Goal: Task Accomplishment & Management: Manage account settings

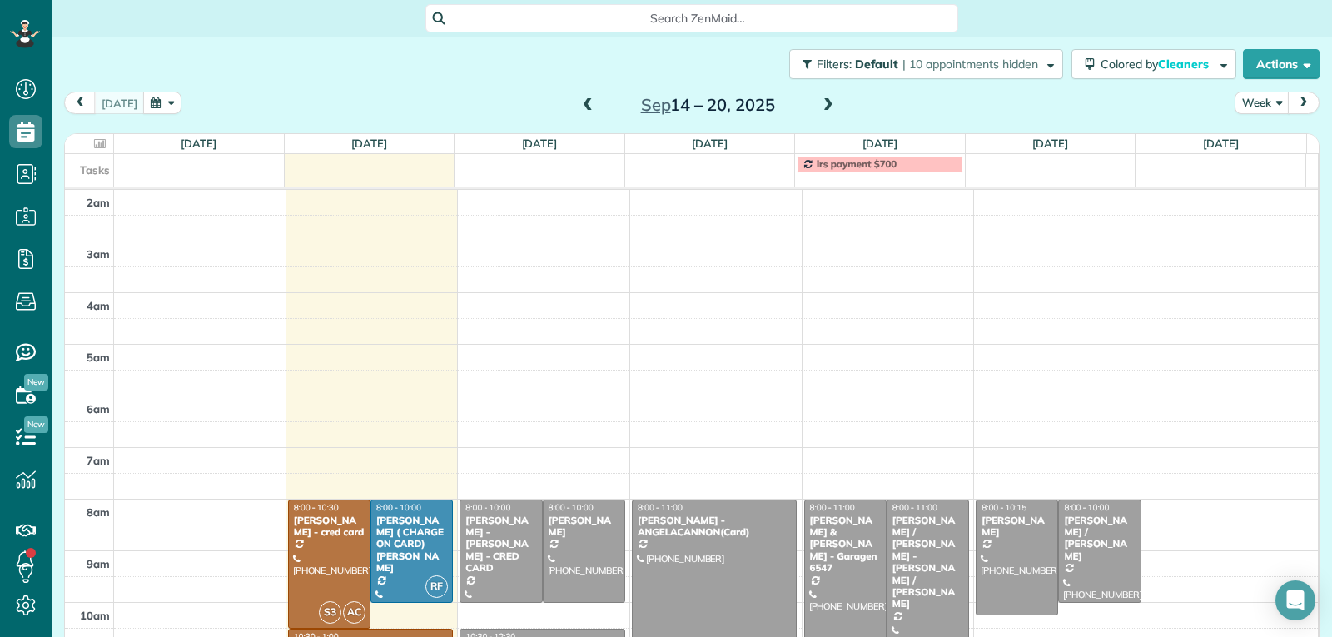
scroll to position [259, 0]
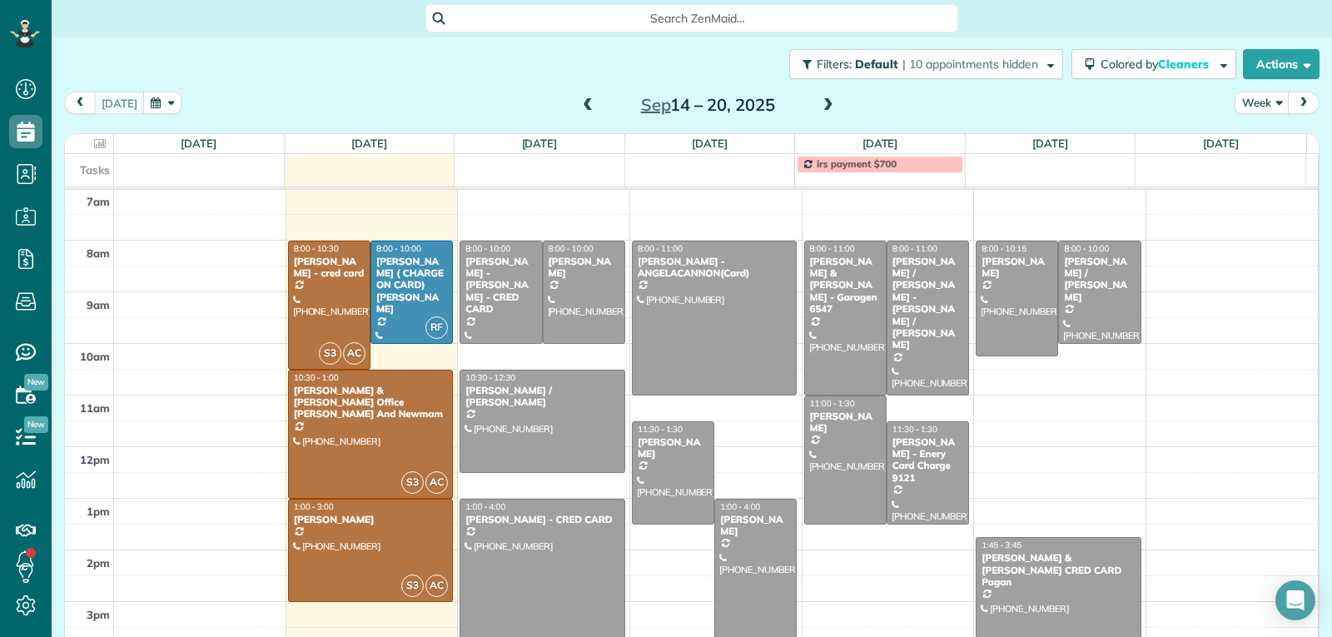
click at [579, 112] on span at bounding box center [588, 105] width 18 height 15
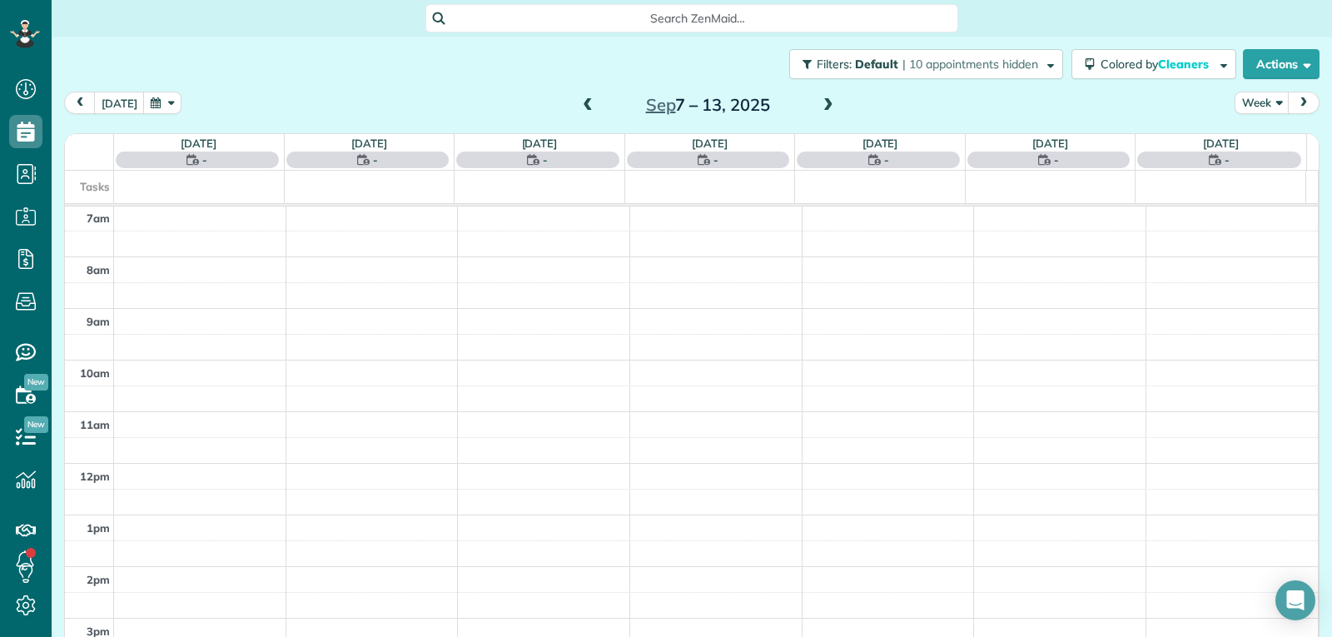
click at [579, 112] on span at bounding box center [588, 105] width 18 height 15
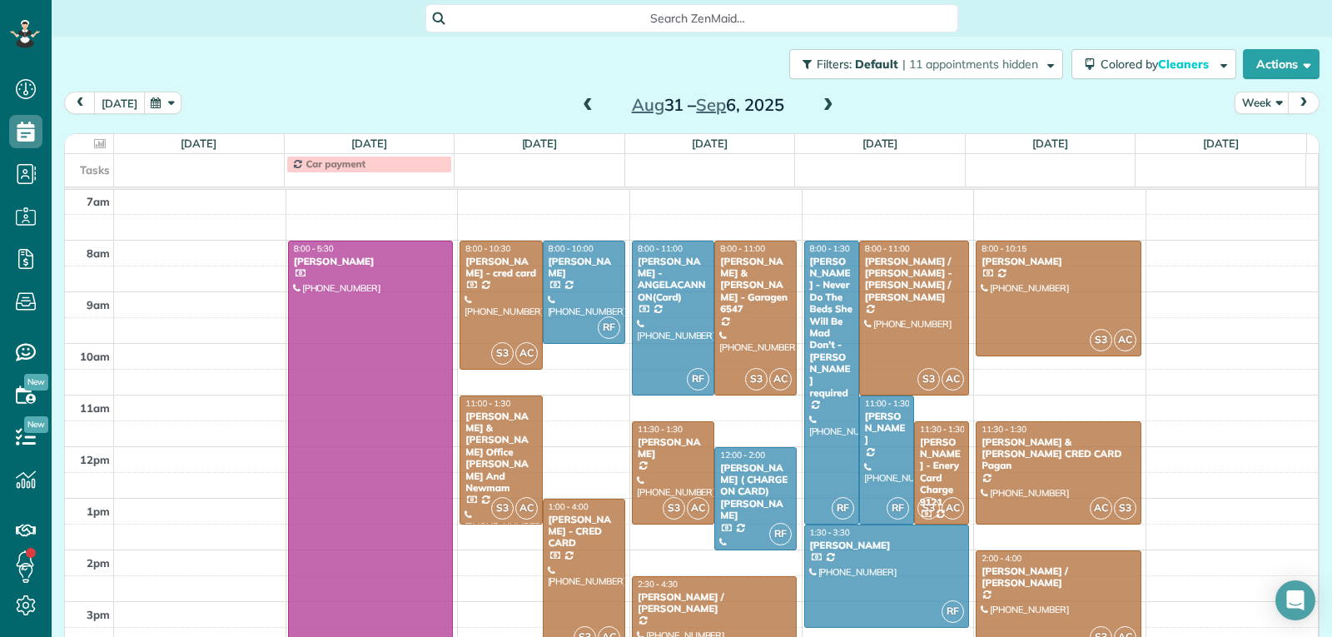
click at [126, 104] on button "[DATE]" at bounding box center [119, 103] width 51 height 22
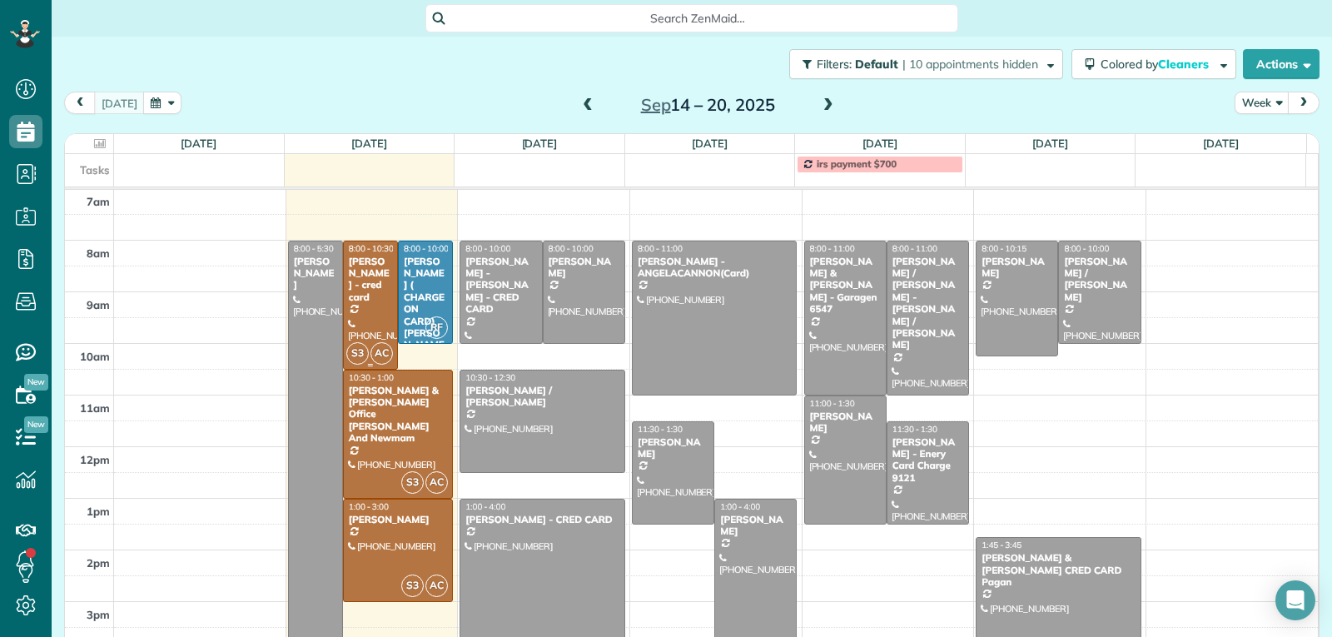
click at [360, 313] on div at bounding box center [370, 304] width 53 height 127
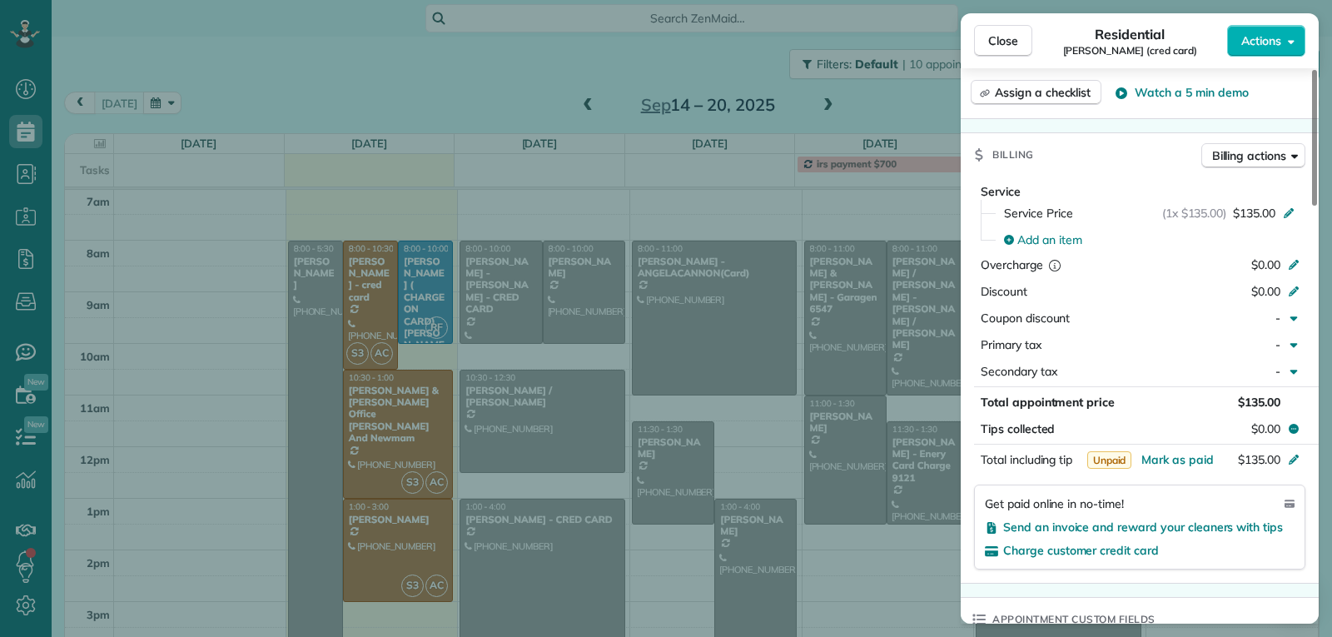
scroll to position [840, 0]
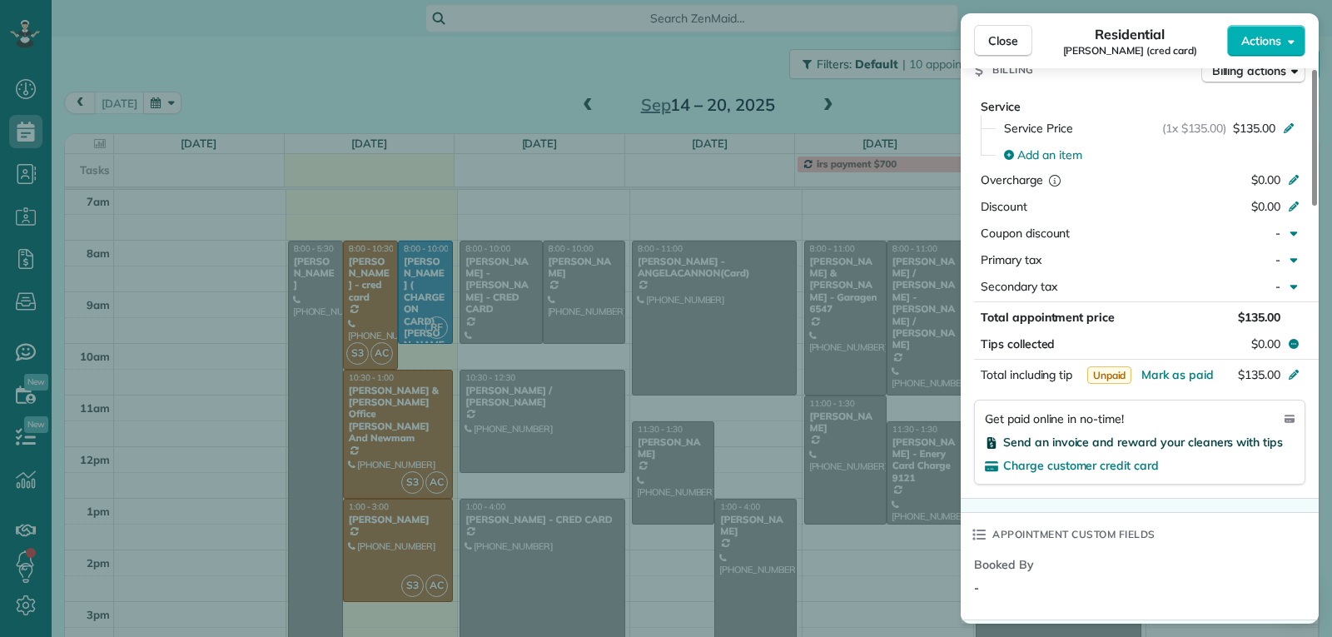
click at [1066, 446] on span "Send an invoice and reward your cleaners with tips" at bounding box center [1143, 442] width 280 height 15
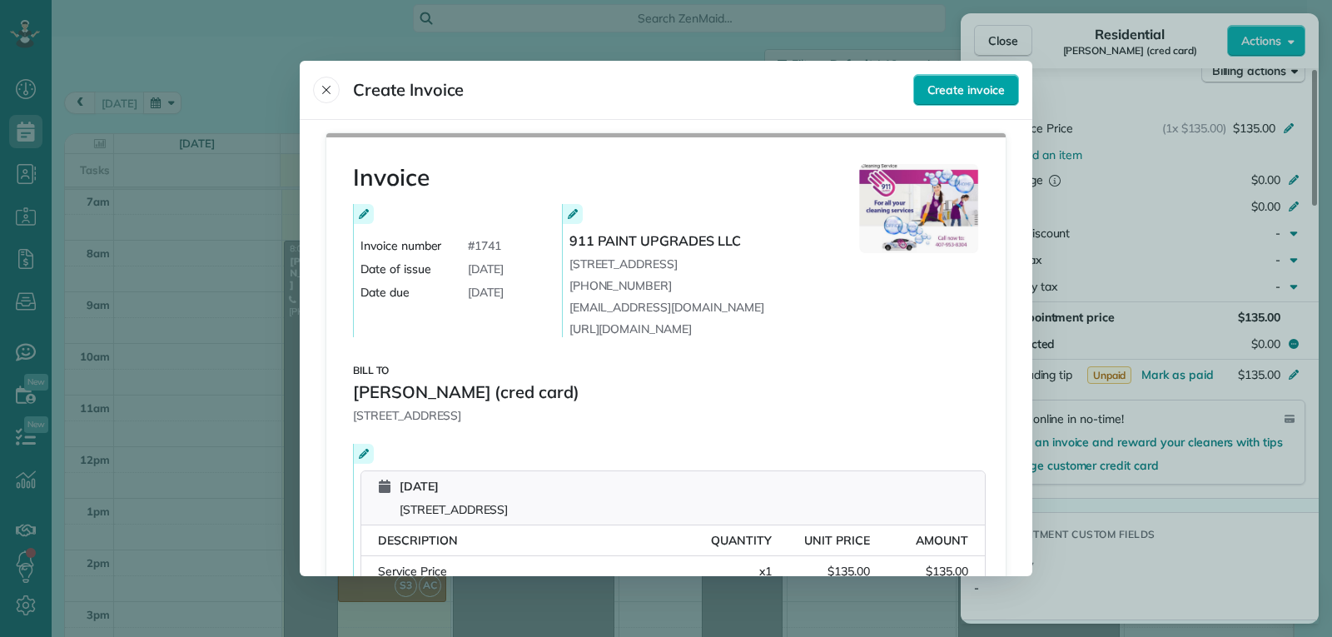
click at [978, 77] on button "Create invoice" at bounding box center [966, 90] width 106 height 32
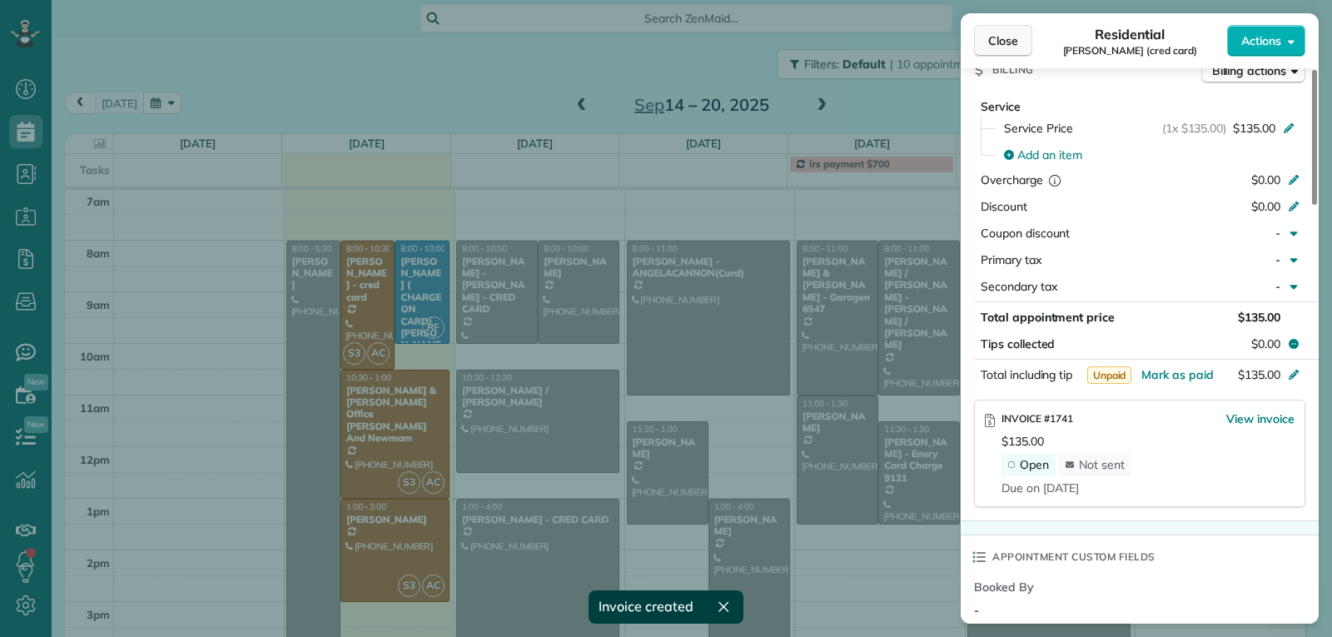
click at [1000, 41] on span "Close" at bounding box center [1003, 40] width 30 height 17
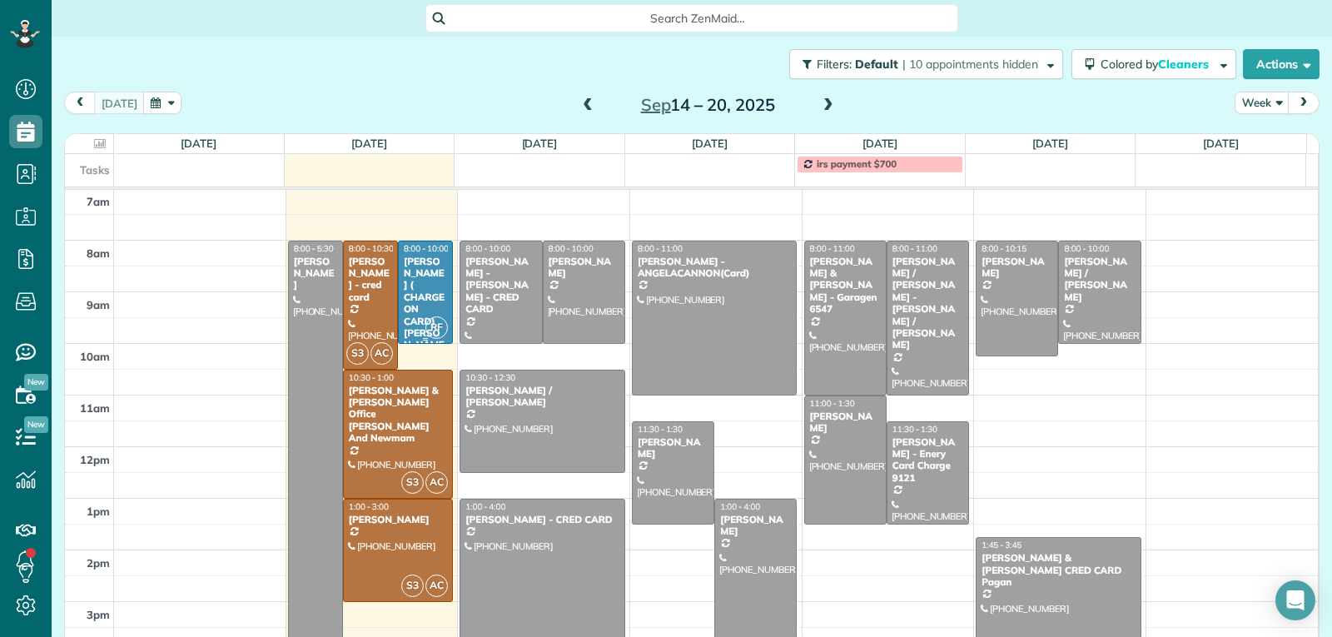
click at [425, 320] on div "RF" at bounding box center [437, 328] width 24 height 24
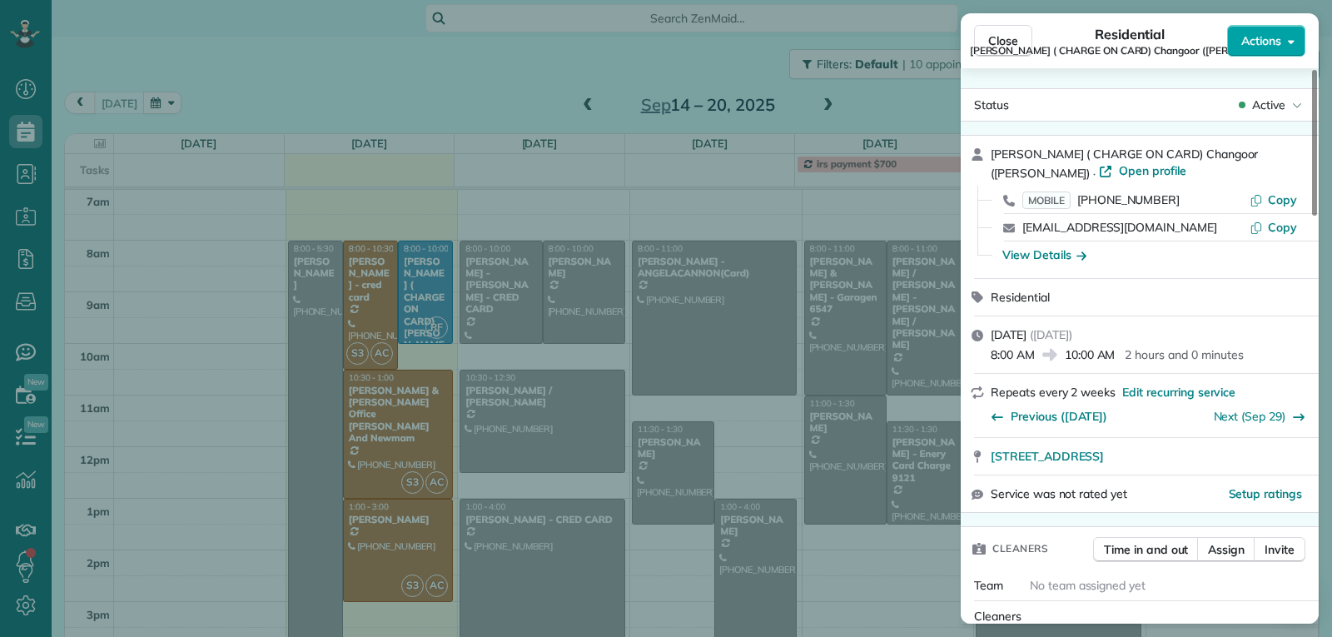
click at [1263, 40] on span "Actions" at bounding box center [1261, 40] width 40 height 17
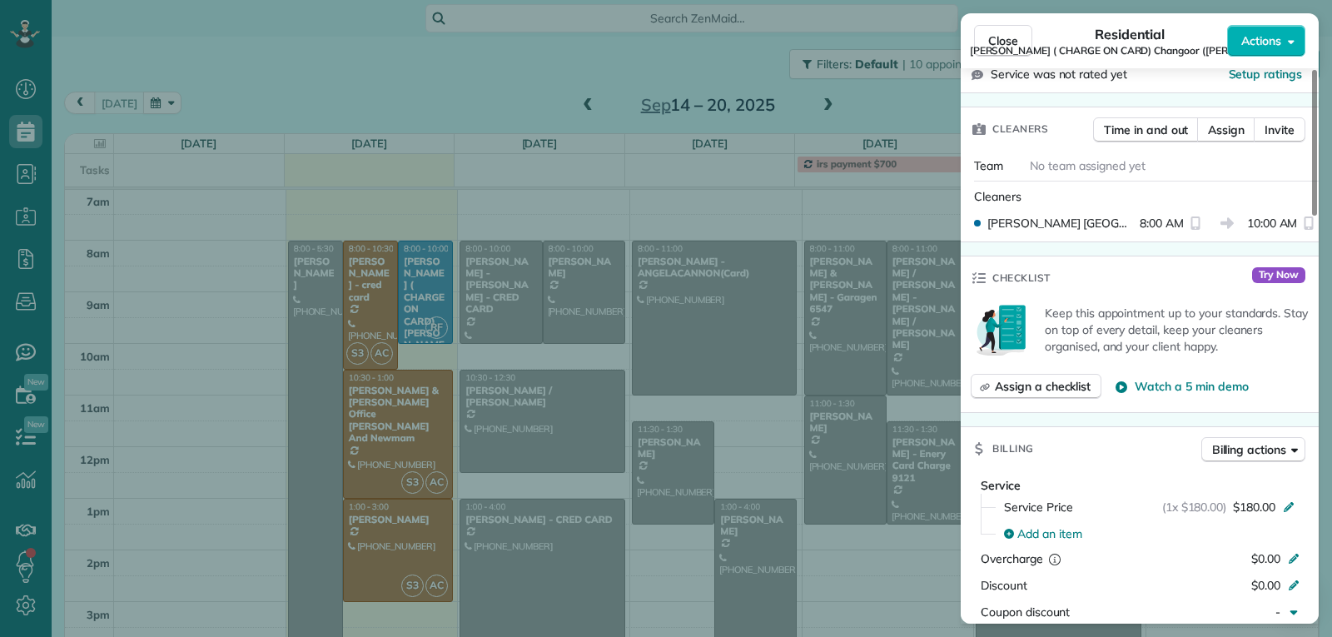
scroll to position [671, 0]
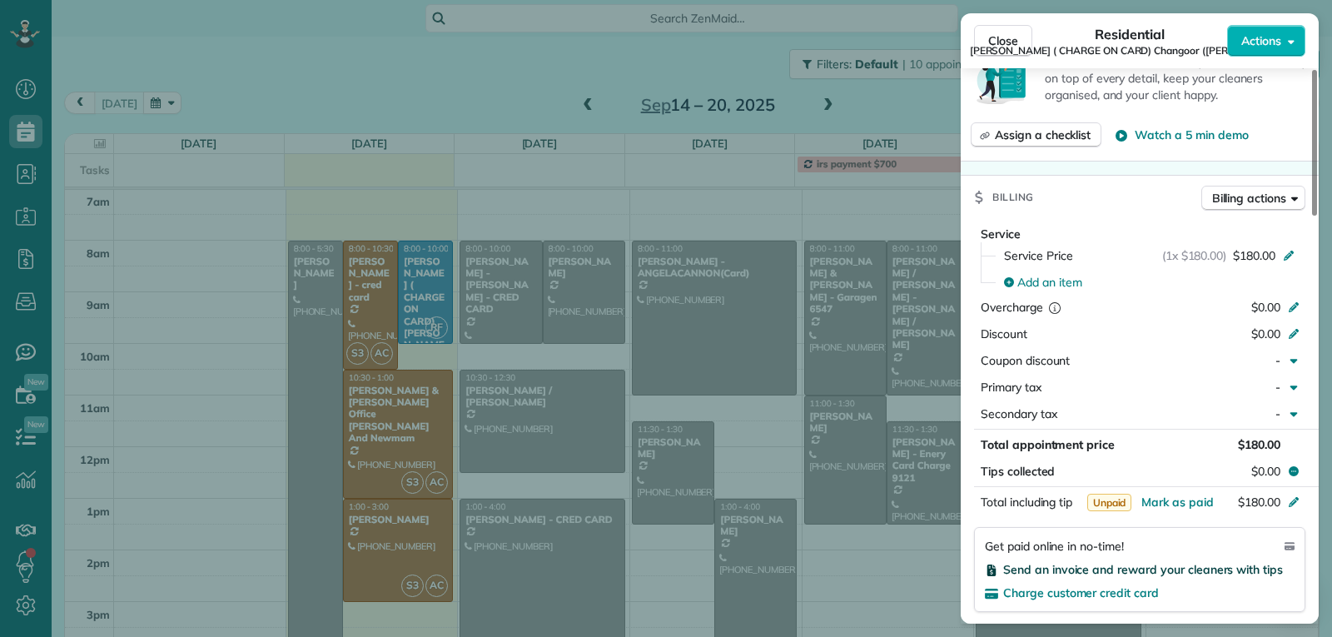
click at [1095, 565] on span "Send an invoice and reward your cleaners with tips" at bounding box center [1143, 569] width 280 height 15
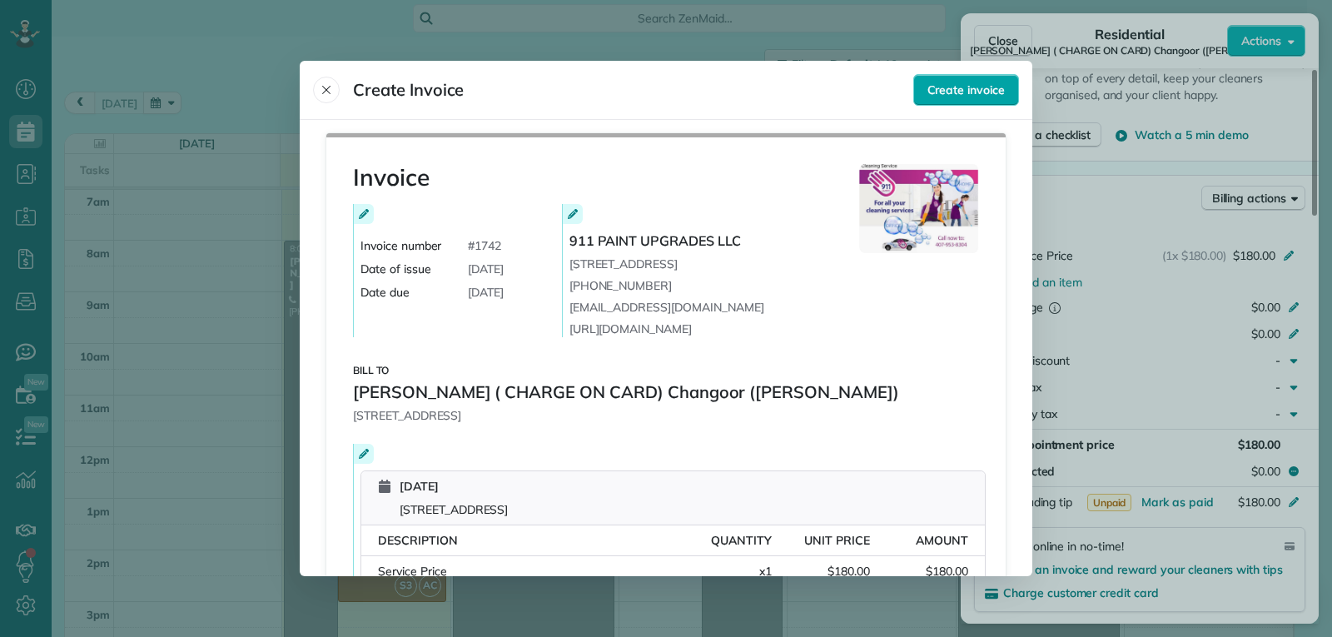
click at [929, 101] on button "Create invoice" at bounding box center [966, 90] width 106 height 32
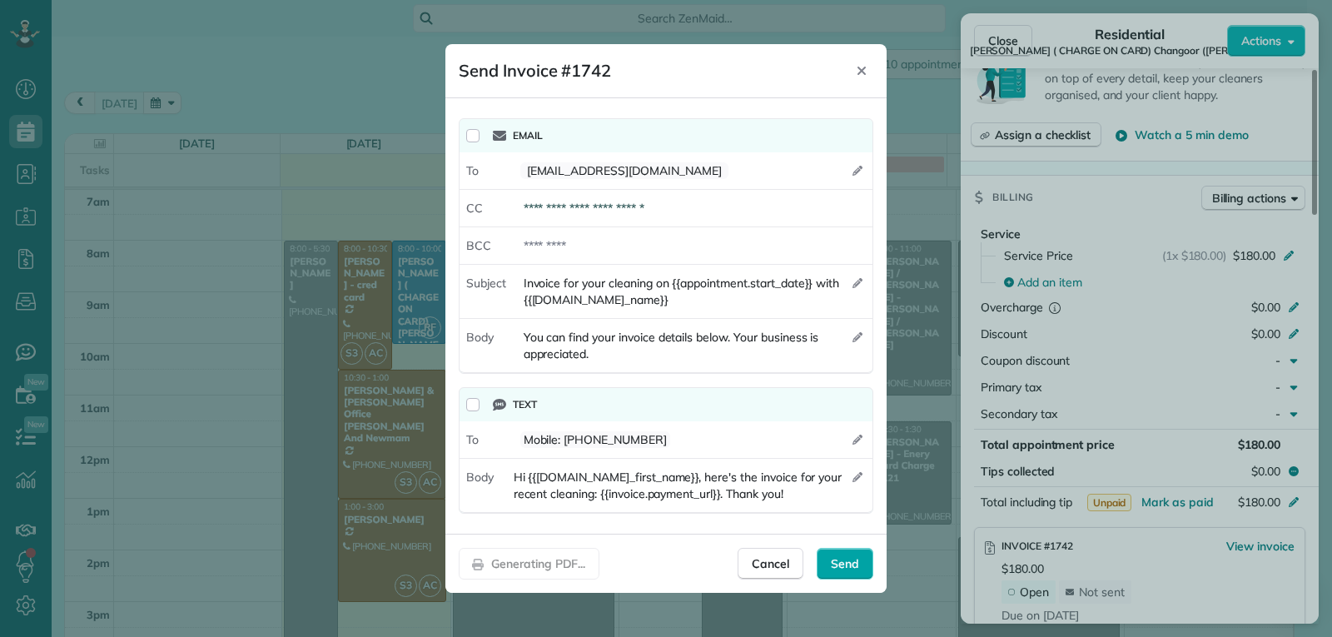
click at [848, 557] on span "Send" at bounding box center [845, 563] width 28 height 17
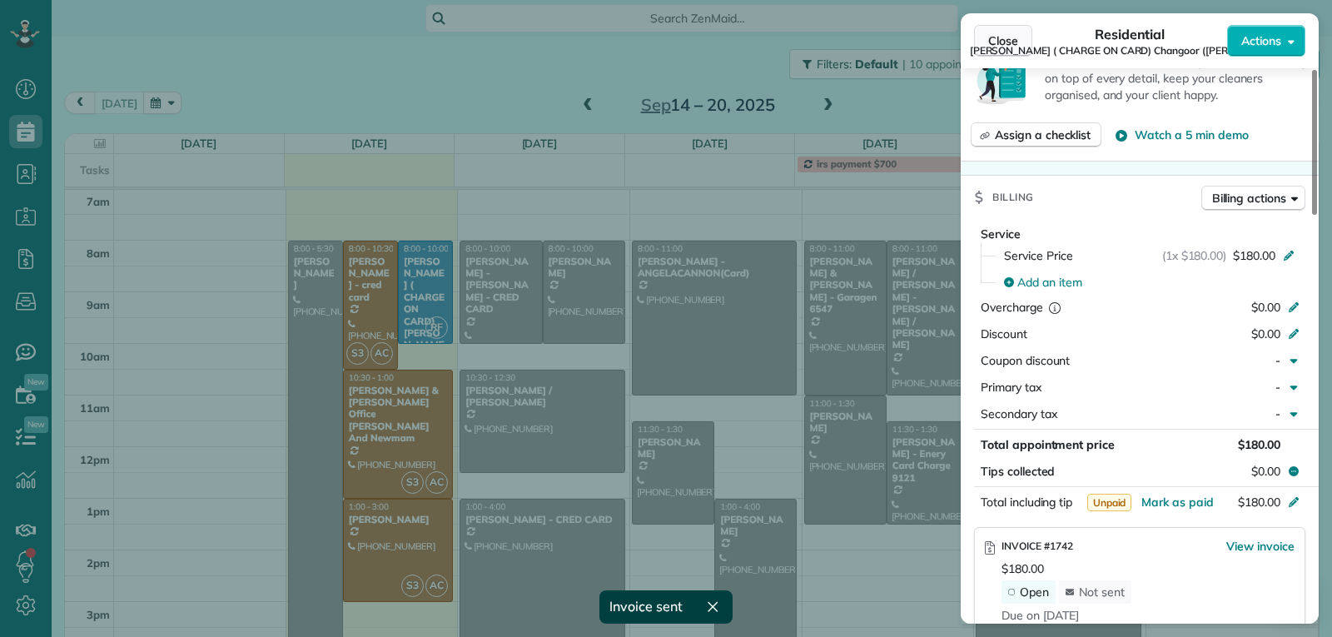
click at [992, 39] on span "Close" at bounding box center [1003, 40] width 30 height 17
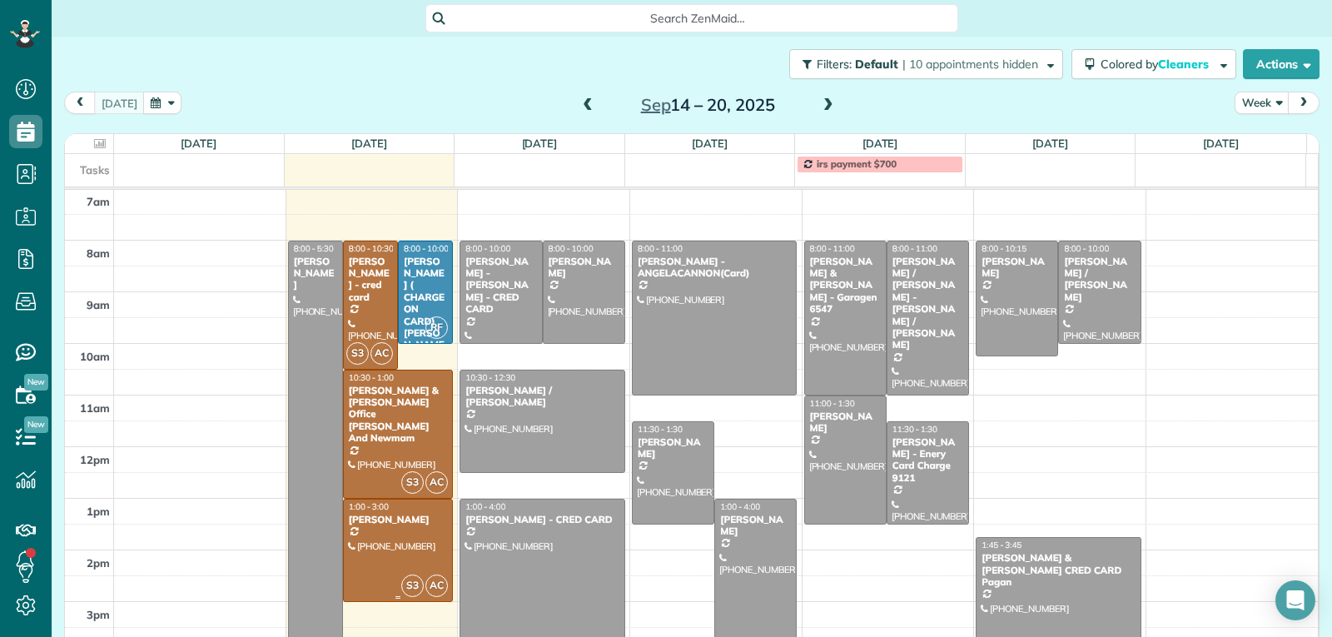
click at [413, 535] on div at bounding box center [398, 550] width 108 height 102
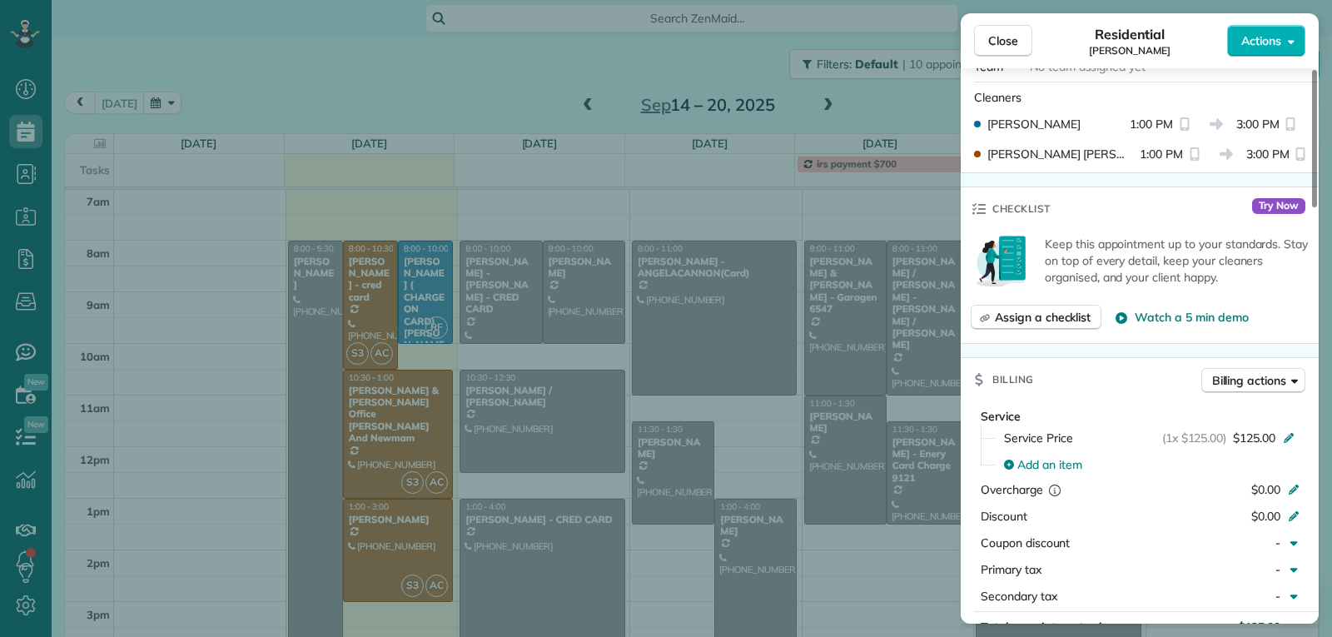
scroll to position [671, 0]
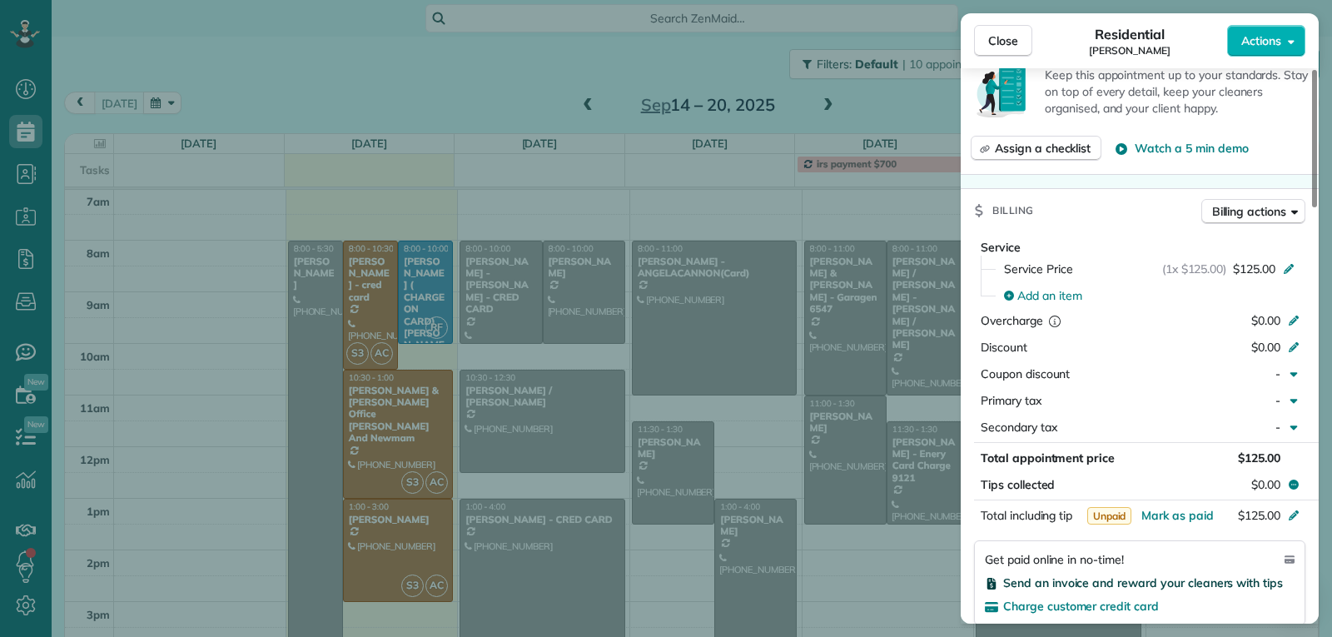
click at [1079, 582] on span "Send an invoice and reward your cleaners with tips" at bounding box center [1143, 582] width 280 height 15
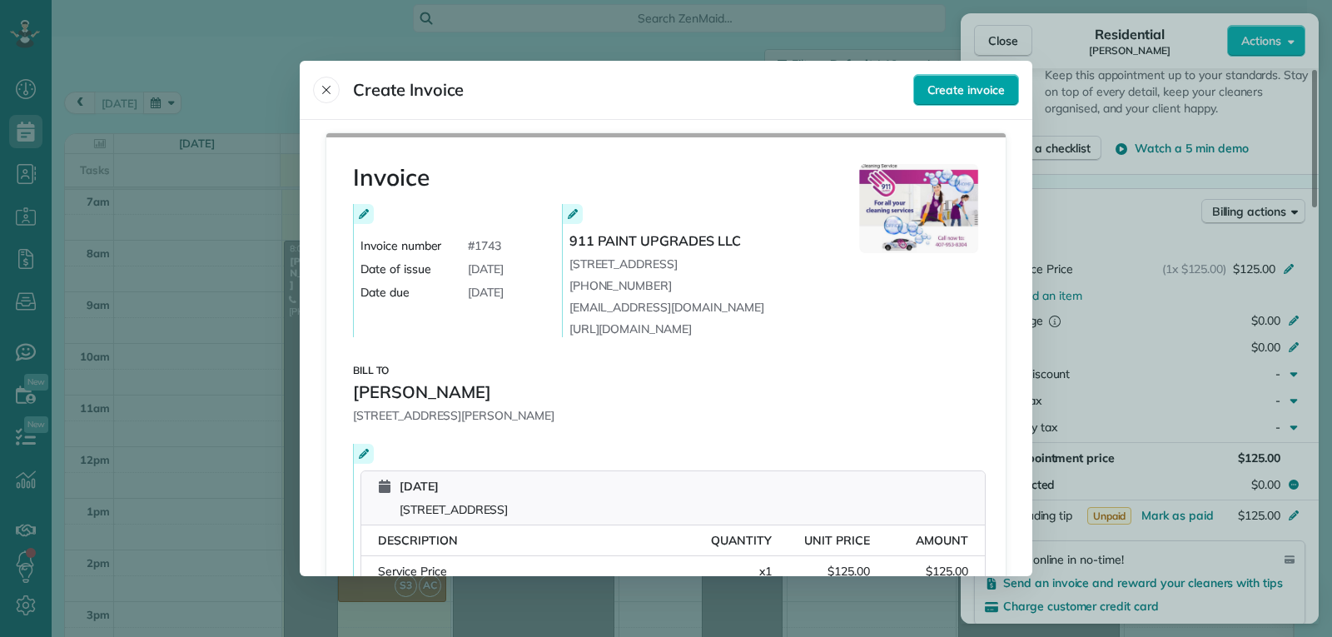
click at [977, 82] on span "Create invoice" at bounding box center [965, 90] width 77 height 17
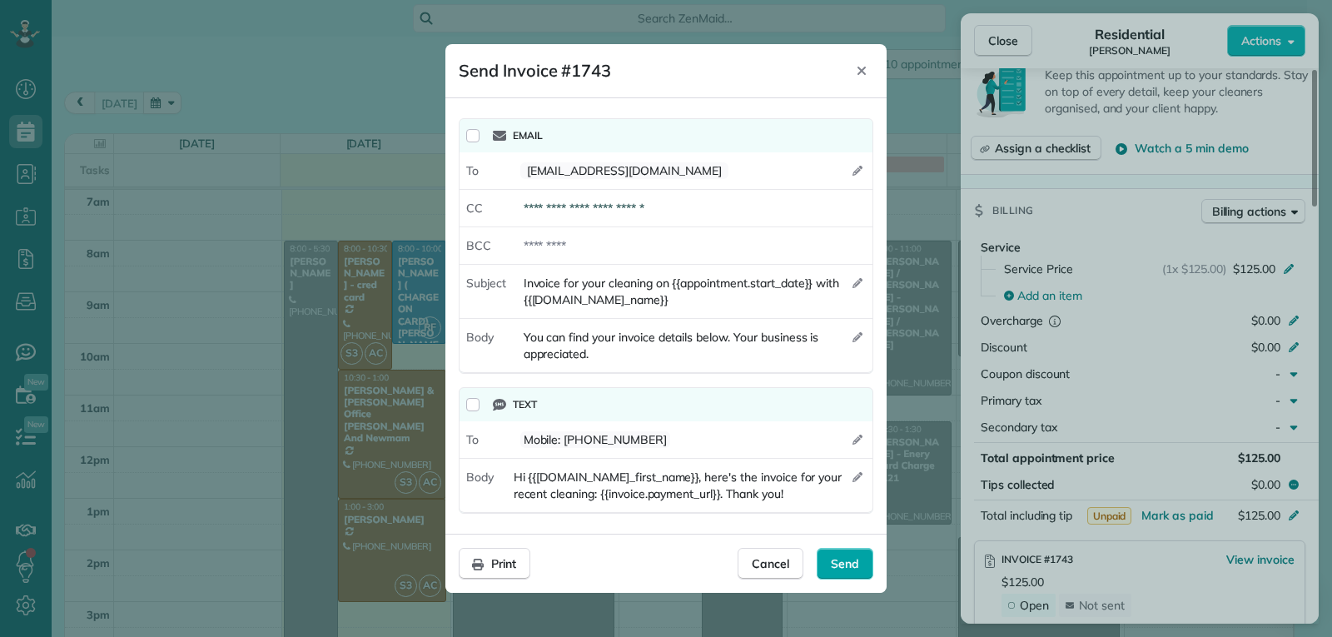
click at [854, 571] on span "Send" at bounding box center [845, 563] width 28 height 17
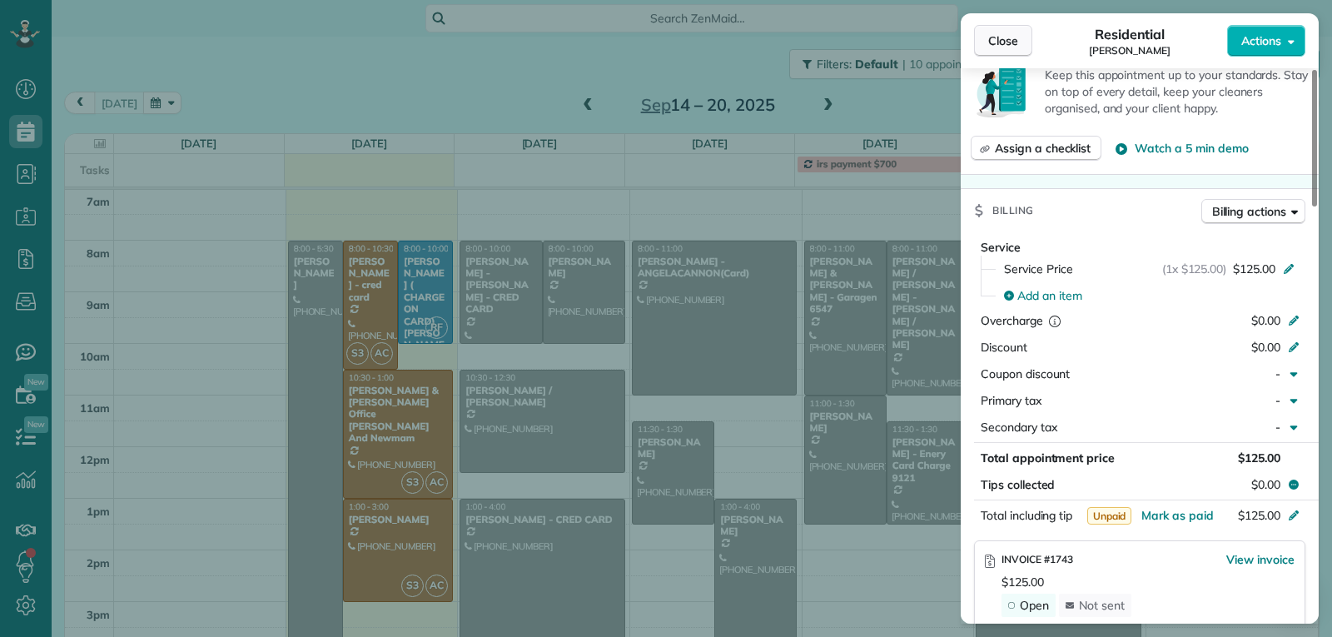
click at [984, 42] on button "Close" at bounding box center [1003, 41] width 58 height 32
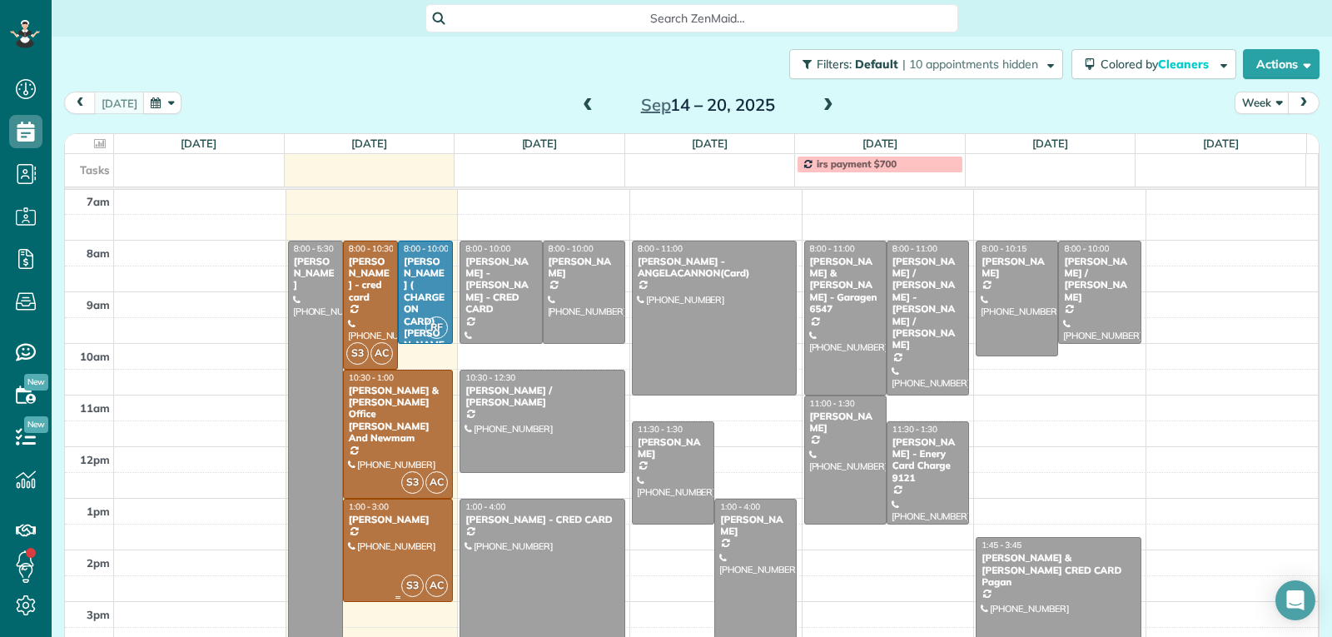
click at [424, 533] on div at bounding box center [398, 550] width 108 height 102
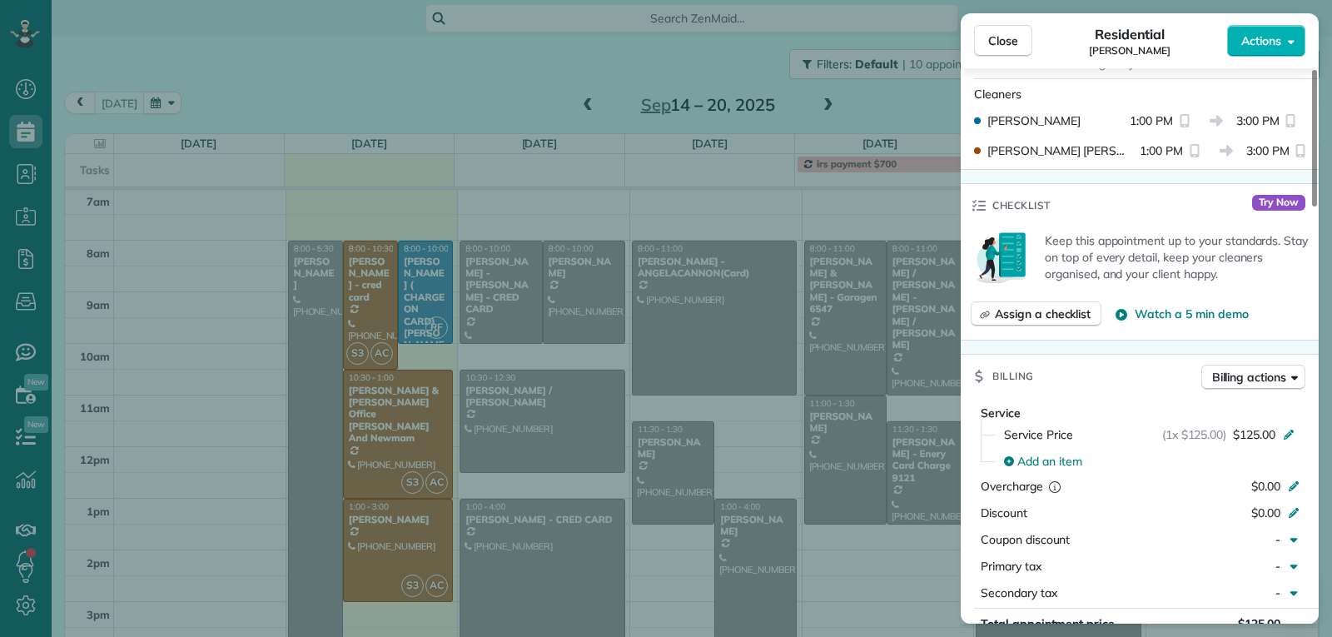
scroll to position [843, 0]
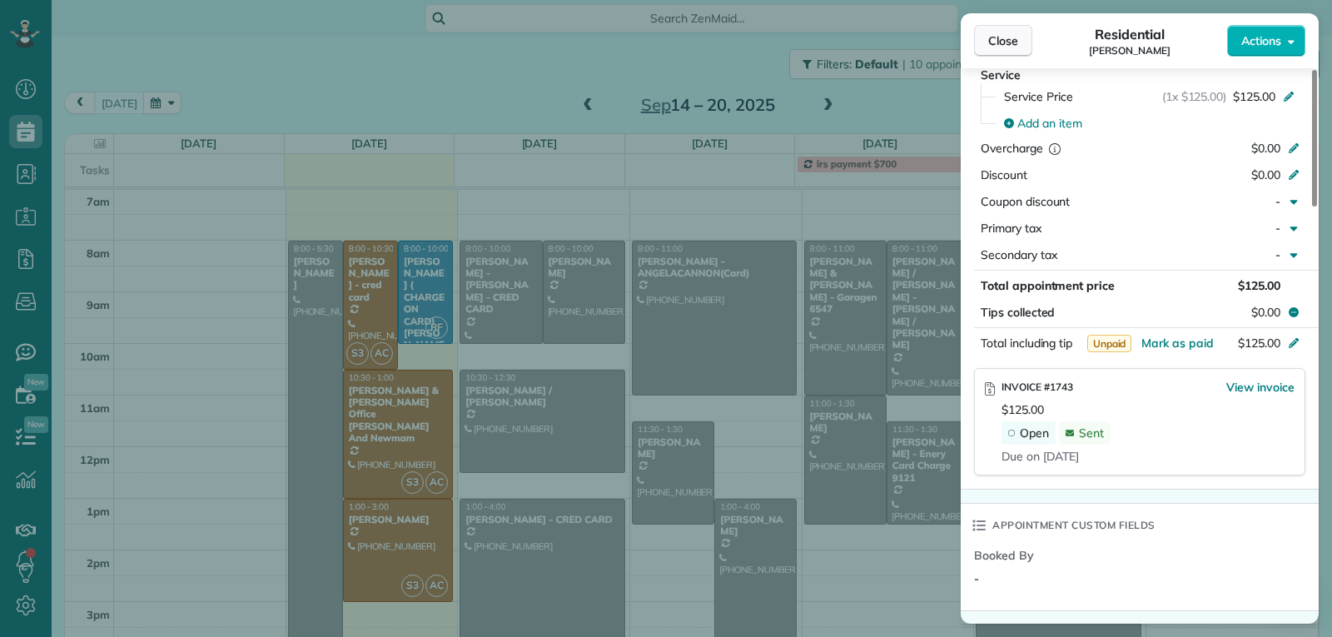
click at [983, 49] on button "Close" at bounding box center [1003, 41] width 58 height 32
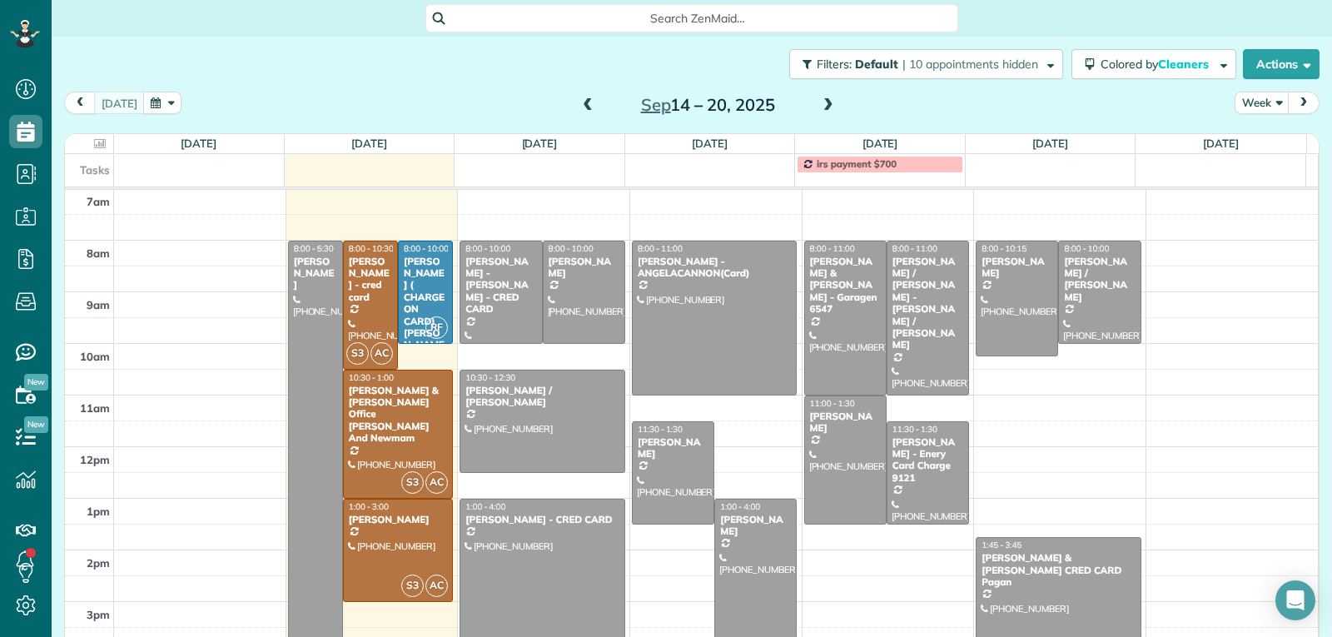
click at [586, 106] on span at bounding box center [588, 105] width 18 height 15
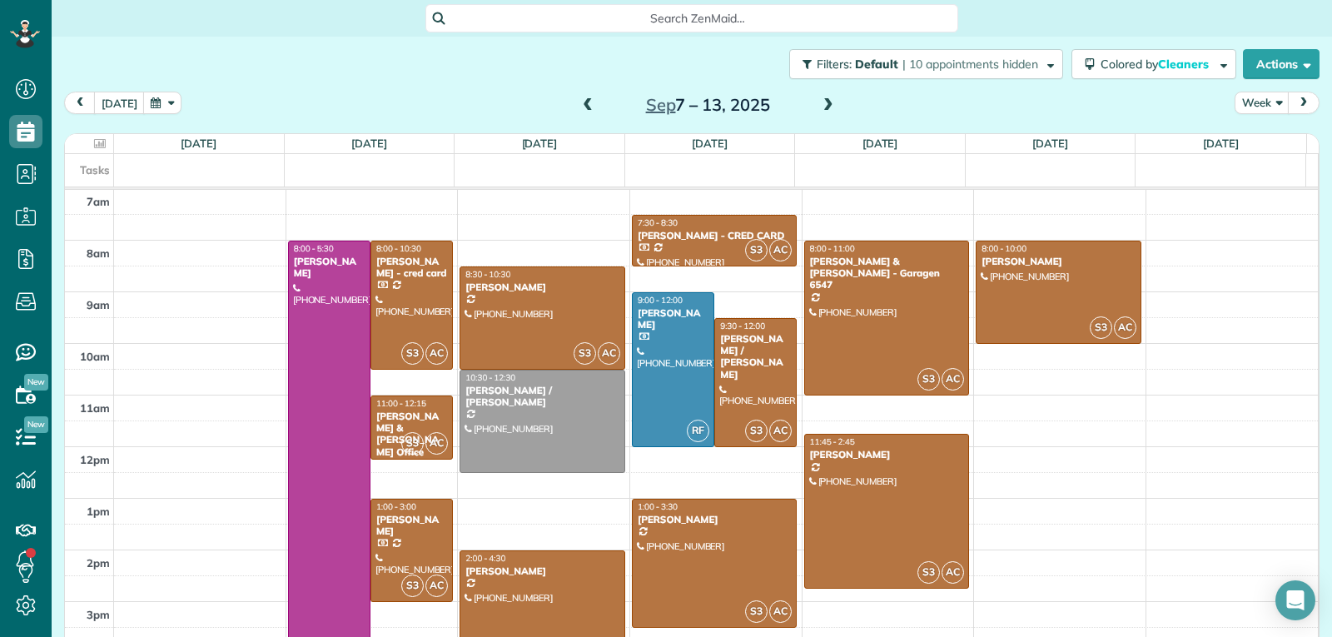
click at [586, 106] on span at bounding box center [588, 105] width 18 height 15
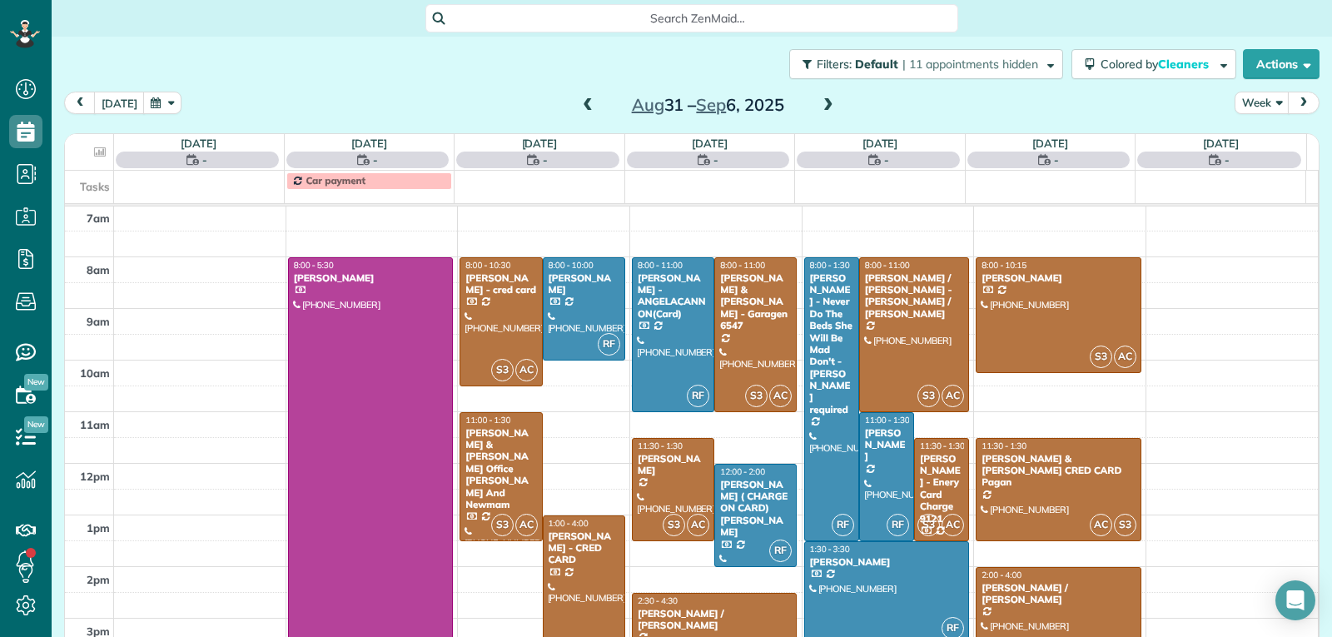
click at [586, 106] on span at bounding box center [588, 105] width 18 height 15
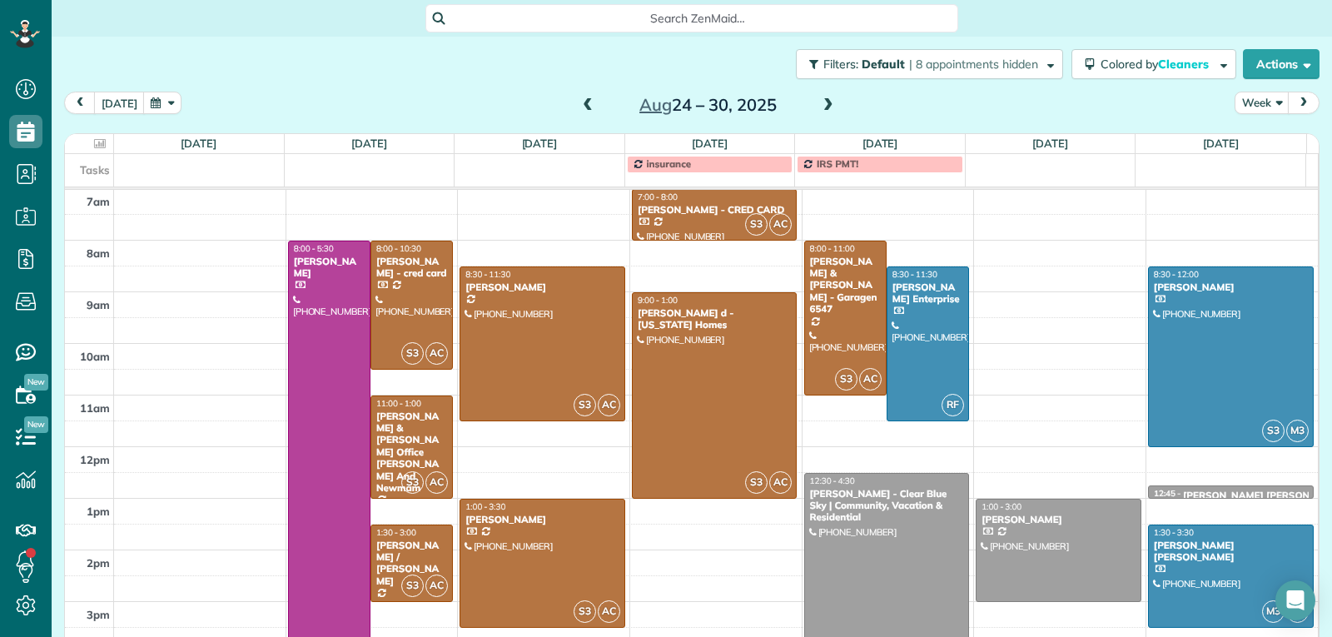
click at [586, 106] on span at bounding box center [588, 105] width 18 height 15
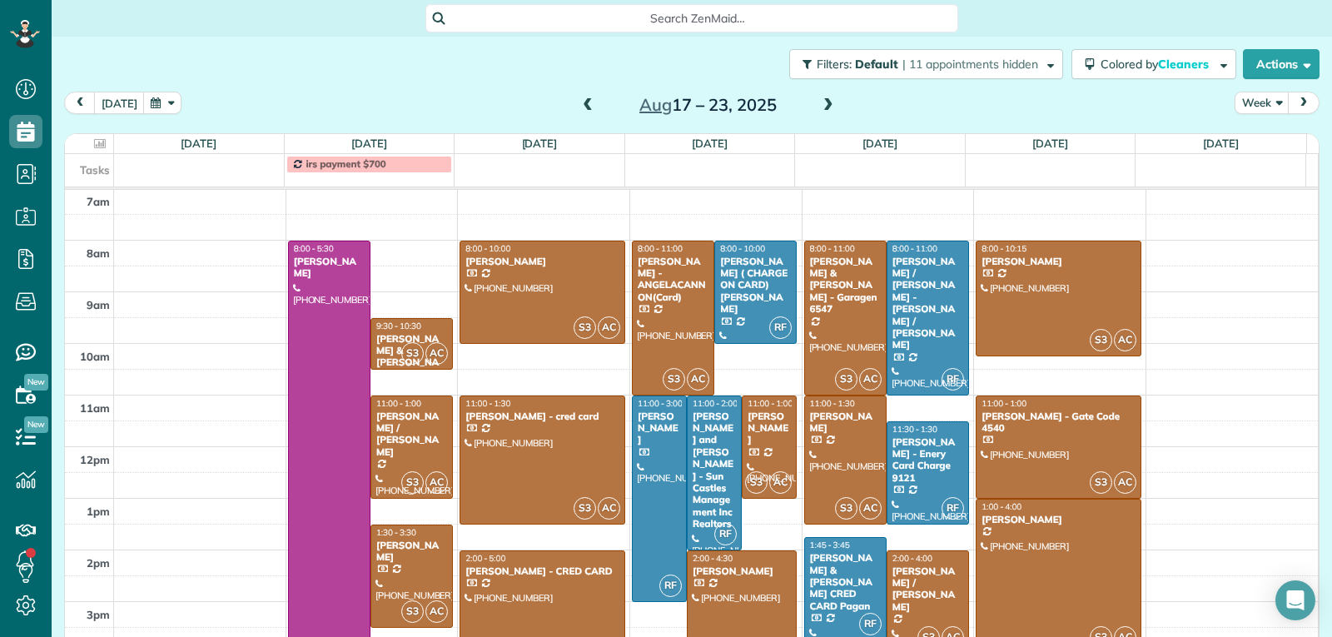
click at [586, 106] on span at bounding box center [588, 105] width 18 height 15
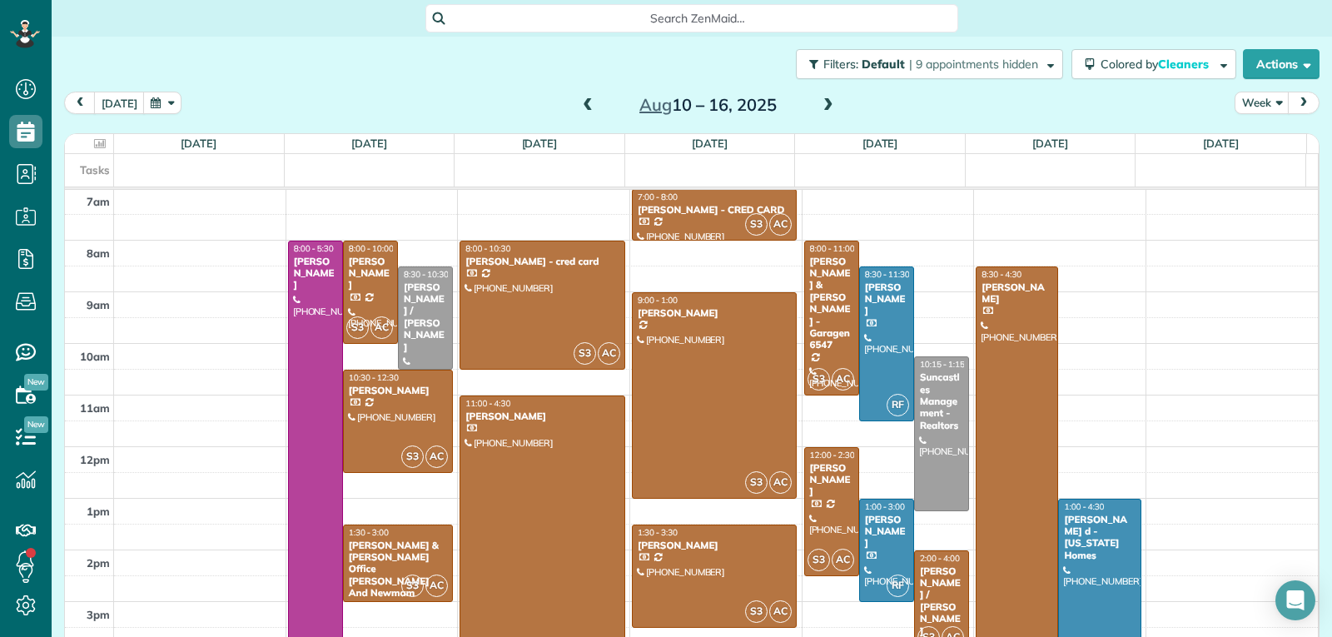
click at [586, 106] on span at bounding box center [588, 105] width 18 height 15
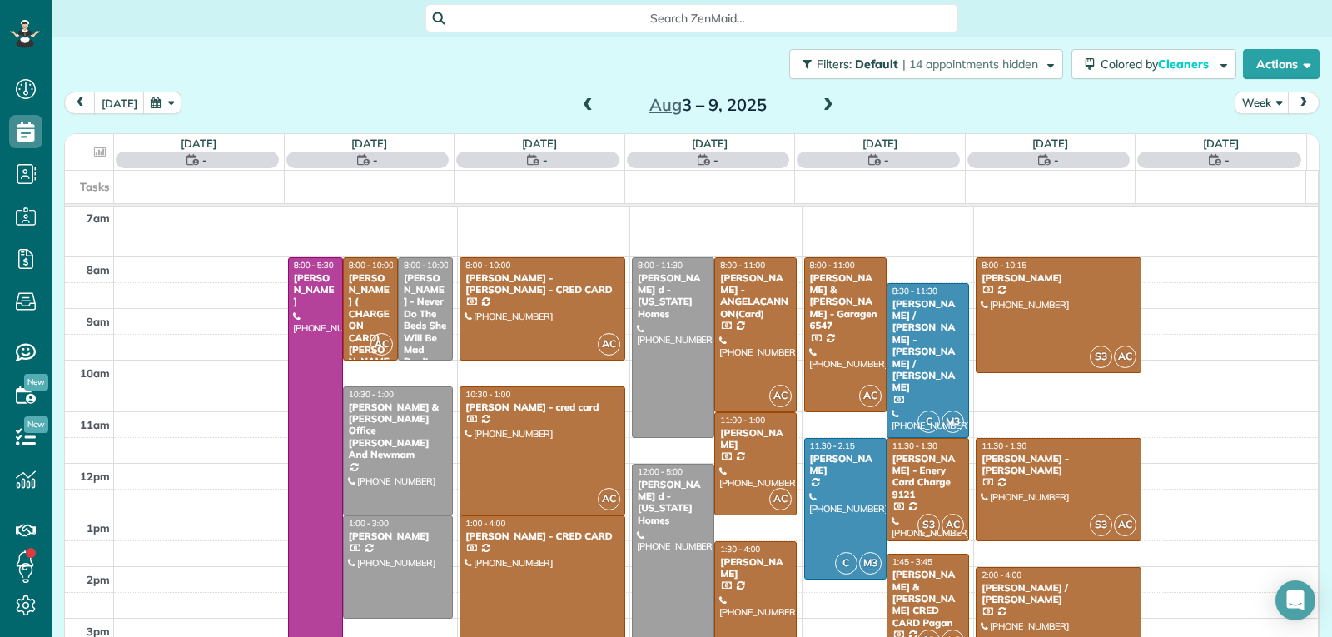
click at [586, 106] on span at bounding box center [588, 105] width 18 height 15
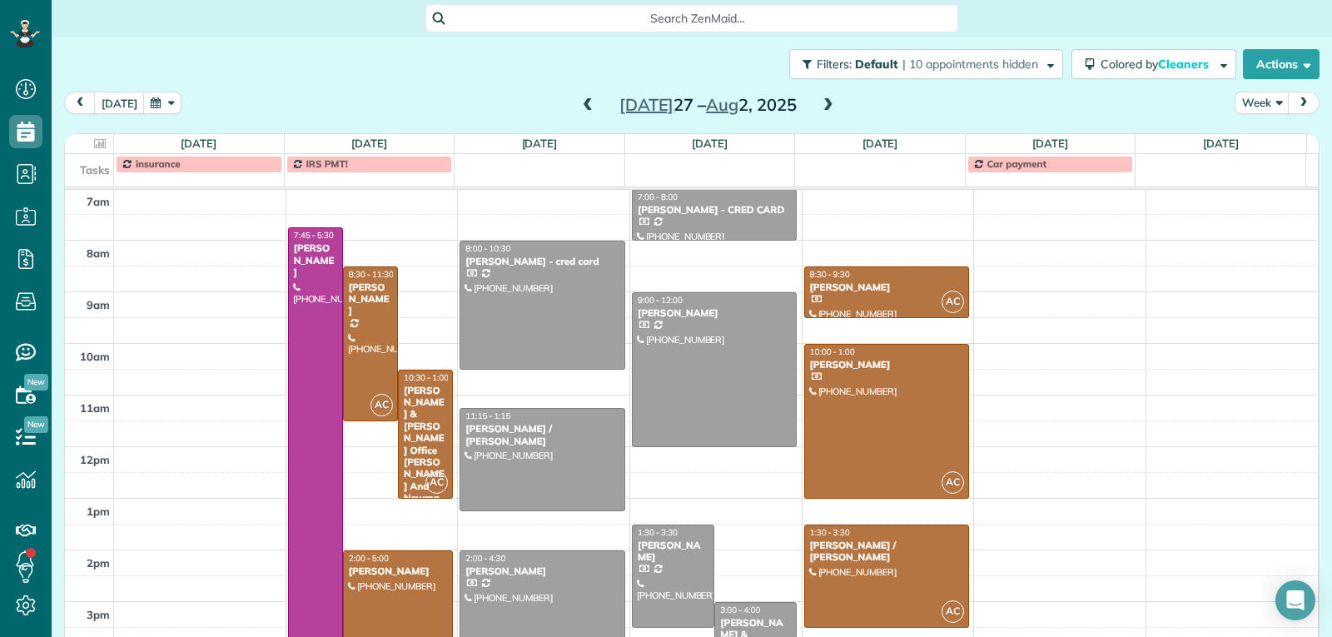
click at [579, 110] on span at bounding box center [588, 105] width 18 height 15
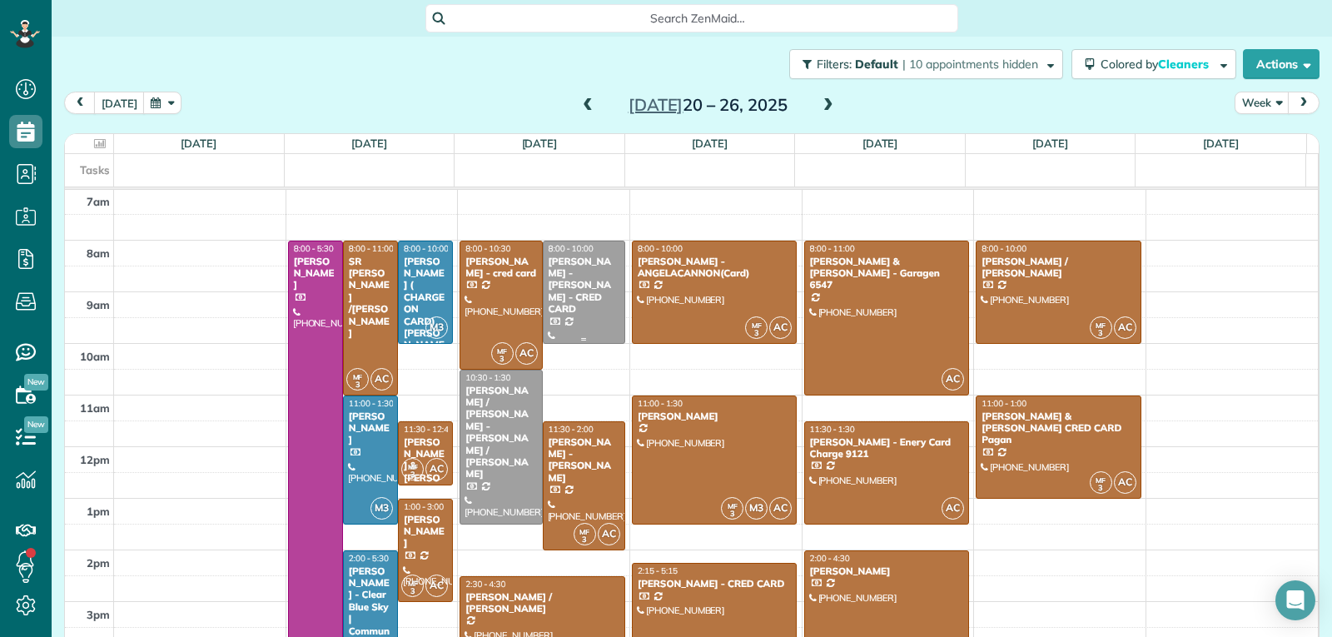
click at [584, 300] on div at bounding box center [584, 292] width 81 height 102
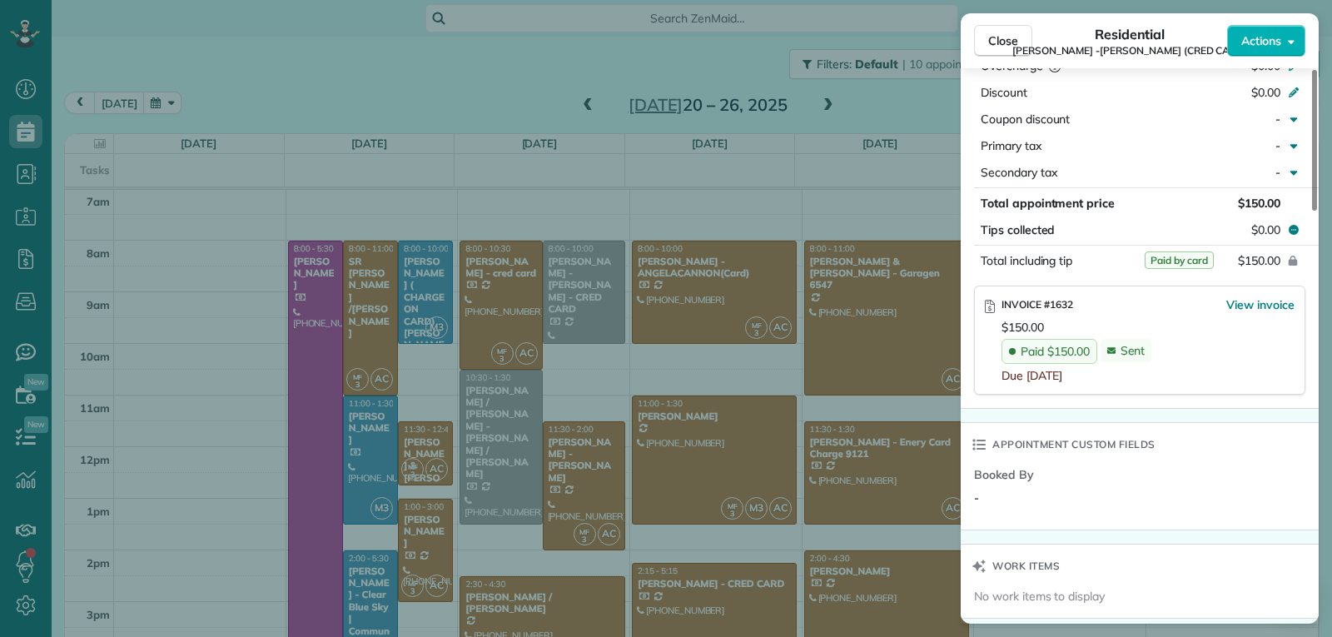
scroll to position [921, 0]
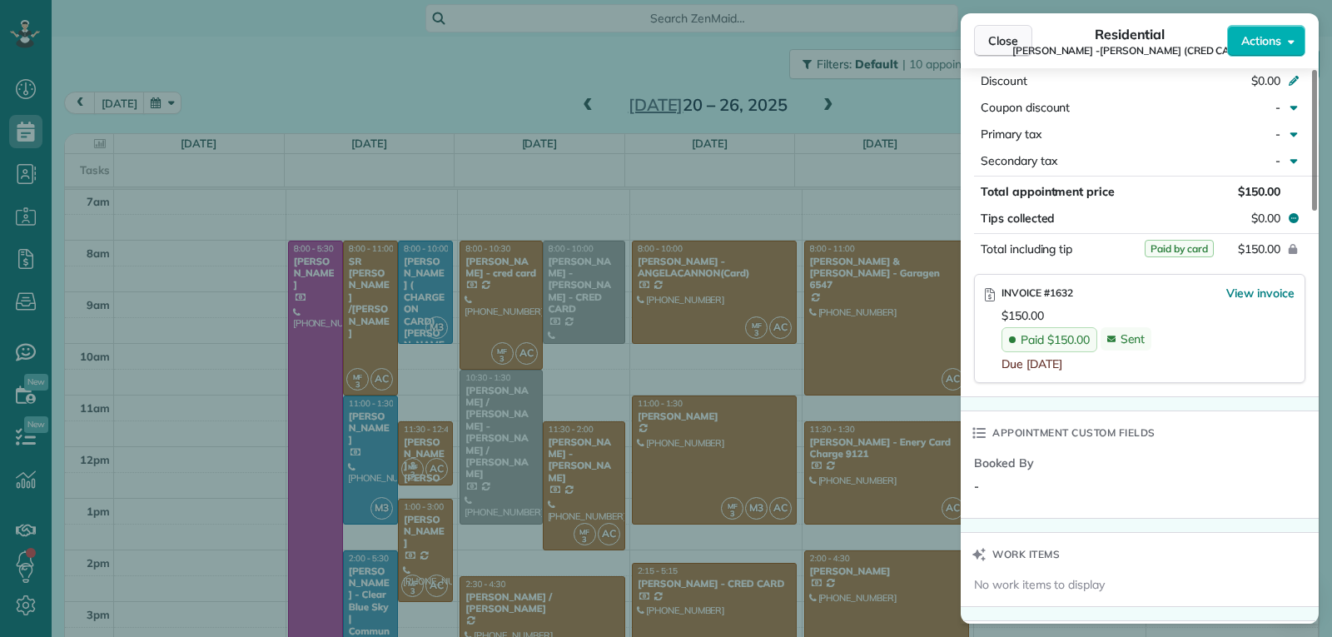
click at [991, 36] on span "Close" at bounding box center [1003, 40] width 30 height 17
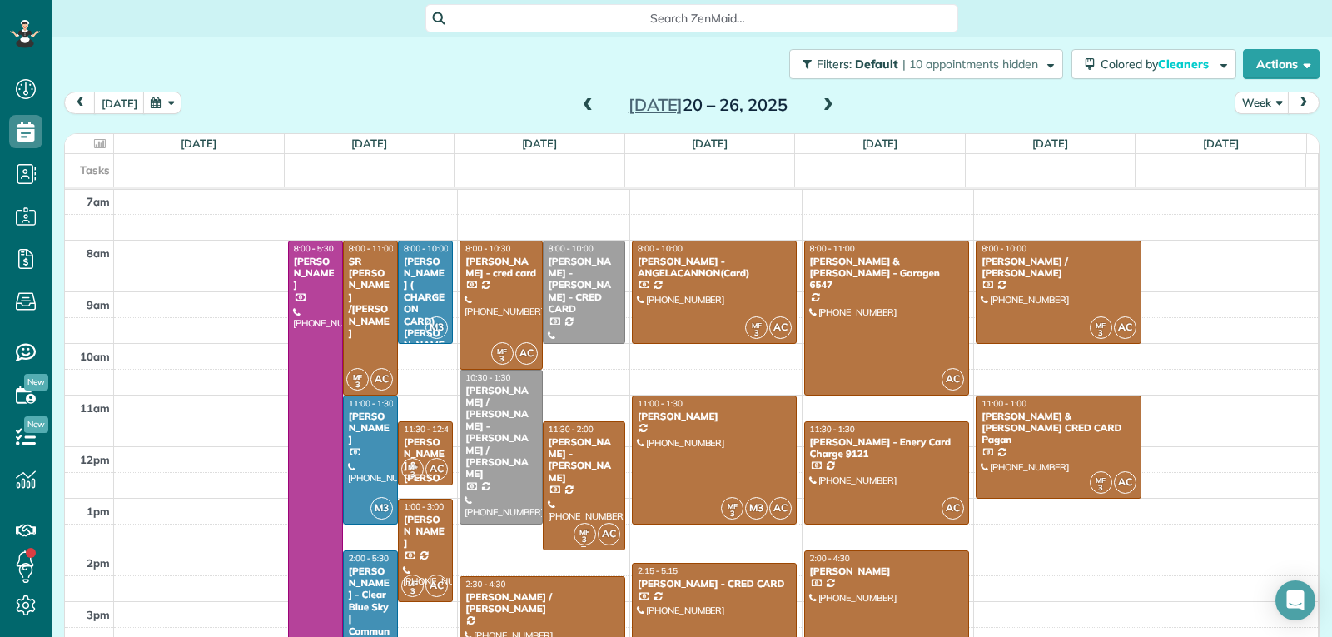
click at [576, 508] on div at bounding box center [584, 485] width 81 height 127
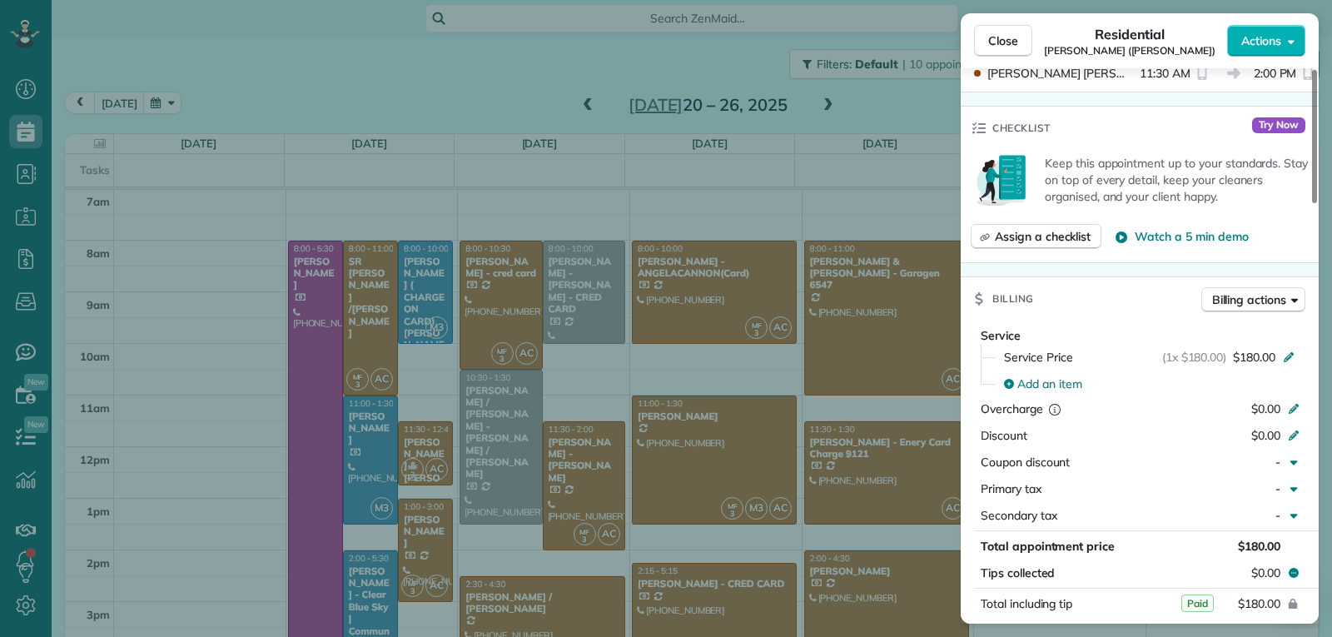
scroll to position [752, 0]
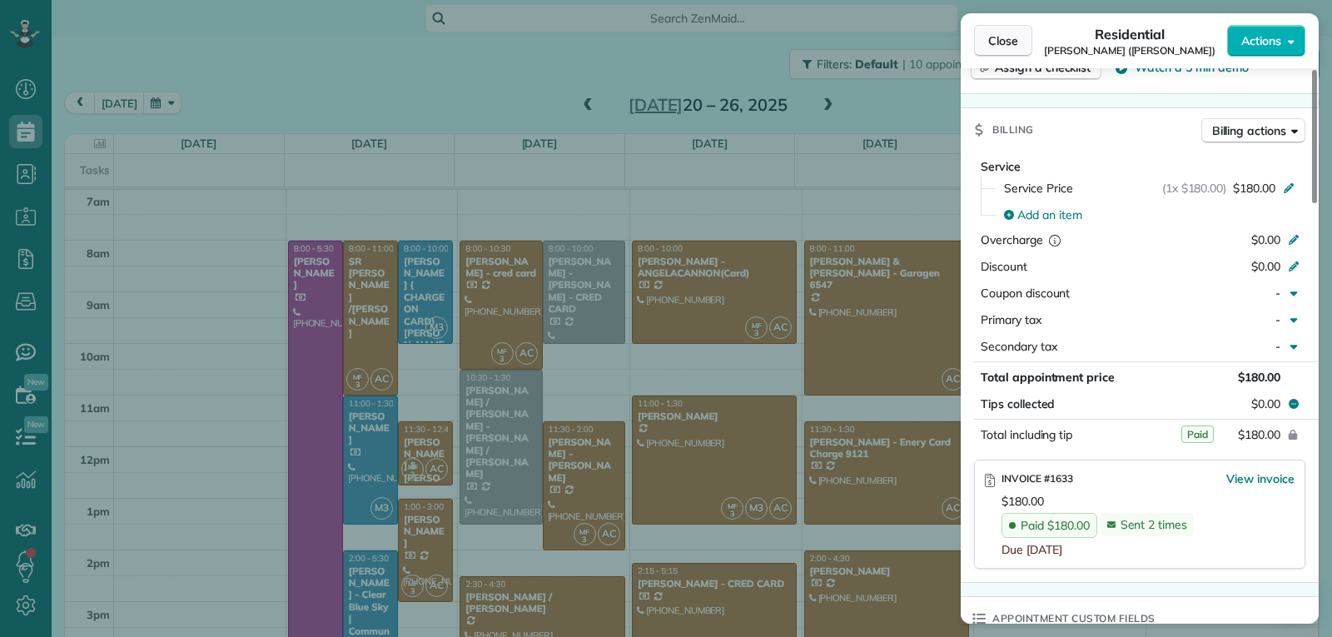
click at [996, 40] on span "Close" at bounding box center [1003, 40] width 30 height 17
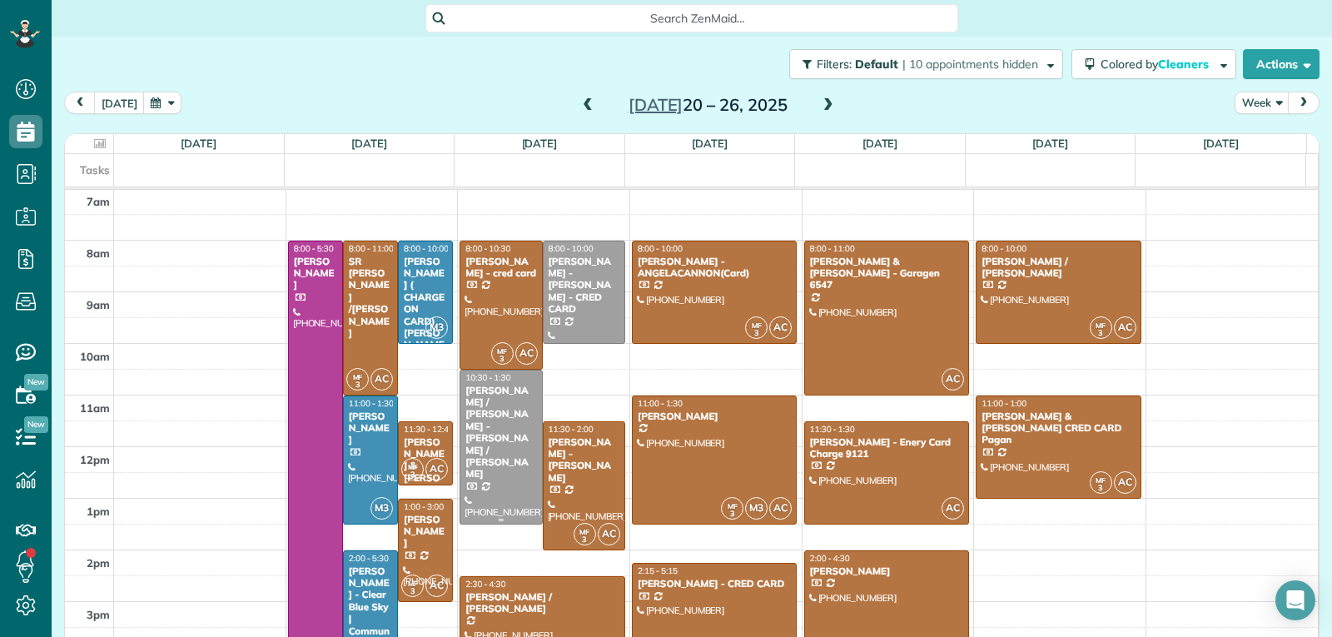
click at [499, 465] on div at bounding box center [500, 446] width 81 height 153
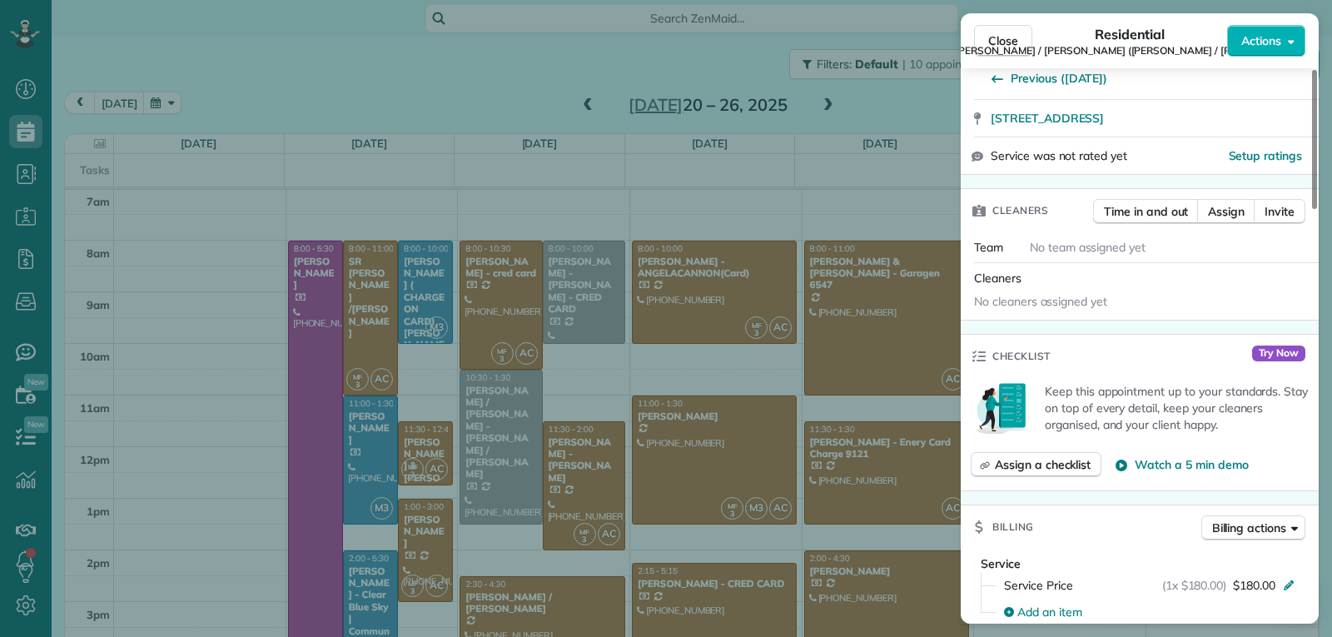
scroll to position [591, 0]
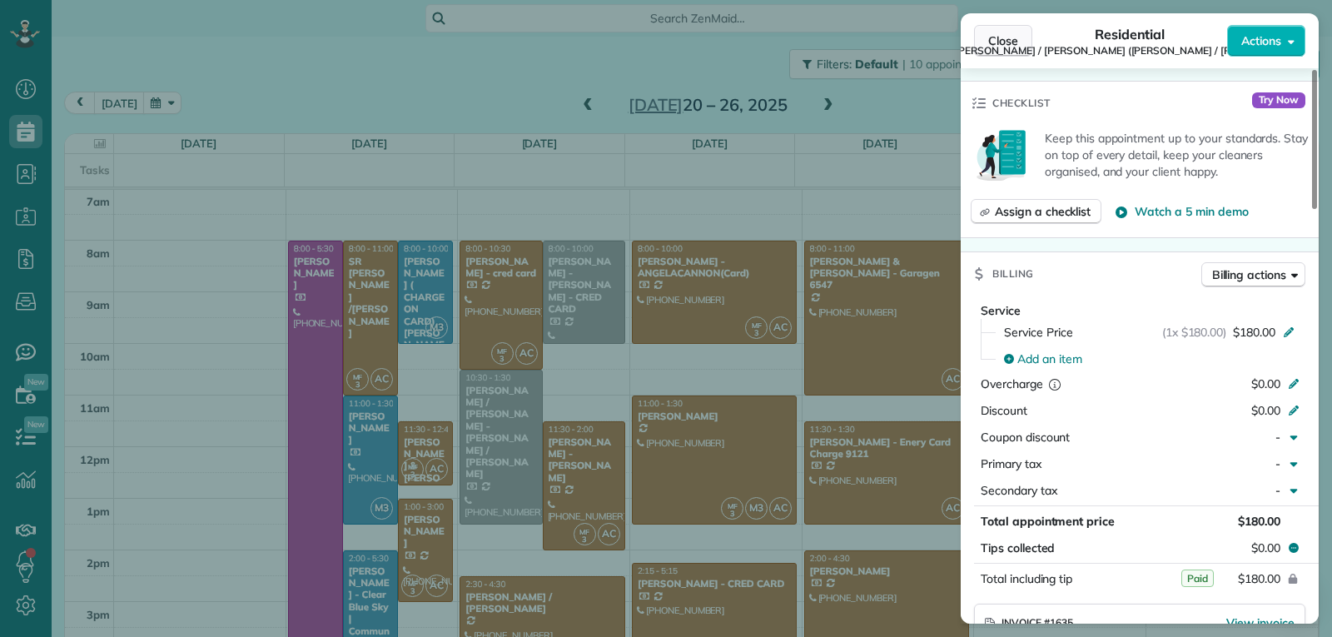
click at [1011, 44] on span "Close" at bounding box center [1003, 40] width 30 height 17
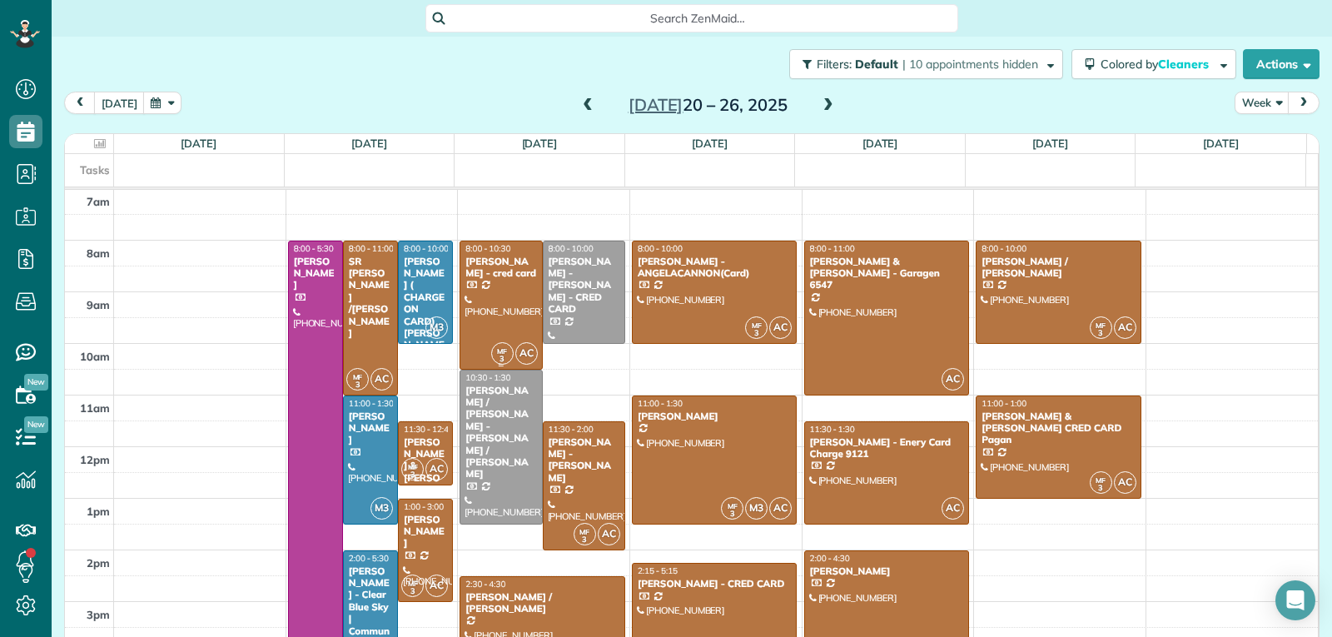
click at [514, 326] on div at bounding box center [500, 304] width 81 height 127
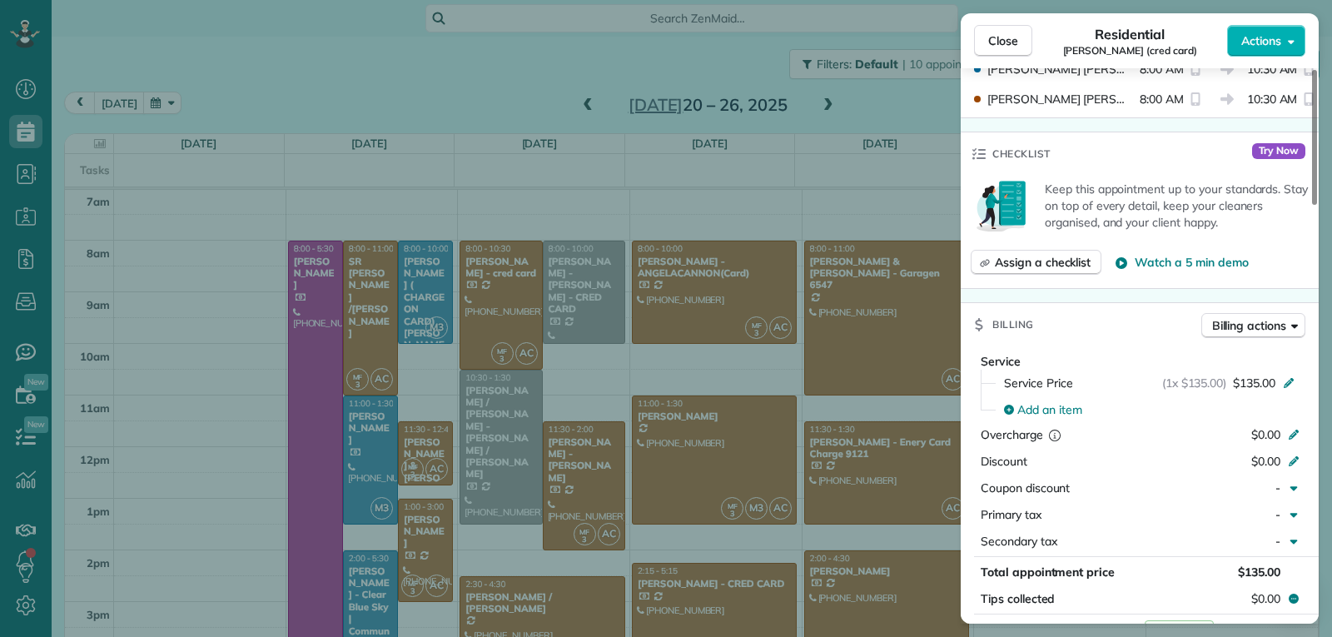
scroll to position [670, 0]
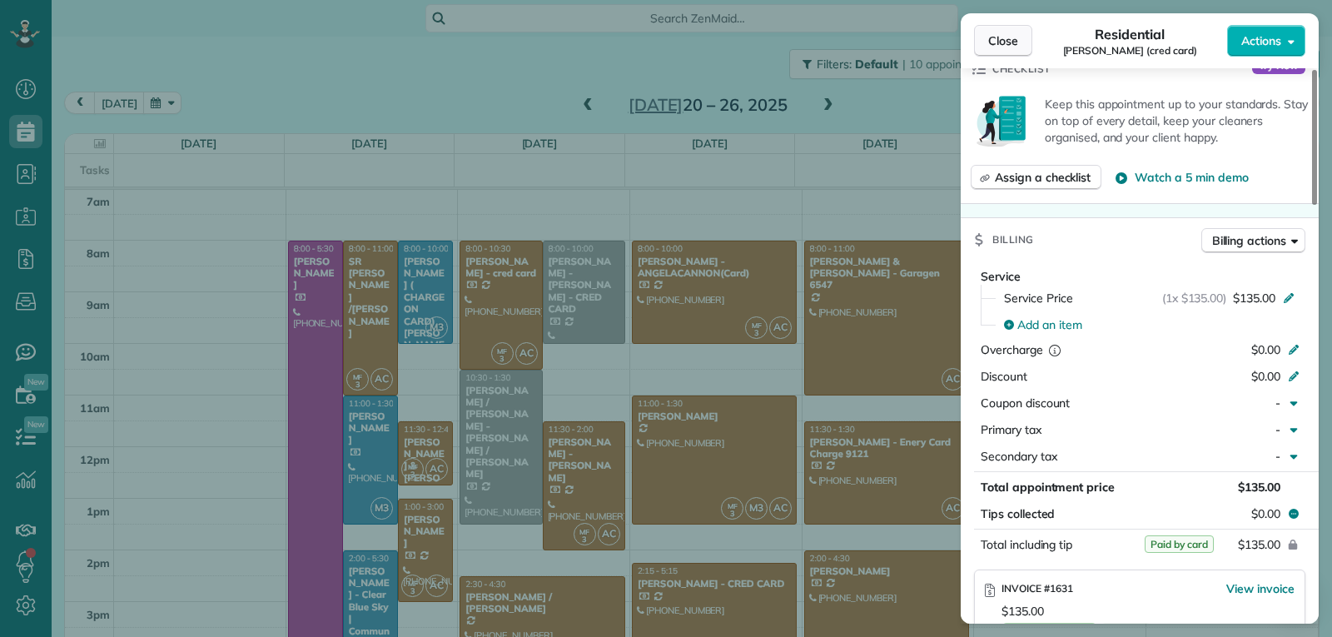
click at [1007, 37] on span "Close" at bounding box center [1003, 40] width 30 height 17
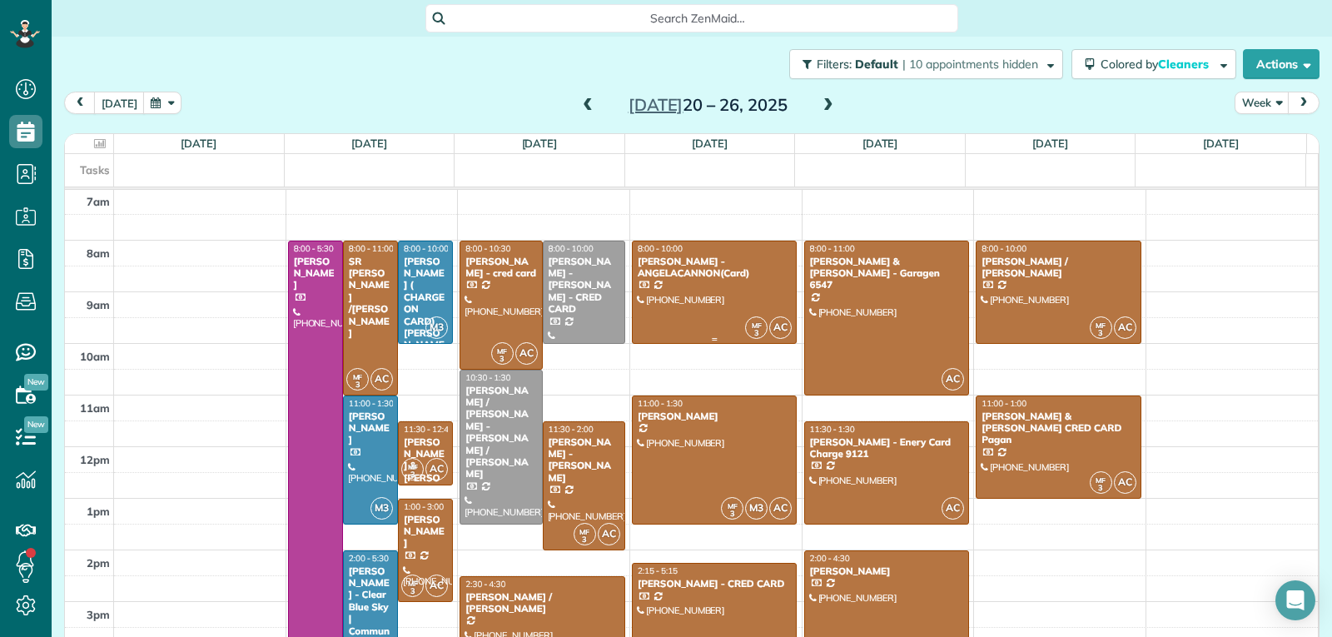
click at [701, 300] on div at bounding box center [715, 292] width 164 height 102
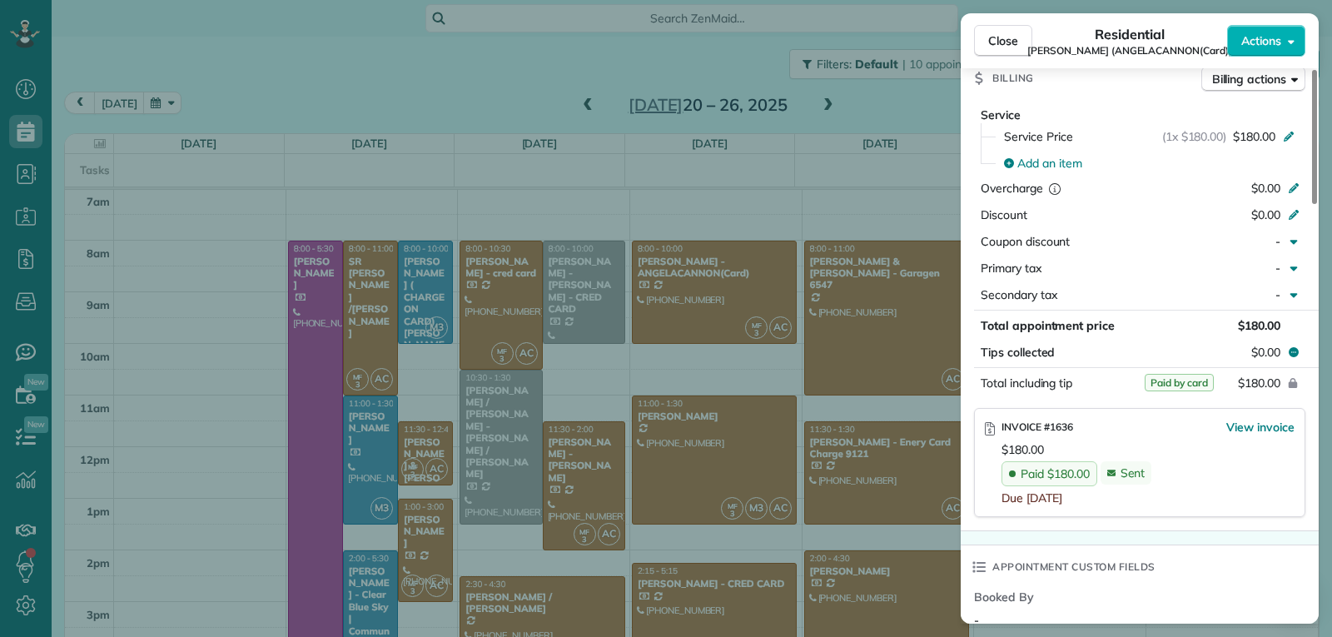
scroll to position [924, 0]
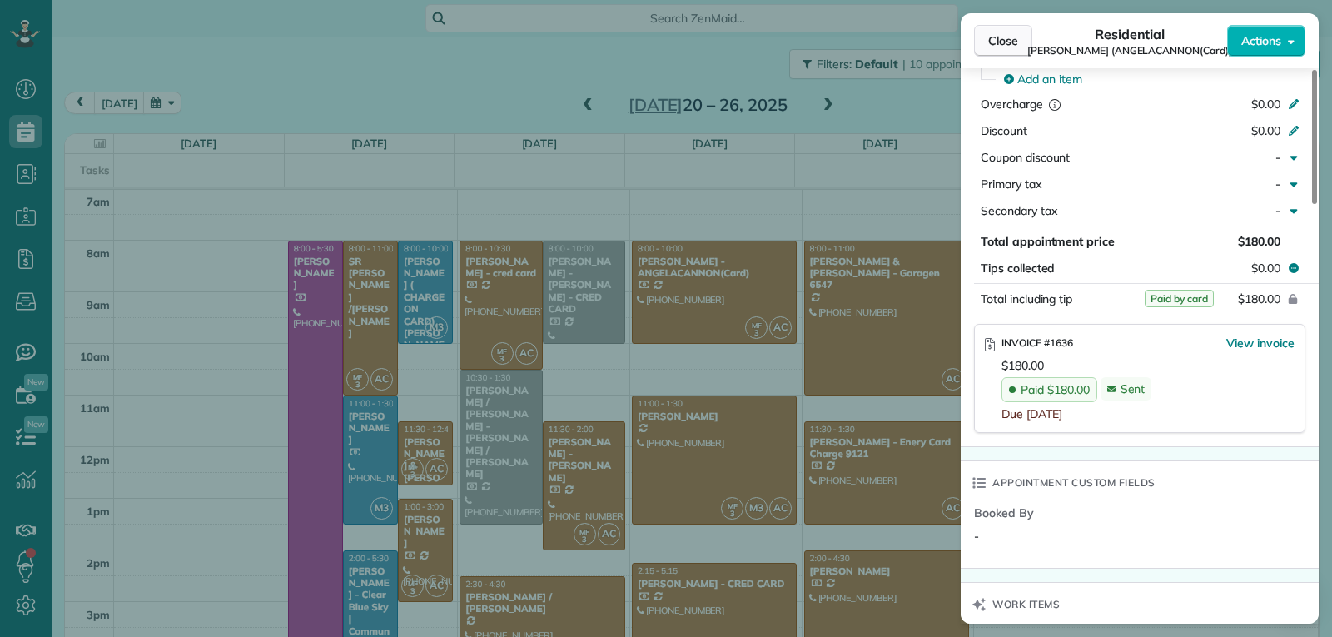
click at [987, 37] on button "Close" at bounding box center [1003, 41] width 58 height 32
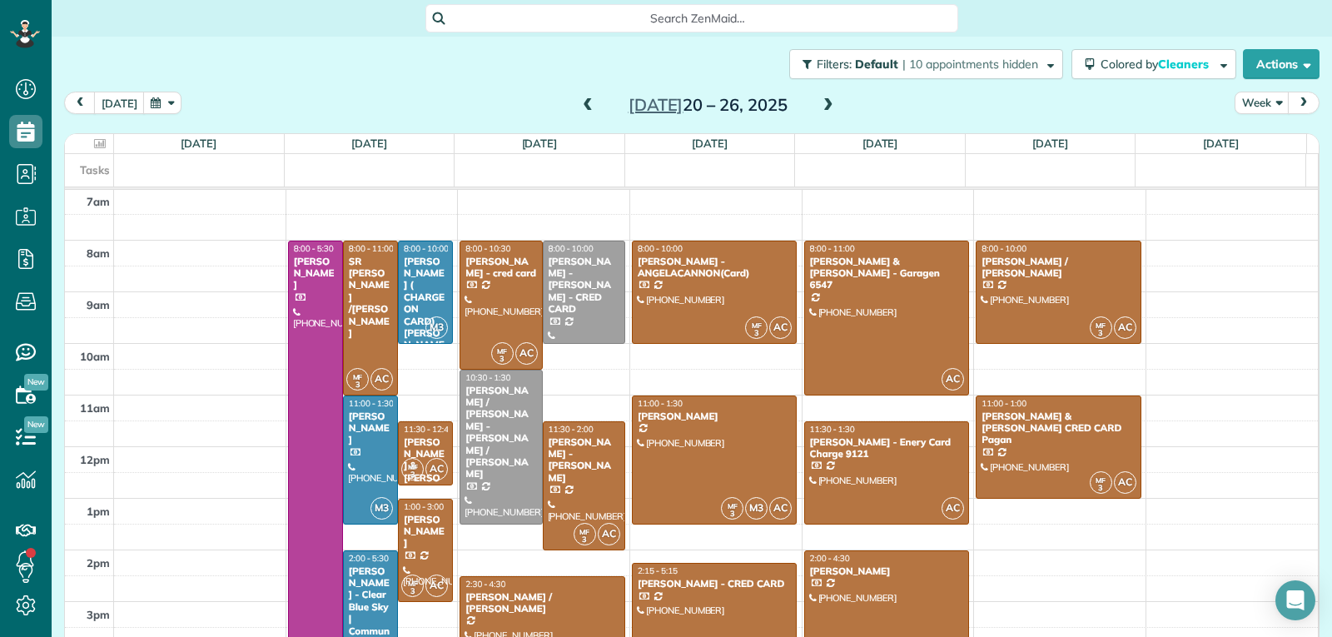
click at [697, 597] on div at bounding box center [715, 640] width 164 height 153
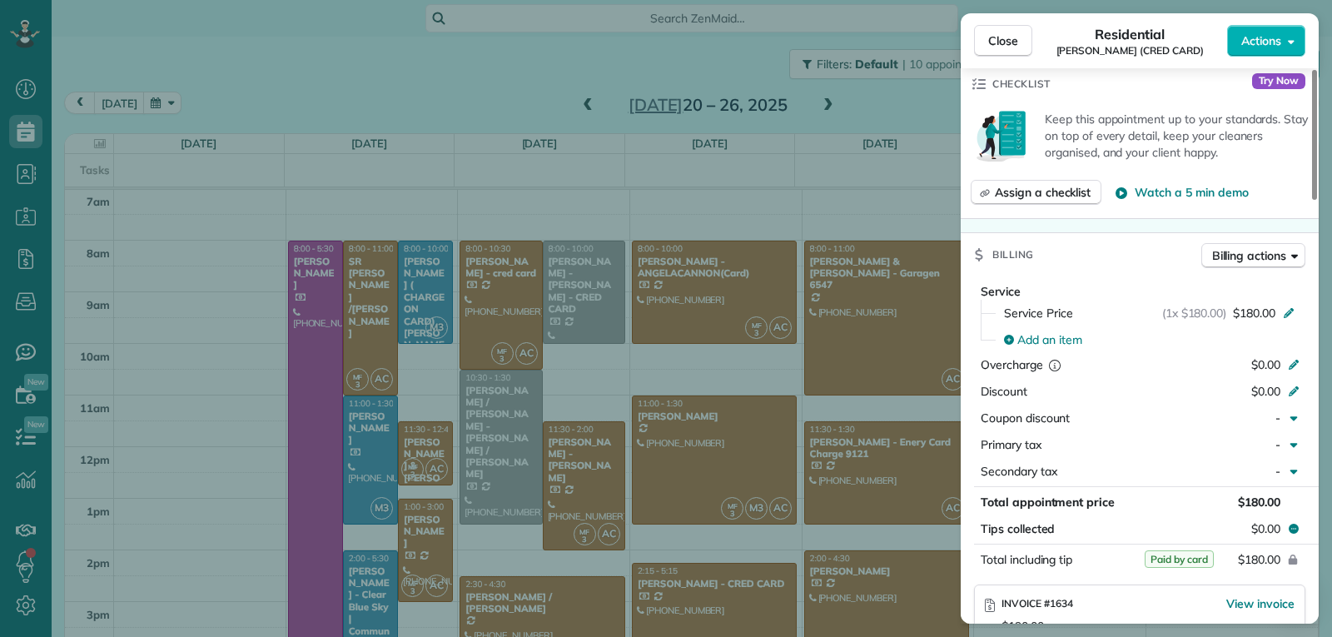
scroll to position [841, 0]
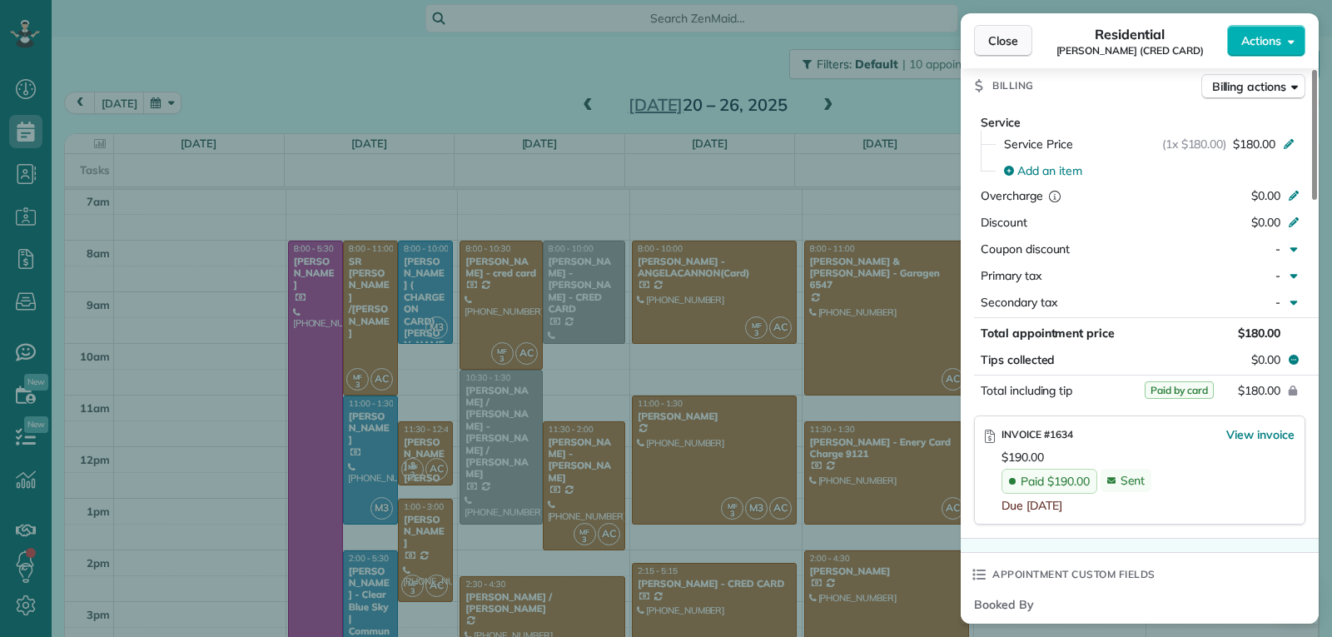
click at [1001, 52] on button "Close" at bounding box center [1003, 41] width 58 height 32
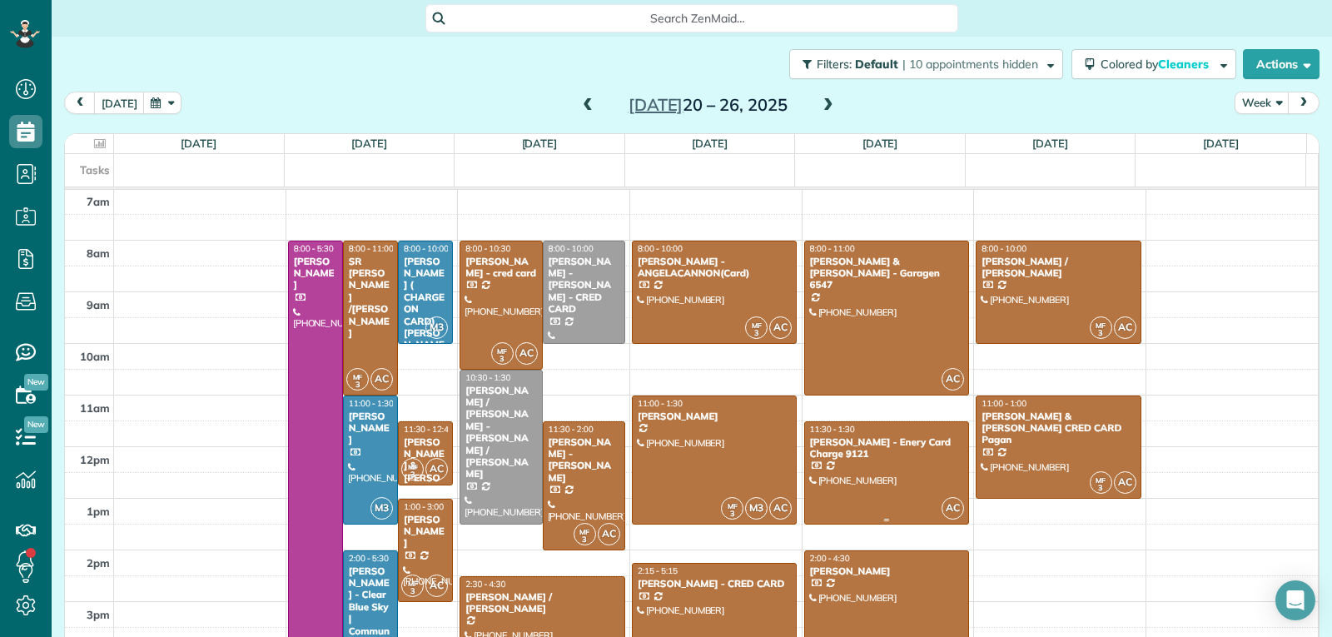
click at [888, 475] on div at bounding box center [887, 473] width 164 height 102
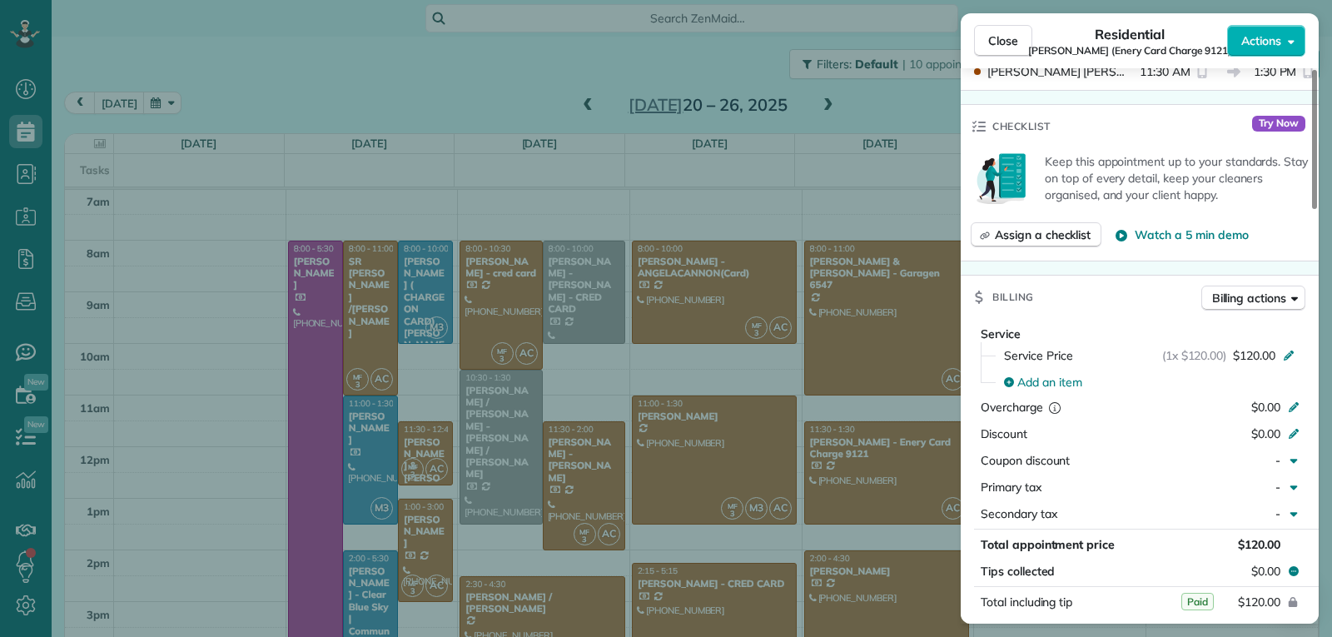
scroll to position [757, 0]
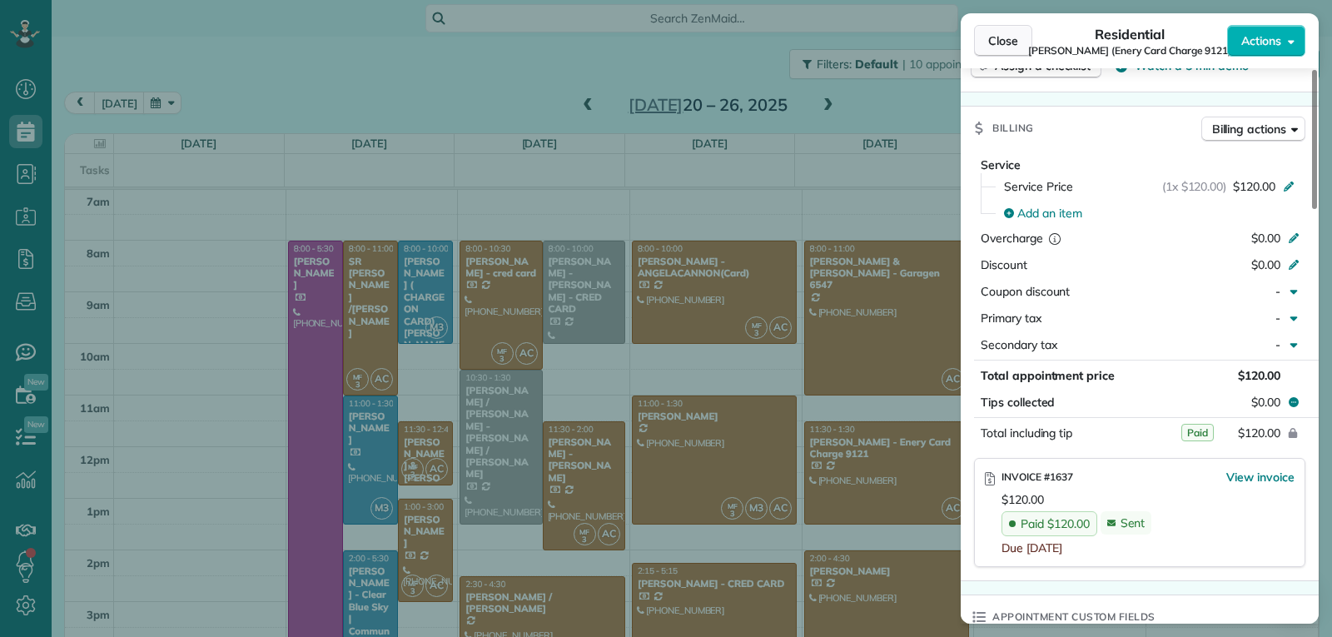
click at [1008, 53] on button "Close" at bounding box center [1003, 41] width 58 height 32
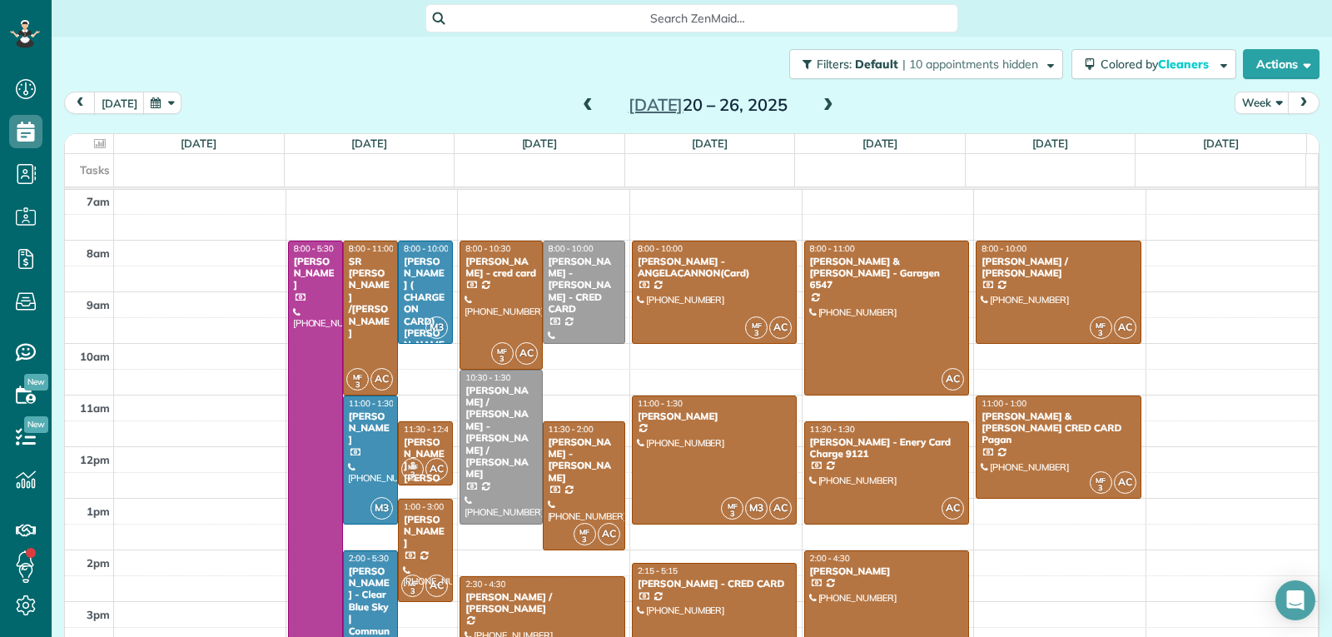
click at [902, 595] on div at bounding box center [887, 614] width 164 height 127
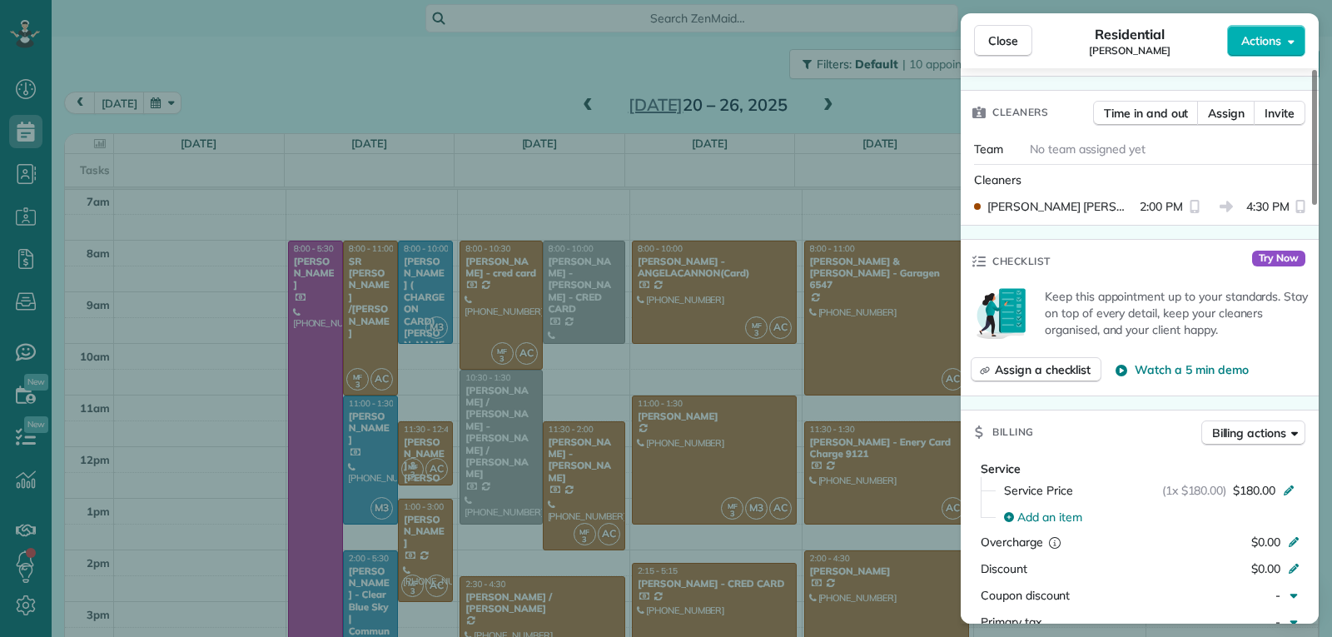
scroll to position [919, 0]
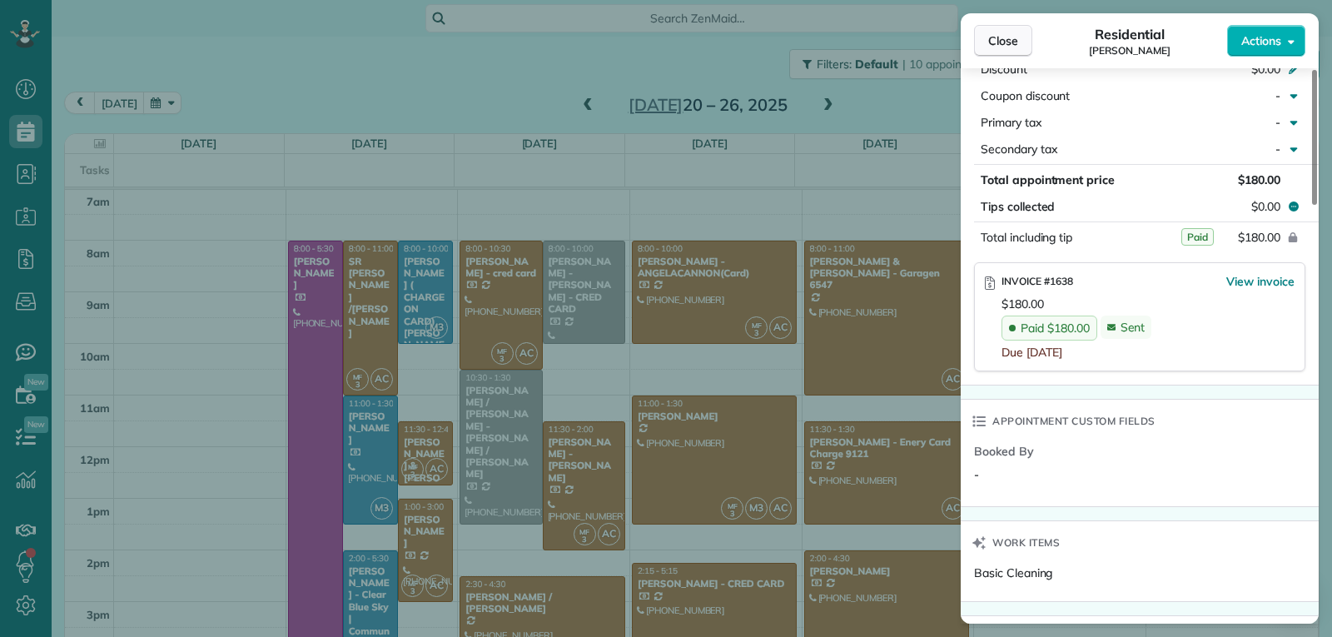
click at [1004, 44] on span "Close" at bounding box center [1003, 40] width 30 height 17
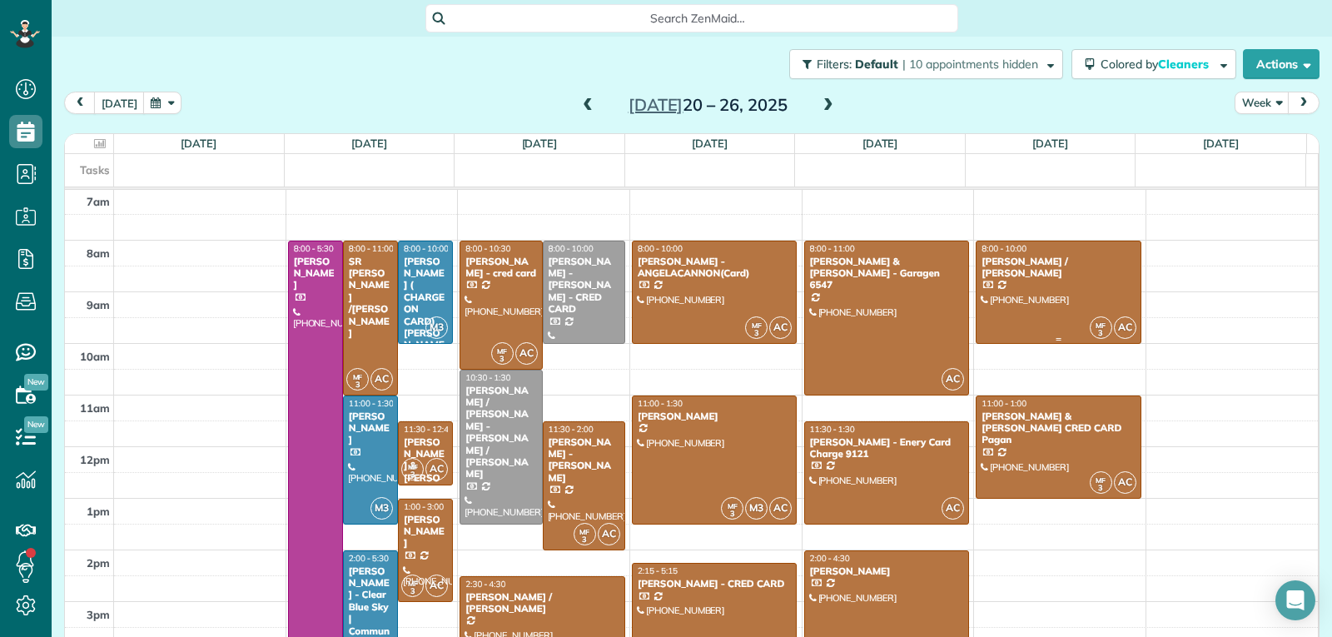
click at [1044, 296] on div at bounding box center [1059, 292] width 164 height 102
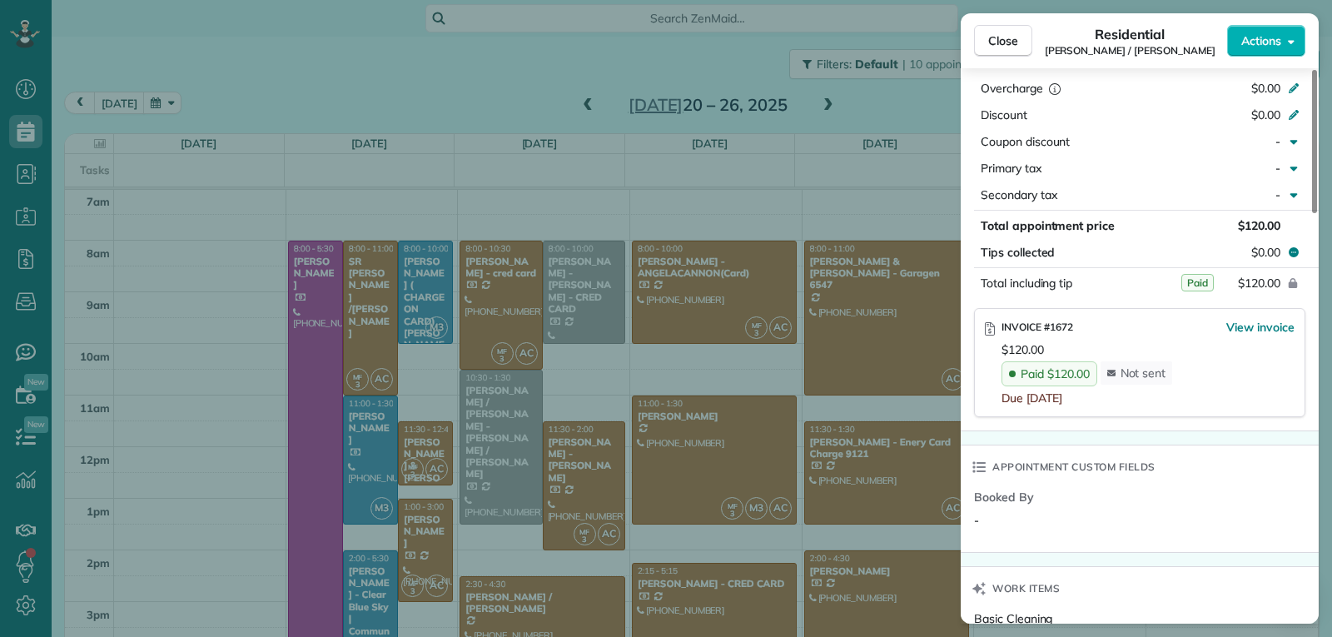
scroll to position [923, 0]
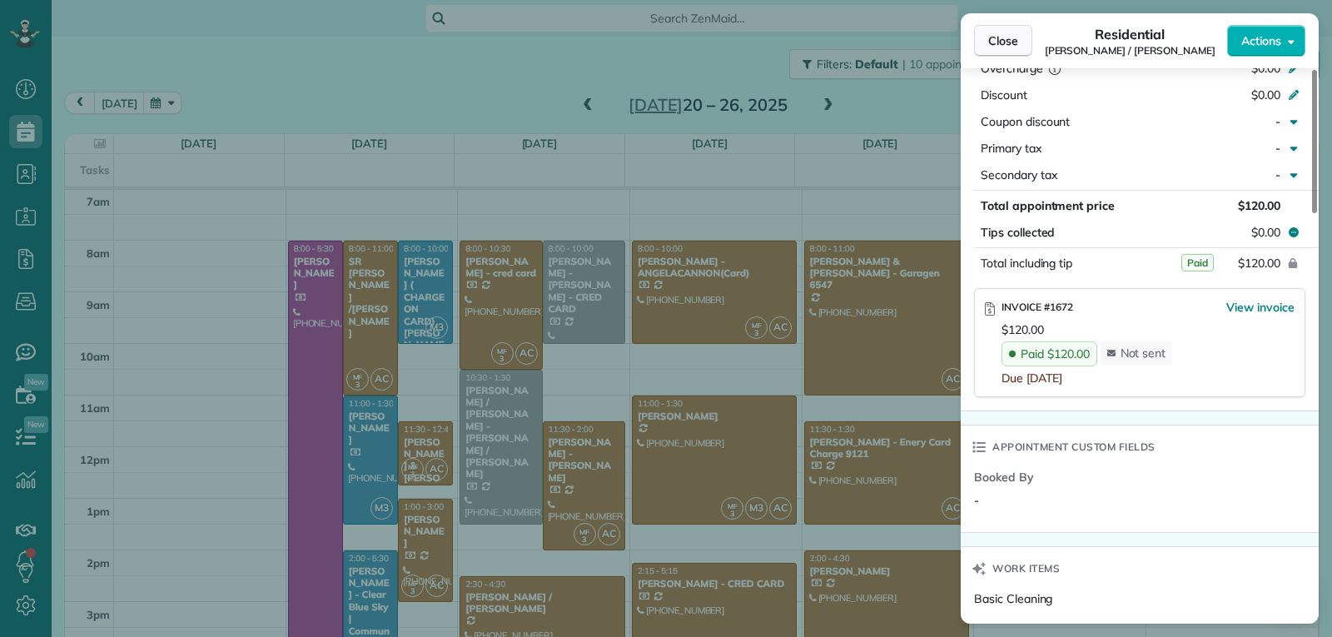
click at [1002, 42] on span "Close" at bounding box center [1003, 40] width 30 height 17
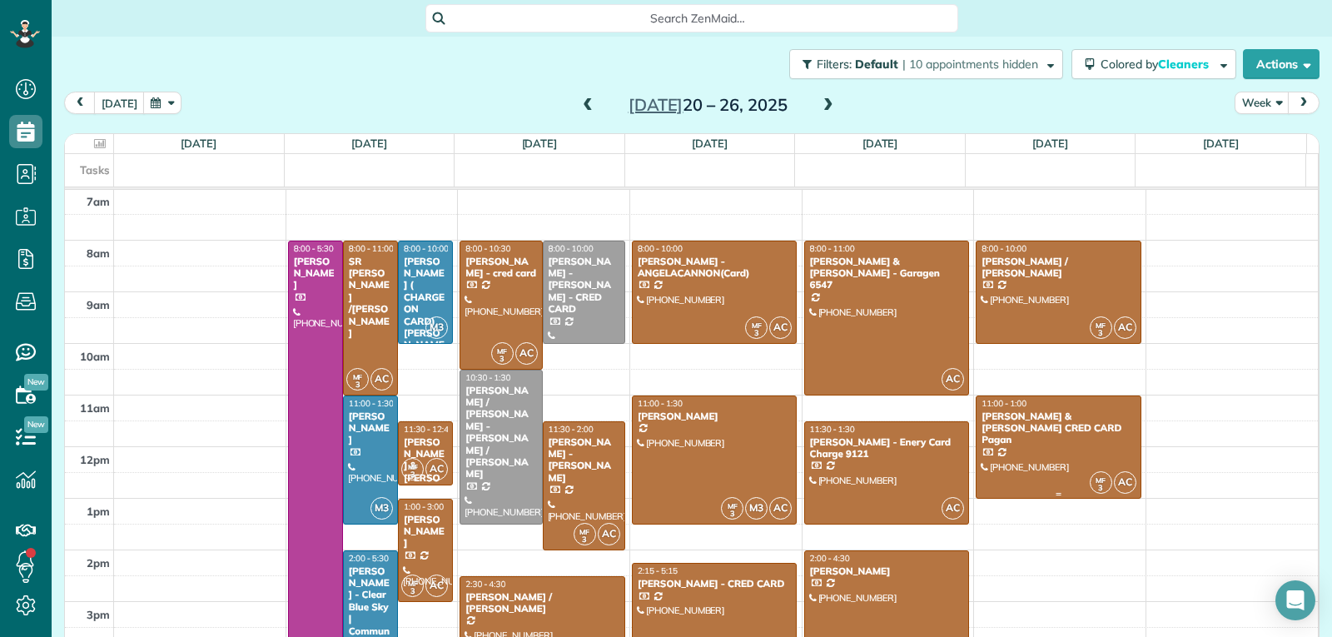
click at [1044, 470] on div at bounding box center [1059, 447] width 164 height 102
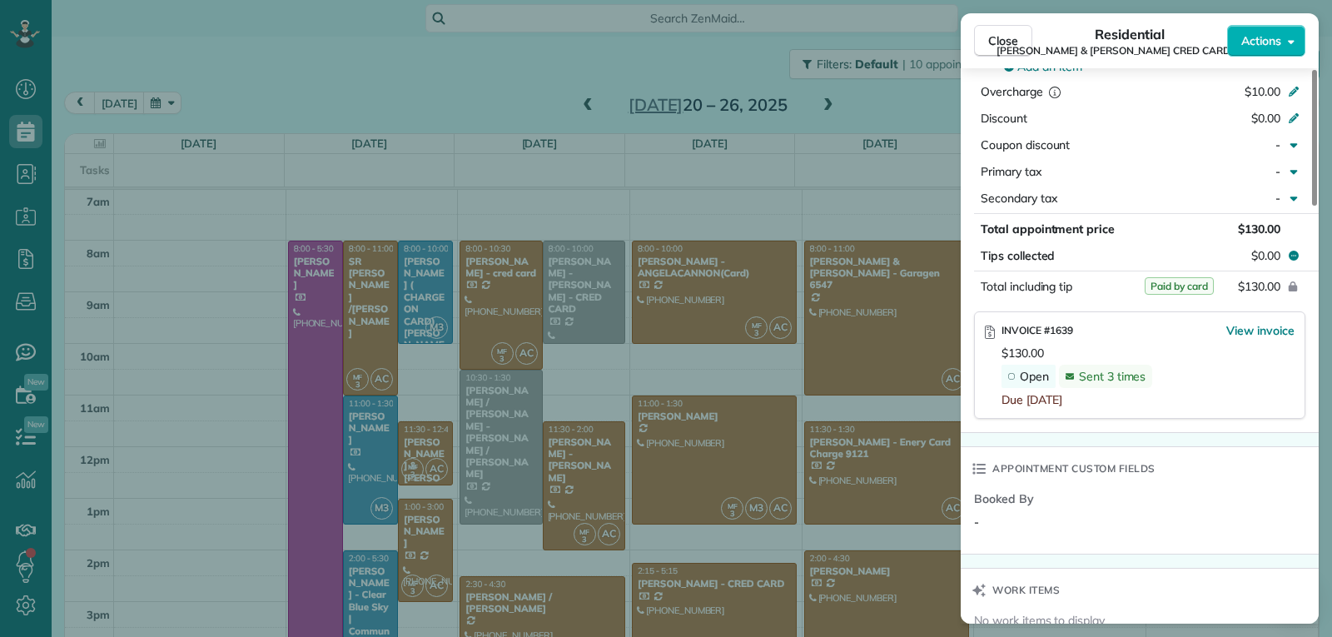
scroll to position [1002, 0]
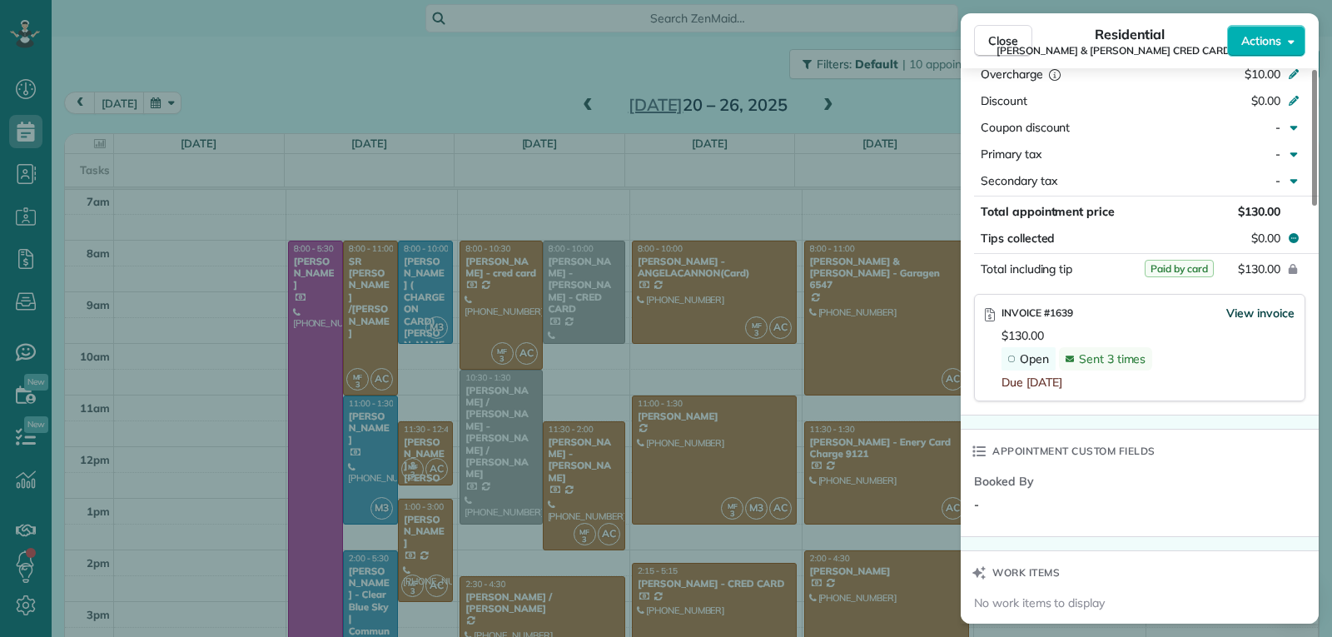
click at [1244, 305] on span "View invoice" at bounding box center [1260, 313] width 68 height 17
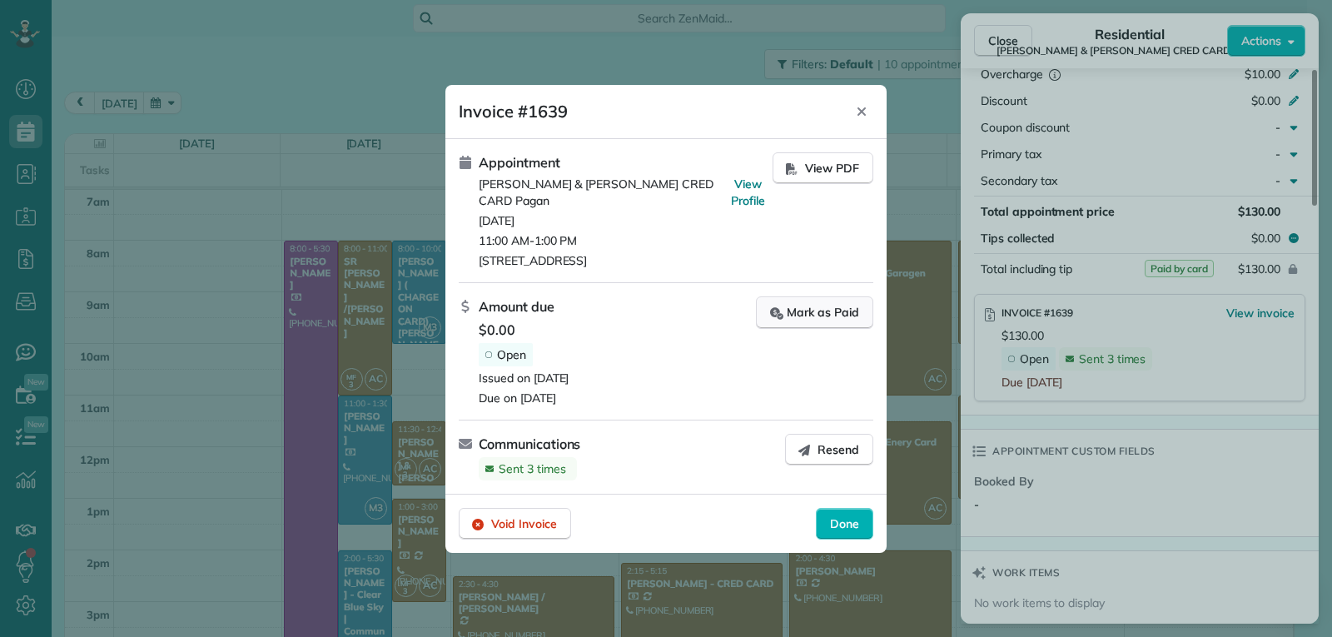
click at [796, 309] on div "Mark as Paid" at bounding box center [814, 312] width 89 height 17
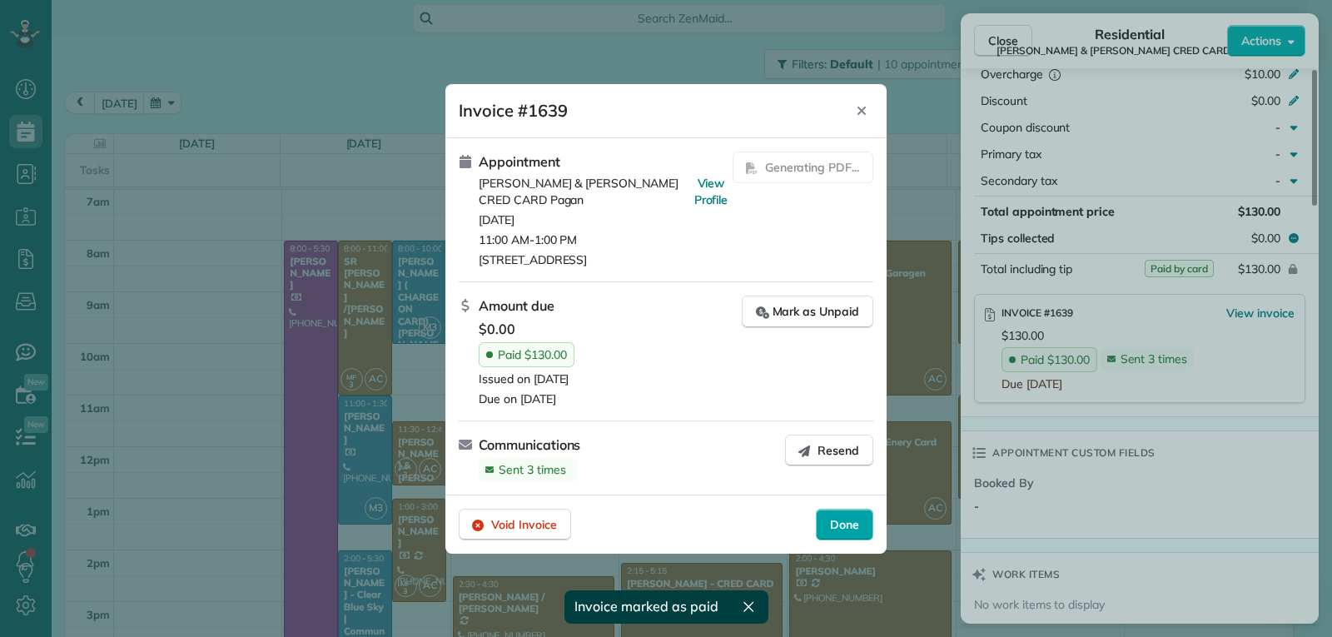
click at [841, 536] on div "Done" at bounding box center [844, 525] width 57 height 32
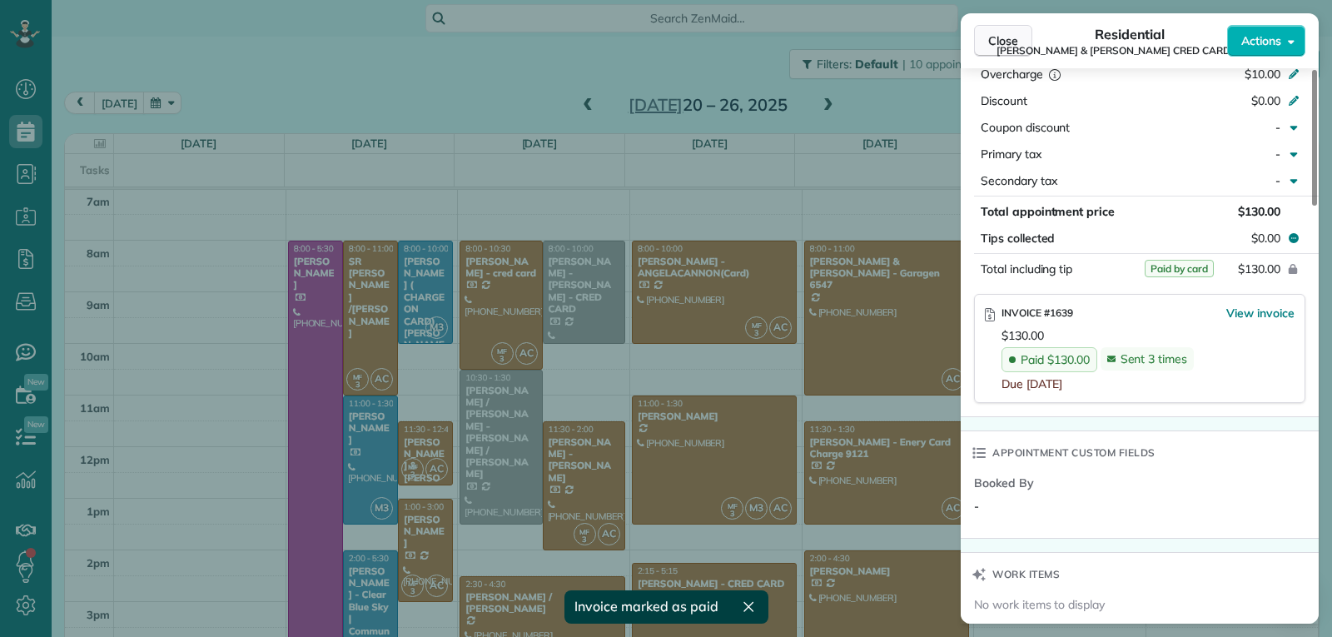
click at [988, 47] on span "Close" at bounding box center [1003, 40] width 30 height 17
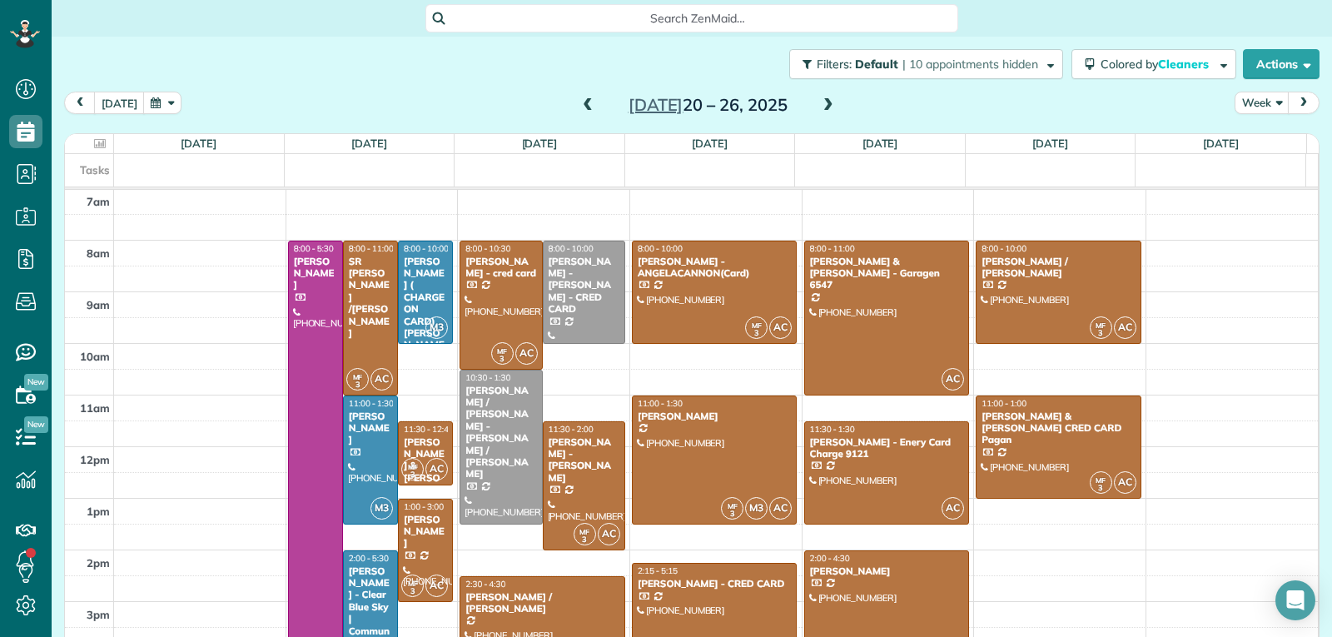
click at [809, 104] on div "[DATE] – [DATE]" at bounding box center [707, 105] width 266 height 27
click at [819, 100] on span at bounding box center [828, 105] width 18 height 15
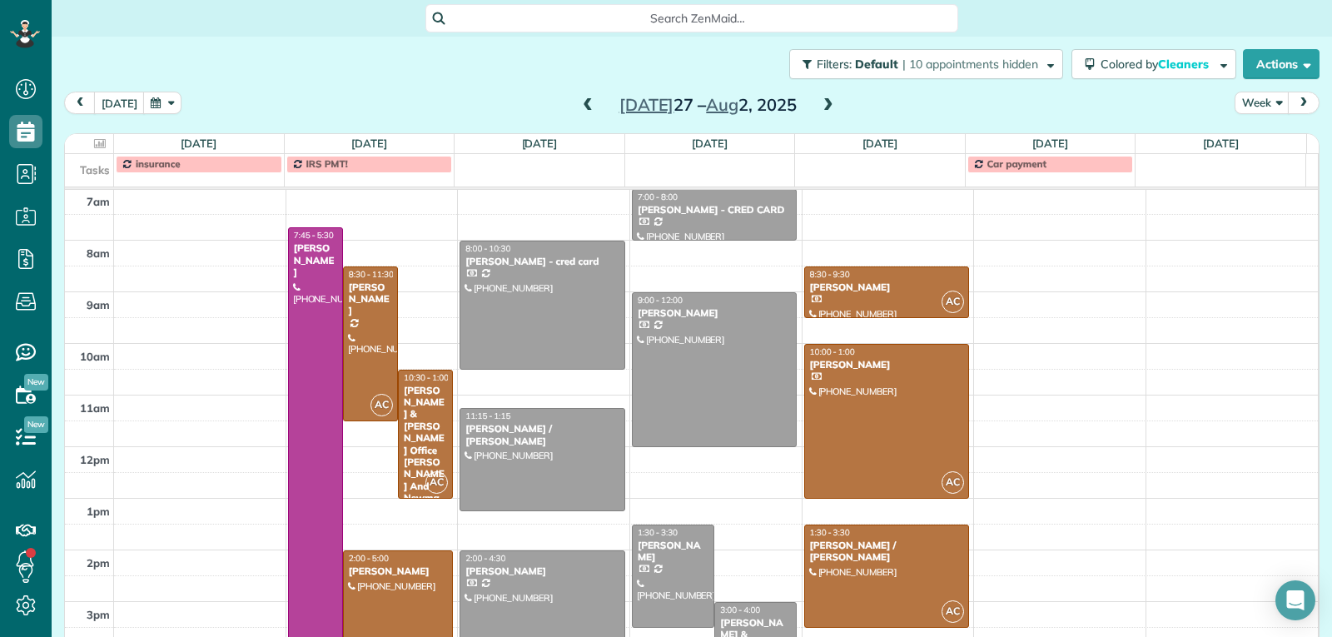
drag, startPoint x: 405, startPoint y: 577, endPoint x: 490, endPoint y: 552, distance: 87.7
click at [406, 577] on div at bounding box center [398, 627] width 108 height 153
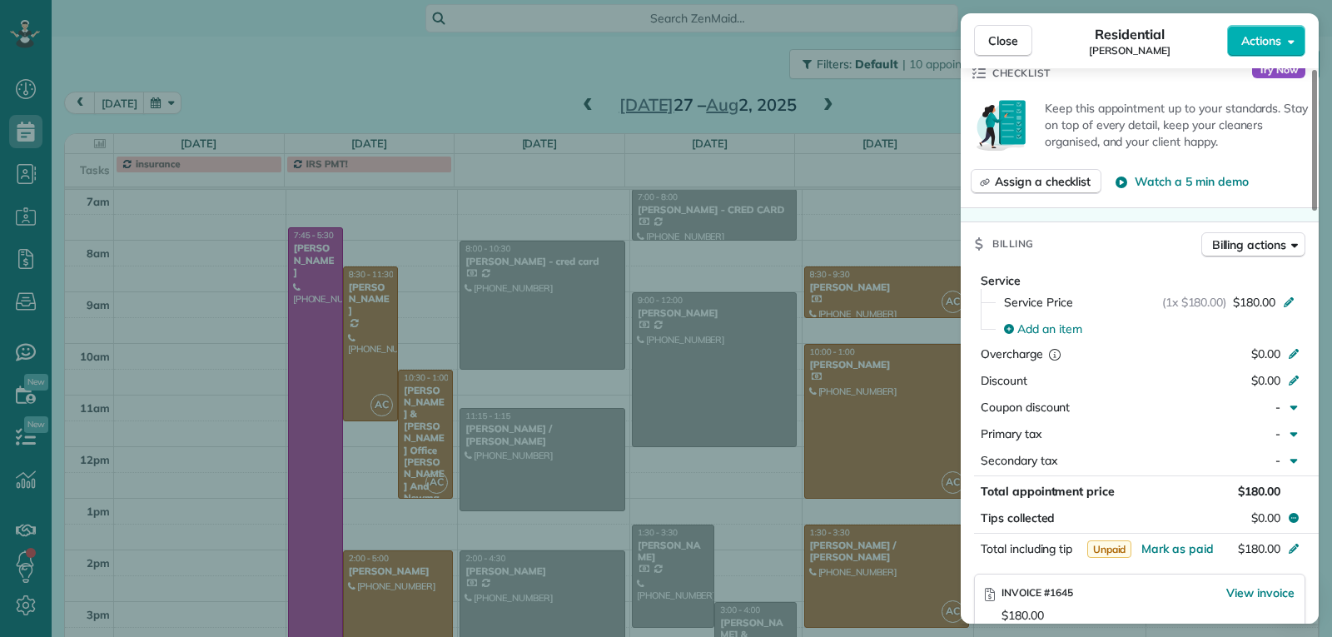
scroll to position [673, 0]
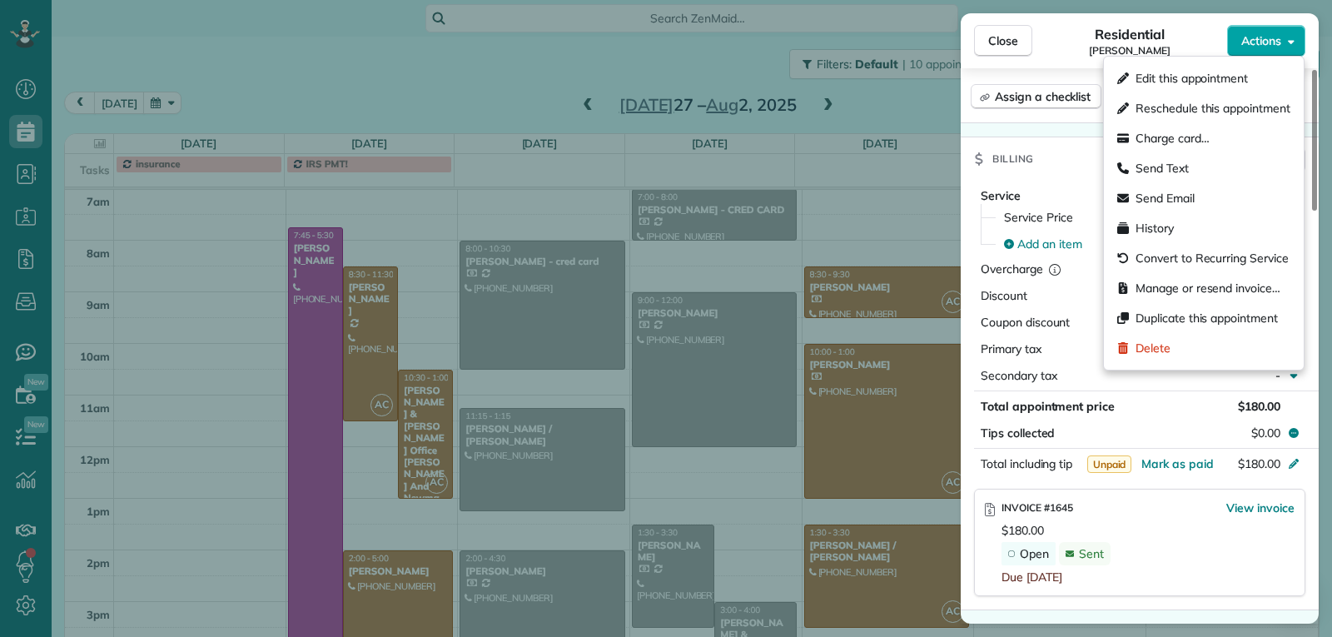
click at [1260, 47] on span "Actions" at bounding box center [1261, 40] width 40 height 17
click at [1212, 150] on div "Charge card…" at bounding box center [1204, 138] width 186 height 30
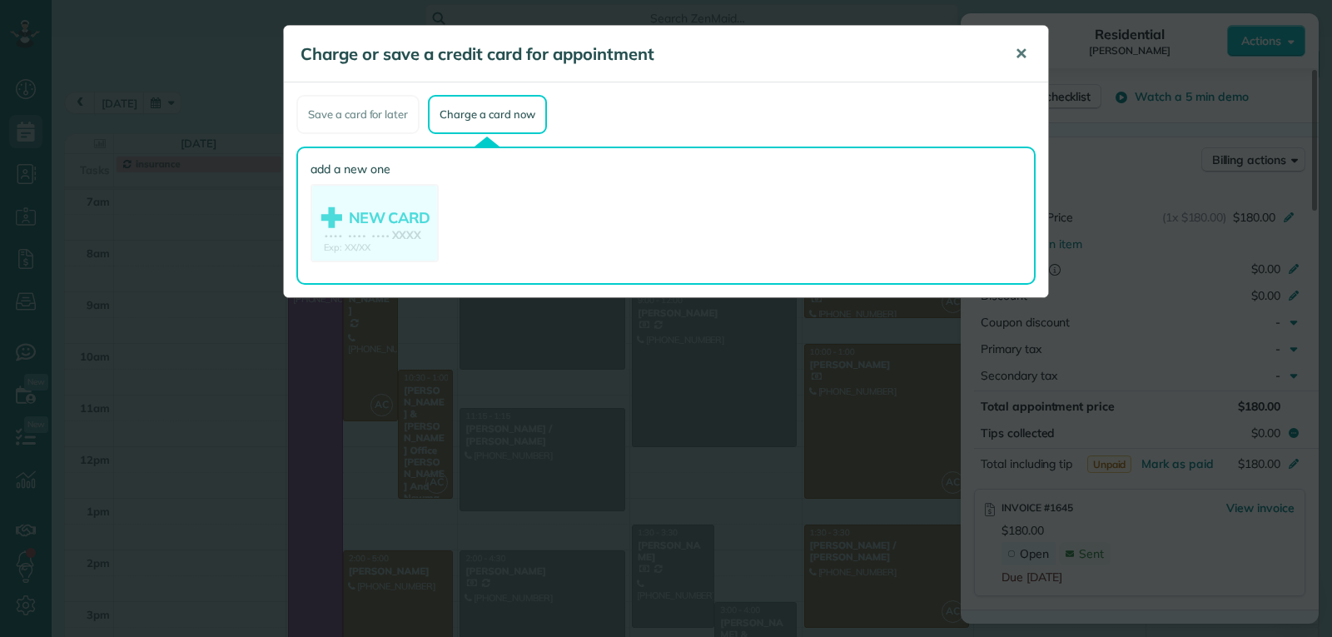
click at [1017, 54] on span "✕" at bounding box center [1021, 53] width 12 height 19
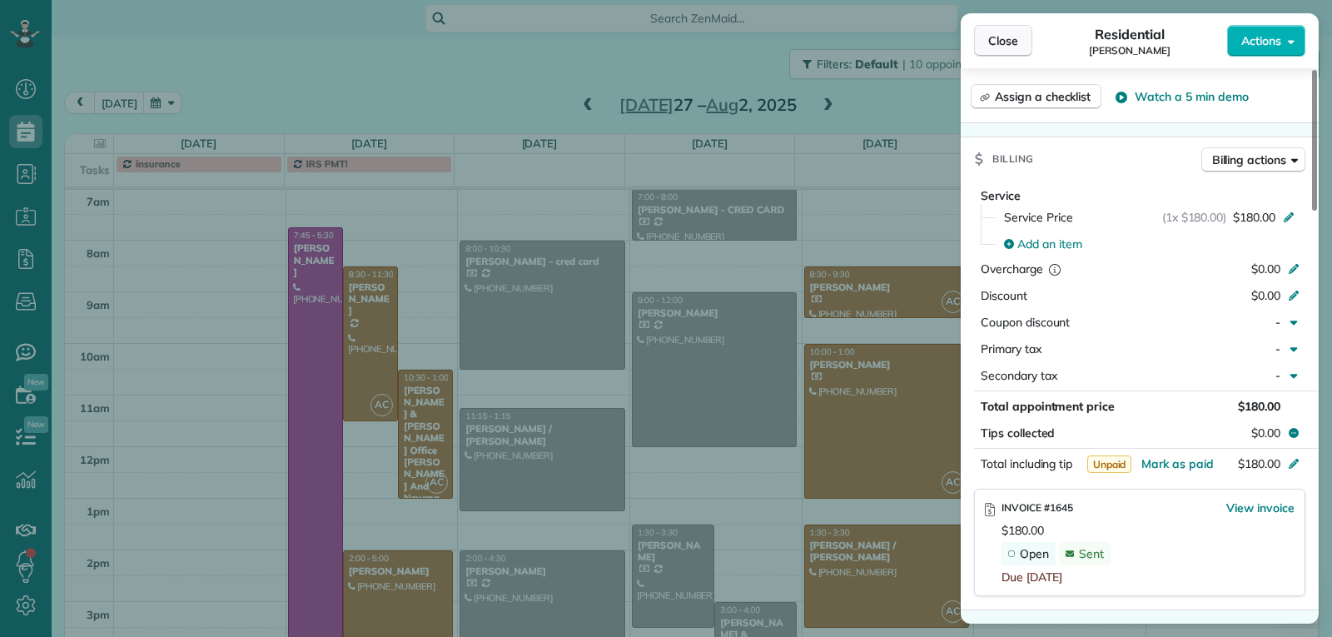
click at [993, 50] on button "Close" at bounding box center [1003, 41] width 58 height 32
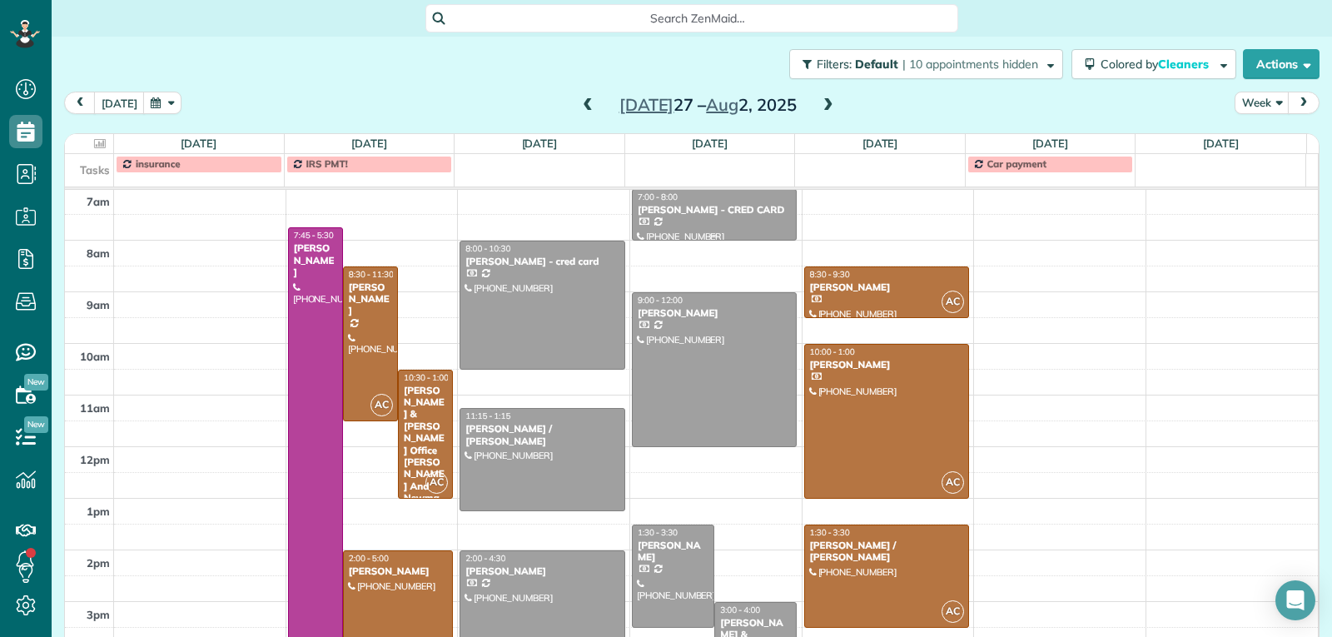
click at [719, 216] on div at bounding box center [715, 215] width 164 height 50
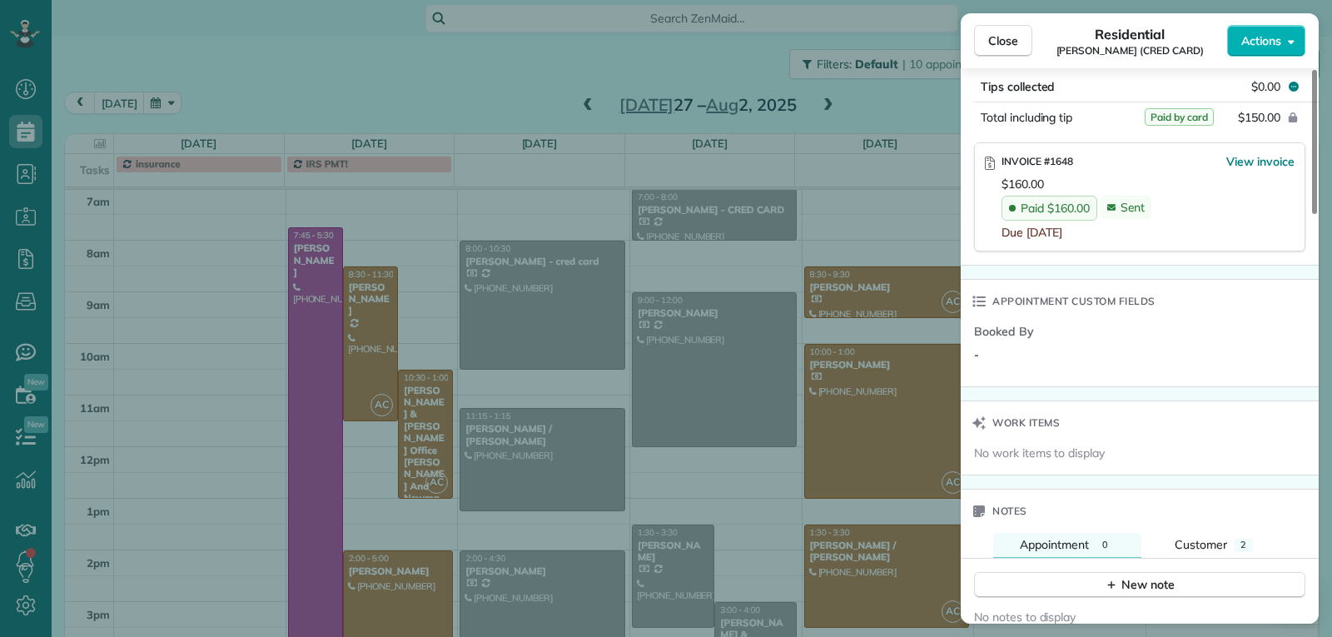
scroll to position [1083, 0]
click at [999, 43] on span "Close" at bounding box center [1003, 40] width 30 height 17
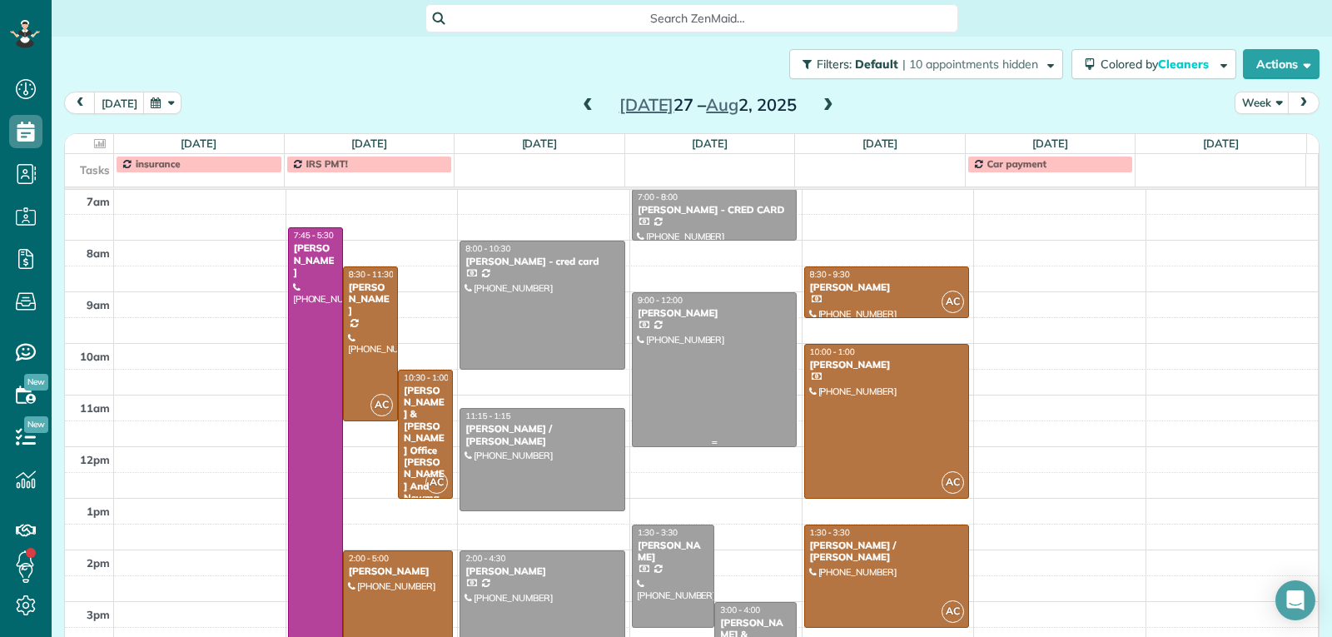
click at [689, 400] on div at bounding box center [715, 369] width 164 height 153
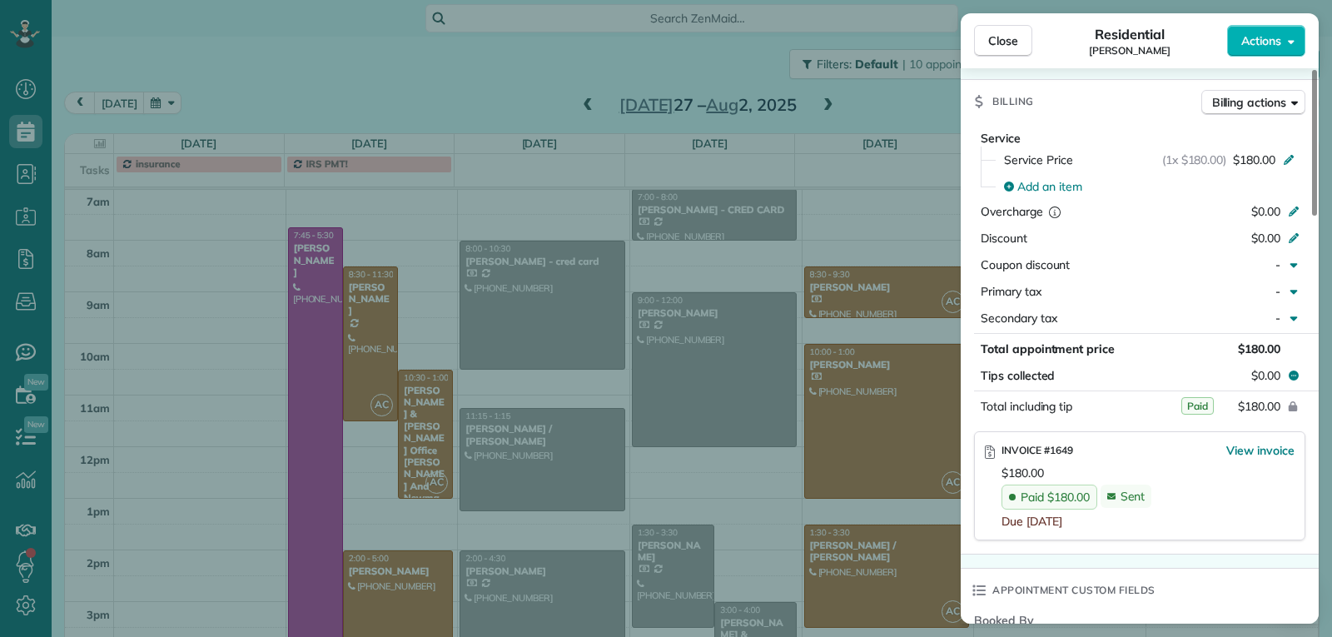
scroll to position [754, 0]
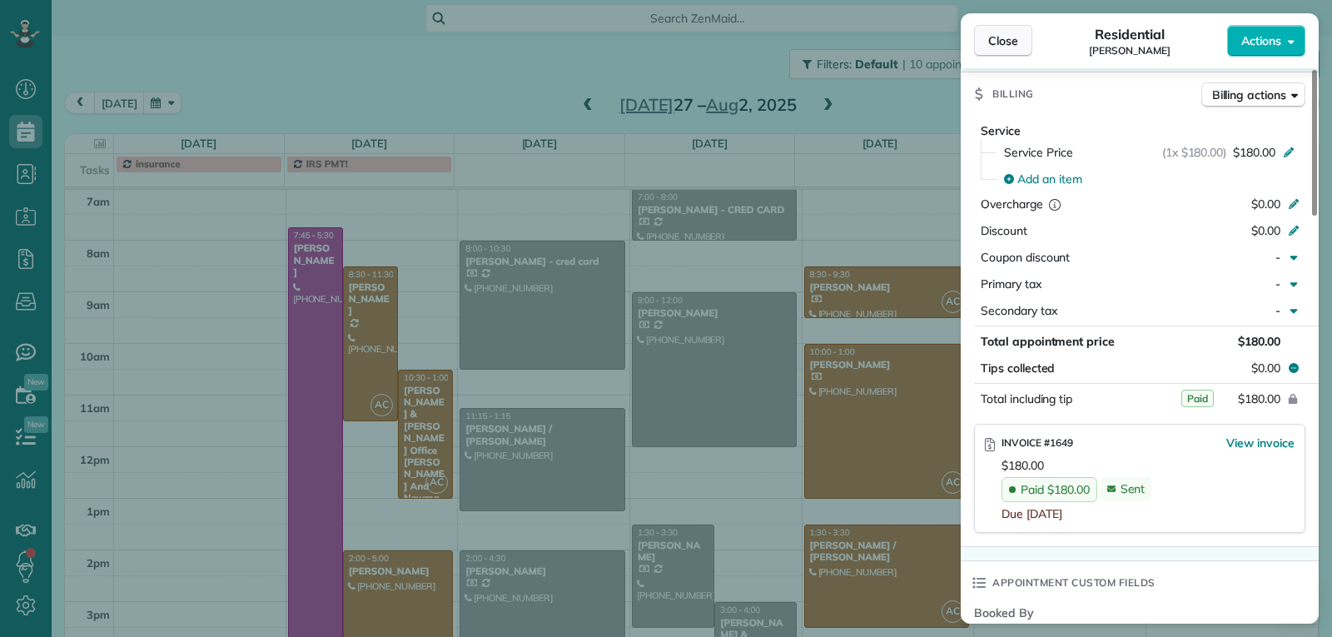
click at [993, 35] on span "Close" at bounding box center [1003, 40] width 30 height 17
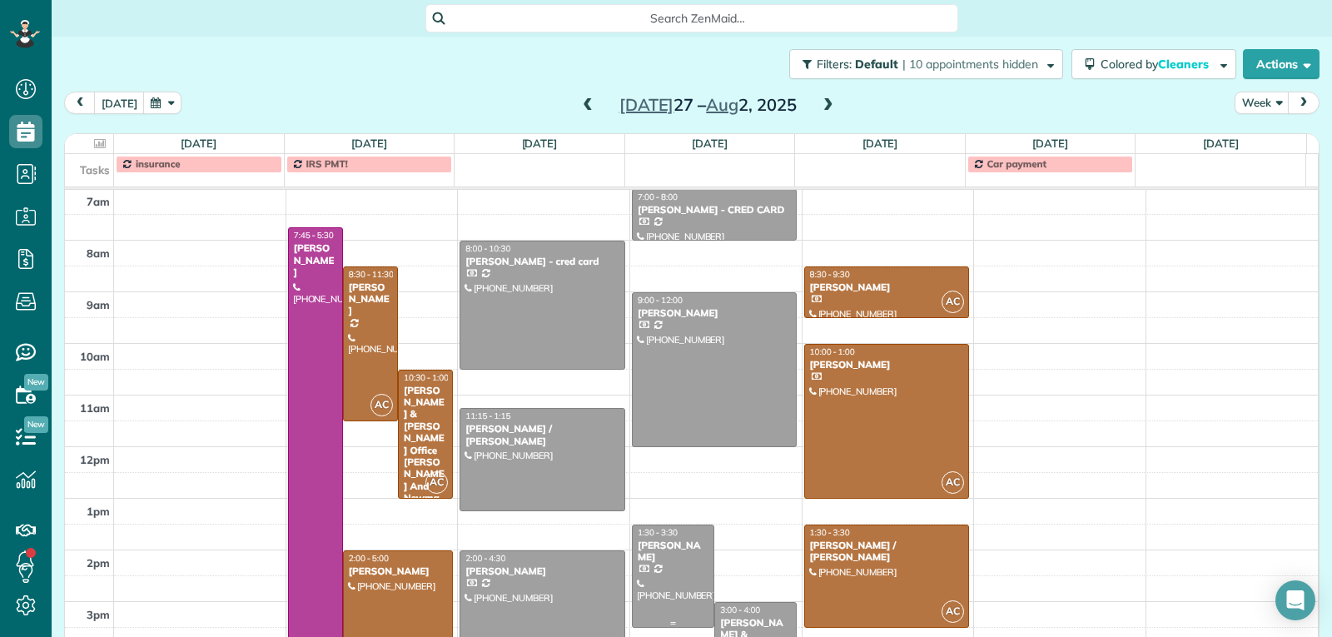
click at [678, 592] on div at bounding box center [673, 576] width 81 height 102
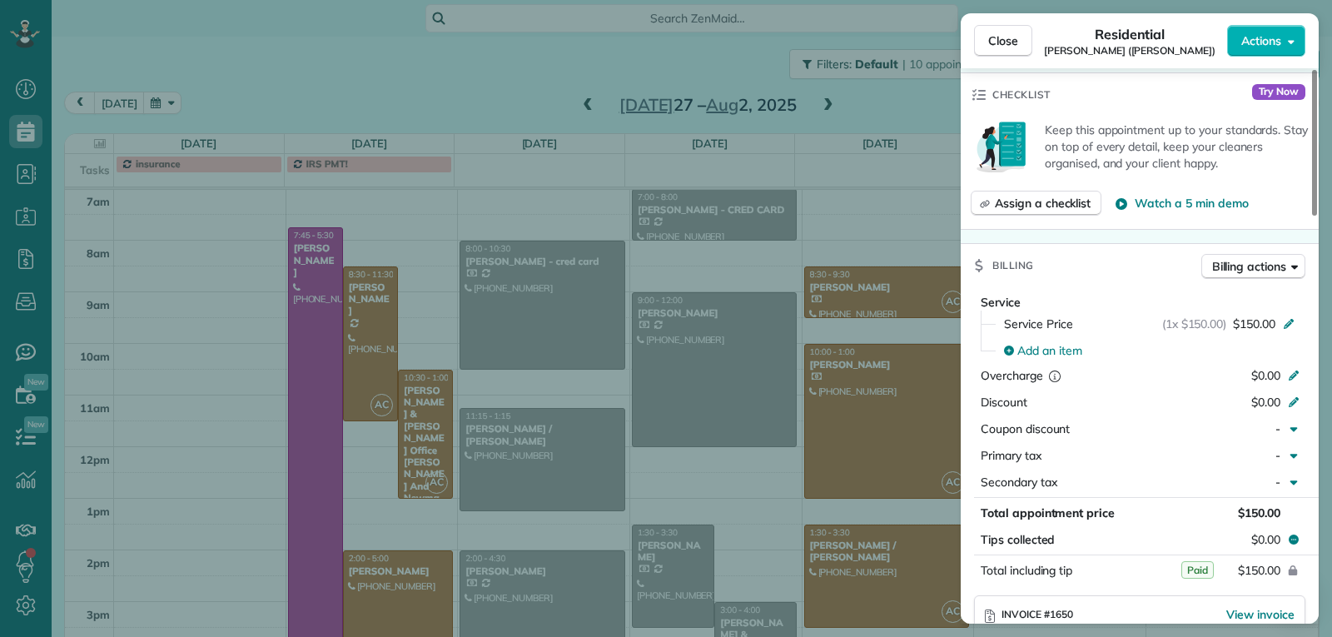
scroll to position [667, 0]
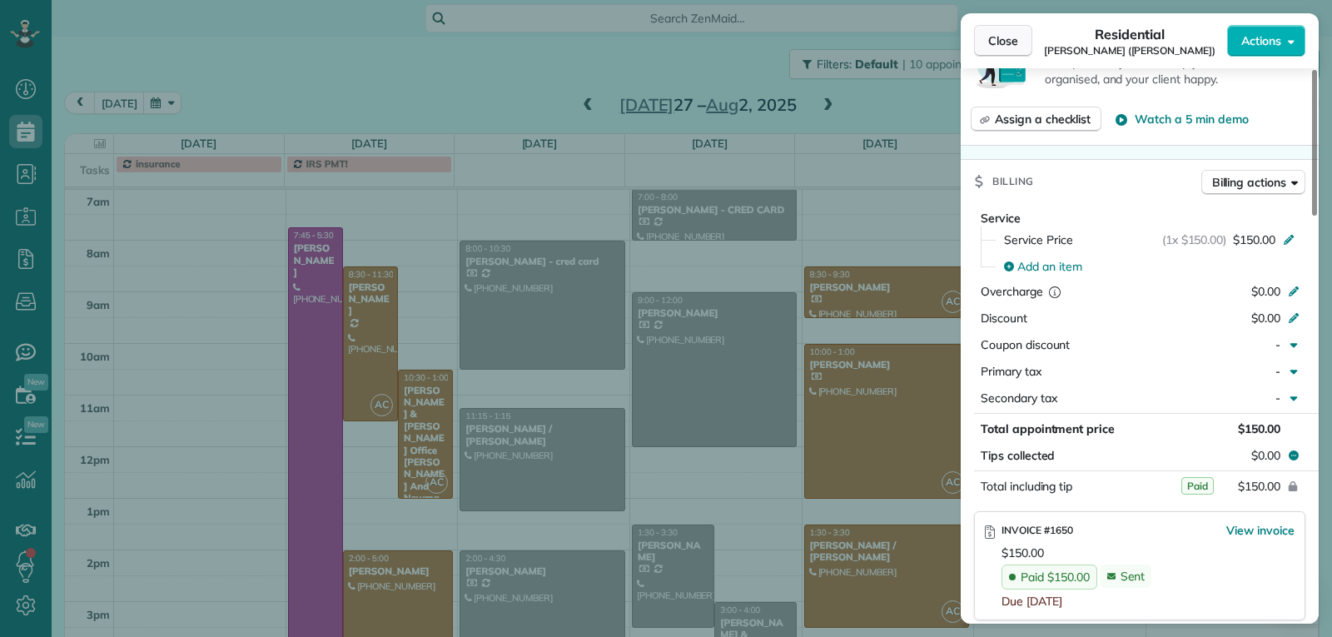
click at [1025, 41] on button "Close" at bounding box center [1003, 41] width 58 height 32
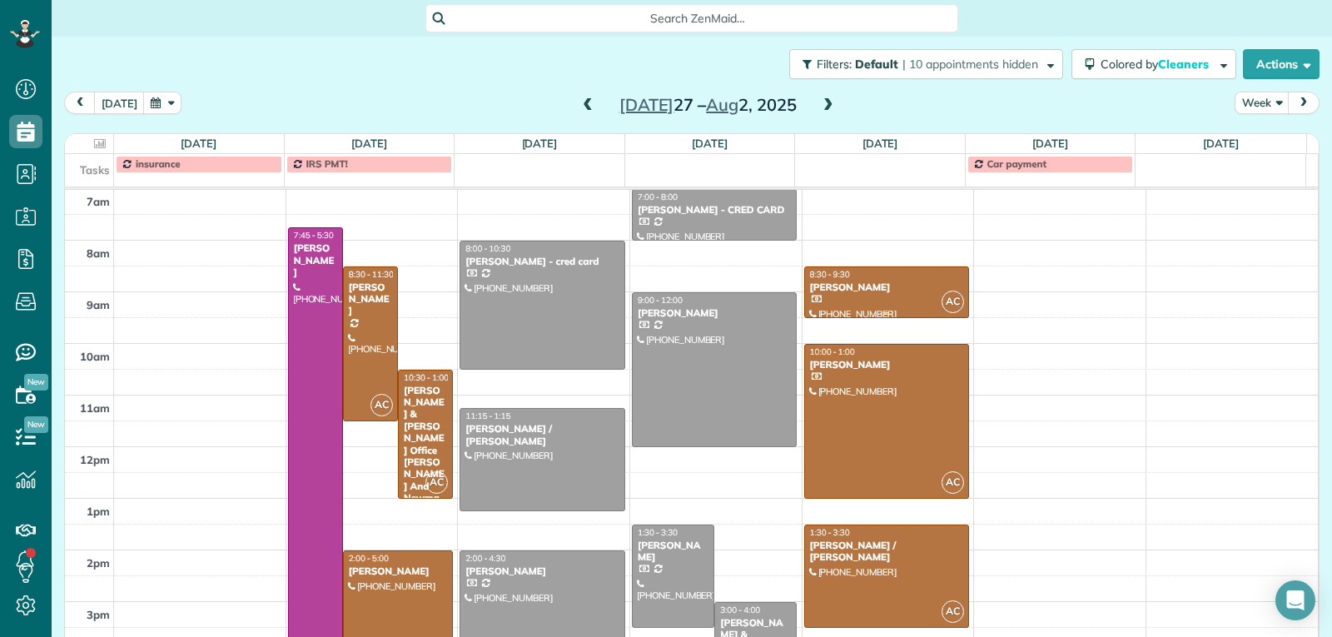
click at [856, 302] on div at bounding box center [887, 292] width 164 height 50
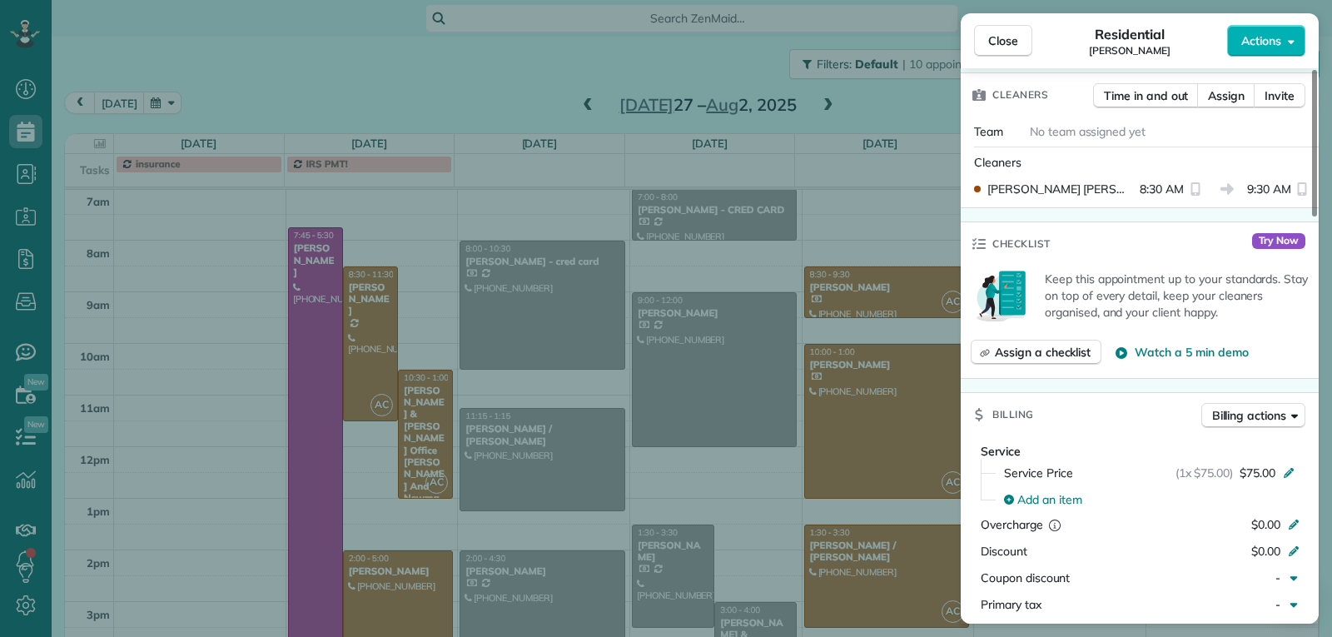
scroll to position [755, 0]
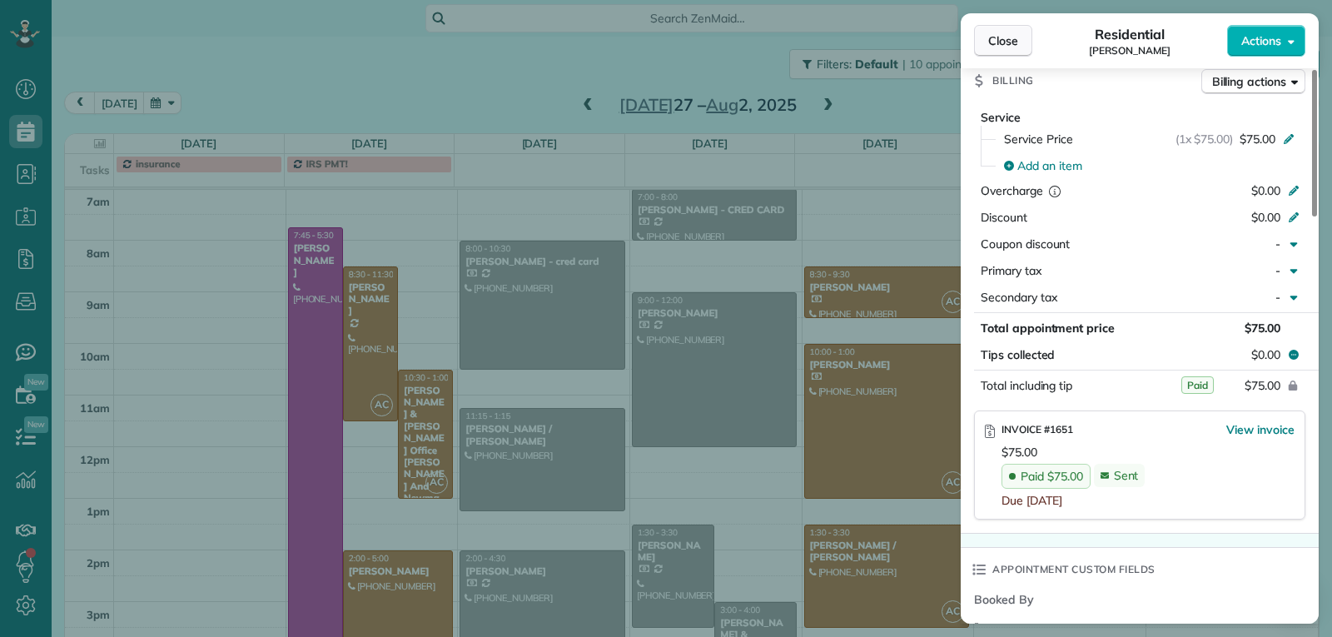
click at [997, 40] on span "Close" at bounding box center [1003, 40] width 30 height 17
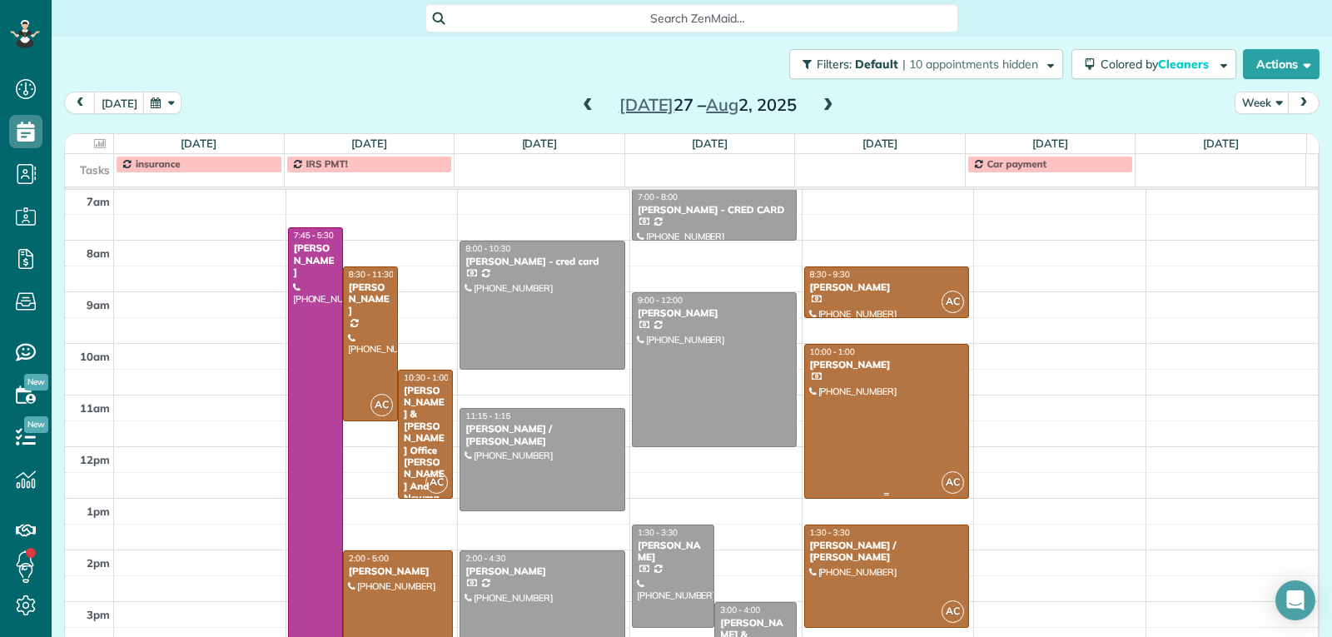
click at [873, 410] on div at bounding box center [887, 421] width 164 height 153
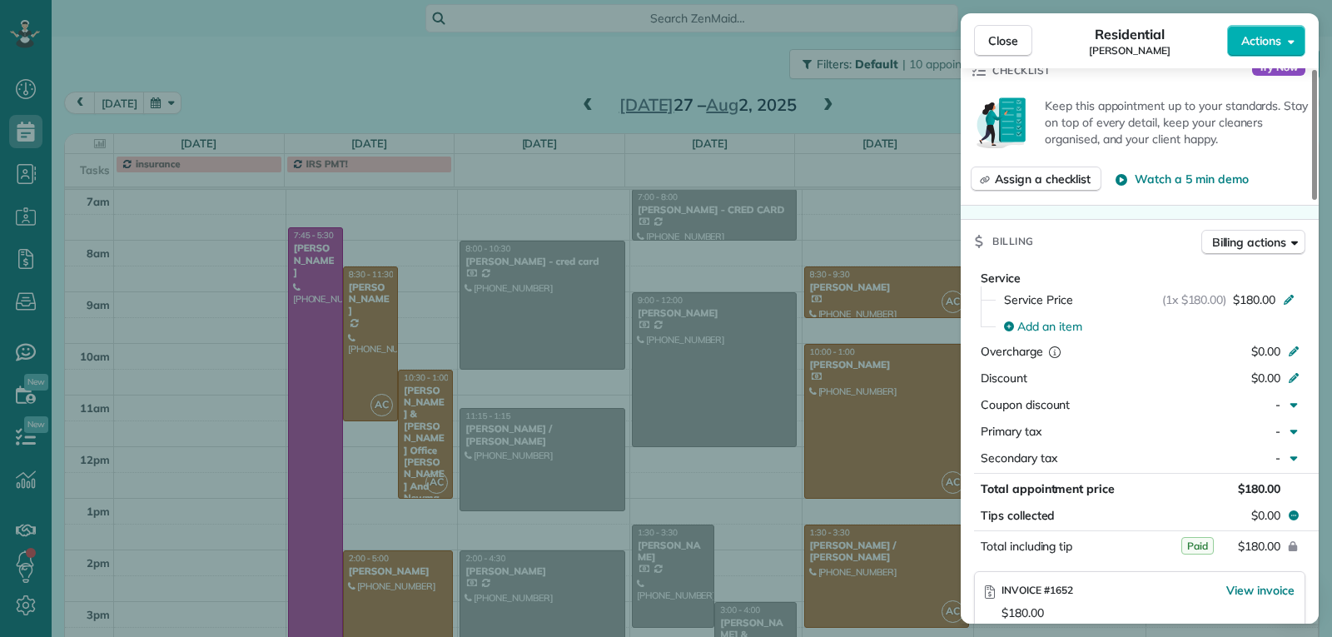
scroll to position [674, 0]
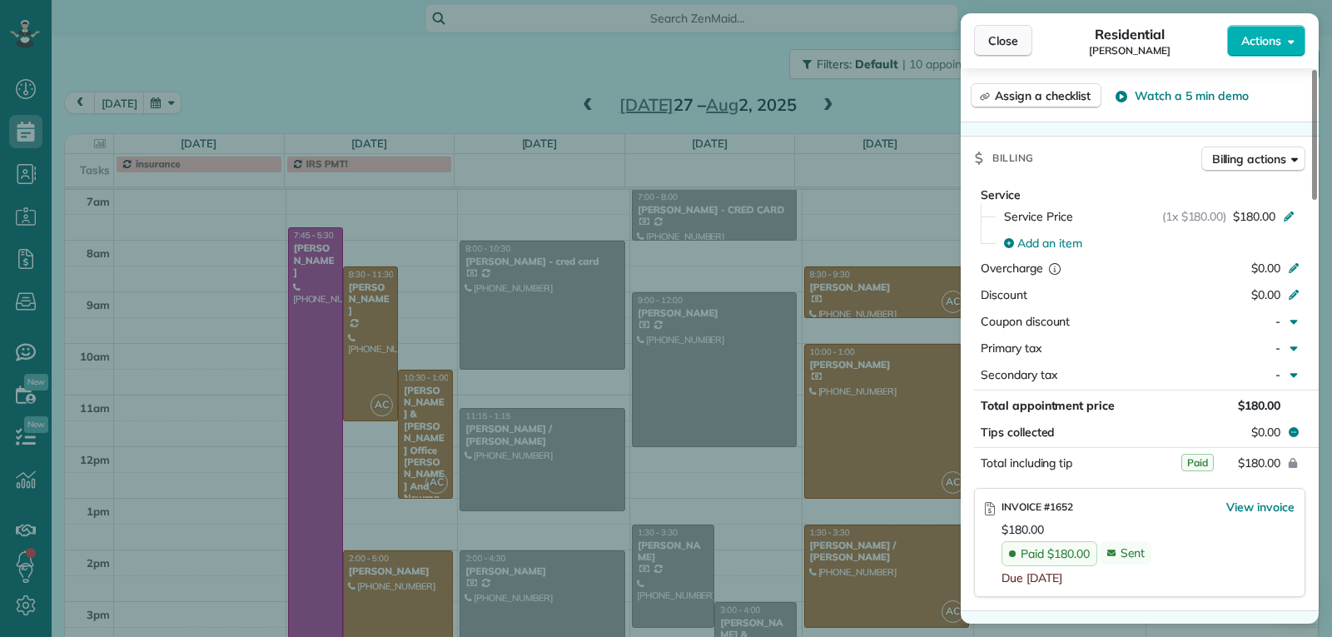
click at [1006, 49] on button "Close" at bounding box center [1003, 41] width 58 height 32
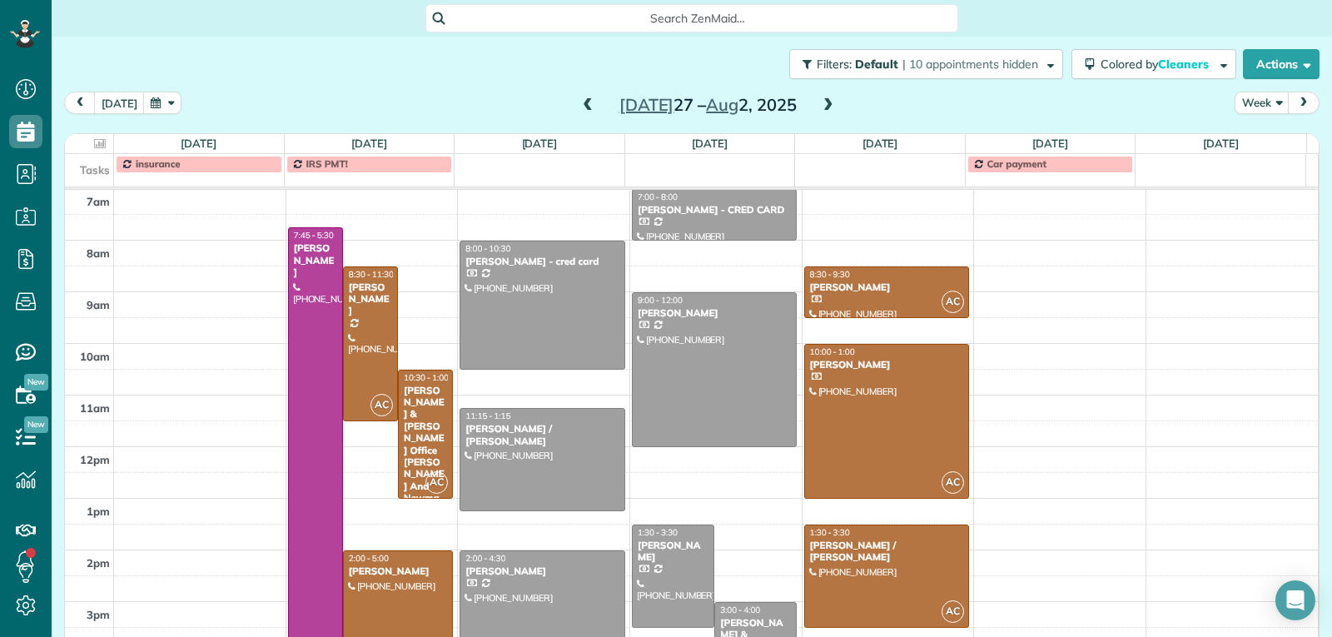
click at [821, 109] on span at bounding box center [828, 105] width 18 height 15
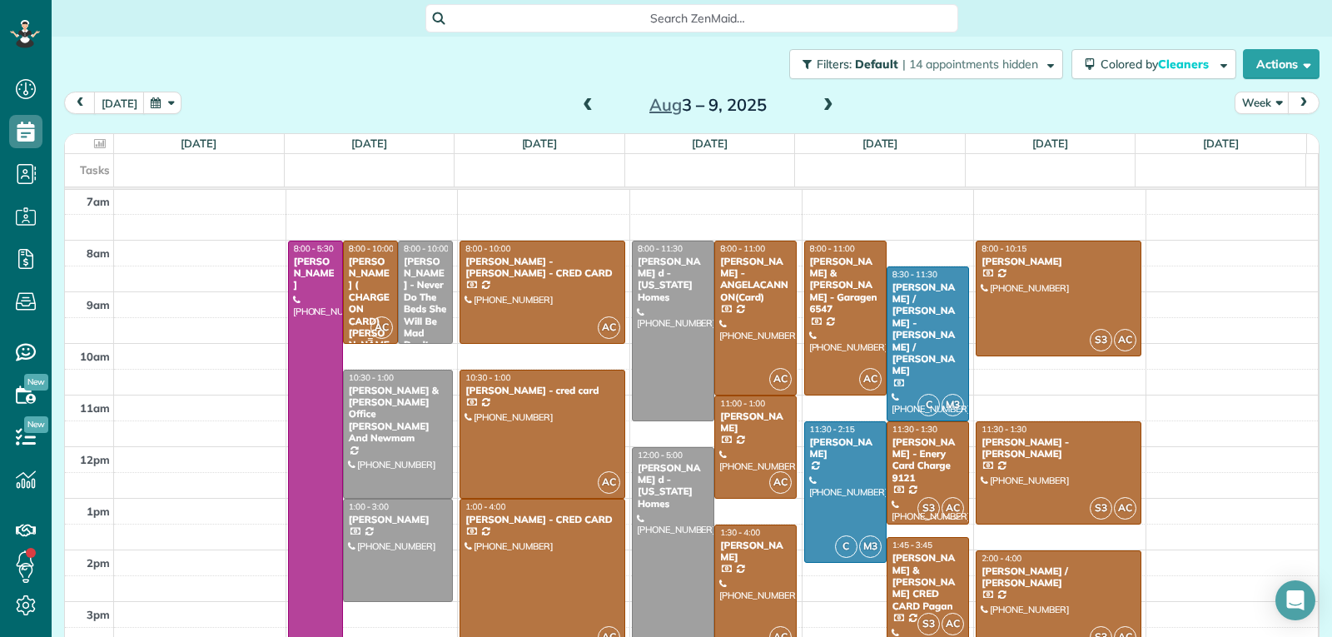
click at [365, 304] on div "[PERSON_NAME] ( CHARGE ON CARD) [PERSON_NAME]" at bounding box center [370, 309] width 45 height 107
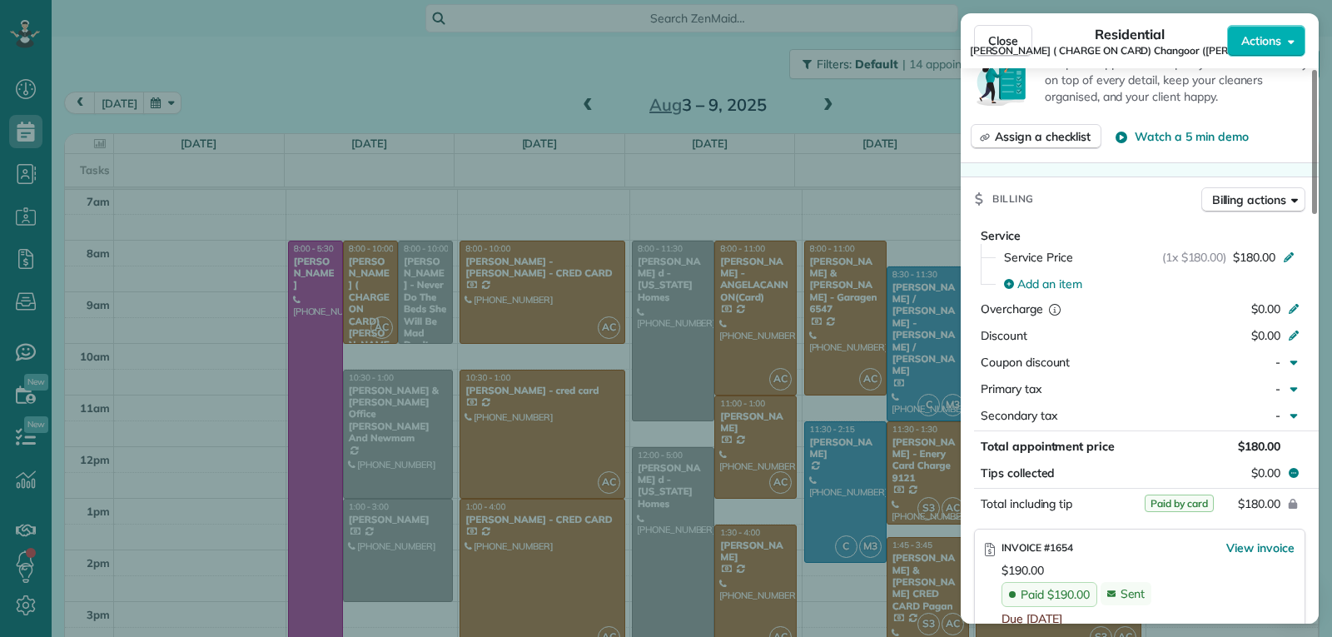
scroll to position [838, 0]
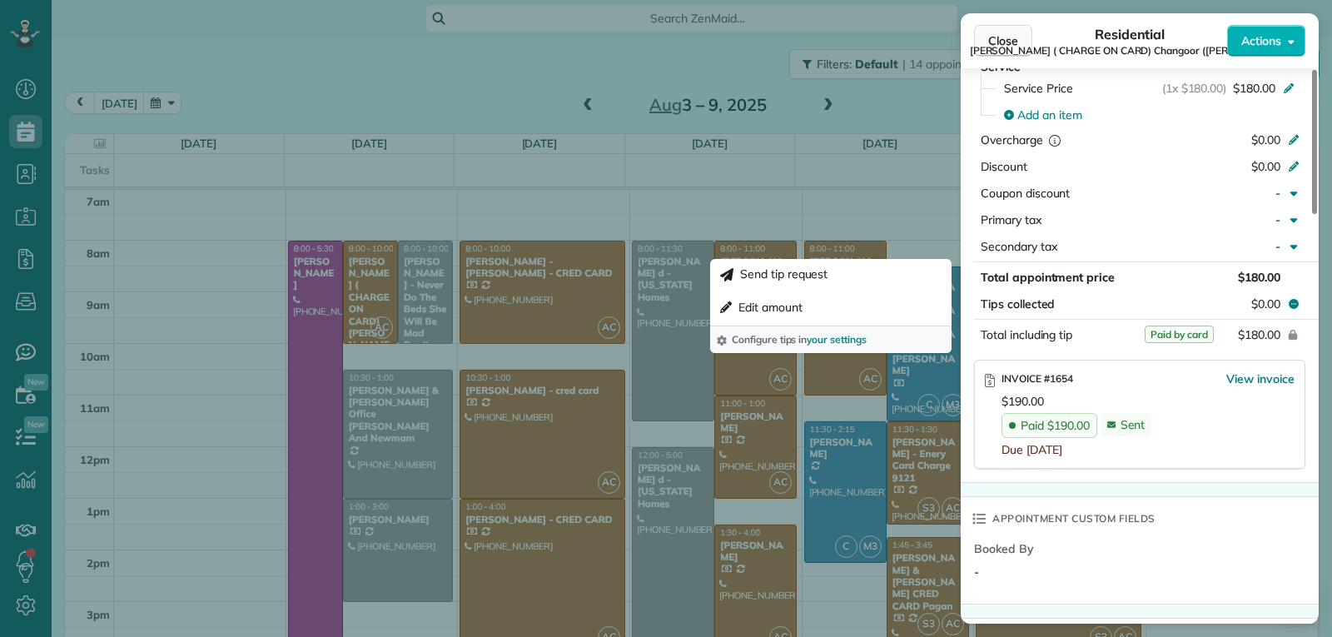
click at [996, 51] on button "Close" at bounding box center [1003, 41] width 58 height 32
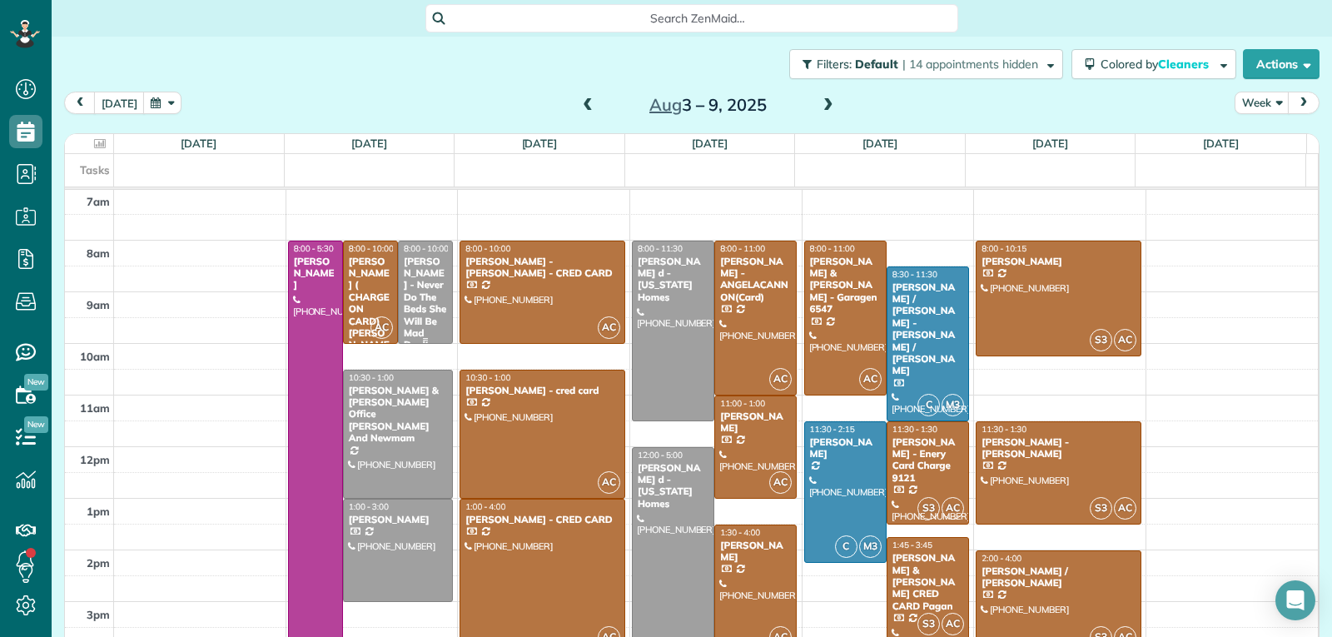
click at [420, 316] on div "[PERSON_NAME] - Never Do The Beds She Will Be Mad Don't - [PERSON_NAME] required" at bounding box center [425, 328] width 45 height 144
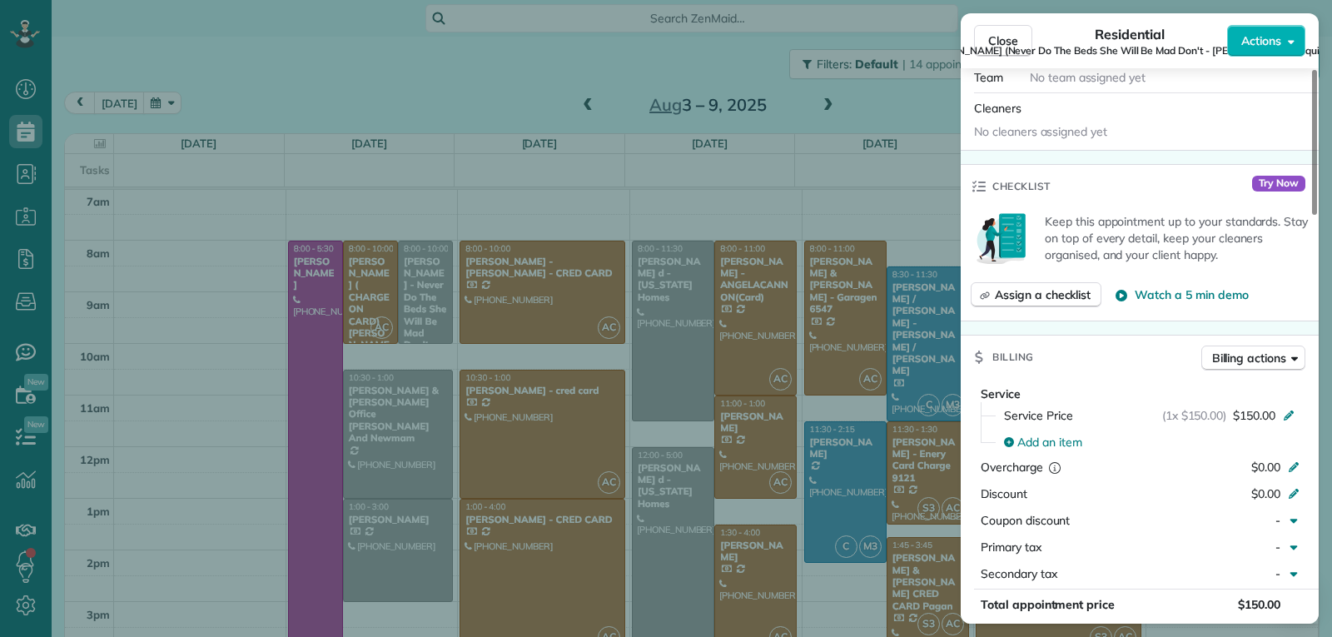
scroll to position [760, 0]
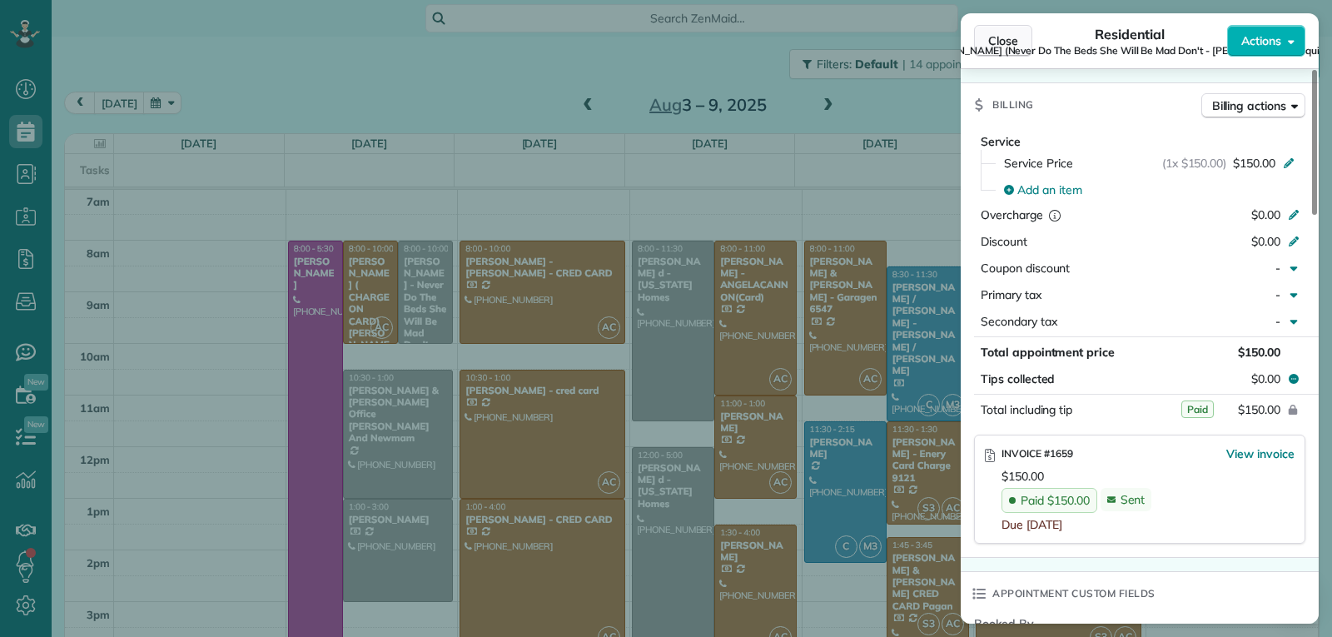
click at [1012, 42] on span "Close" at bounding box center [1003, 40] width 30 height 17
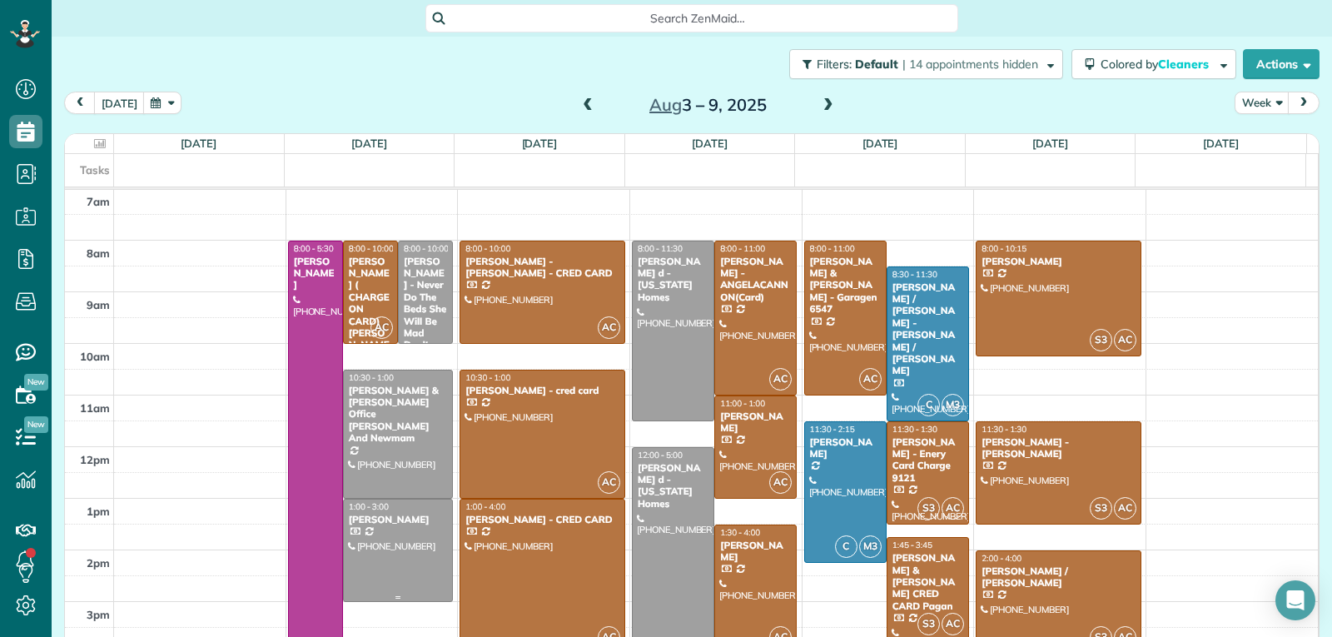
click at [398, 551] on div at bounding box center [398, 550] width 108 height 102
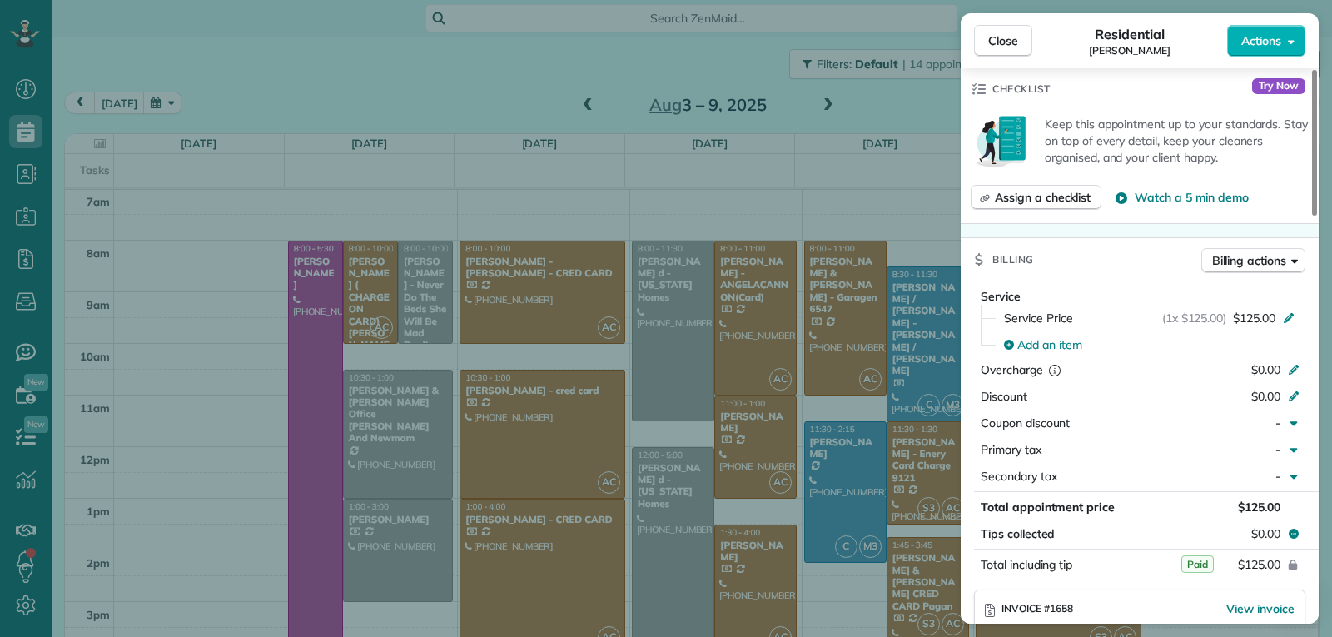
scroll to position [673, 0]
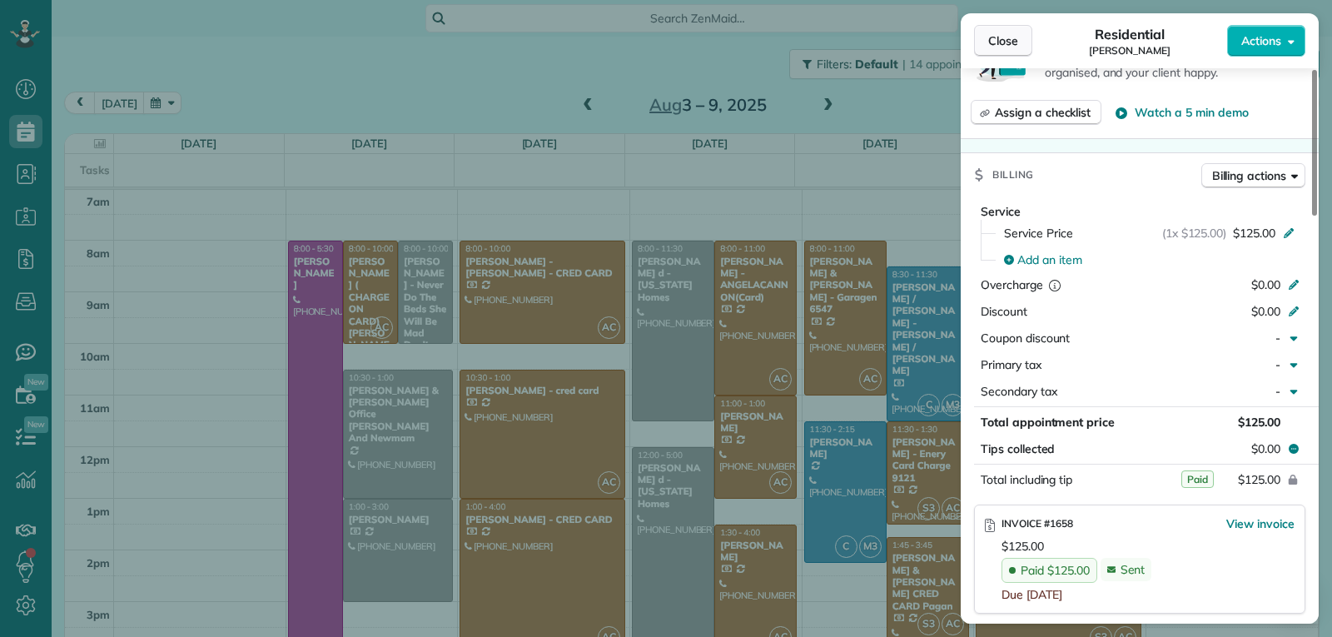
click at [1003, 44] on span "Close" at bounding box center [1003, 40] width 30 height 17
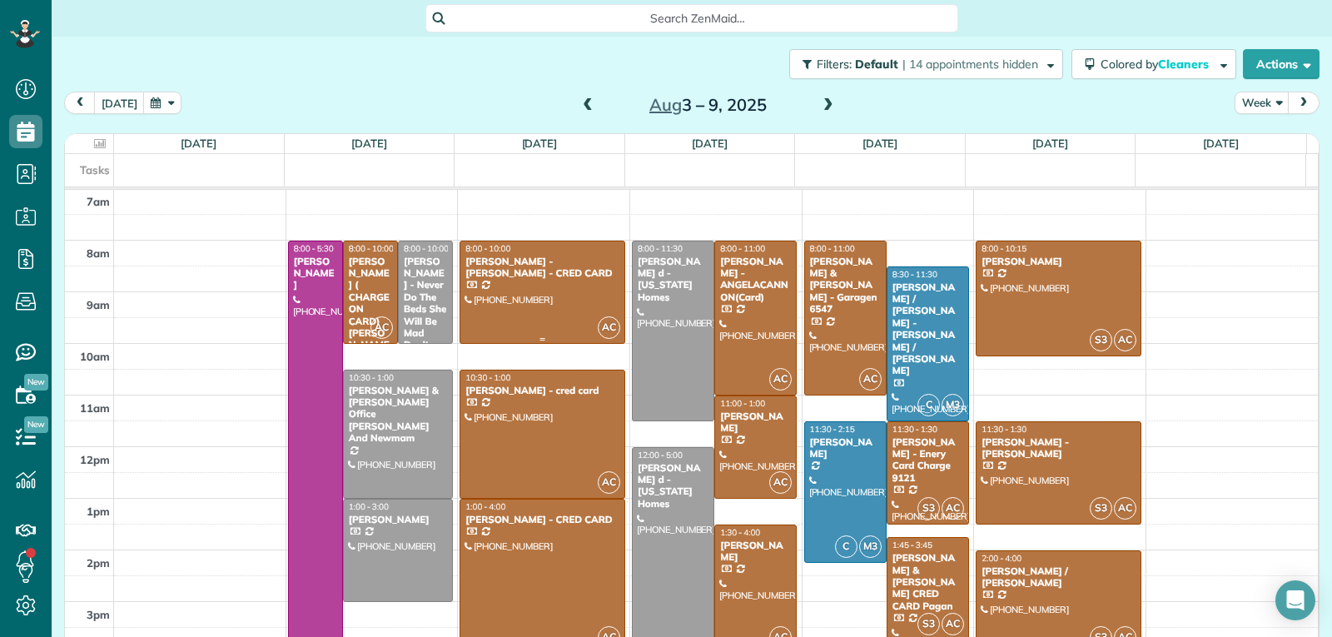
click at [551, 304] on div at bounding box center [542, 292] width 164 height 102
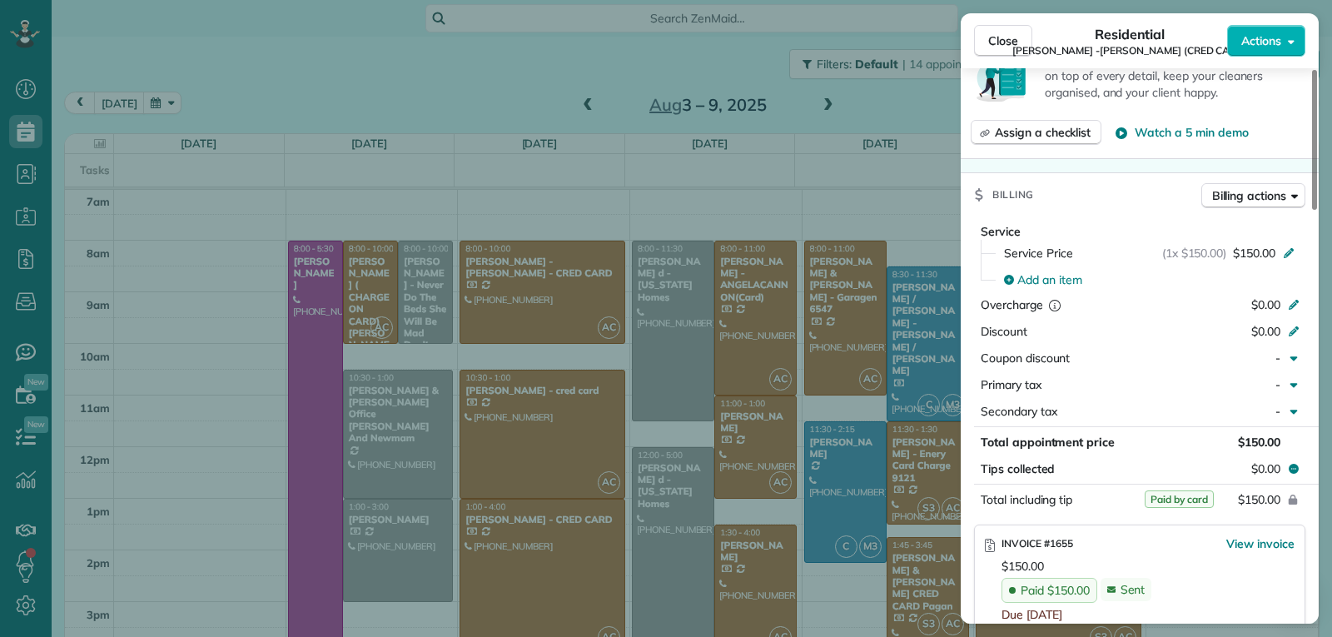
scroll to position [842, 0]
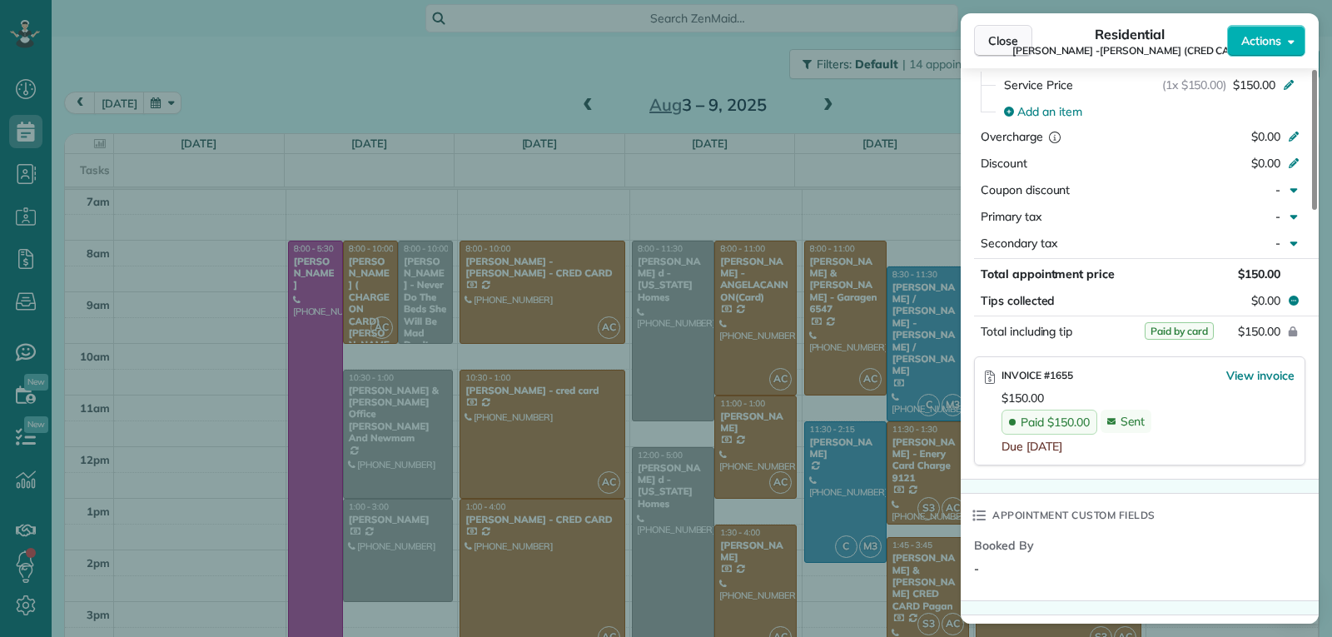
click at [1002, 47] on span "Close" at bounding box center [1003, 40] width 30 height 17
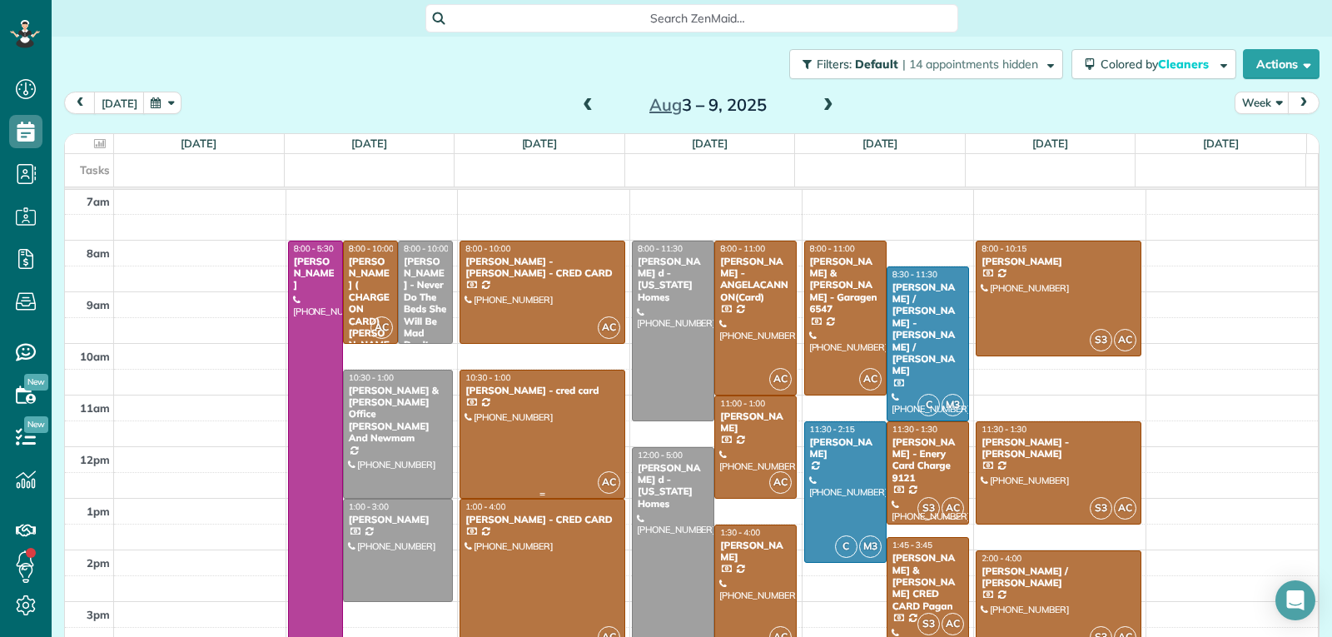
click at [554, 447] on div at bounding box center [542, 433] width 164 height 127
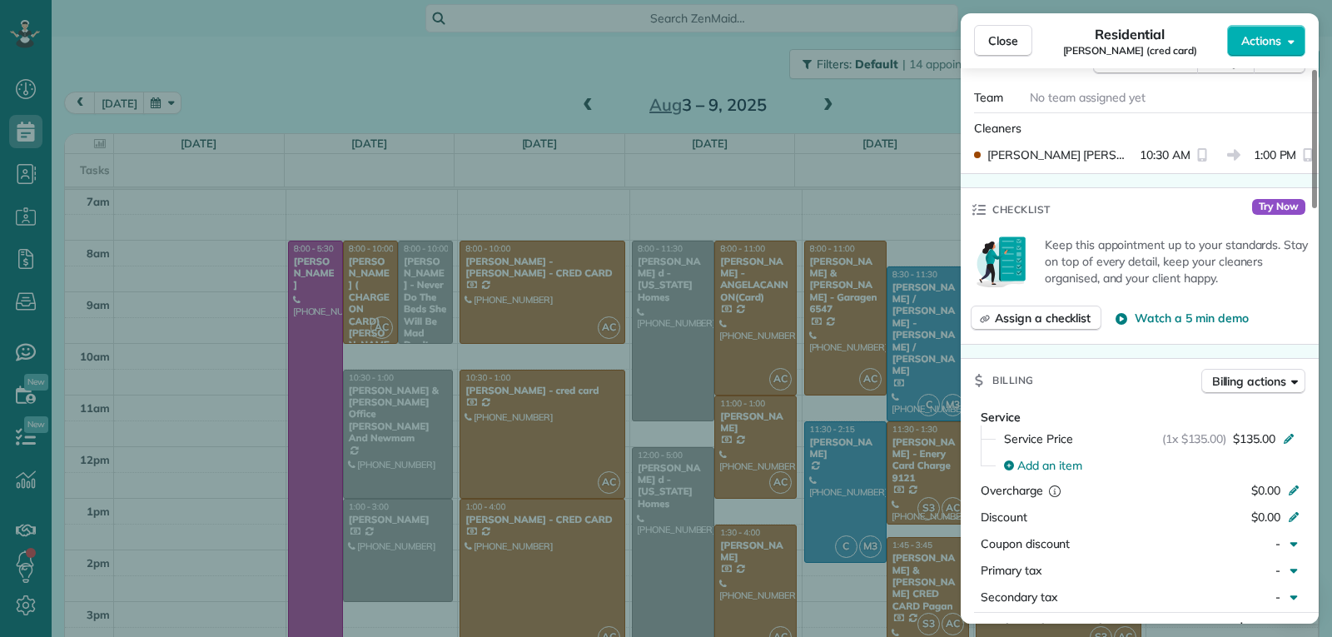
scroll to position [668, 0]
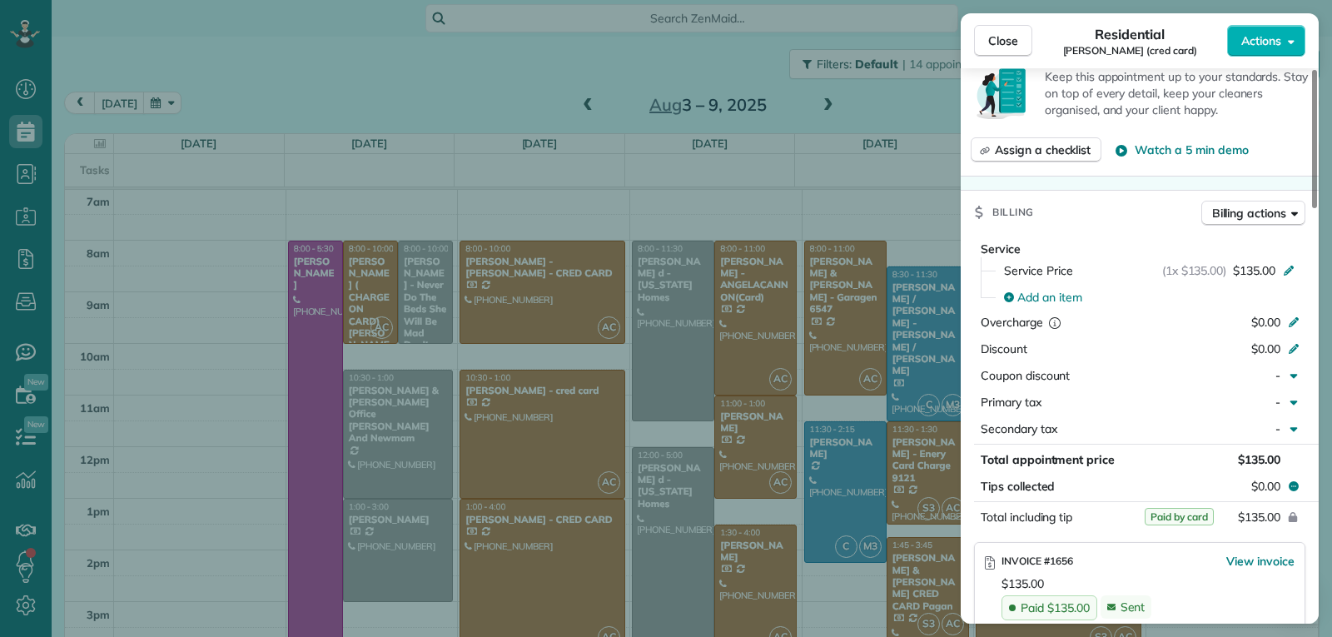
drag, startPoint x: 993, startPoint y: 47, endPoint x: 996, endPoint y: 101, distance: 53.4
click at [996, 47] on span "Close" at bounding box center [1003, 40] width 30 height 17
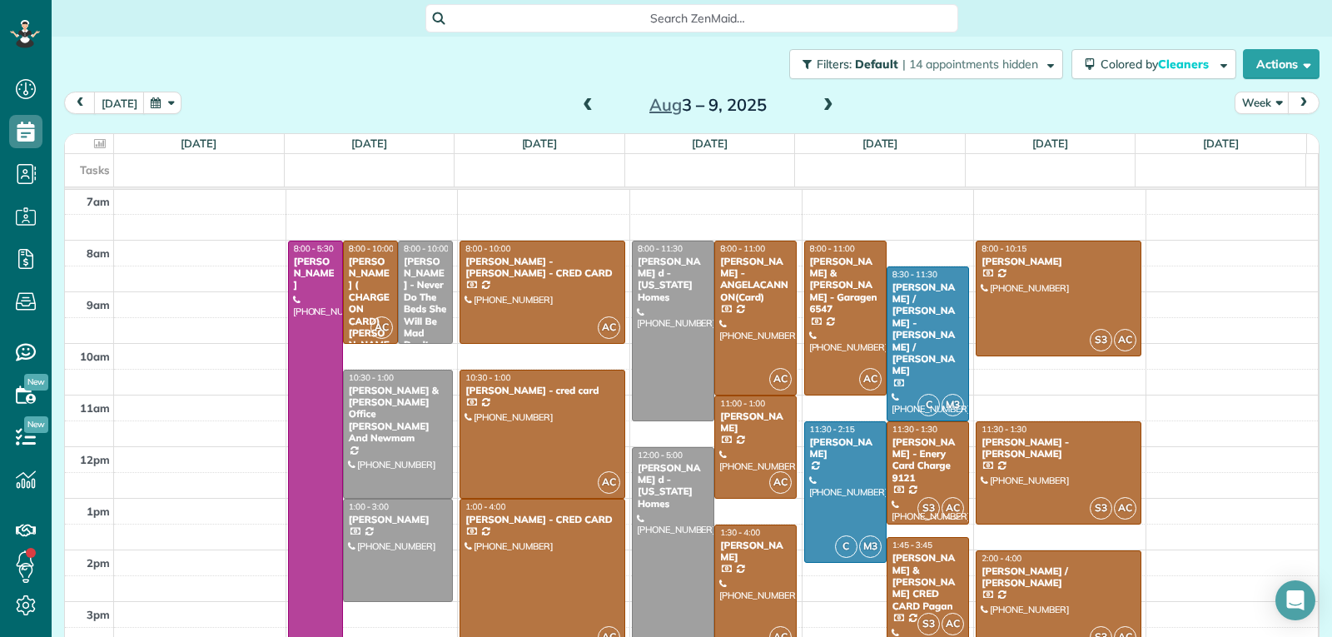
drag, startPoint x: 583, startPoint y: 576, endPoint x: 604, endPoint y: 570, distance: 21.6
click at [583, 577] on div at bounding box center [542, 575] width 164 height 153
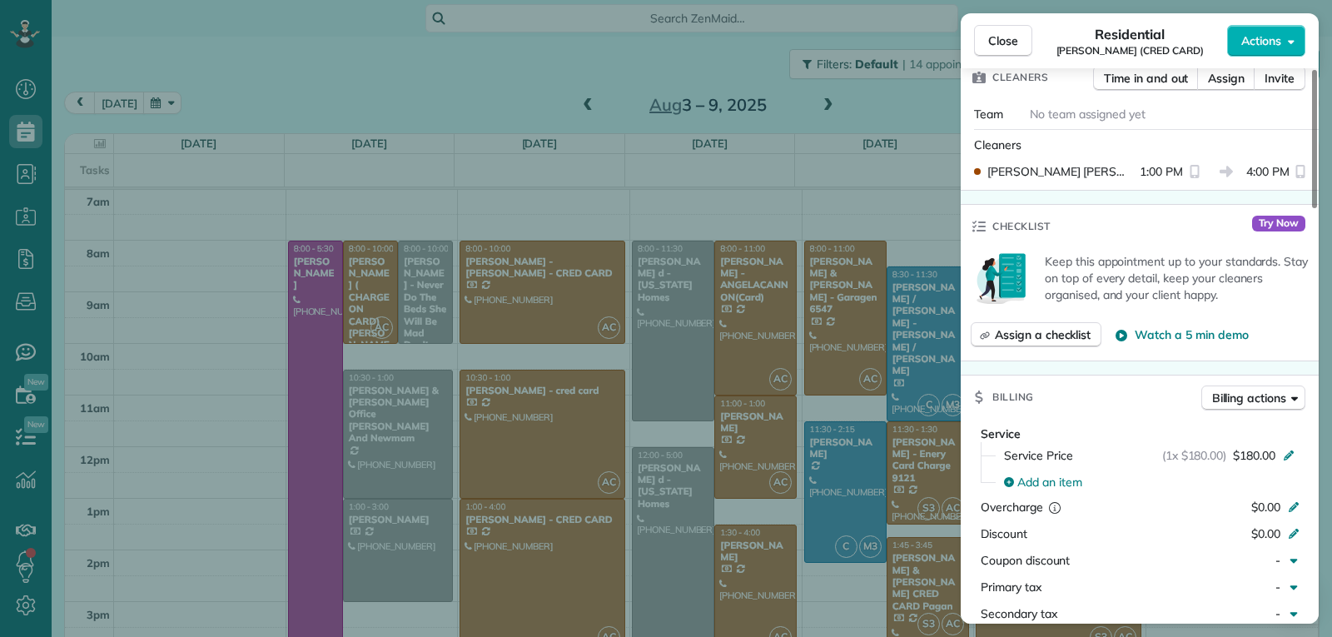
scroll to position [667, 0]
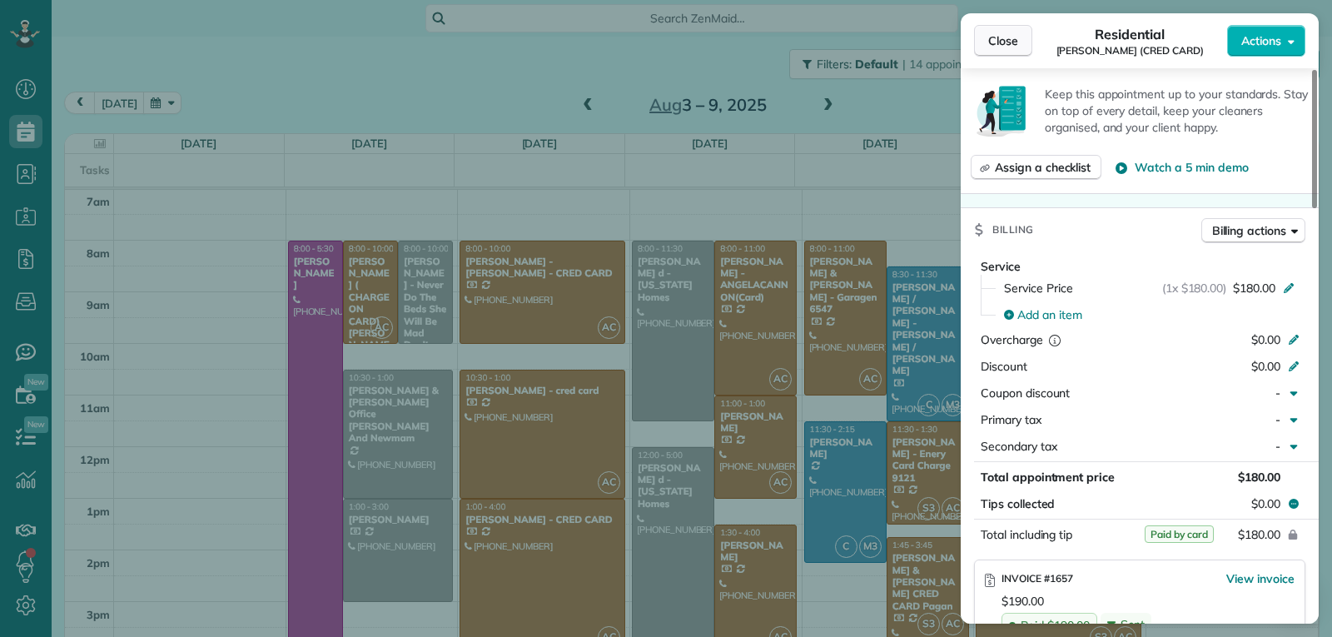
click at [997, 43] on span "Close" at bounding box center [1003, 40] width 30 height 17
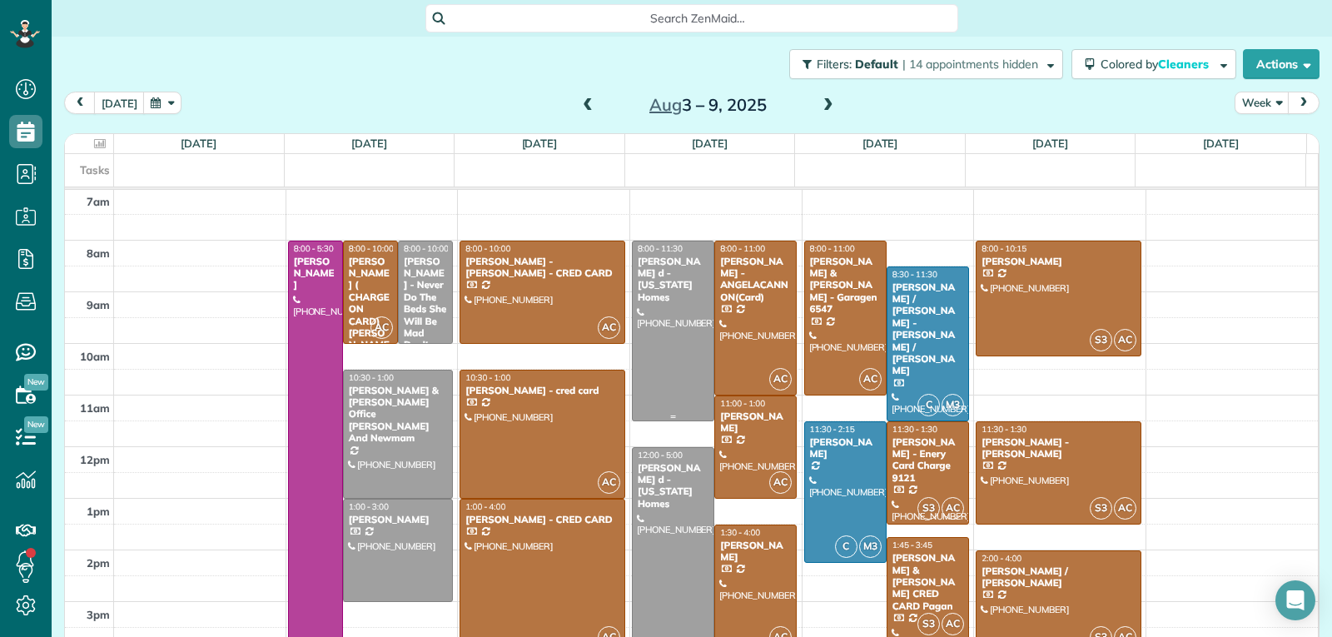
click at [654, 357] on div at bounding box center [673, 330] width 81 height 179
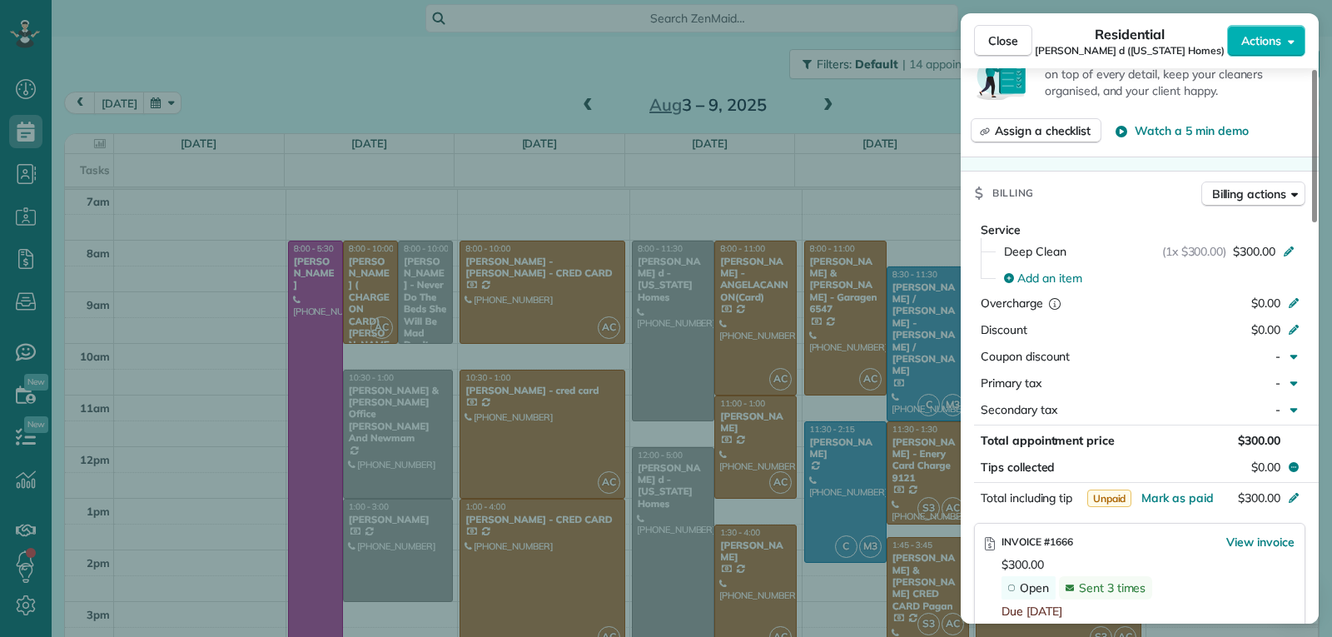
scroll to position [668, 0]
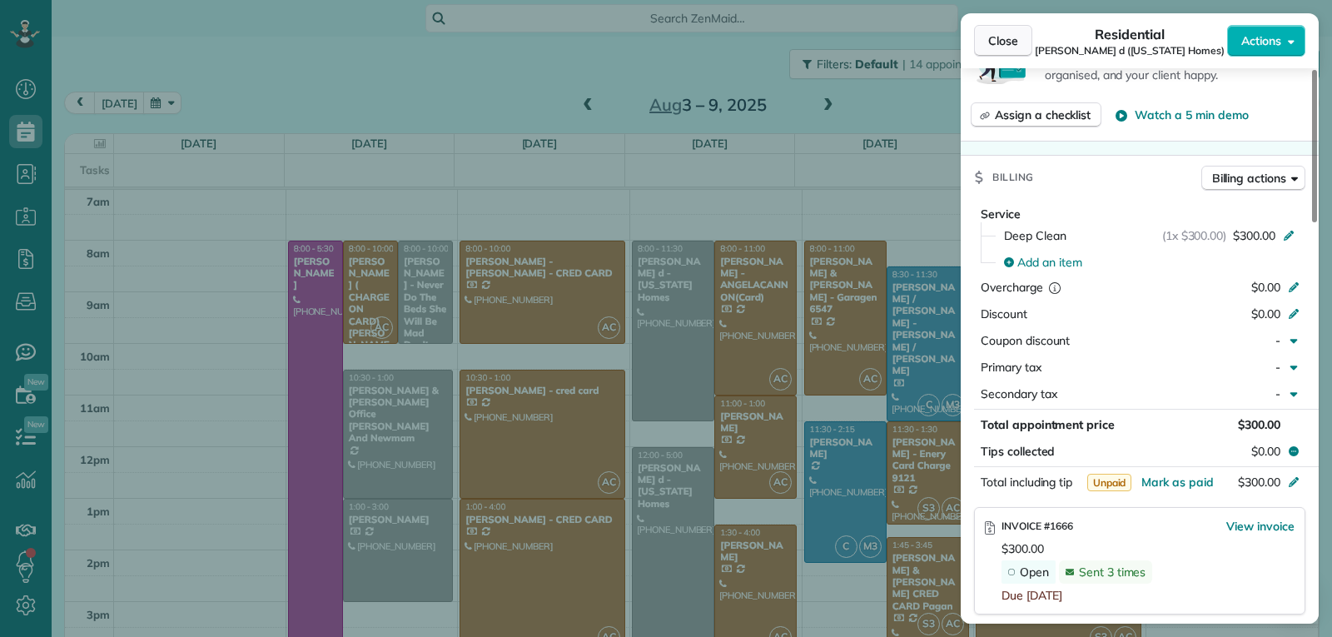
click at [1003, 42] on span "Close" at bounding box center [1003, 40] width 30 height 17
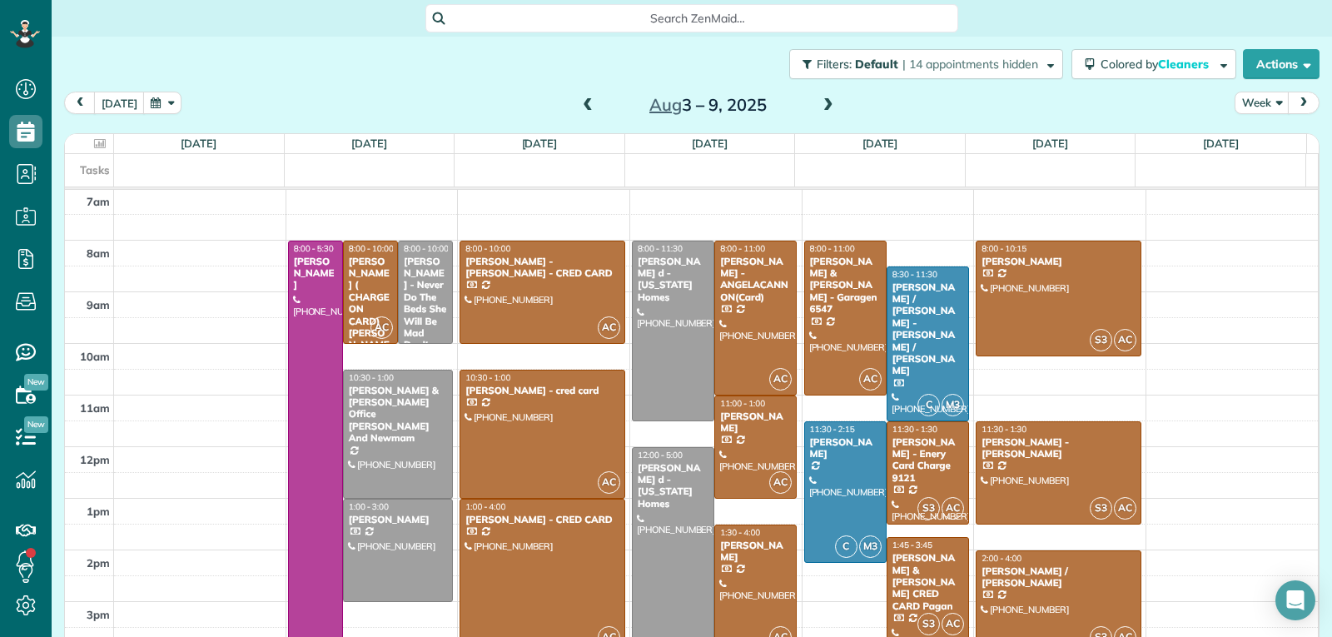
click at [656, 539] on div at bounding box center [673, 576] width 81 height 256
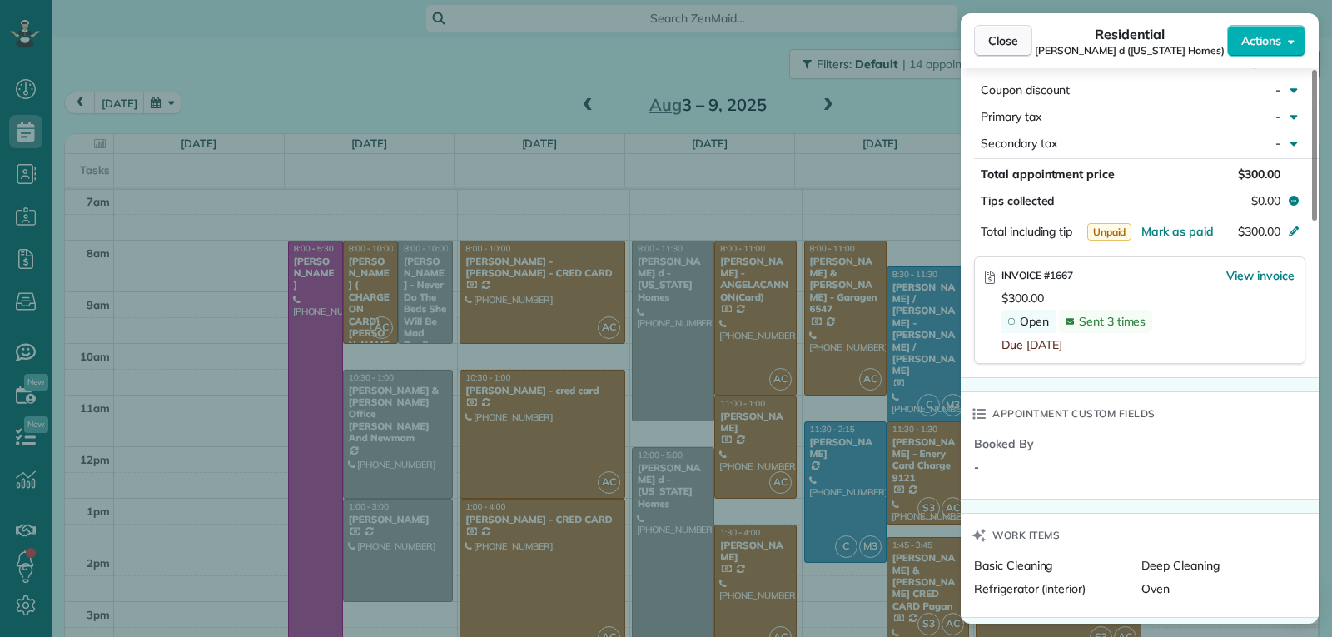
scroll to position [912, 0]
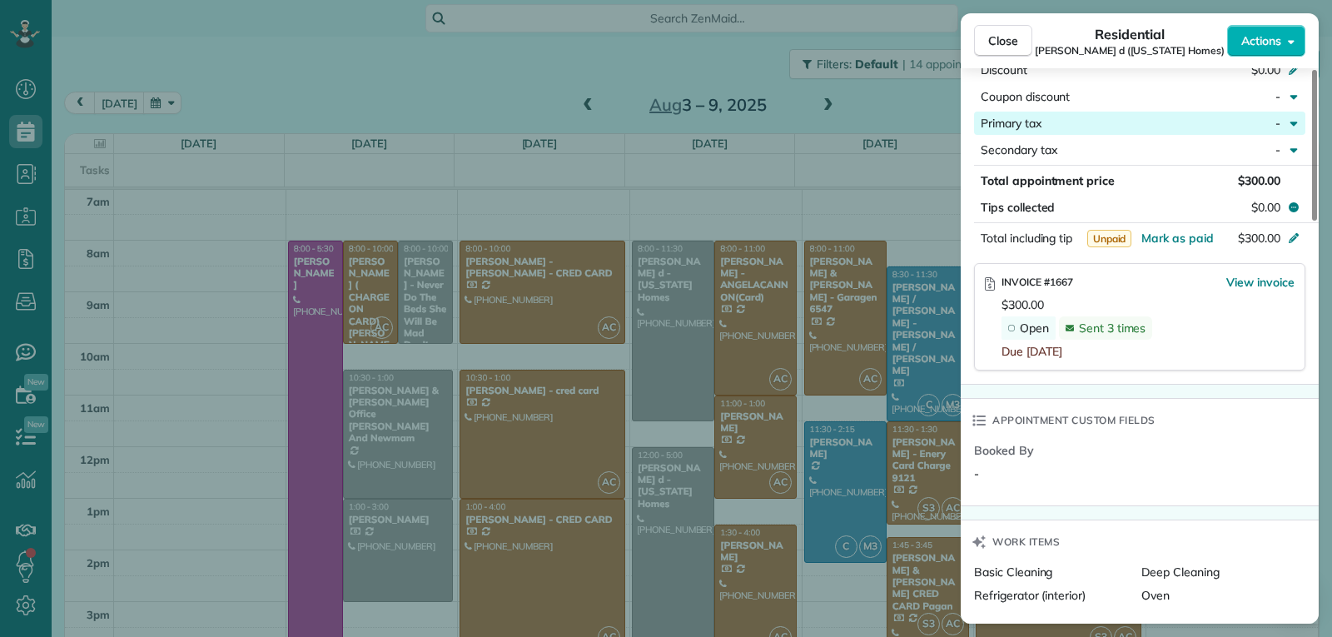
drag, startPoint x: 991, startPoint y: 35, endPoint x: 987, endPoint y: 104, distance: 69.2
click at [991, 34] on span "Close" at bounding box center [1003, 40] width 30 height 17
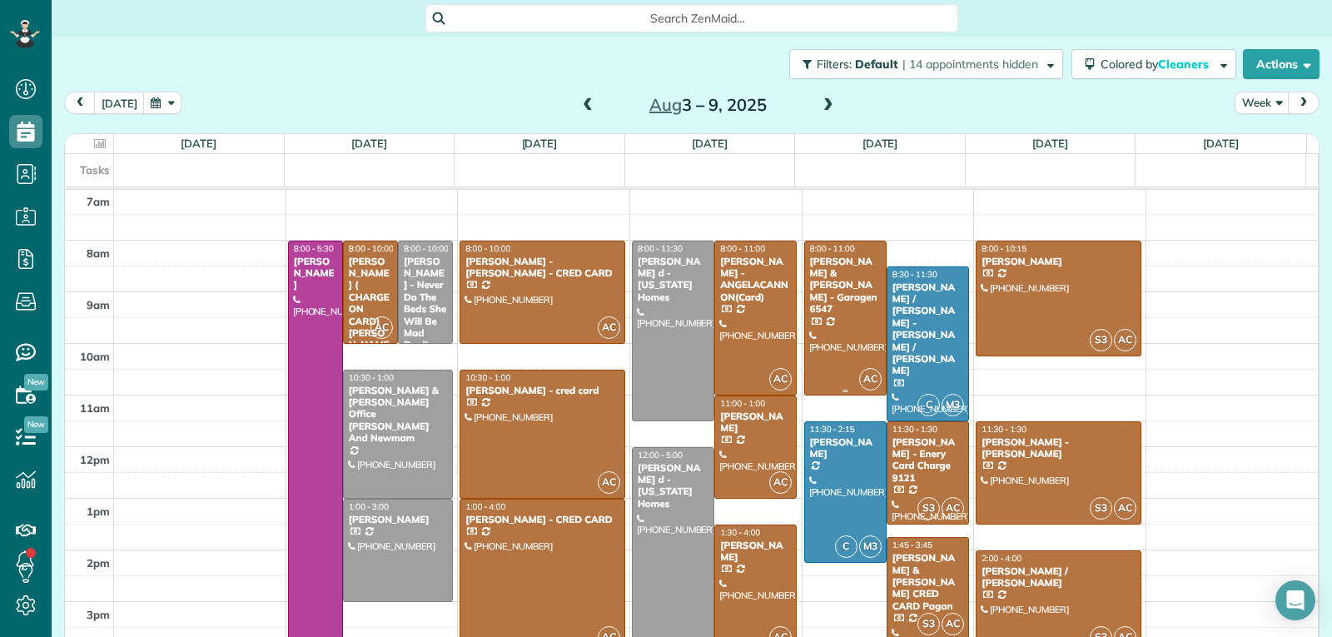
click at [844, 351] on div at bounding box center [845, 317] width 81 height 153
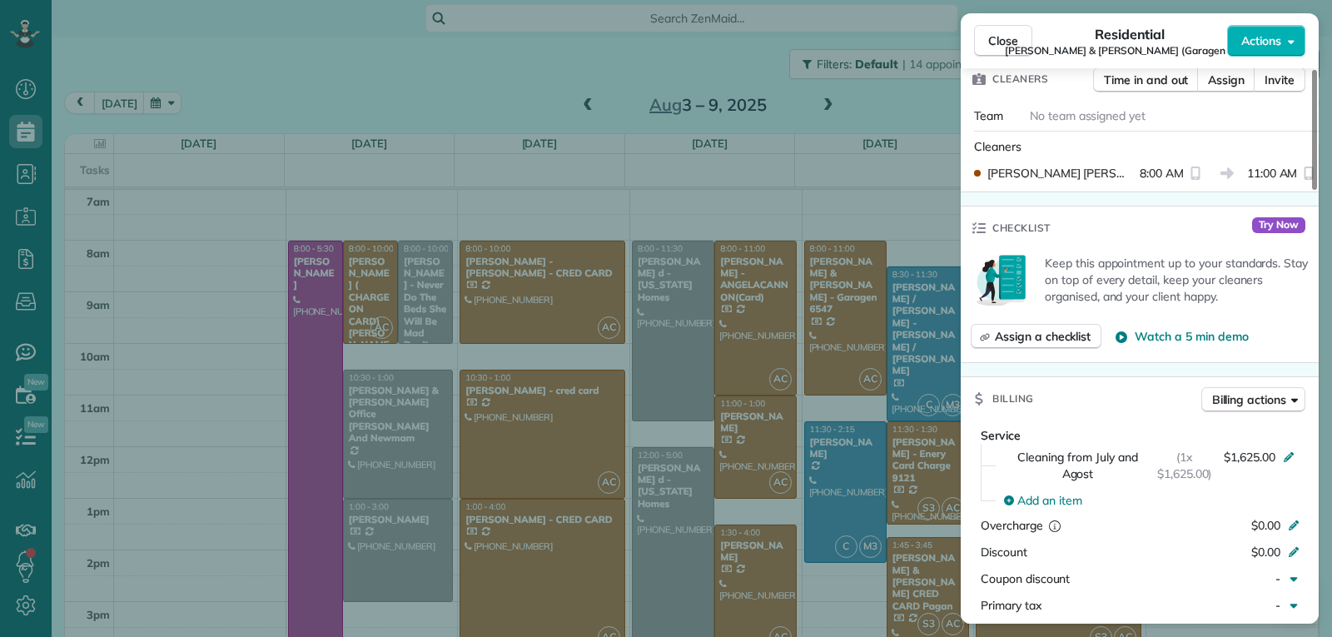
scroll to position [838, 0]
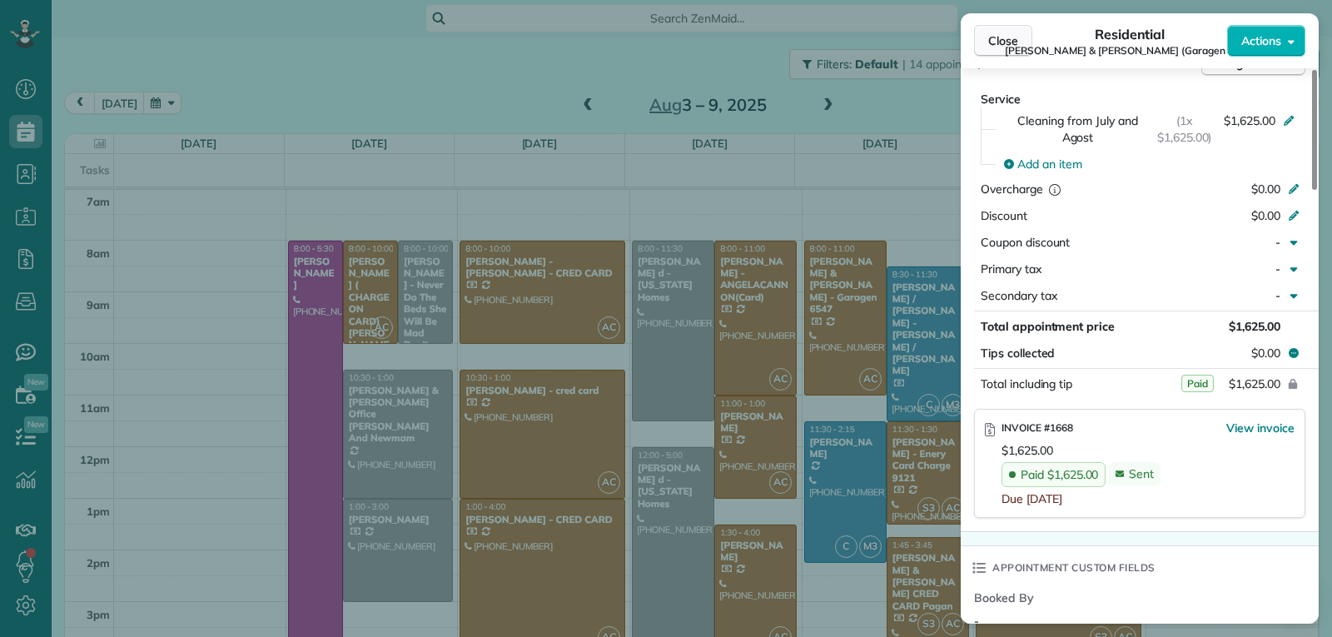
click at [994, 44] on span "Close" at bounding box center [1003, 40] width 30 height 17
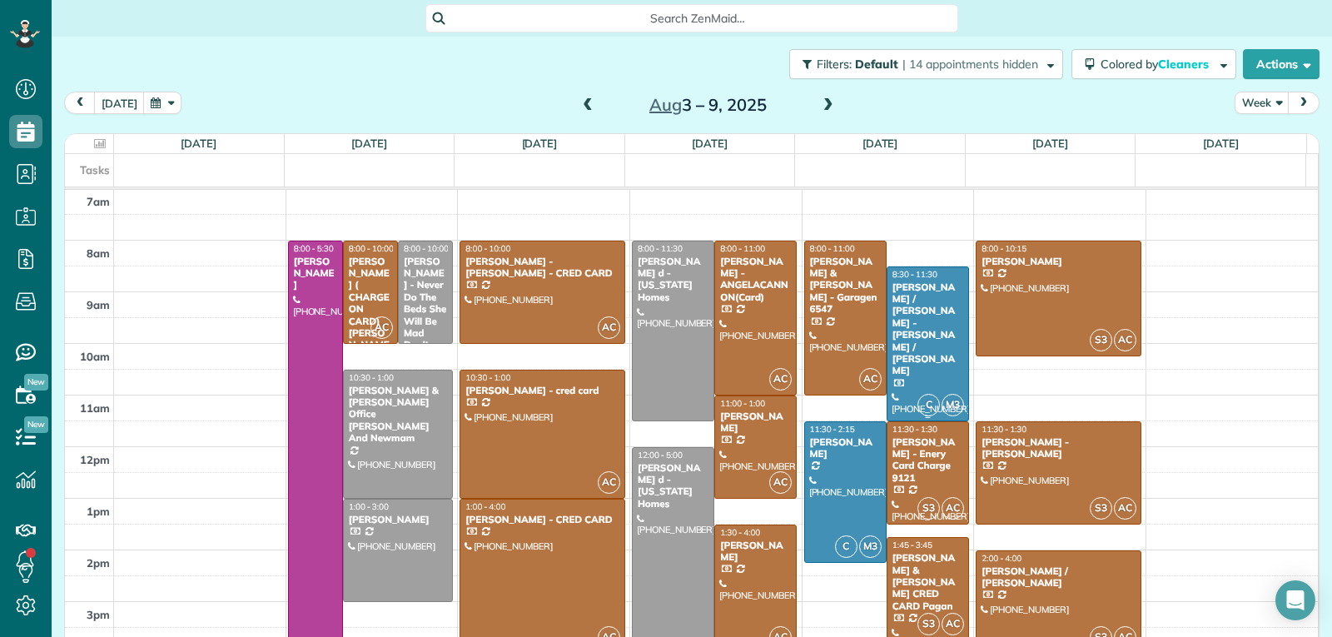
click at [917, 345] on div at bounding box center [927, 343] width 81 height 153
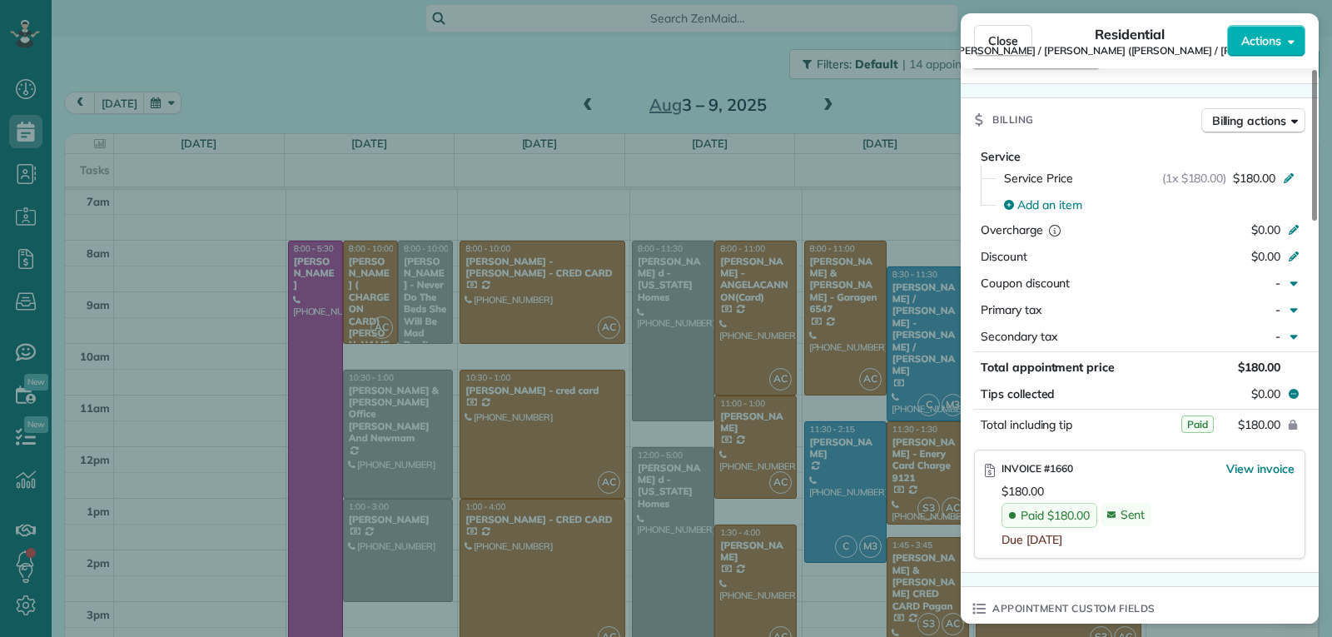
scroll to position [843, 0]
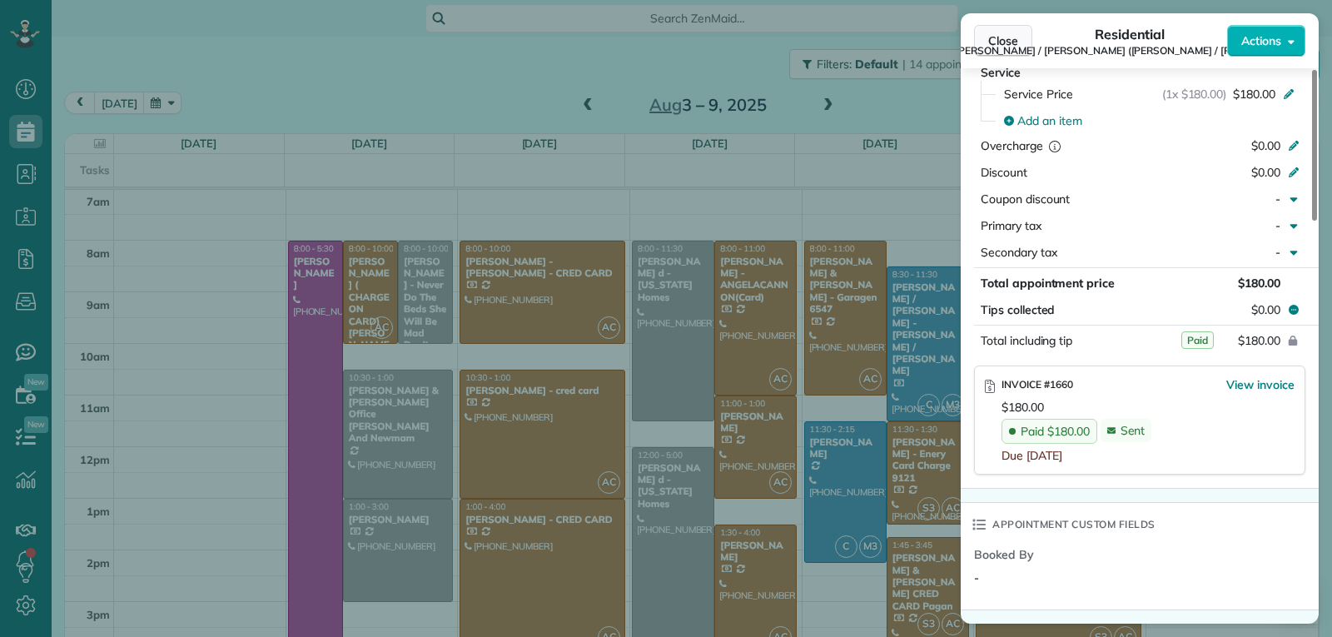
click at [987, 41] on button "Close" at bounding box center [1003, 41] width 58 height 32
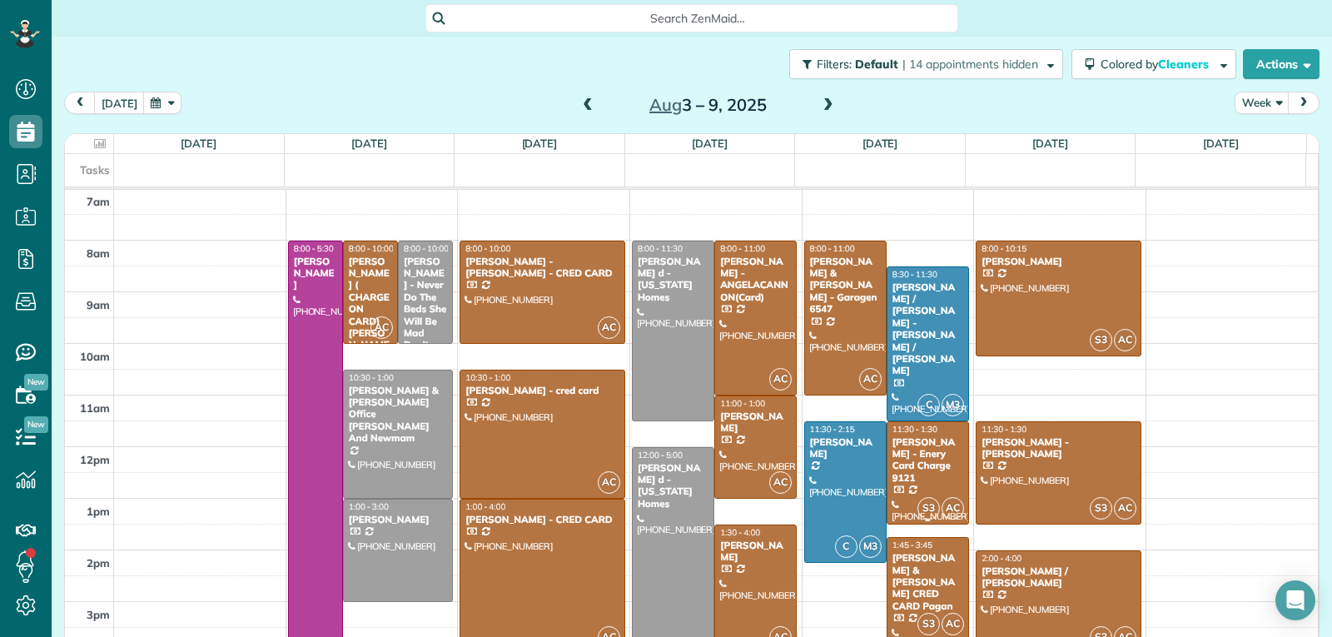
click at [899, 466] on div "[PERSON_NAME] - Enery Card Charge 9121" at bounding box center [928, 460] width 72 height 48
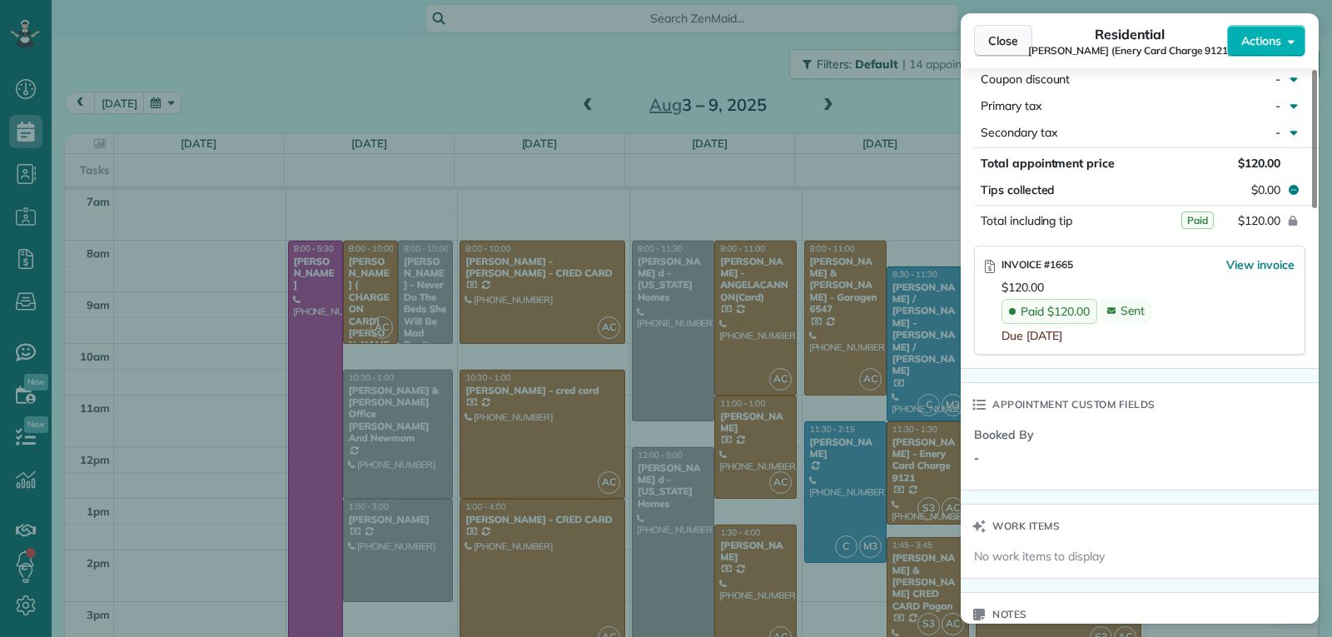
scroll to position [991, 0]
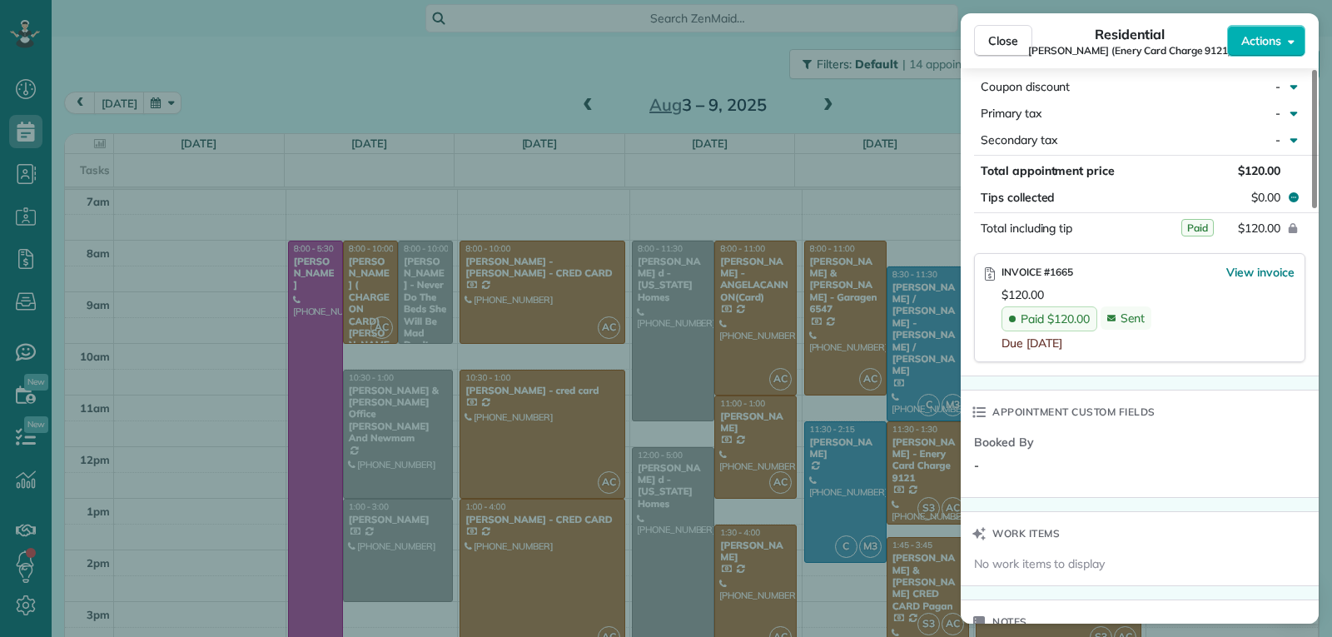
drag, startPoint x: 996, startPoint y: 42, endPoint x: 999, endPoint y: 60, distance: 18.6
click at [996, 42] on span "Close" at bounding box center [1003, 40] width 30 height 17
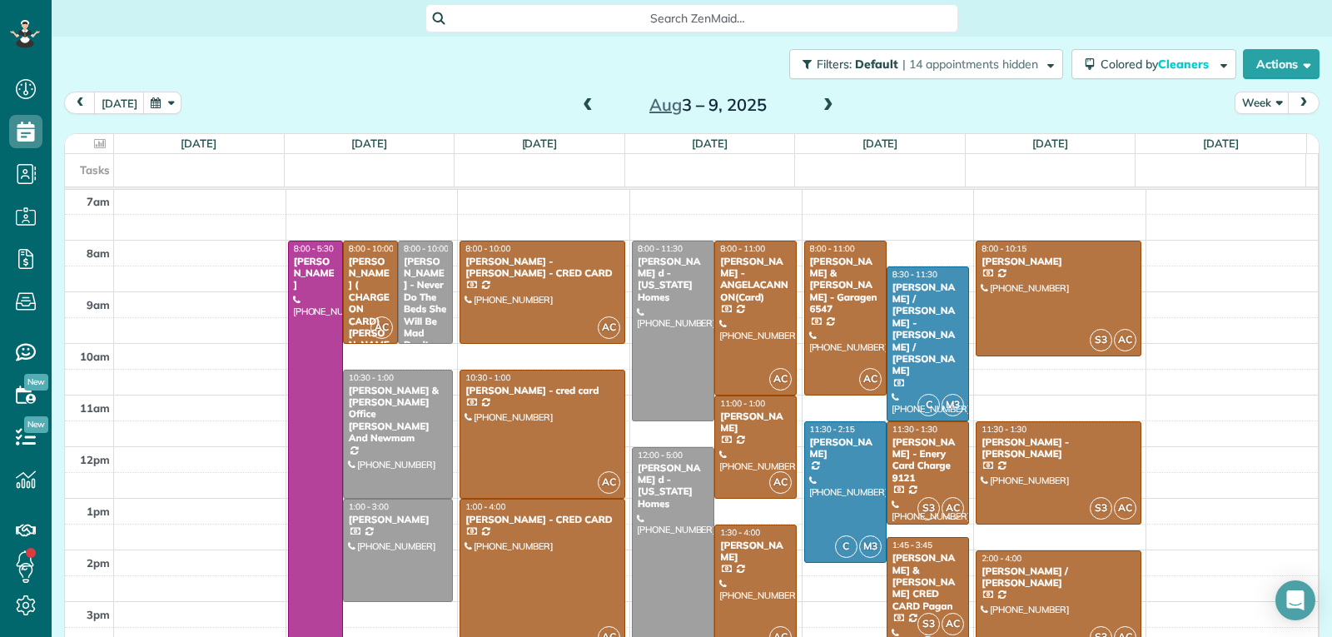
click at [922, 573] on div "[PERSON_NAME] & [PERSON_NAME] CRED CARD Pagan" at bounding box center [928, 582] width 72 height 60
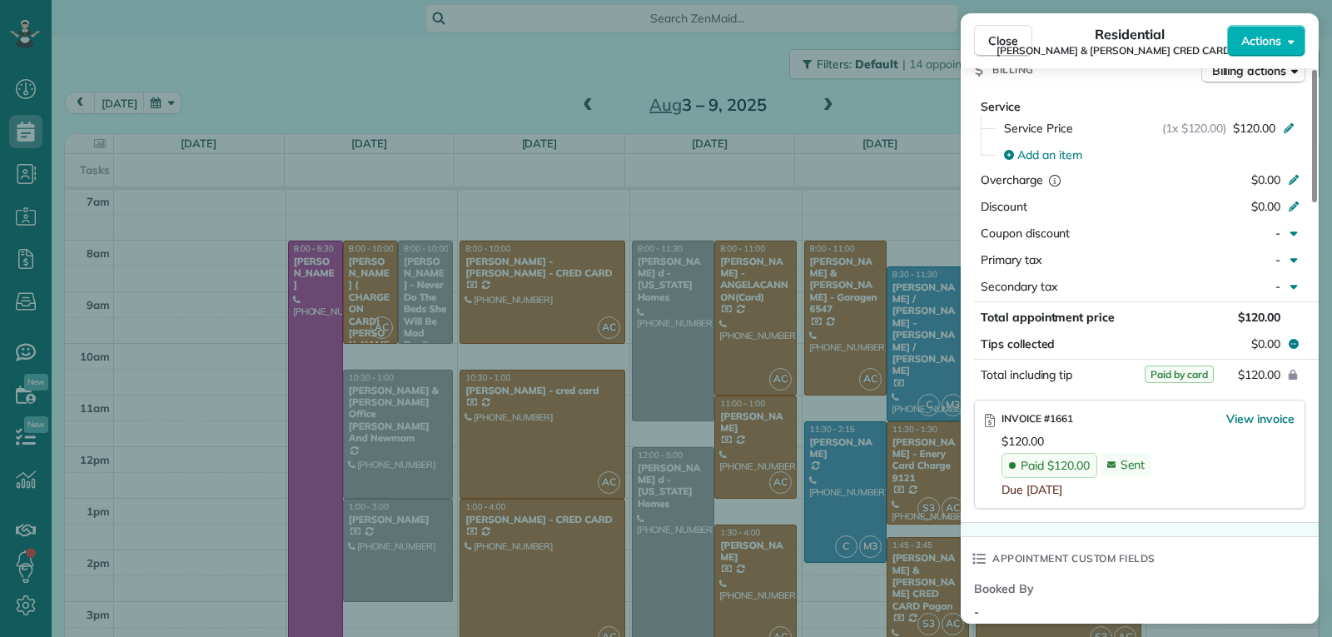
scroll to position [917, 0]
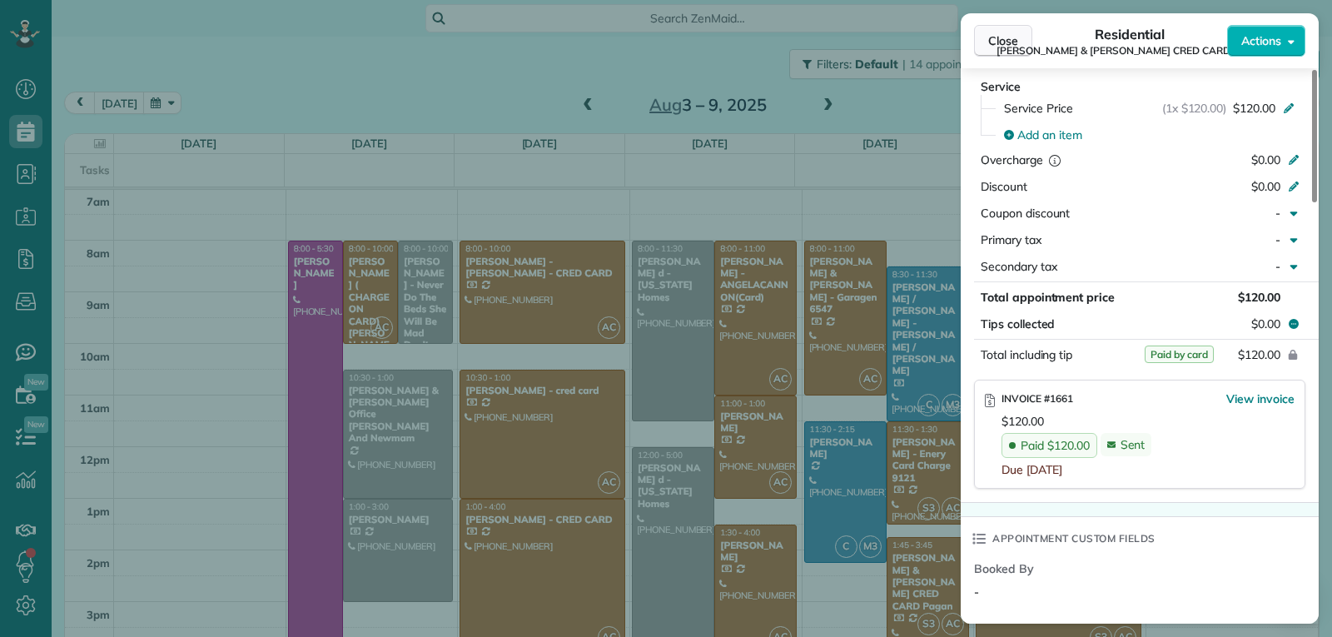
click at [1007, 45] on span "Close" at bounding box center [1003, 40] width 30 height 17
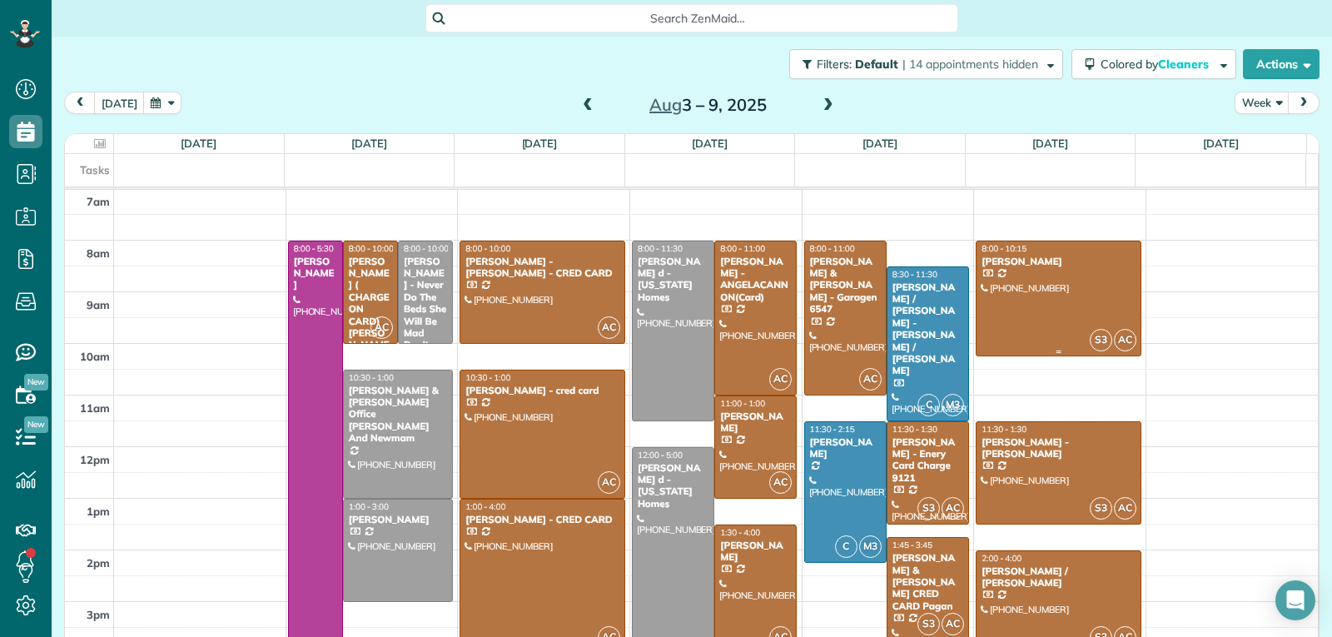
click at [1023, 316] on div at bounding box center [1059, 298] width 164 height 115
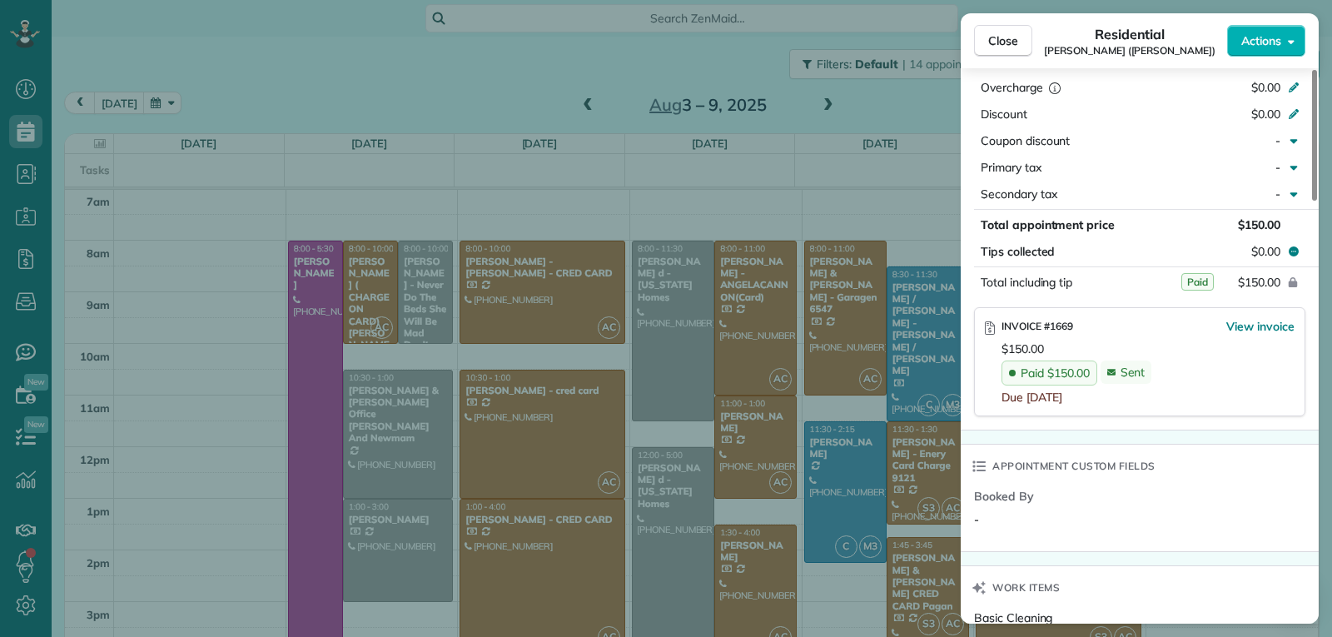
scroll to position [923, 0]
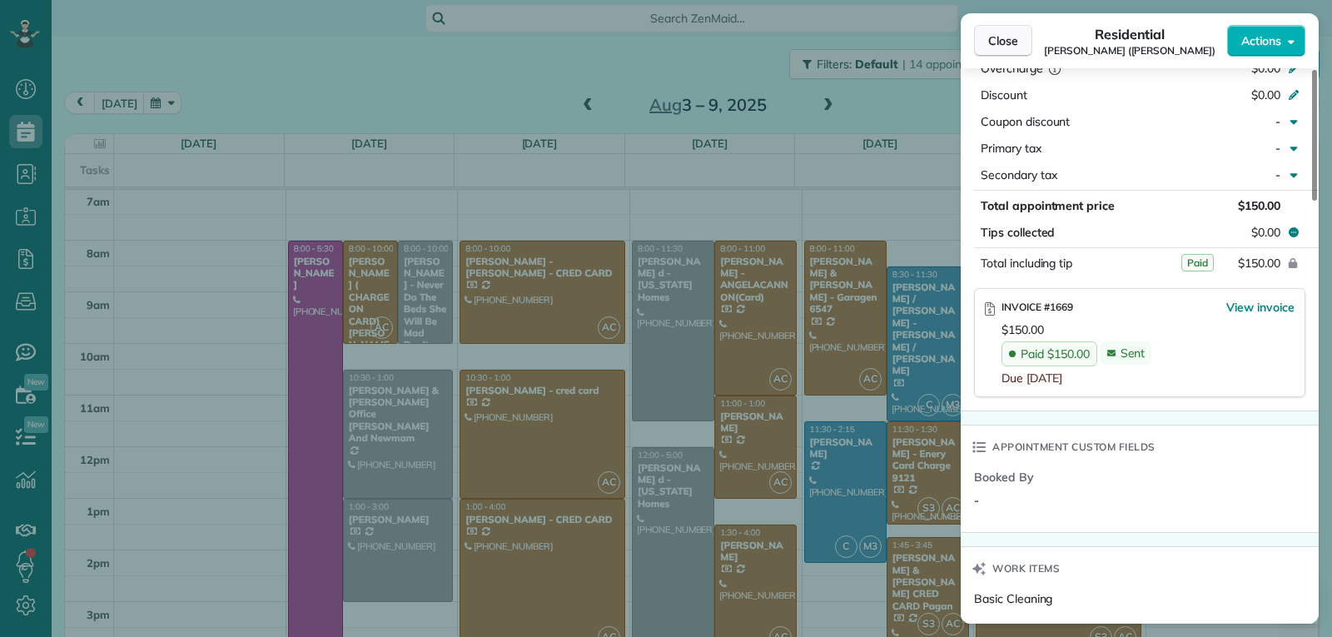
click at [994, 47] on span "Close" at bounding box center [1003, 40] width 30 height 17
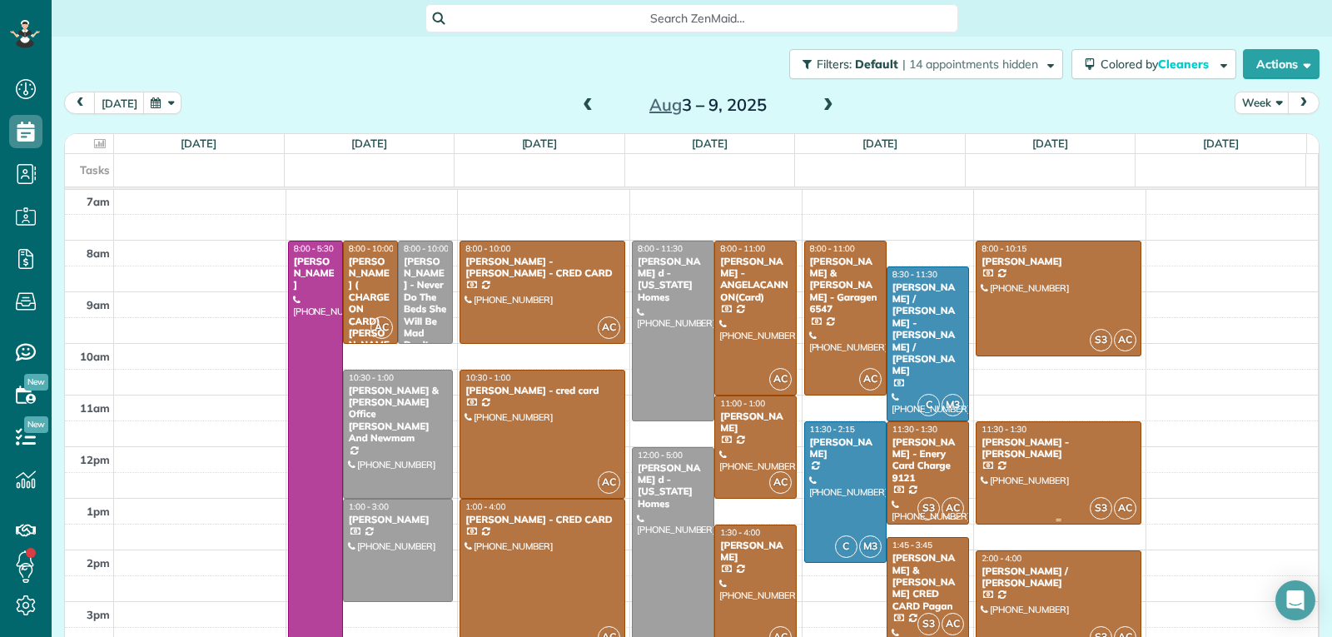
click at [1023, 473] on div at bounding box center [1059, 473] width 164 height 102
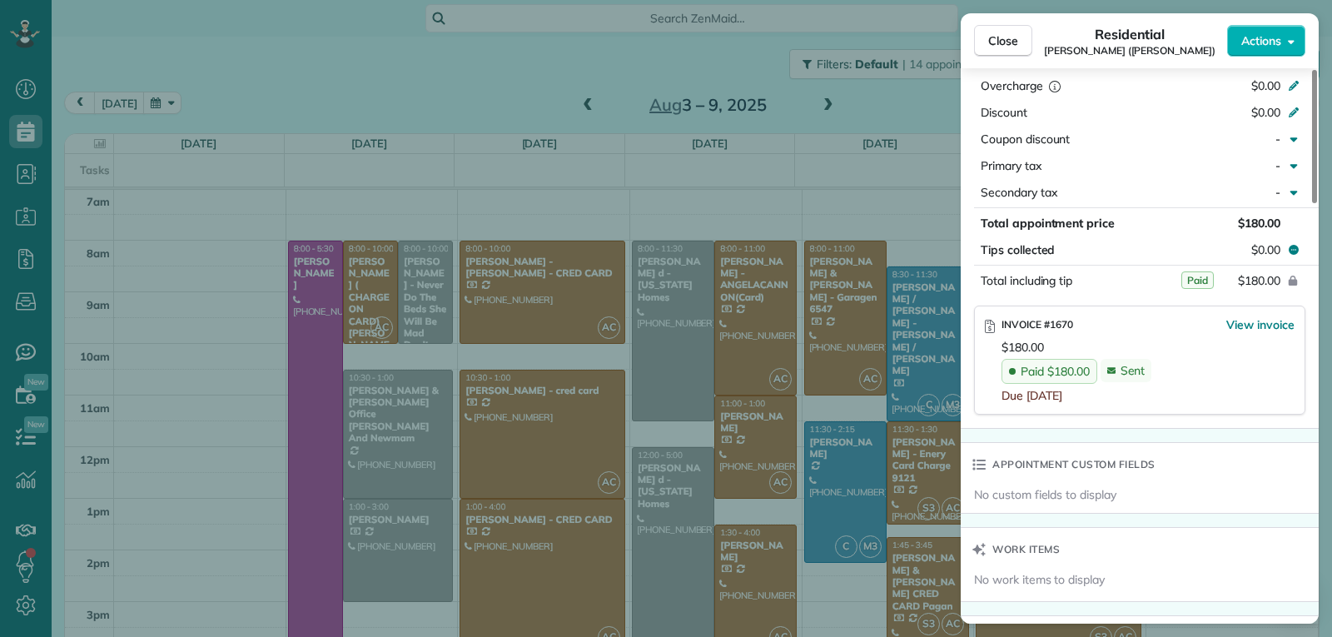
scroll to position [922, 0]
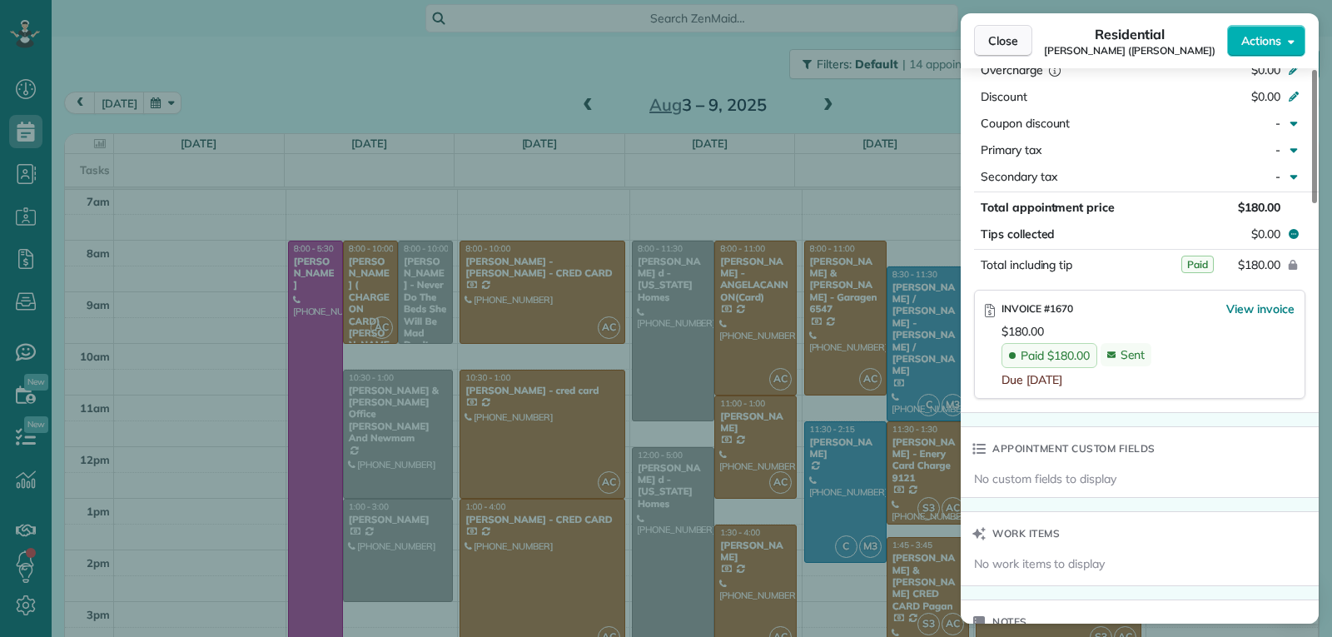
click at [1002, 33] on span "Close" at bounding box center [1003, 40] width 30 height 17
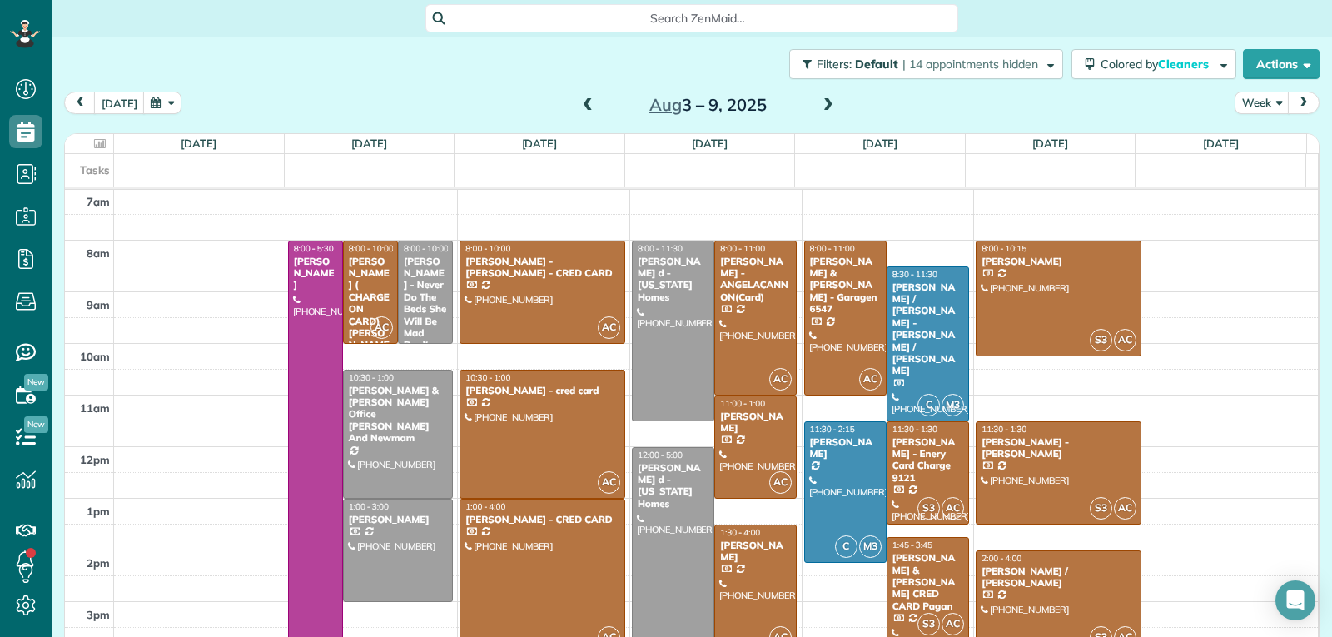
click at [1032, 595] on div at bounding box center [1059, 602] width 164 height 102
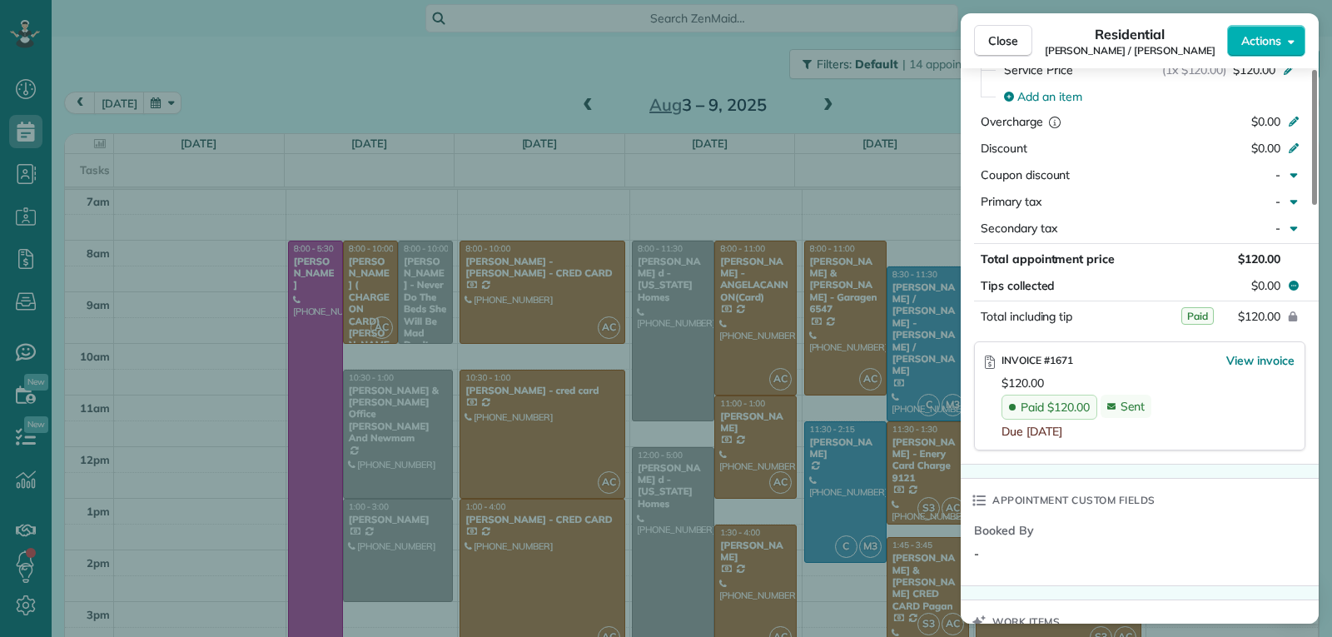
scroll to position [918, 0]
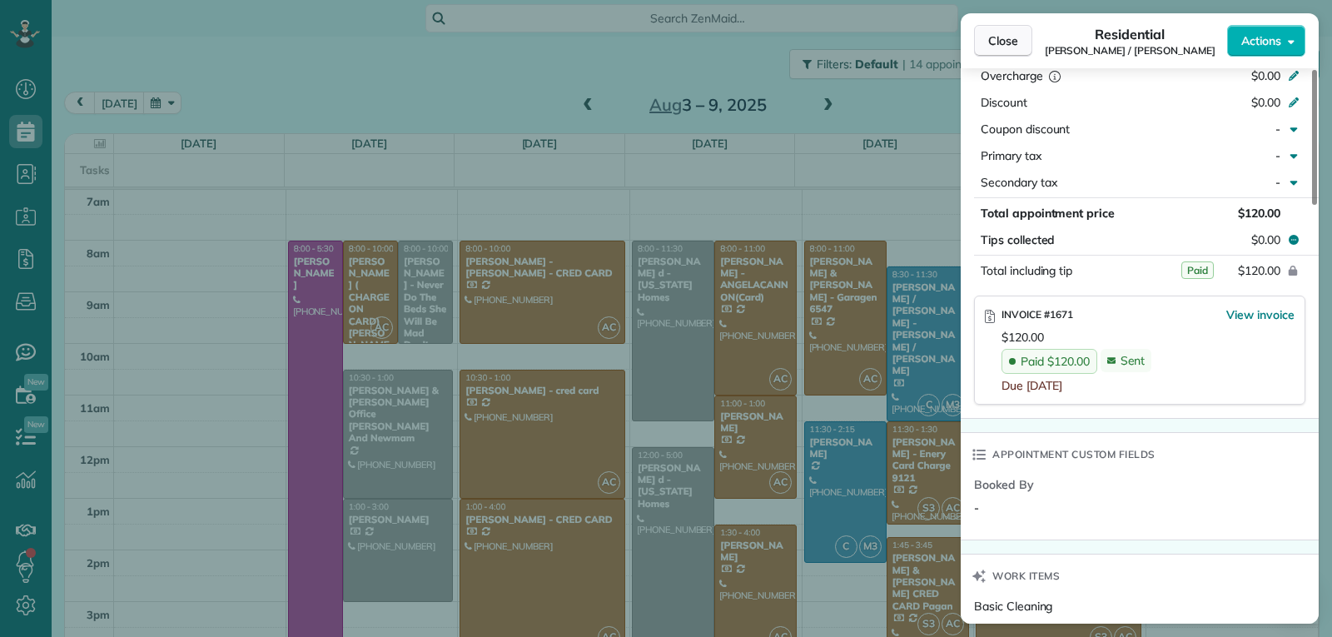
click at [1006, 44] on span "Close" at bounding box center [1003, 40] width 30 height 17
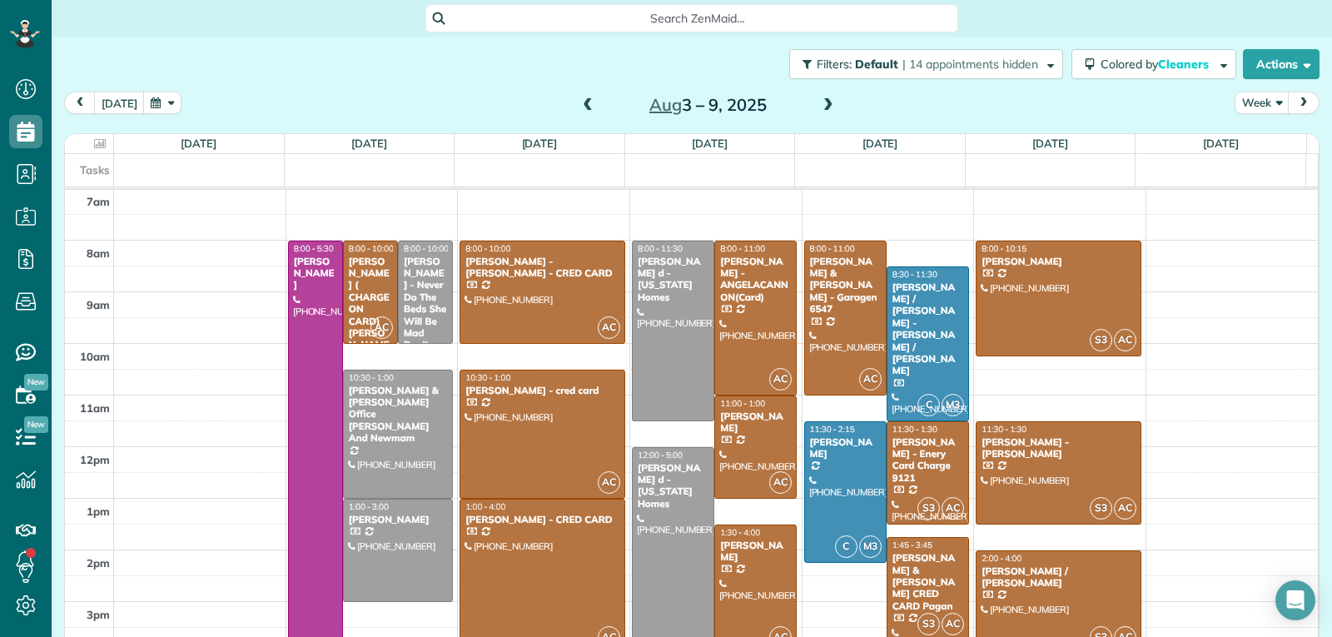
click at [822, 102] on span at bounding box center [828, 105] width 18 height 15
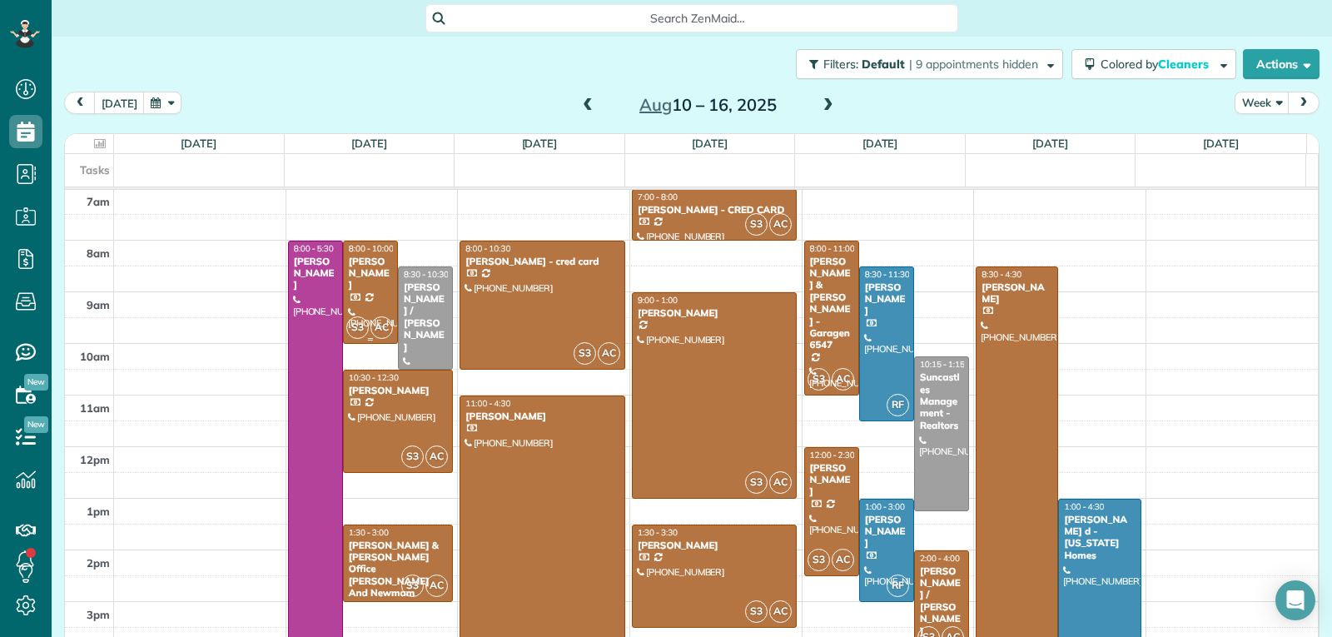
click at [362, 260] on div "[PERSON_NAME]" at bounding box center [370, 274] width 45 height 36
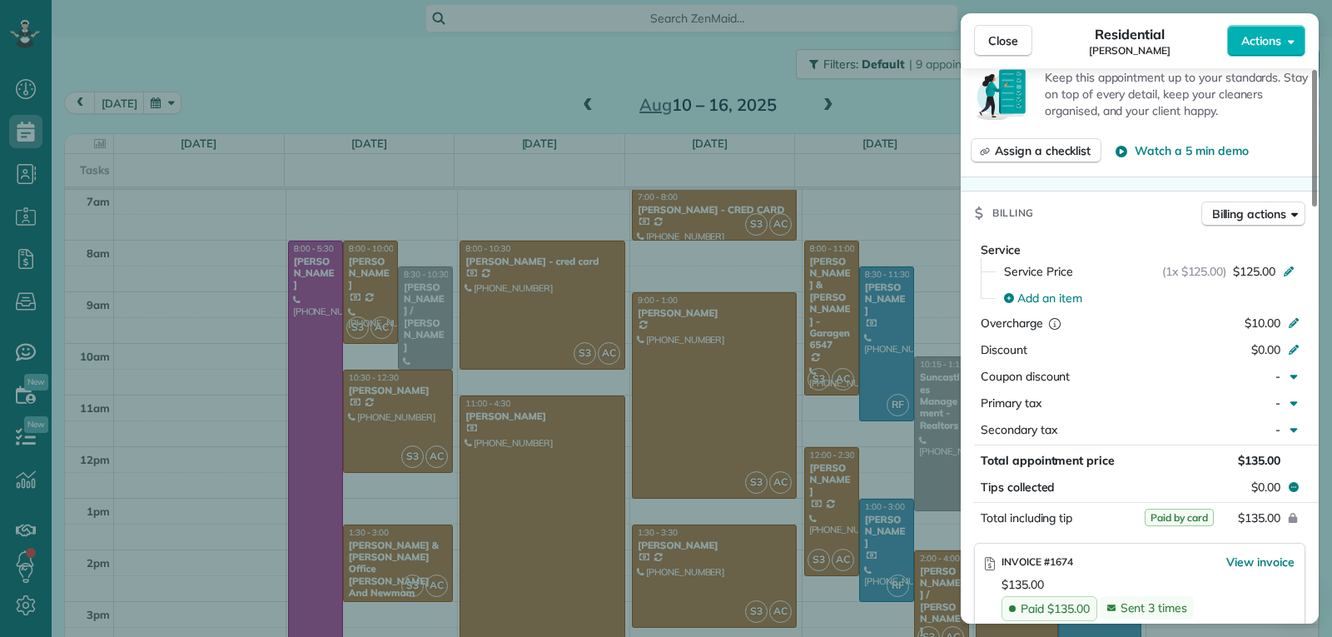
scroll to position [753, 0]
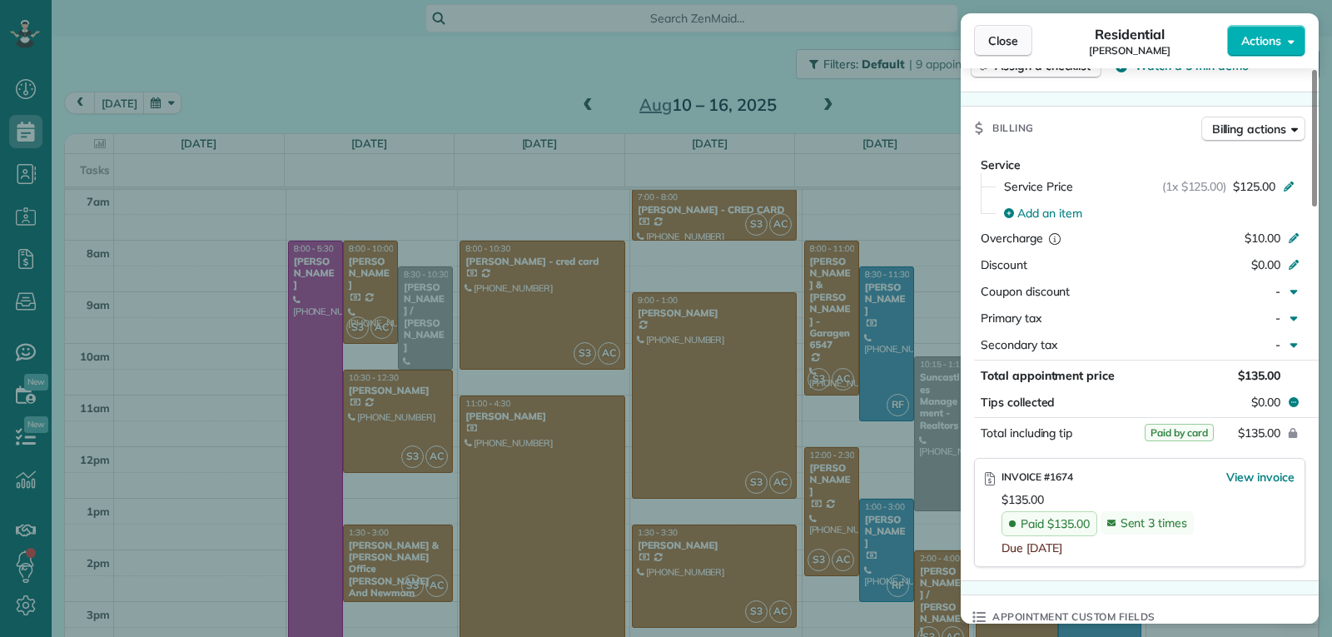
click at [992, 43] on span "Close" at bounding box center [1003, 40] width 30 height 17
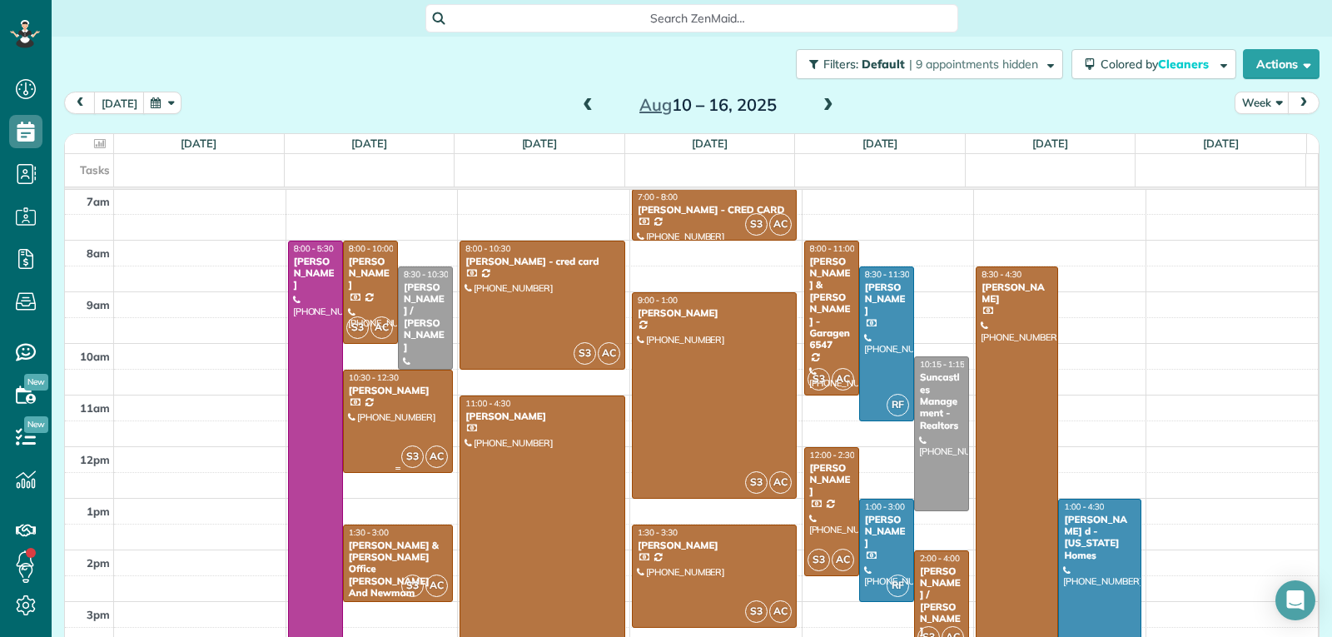
click at [400, 406] on div at bounding box center [398, 421] width 108 height 102
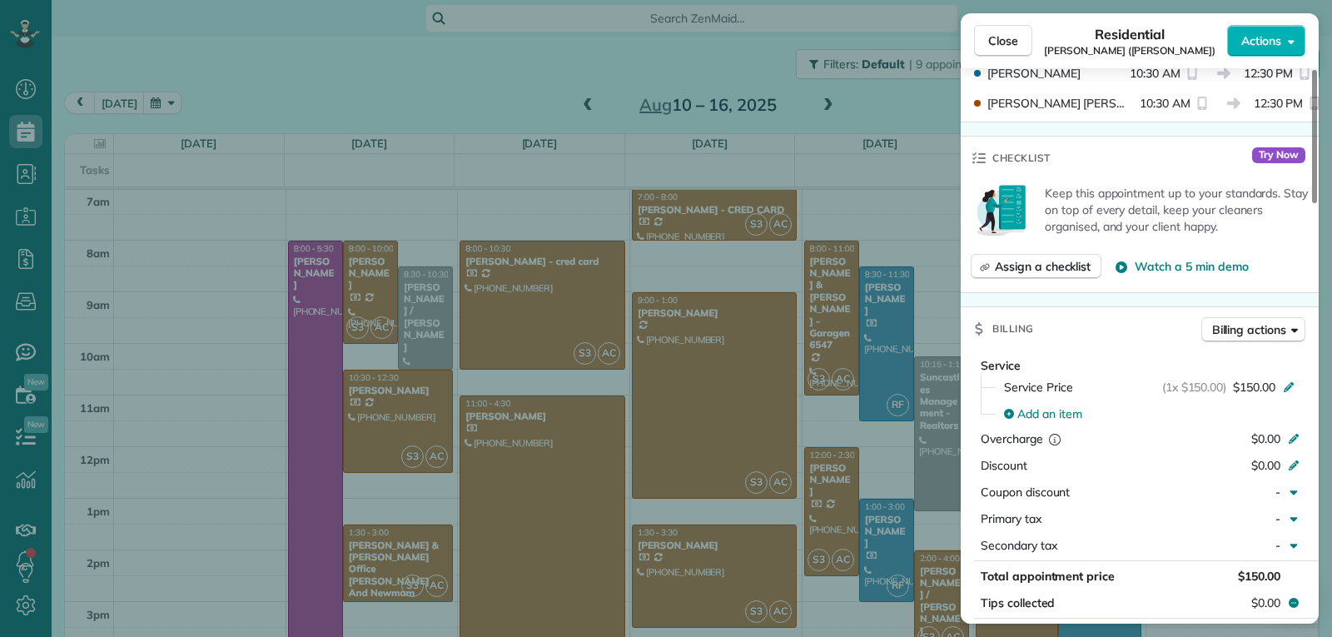
scroll to position [753, 0]
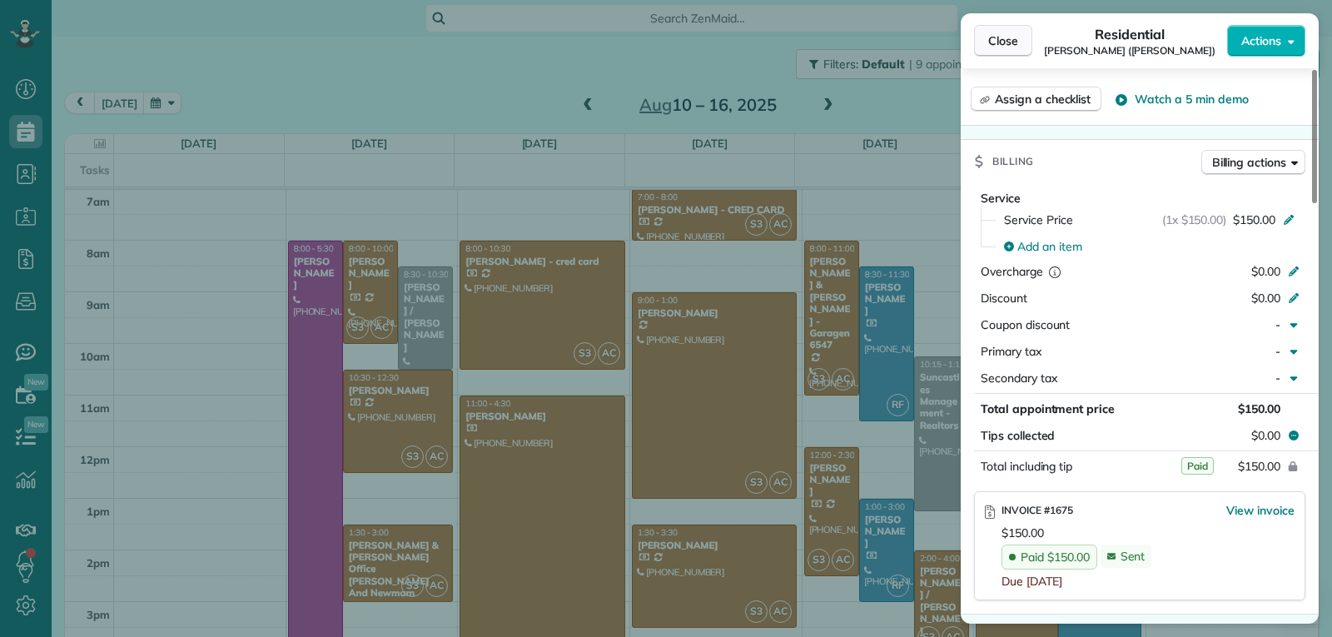
click at [1004, 40] on span "Close" at bounding box center [1003, 40] width 30 height 17
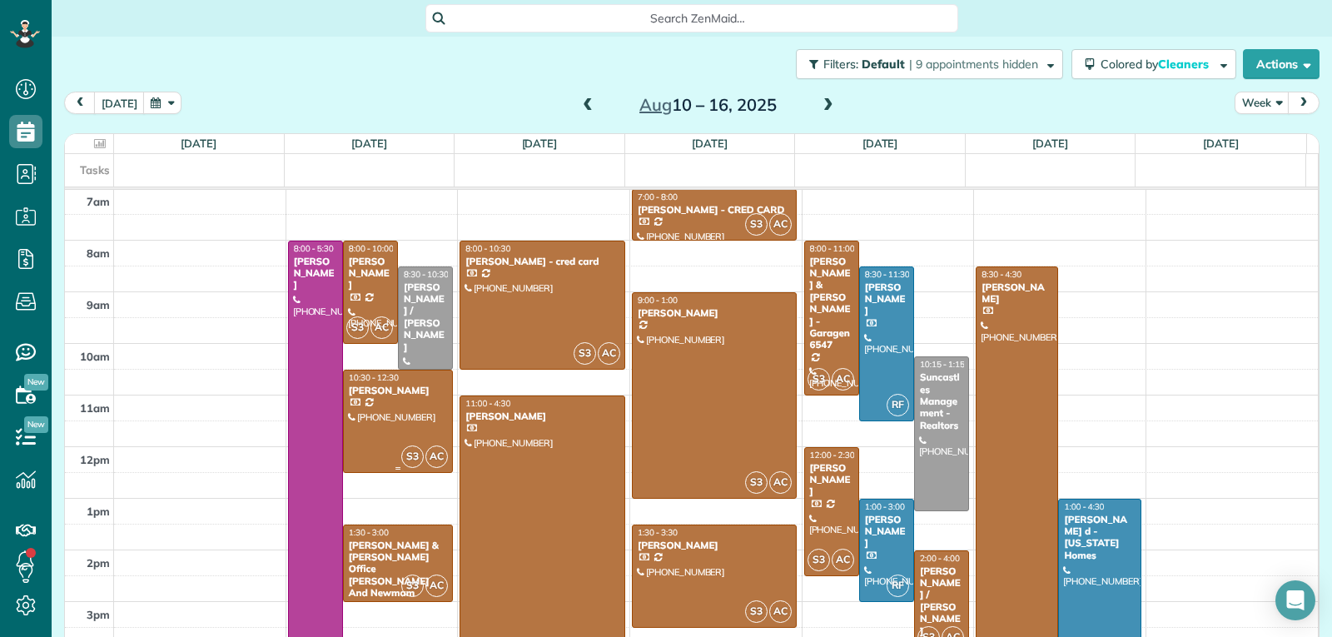
click at [378, 431] on div at bounding box center [398, 421] width 108 height 102
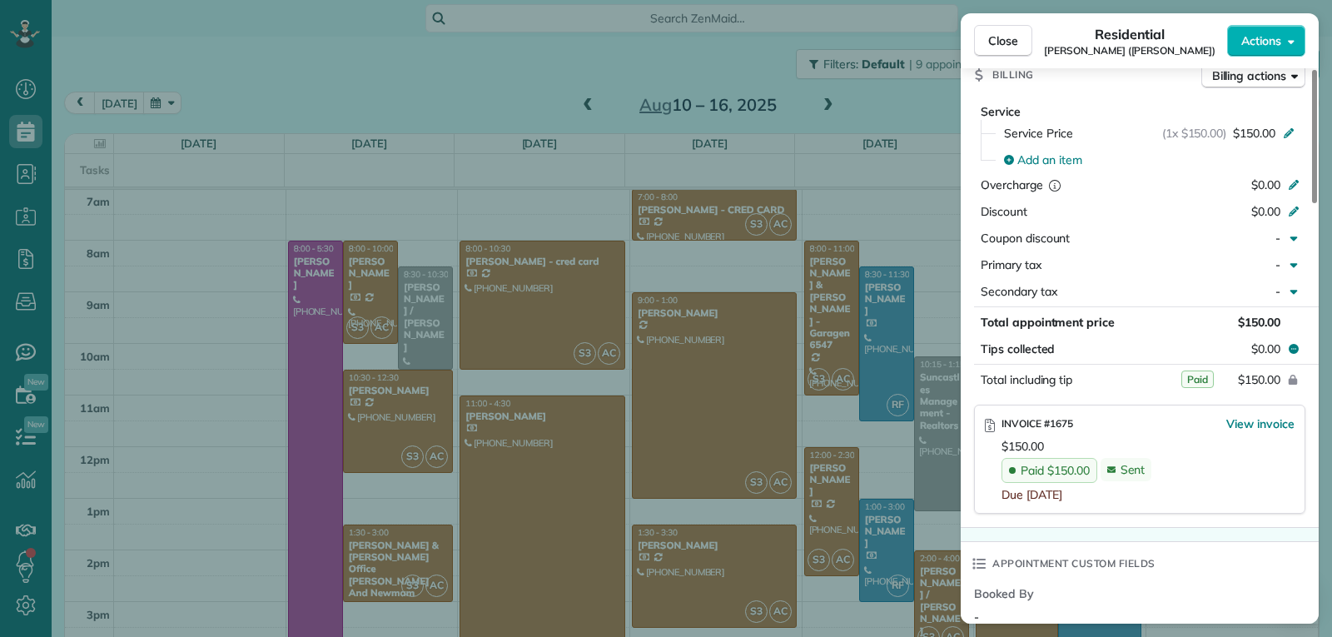
scroll to position [840, 0]
click at [1005, 39] on span "Close" at bounding box center [1003, 40] width 30 height 17
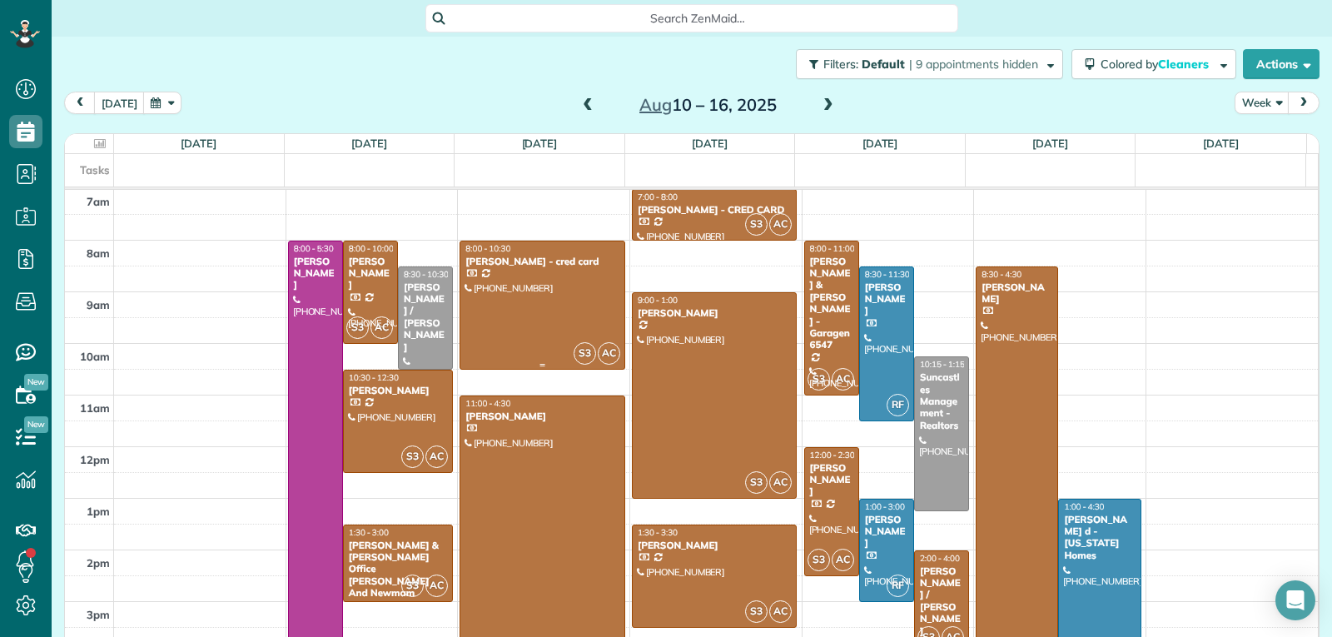
click at [554, 340] on div at bounding box center [542, 304] width 164 height 127
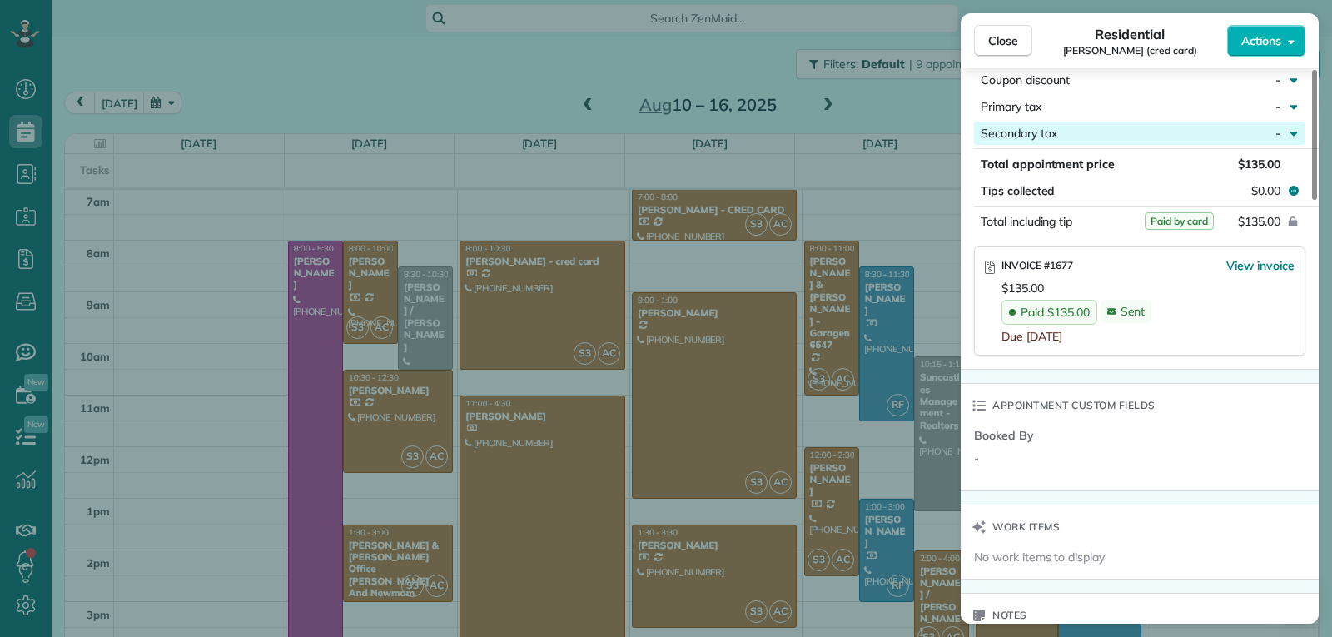
scroll to position [1009, 0]
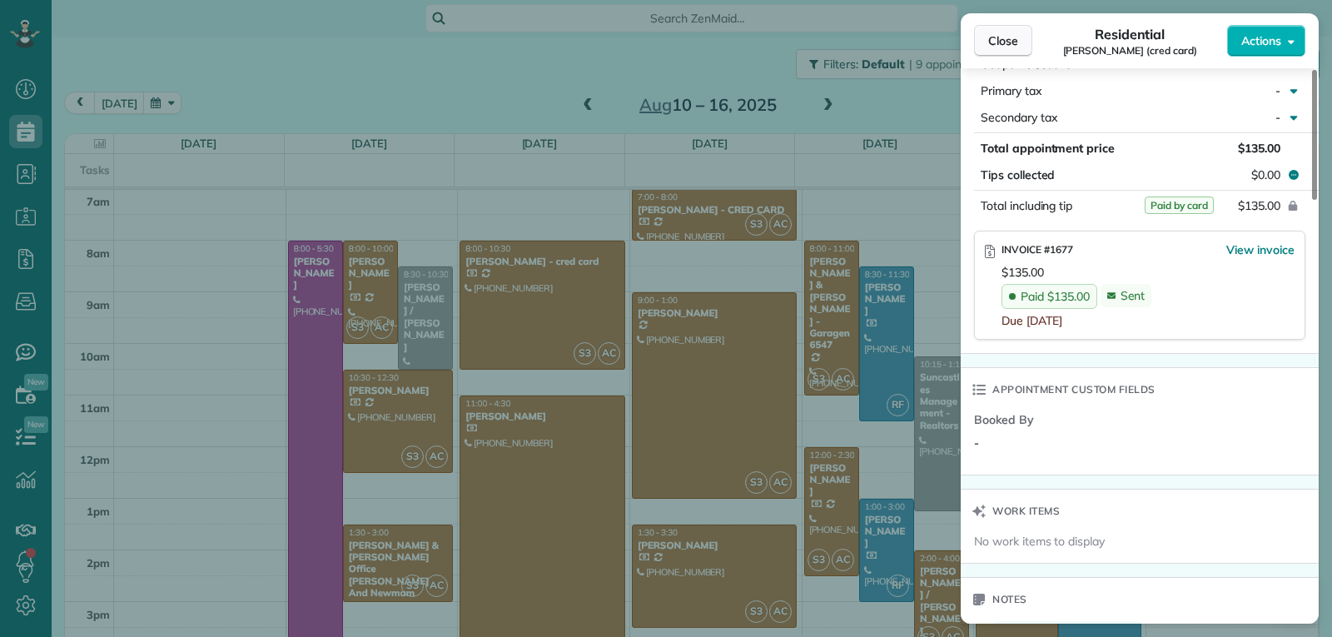
click at [996, 37] on span "Close" at bounding box center [1003, 40] width 30 height 17
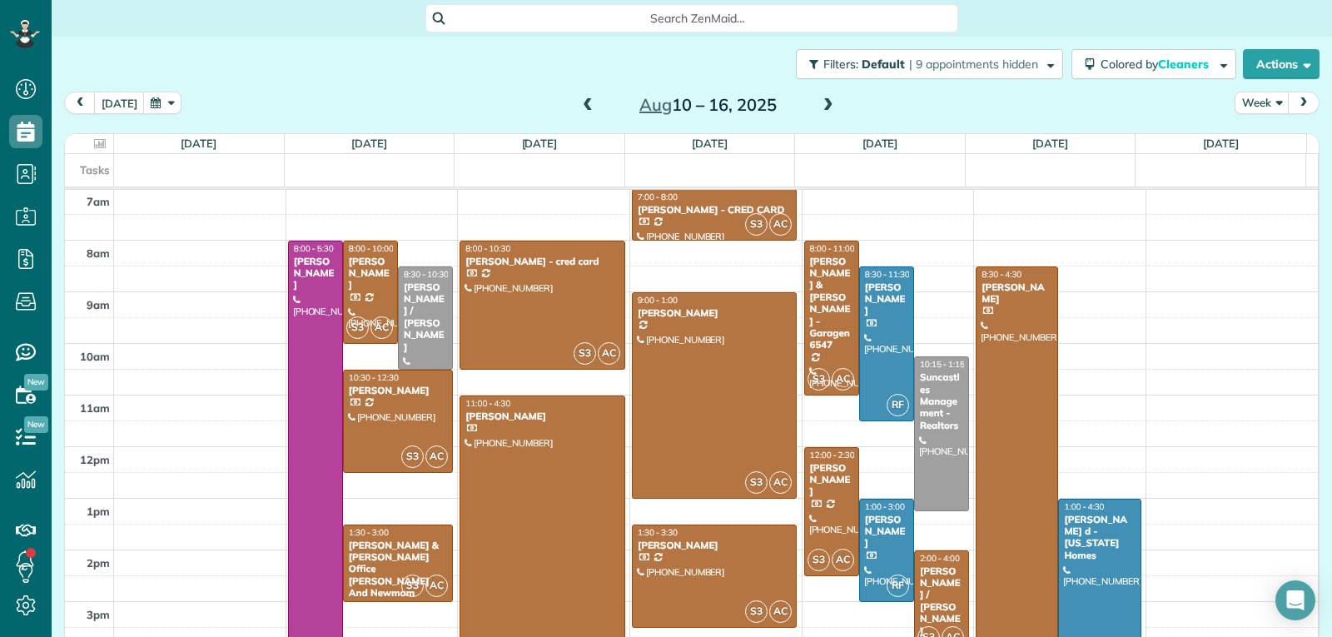
click at [515, 488] on div at bounding box center [542, 537] width 164 height 282
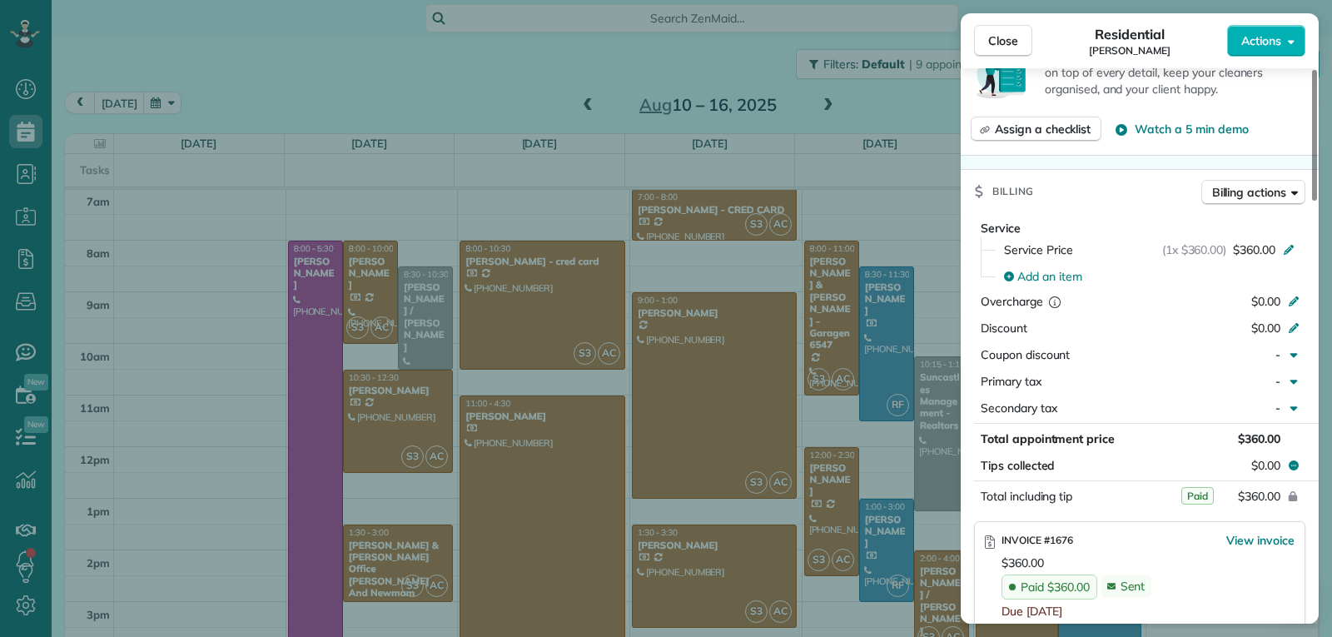
scroll to position [758, 0]
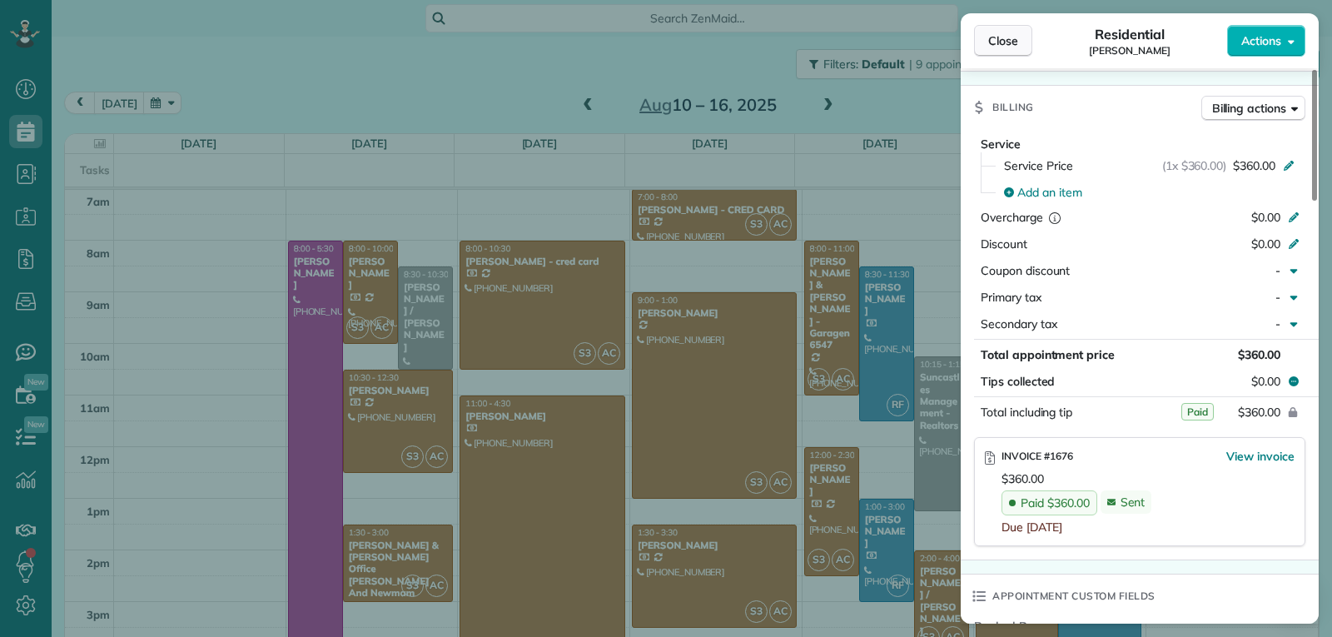
click at [998, 44] on span "Close" at bounding box center [1003, 40] width 30 height 17
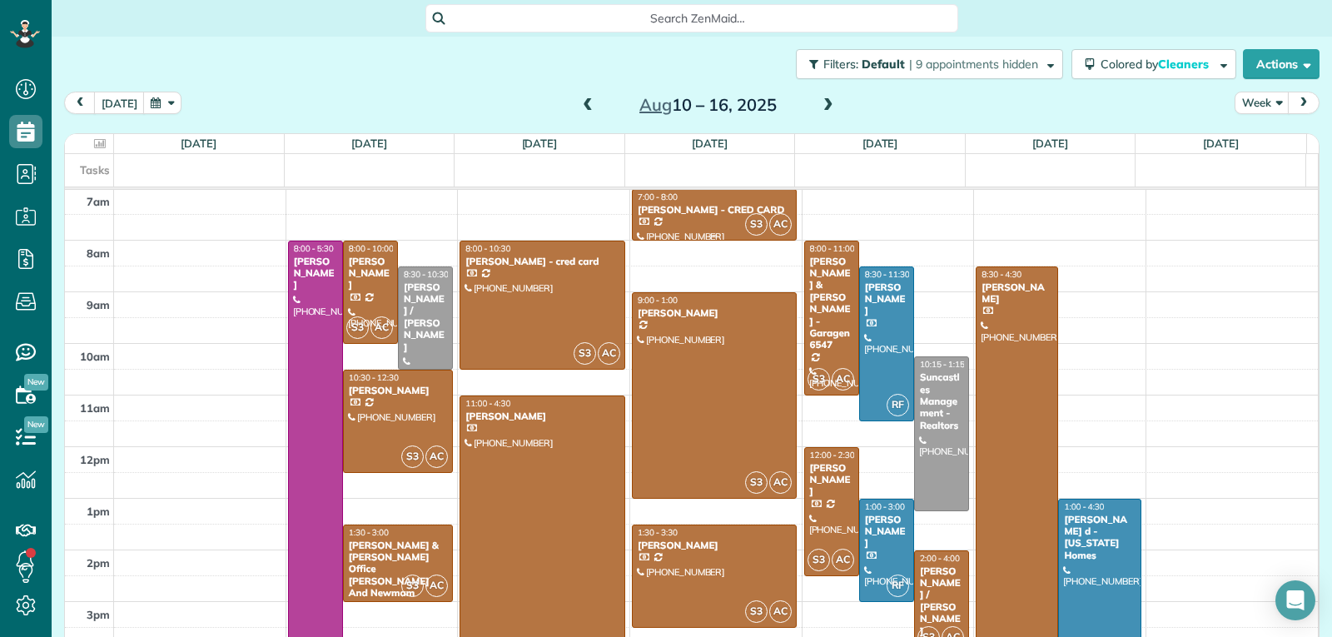
click at [642, 219] on div at bounding box center [715, 215] width 164 height 50
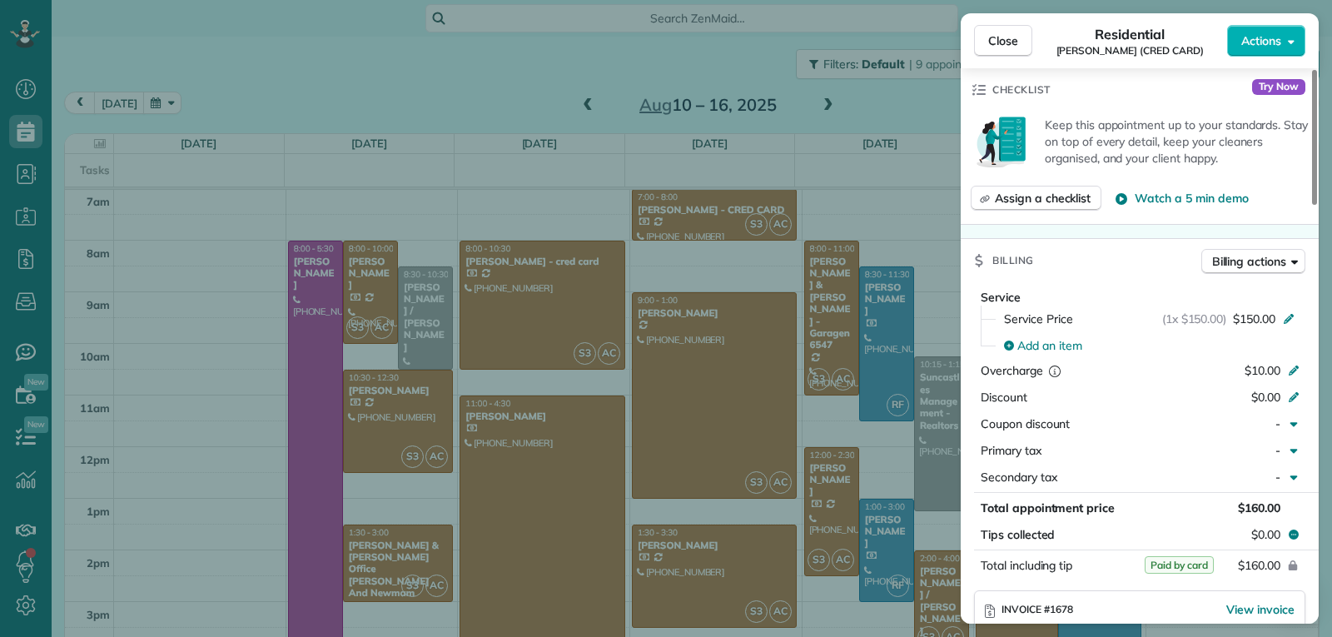
scroll to position [832, 0]
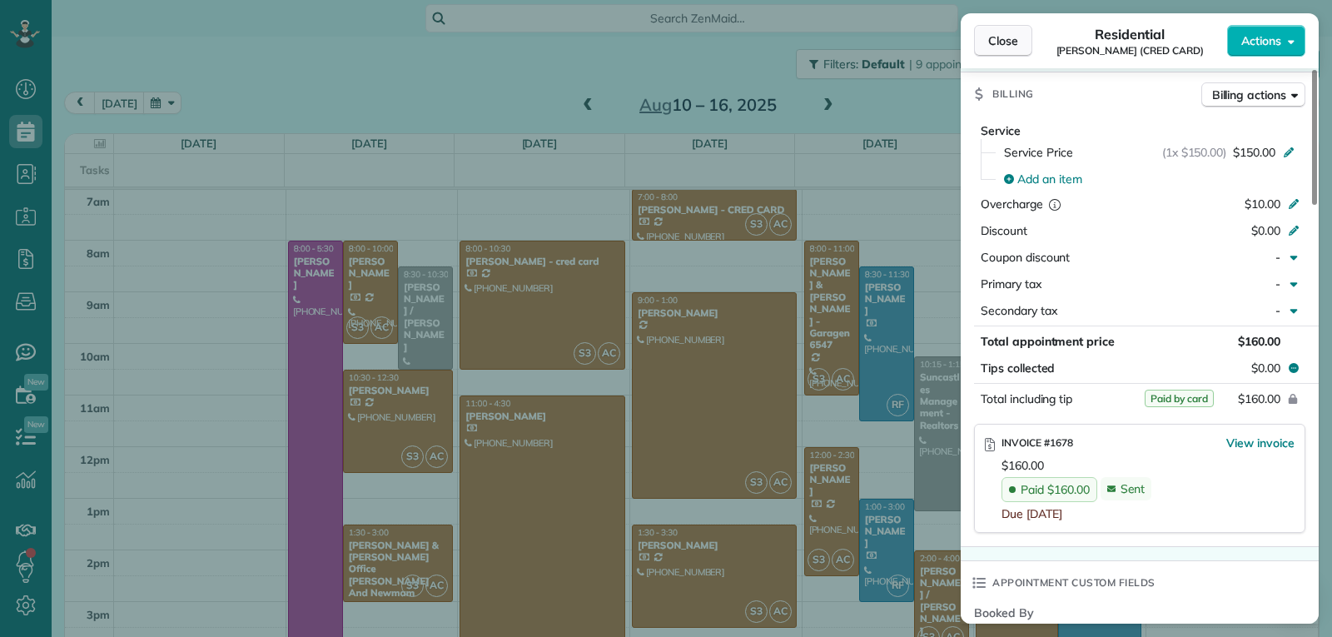
click at [995, 37] on span "Close" at bounding box center [1003, 40] width 30 height 17
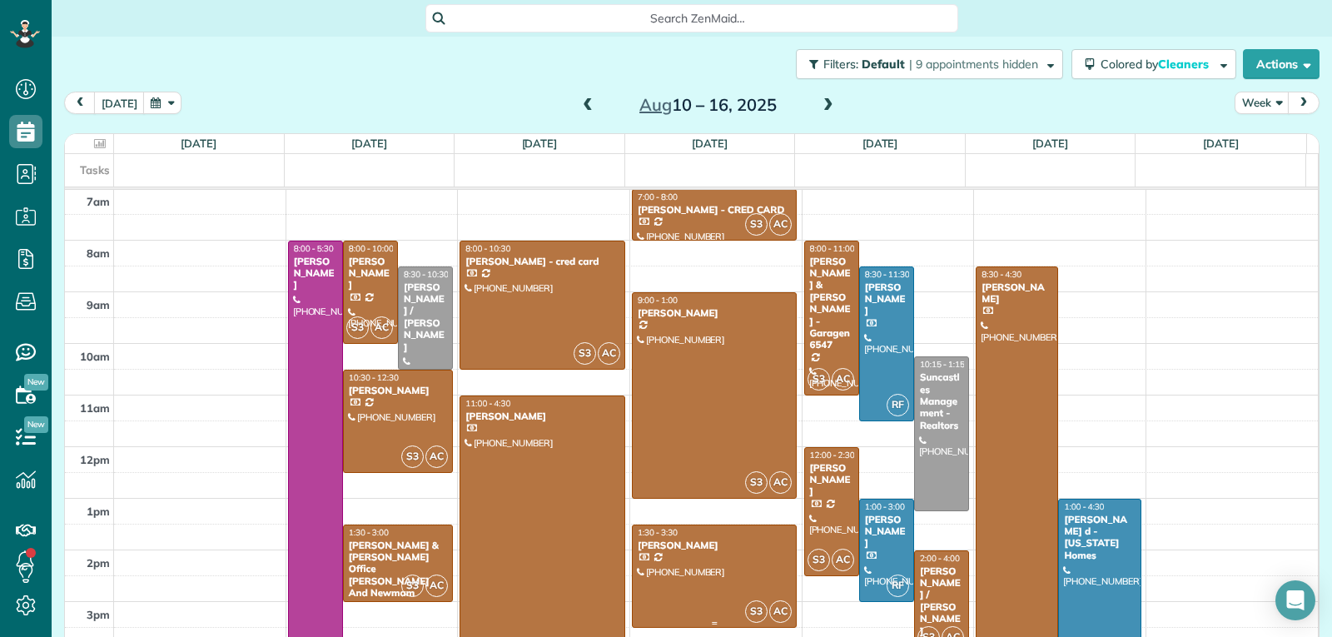
click at [716, 583] on div at bounding box center [715, 576] width 164 height 102
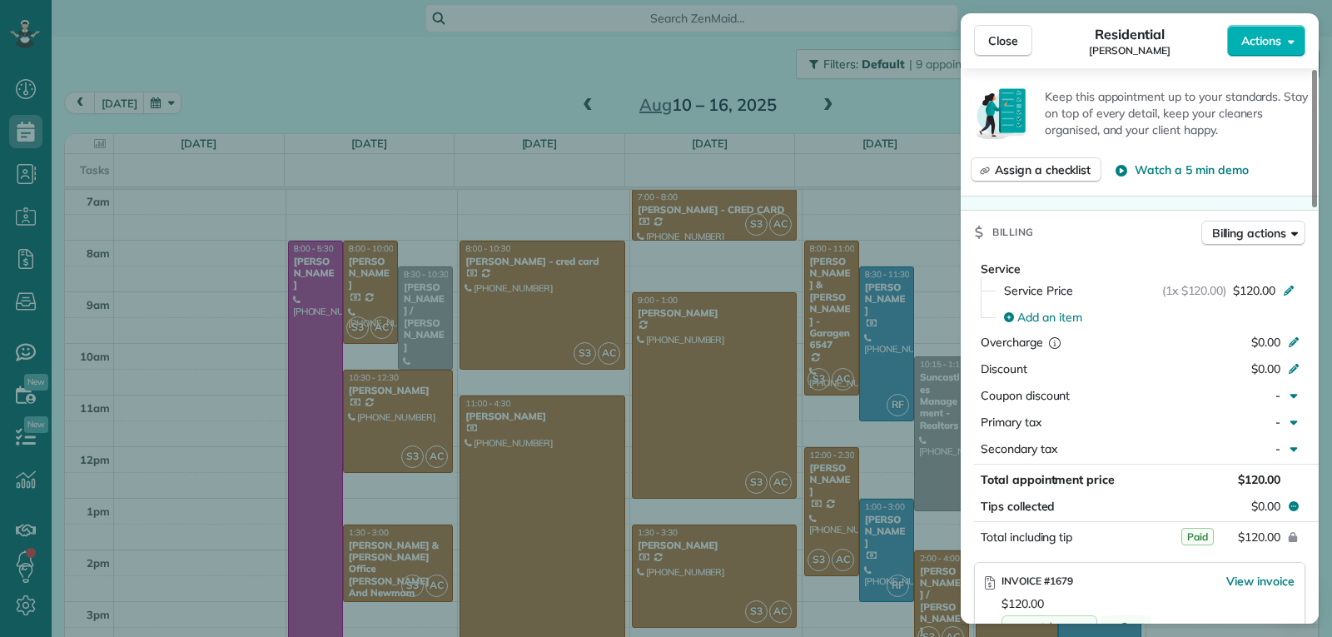
scroll to position [1002, 0]
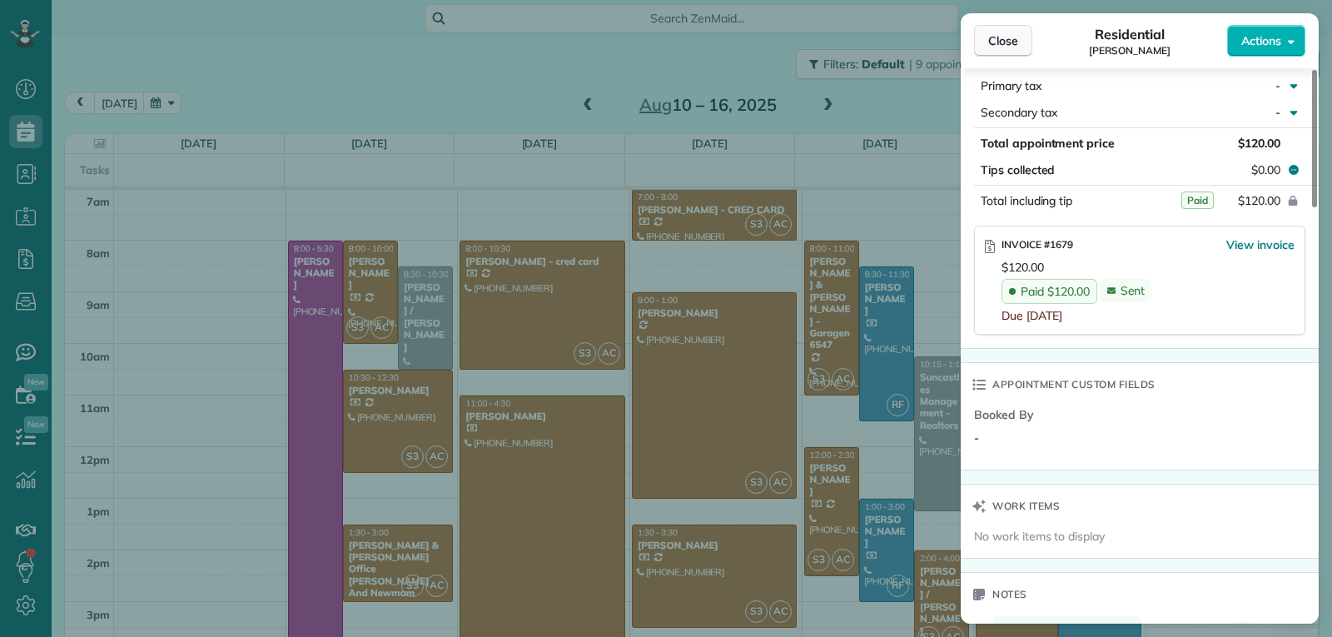
click at [985, 46] on button "Close" at bounding box center [1003, 41] width 58 height 32
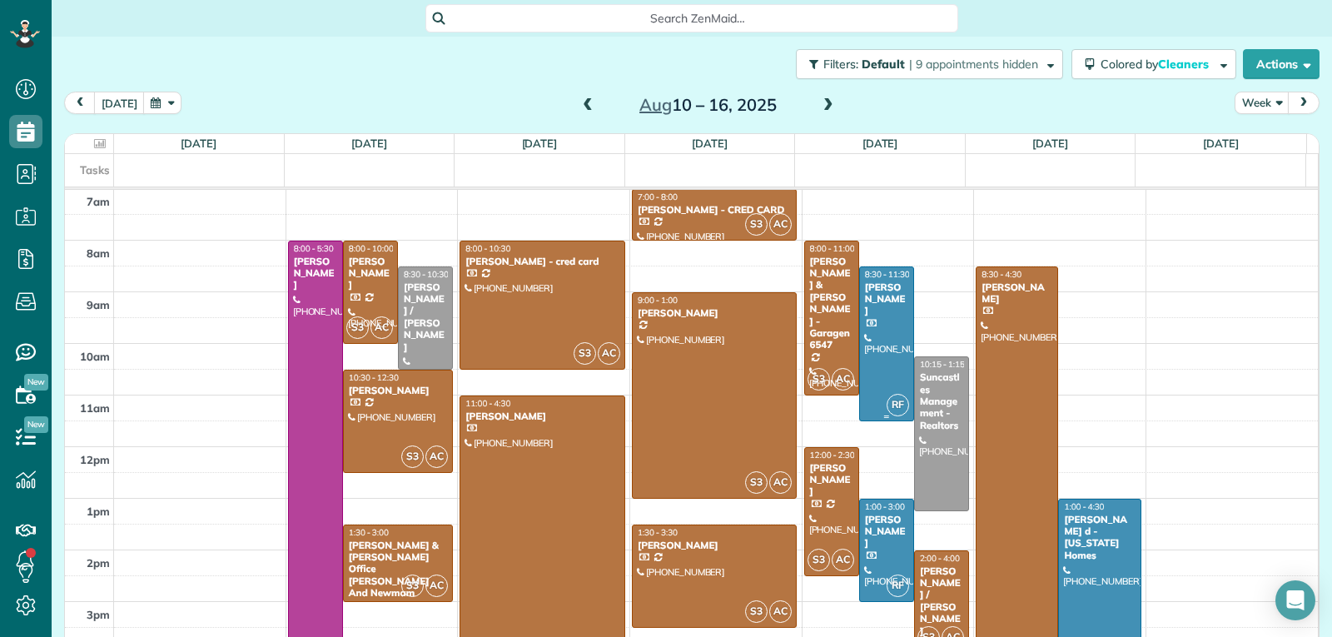
click at [870, 338] on div at bounding box center [886, 343] width 53 height 153
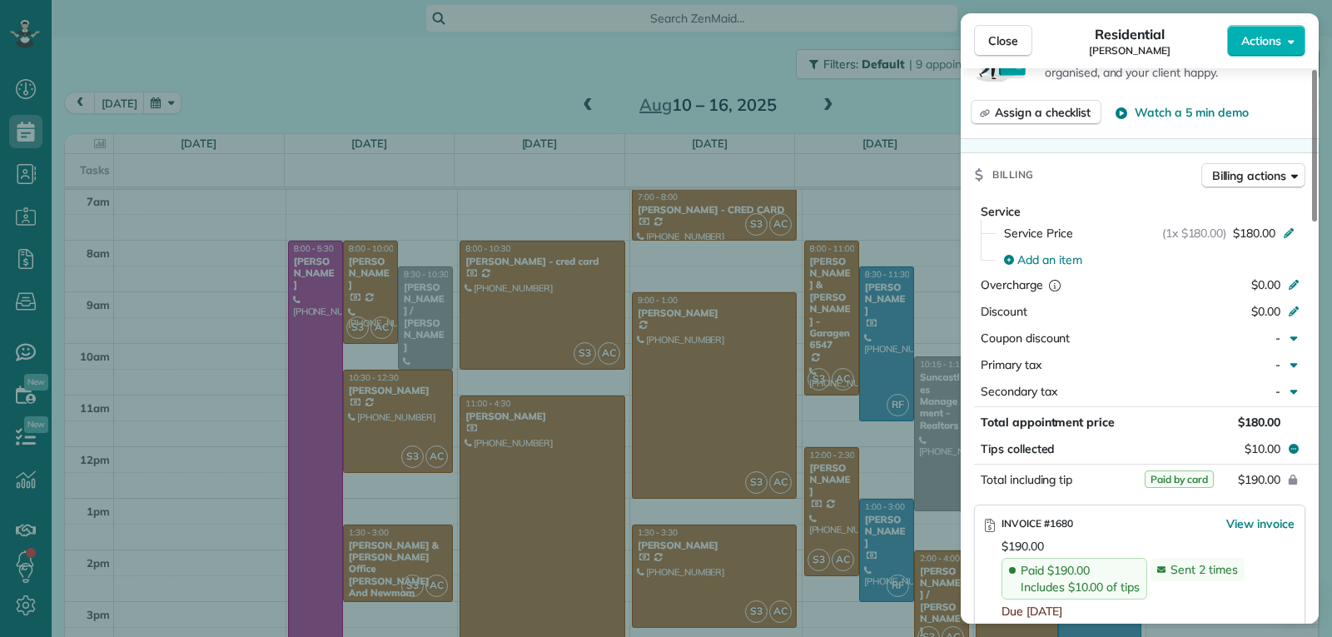
scroll to position [676, 0]
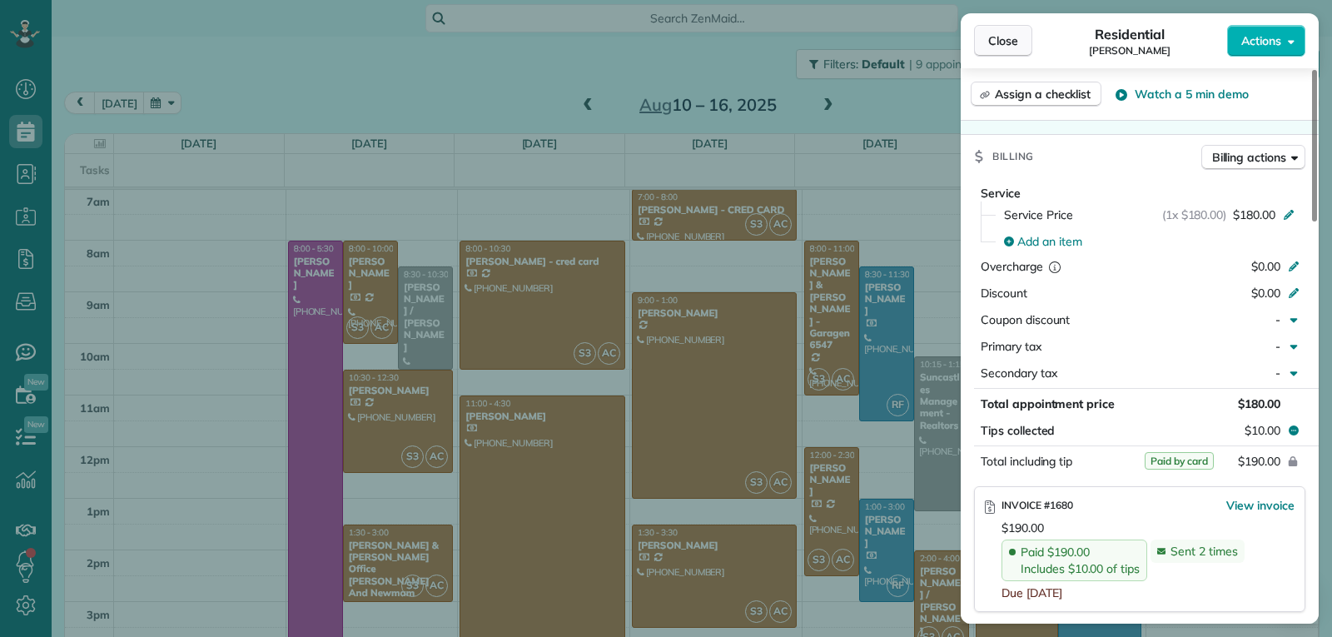
click at [1005, 49] on button "Close" at bounding box center [1003, 41] width 58 height 32
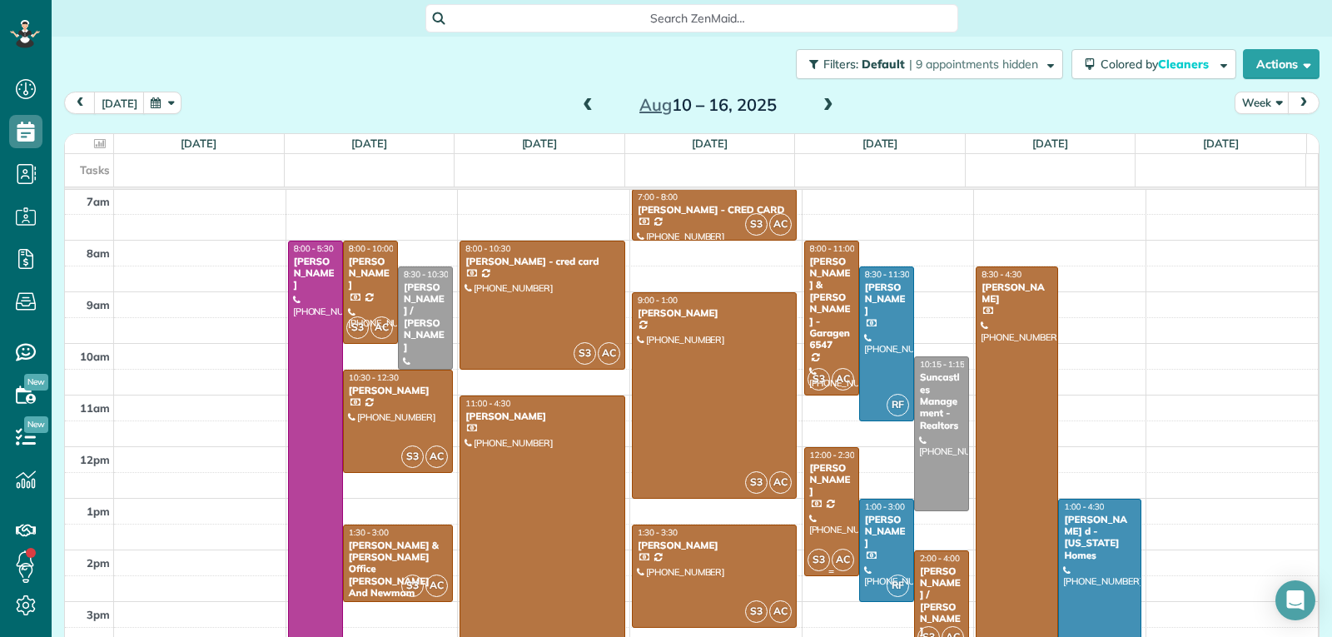
click at [817, 502] on div at bounding box center [831, 511] width 53 height 127
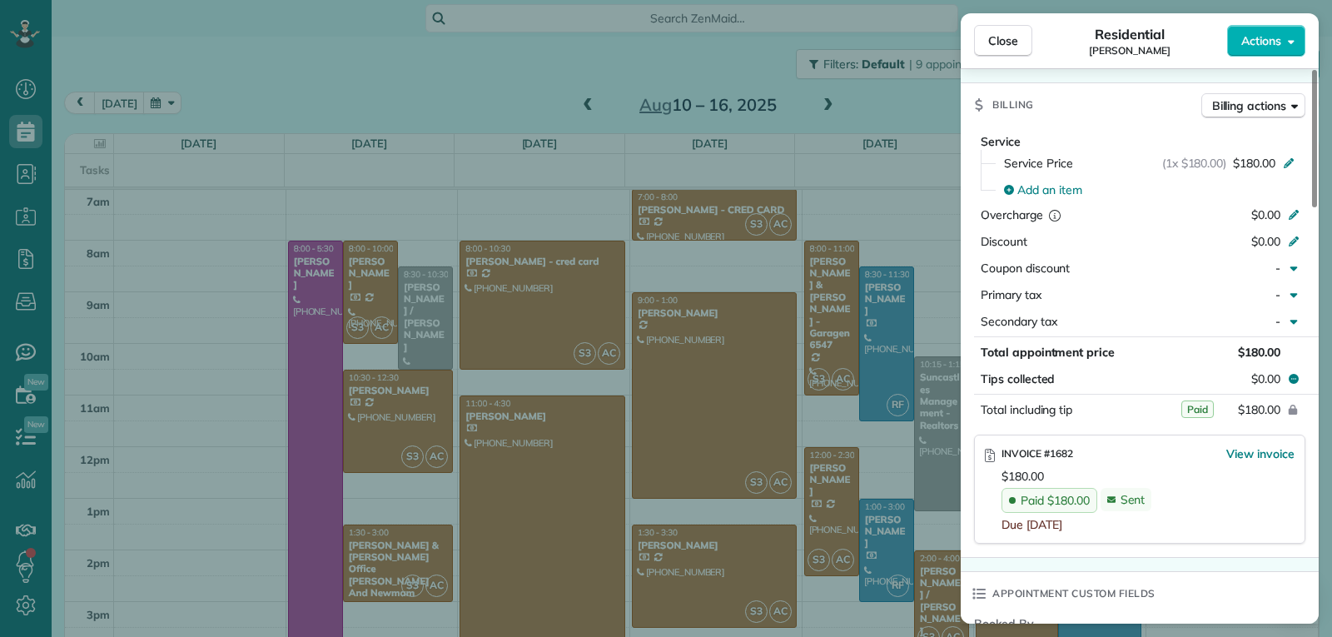
scroll to position [842, 0]
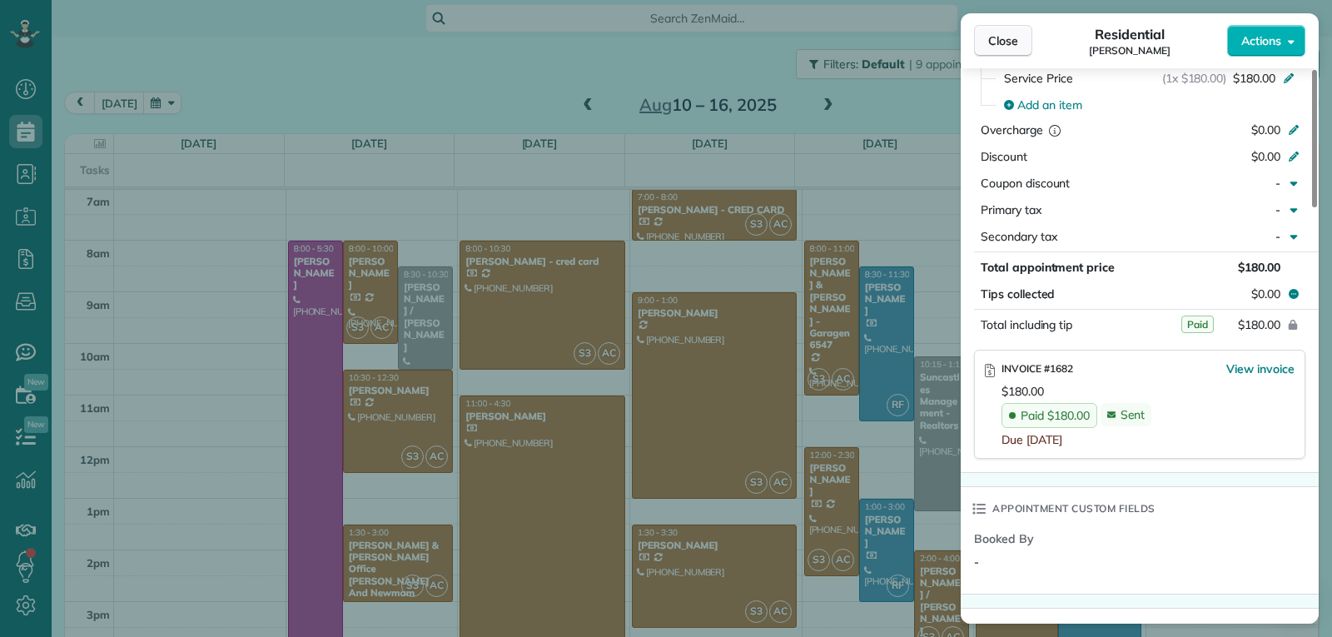
click at [1004, 40] on span "Close" at bounding box center [1003, 40] width 30 height 17
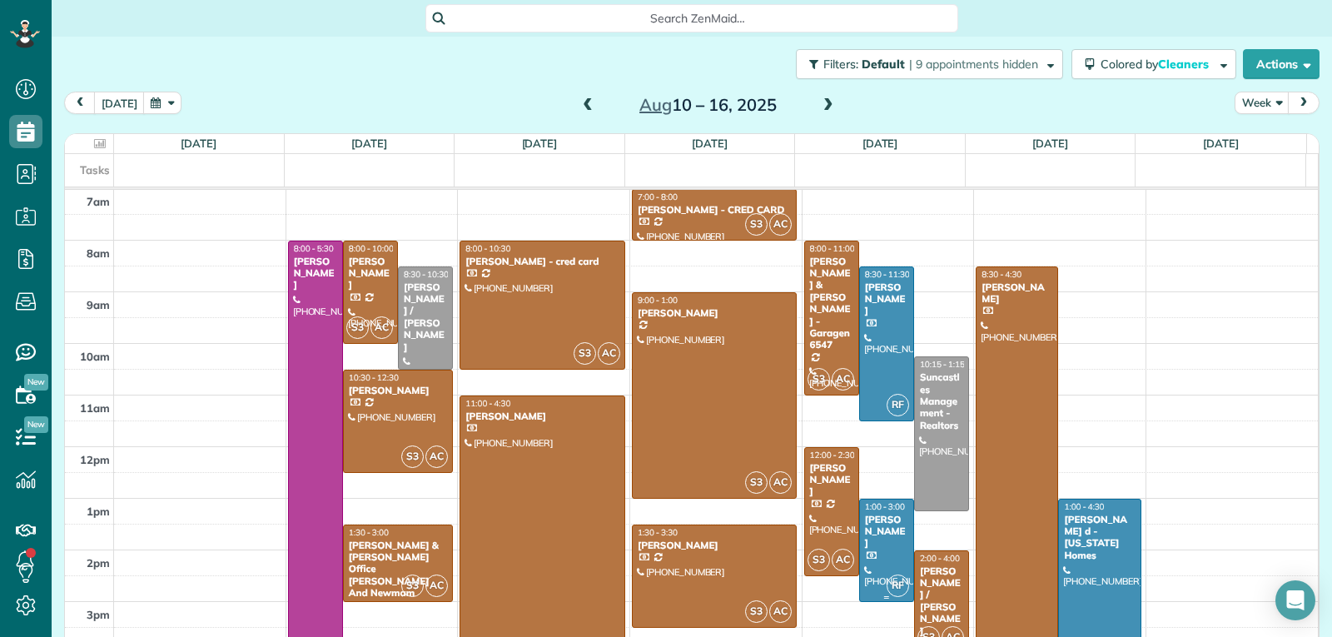
click at [864, 539] on div at bounding box center [886, 550] width 53 height 102
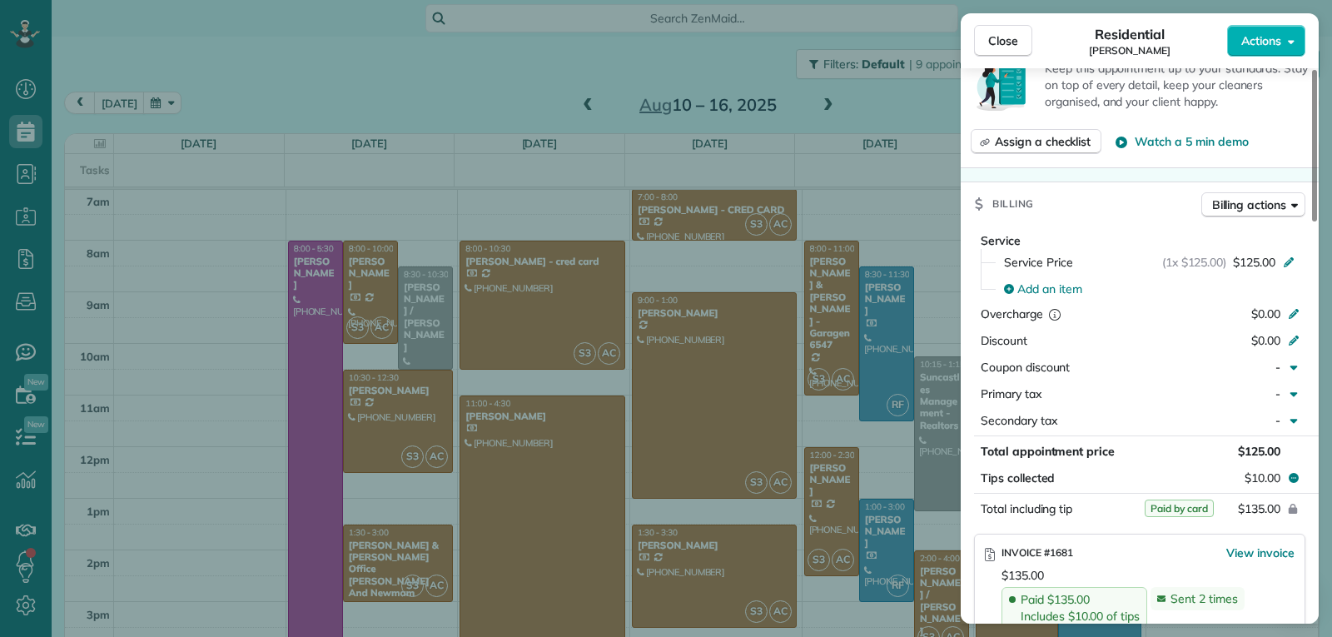
scroll to position [668, 0]
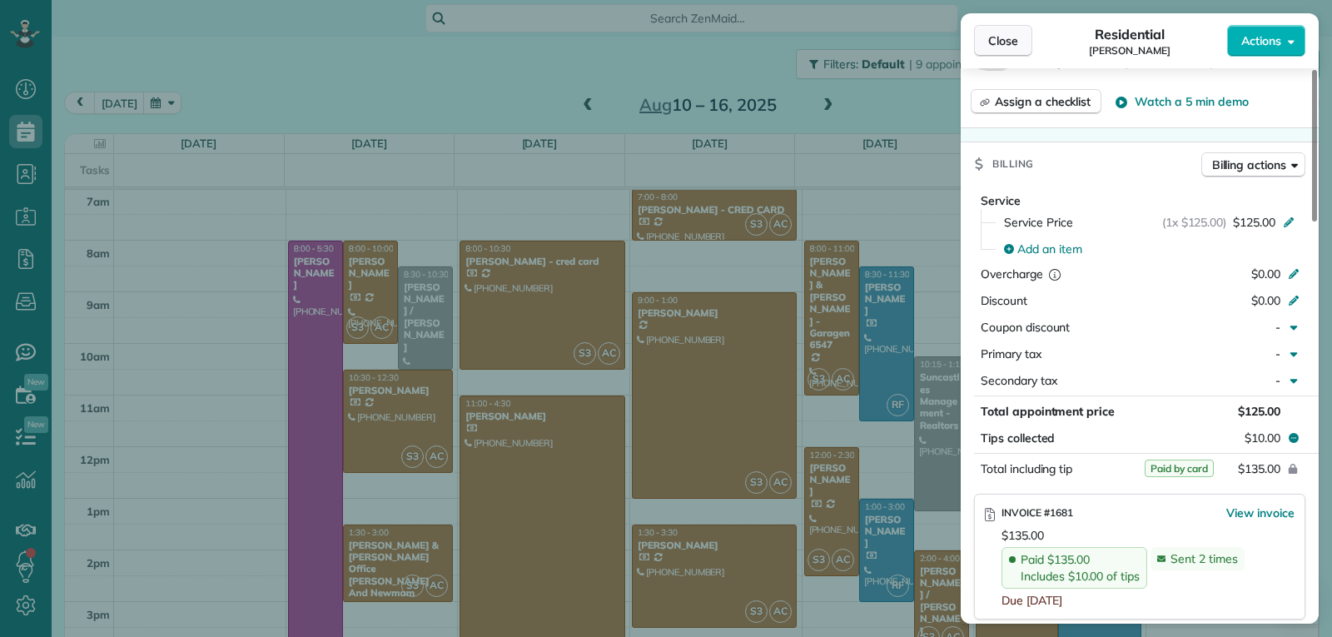
click at [1016, 48] on span "Close" at bounding box center [1003, 40] width 30 height 17
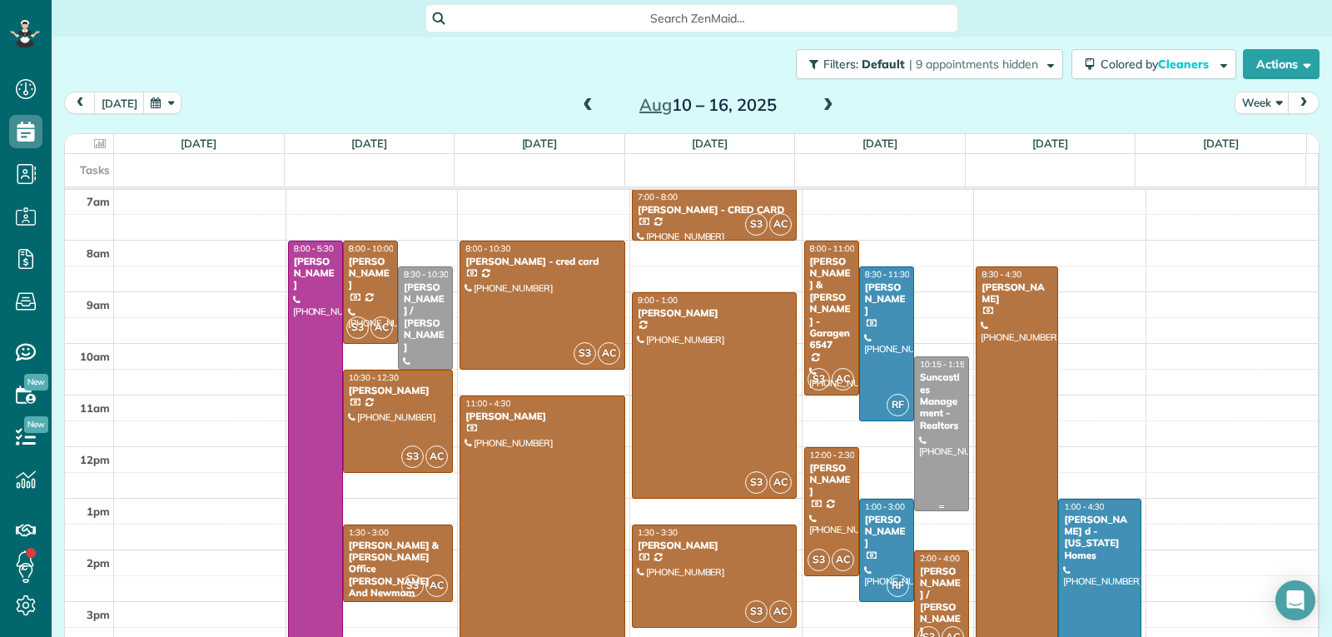
click at [932, 478] on div at bounding box center [941, 433] width 53 height 153
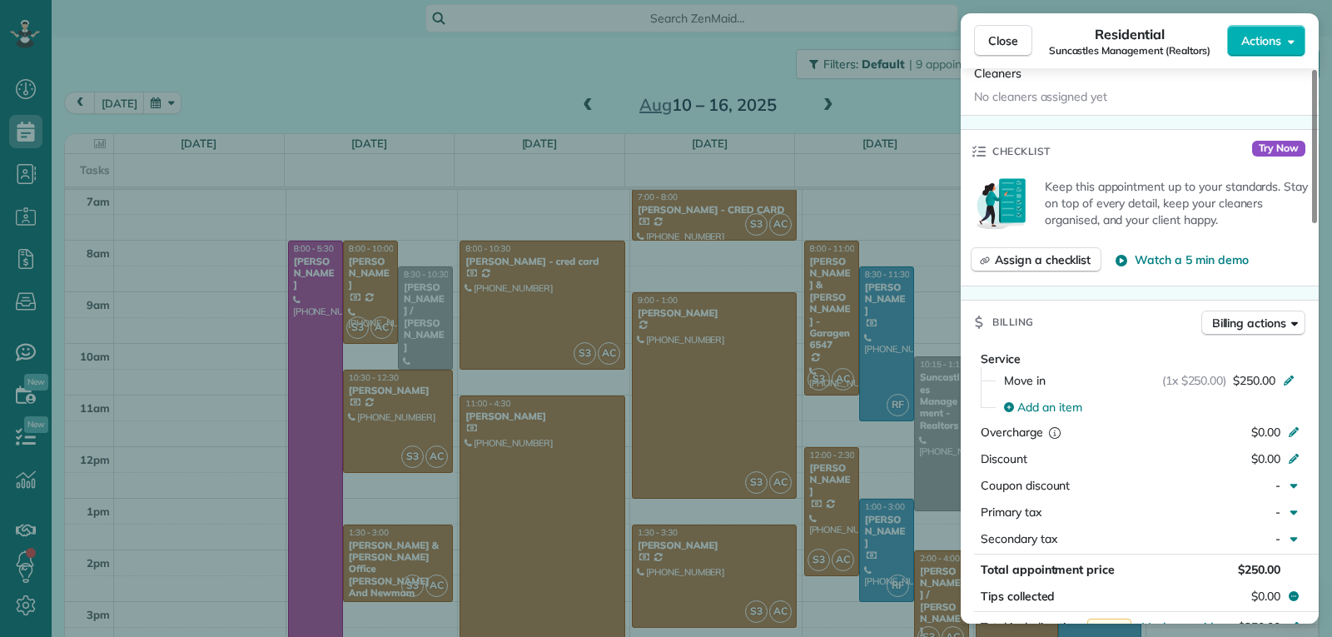
scroll to position [590, 0]
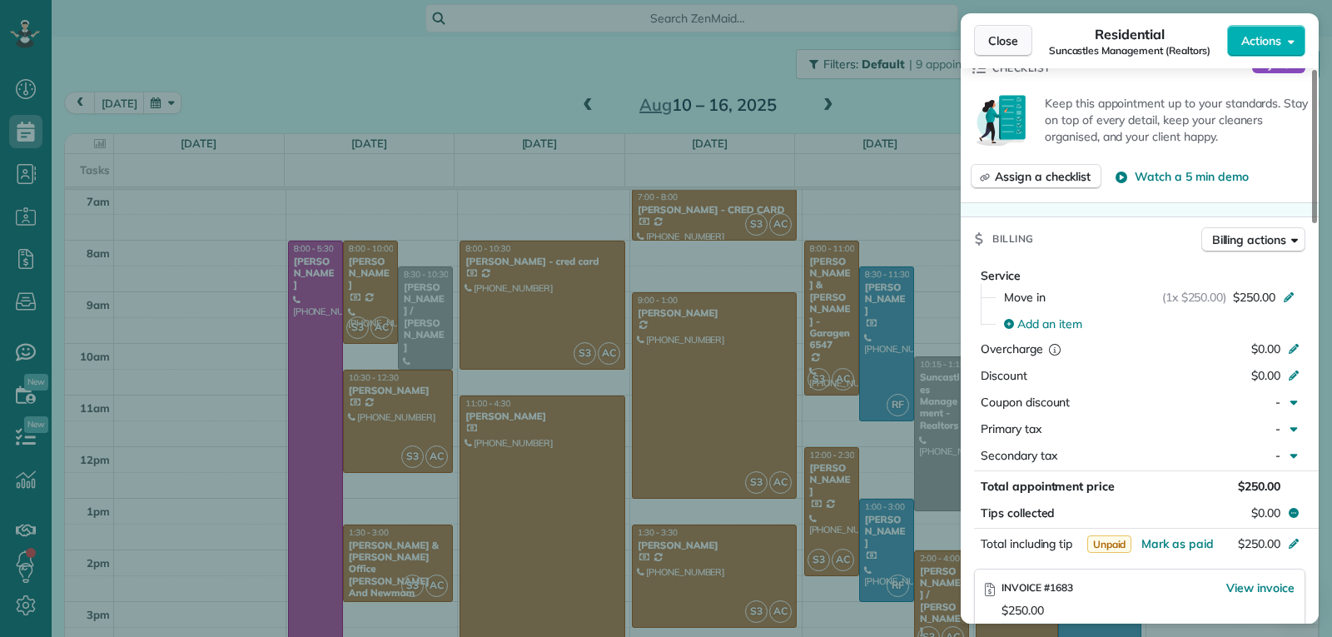
click at [993, 46] on span "Close" at bounding box center [1003, 40] width 30 height 17
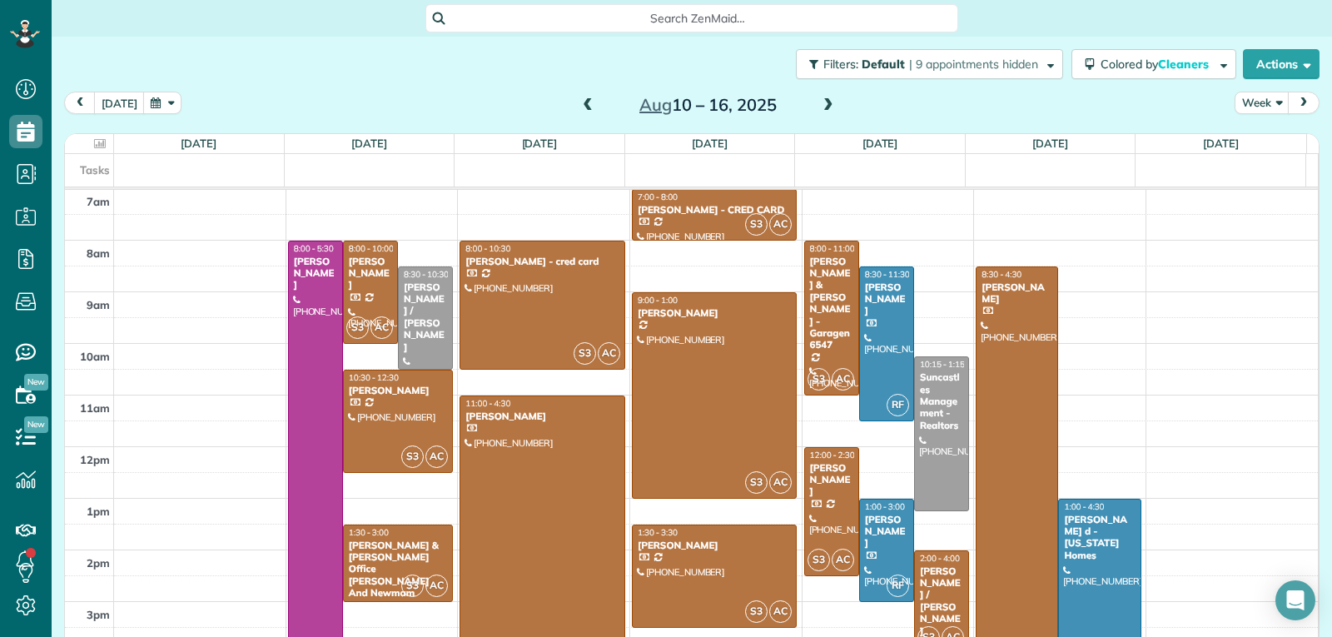
click at [999, 453] on div at bounding box center [1017, 472] width 81 height 411
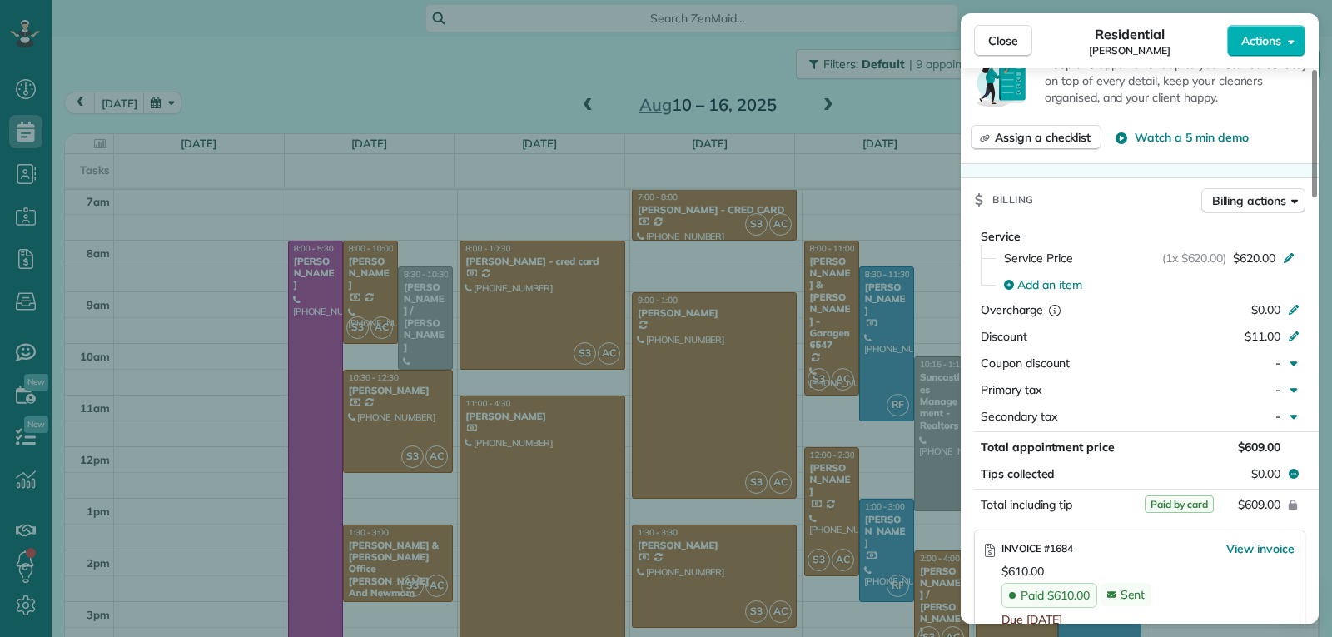
scroll to position [917, 0]
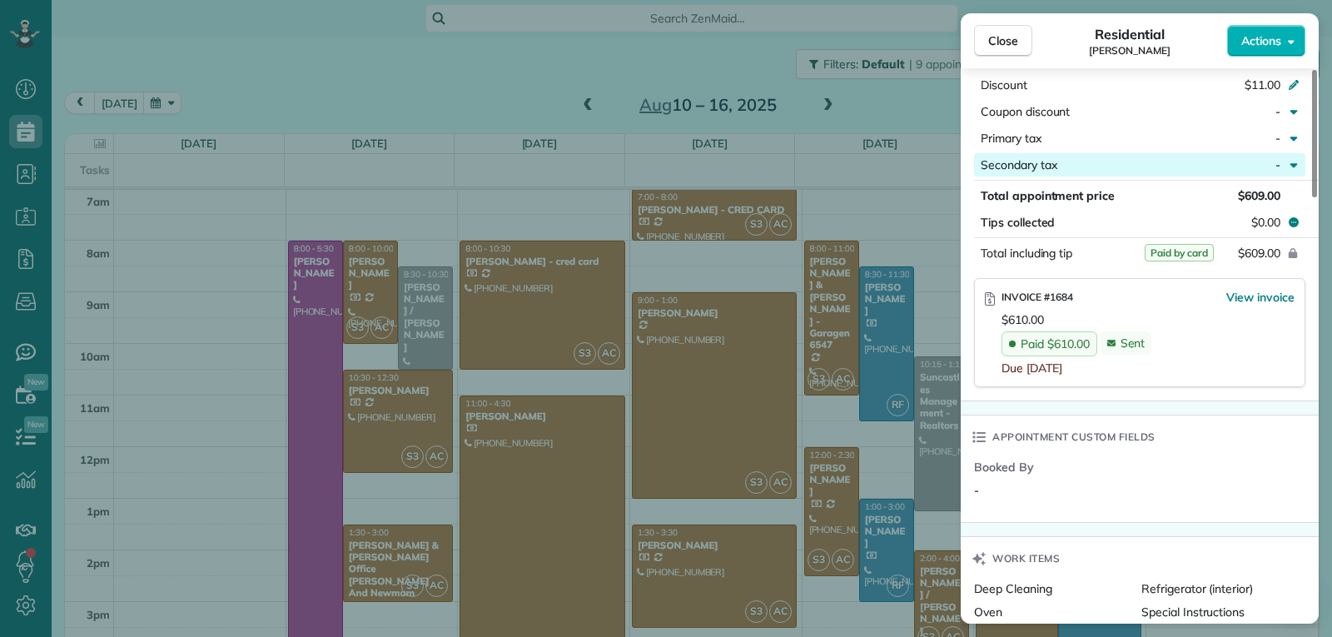
drag, startPoint x: 998, startPoint y: 47, endPoint x: 1047, endPoint y: 163, distance: 126.5
click at [998, 47] on span "Close" at bounding box center [1003, 40] width 30 height 17
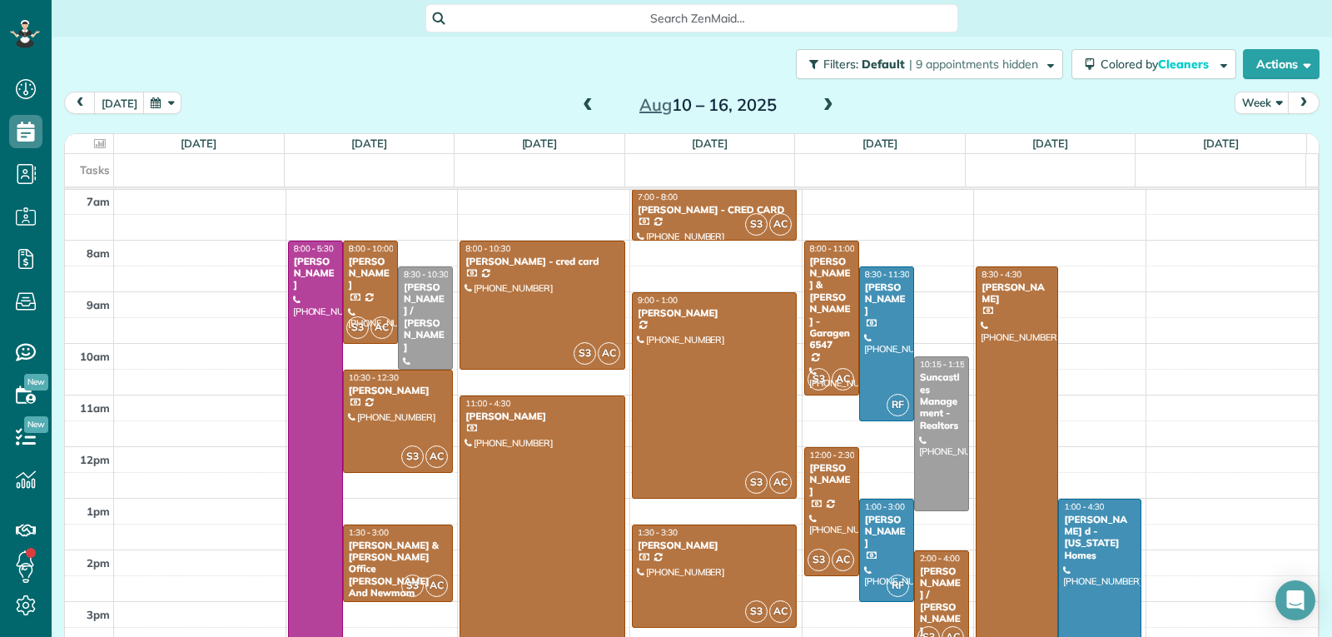
click at [1075, 586] on div at bounding box center [1099, 588] width 81 height 179
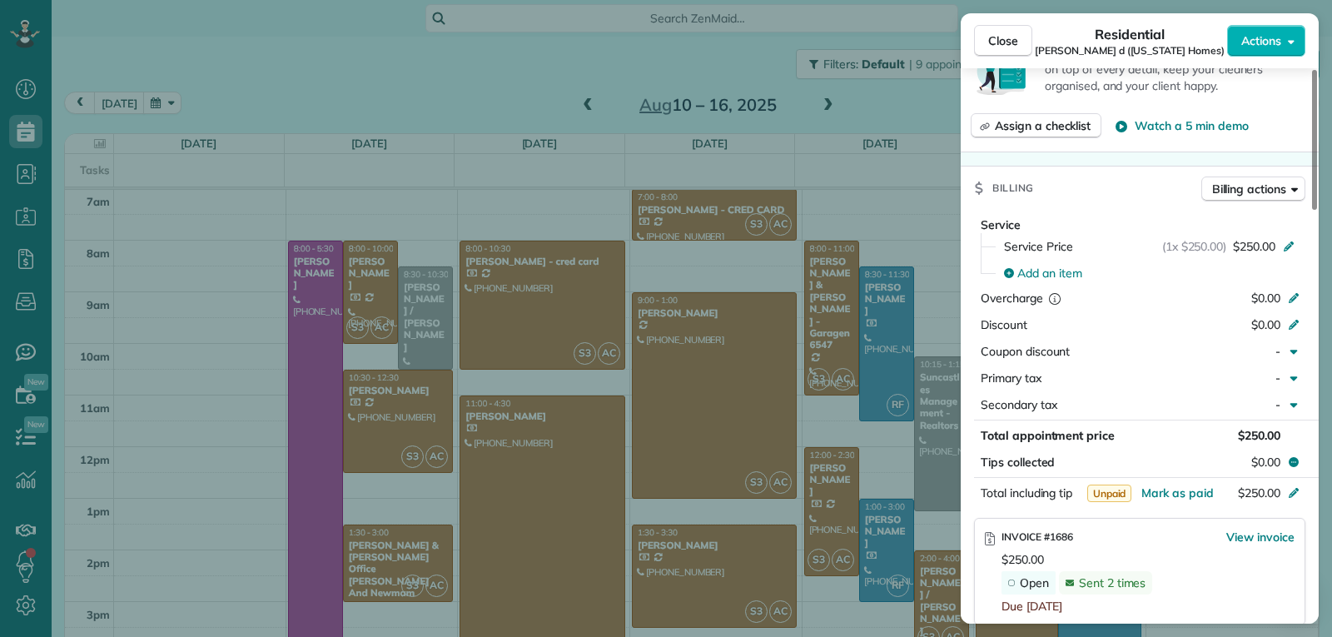
scroll to position [666, 0]
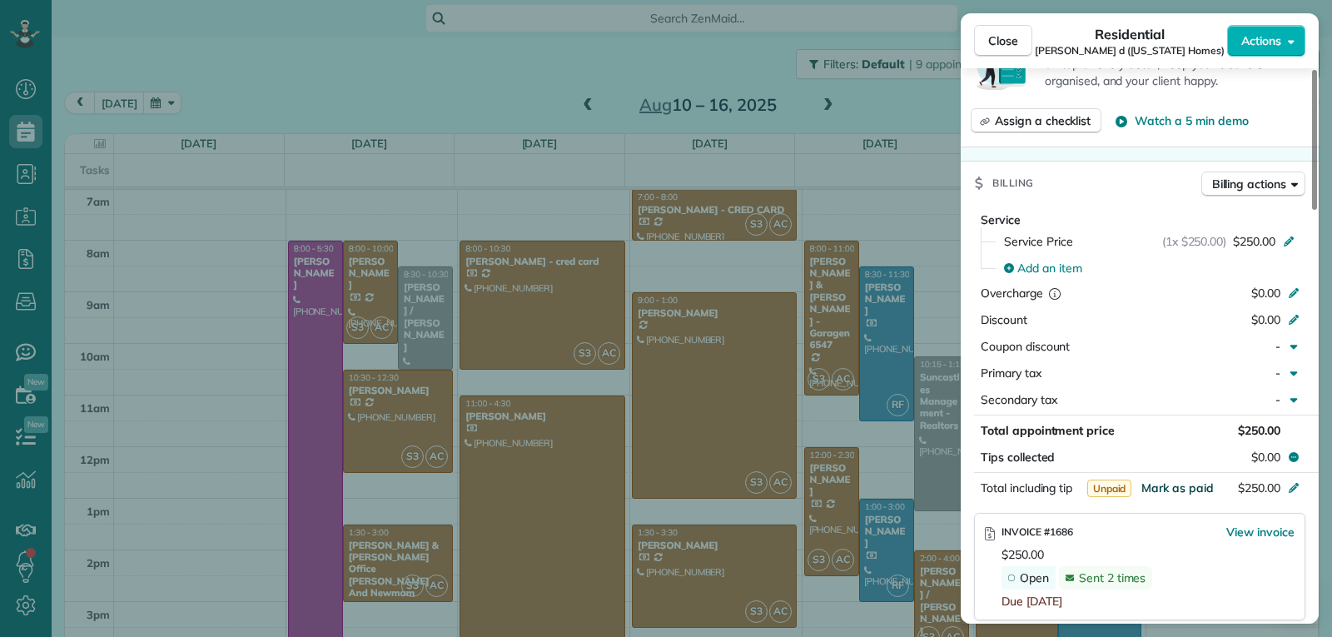
click at [1165, 480] on span "Mark as paid" at bounding box center [1177, 487] width 72 height 15
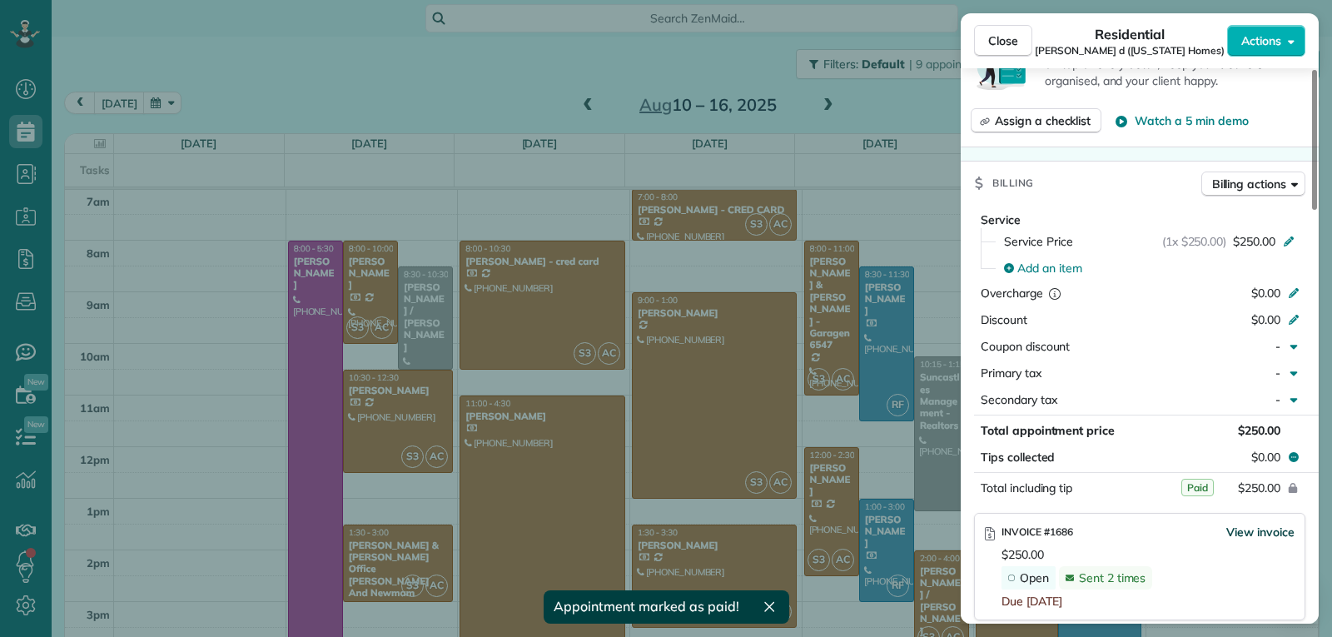
click at [1244, 524] on span "View invoice" at bounding box center [1260, 532] width 68 height 17
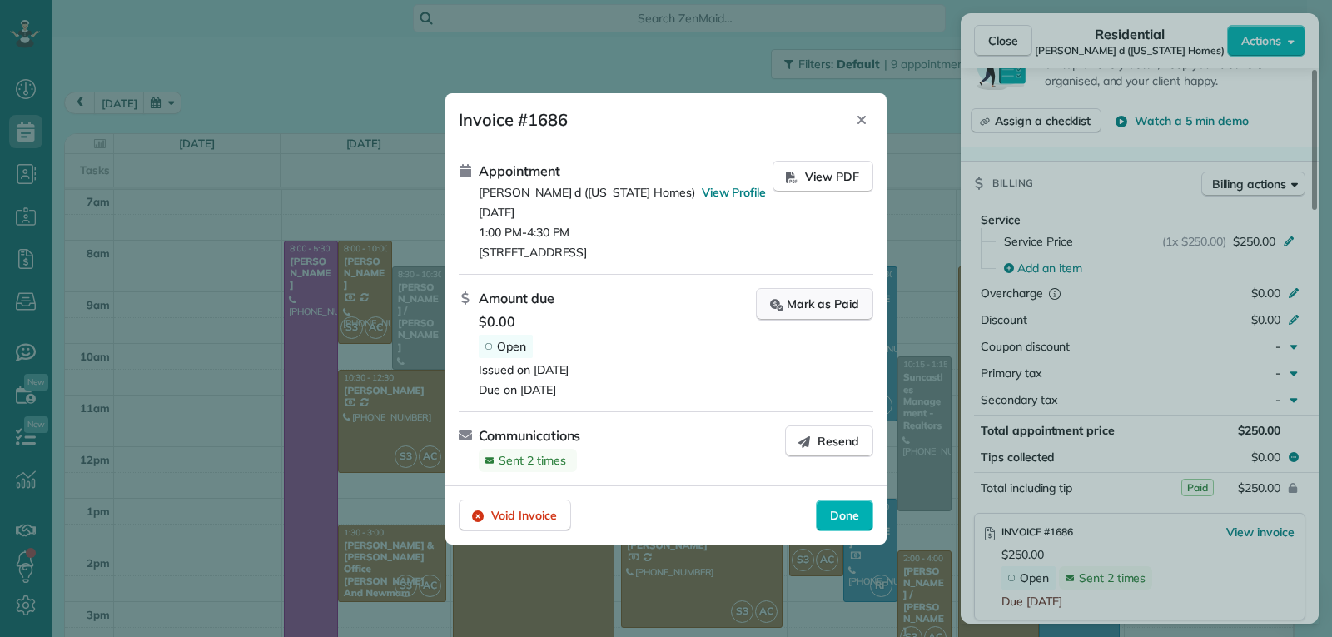
click at [824, 306] on div "Mark as Paid" at bounding box center [814, 304] width 89 height 17
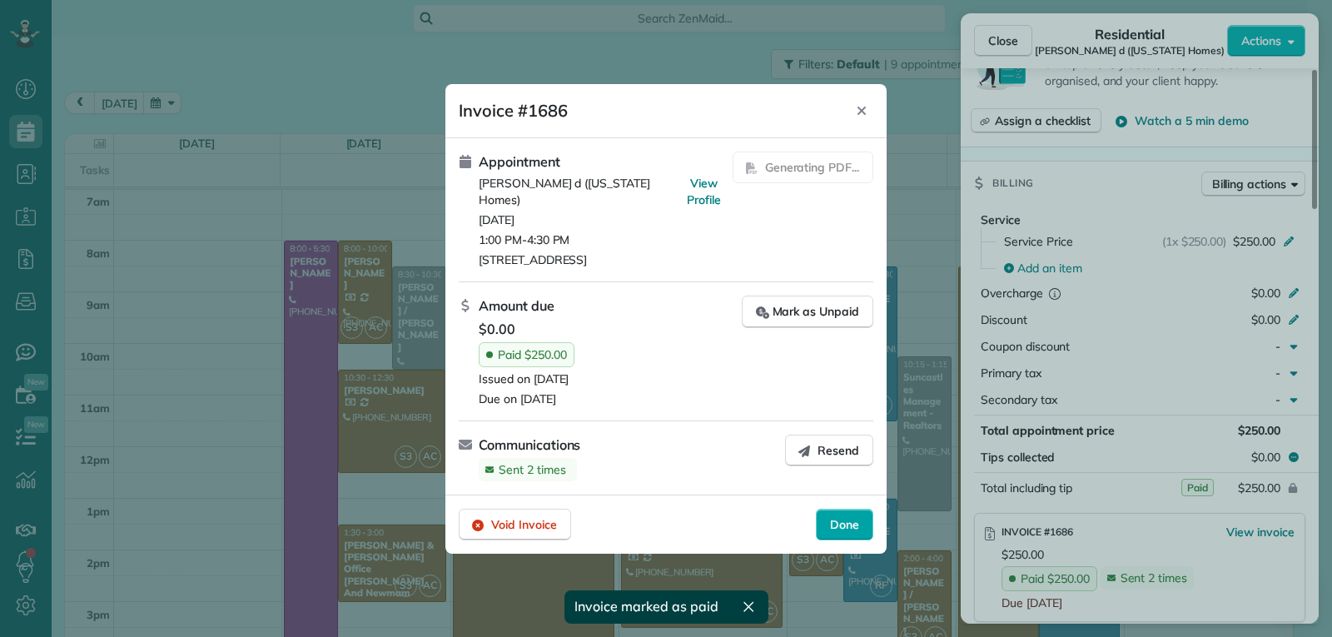
click at [837, 516] on span "Done" at bounding box center [844, 524] width 29 height 17
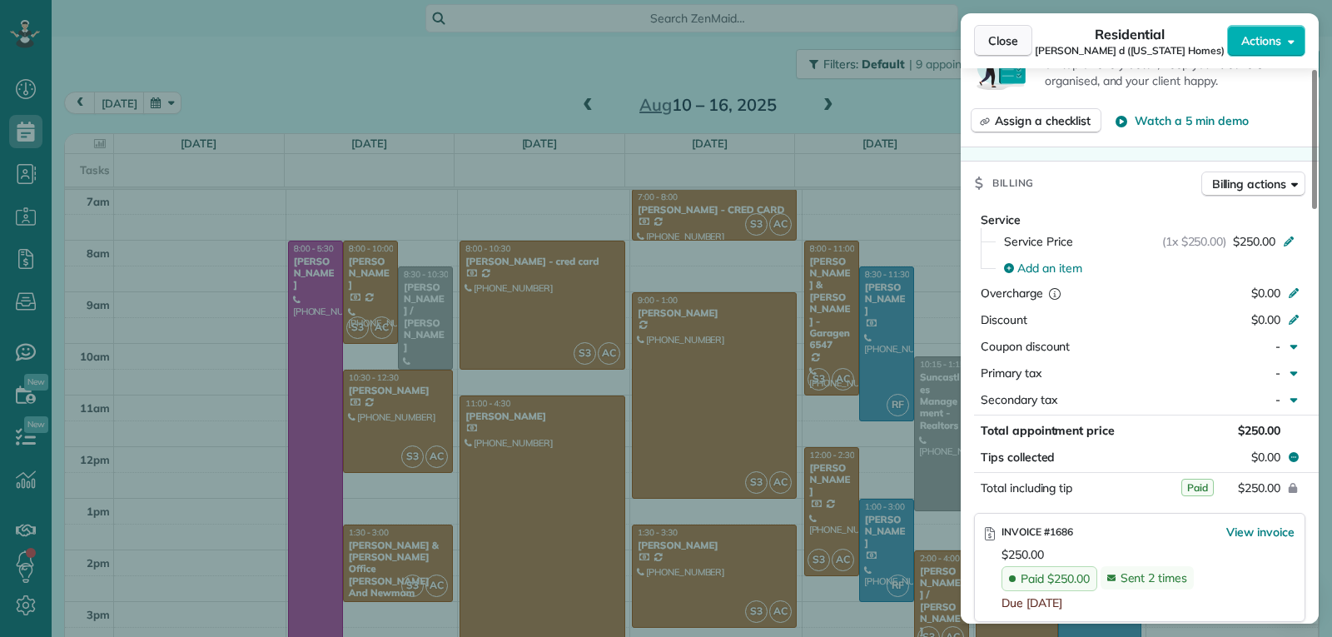
click at [991, 40] on span "Close" at bounding box center [1003, 40] width 30 height 17
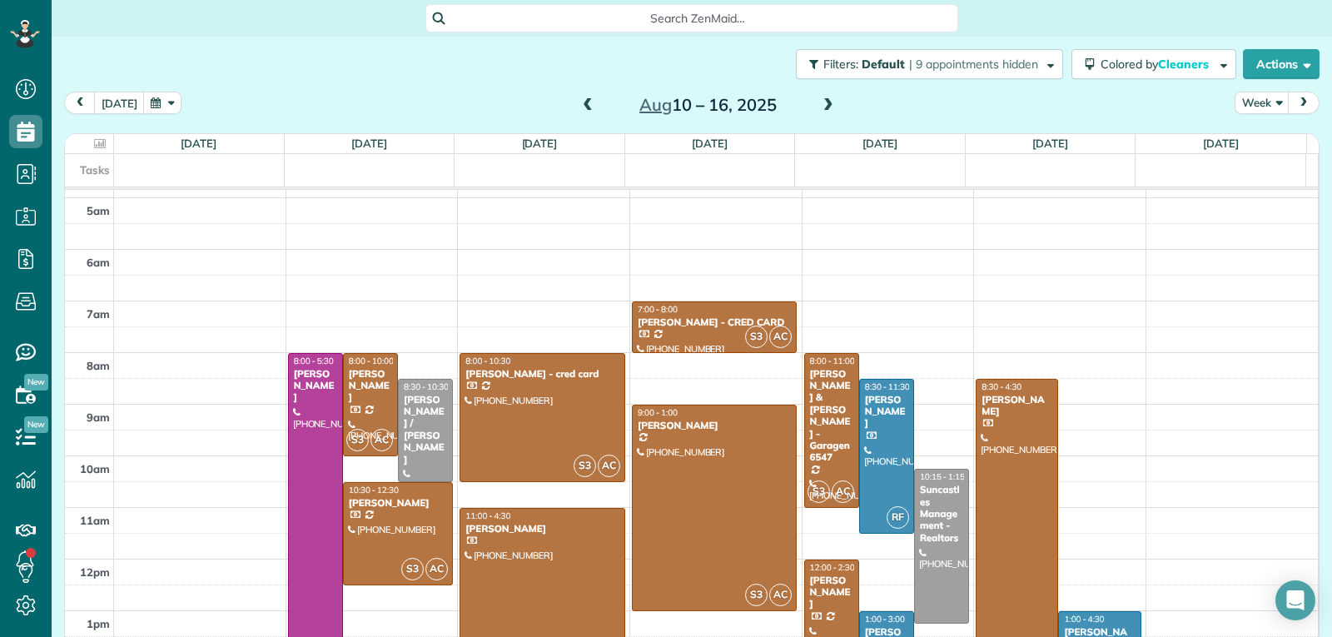
scroll to position [123, 0]
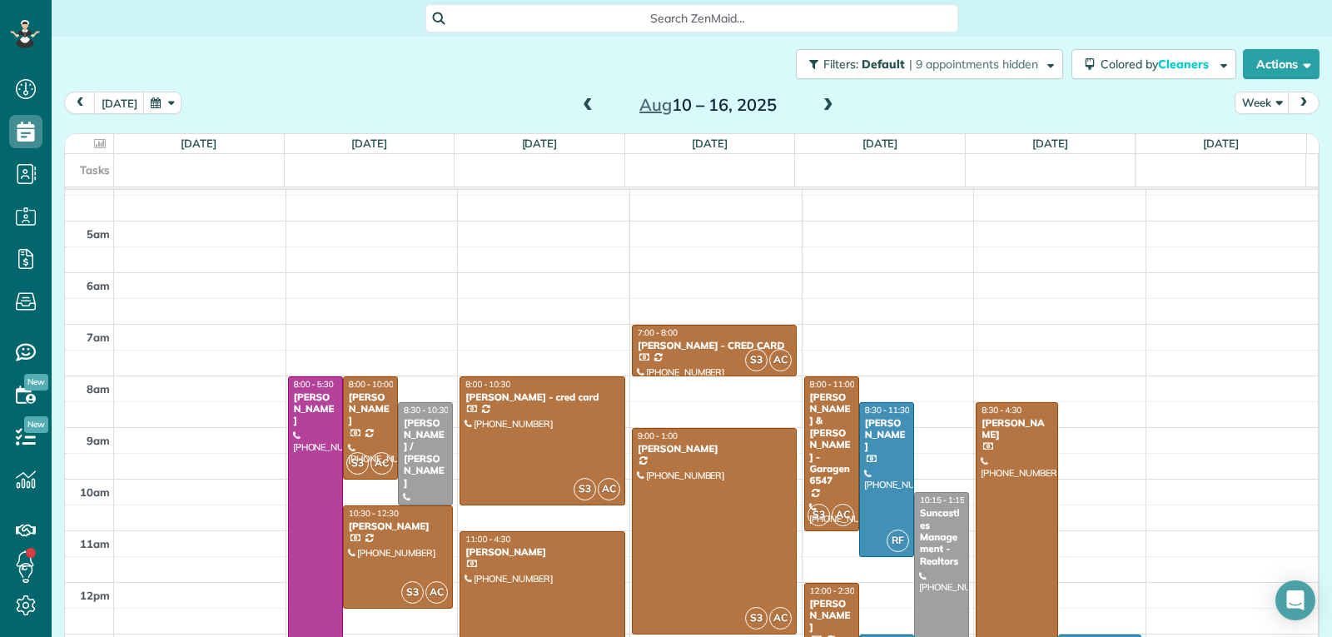
click at [819, 107] on span at bounding box center [828, 105] width 18 height 15
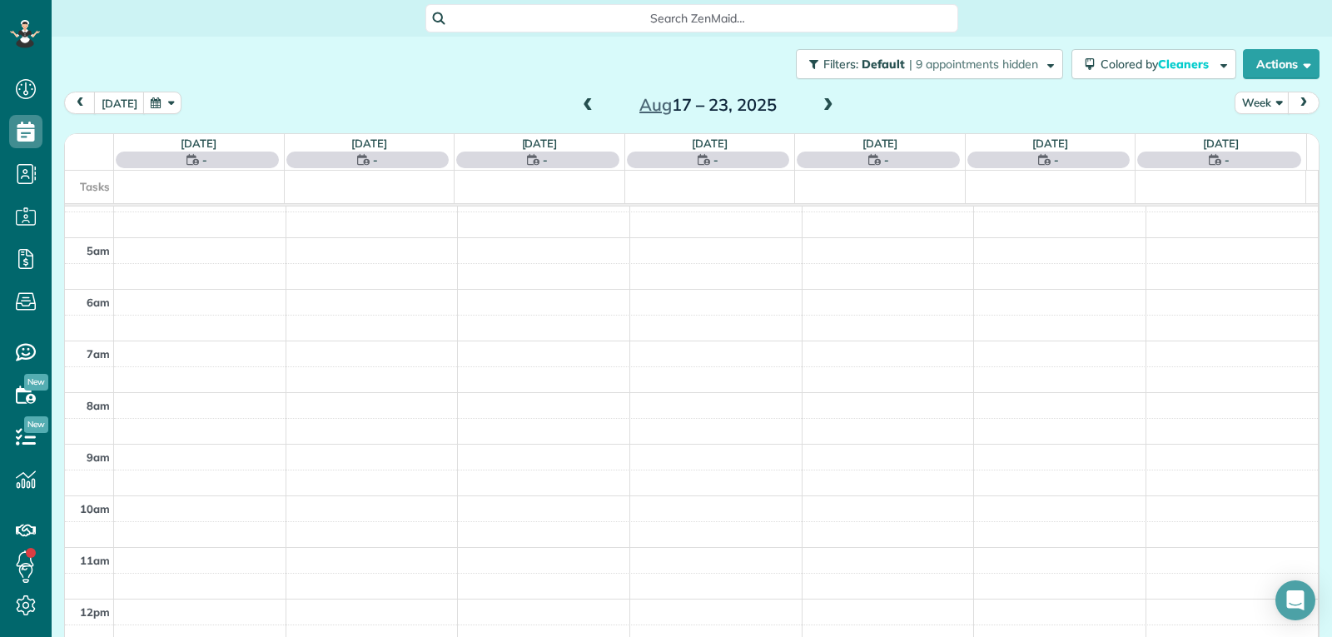
scroll to position [259, 0]
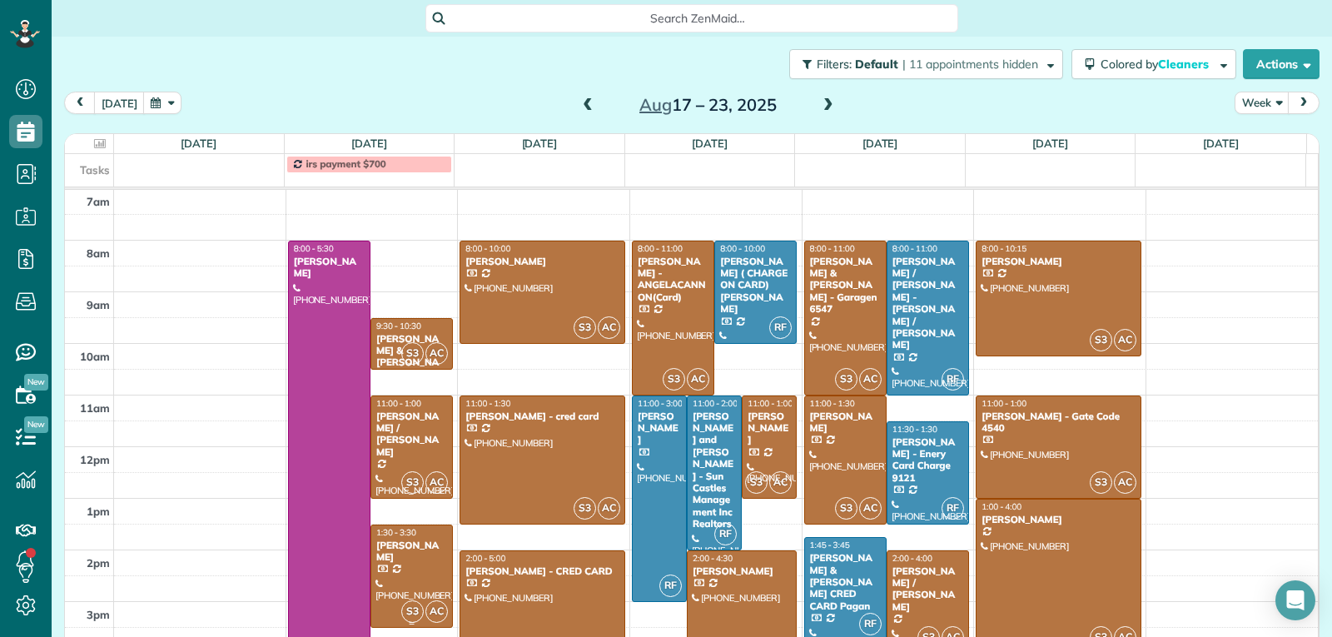
click at [410, 562] on div "[PERSON_NAME]" at bounding box center [411, 551] width 72 height 24
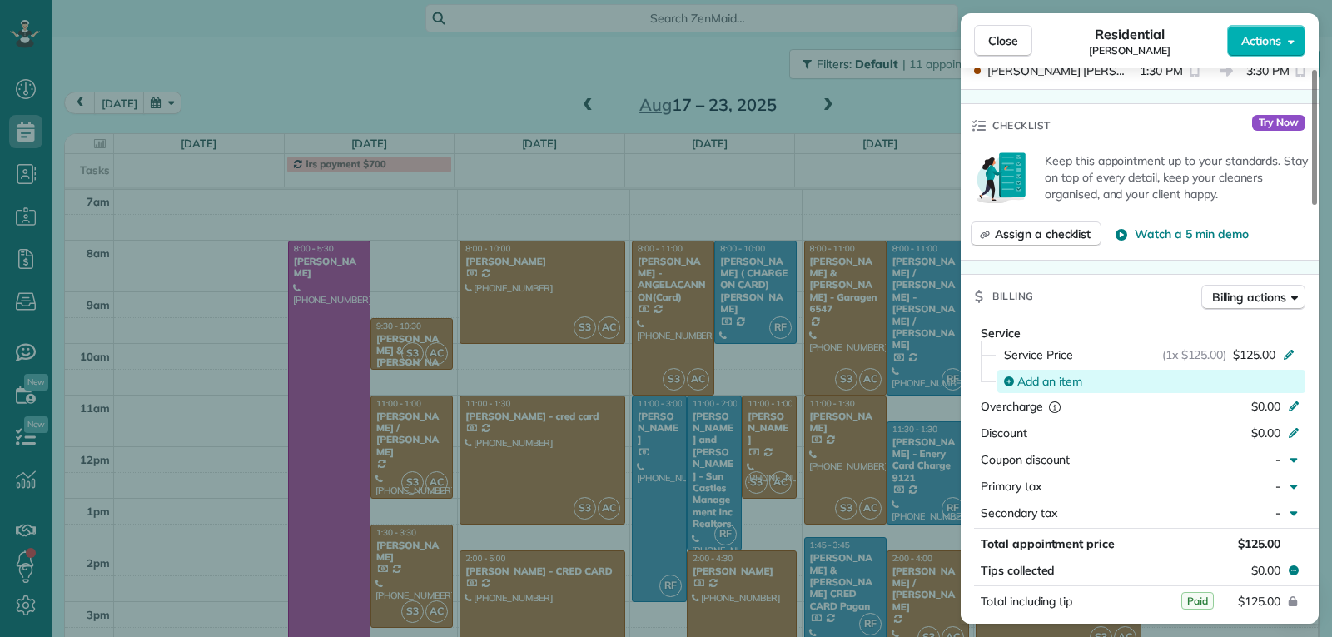
scroll to position [918, 0]
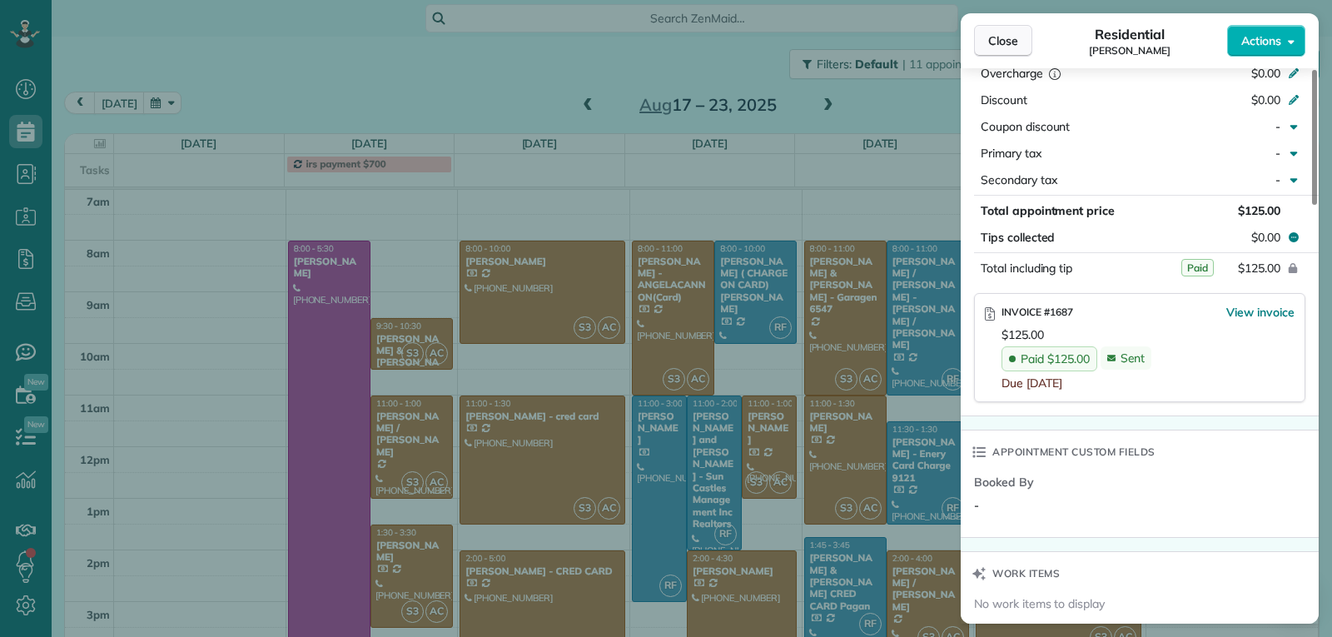
click at [1007, 44] on span "Close" at bounding box center [1003, 40] width 30 height 17
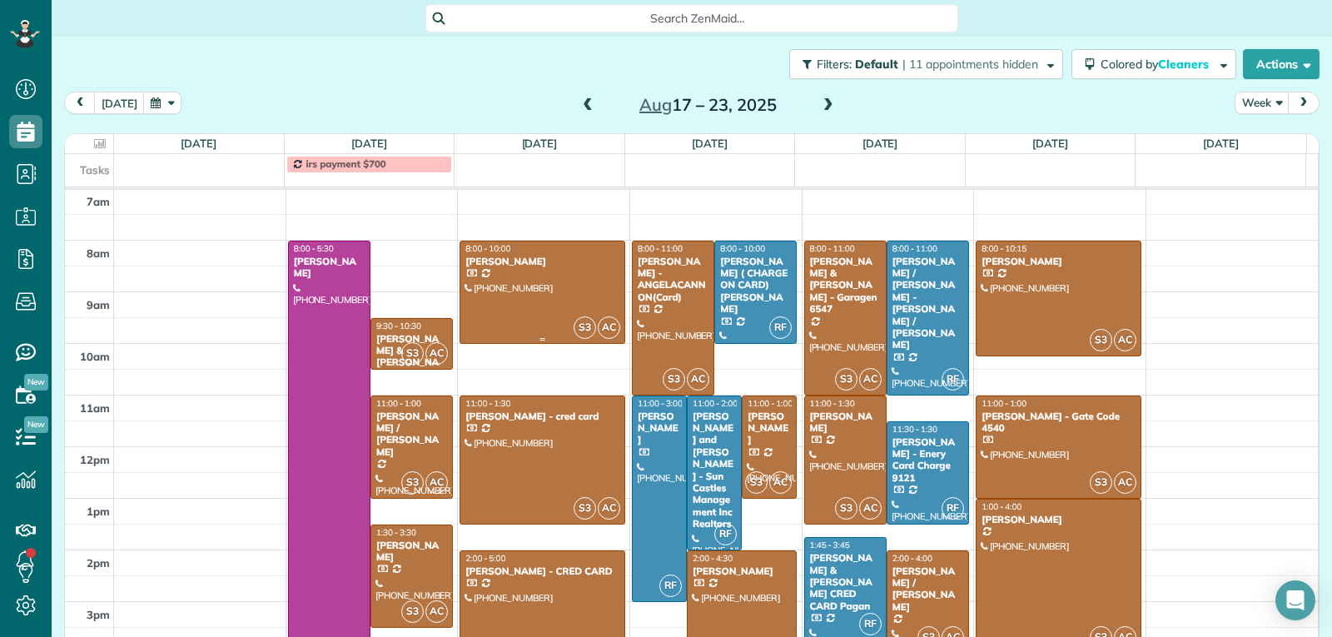
click at [503, 291] on div at bounding box center [542, 292] width 164 height 102
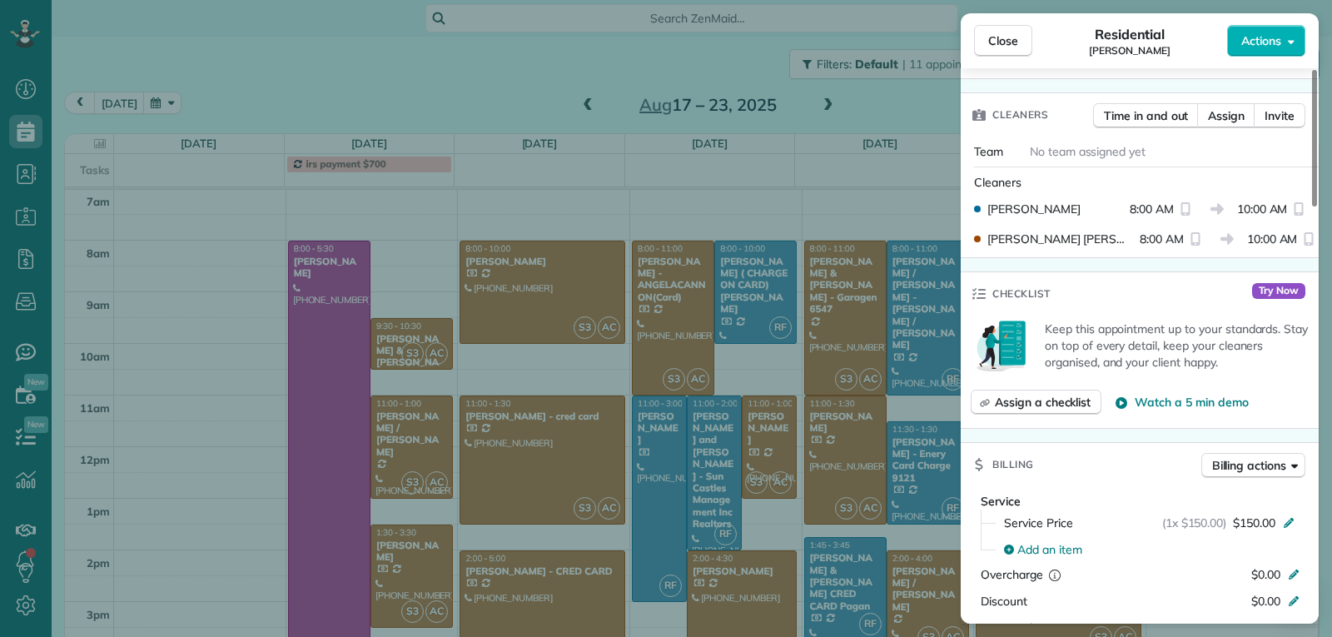
scroll to position [669, 0]
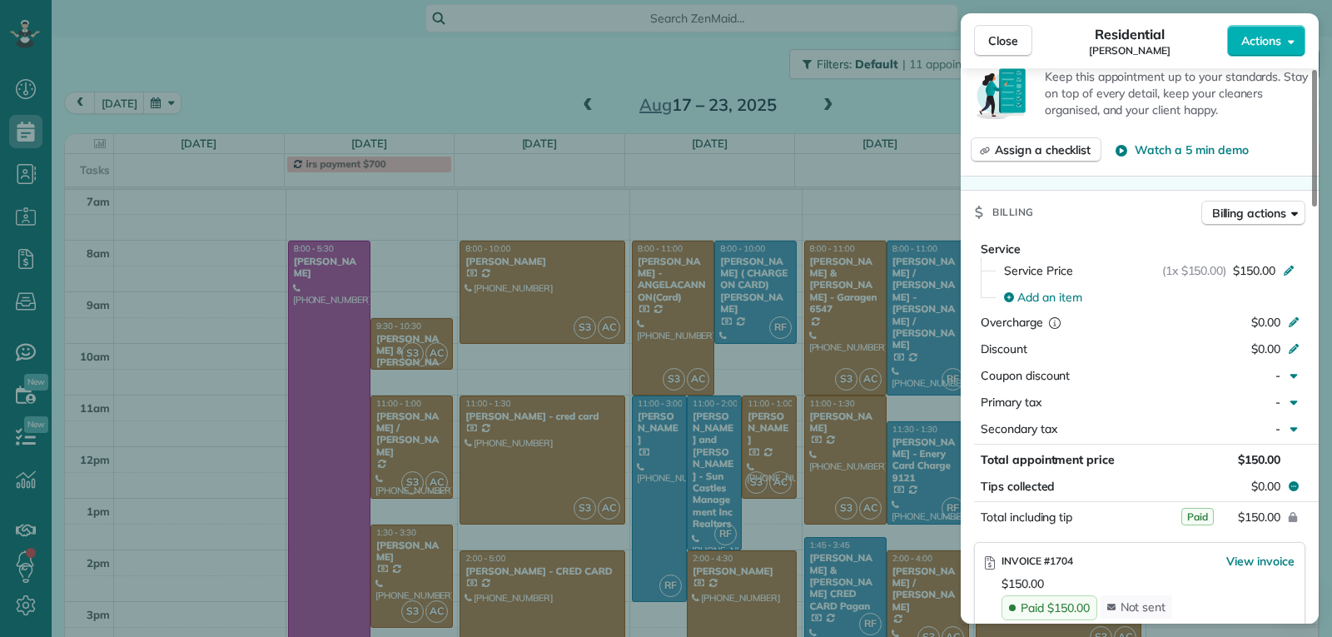
drag, startPoint x: 995, startPoint y: 39, endPoint x: 939, endPoint y: 110, distance: 90.1
click at [995, 39] on span "Close" at bounding box center [1003, 40] width 30 height 17
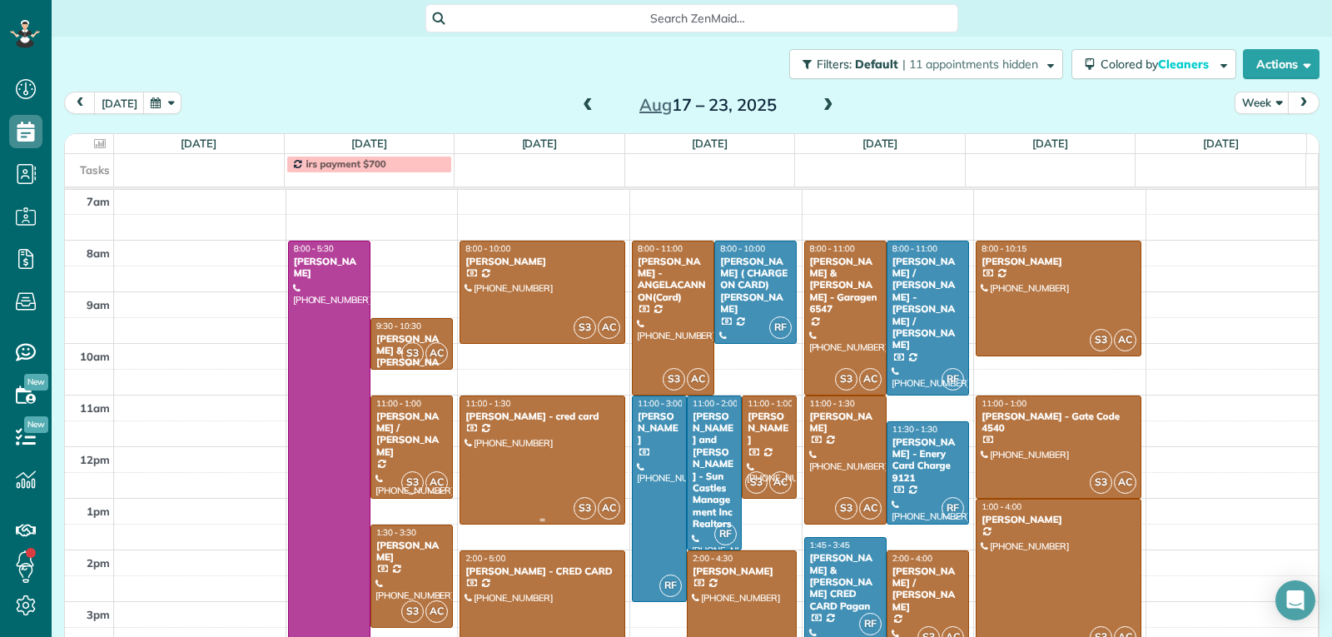
click at [517, 485] on div at bounding box center [542, 459] width 164 height 127
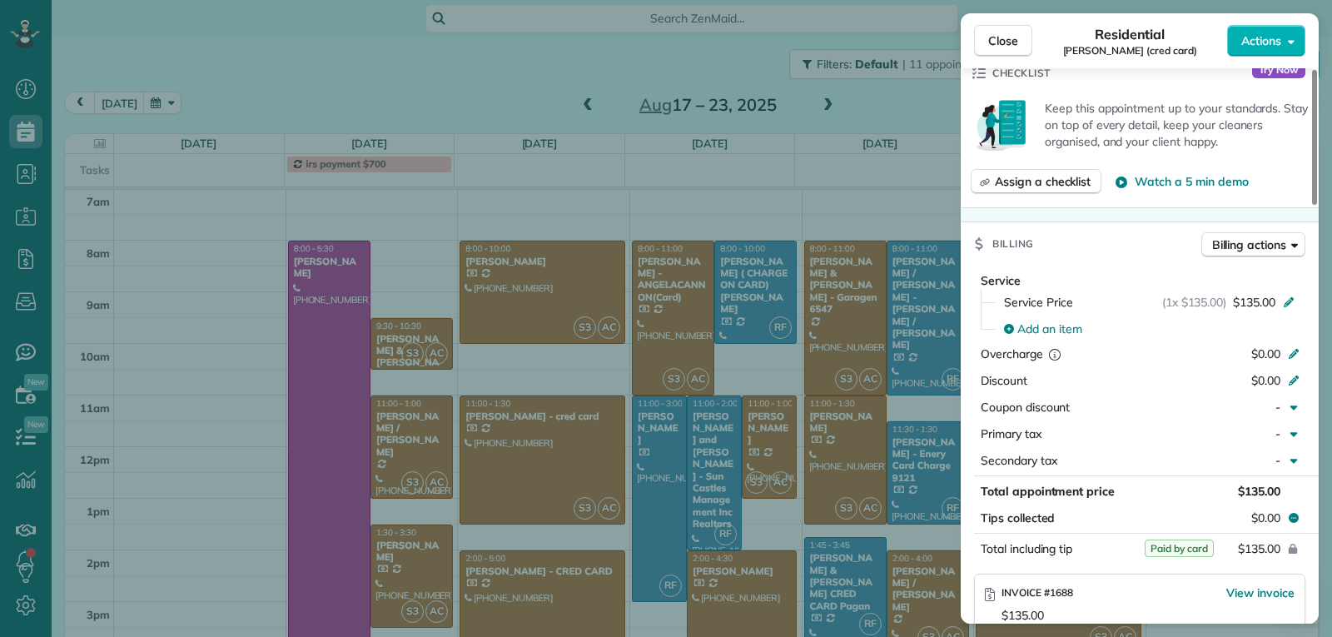
scroll to position [832, 0]
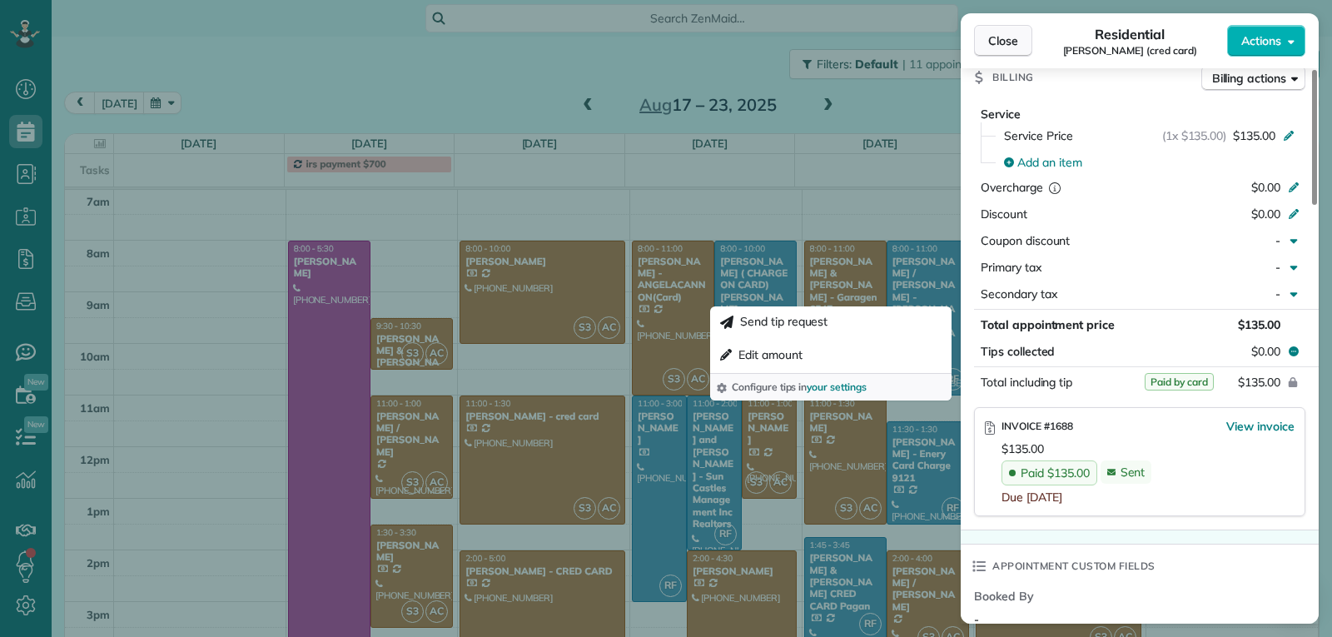
click at [991, 45] on span "Close" at bounding box center [1003, 40] width 30 height 17
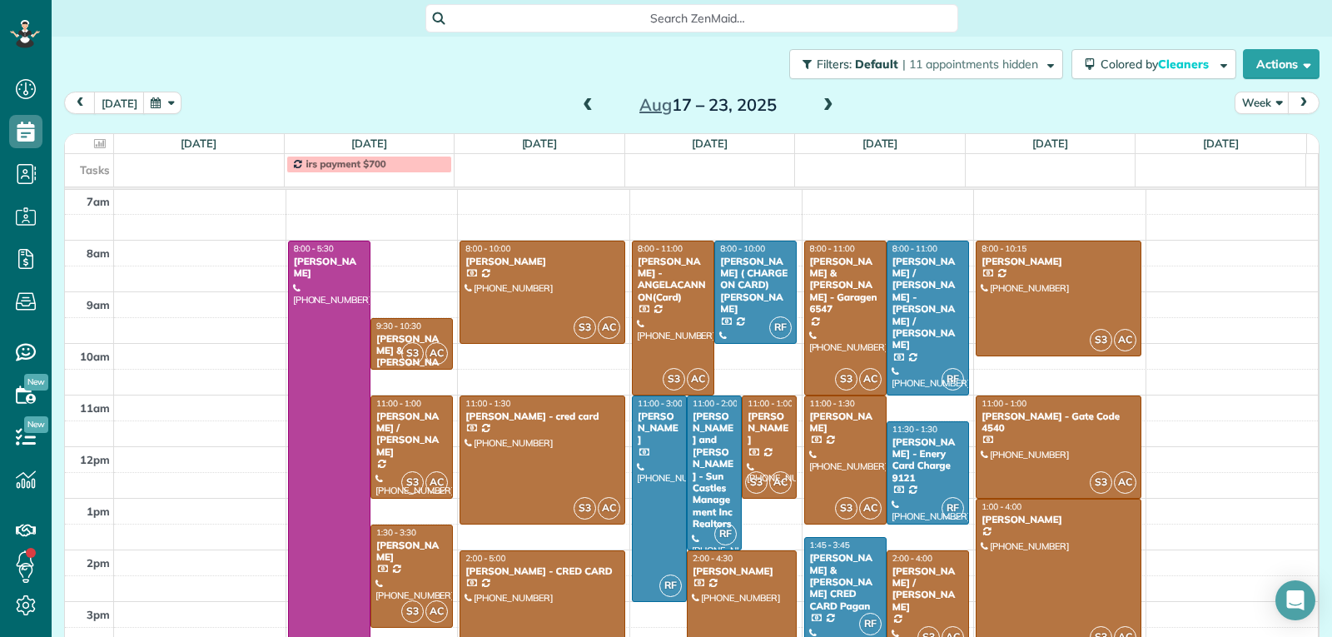
click at [507, 612] on div at bounding box center [542, 627] width 164 height 153
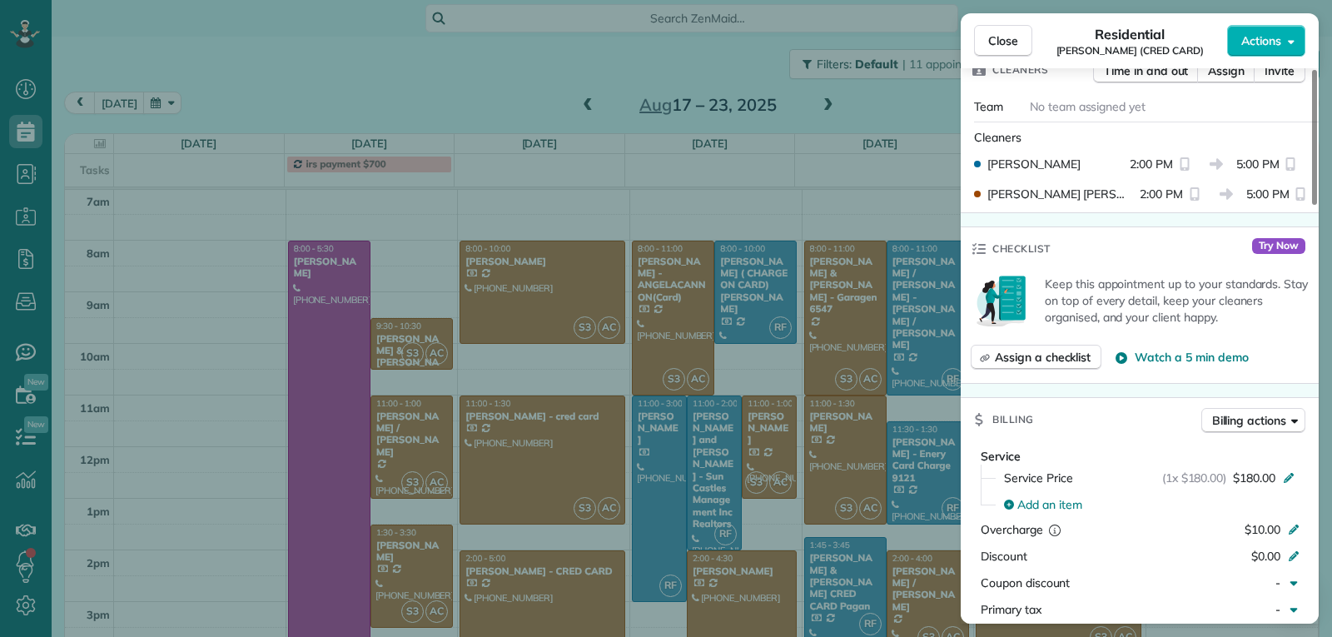
scroll to position [843, 0]
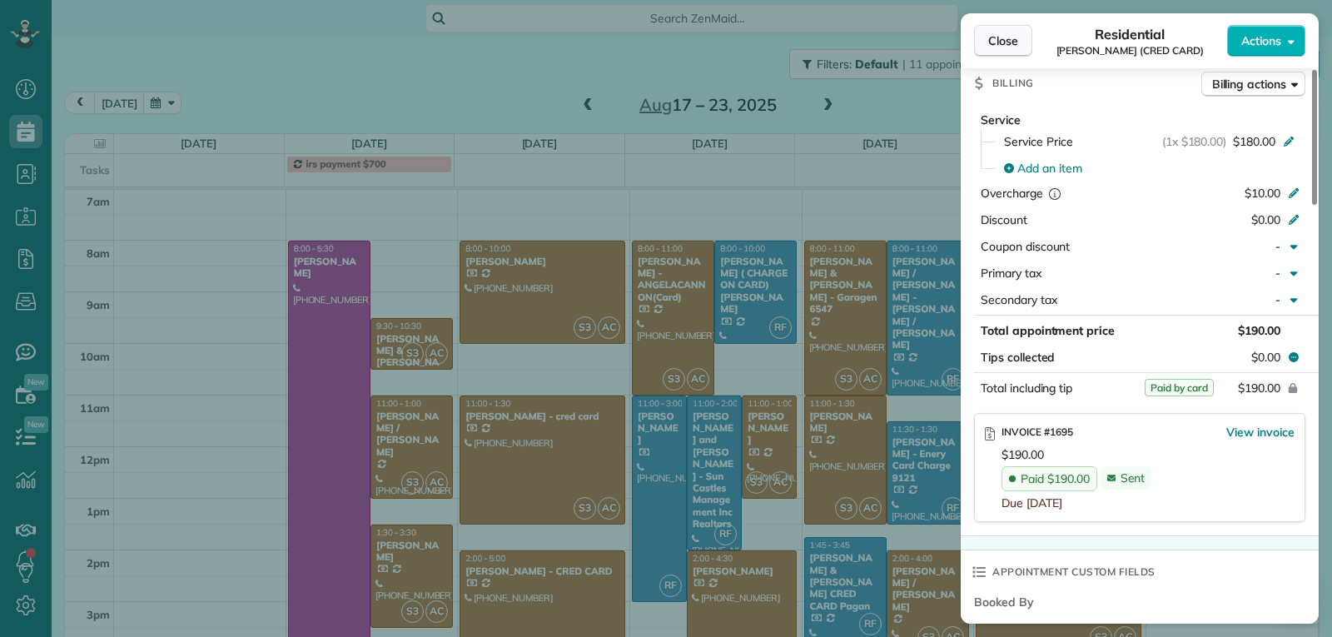
click at [1007, 43] on span "Close" at bounding box center [1003, 40] width 30 height 17
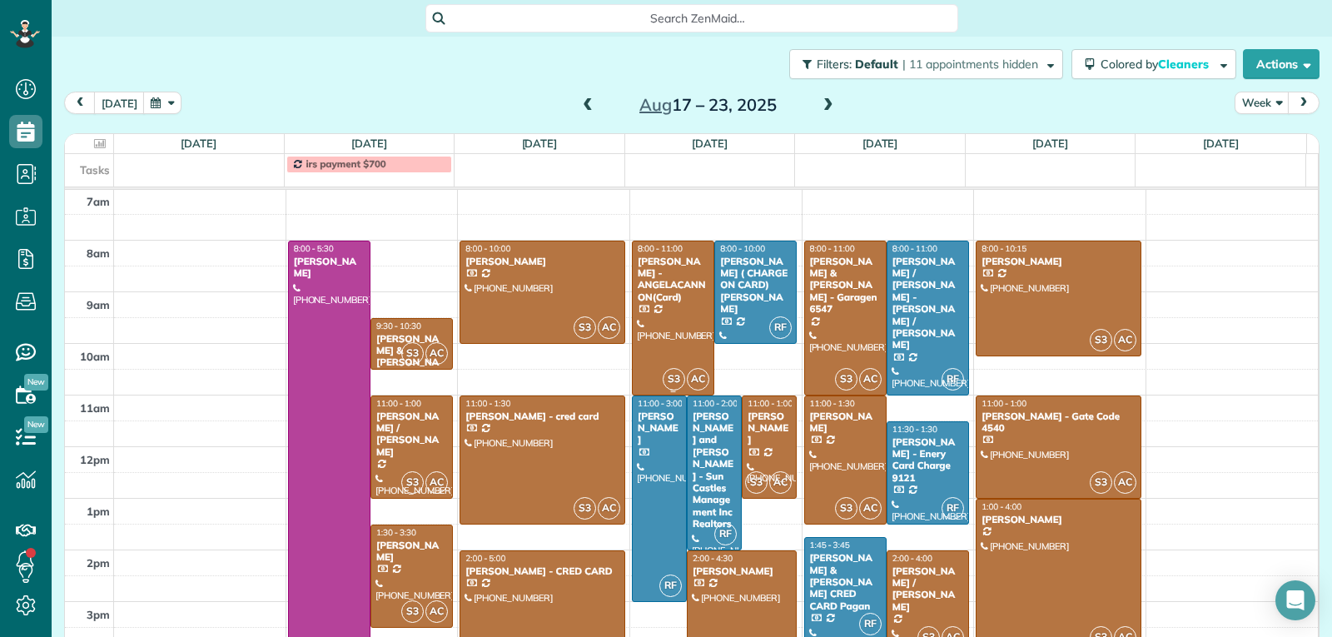
click at [668, 348] on div at bounding box center [673, 317] width 81 height 153
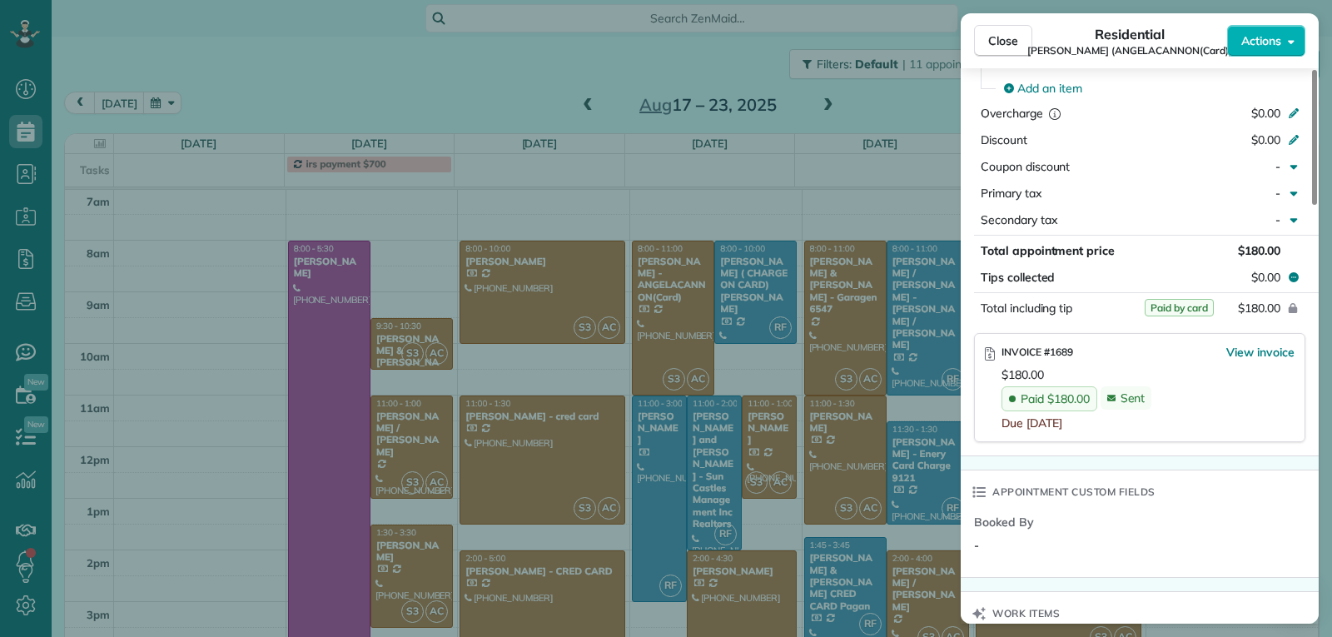
scroll to position [918, 0]
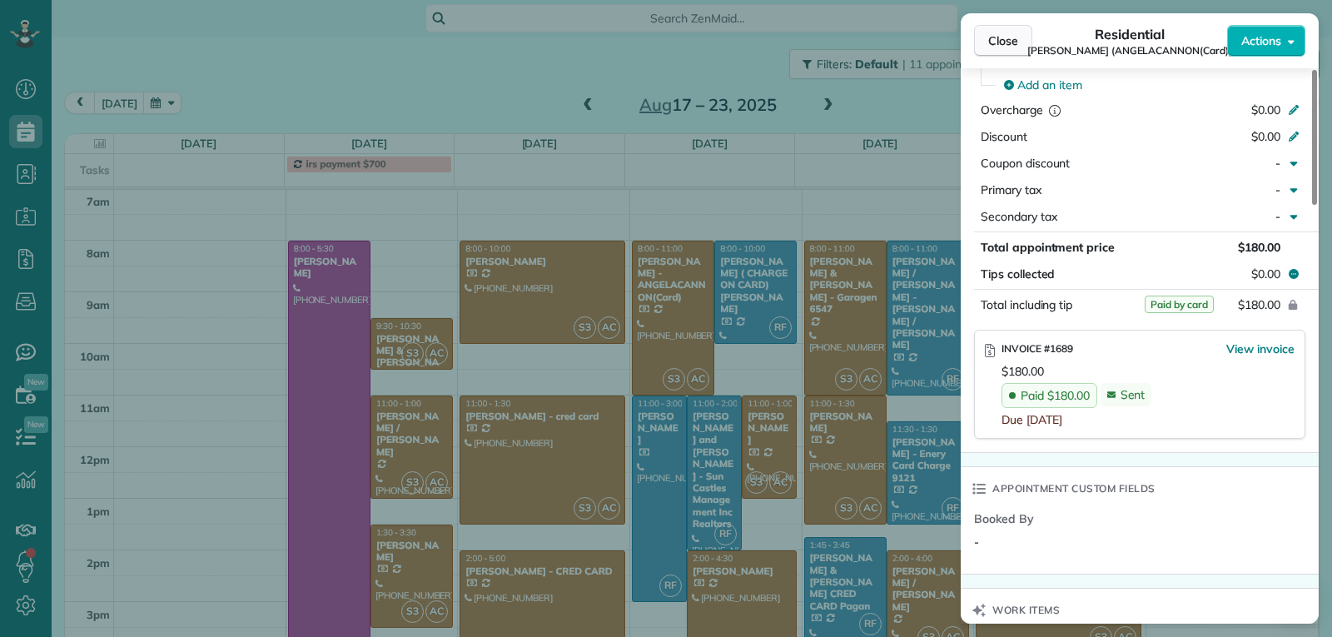
click at [999, 40] on span "Close" at bounding box center [1003, 40] width 30 height 17
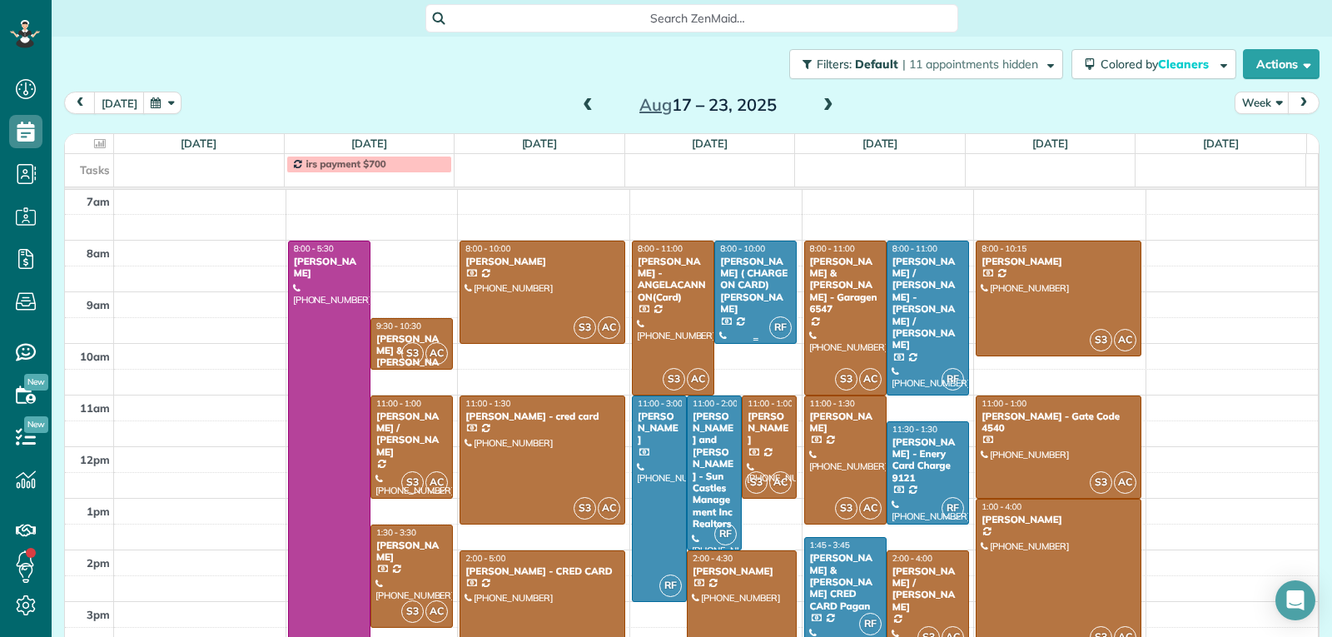
click at [746, 293] on div "[PERSON_NAME] ( CHARGE ON CARD) [PERSON_NAME]" at bounding box center [755, 286] width 72 height 60
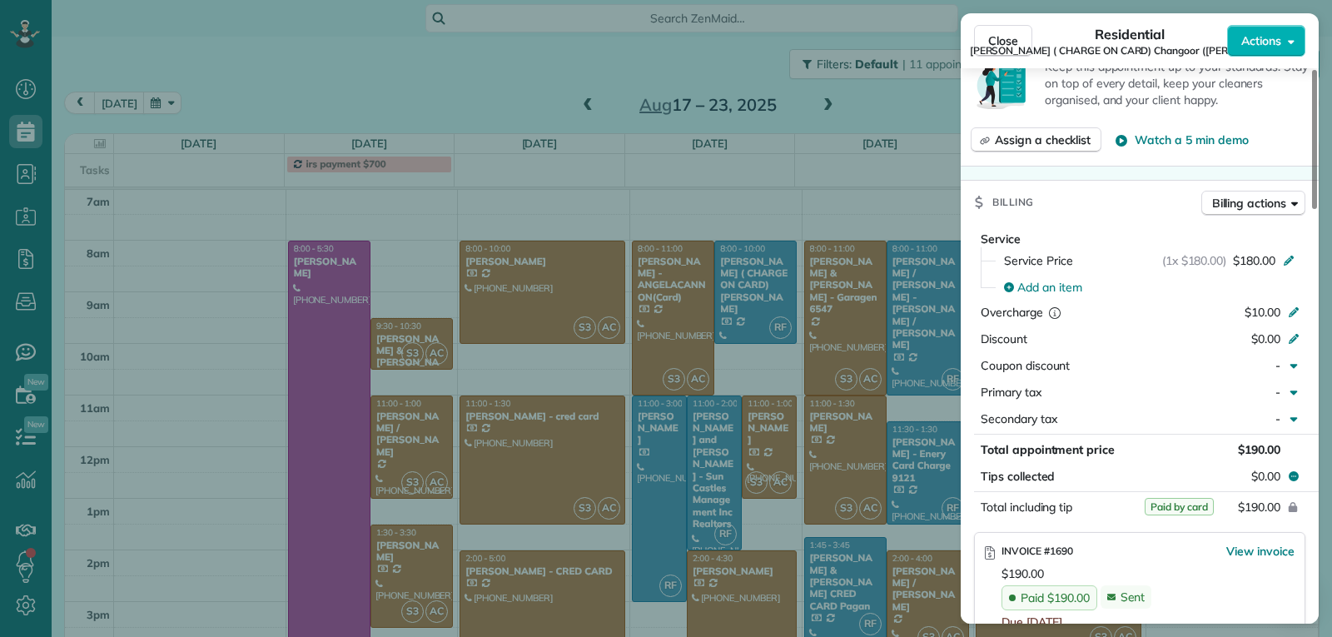
scroll to position [750, 0]
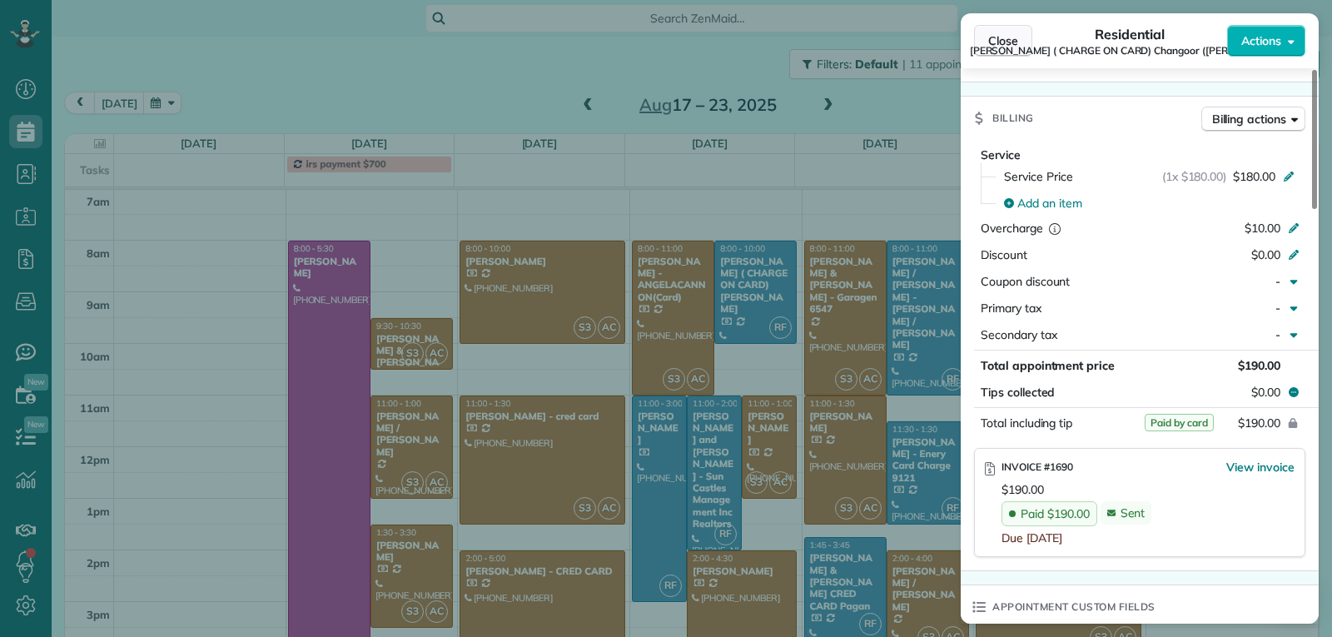
click at [1006, 47] on span "Close" at bounding box center [1003, 40] width 30 height 17
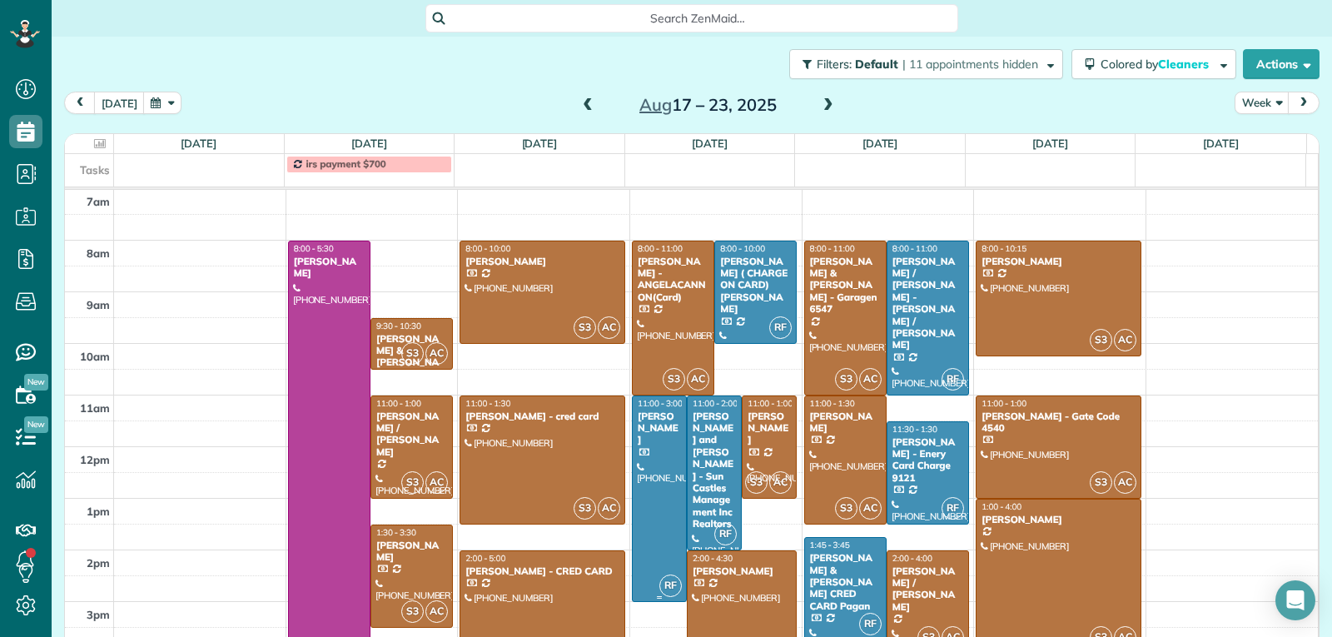
click at [644, 480] on div at bounding box center [659, 498] width 53 height 205
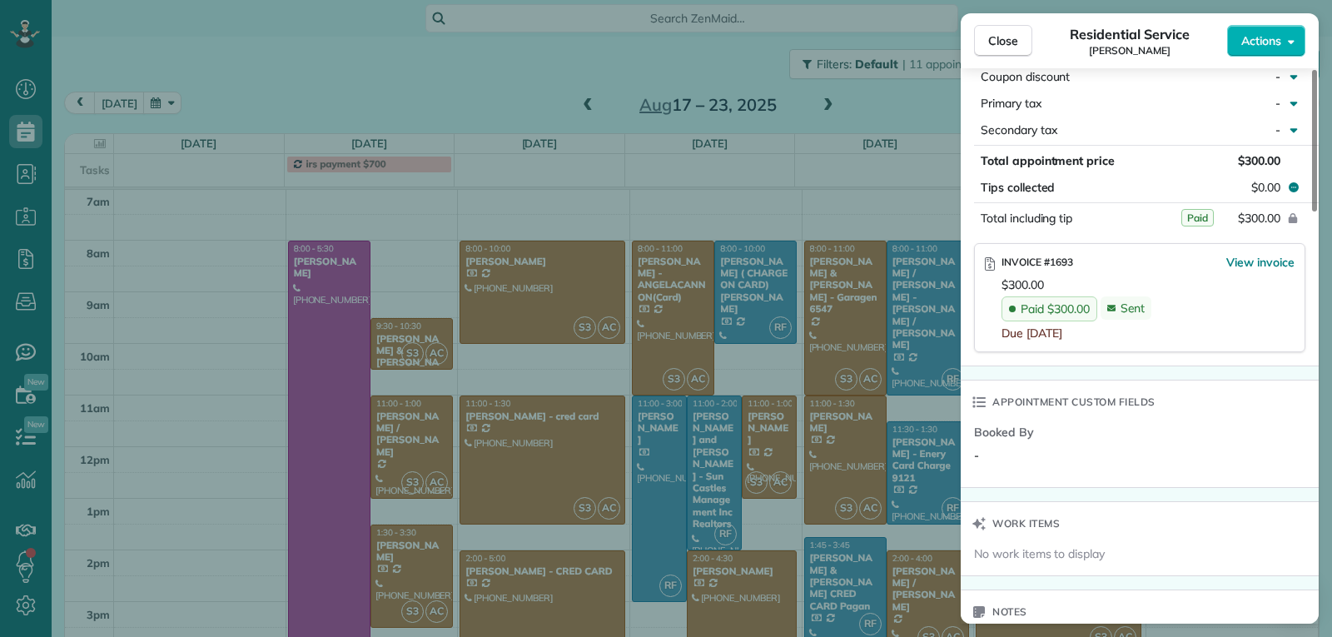
scroll to position [916, 0]
click at [1009, 51] on button "Close" at bounding box center [1003, 41] width 58 height 32
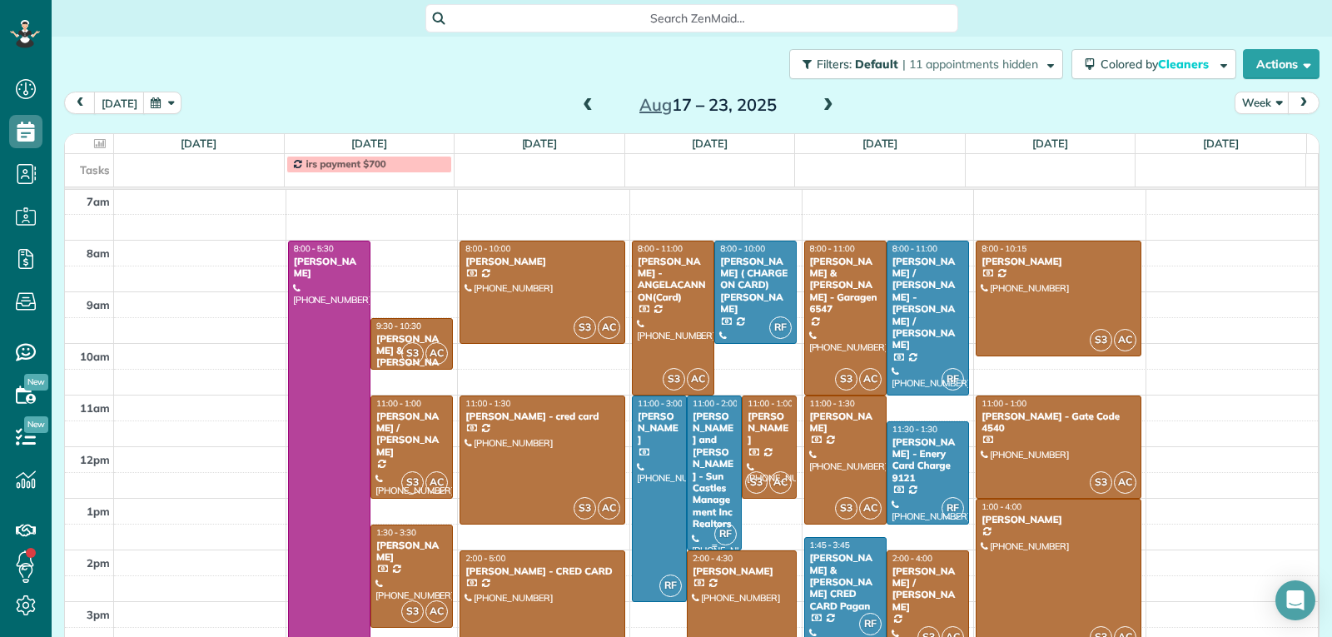
click at [700, 485] on div "[PERSON_NAME] and [PERSON_NAME] - Sun Castles Management Inc Realtors" at bounding box center [714, 470] width 45 height 120
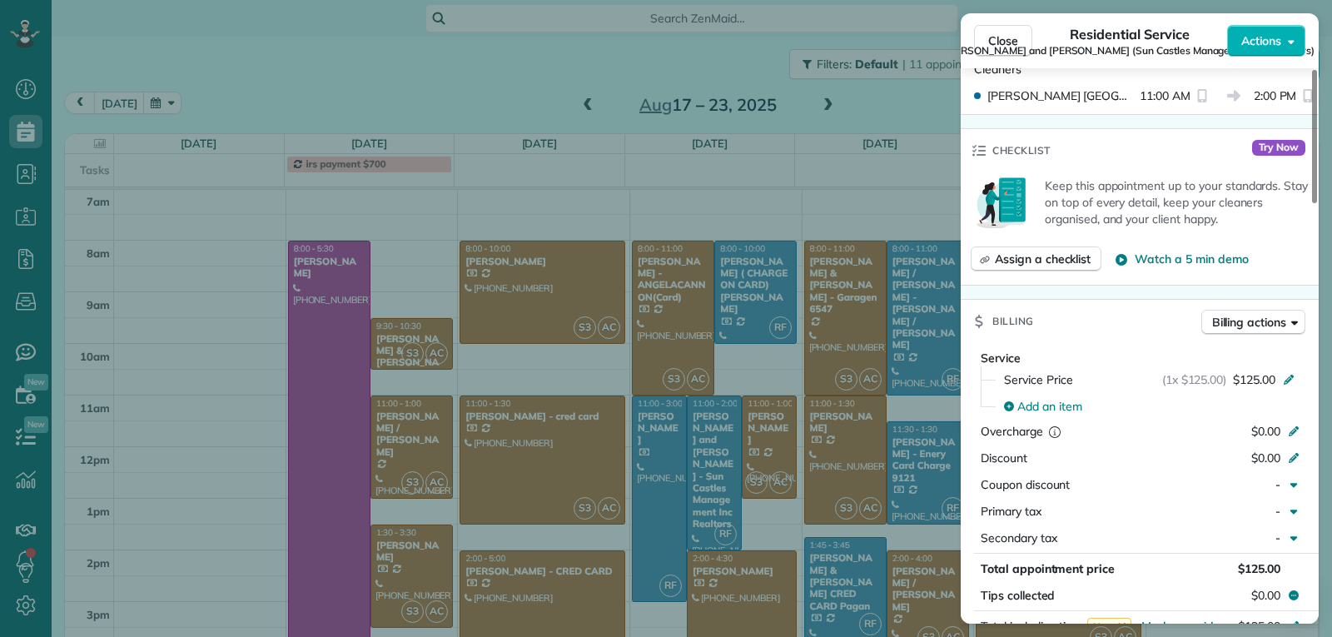
scroll to position [673, 0]
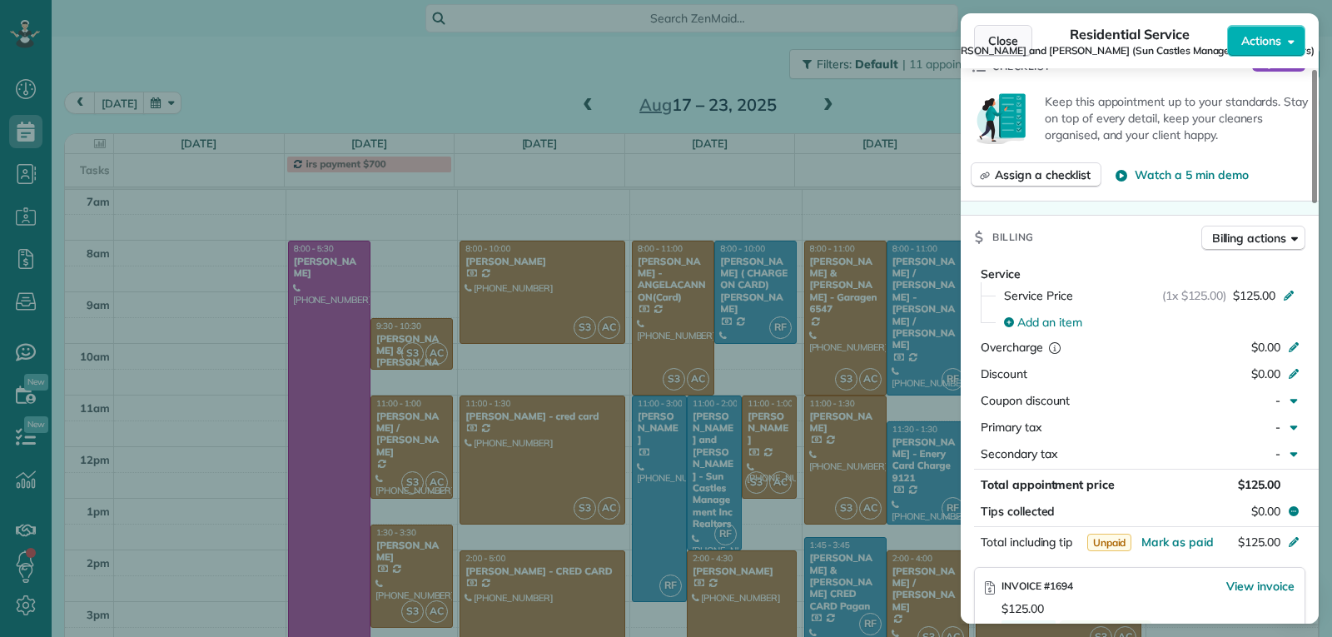
click at [1013, 39] on span "Close" at bounding box center [1003, 40] width 30 height 17
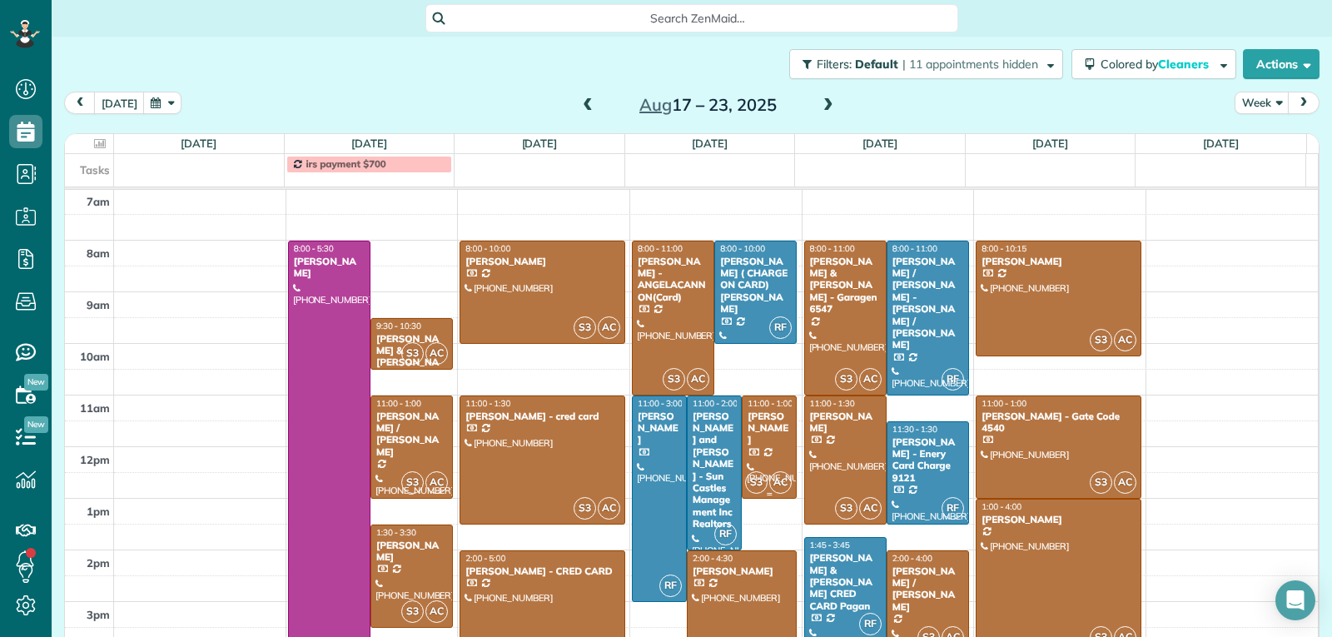
click at [765, 439] on div "[PERSON_NAME]" at bounding box center [769, 428] width 45 height 36
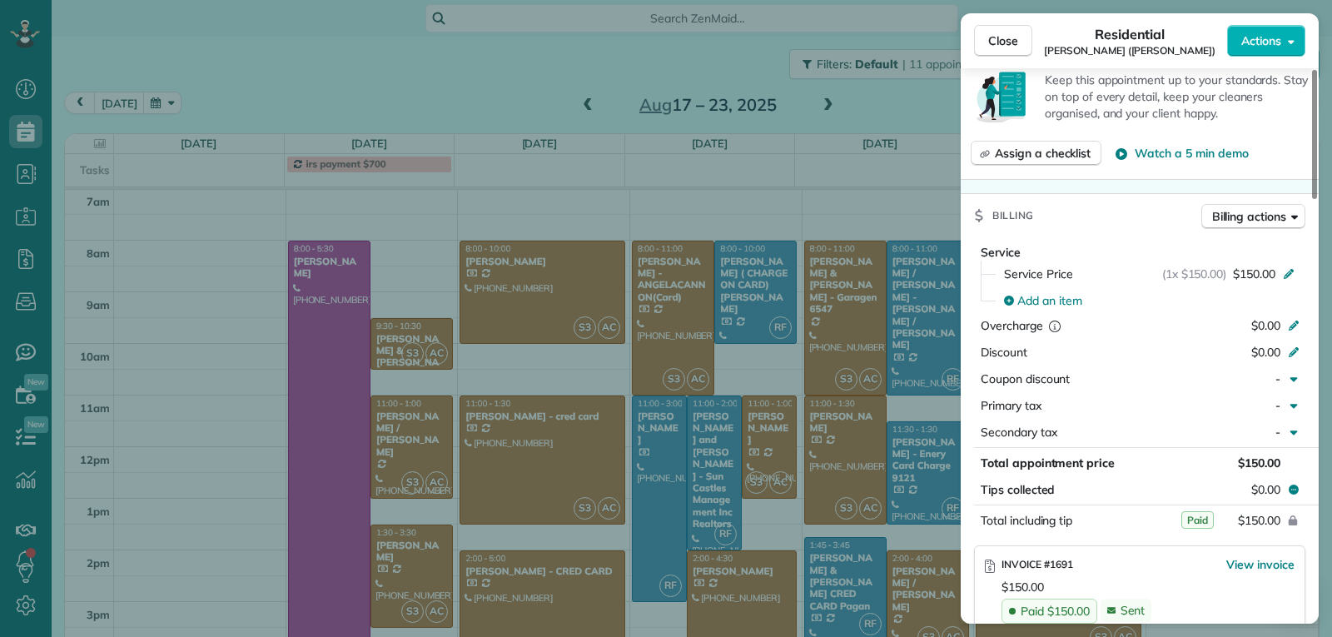
scroll to position [836, 0]
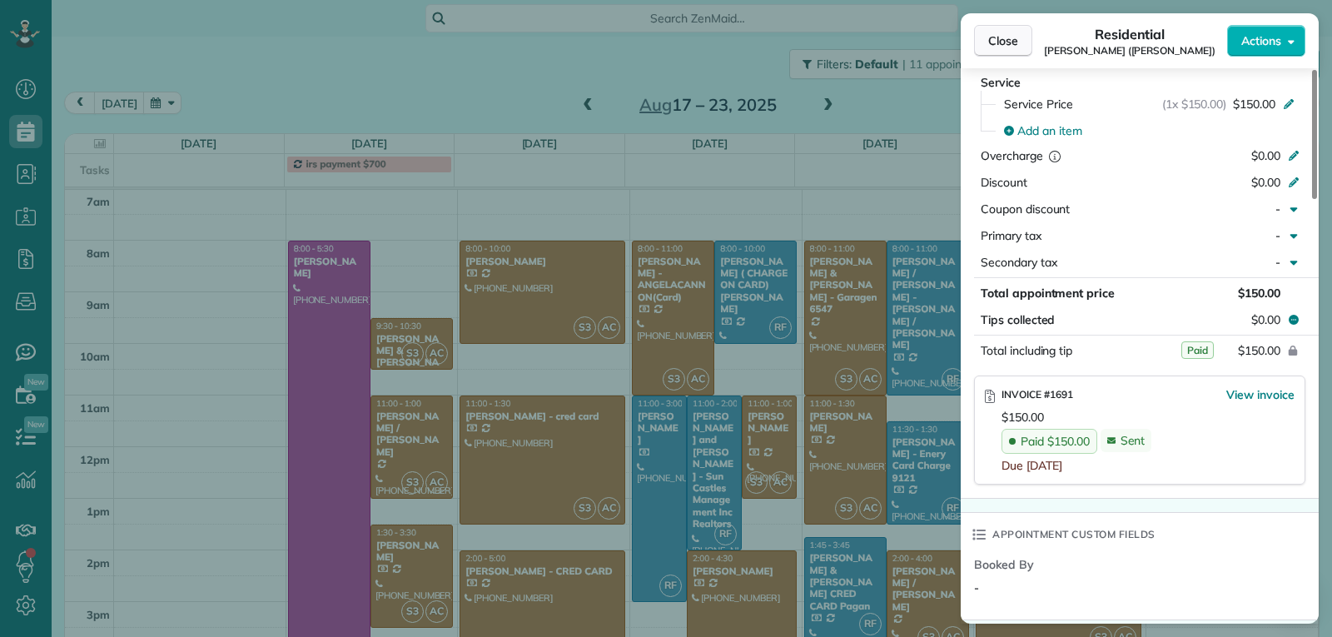
click at [994, 39] on span "Close" at bounding box center [1003, 40] width 30 height 17
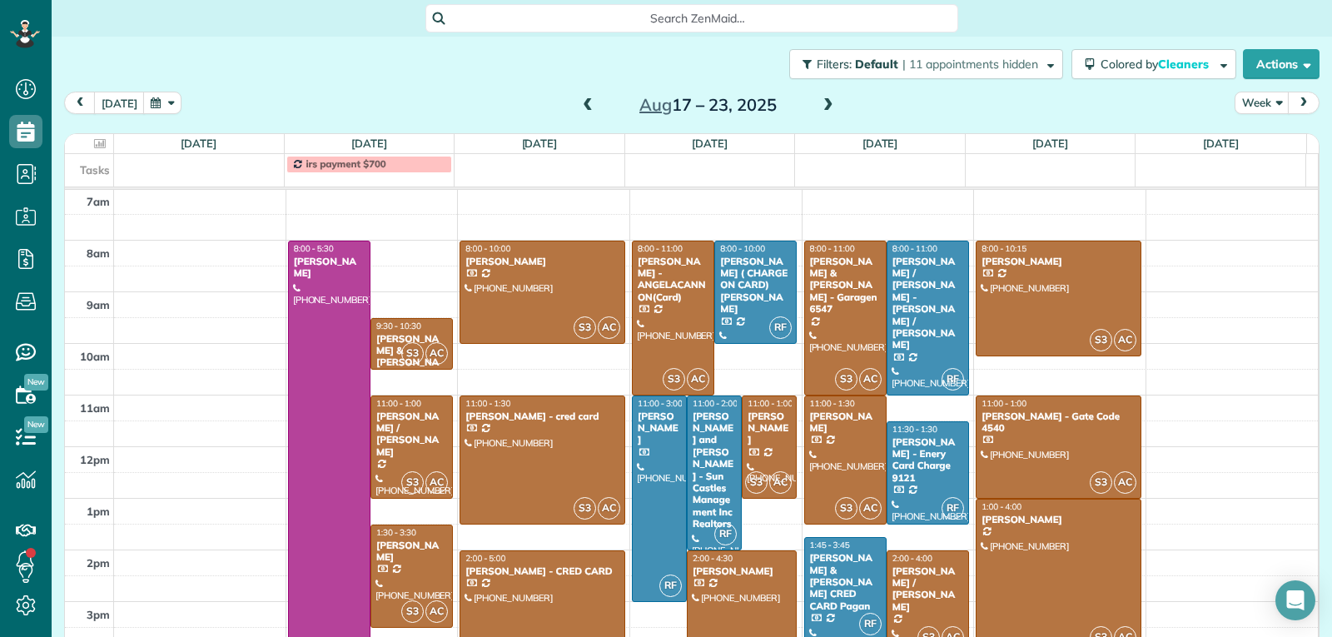
click at [716, 588] on div at bounding box center [742, 614] width 108 height 127
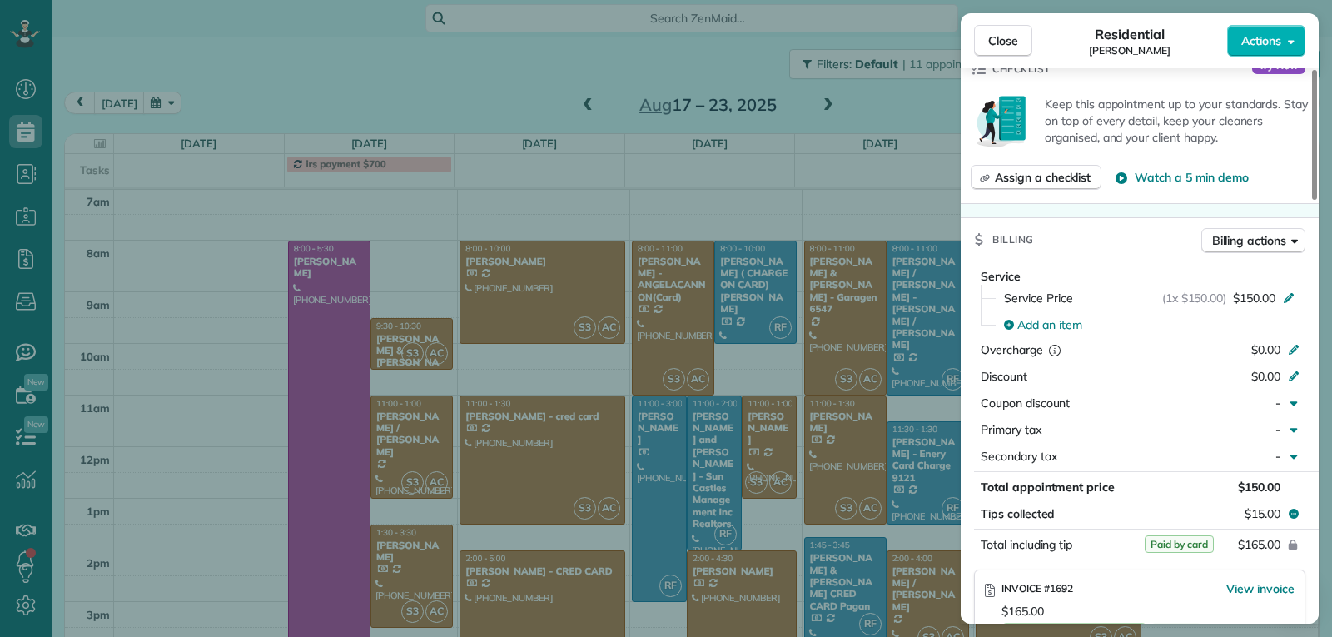
scroll to position [667, 0]
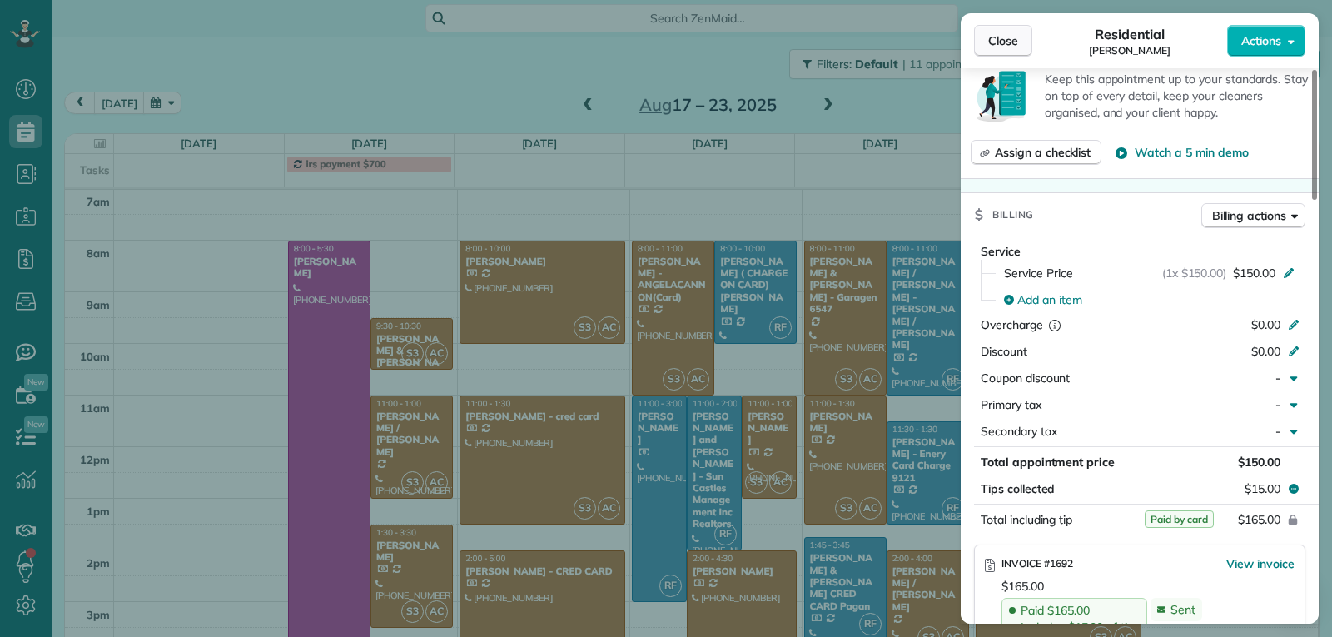
click at [1007, 37] on span "Close" at bounding box center [1003, 40] width 30 height 17
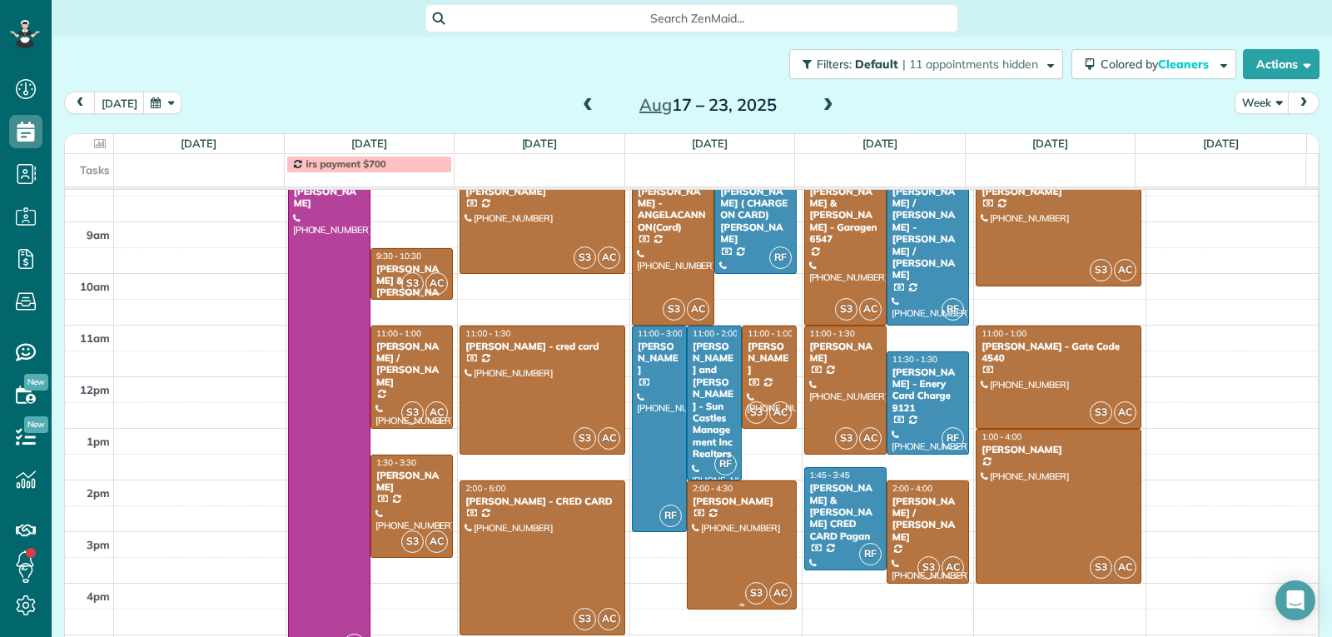
scroll to position [342, 0]
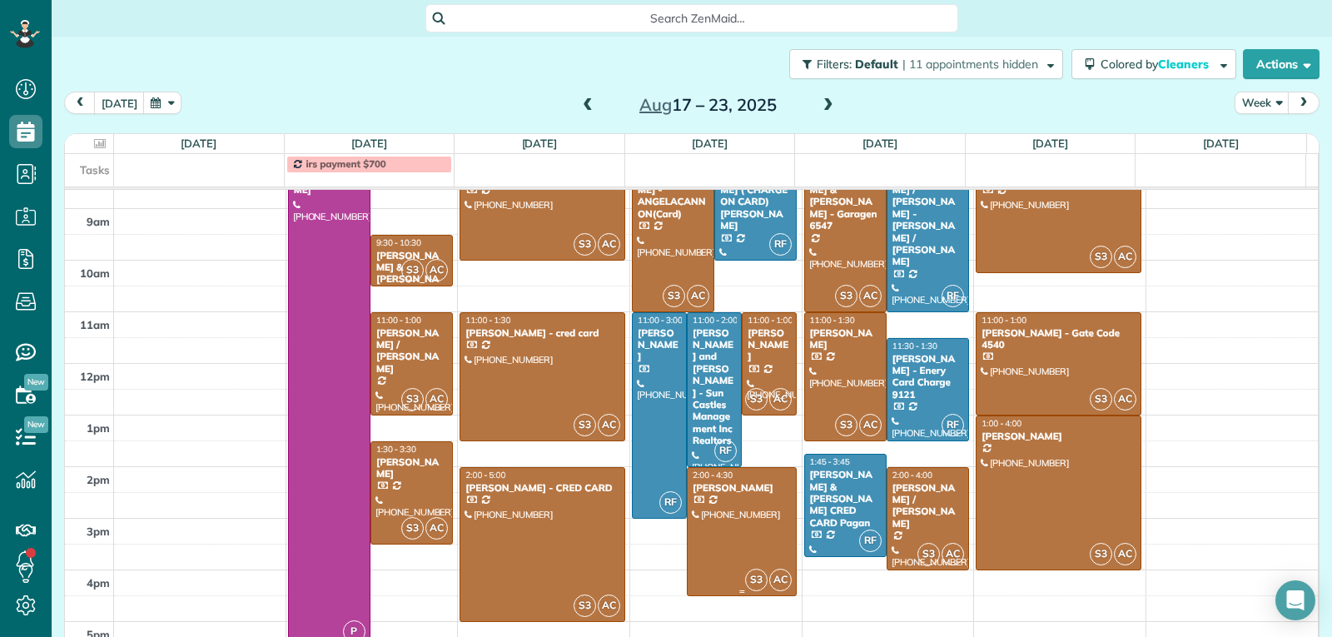
click at [747, 548] on div at bounding box center [742, 531] width 108 height 127
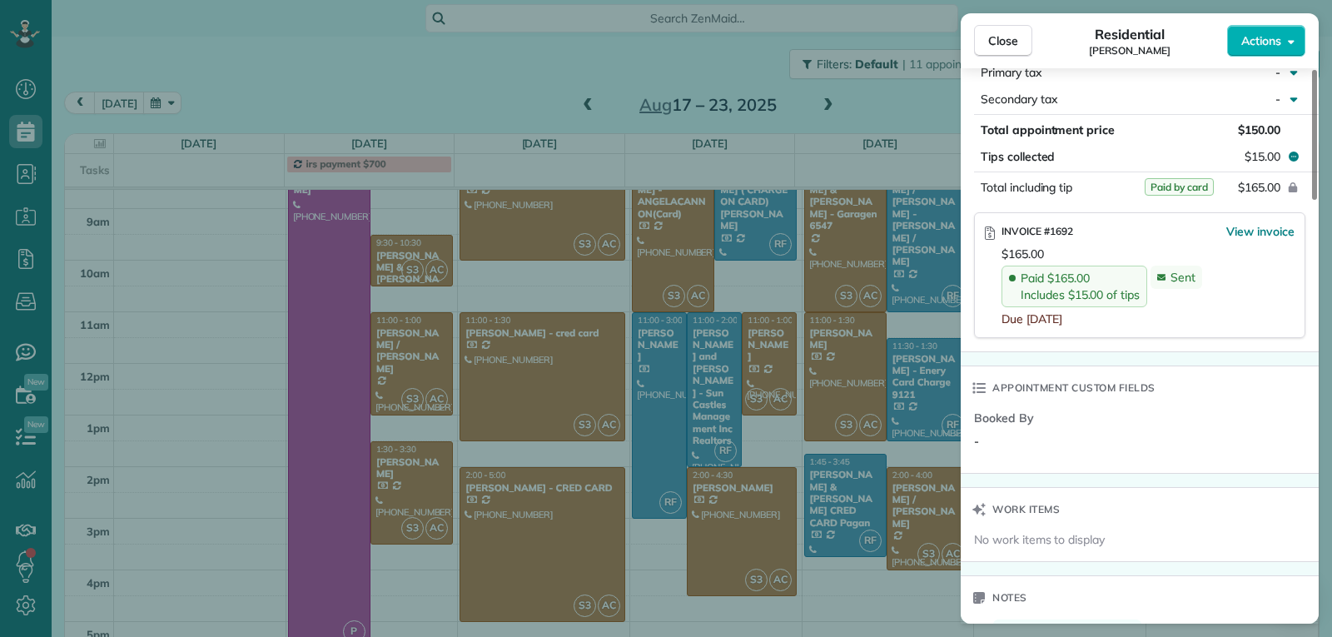
scroll to position [991, 0]
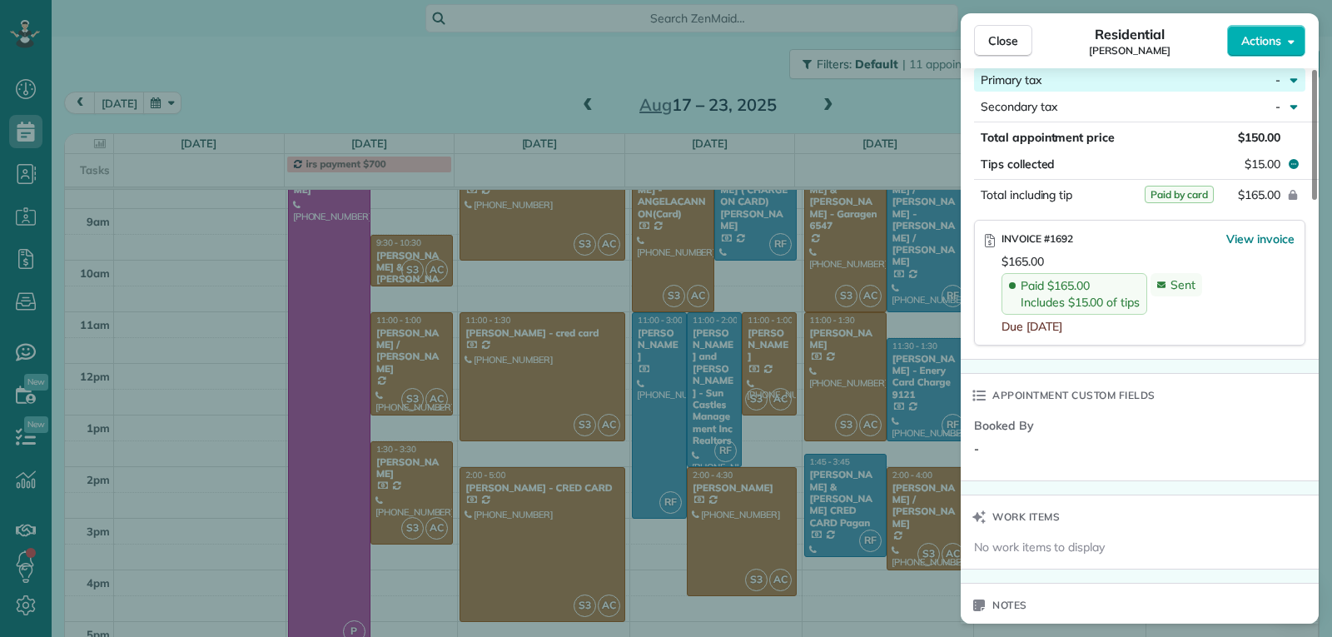
drag, startPoint x: 1008, startPoint y: 38, endPoint x: 1015, endPoint y: 91, distance: 52.9
click at [1008, 38] on span "Close" at bounding box center [1003, 40] width 30 height 17
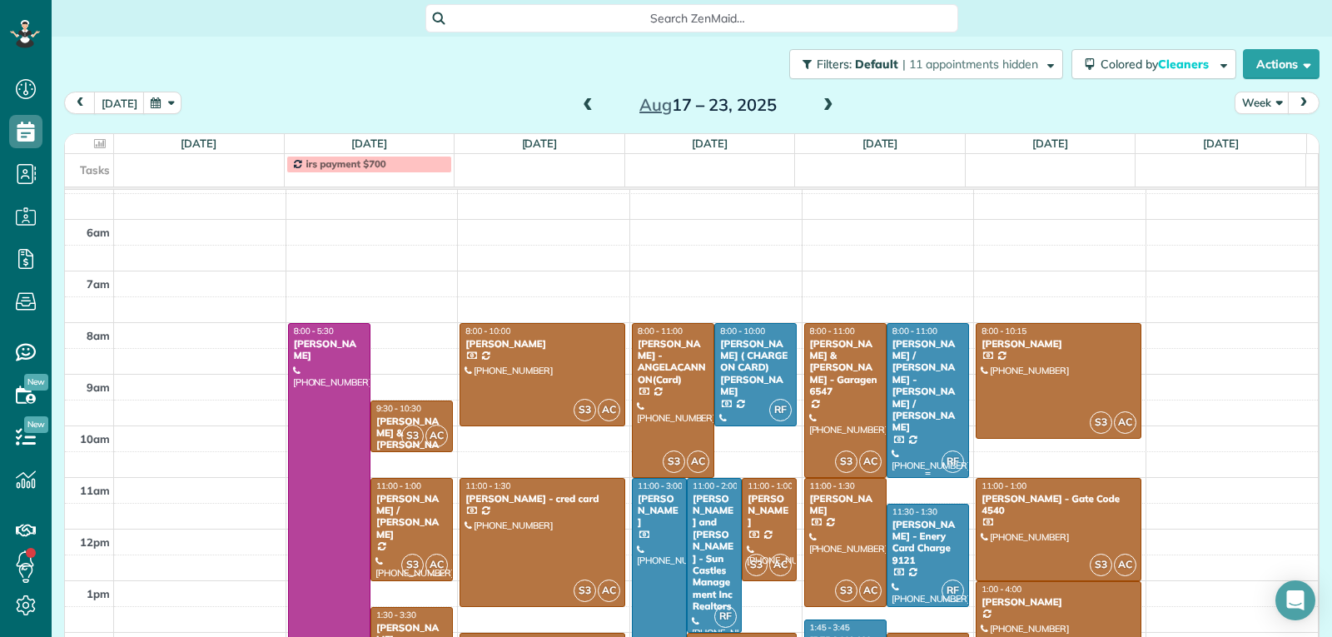
scroll to position [176, 0]
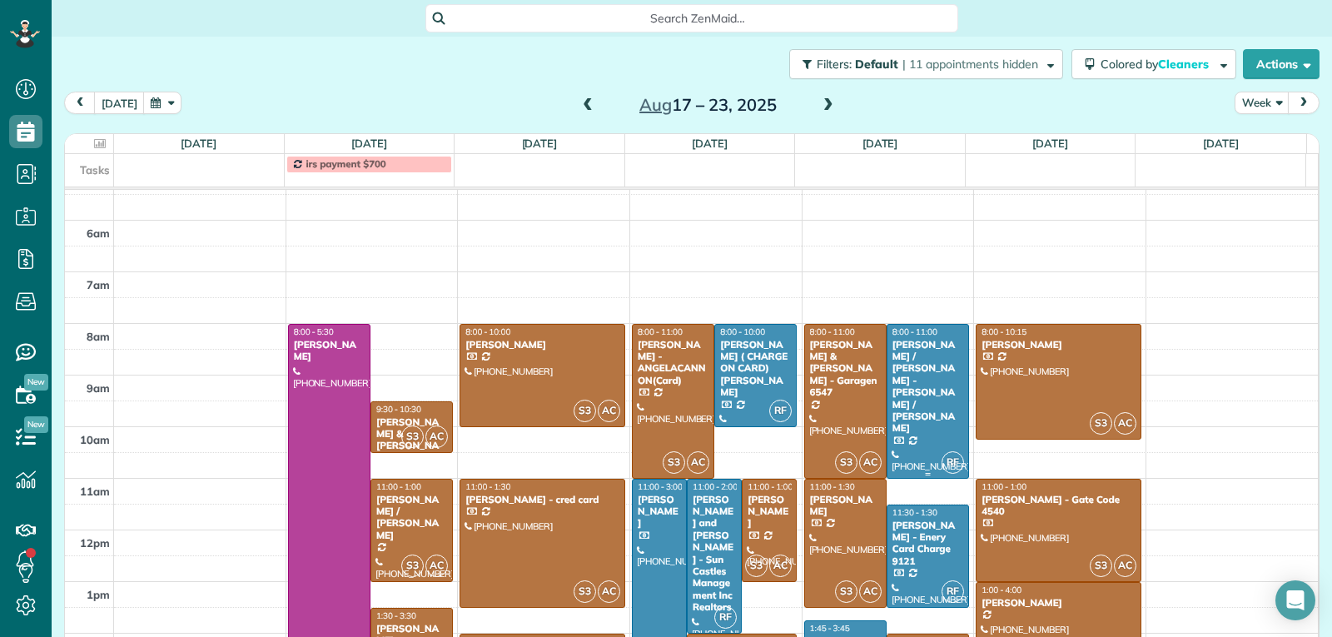
click at [905, 401] on div at bounding box center [927, 401] width 81 height 153
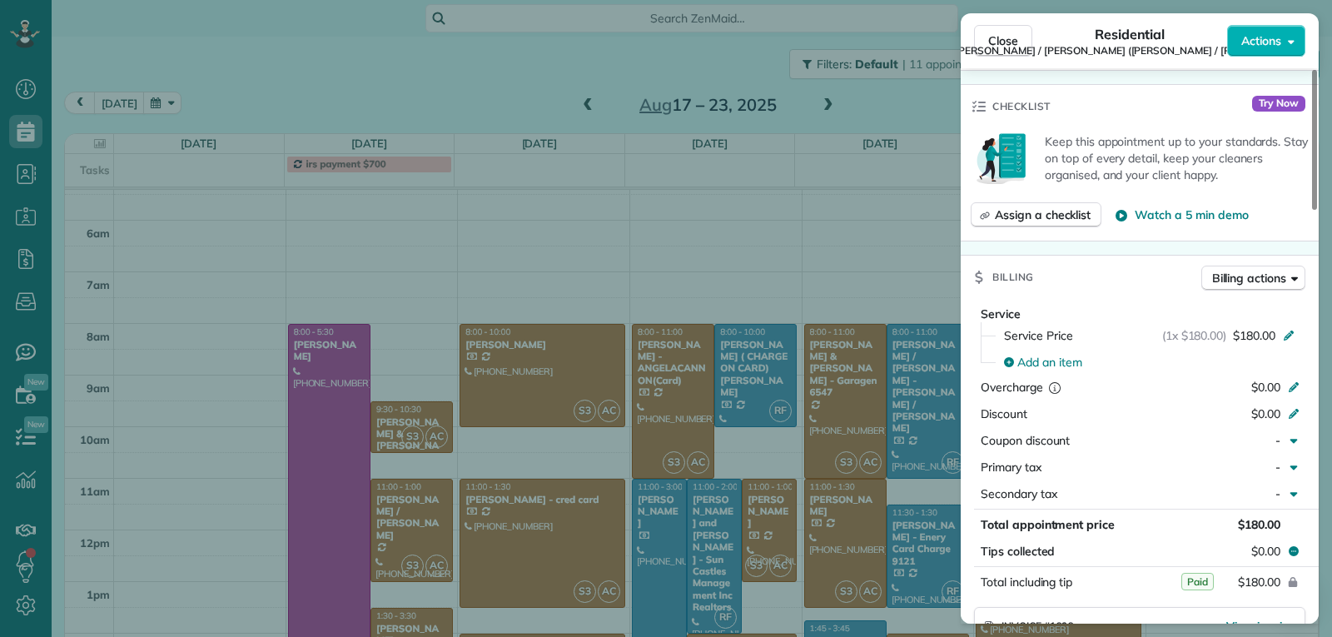
scroll to position [842, 0]
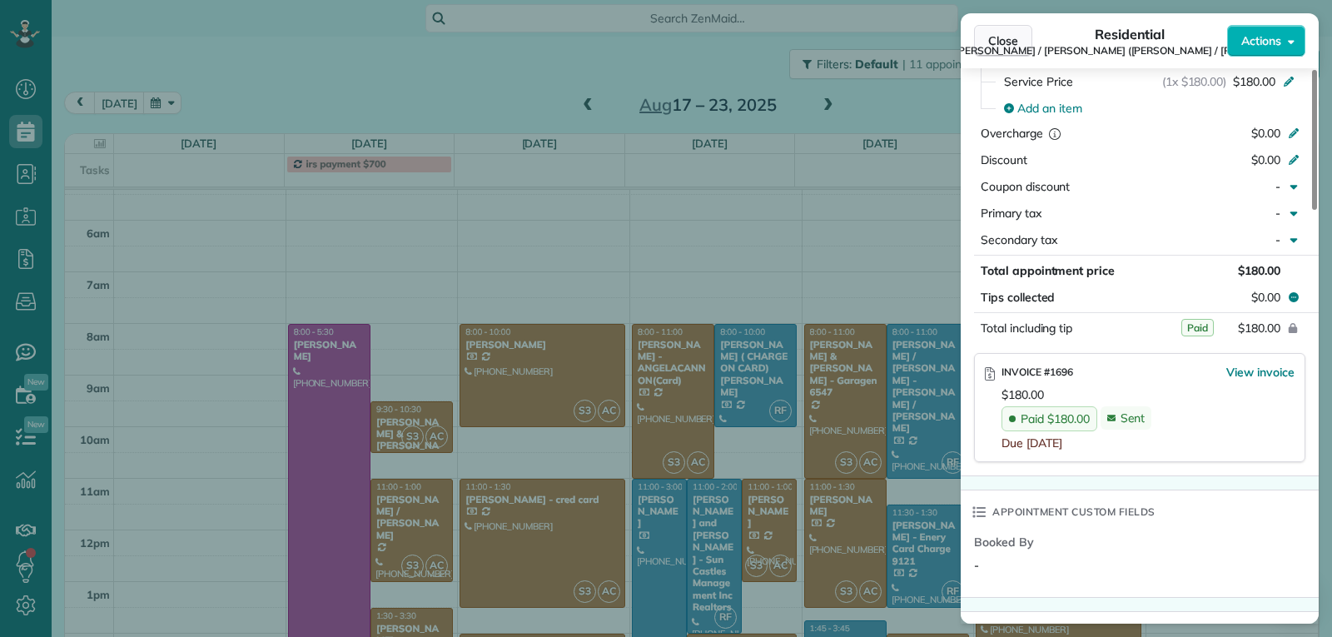
click at [1008, 48] on span "Close" at bounding box center [1003, 40] width 30 height 17
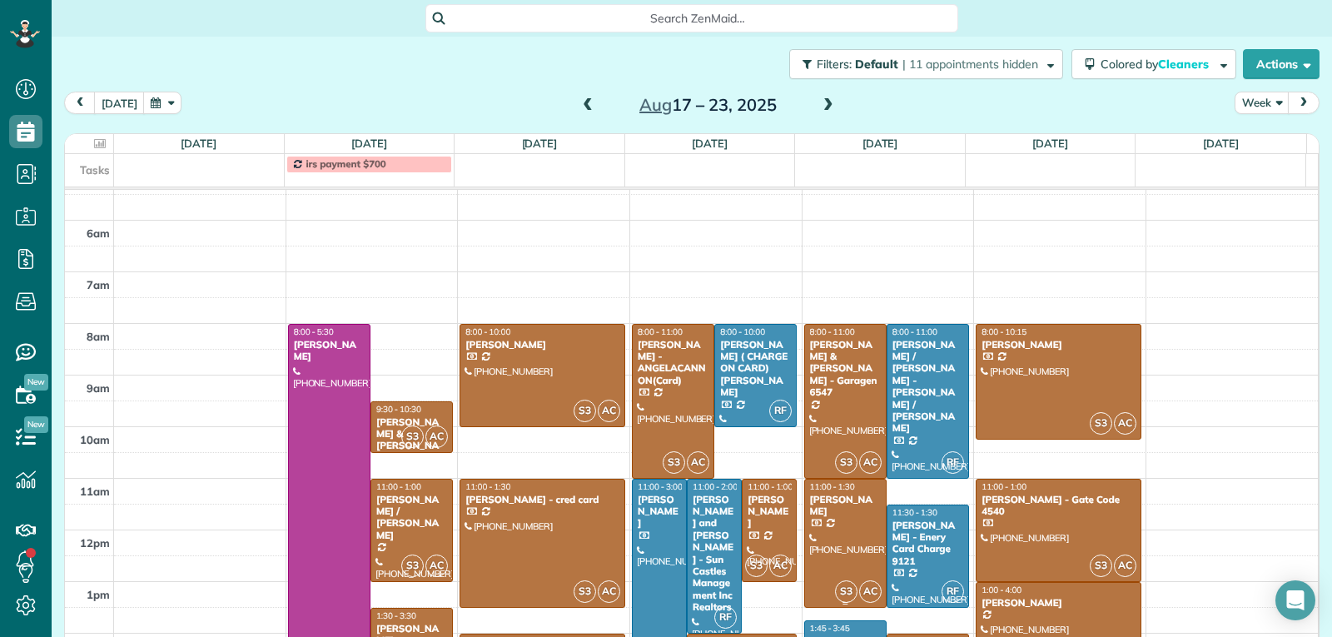
click at [844, 530] on div at bounding box center [845, 543] width 81 height 127
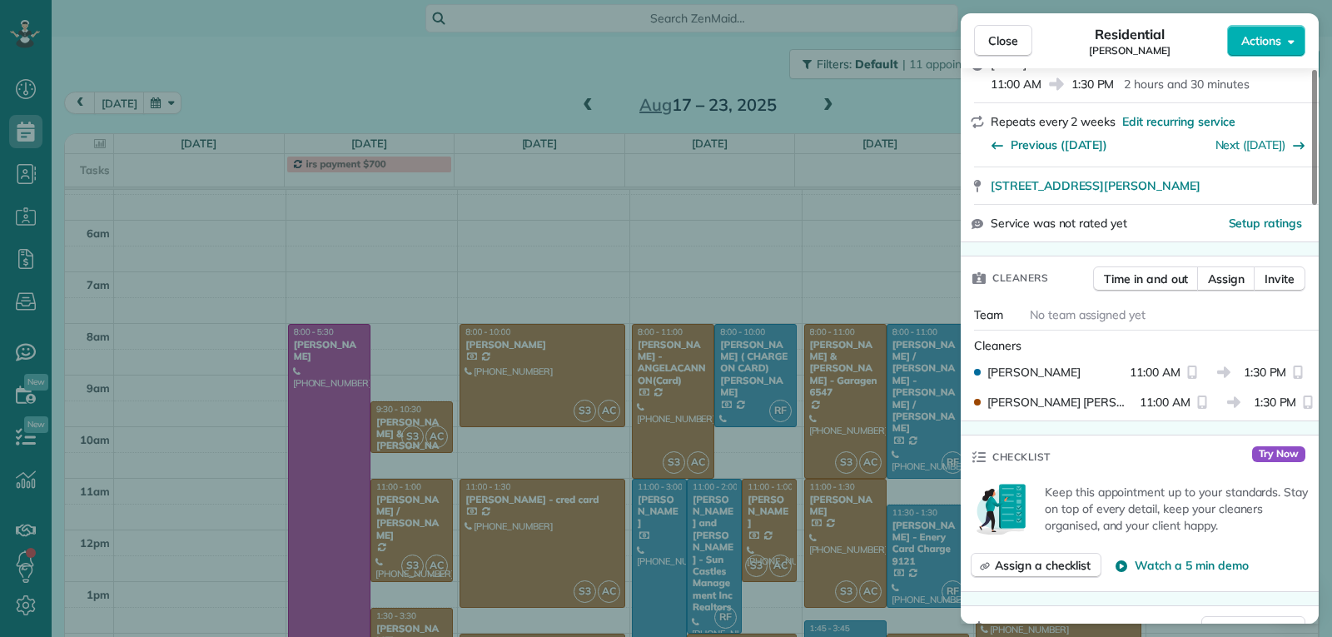
scroll to position [673, 0]
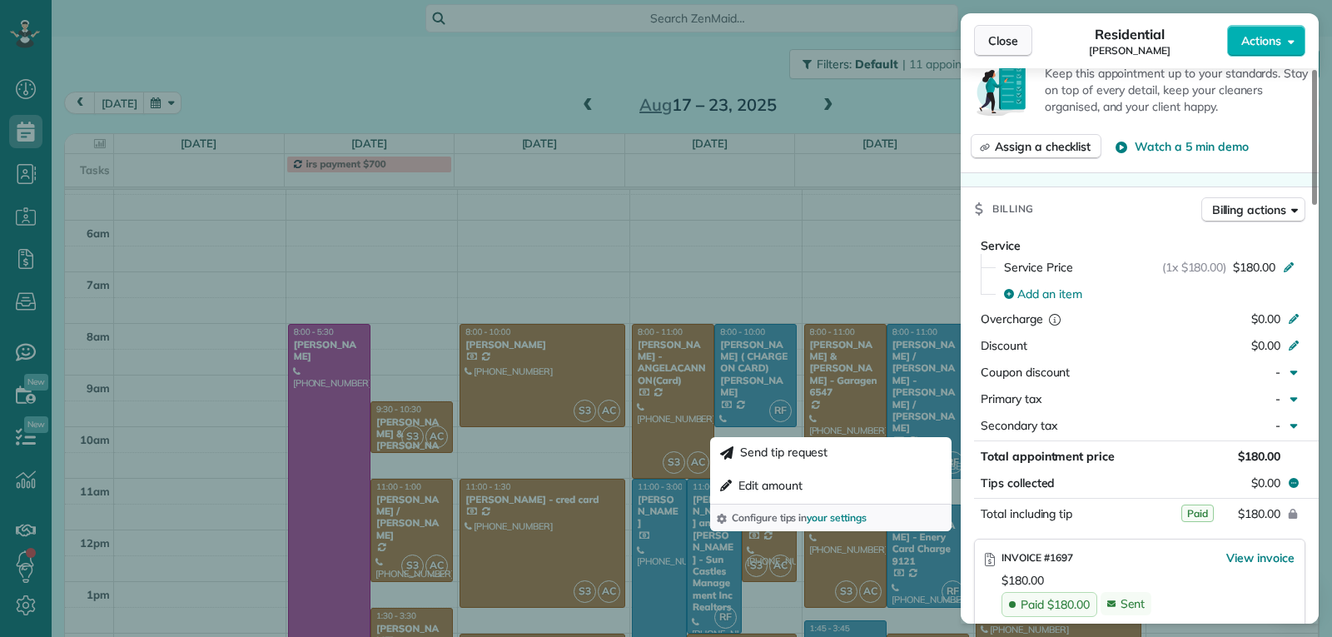
click at [1017, 37] on span "Close" at bounding box center [1003, 40] width 30 height 17
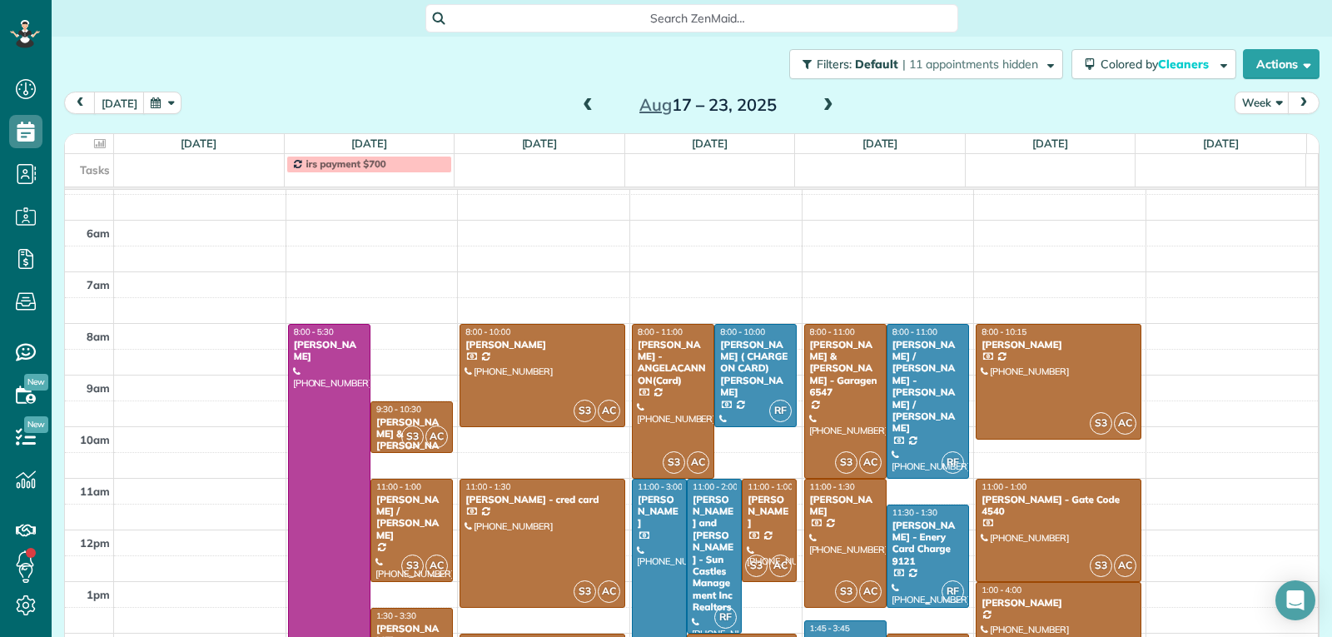
click at [920, 565] on div at bounding box center [927, 556] width 81 height 102
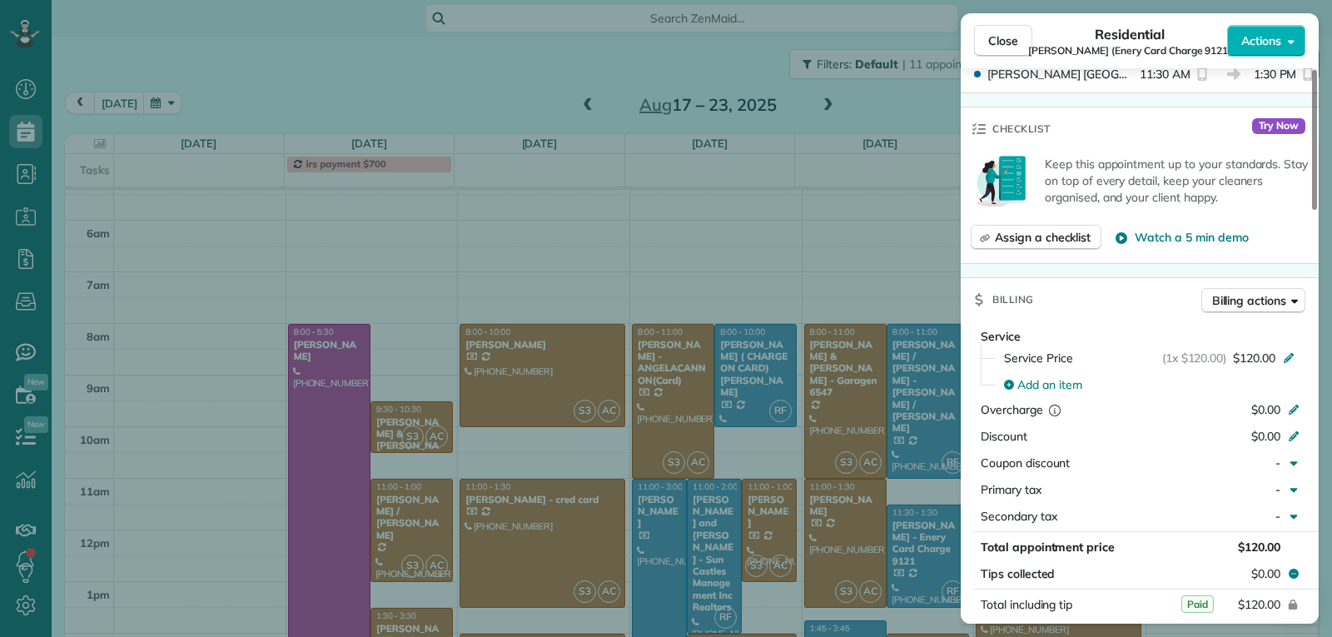
scroll to position [754, 0]
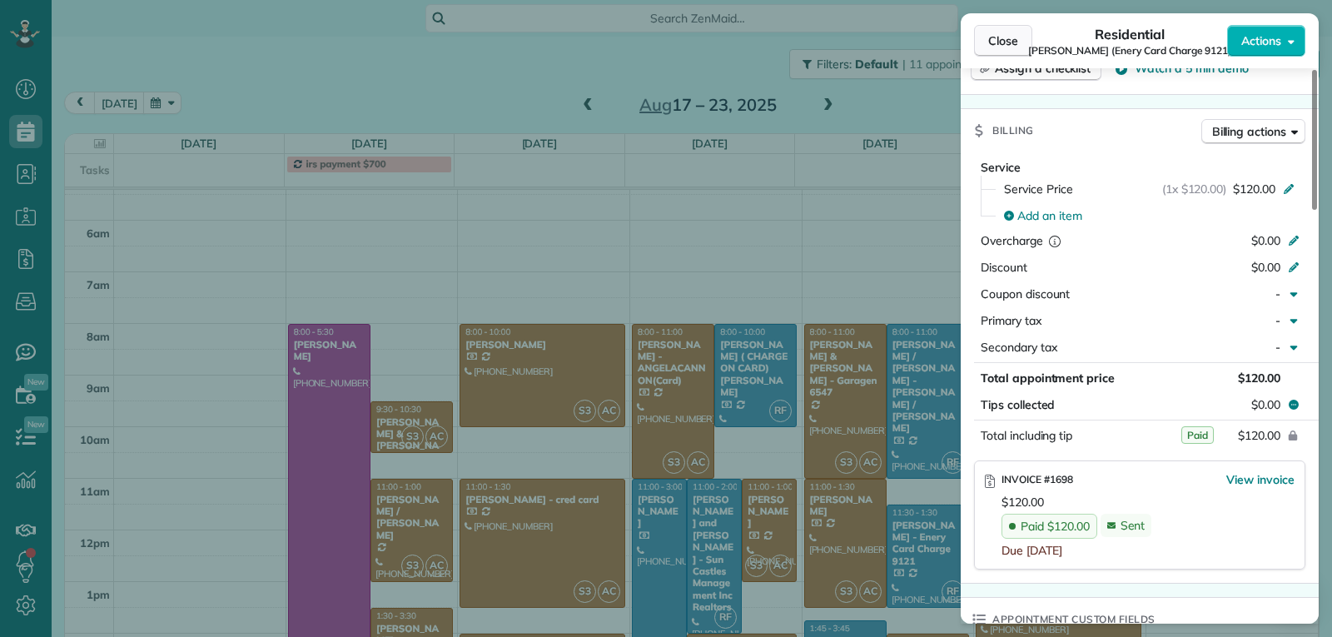
click at [1004, 38] on span "Close" at bounding box center [1003, 40] width 30 height 17
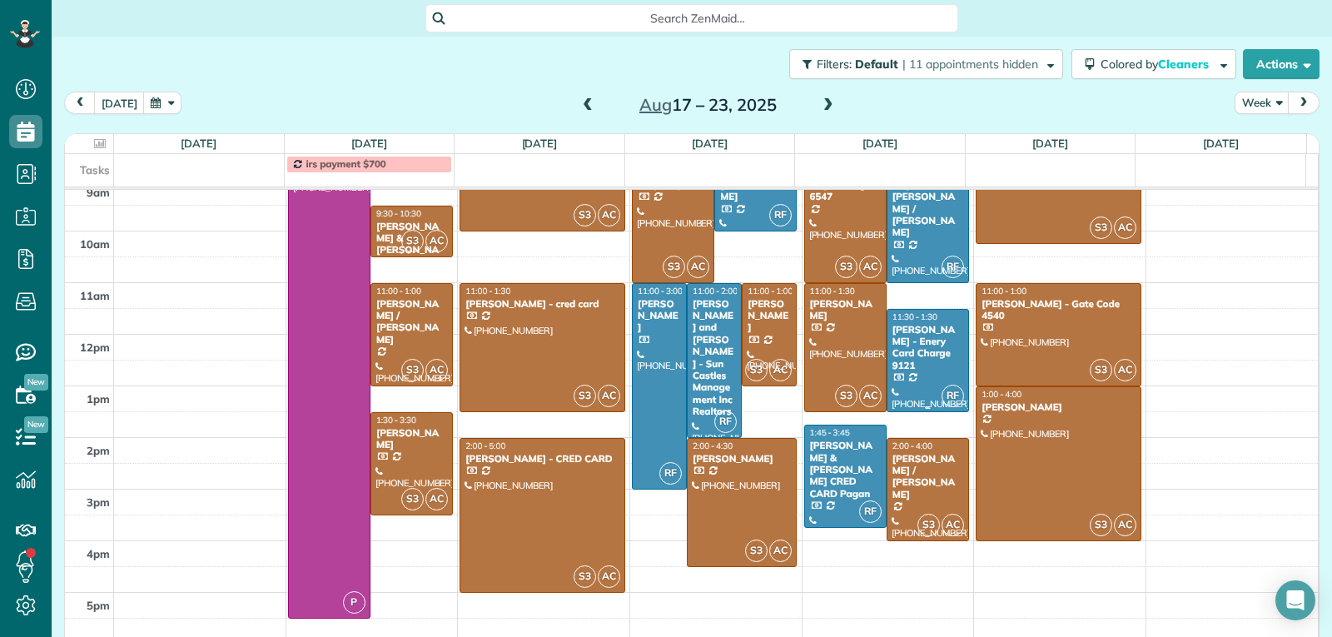
scroll to position [373, 0]
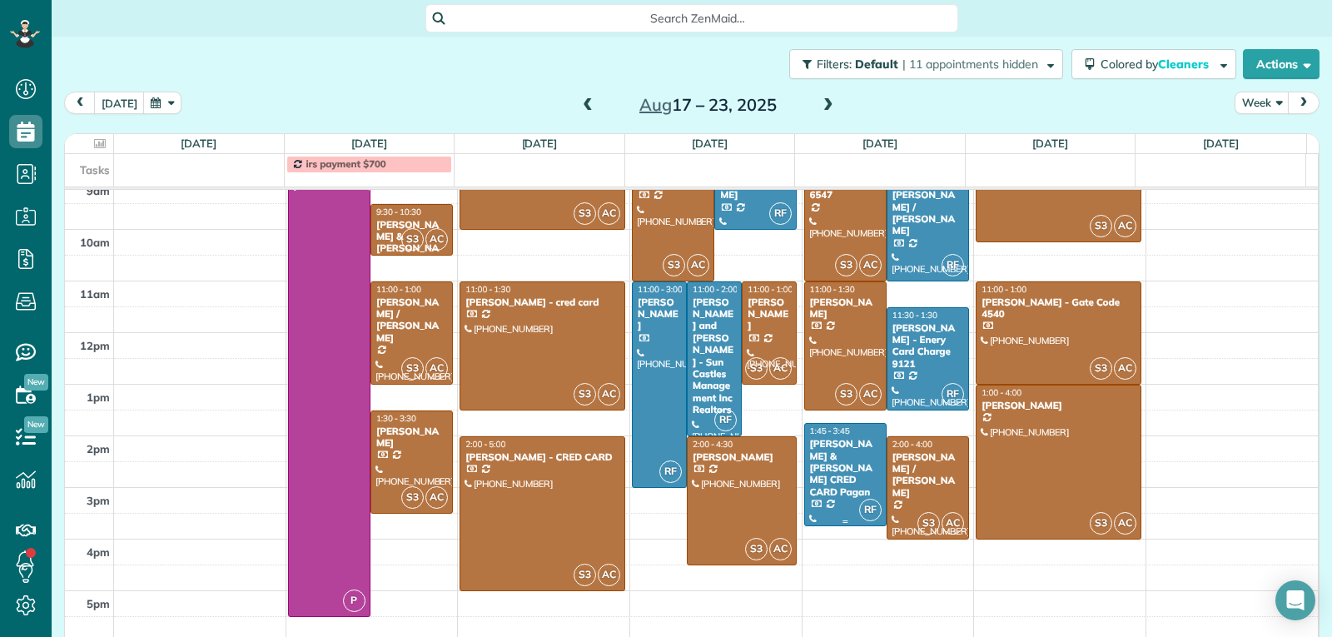
drag, startPoint x: 831, startPoint y: 485, endPoint x: 846, endPoint y: 478, distance: 16.8
click at [830, 485] on div at bounding box center [845, 475] width 81 height 102
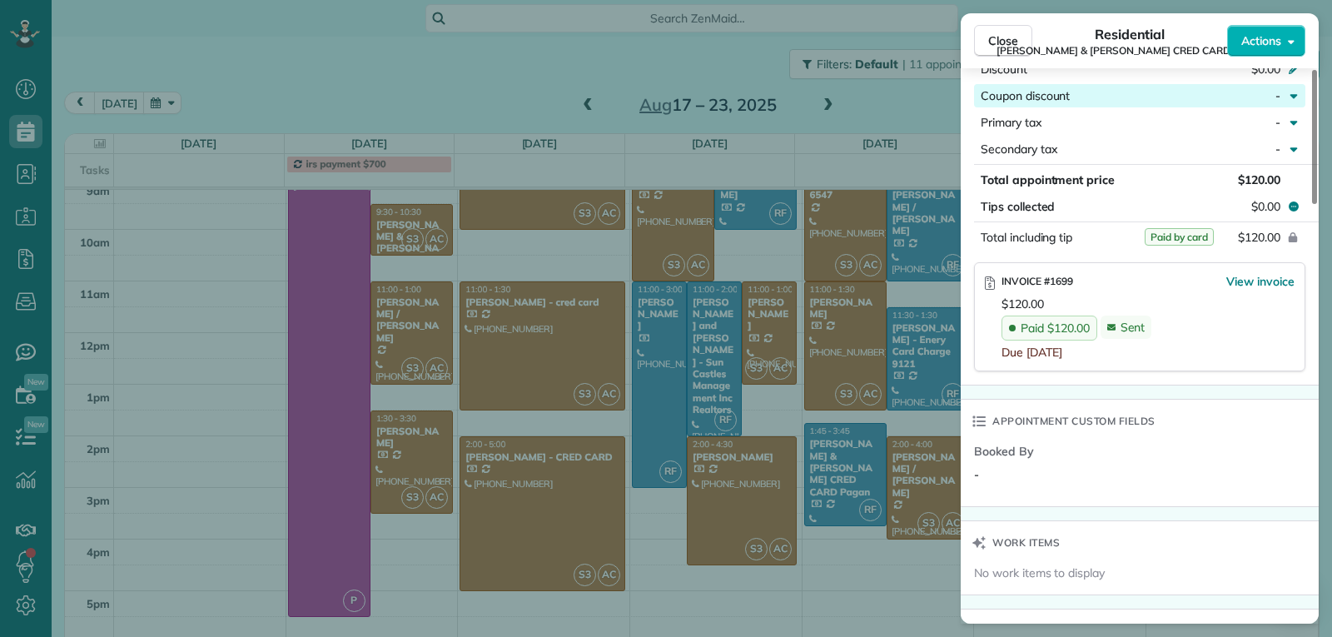
scroll to position [1003, 0]
drag, startPoint x: 1000, startPoint y: 32, endPoint x: 1012, endPoint y: 70, distance: 39.5
click at [1000, 32] on span "Close" at bounding box center [1003, 40] width 30 height 17
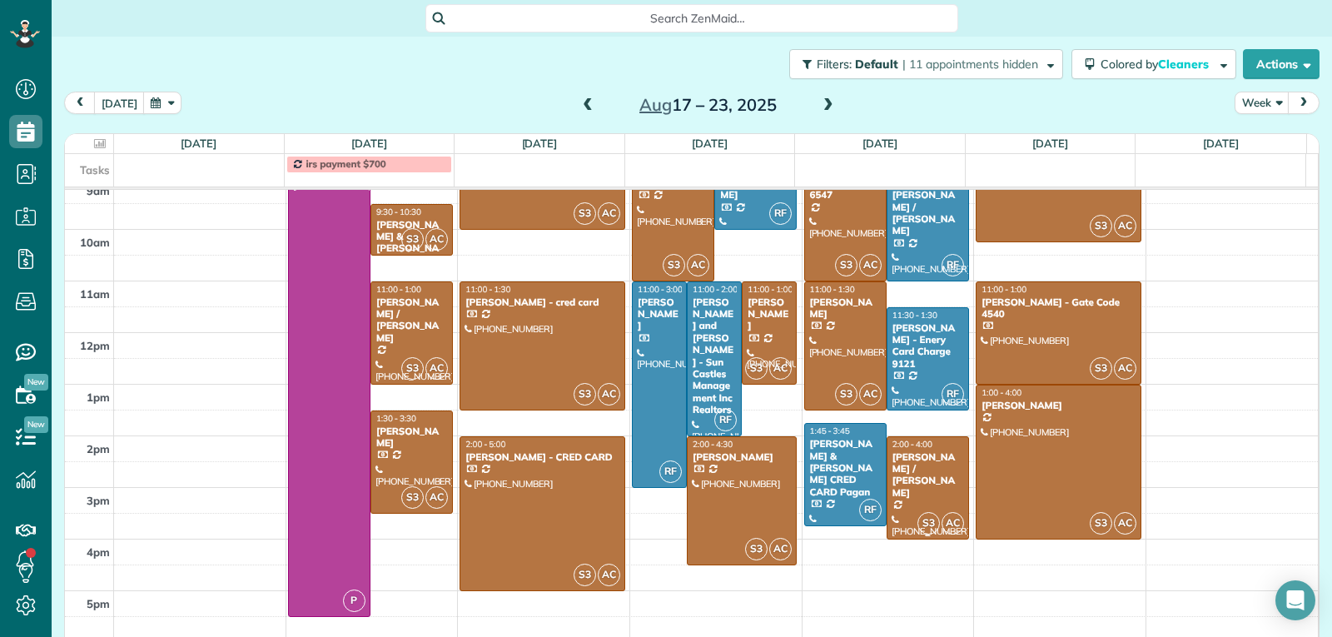
click at [893, 489] on div at bounding box center [927, 488] width 81 height 102
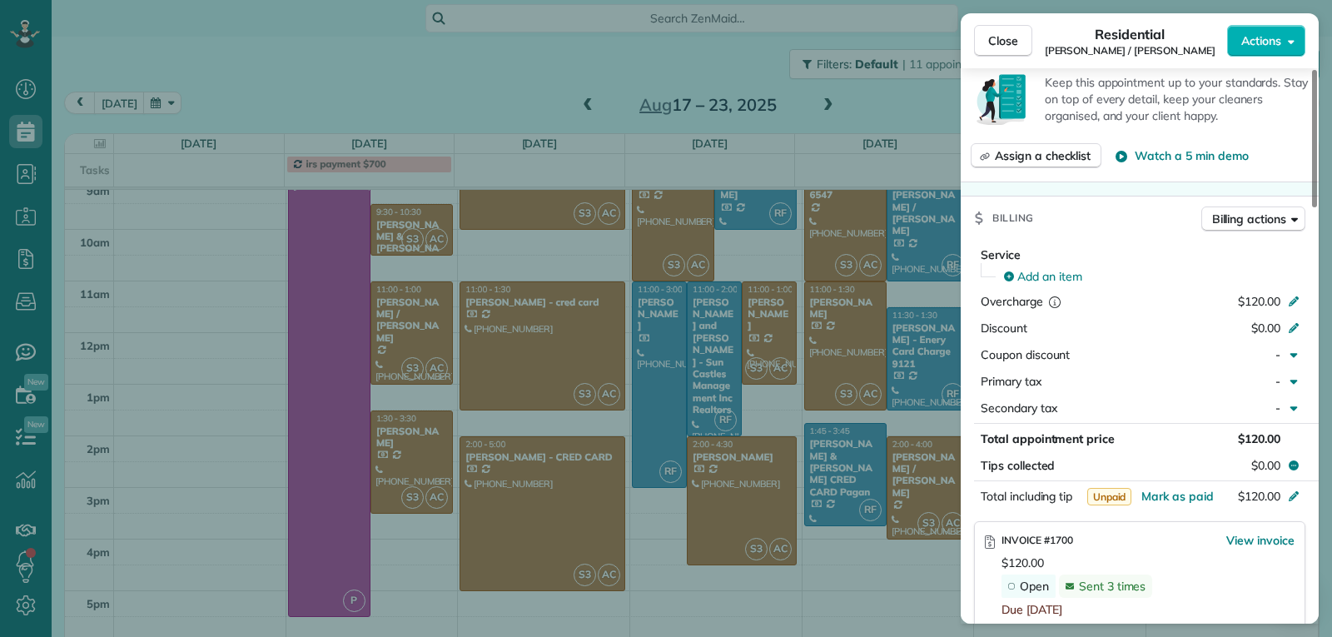
scroll to position [834, 0]
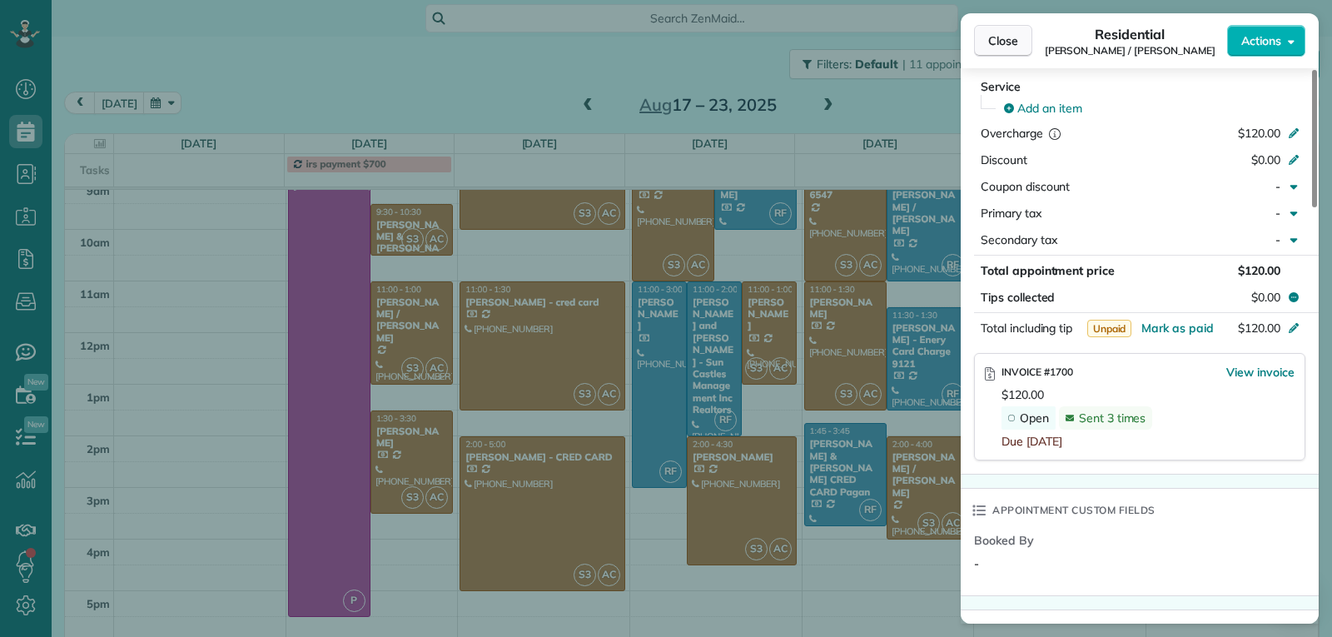
click at [997, 46] on span "Close" at bounding box center [1003, 40] width 30 height 17
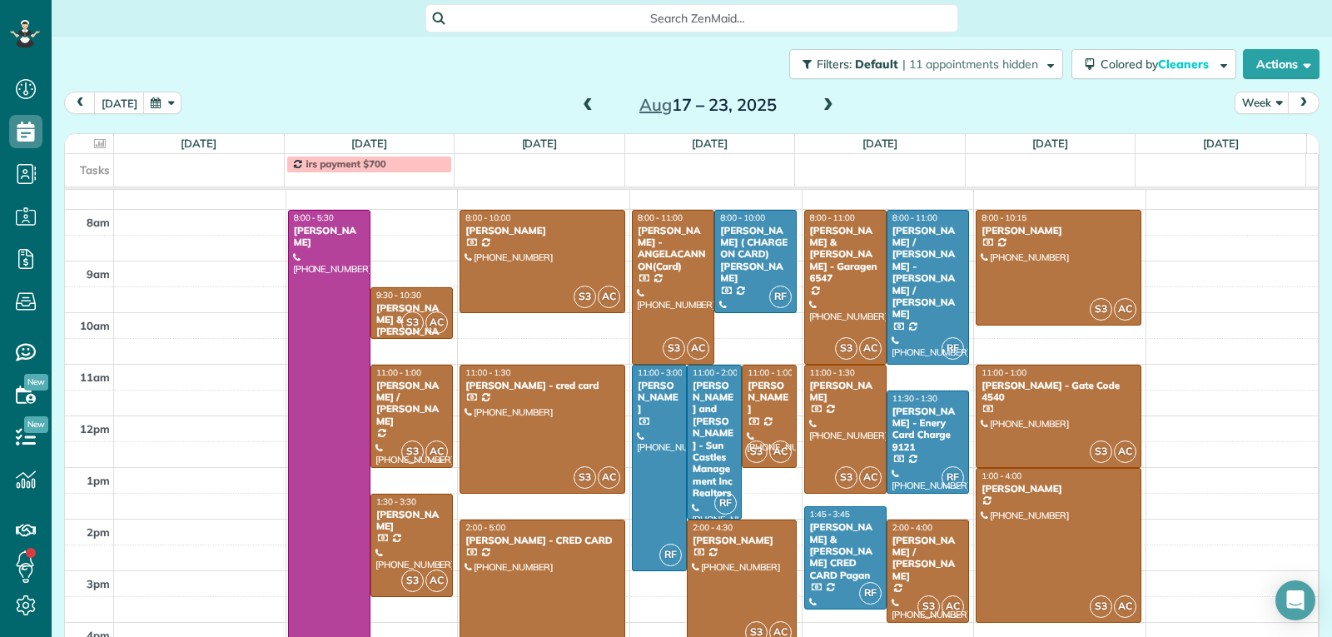
scroll to position [206, 0]
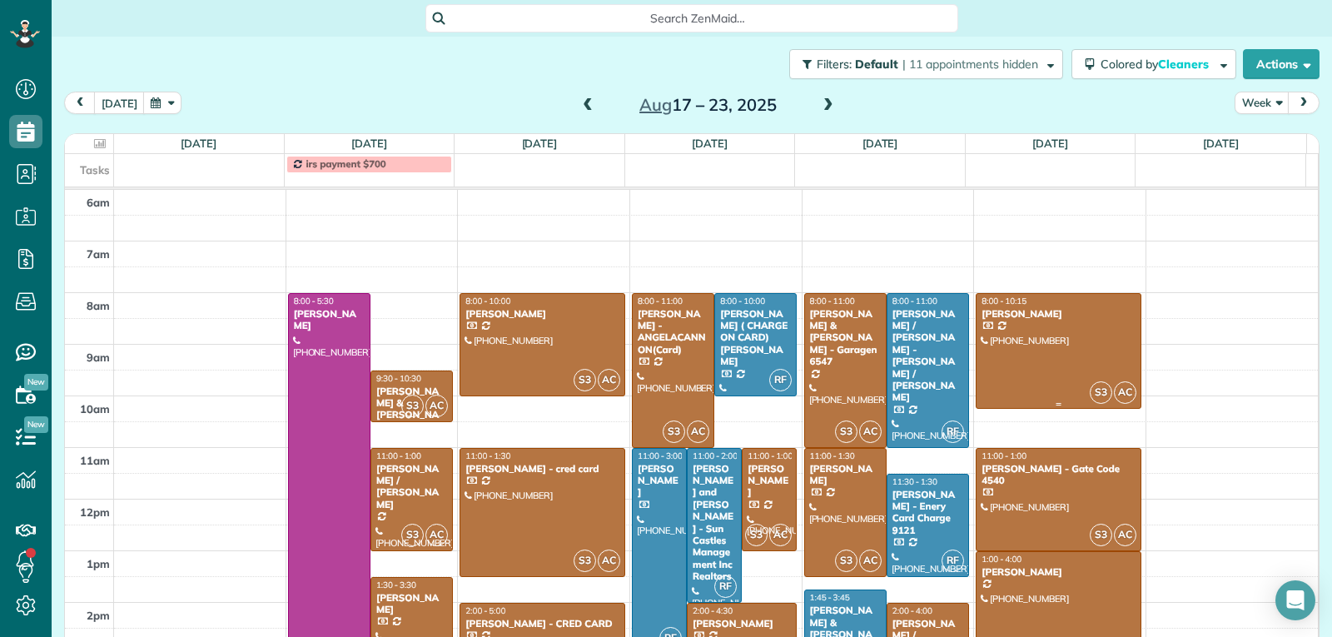
click at [1083, 369] on div at bounding box center [1059, 351] width 164 height 115
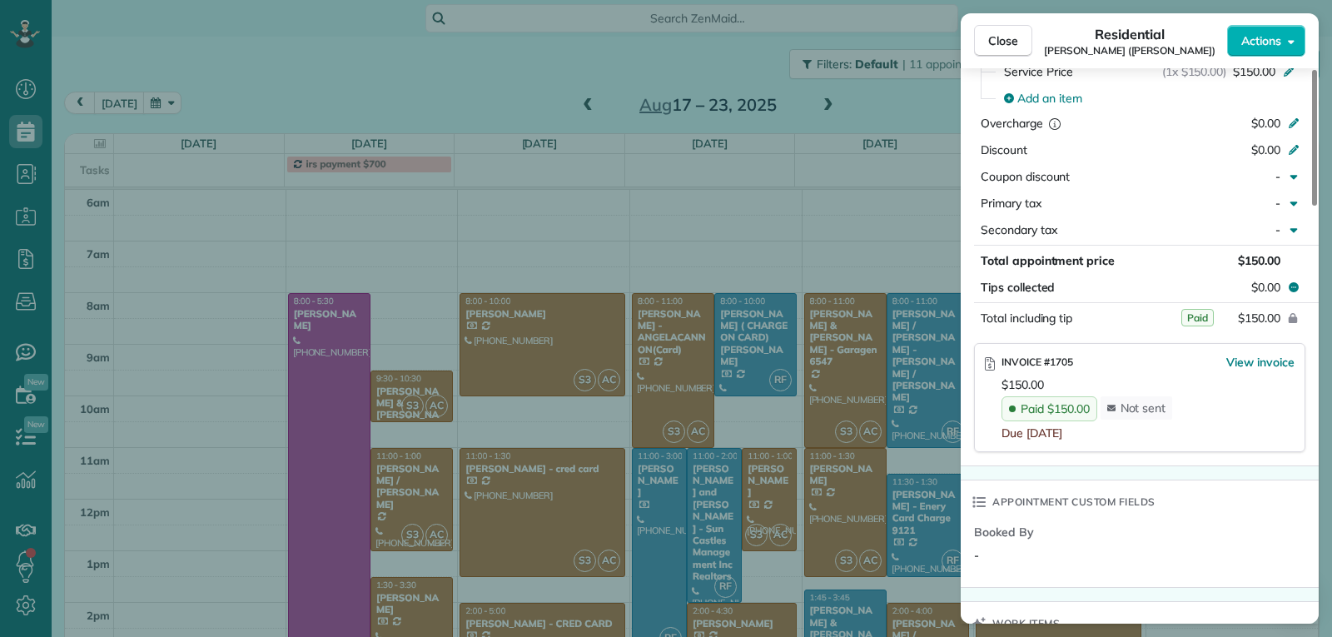
scroll to position [916, 0]
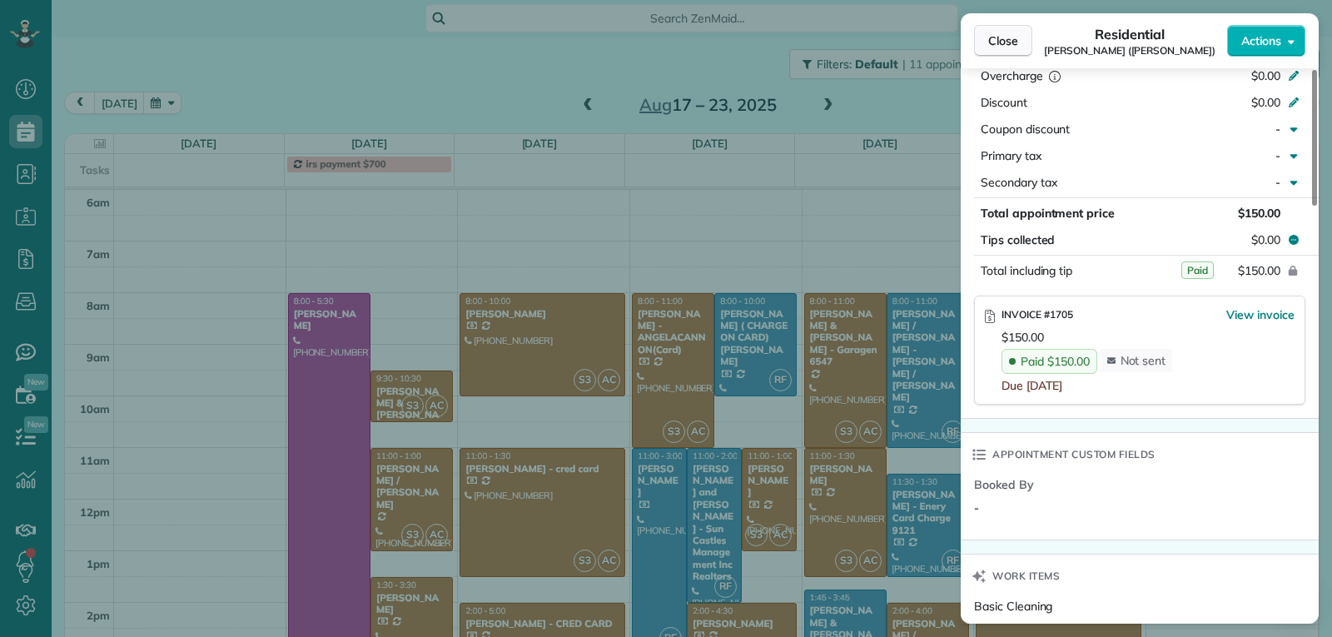
click at [999, 42] on span "Close" at bounding box center [1003, 40] width 30 height 17
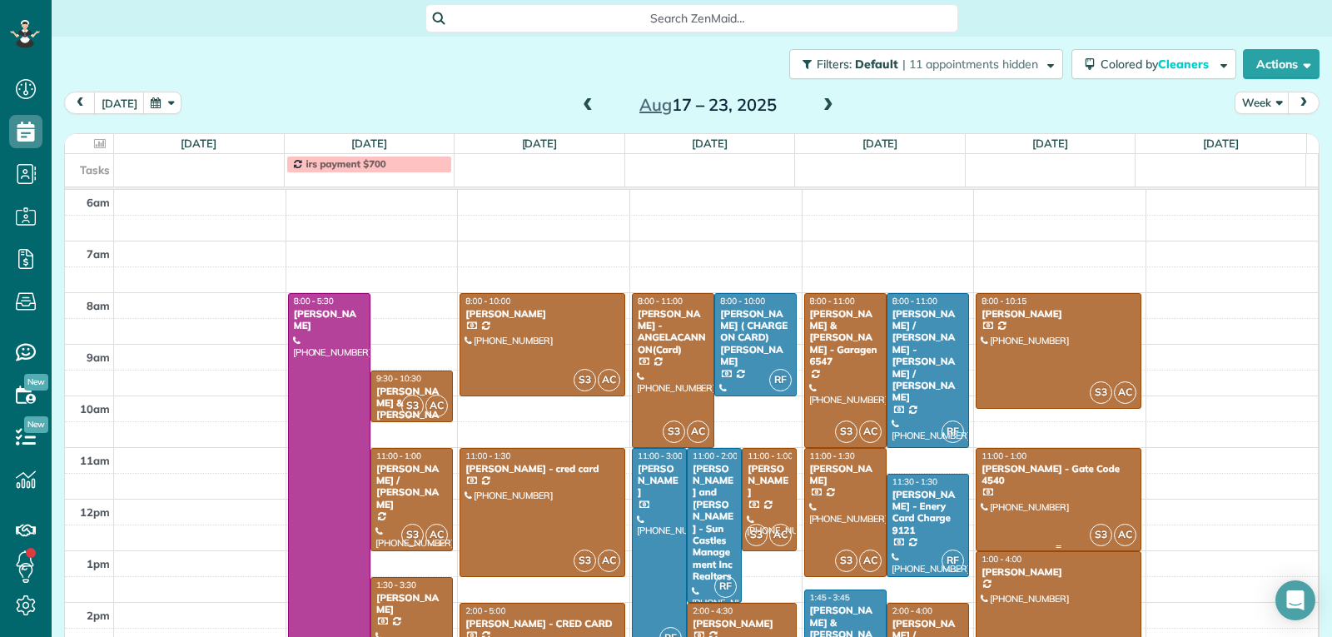
click at [1035, 515] on div at bounding box center [1059, 500] width 164 height 102
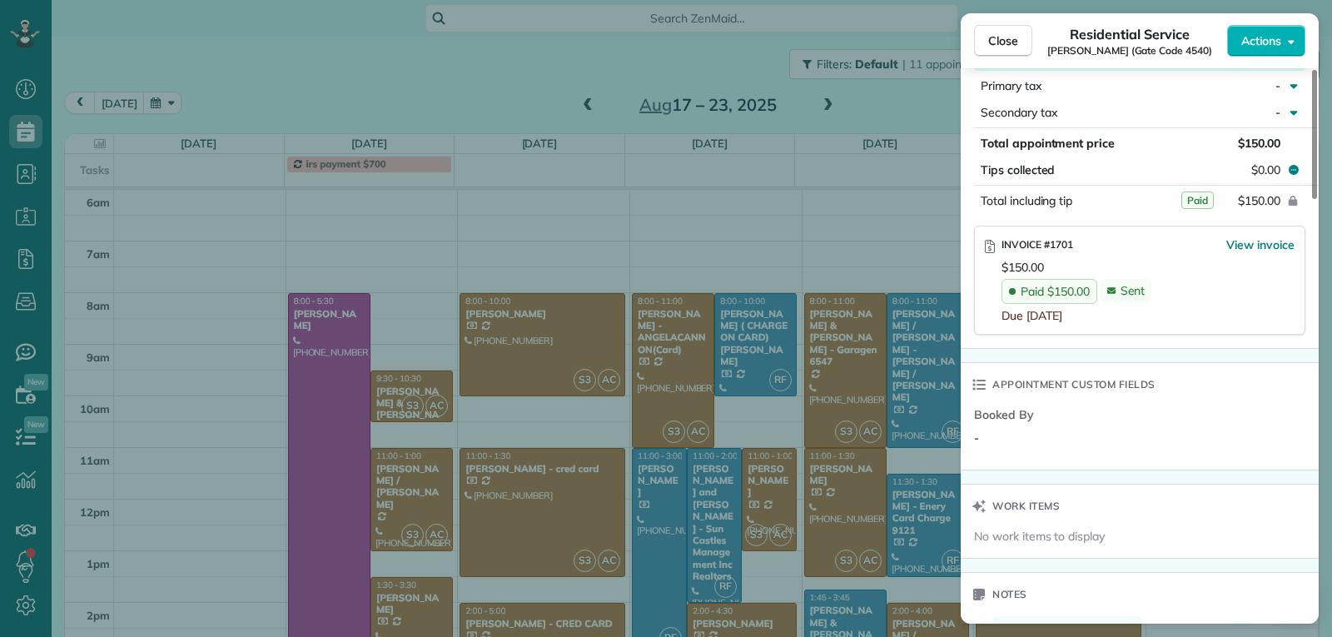
scroll to position [978, 0]
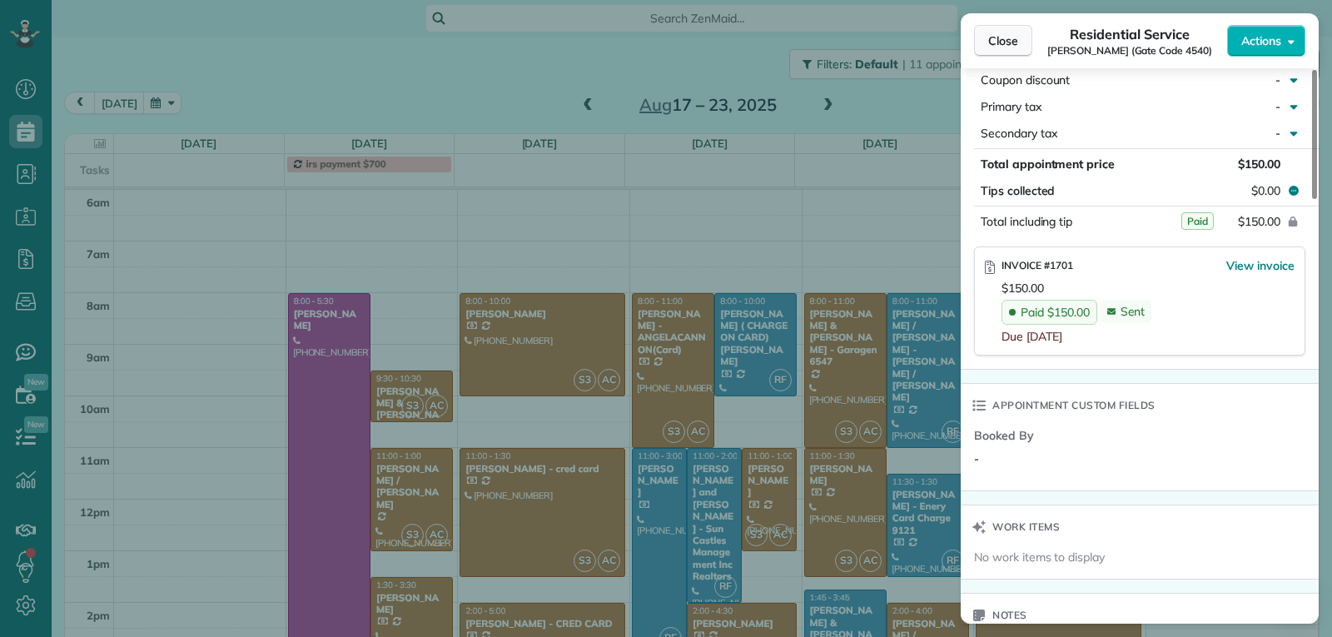
click at [1003, 33] on span "Close" at bounding box center [1003, 40] width 30 height 17
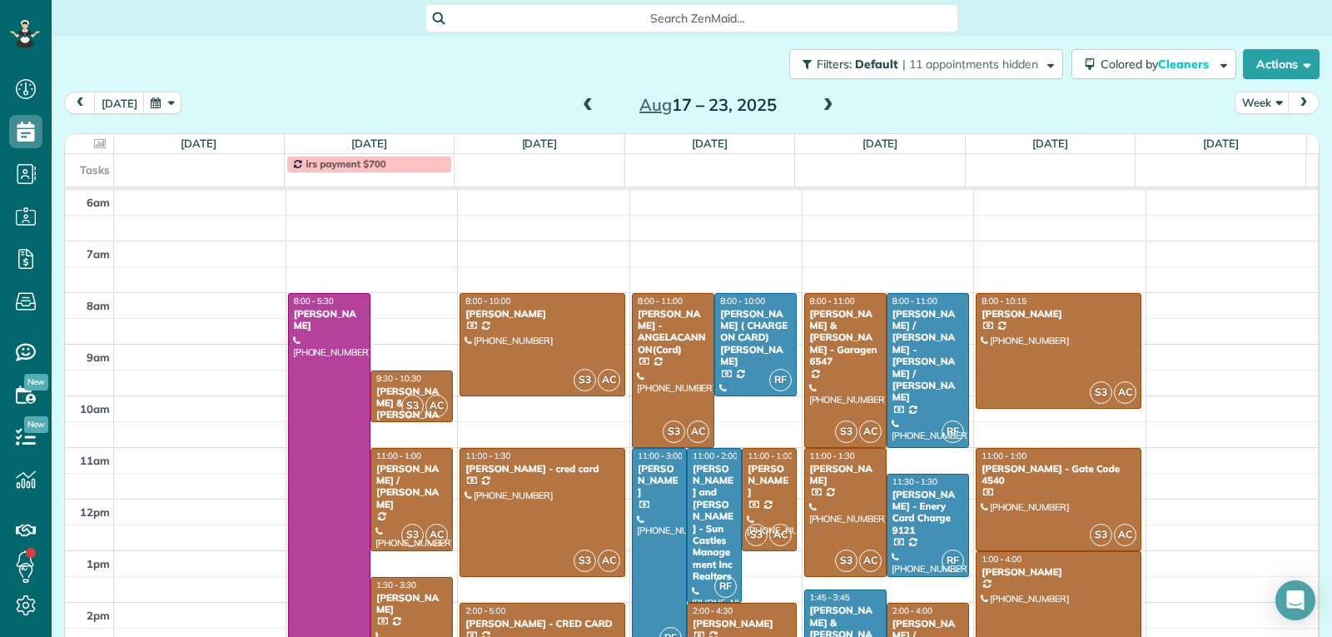
click at [819, 100] on span at bounding box center [828, 105] width 18 height 15
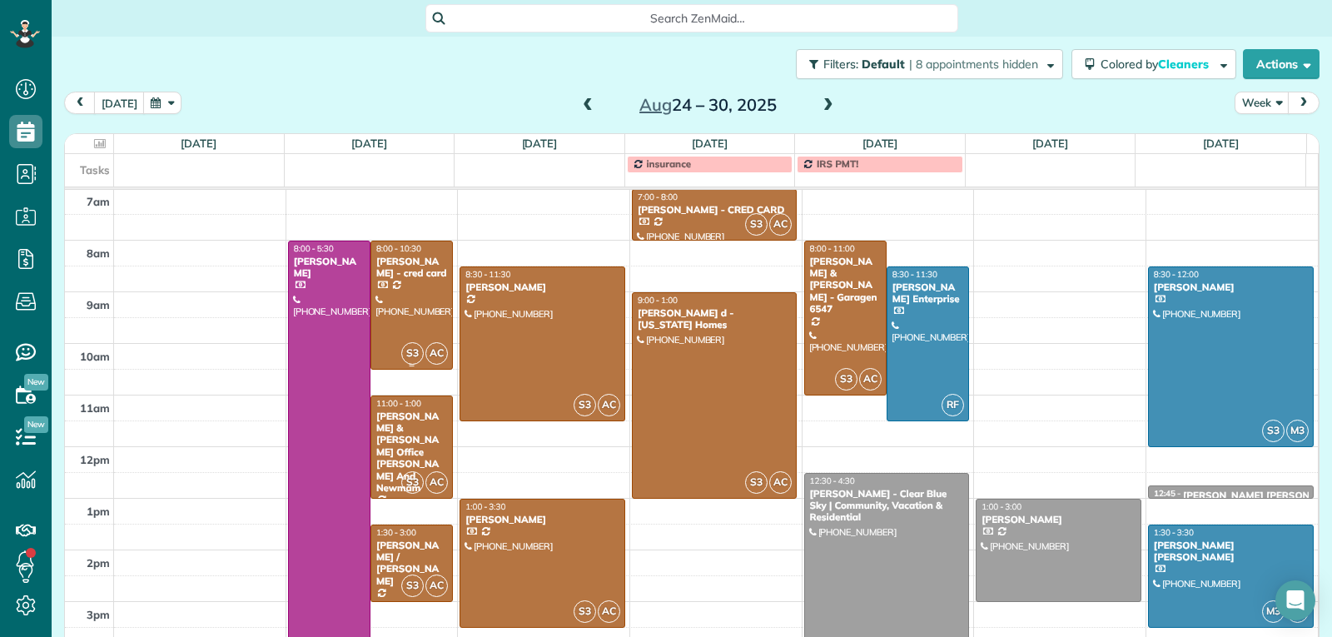
click at [396, 315] on div at bounding box center [411, 304] width 81 height 127
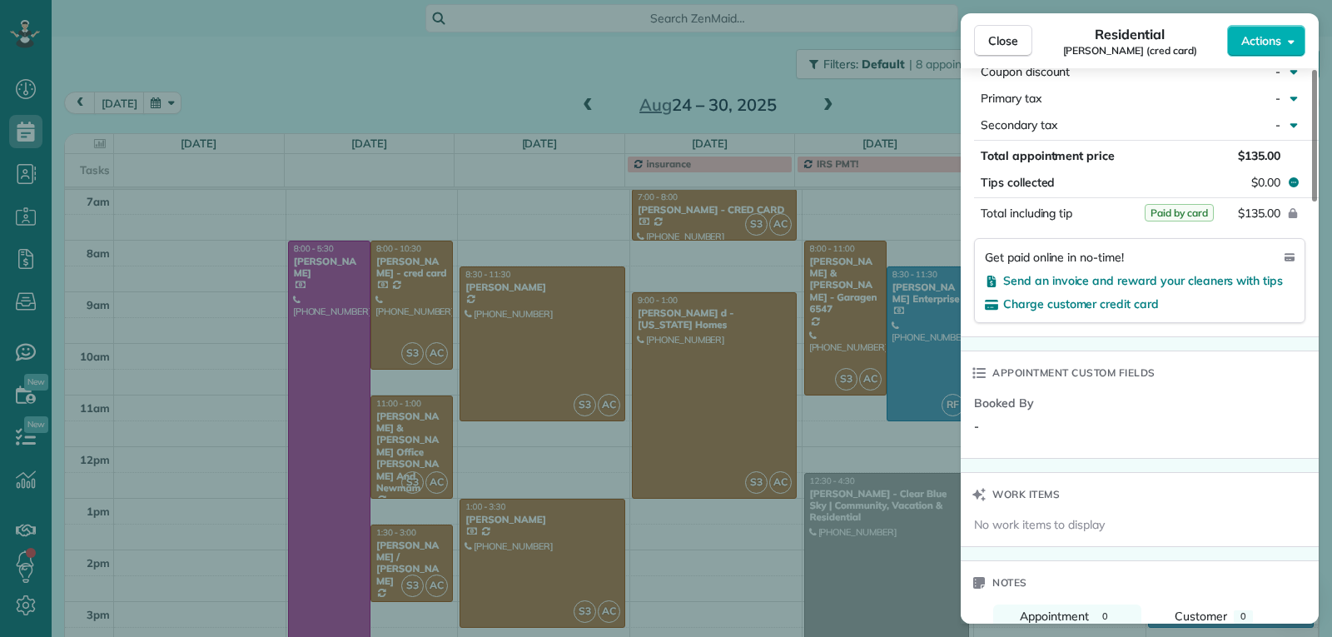
scroll to position [993, 0]
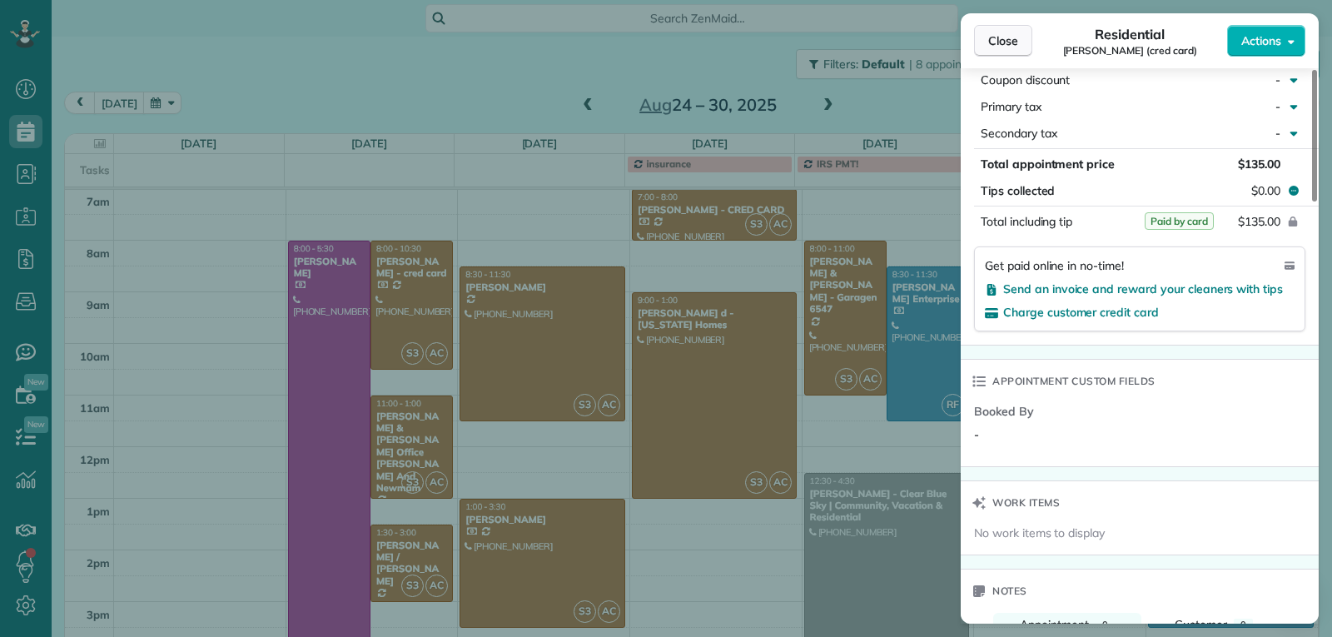
click at [1007, 44] on span "Close" at bounding box center [1003, 40] width 30 height 17
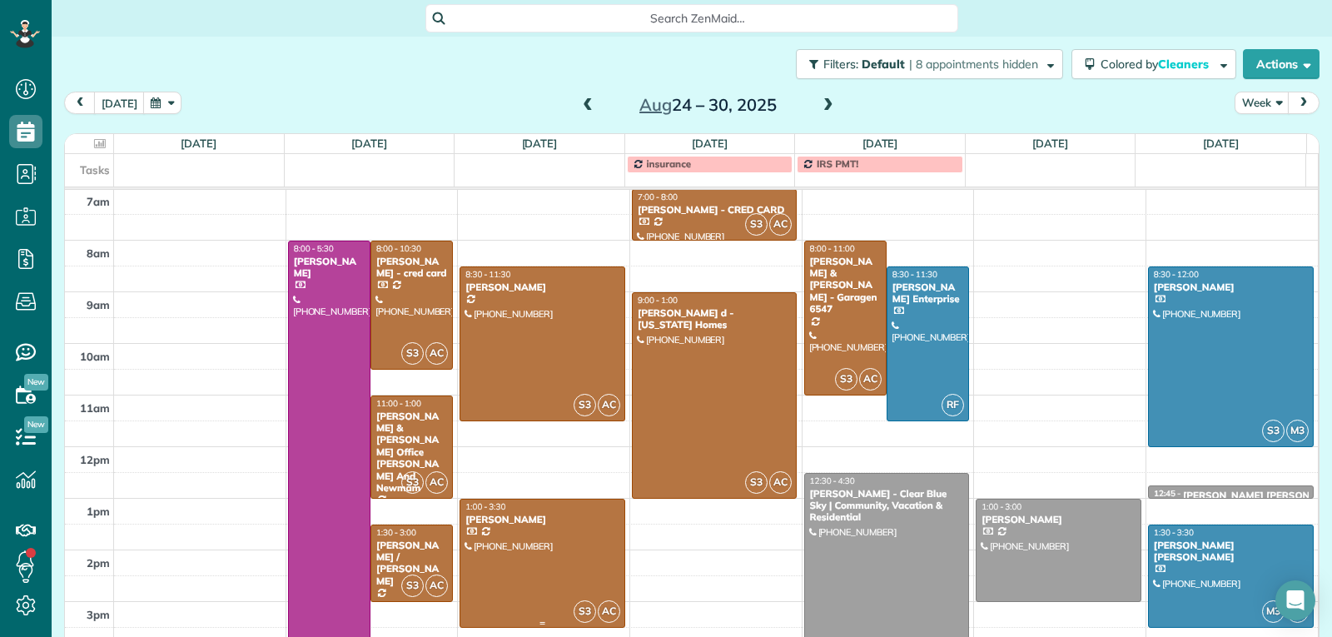
click at [522, 554] on div at bounding box center [542, 562] width 164 height 127
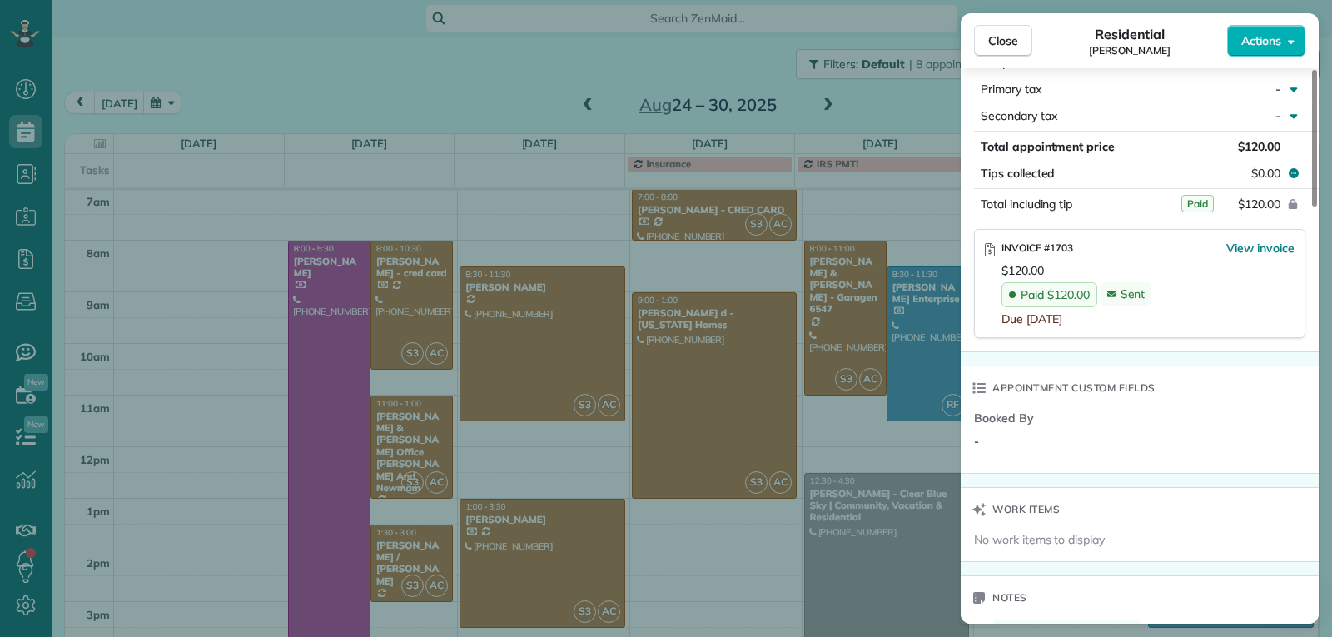
scroll to position [991, 0]
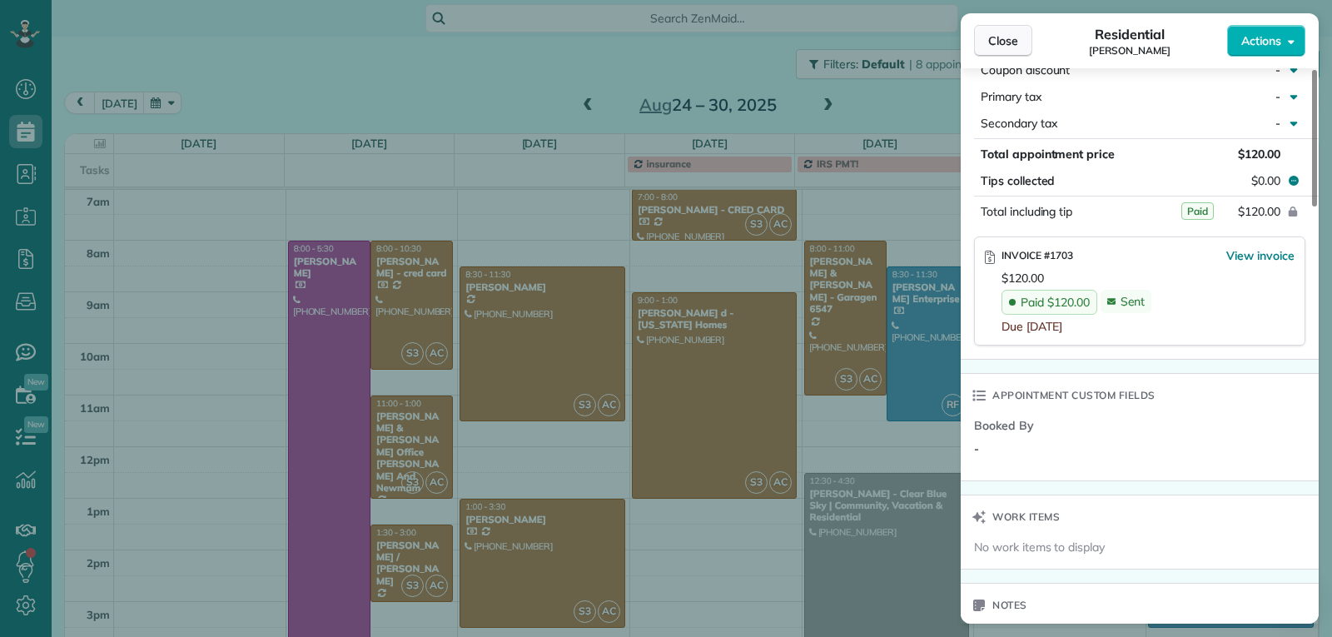
click at [1011, 47] on span "Close" at bounding box center [1003, 40] width 30 height 17
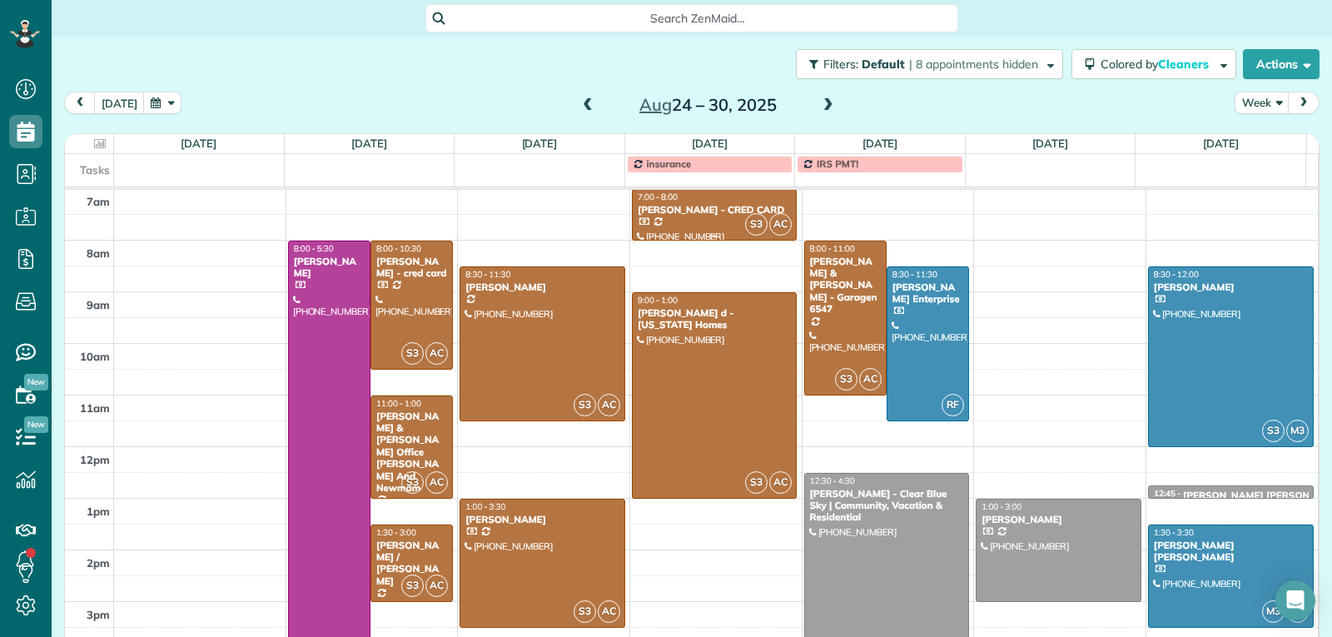
drag, startPoint x: 685, startPoint y: 214, endPoint x: 844, endPoint y: 296, distance: 178.7
click at [687, 214] on div "[PERSON_NAME] - CRED CARD" at bounding box center [715, 210] width 156 height 12
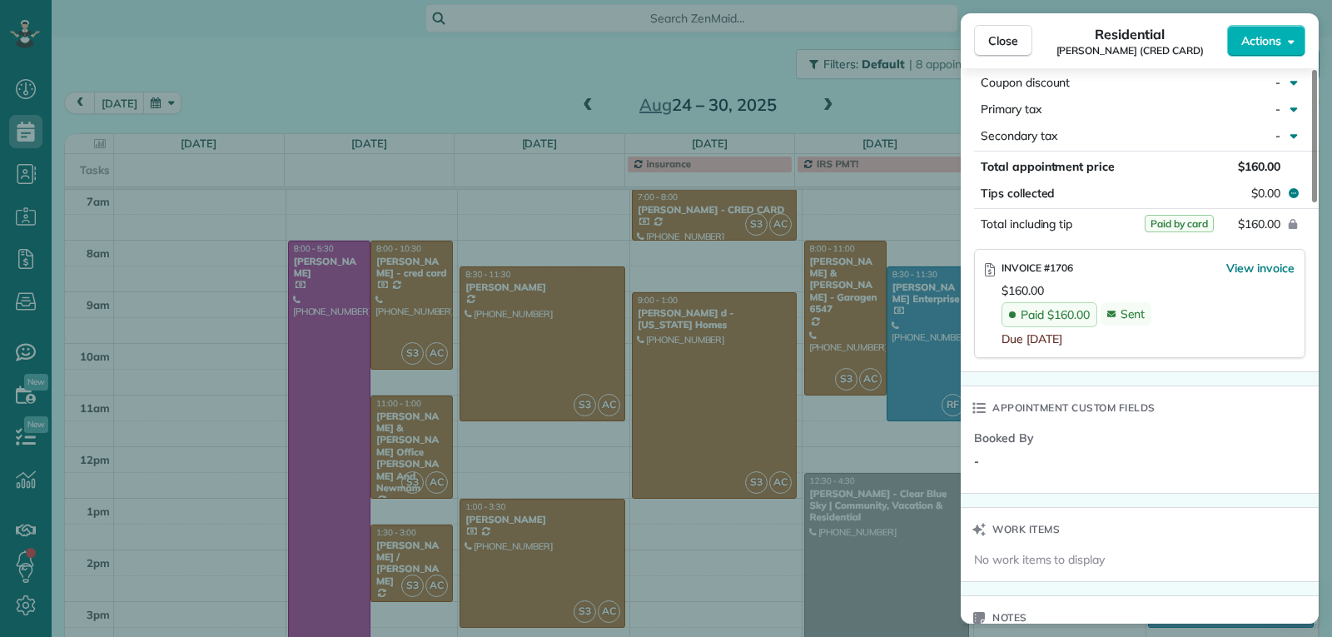
scroll to position [993, 0]
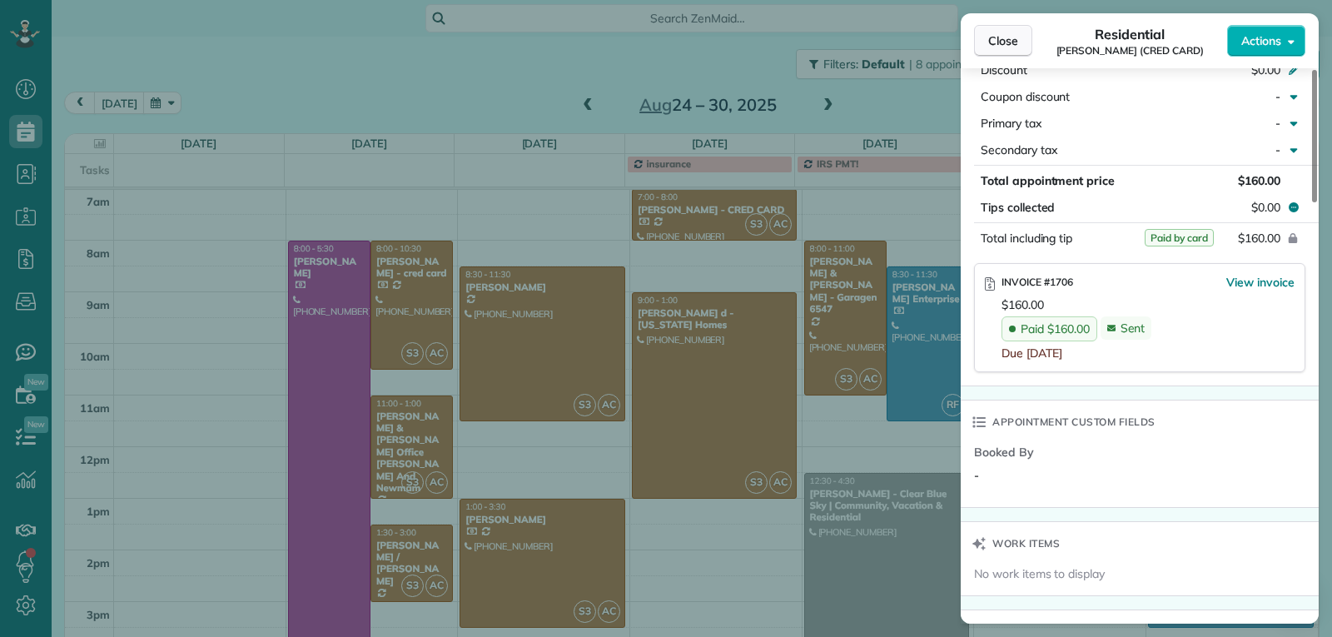
click at [1009, 43] on span "Close" at bounding box center [1003, 40] width 30 height 17
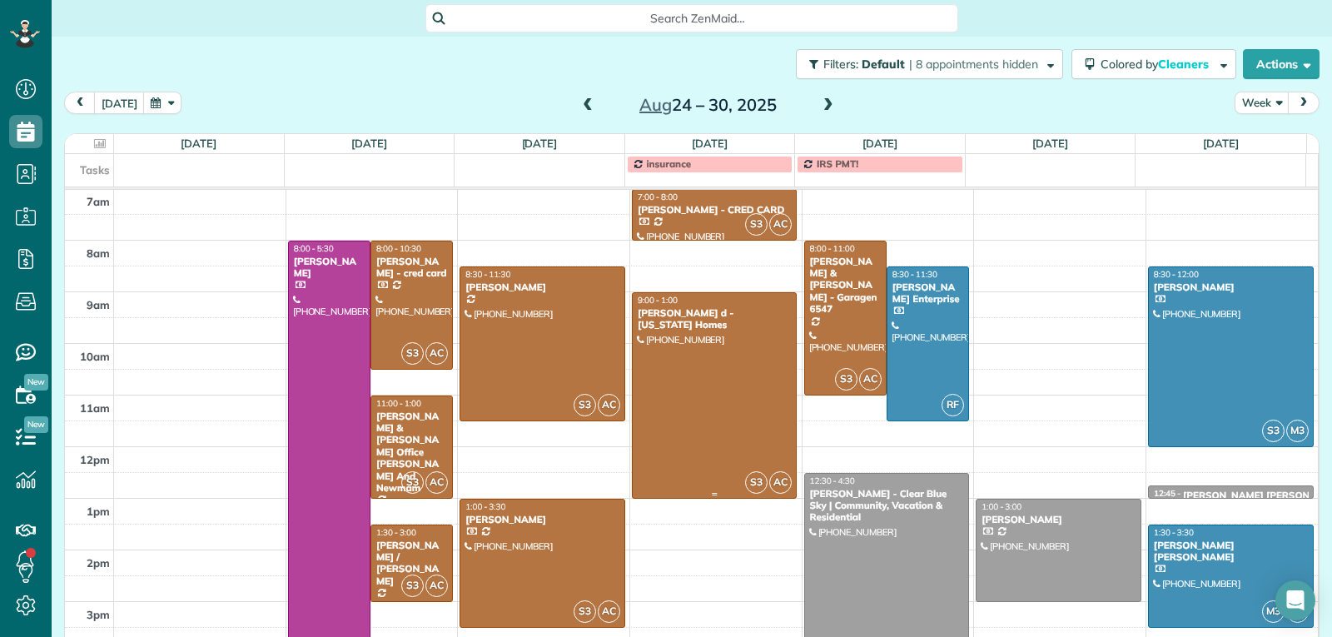
click at [718, 400] on div at bounding box center [715, 395] width 164 height 205
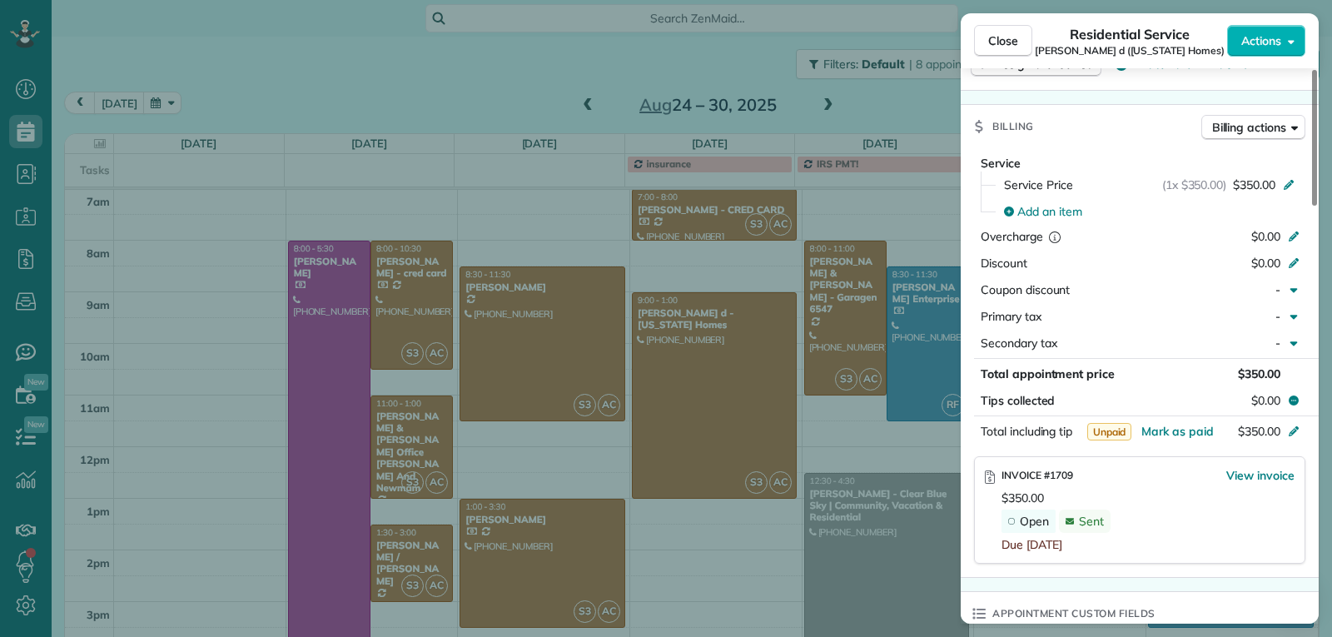
scroll to position [837, 0]
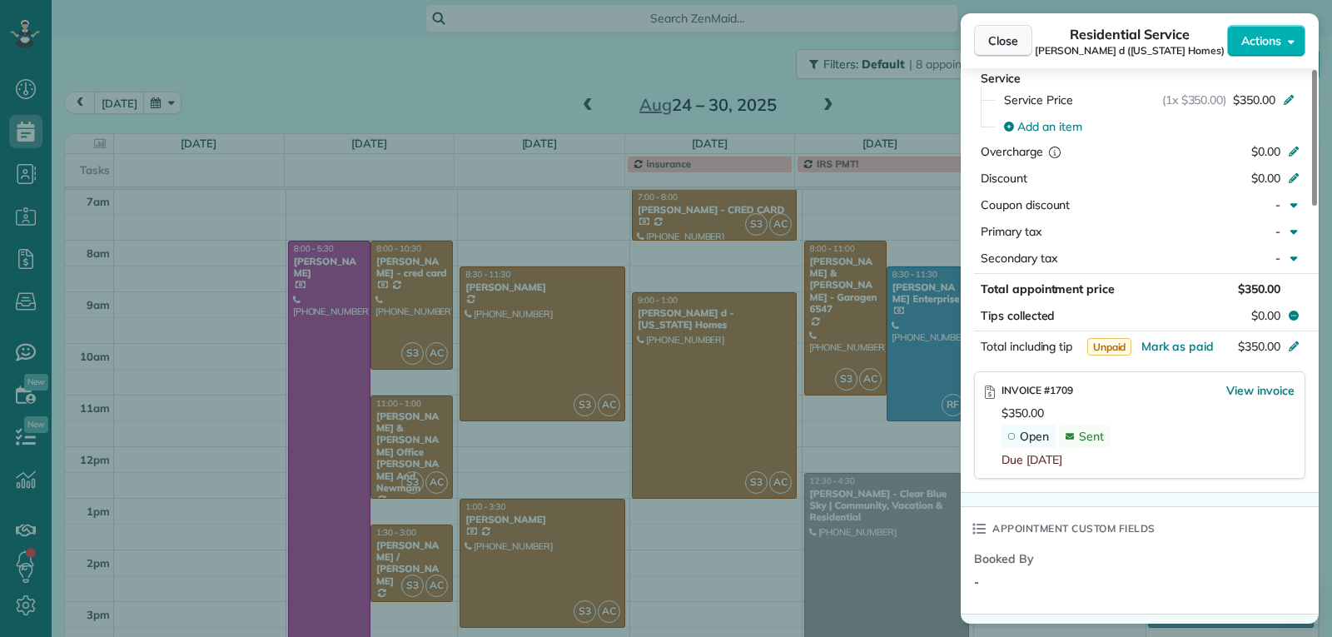
click at [1019, 45] on button "Close" at bounding box center [1003, 41] width 58 height 32
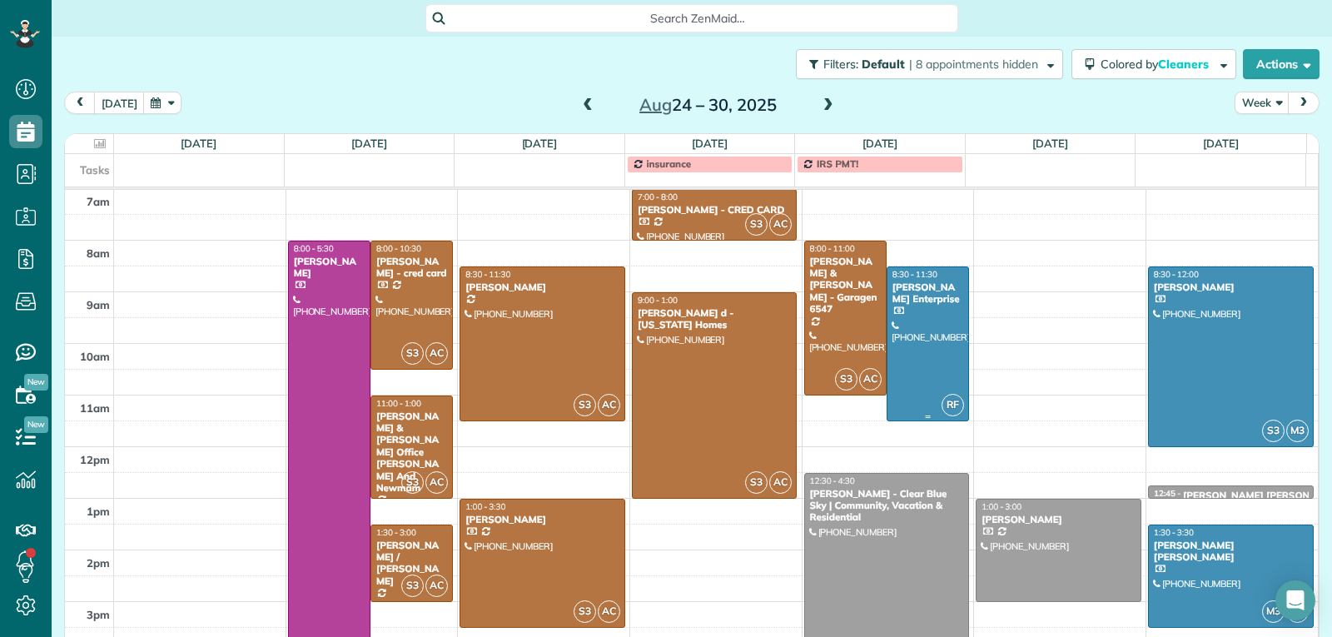
click at [912, 359] on div at bounding box center [927, 343] width 81 height 153
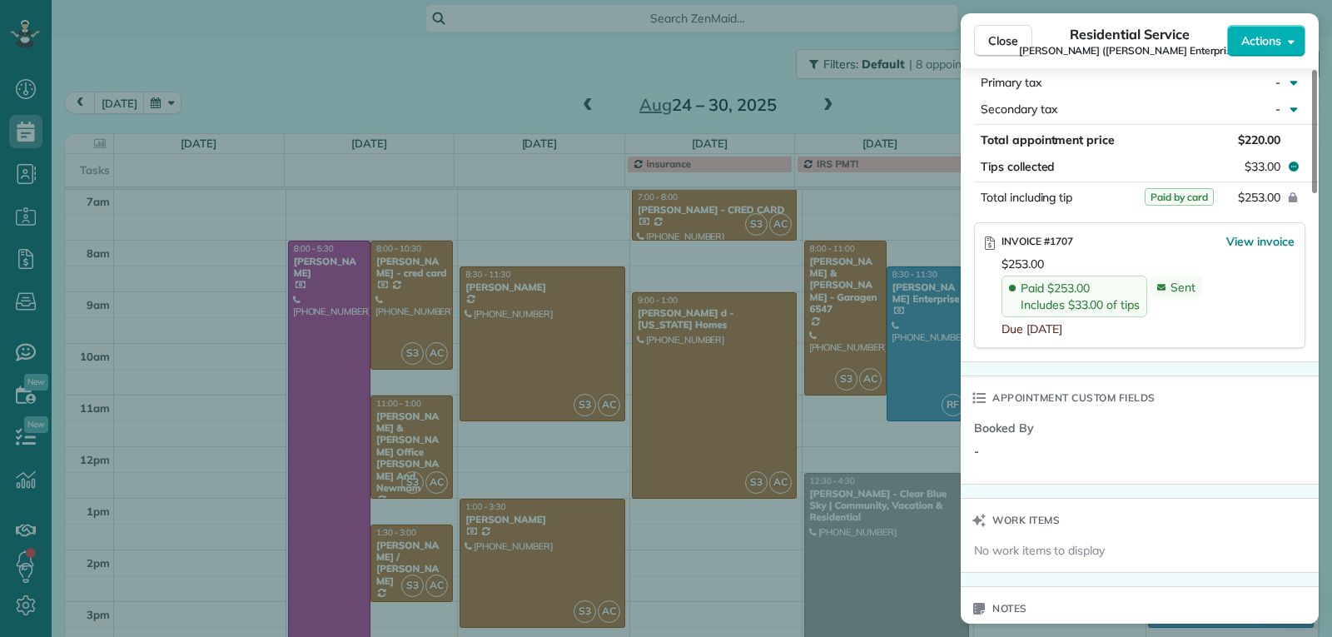
scroll to position [1062, 0]
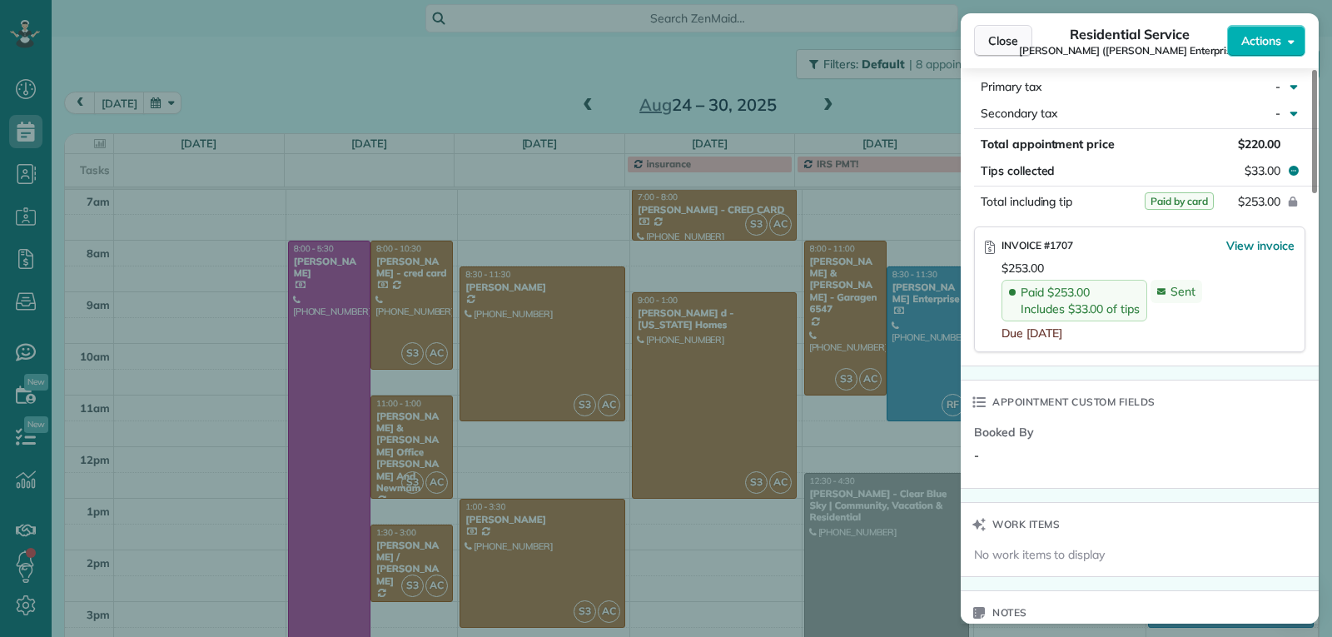
click at [1019, 42] on button "Close" at bounding box center [1003, 41] width 58 height 32
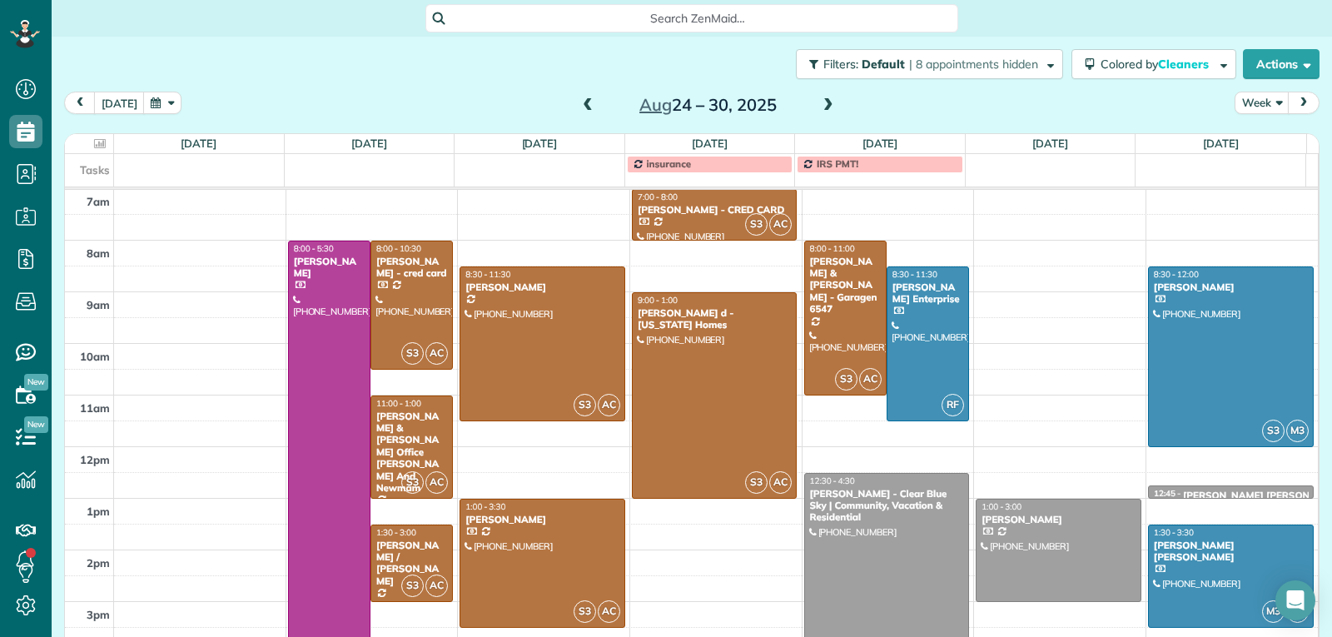
click at [861, 554] on div at bounding box center [887, 576] width 164 height 205
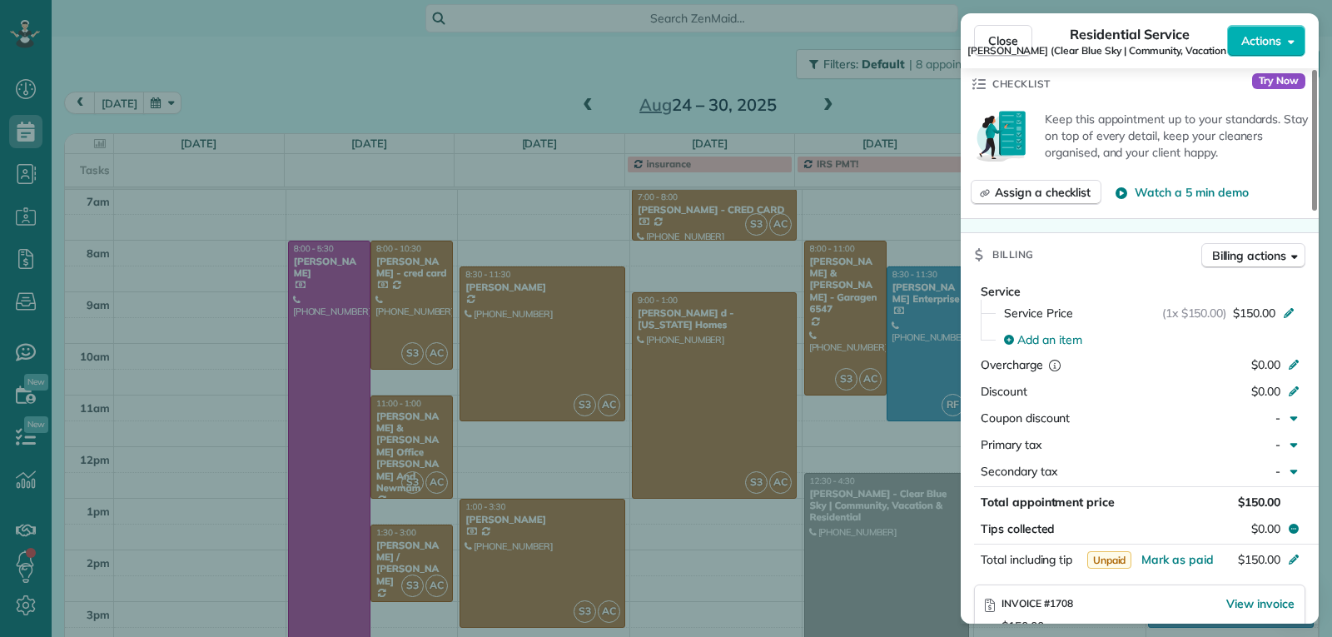
scroll to position [753, 0]
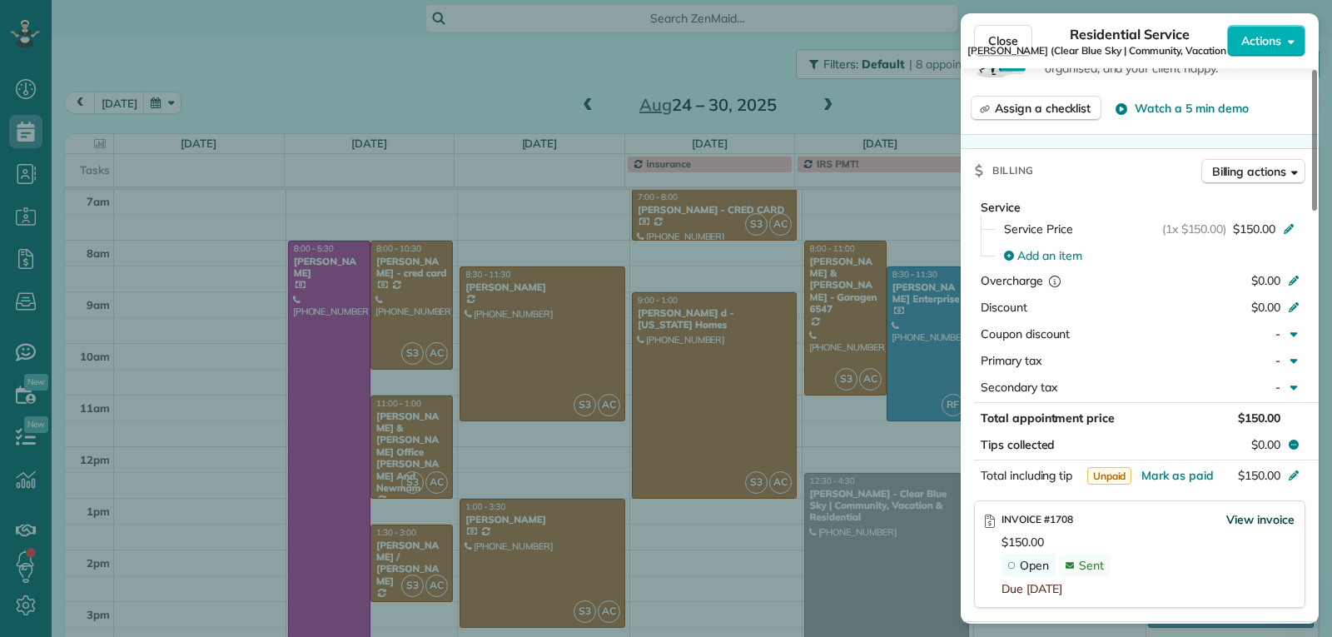
click at [1238, 511] on span "View invoice" at bounding box center [1260, 519] width 68 height 17
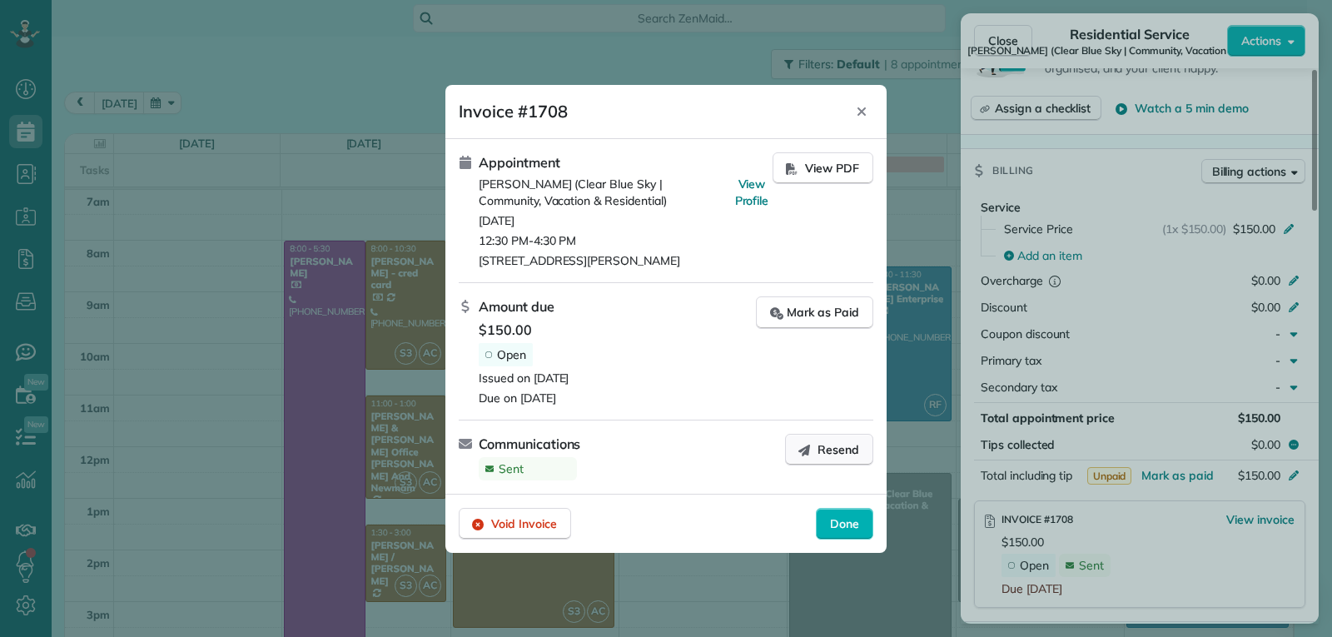
click at [828, 450] on span "Resend" at bounding box center [839, 449] width 42 height 17
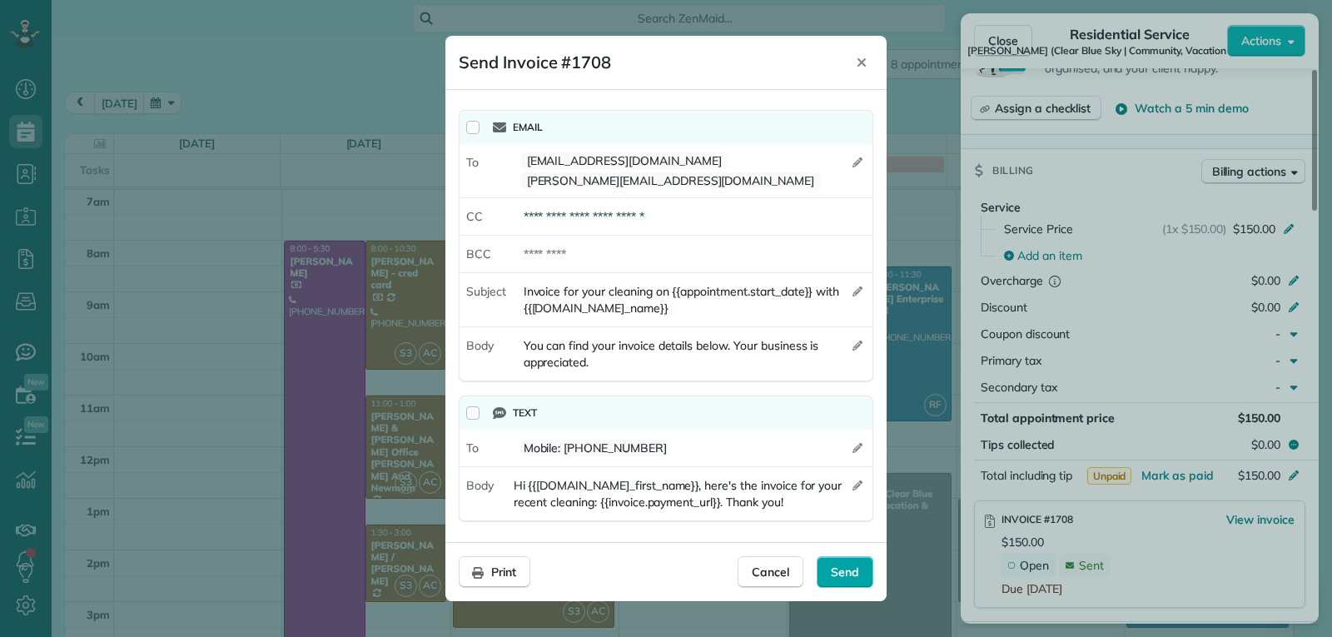
click at [848, 566] on span "Send" at bounding box center [845, 572] width 28 height 17
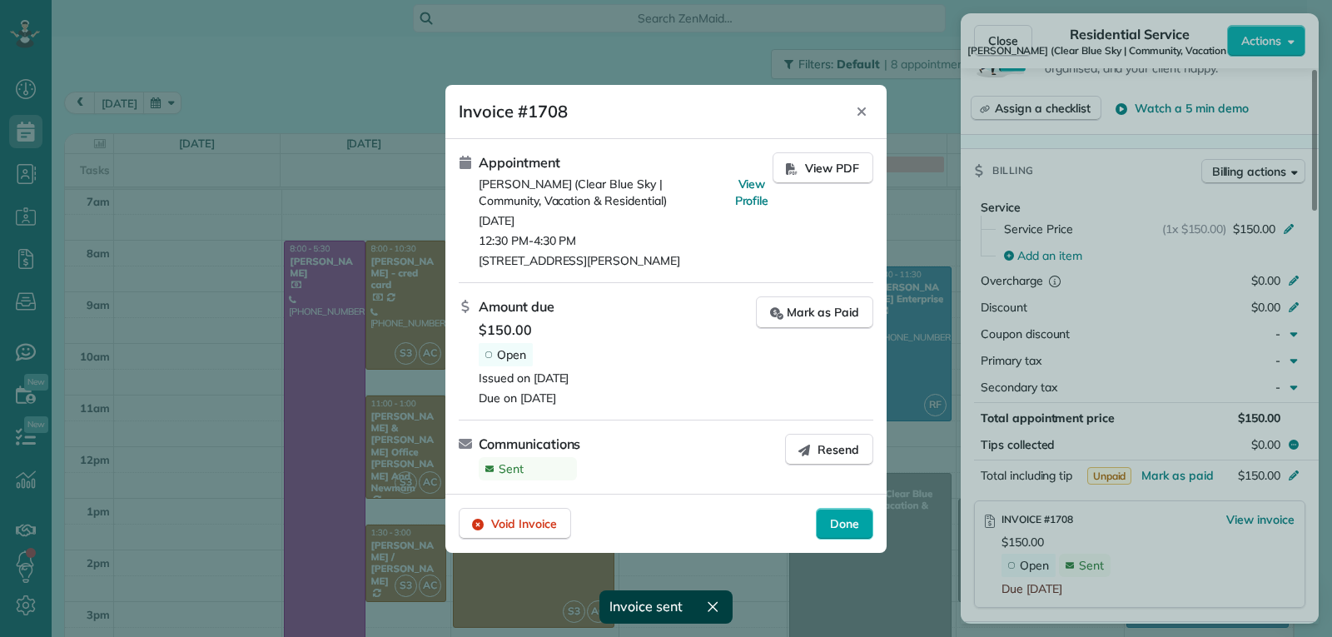
click at [843, 520] on span "Done" at bounding box center [844, 523] width 29 height 17
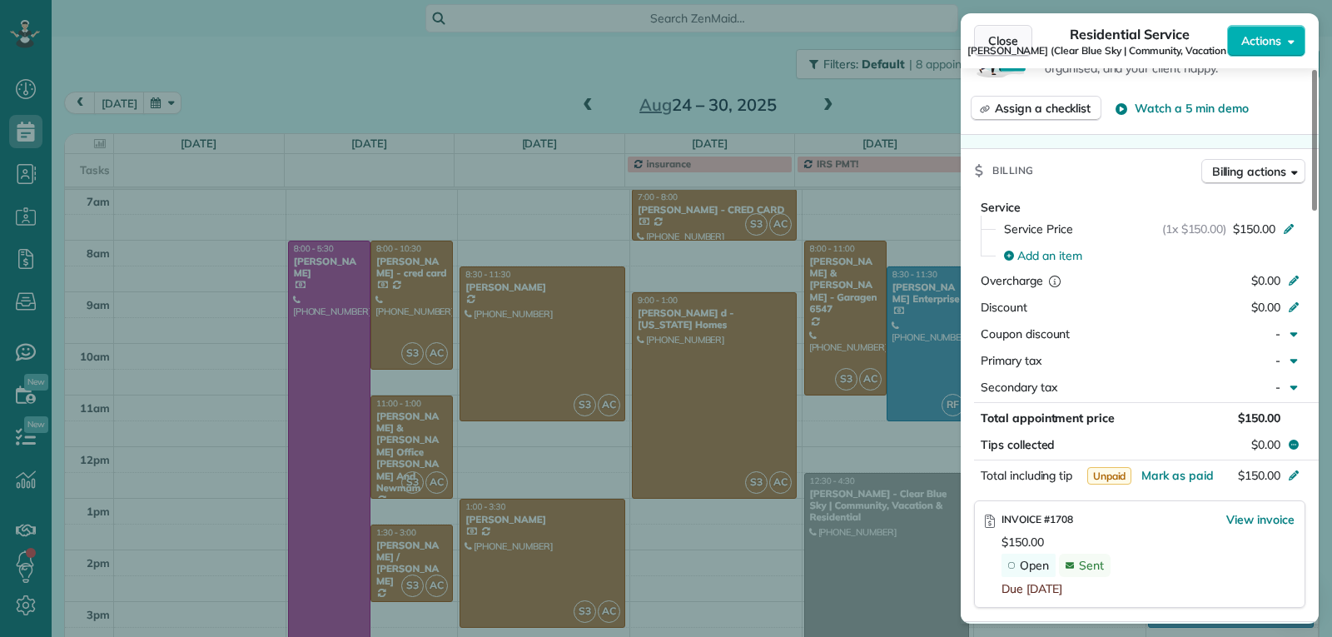
click at [1001, 33] on span "Close" at bounding box center [1003, 40] width 30 height 17
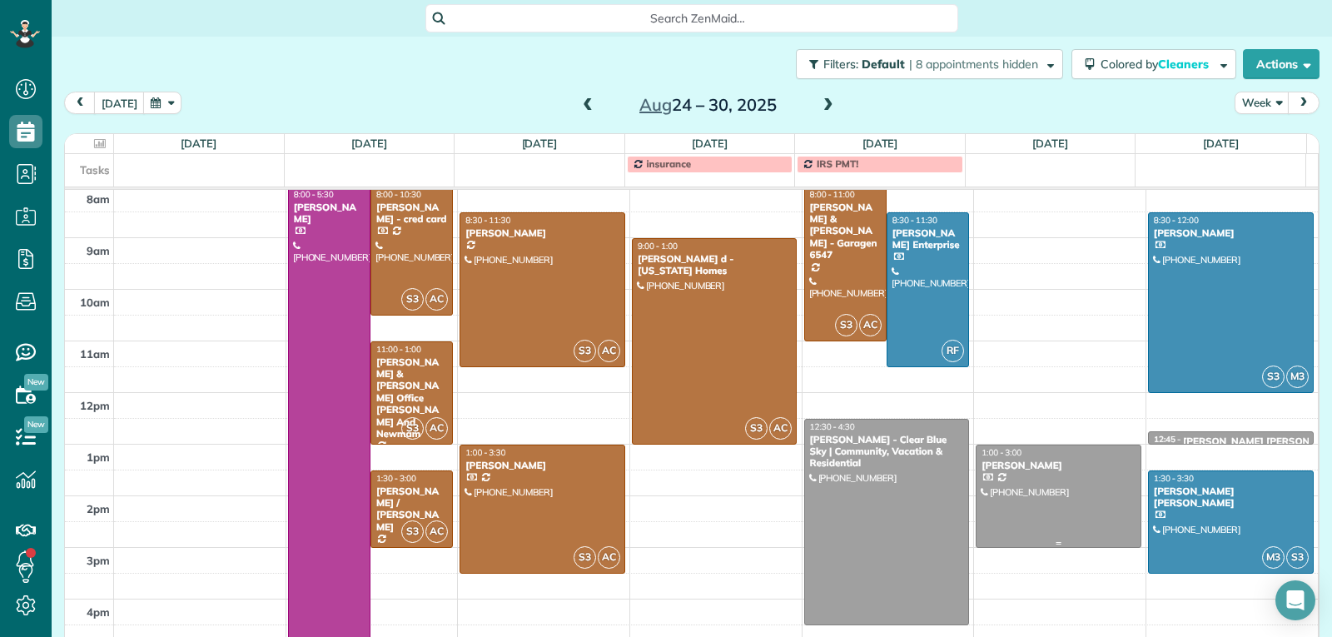
scroll to position [342, 0]
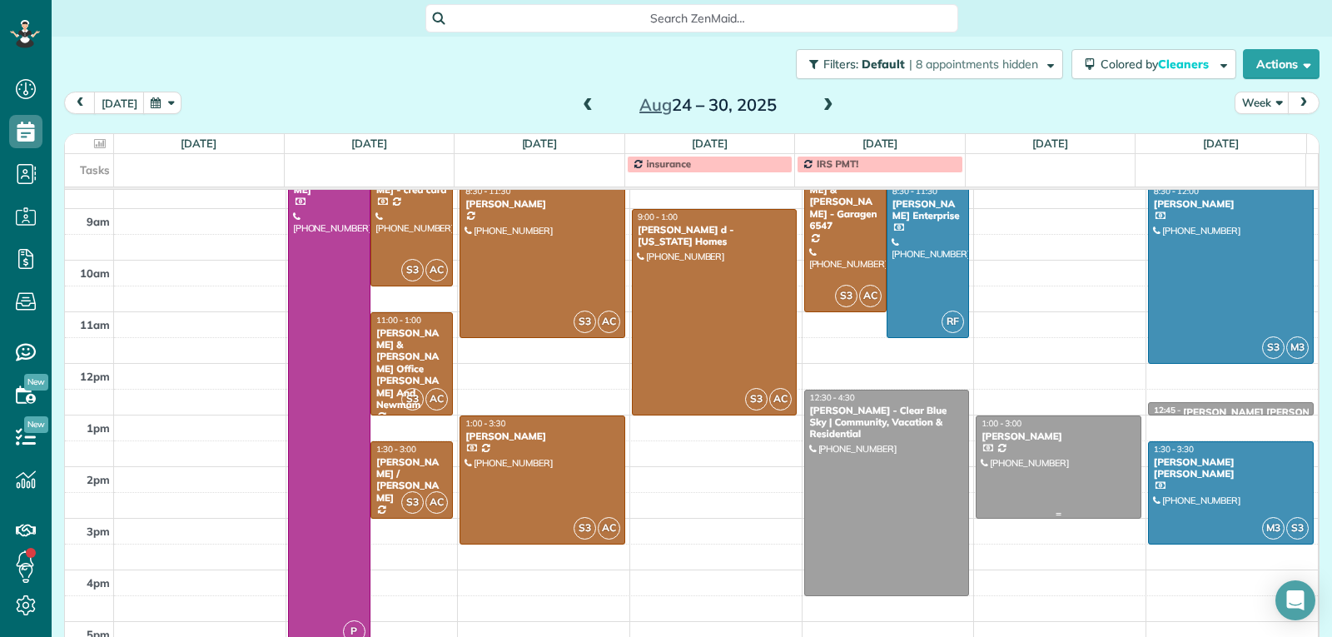
click at [1041, 456] on div at bounding box center [1059, 467] width 164 height 102
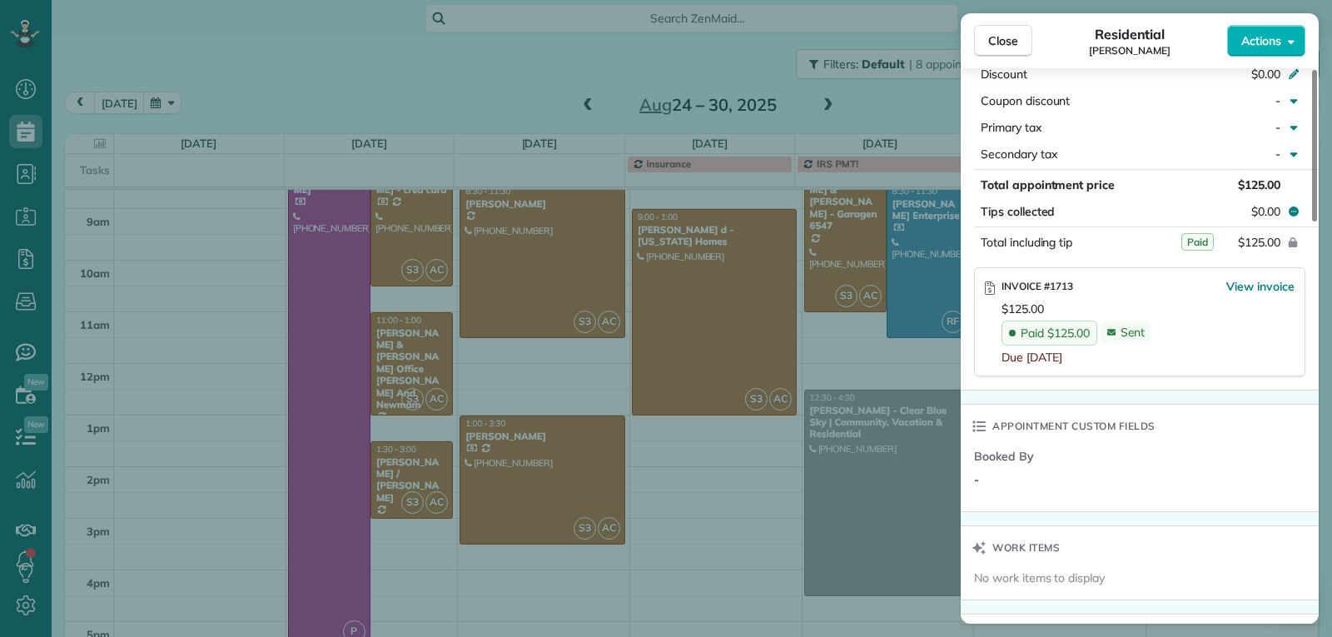
scroll to position [918, 0]
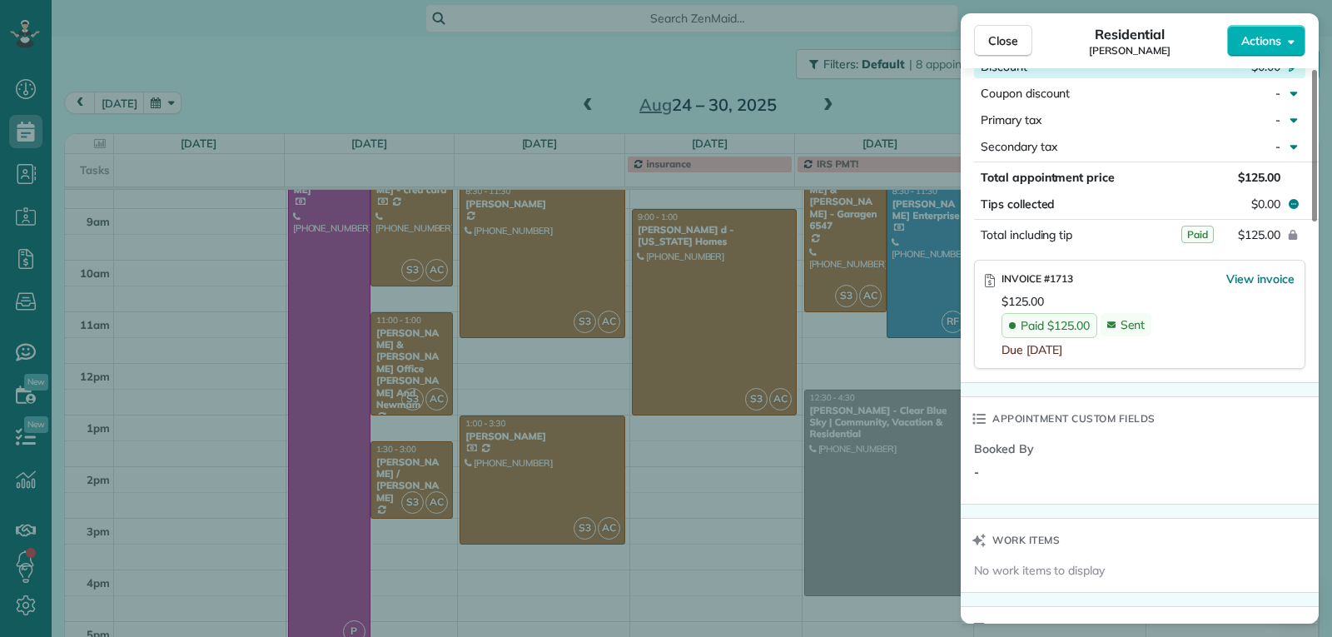
drag, startPoint x: 1010, startPoint y: 46, endPoint x: 1031, endPoint y: 71, distance: 33.0
click at [1010, 46] on span "Close" at bounding box center [1003, 40] width 30 height 17
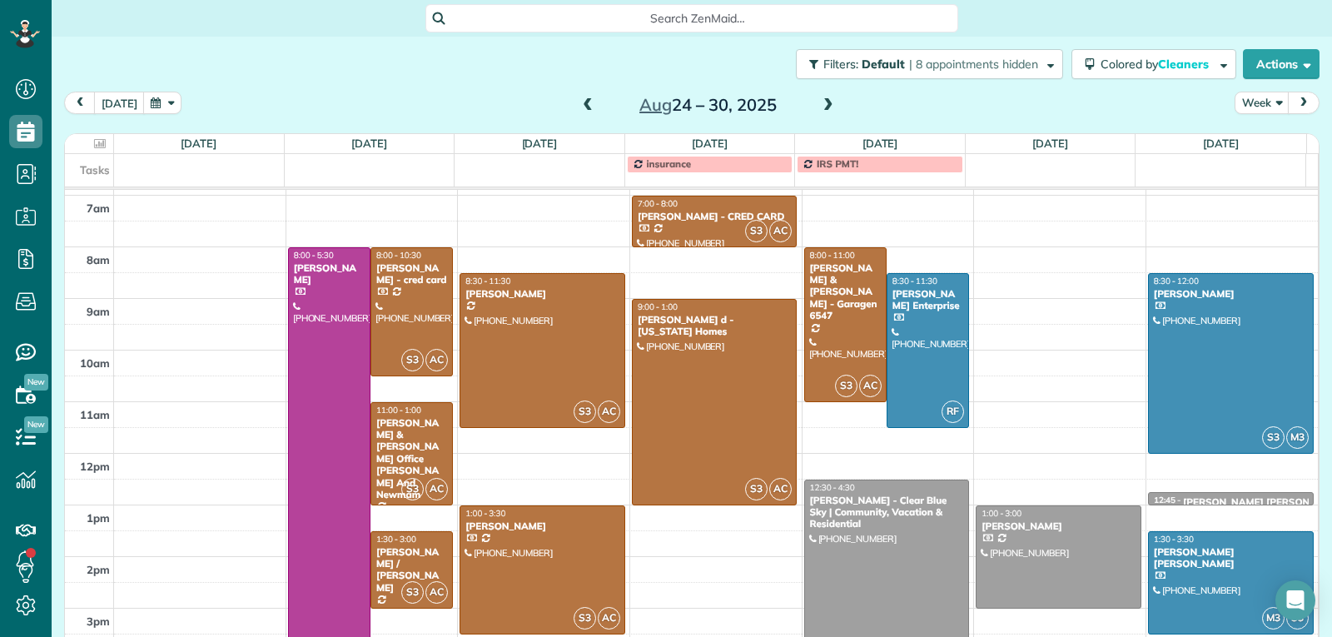
scroll to position [259, 0]
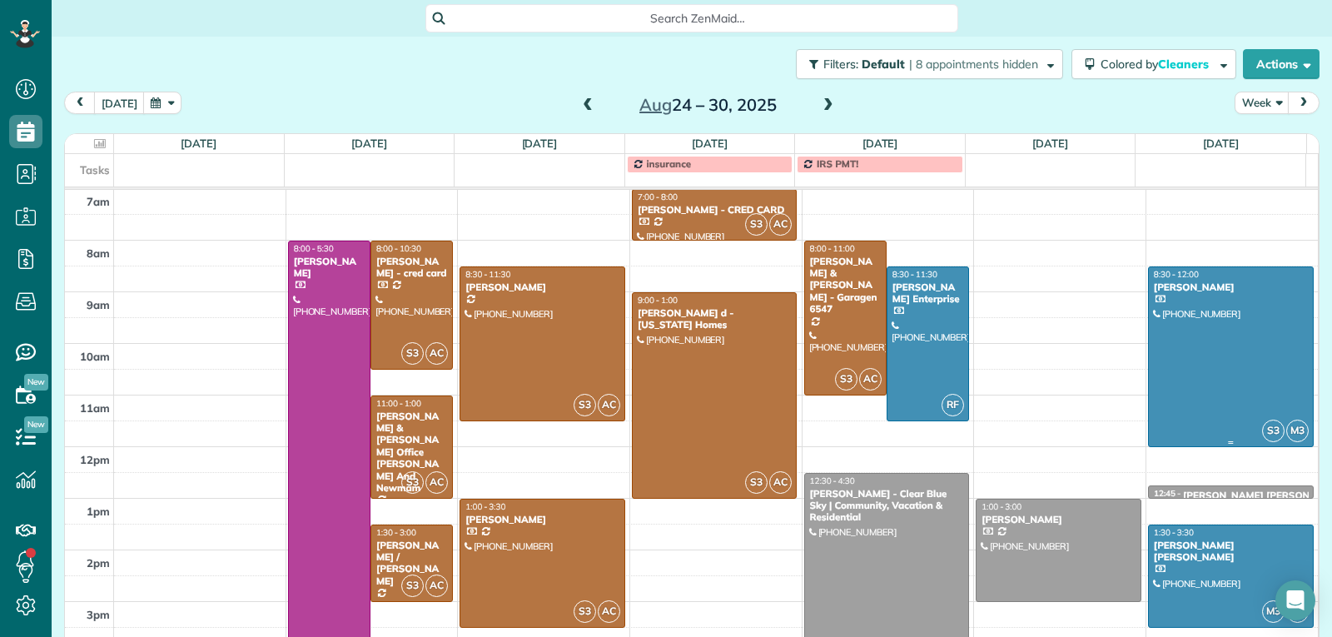
click at [1205, 355] on div at bounding box center [1231, 356] width 164 height 179
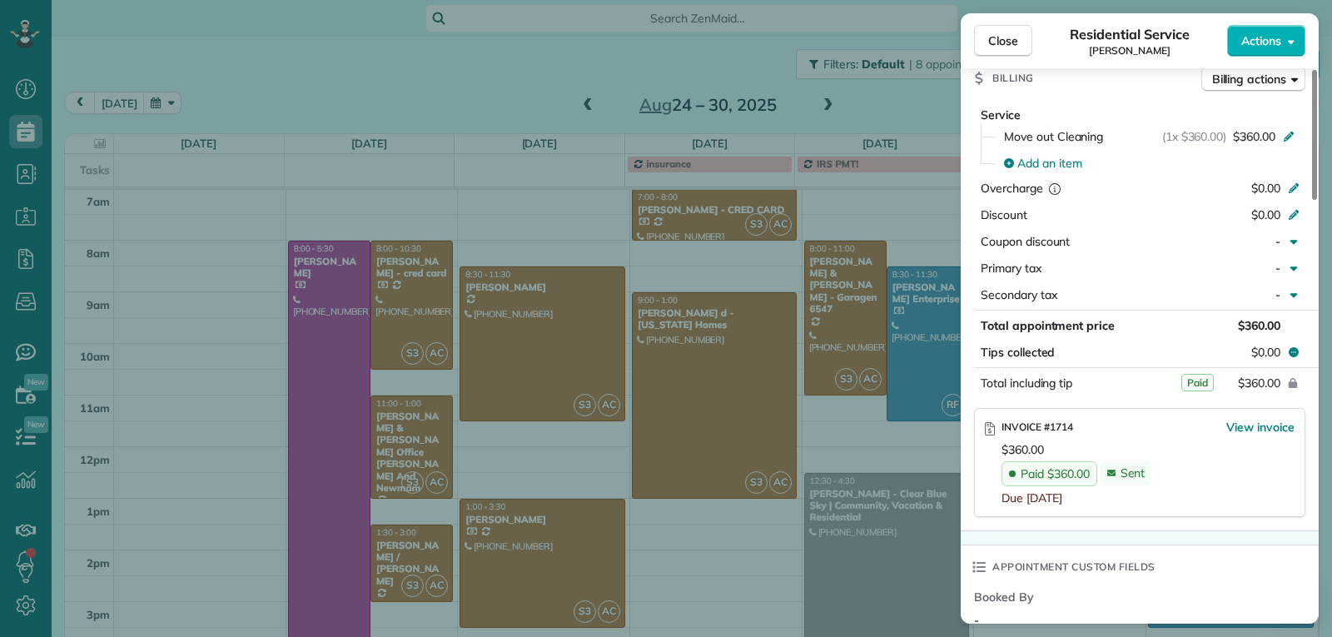
scroll to position [837, 0]
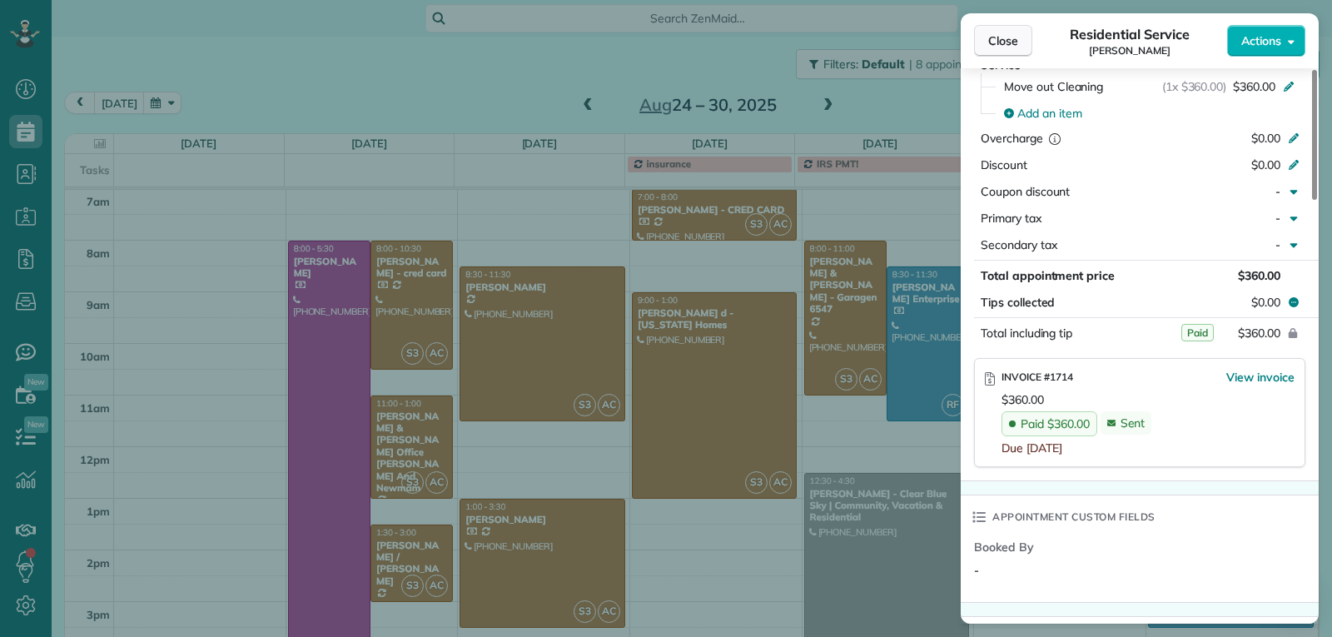
drag, startPoint x: 989, startPoint y: 41, endPoint x: 1075, endPoint y: 131, distance: 124.2
click at [989, 40] on span "Close" at bounding box center [1003, 40] width 30 height 17
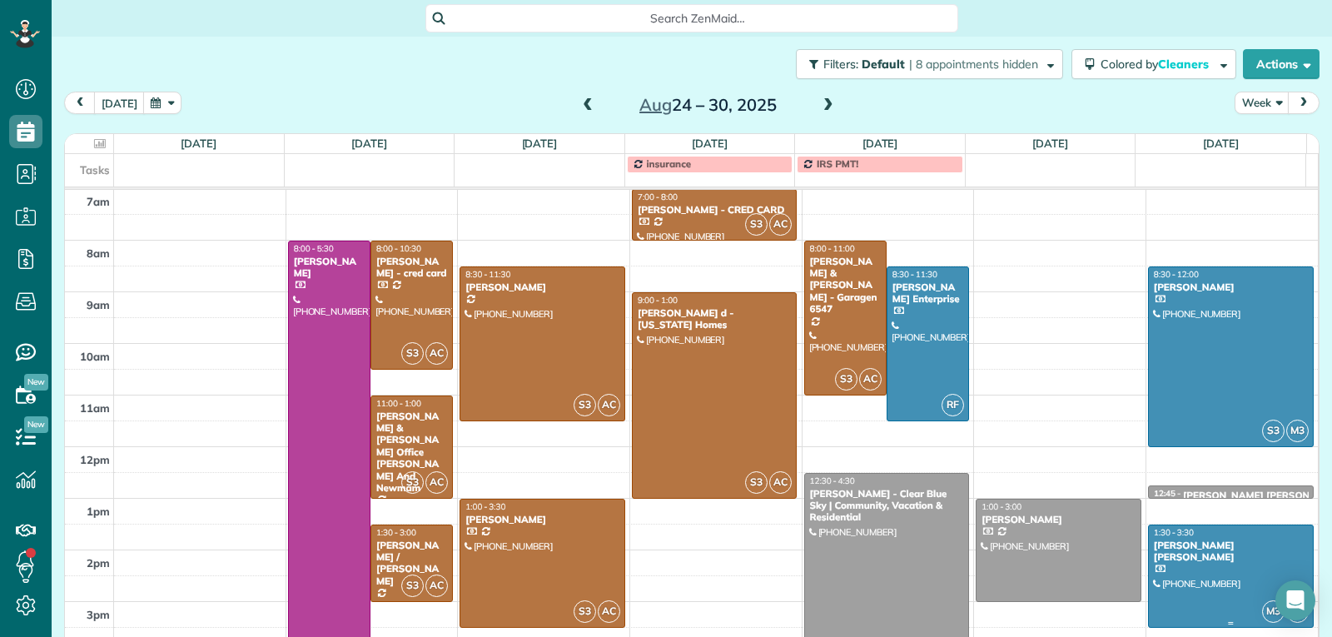
click at [1207, 570] on div at bounding box center [1231, 576] width 164 height 102
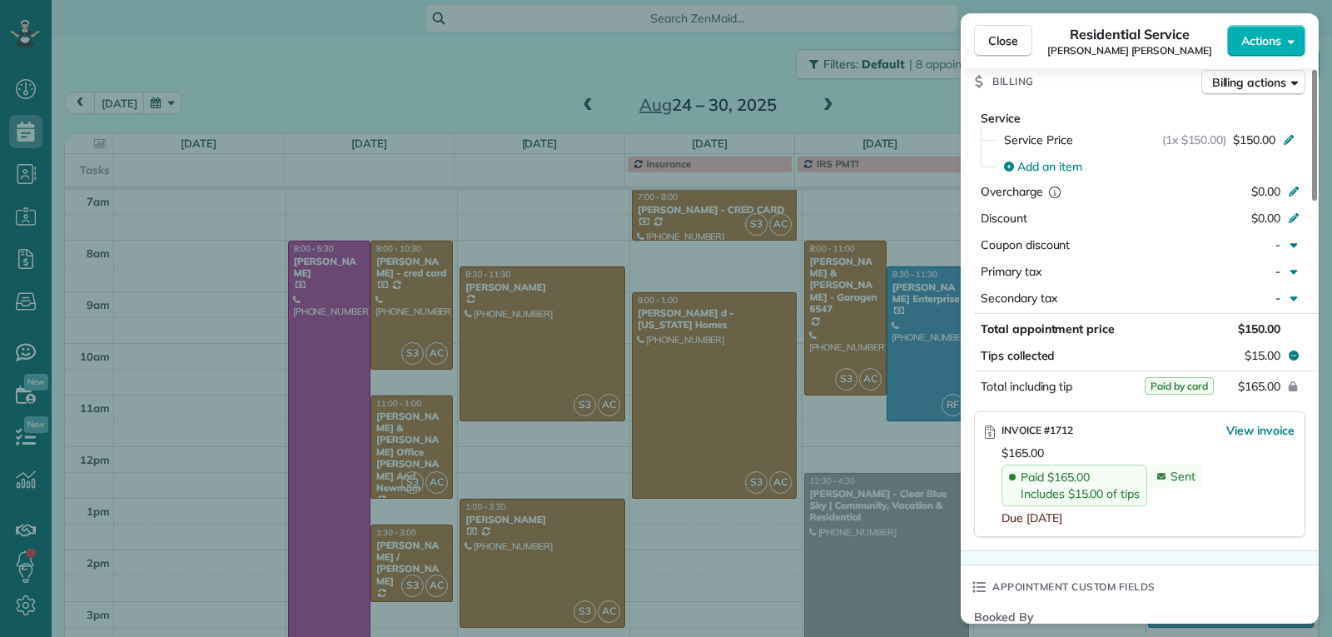
scroll to position [837, 0]
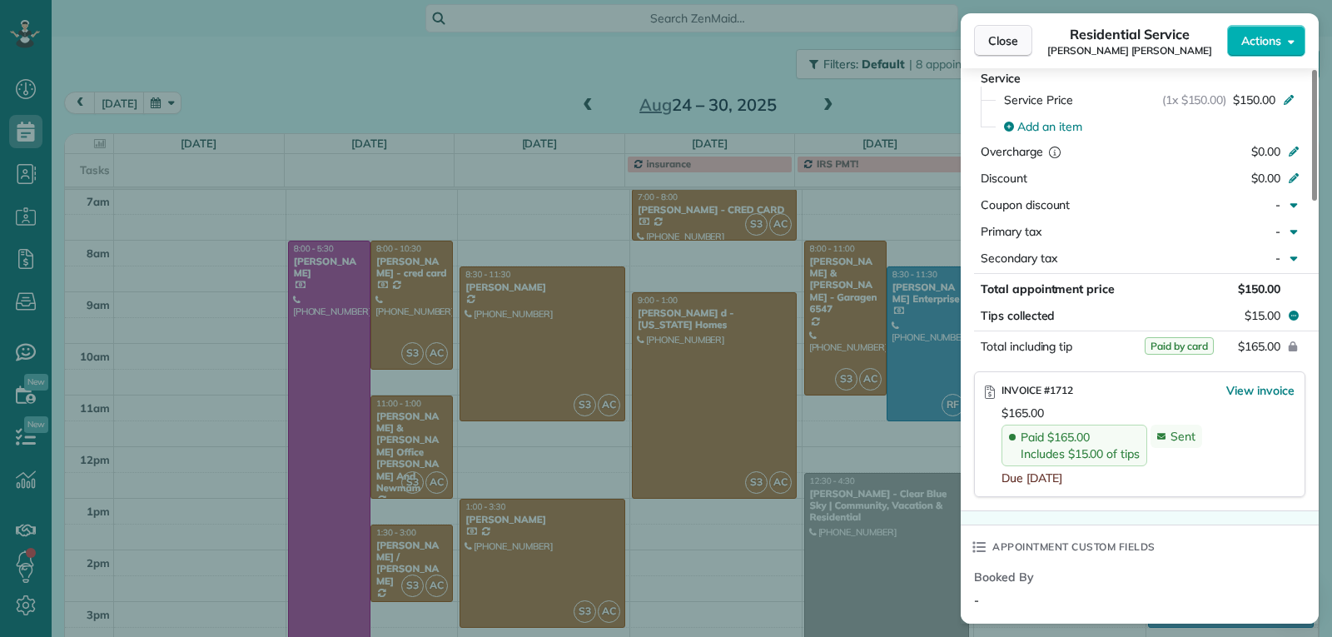
click at [1003, 36] on span "Close" at bounding box center [1003, 40] width 30 height 17
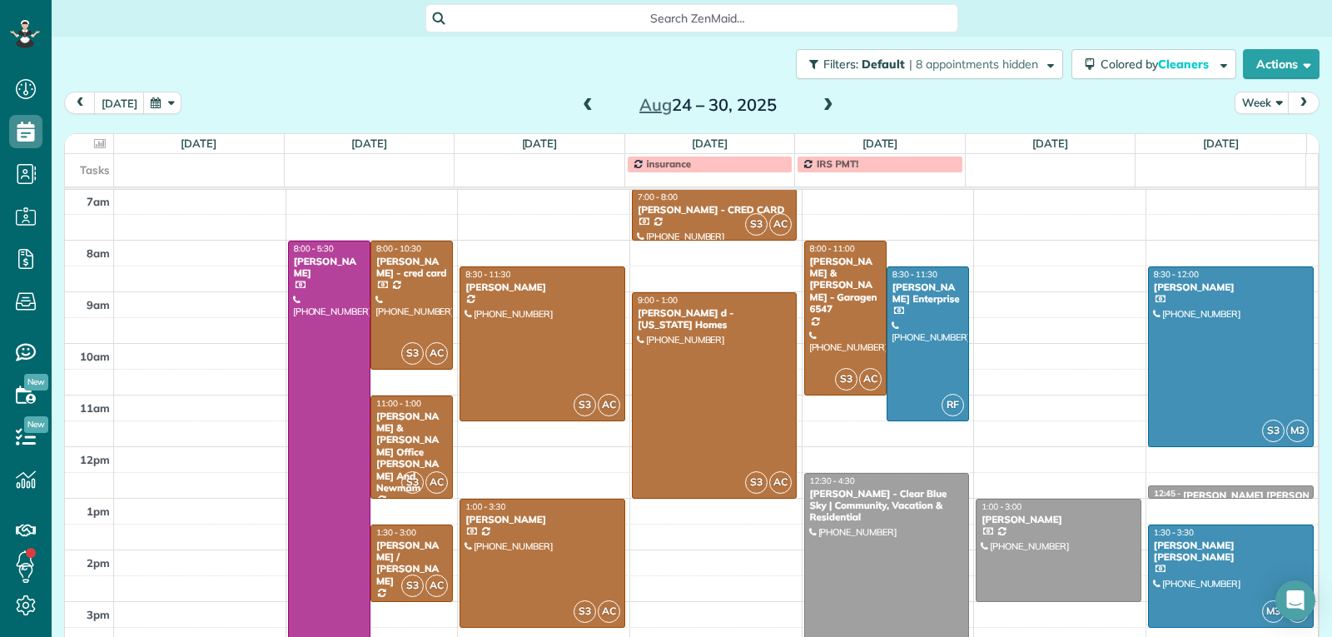
drag, startPoint x: 823, startPoint y: 109, endPoint x: 832, endPoint y: 122, distance: 15.0
click at [823, 108] on span at bounding box center [828, 105] width 18 height 15
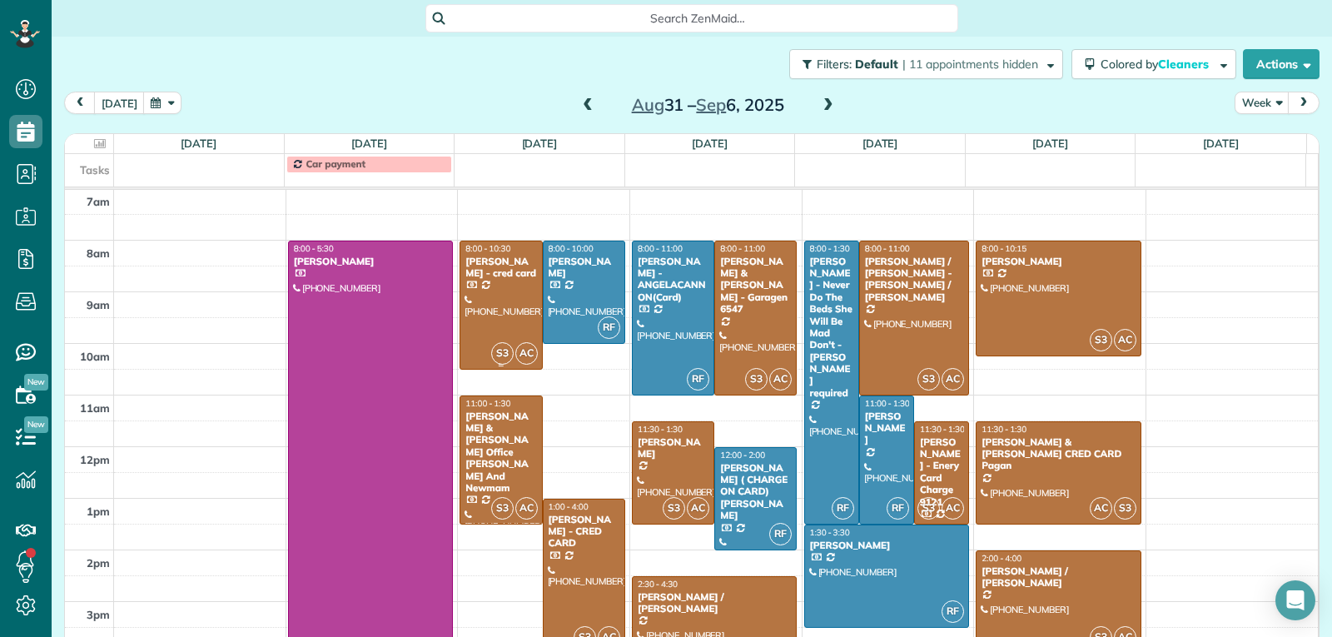
drag, startPoint x: 508, startPoint y: 301, endPoint x: 633, endPoint y: 302, distance: 124.9
click at [510, 302] on div at bounding box center [500, 304] width 81 height 127
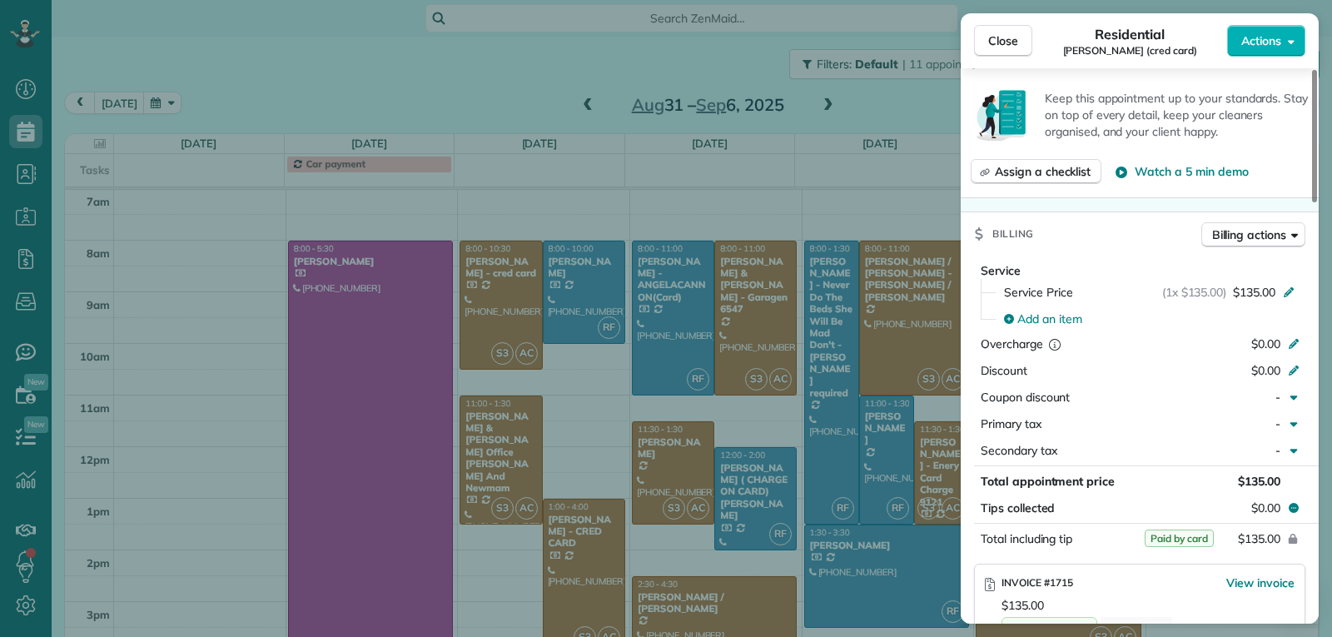
scroll to position [845, 0]
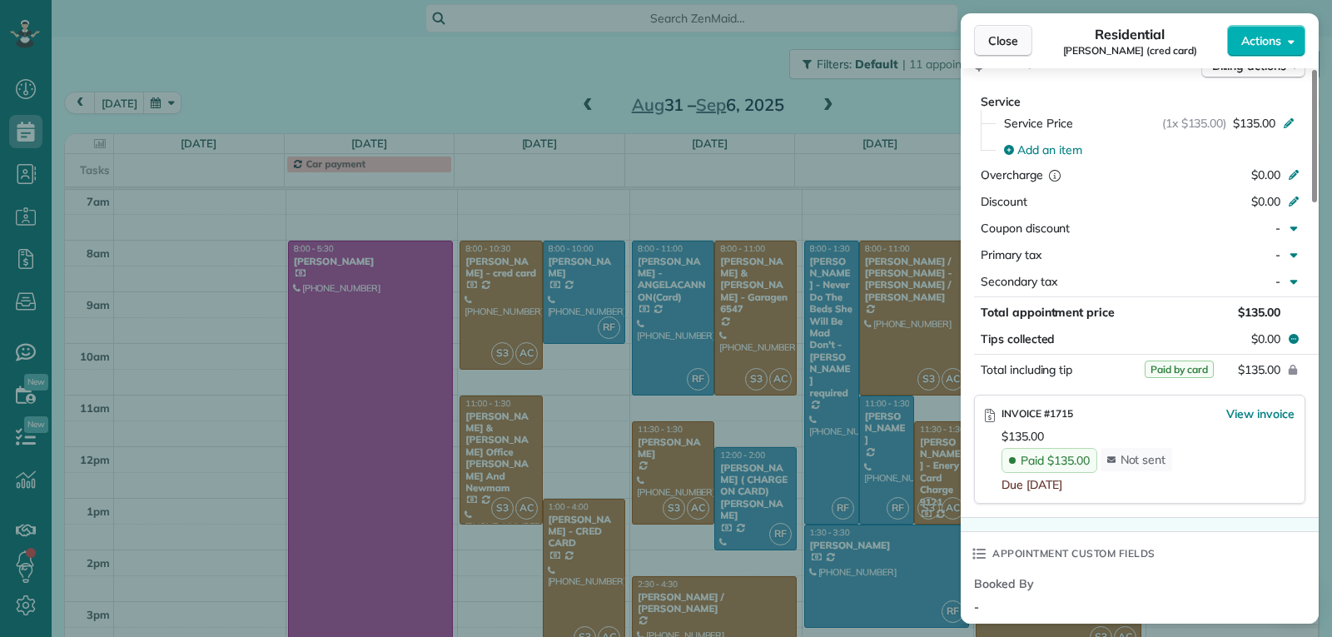
click at [996, 41] on span "Close" at bounding box center [1003, 40] width 30 height 17
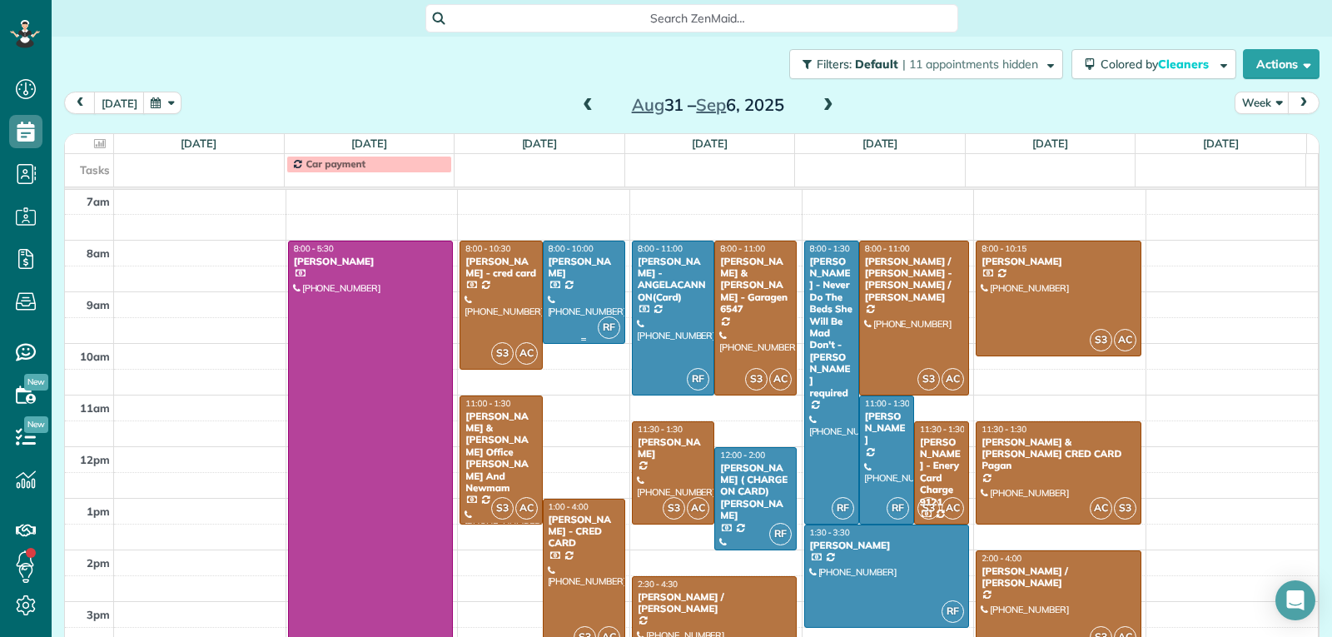
click at [563, 301] on div at bounding box center [584, 292] width 81 height 102
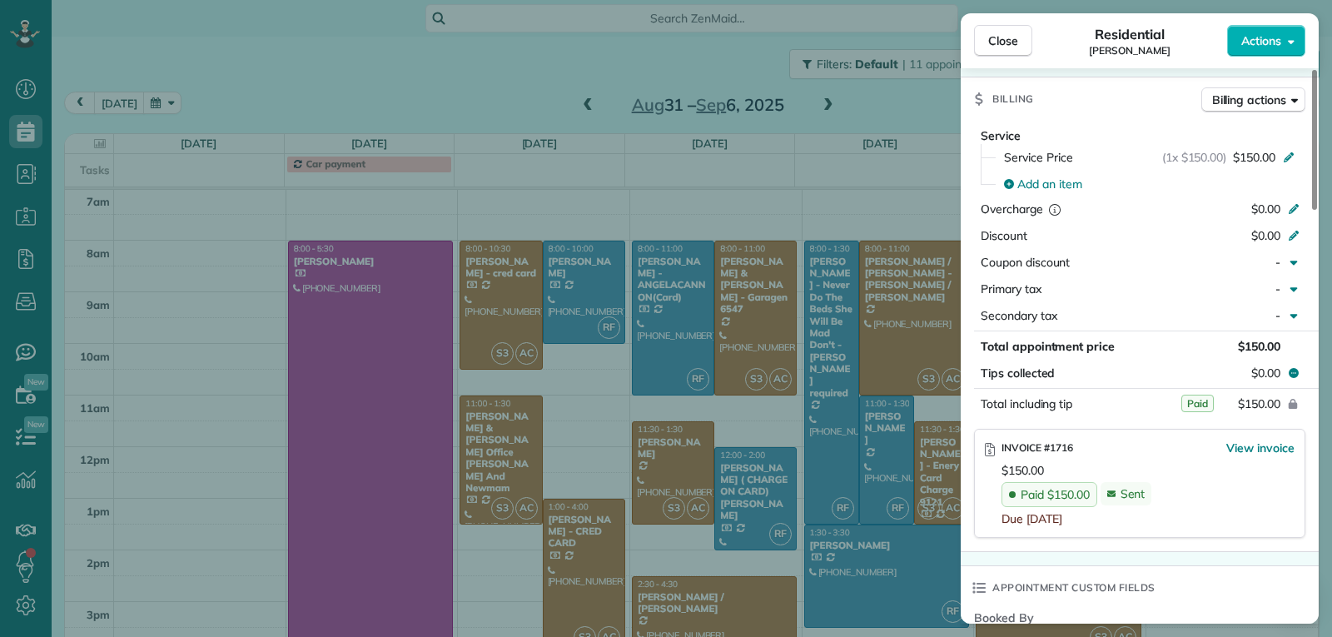
scroll to position [837, 0]
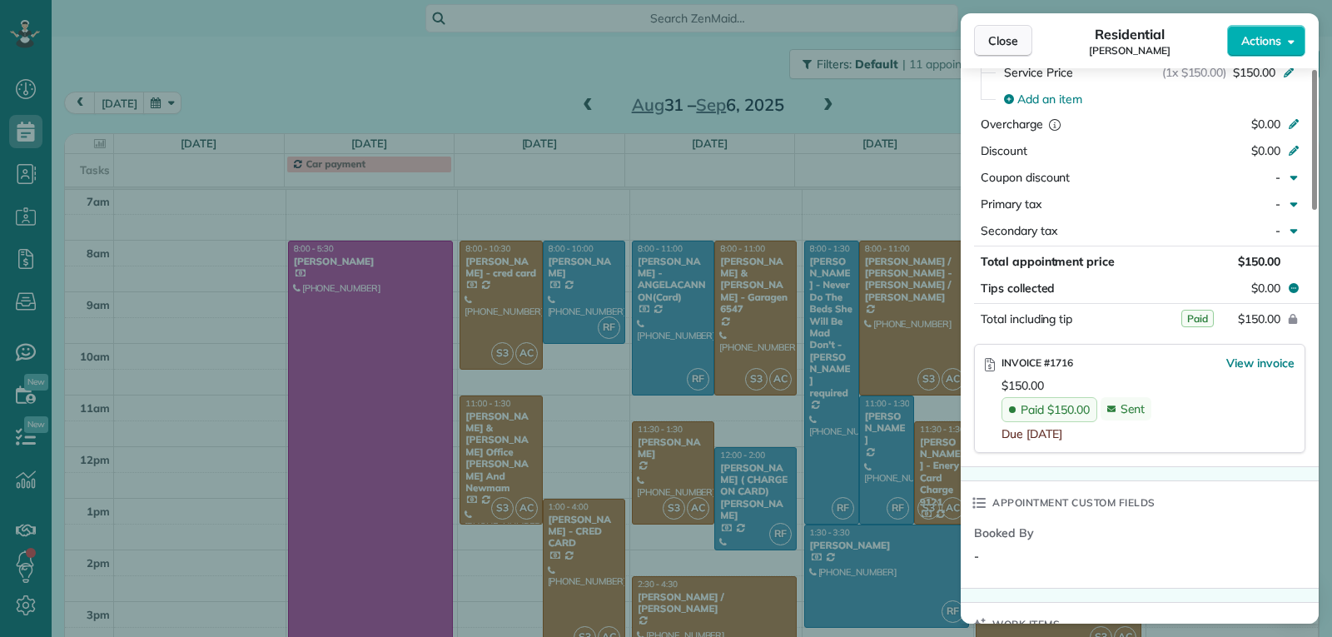
click at [992, 48] on span "Close" at bounding box center [1003, 40] width 30 height 17
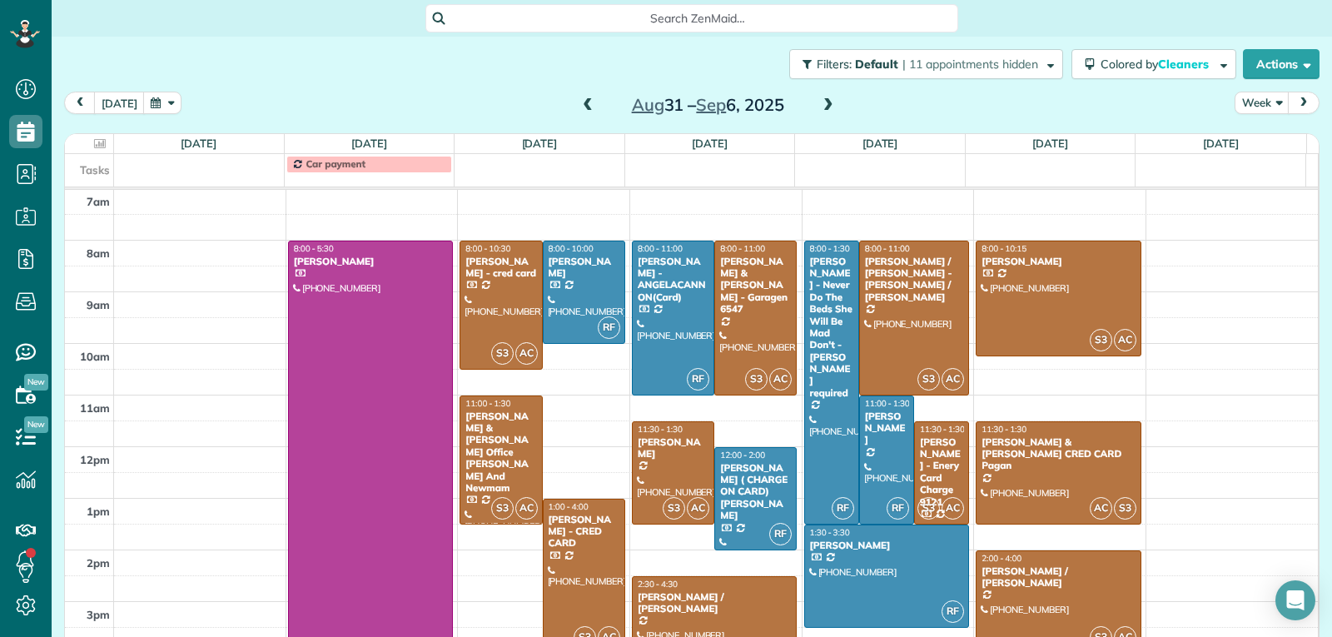
drag, startPoint x: 569, startPoint y: 546, endPoint x: 793, endPoint y: 528, distance: 225.5
click at [569, 546] on div at bounding box center [584, 575] width 81 height 153
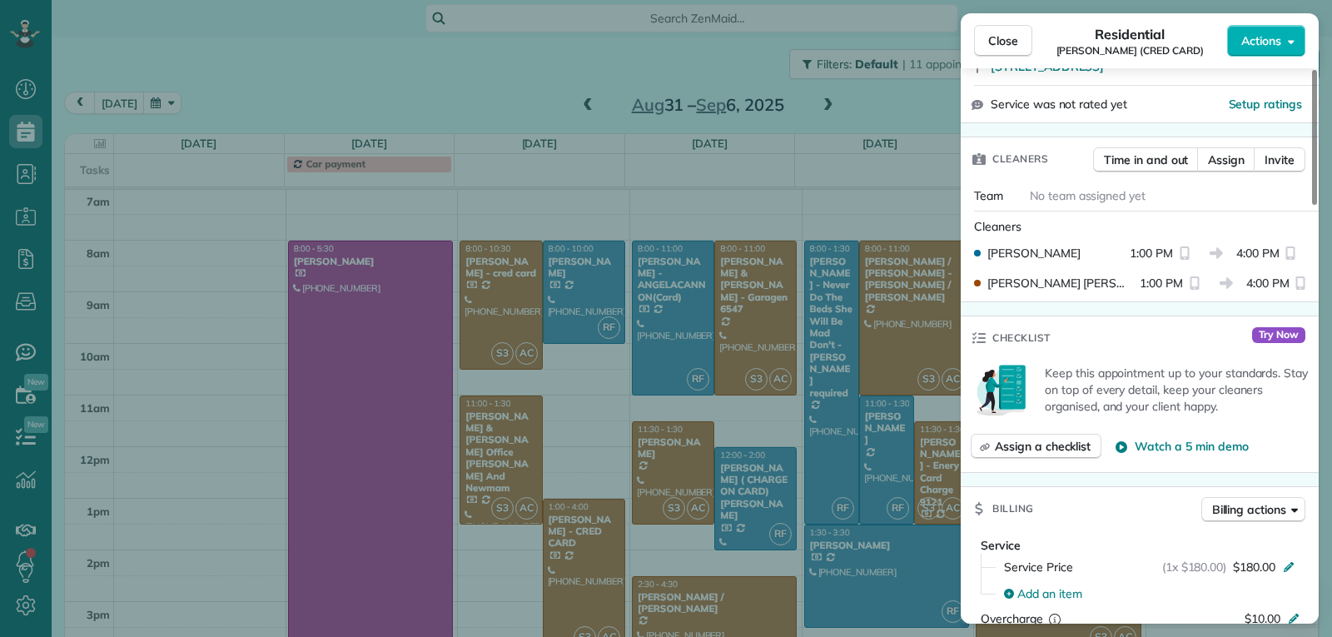
scroll to position [752, 0]
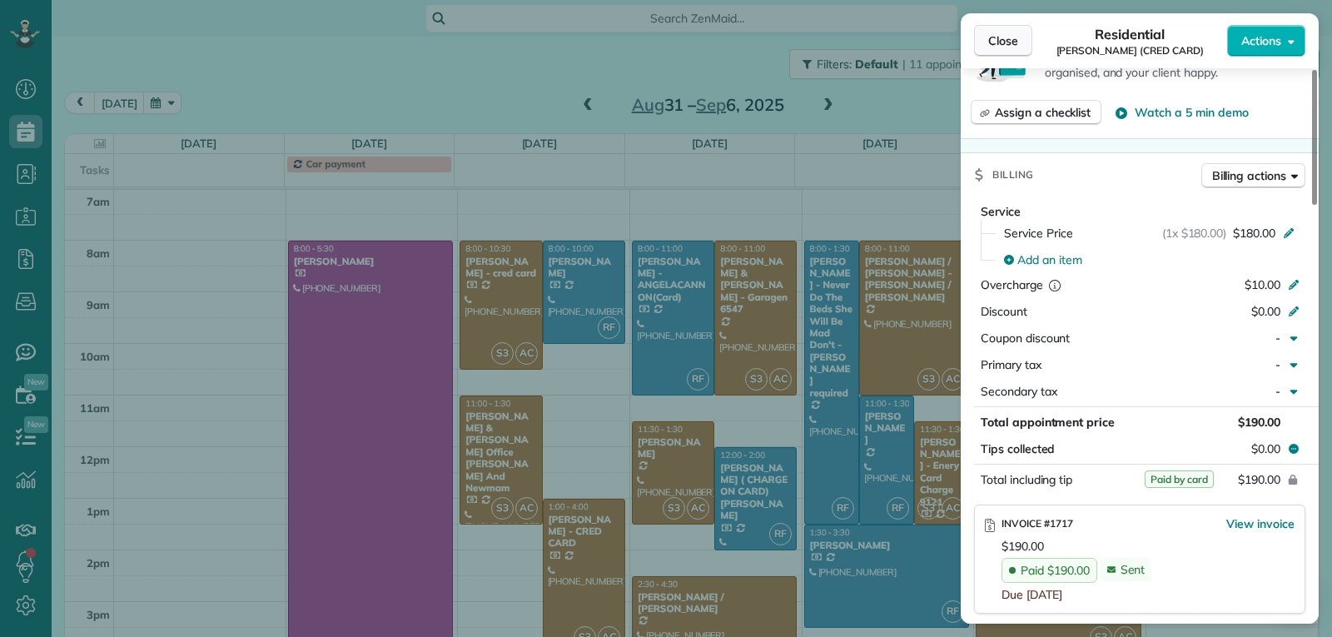
click at [995, 43] on span "Close" at bounding box center [1003, 40] width 30 height 17
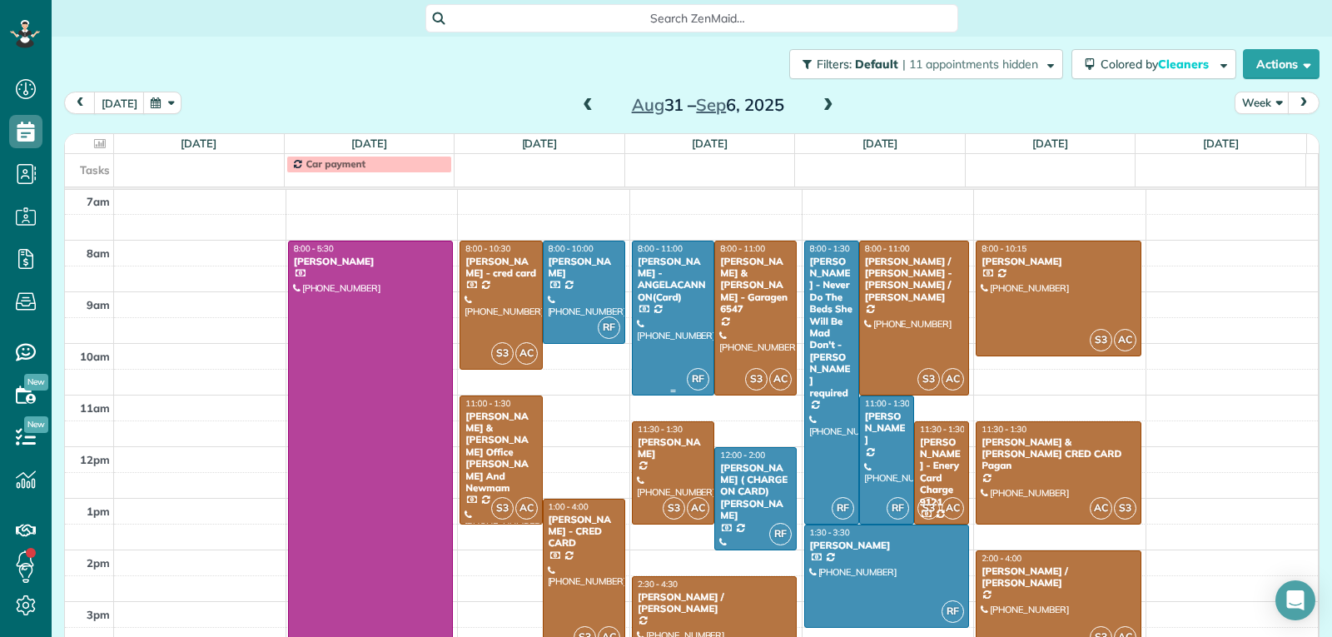
click at [653, 350] on div at bounding box center [673, 317] width 81 height 153
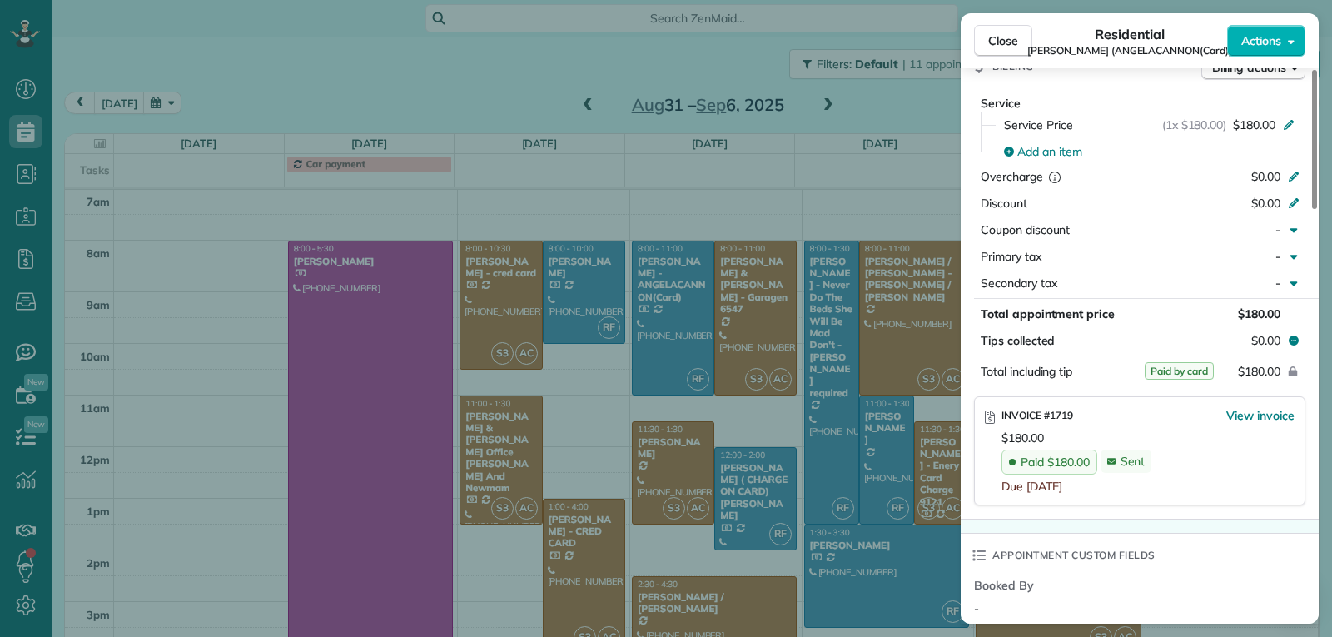
scroll to position [836, 0]
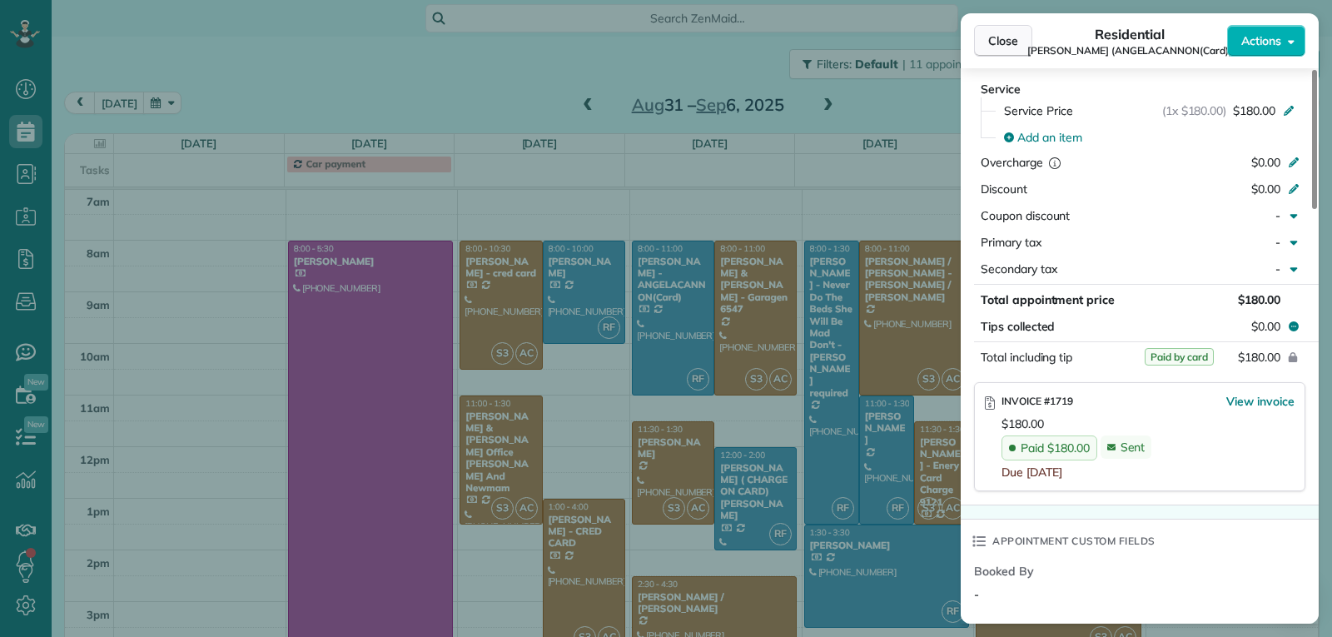
click at [1005, 47] on span "Close" at bounding box center [1003, 40] width 30 height 17
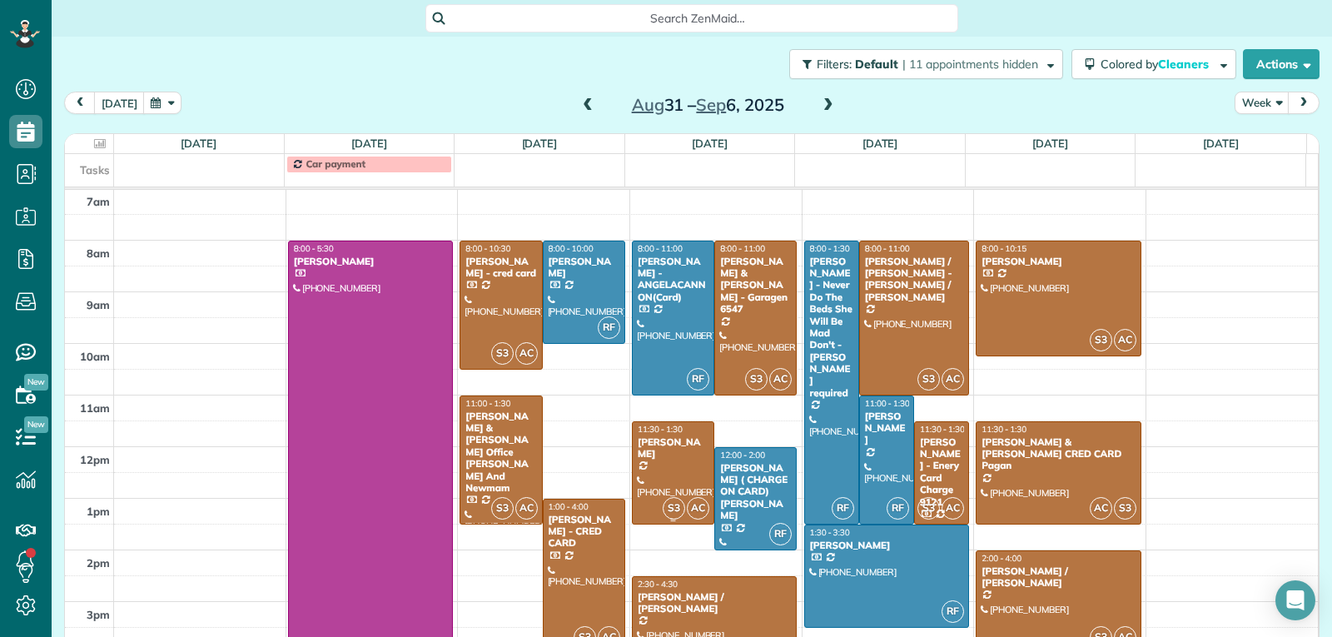
click at [664, 490] on div at bounding box center [673, 473] width 81 height 102
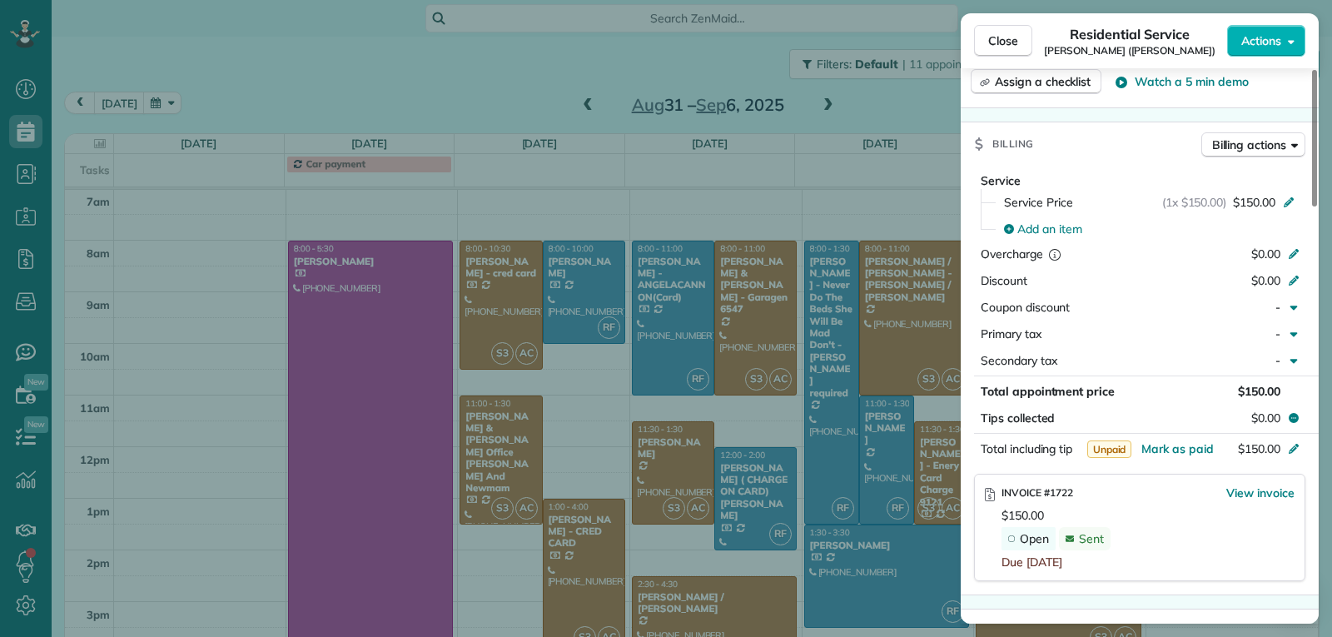
scroll to position [750, 0]
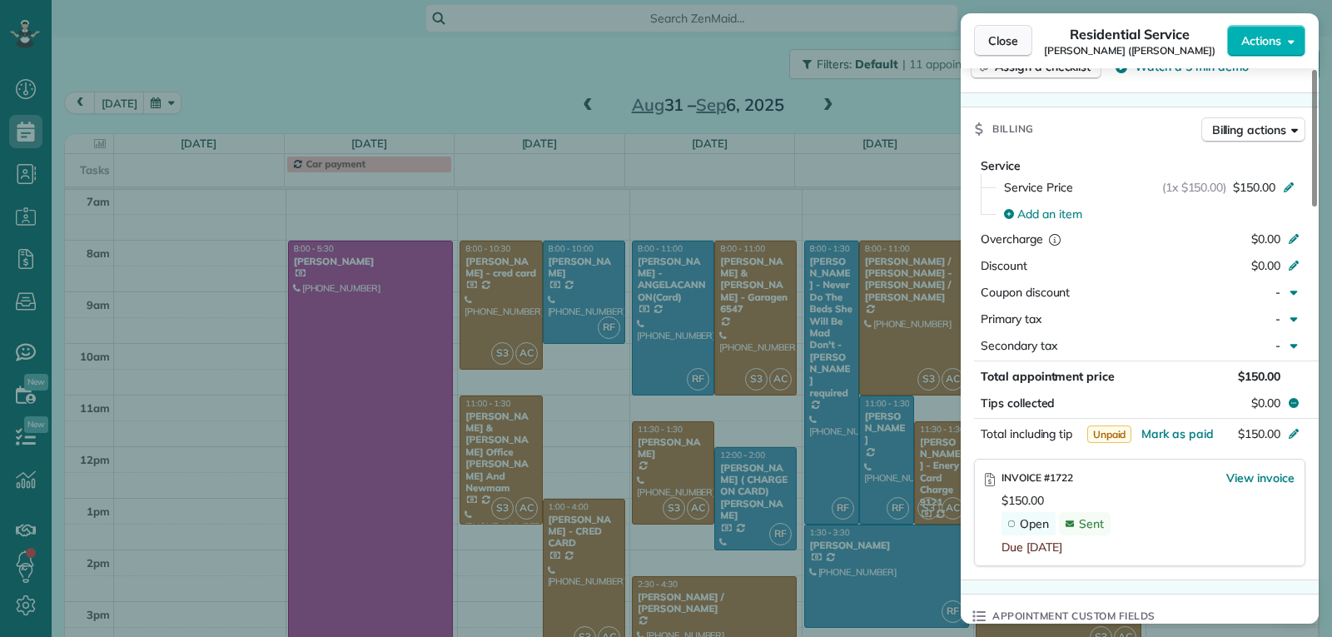
click at [990, 42] on span "Close" at bounding box center [1003, 40] width 30 height 17
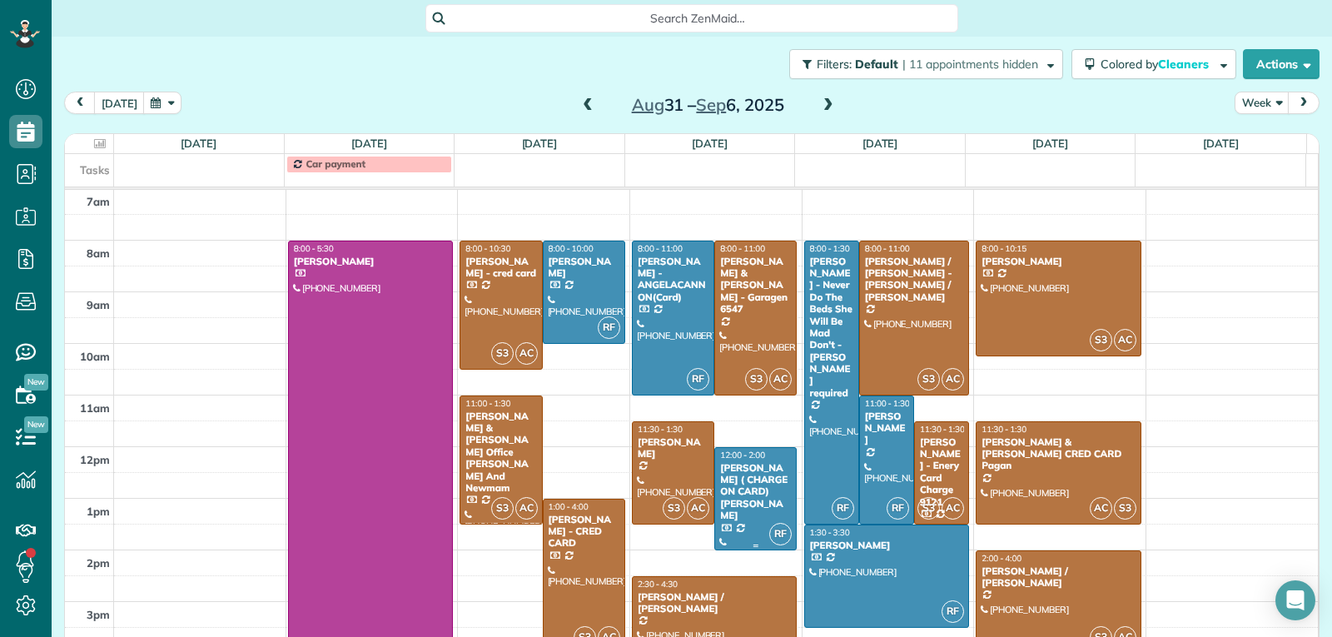
click at [743, 522] on div at bounding box center [755, 499] width 81 height 102
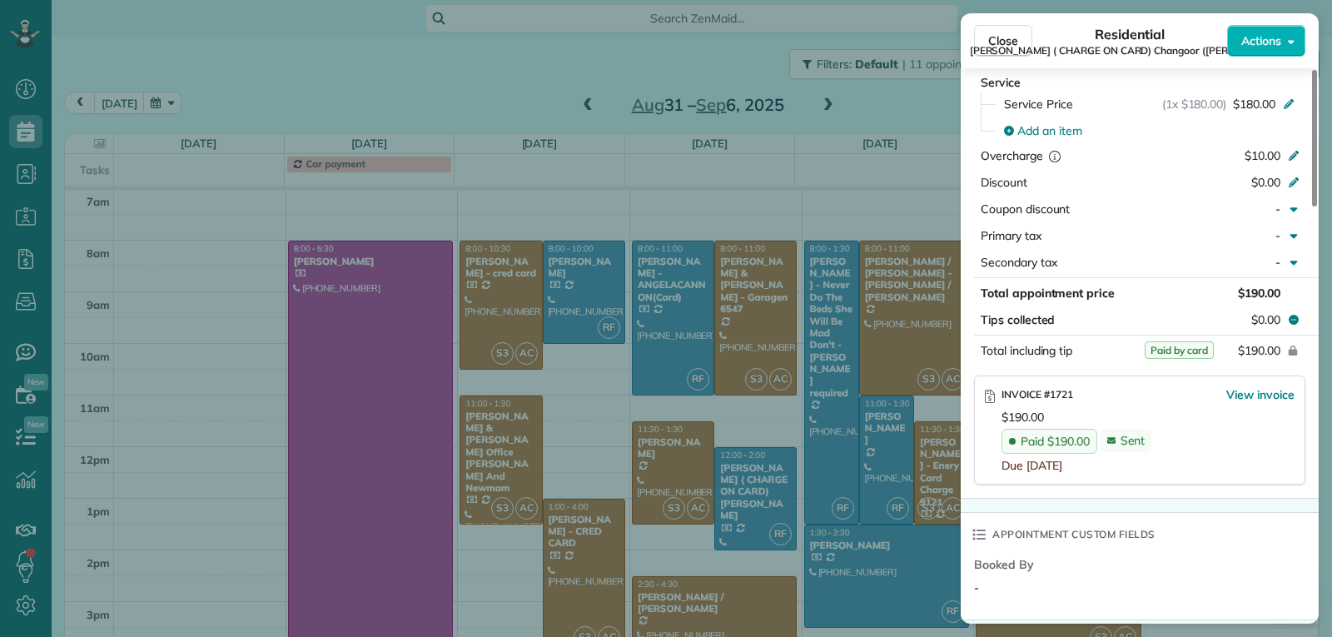
scroll to position [838, 0]
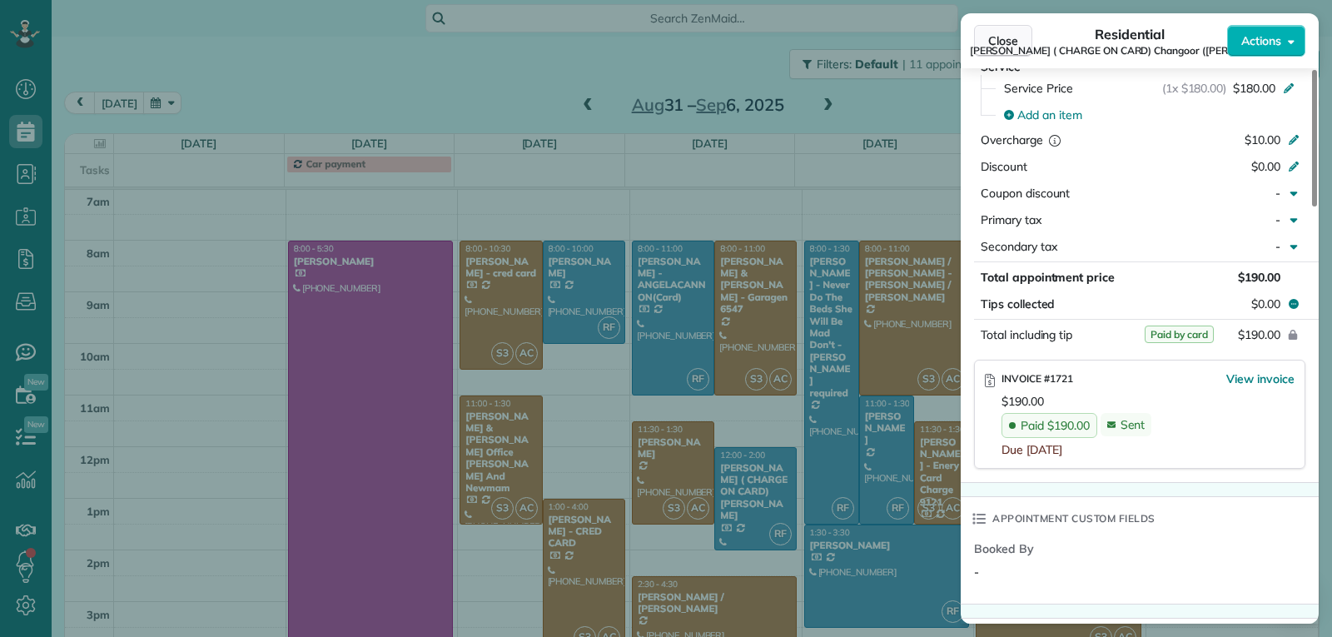
click at [998, 42] on span "Close" at bounding box center [1003, 40] width 30 height 17
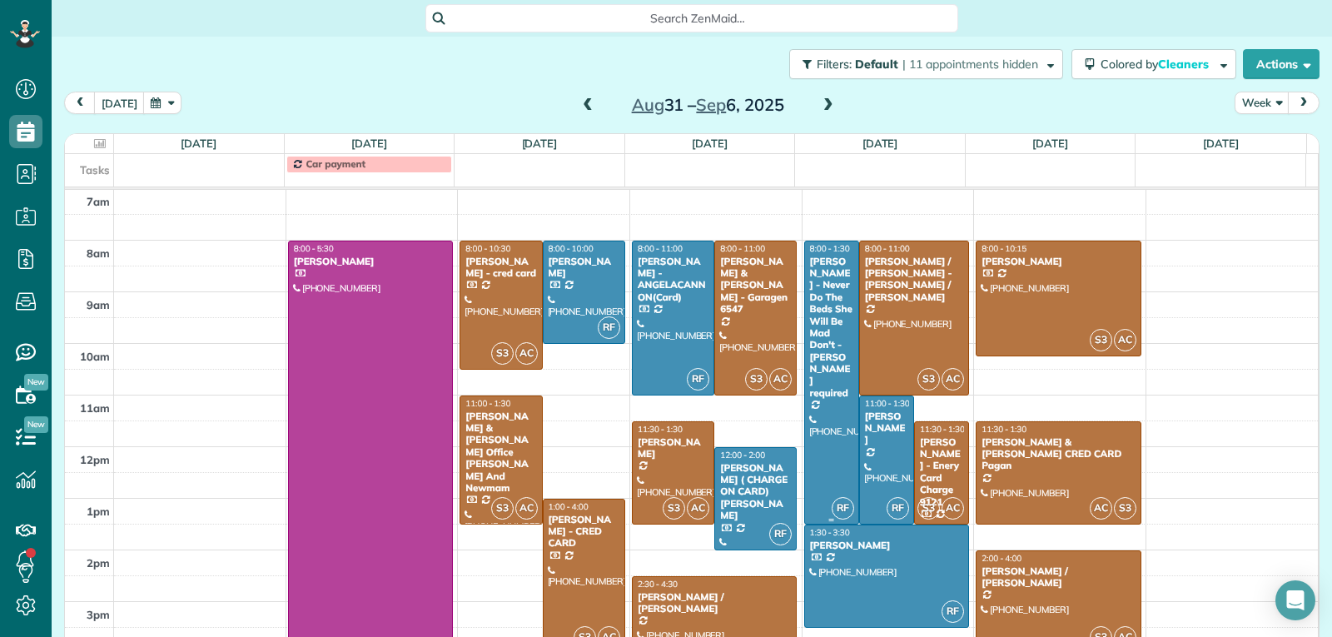
click at [824, 351] on div "[PERSON_NAME] - Never Do The Beds She Will Be Mad Don't - [PERSON_NAME] required" at bounding box center [831, 328] width 45 height 144
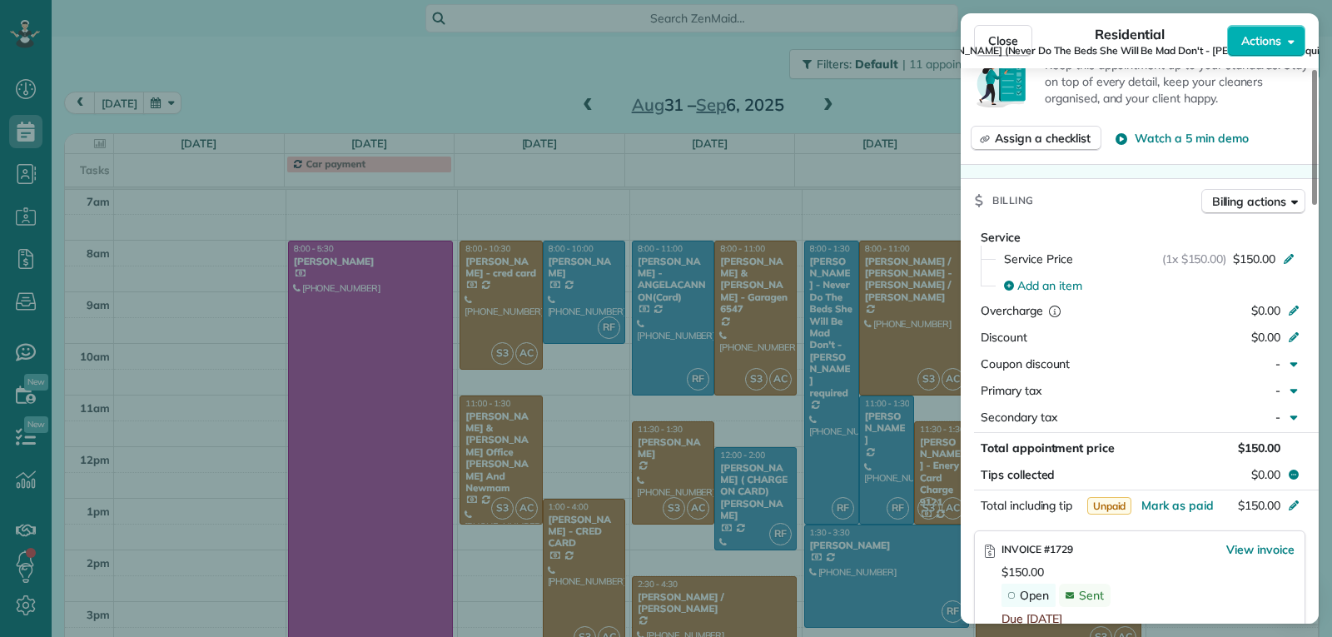
scroll to position [752, 0]
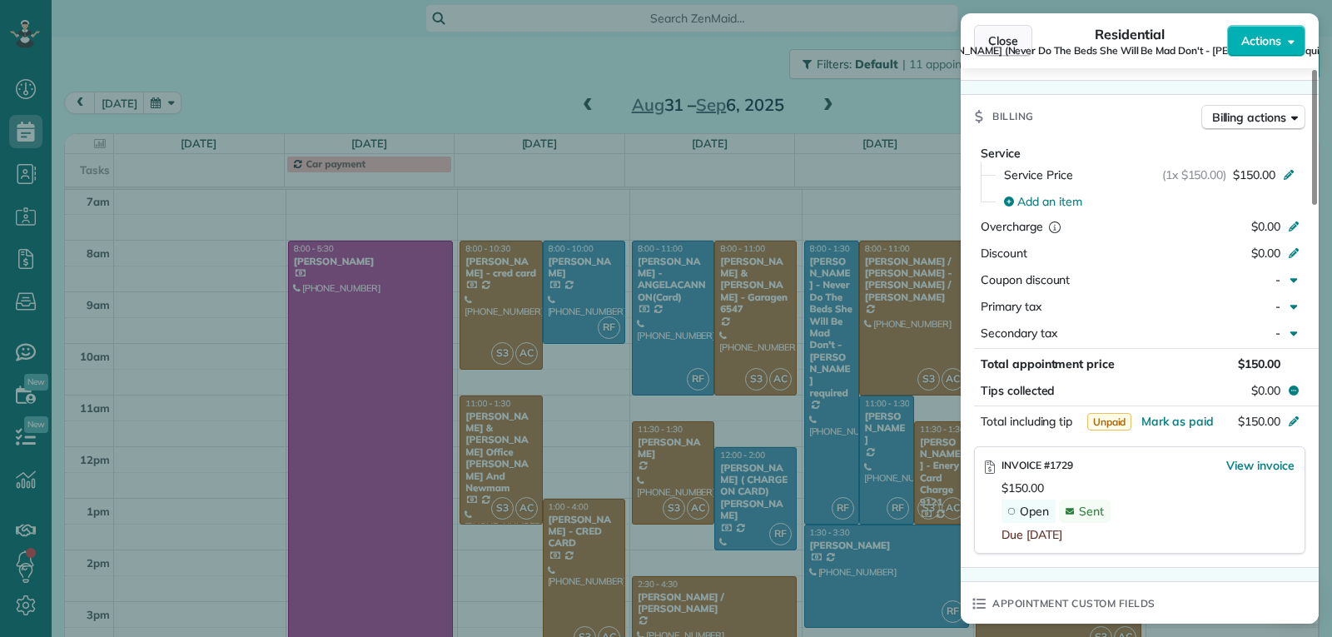
click at [997, 31] on button "Close" at bounding box center [1003, 41] width 58 height 32
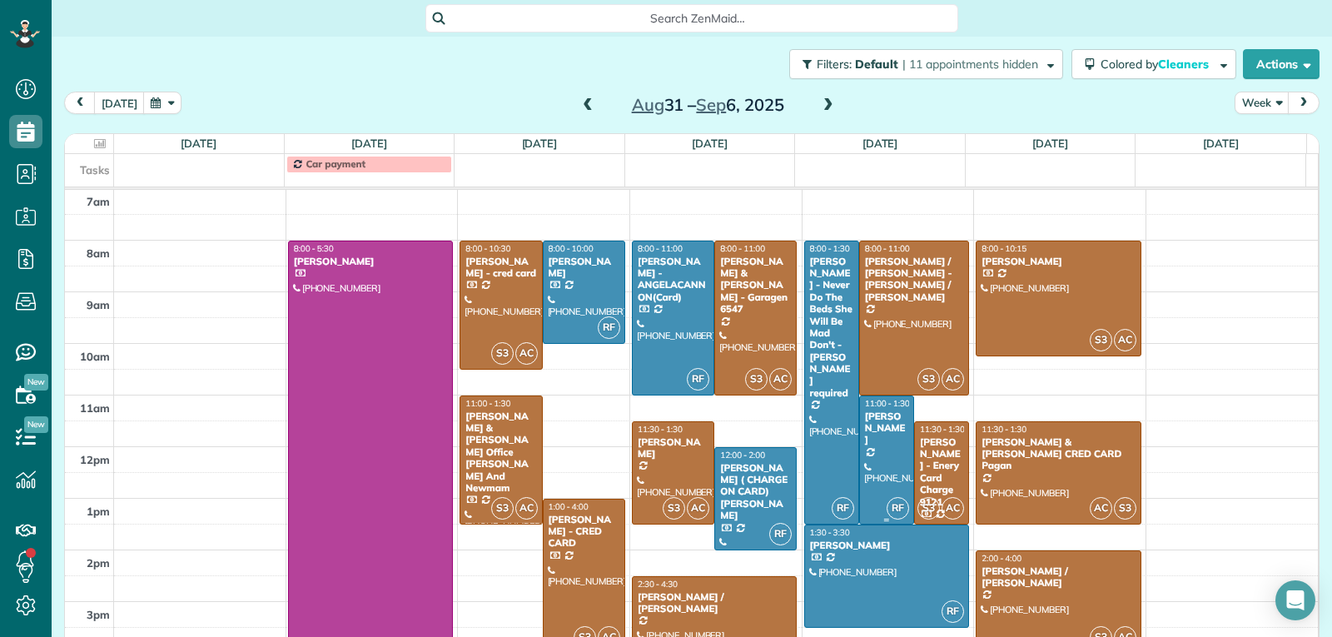
click at [867, 472] on div at bounding box center [886, 459] width 53 height 127
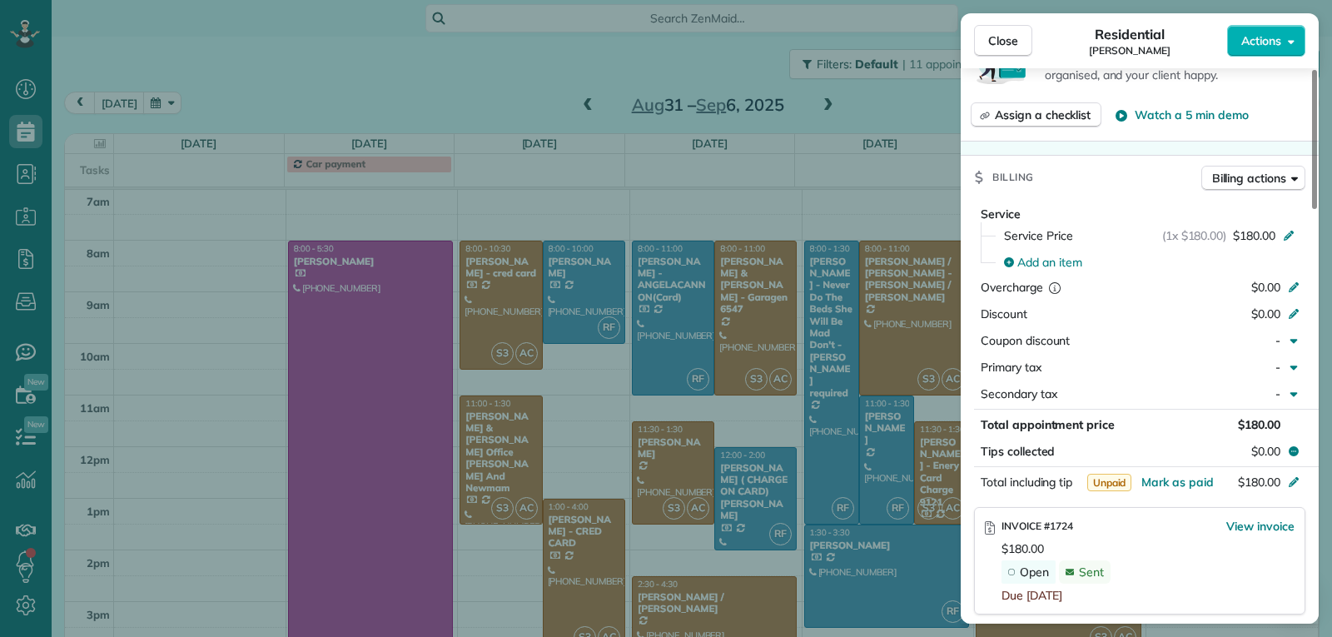
scroll to position [759, 0]
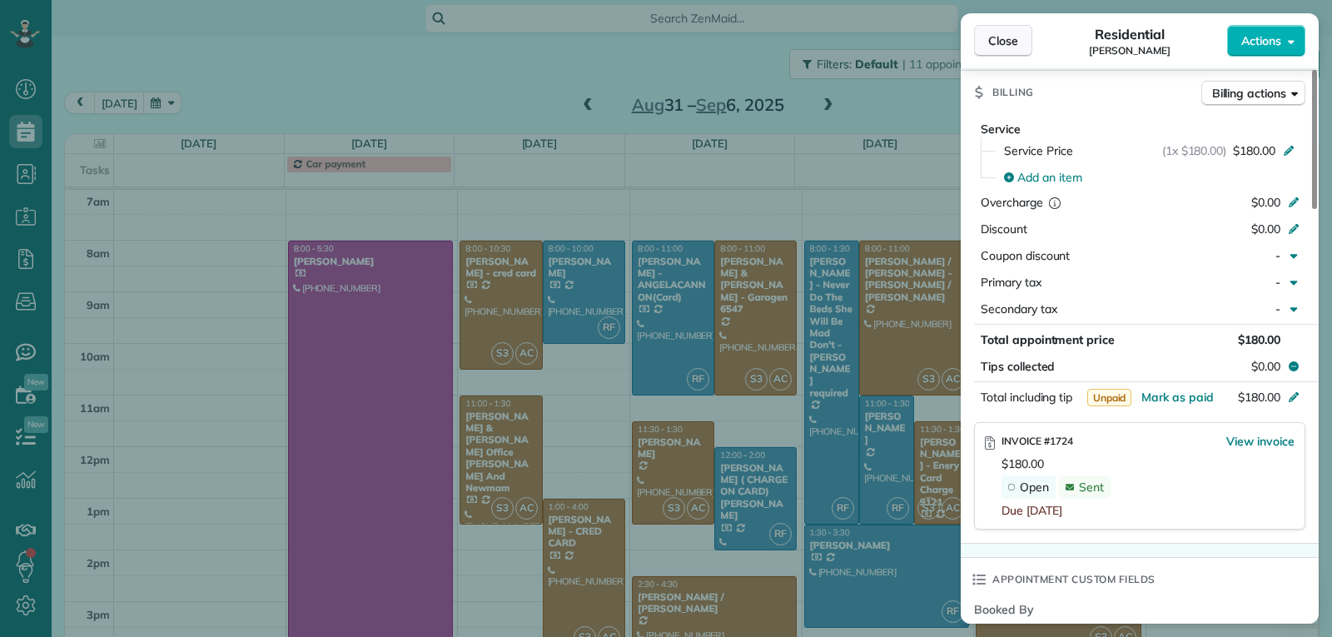
click at [982, 42] on button "Close" at bounding box center [1003, 41] width 58 height 32
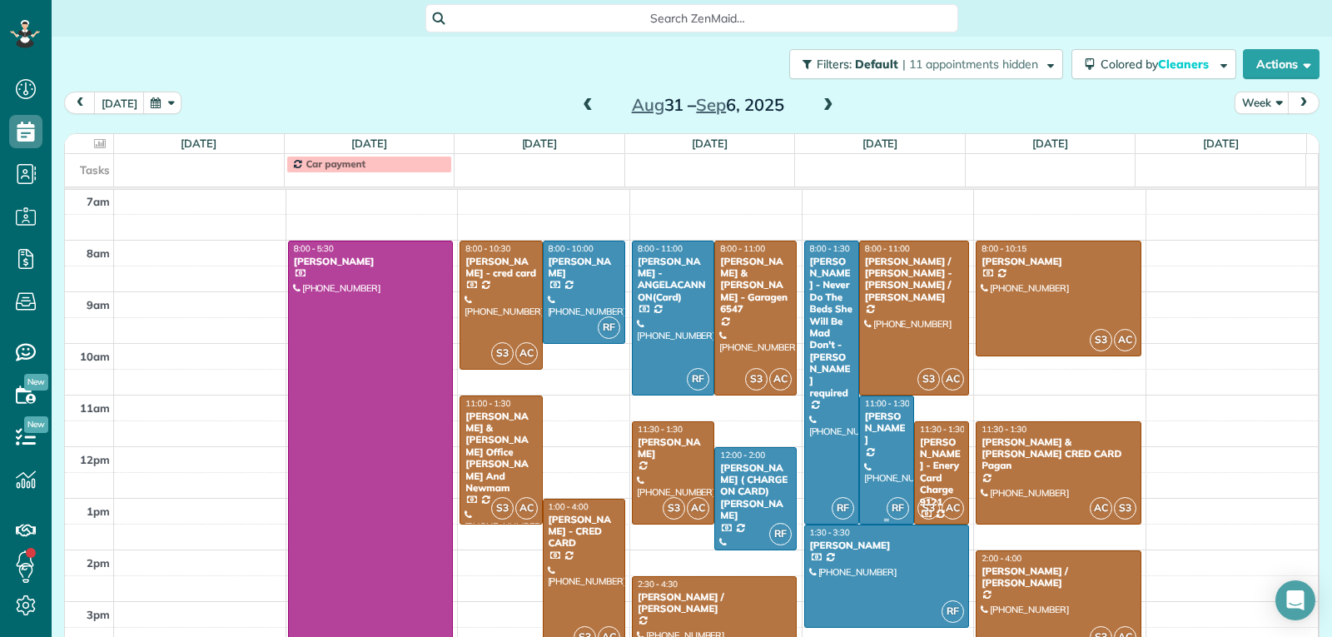
click at [860, 459] on div at bounding box center [886, 459] width 53 height 127
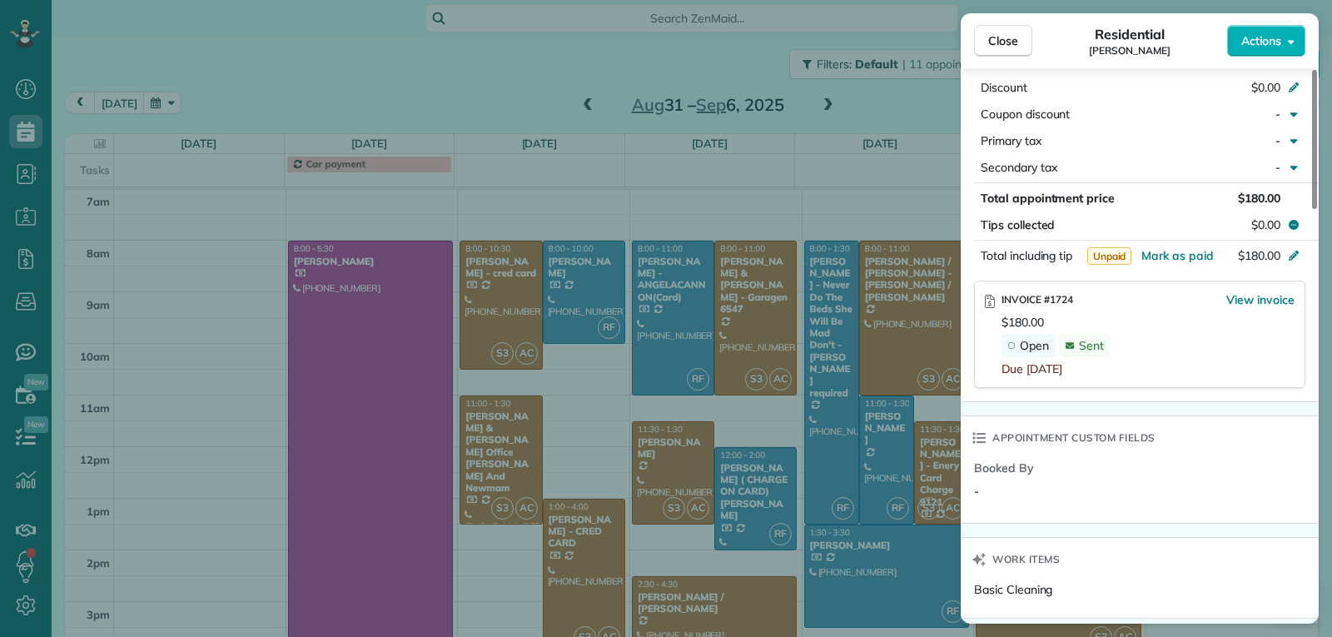
scroll to position [917, 0]
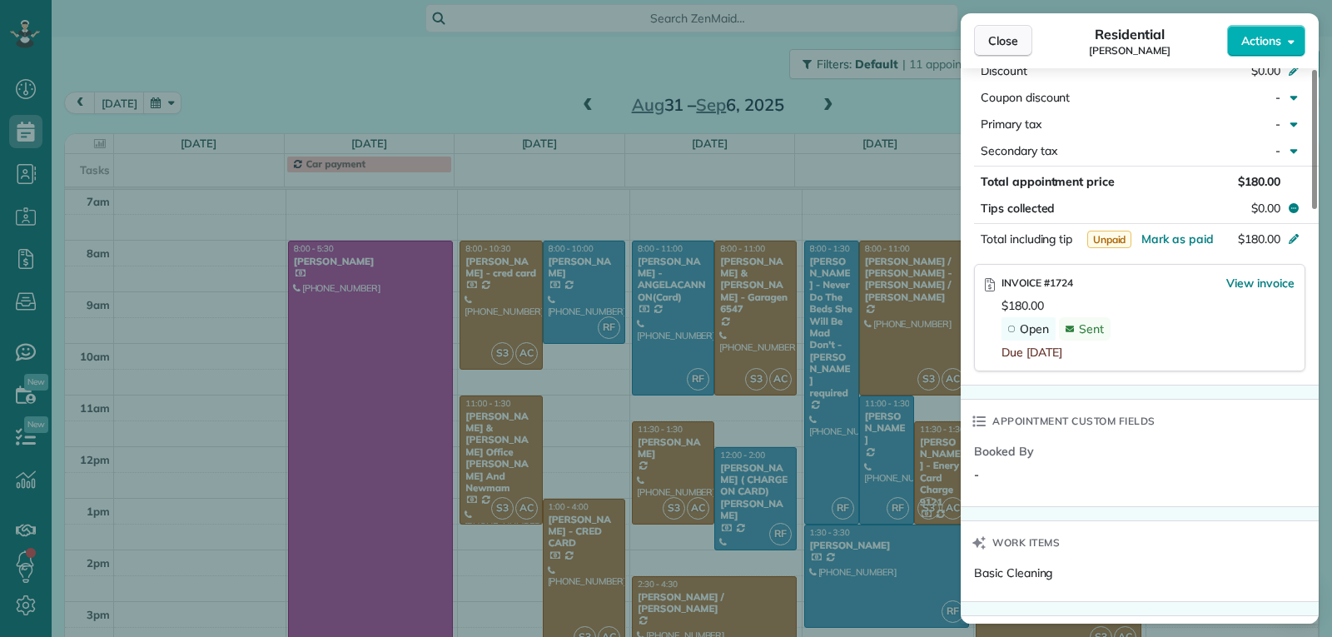
click at [991, 54] on button "Close" at bounding box center [1003, 41] width 58 height 32
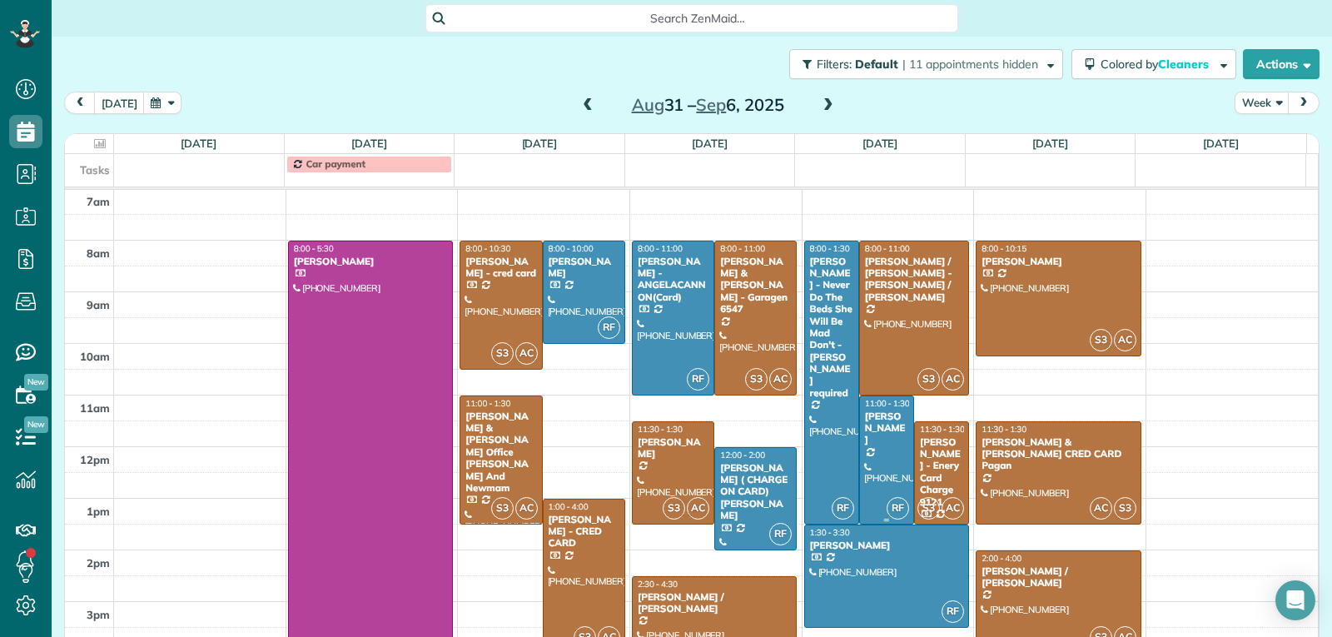
click at [865, 484] on div at bounding box center [886, 459] width 53 height 127
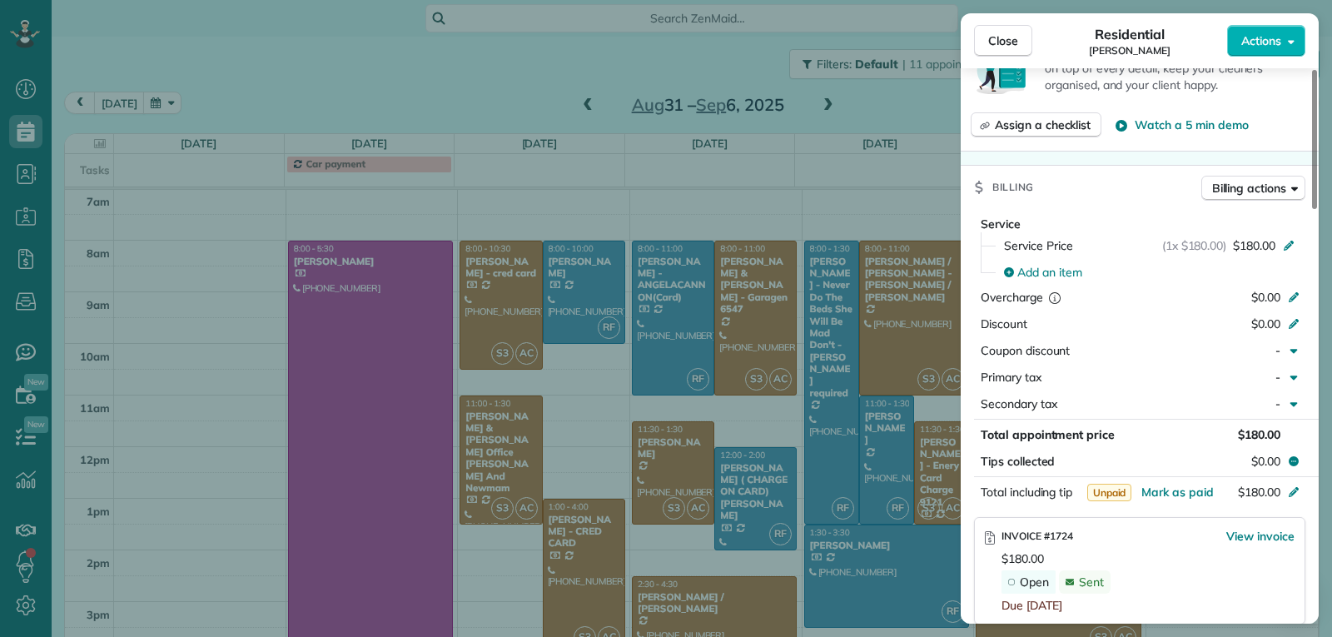
scroll to position [666, 0]
click at [1008, 38] on span "Close" at bounding box center [1003, 40] width 30 height 17
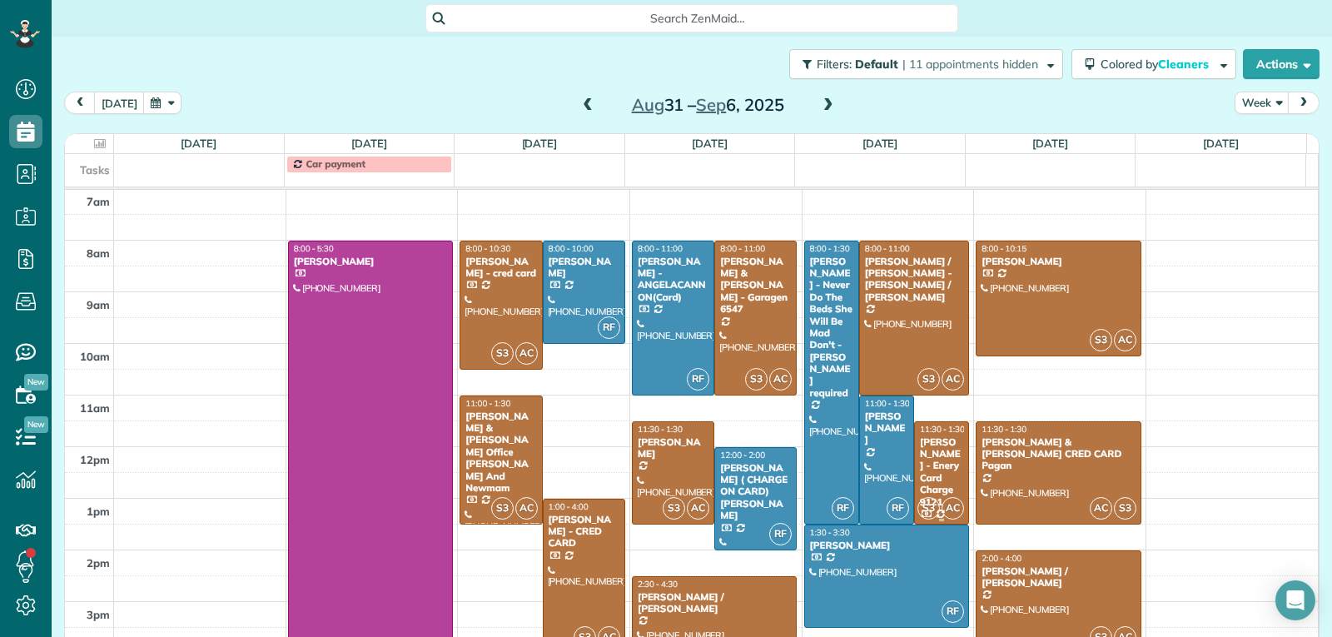
click at [935, 478] on div "[PERSON_NAME] - Enery Card Charge 9121" at bounding box center [941, 472] width 45 height 72
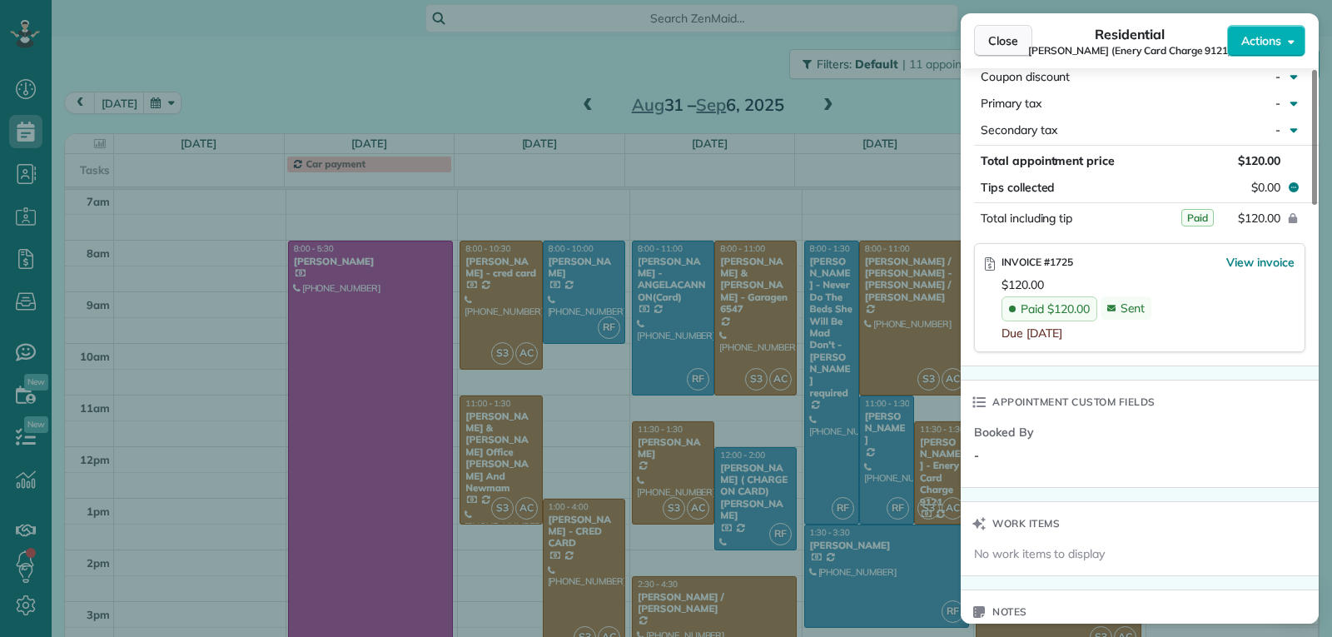
scroll to position [991, 0]
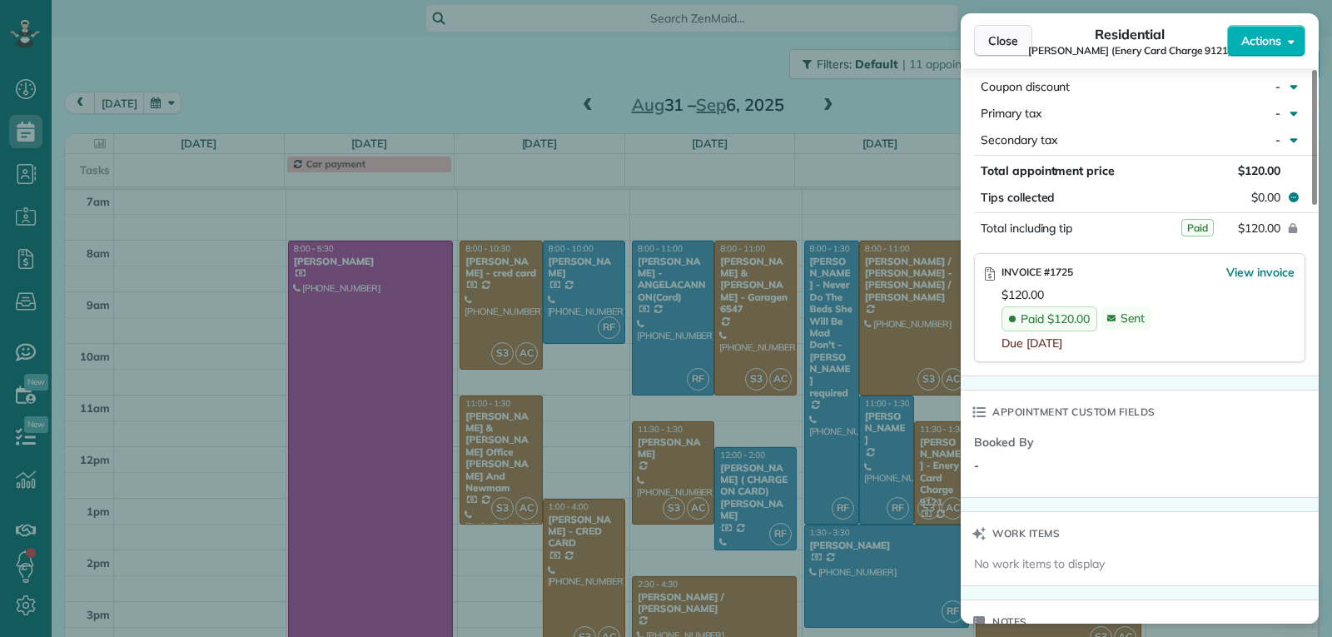
click at [1006, 42] on span "Close" at bounding box center [1003, 40] width 30 height 17
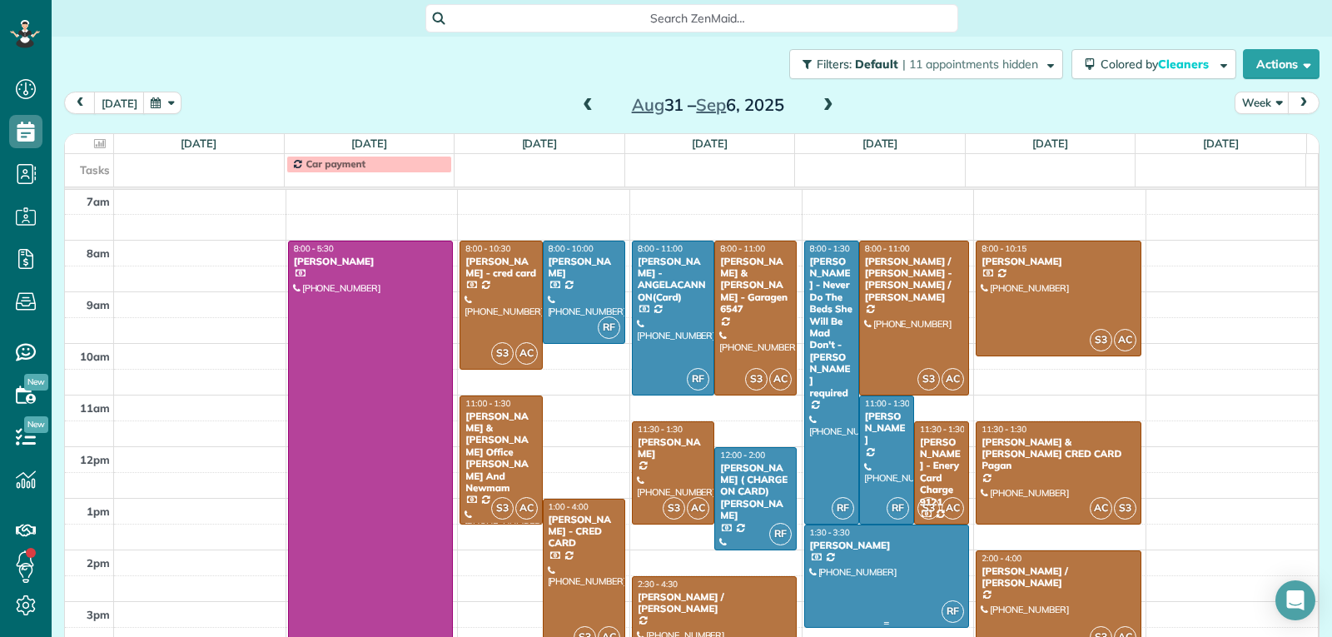
drag, startPoint x: 857, startPoint y: 585, endPoint x: 922, endPoint y: 574, distance: 65.8
click at [857, 585] on div at bounding box center [887, 576] width 164 height 102
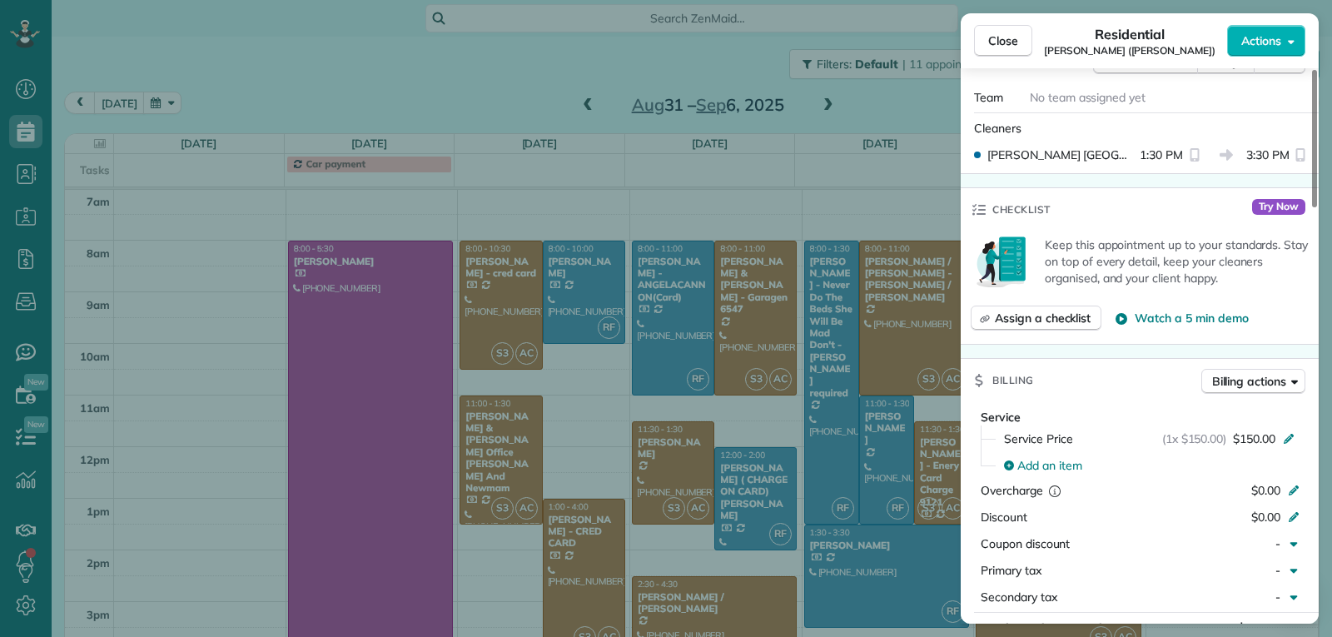
scroll to position [757, 0]
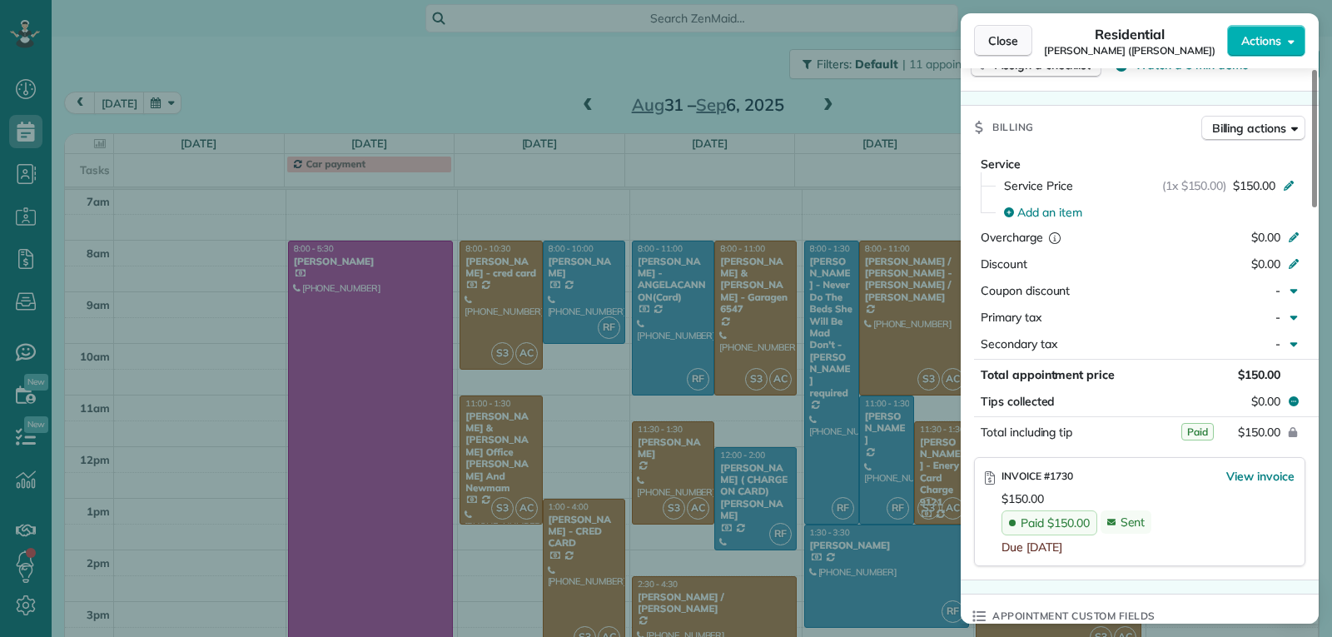
click at [989, 48] on span "Close" at bounding box center [1003, 40] width 30 height 17
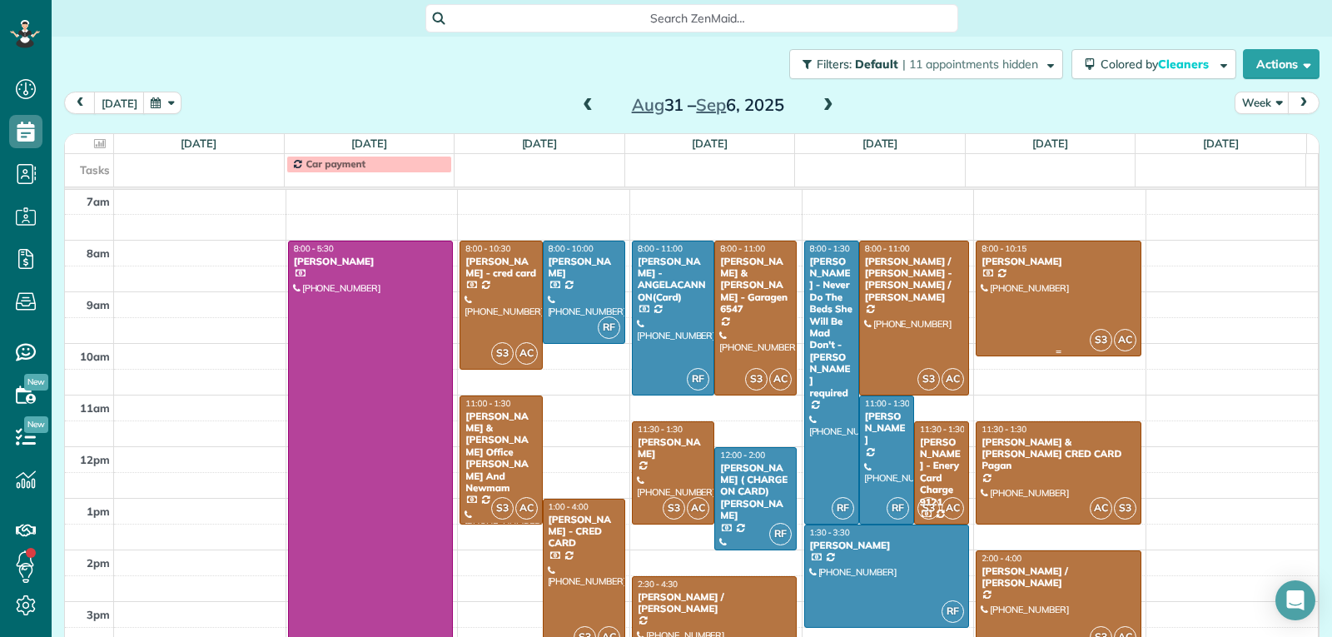
click at [1053, 314] on div at bounding box center [1059, 298] width 164 height 115
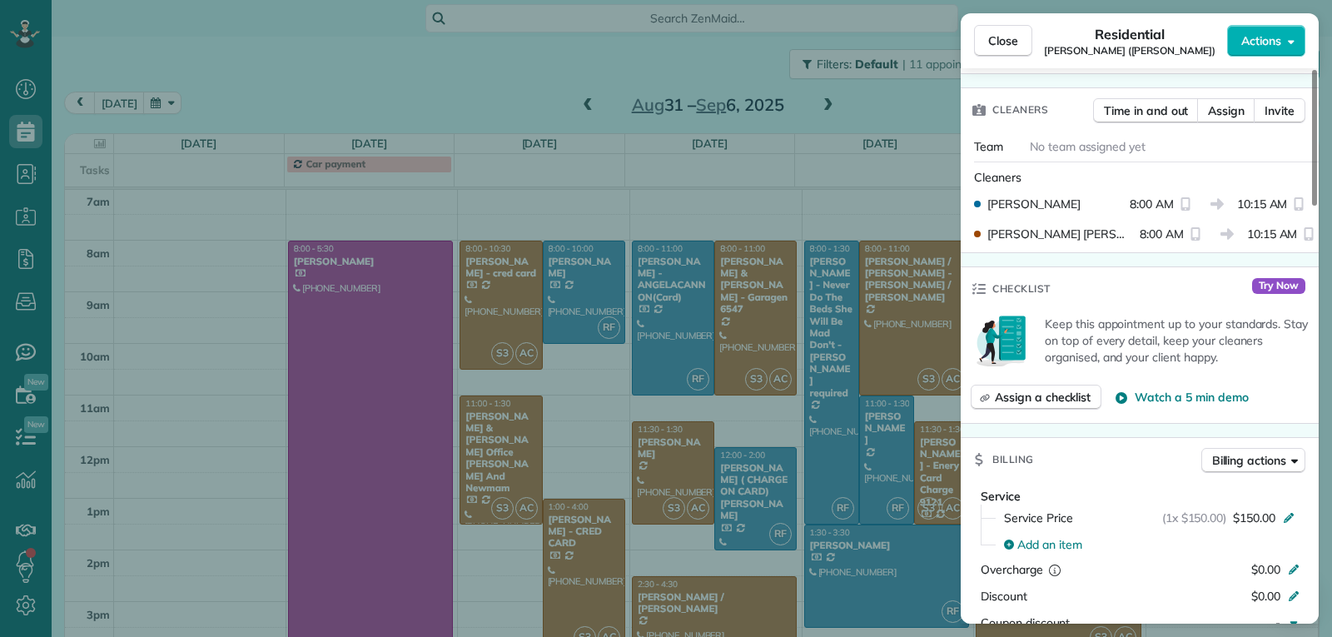
scroll to position [674, 0]
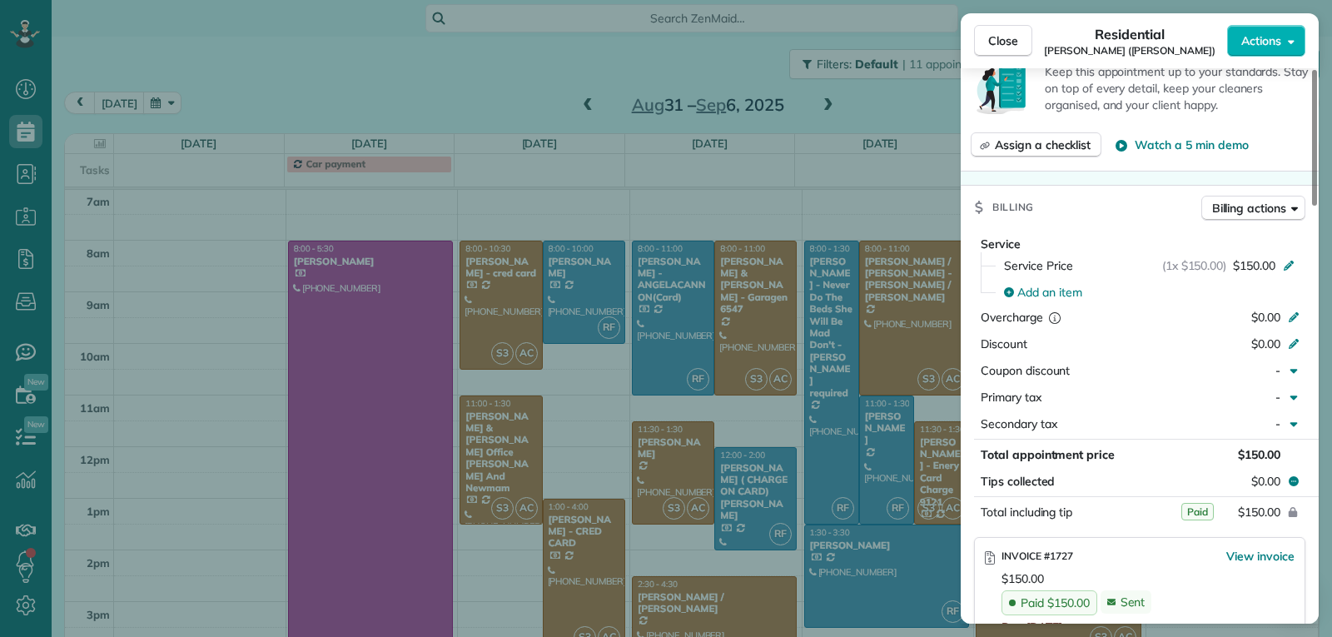
drag, startPoint x: 1006, startPoint y: 42, endPoint x: 1024, endPoint y: 93, distance: 54.5
click at [1006, 42] on span "Close" at bounding box center [1003, 40] width 30 height 17
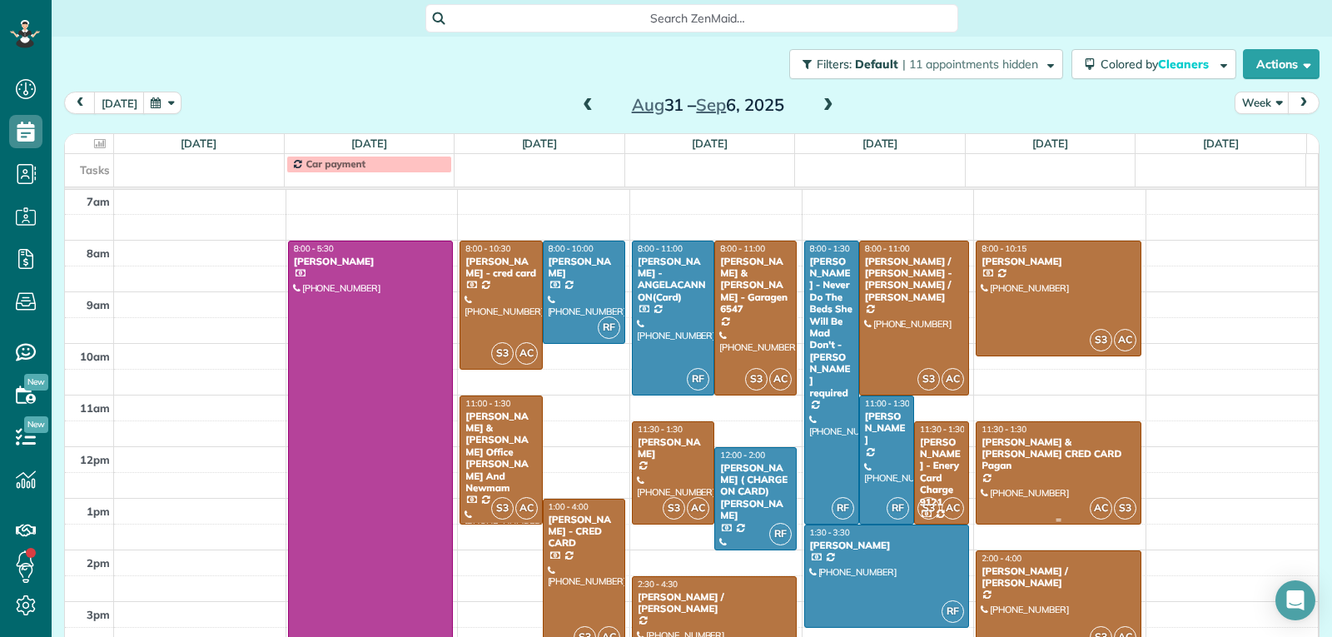
click at [1041, 470] on div at bounding box center [1059, 473] width 164 height 102
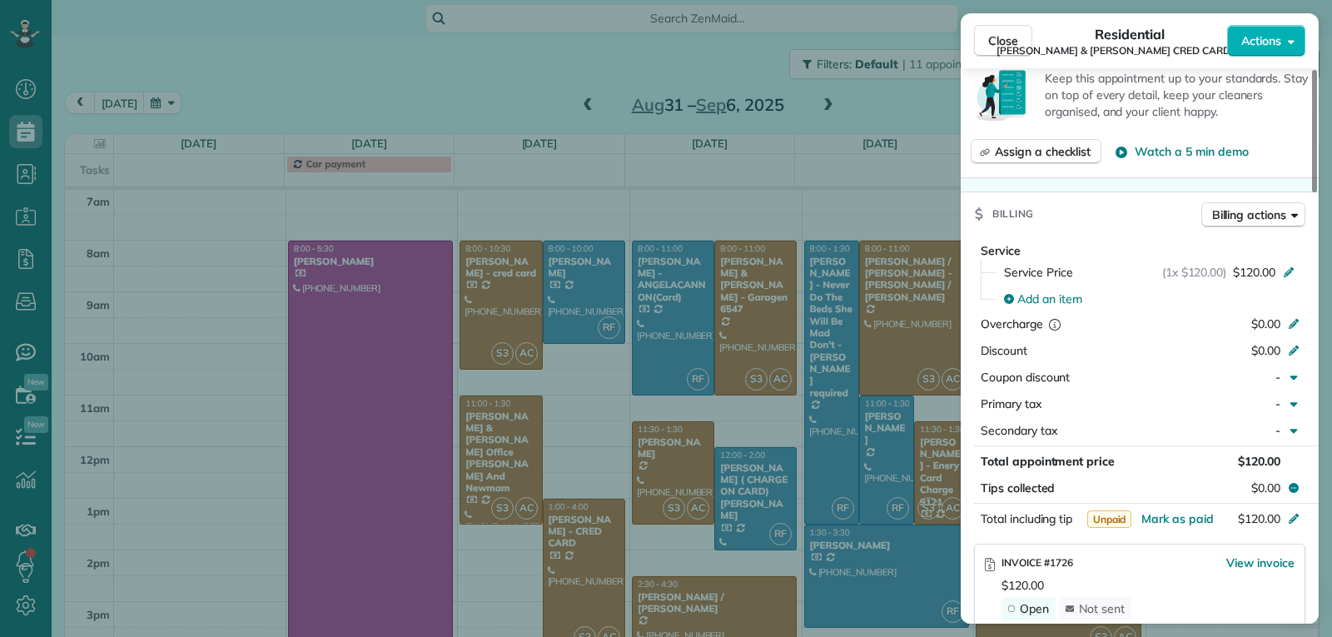
scroll to position [837, 0]
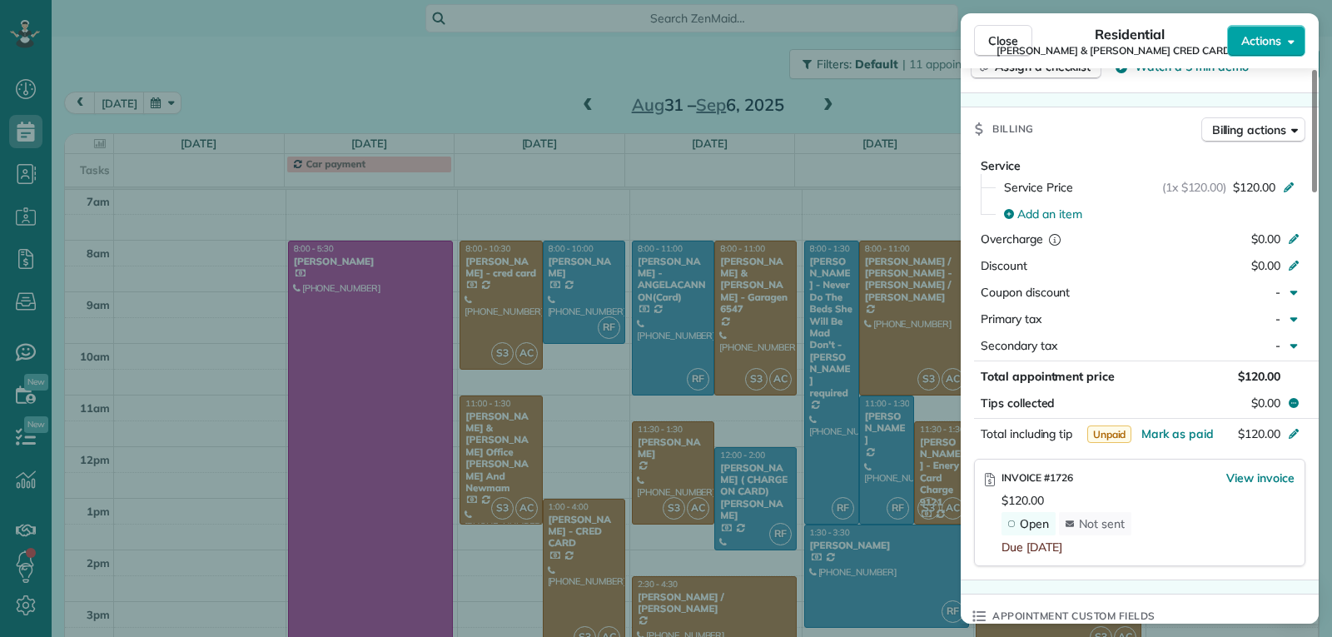
click at [1254, 46] on span "Actions" at bounding box center [1261, 40] width 40 height 17
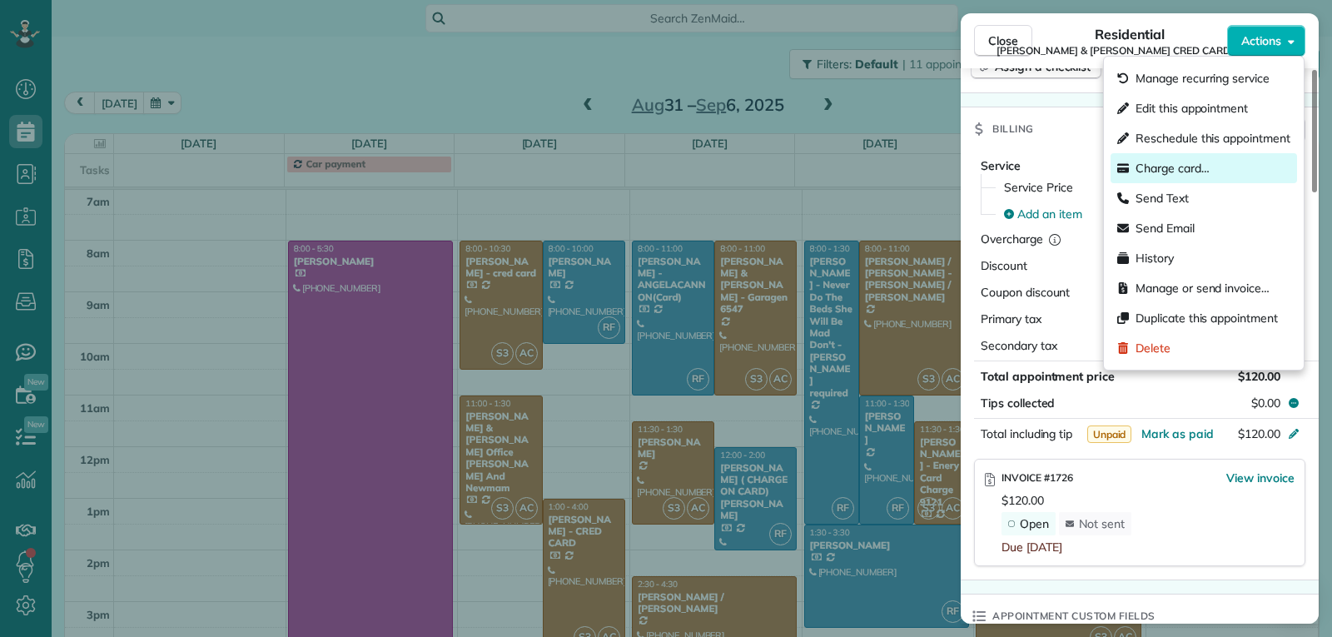
click at [1197, 170] on span "Charge card…" at bounding box center [1173, 168] width 74 height 17
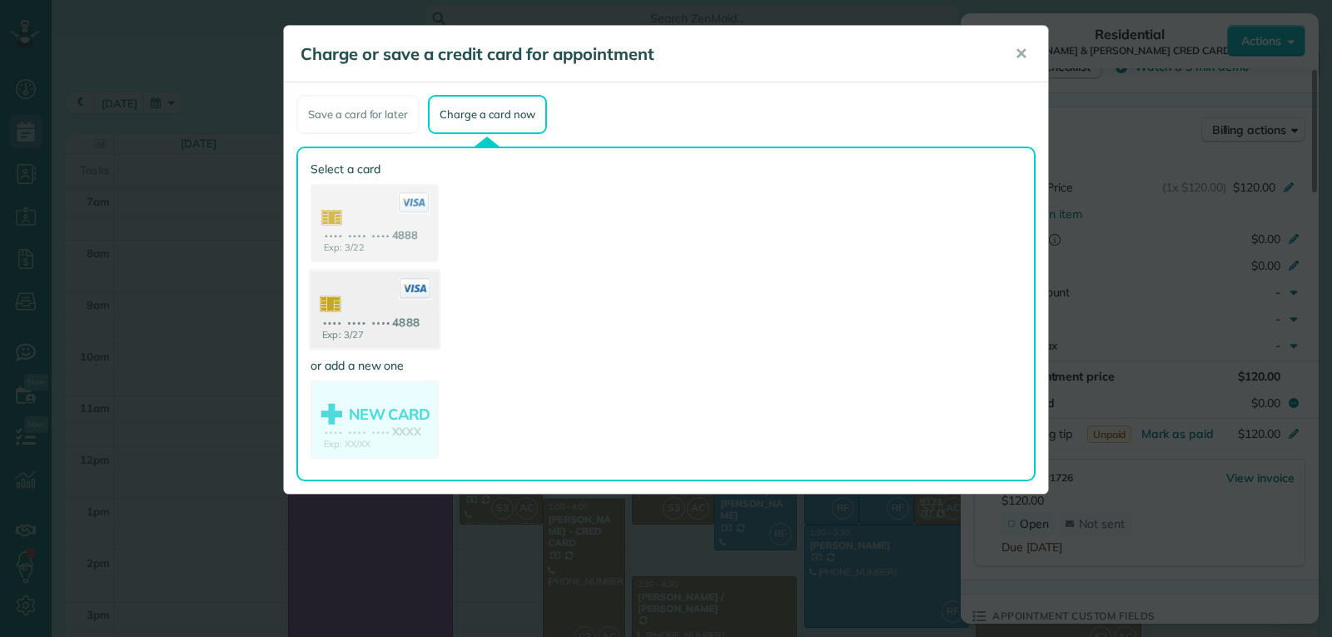
click at [385, 344] on use at bounding box center [375, 311] width 128 height 81
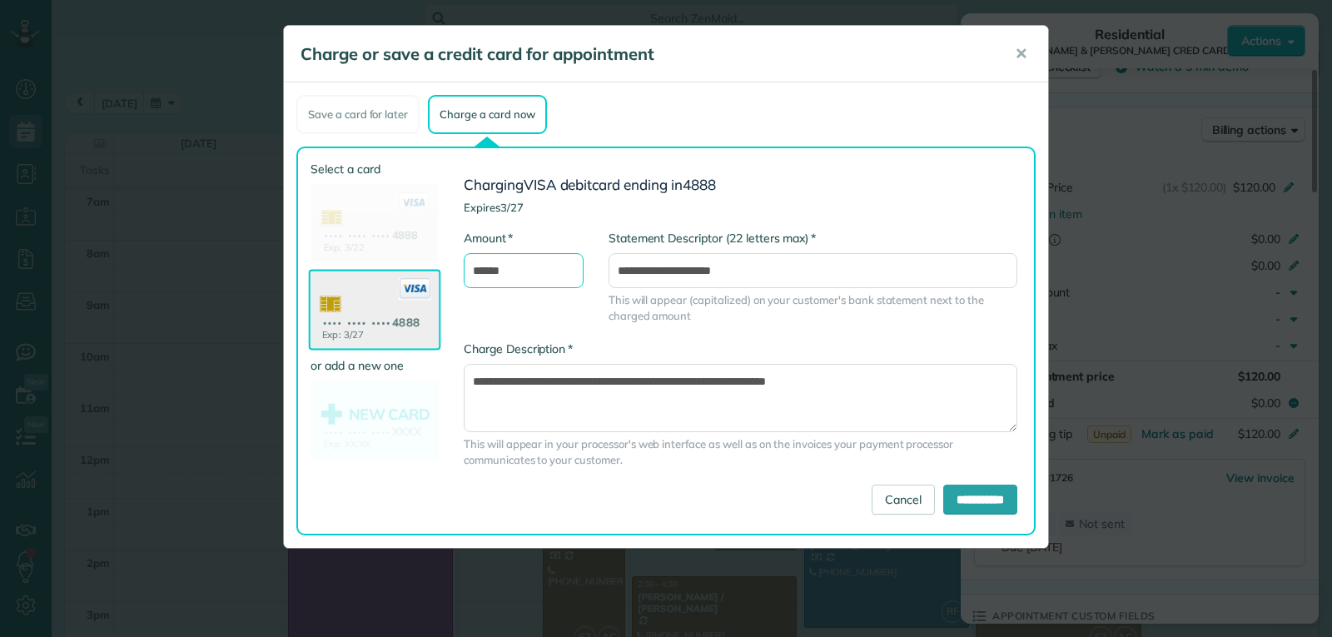
click at [482, 274] on input "******" at bounding box center [524, 270] width 120 height 35
type input "******"
click at [967, 509] on input "**********" at bounding box center [980, 500] width 74 height 30
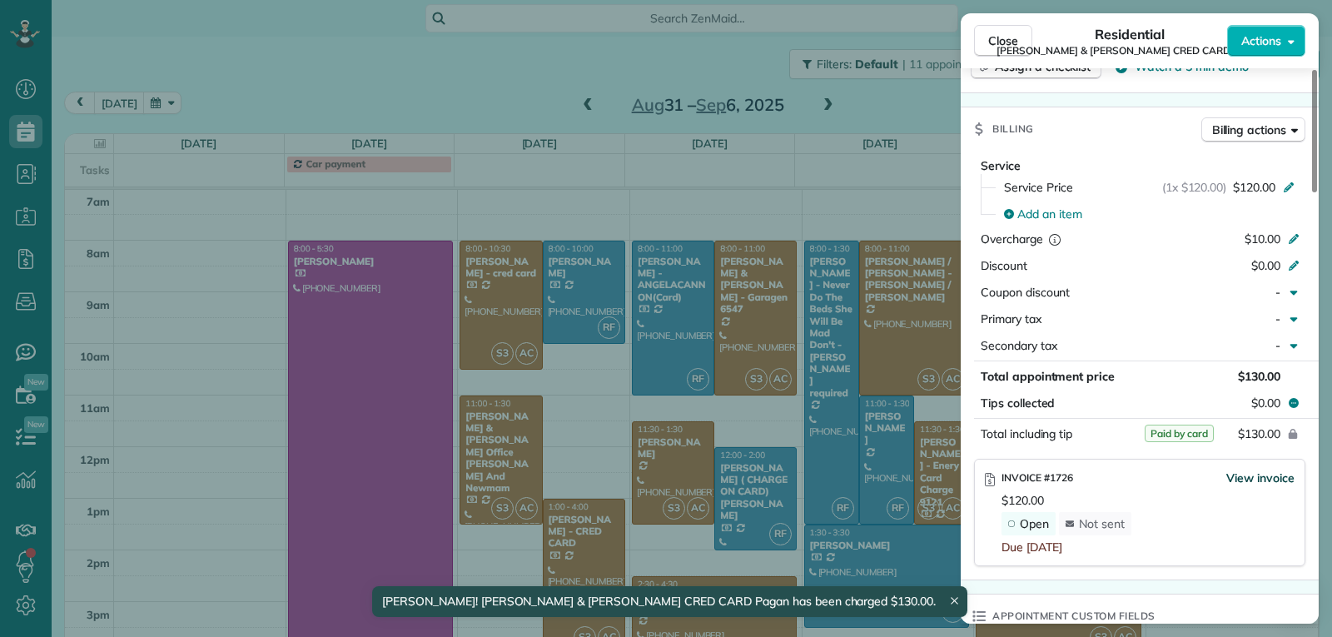
click at [1240, 470] on span "View invoice" at bounding box center [1260, 478] width 68 height 17
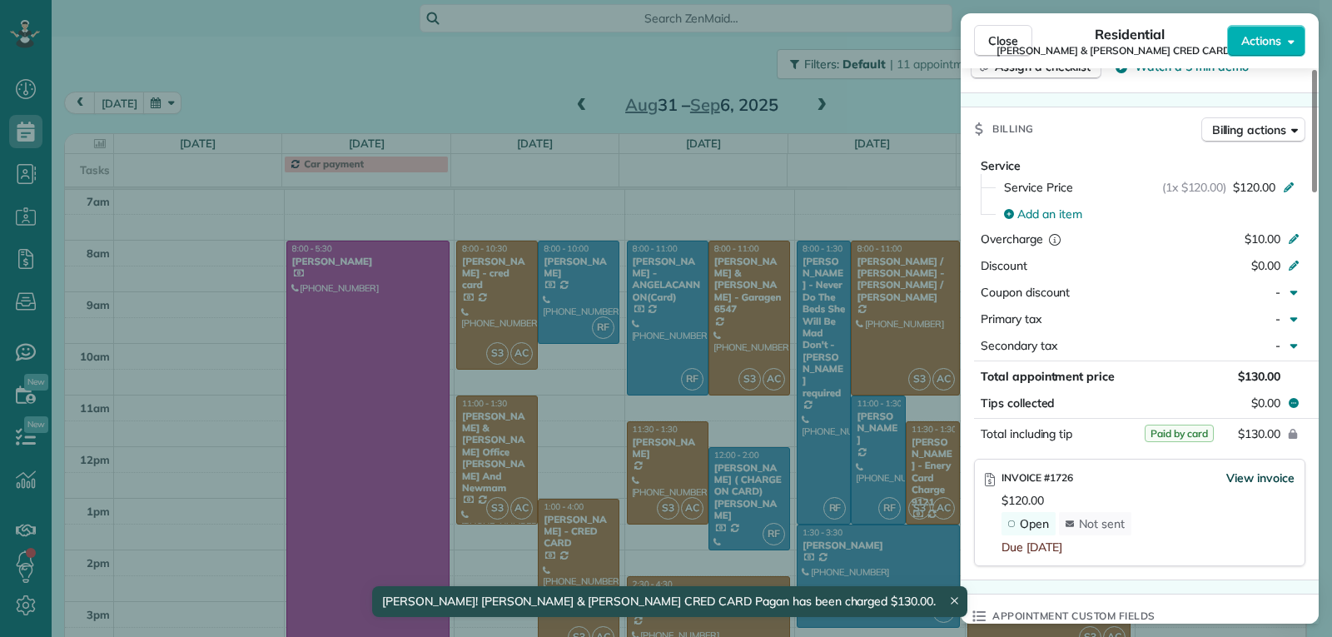
click at [1259, 470] on span "View invoice" at bounding box center [1260, 478] width 68 height 17
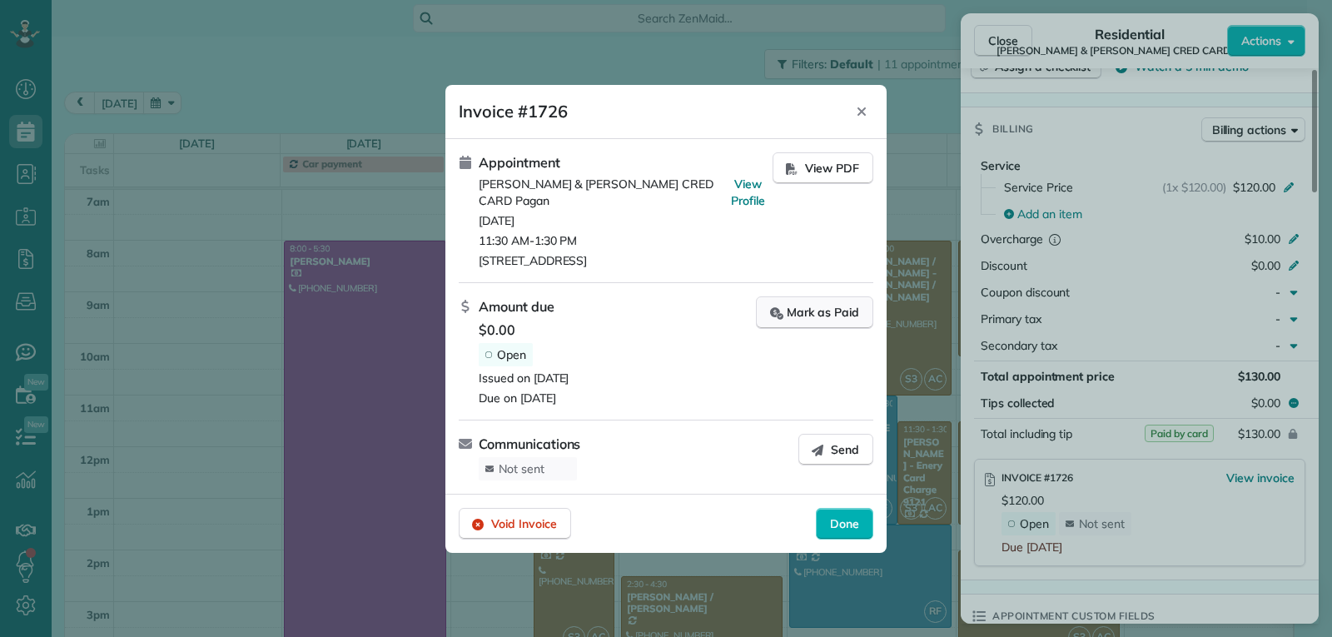
click at [815, 310] on div "Mark as Paid" at bounding box center [814, 312] width 89 height 17
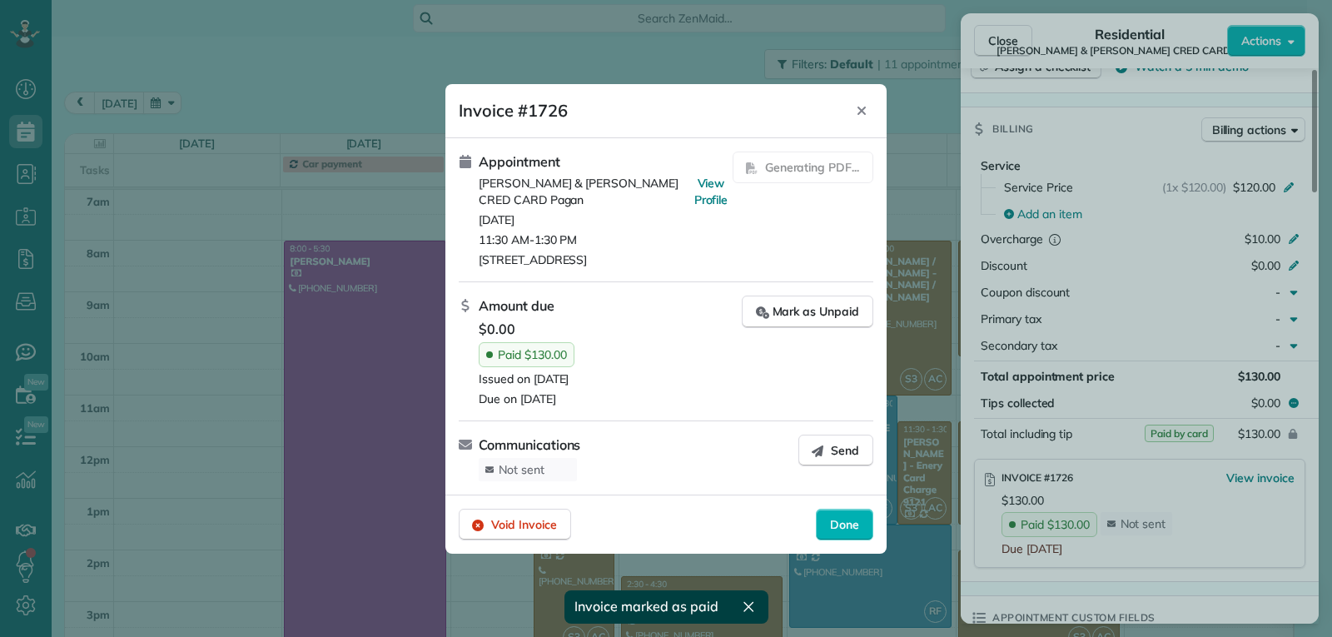
drag, startPoint x: 845, startPoint y: 524, endPoint x: 873, endPoint y: 523, distance: 28.3
click at [846, 523] on span "Done" at bounding box center [844, 524] width 29 height 17
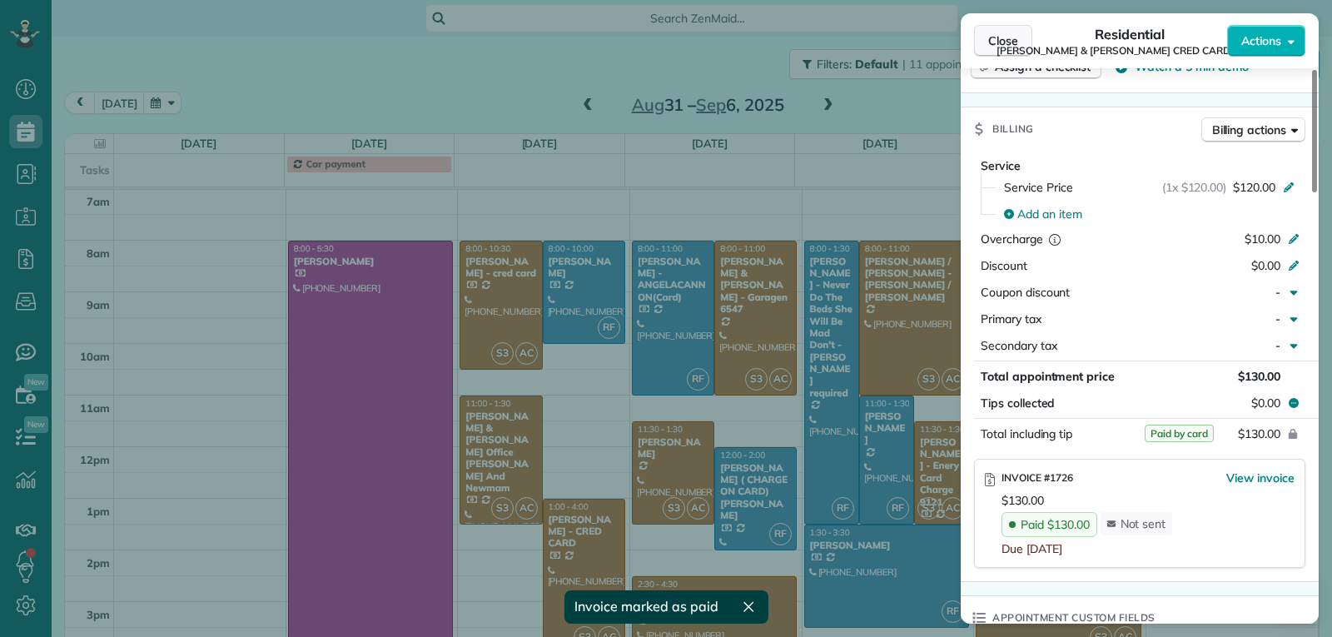
click at [976, 49] on button "Close" at bounding box center [1003, 41] width 58 height 32
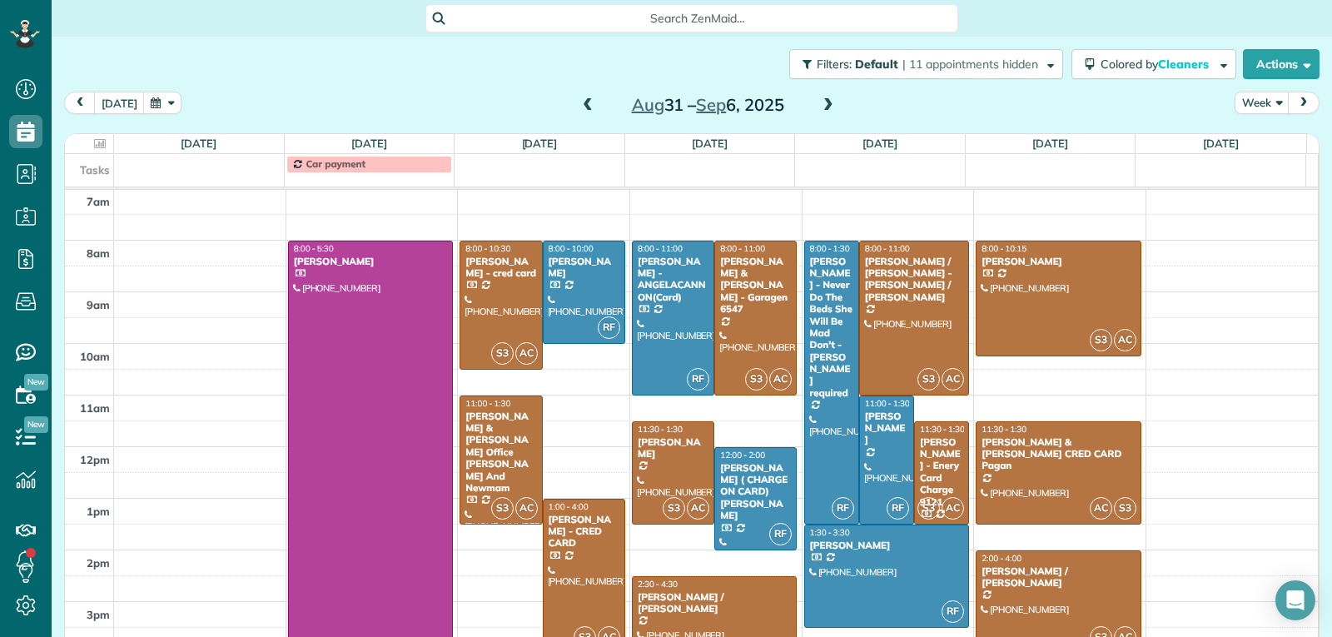
click at [1043, 585] on div at bounding box center [1059, 602] width 164 height 102
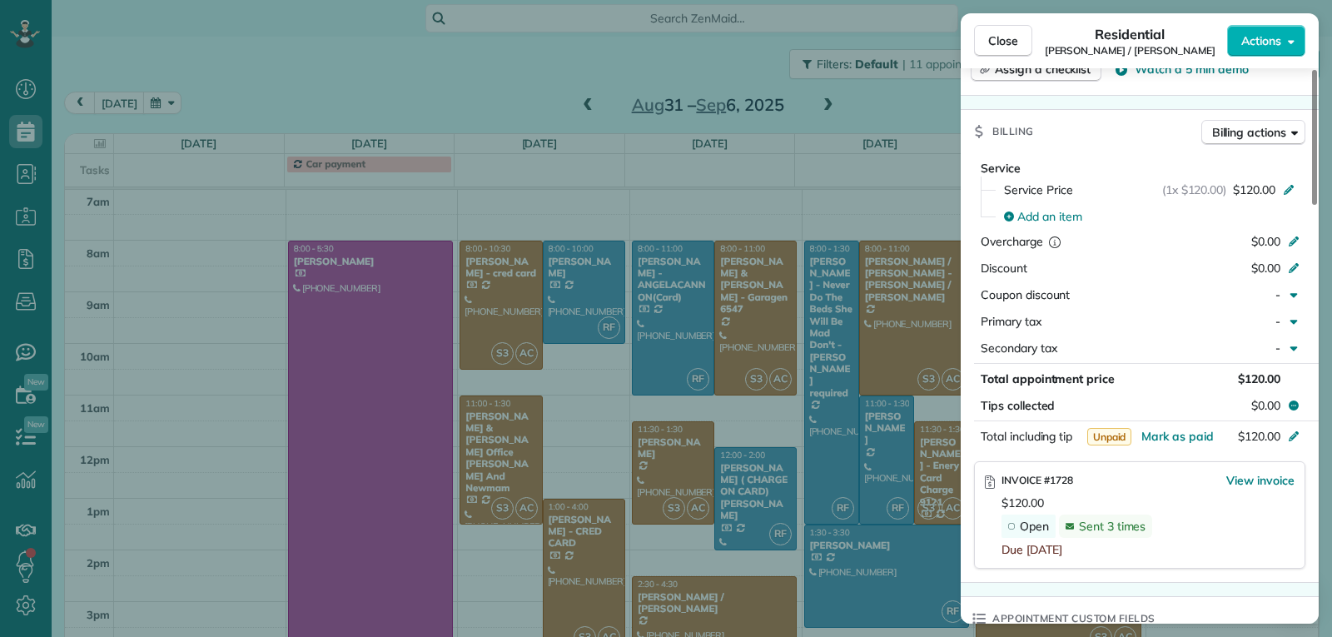
scroll to position [754, 0]
click at [1006, 48] on span "Close" at bounding box center [1003, 40] width 30 height 17
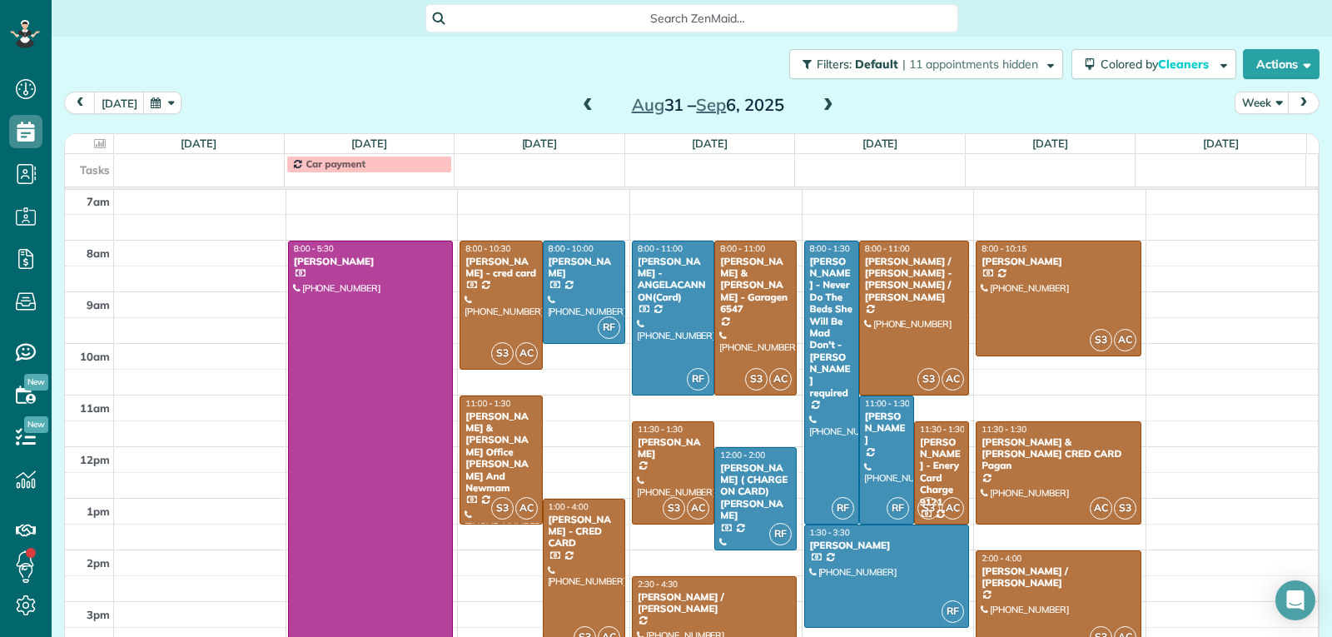
click at [819, 107] on span at bounding box center [828, 105] width 18 height 15
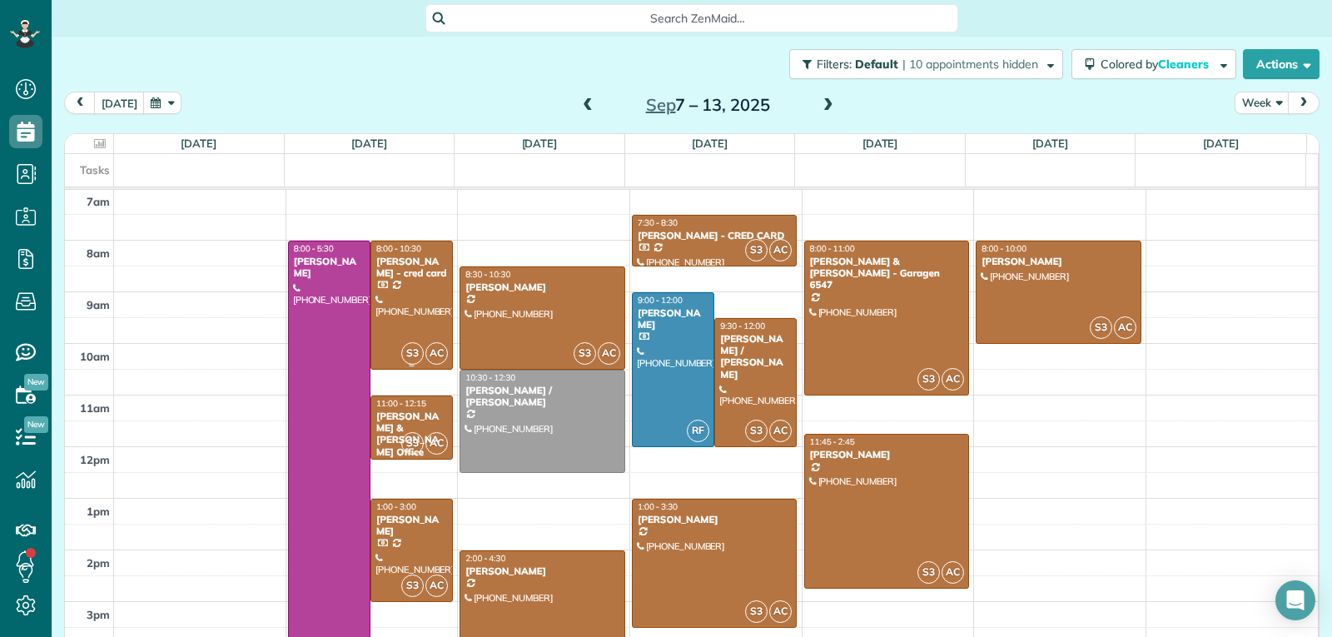
click at [400, 283] on div at bounding box center [411, 304] width 81 height 127
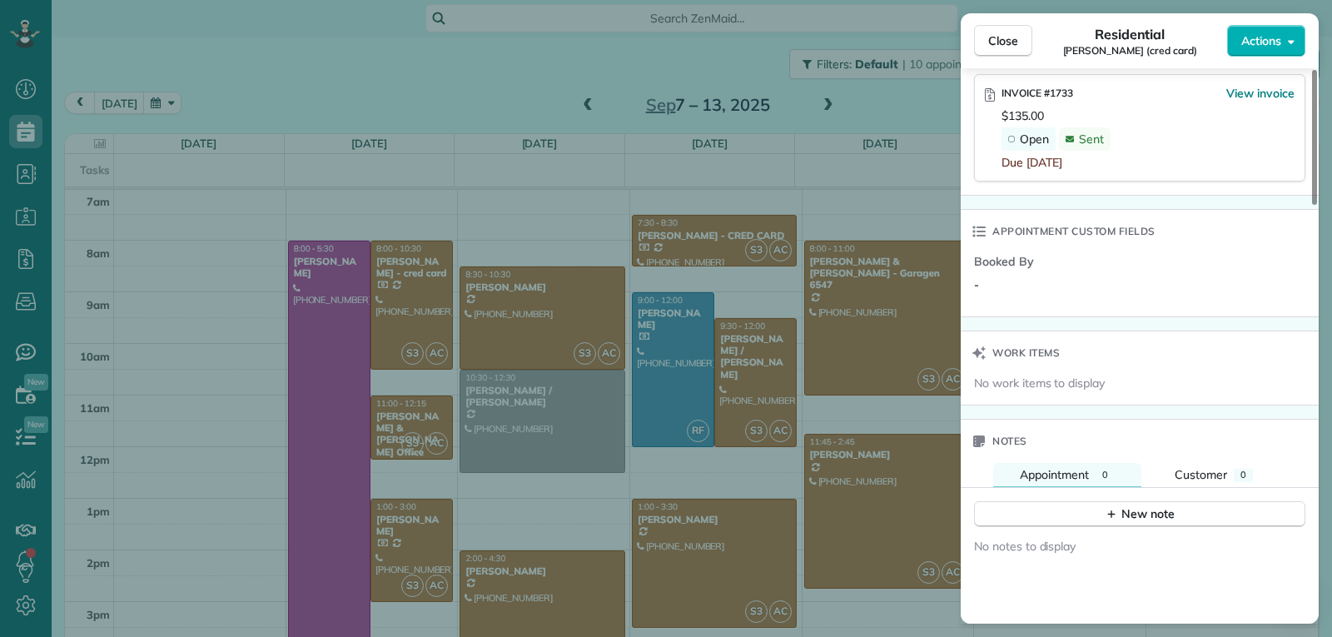
scroll to position [998, 0]
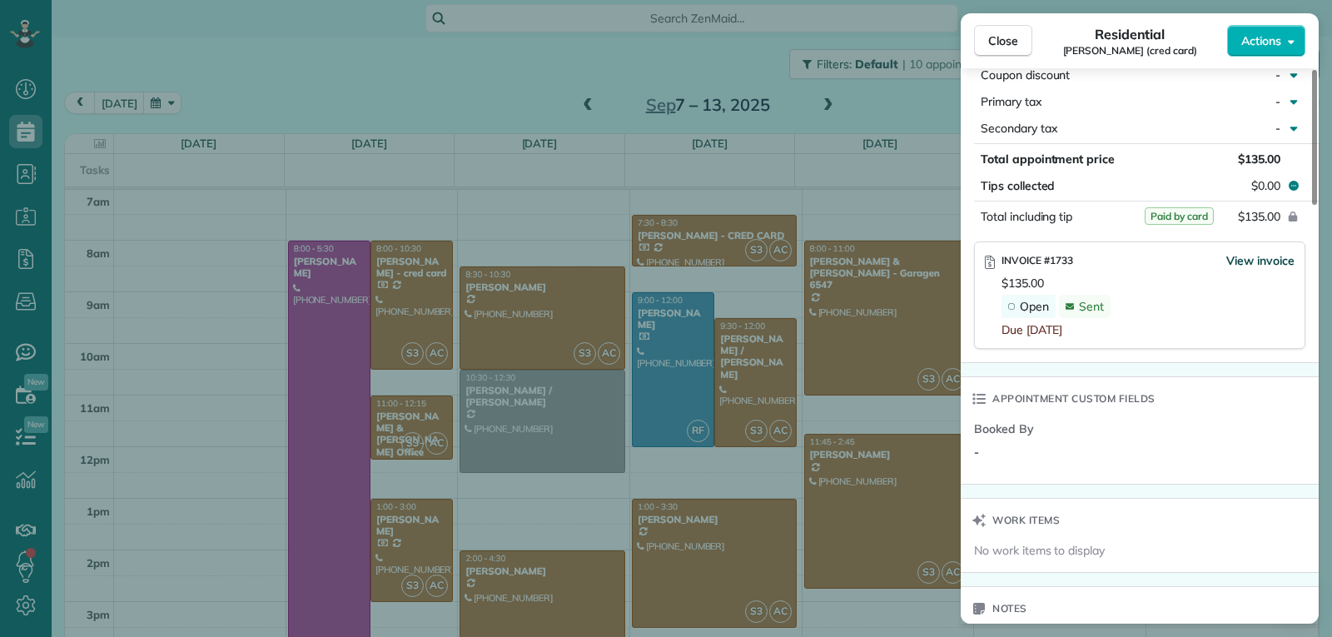
click at [1260, 261] on span "View invoice" at bounding box center [1260, 260] width 68 height 17
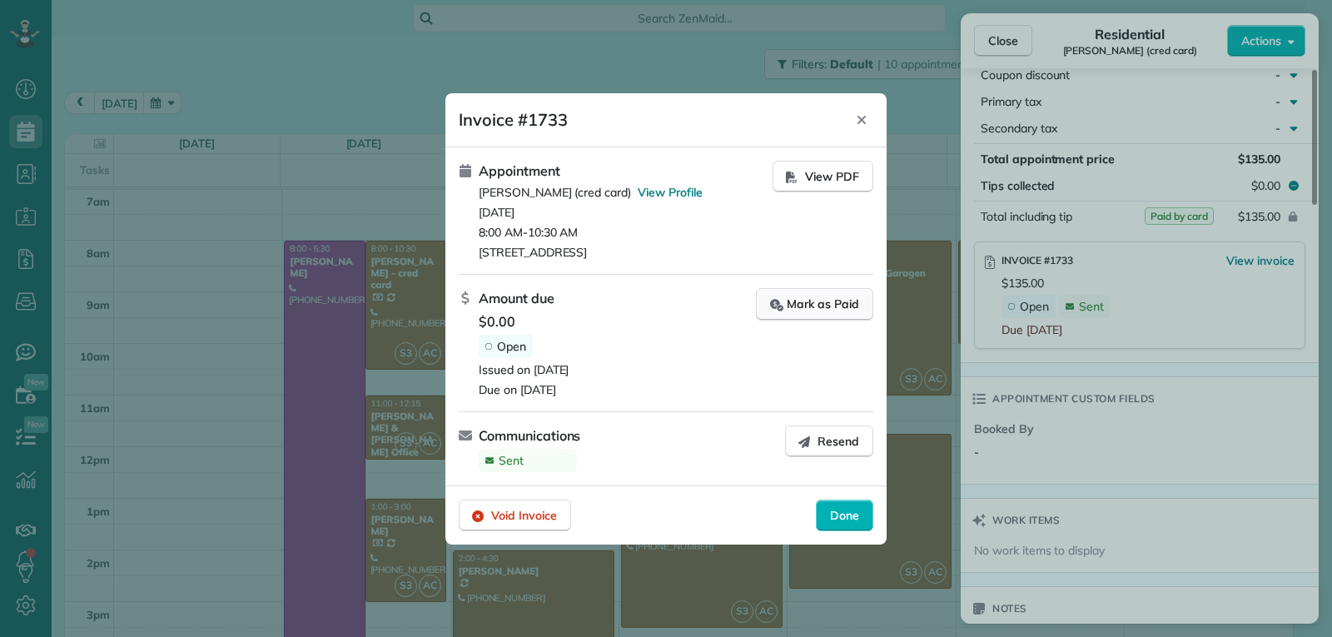
click at [801, 301] on div "Mark as Paid" at bounding box center [814, 304] width 89 height 17
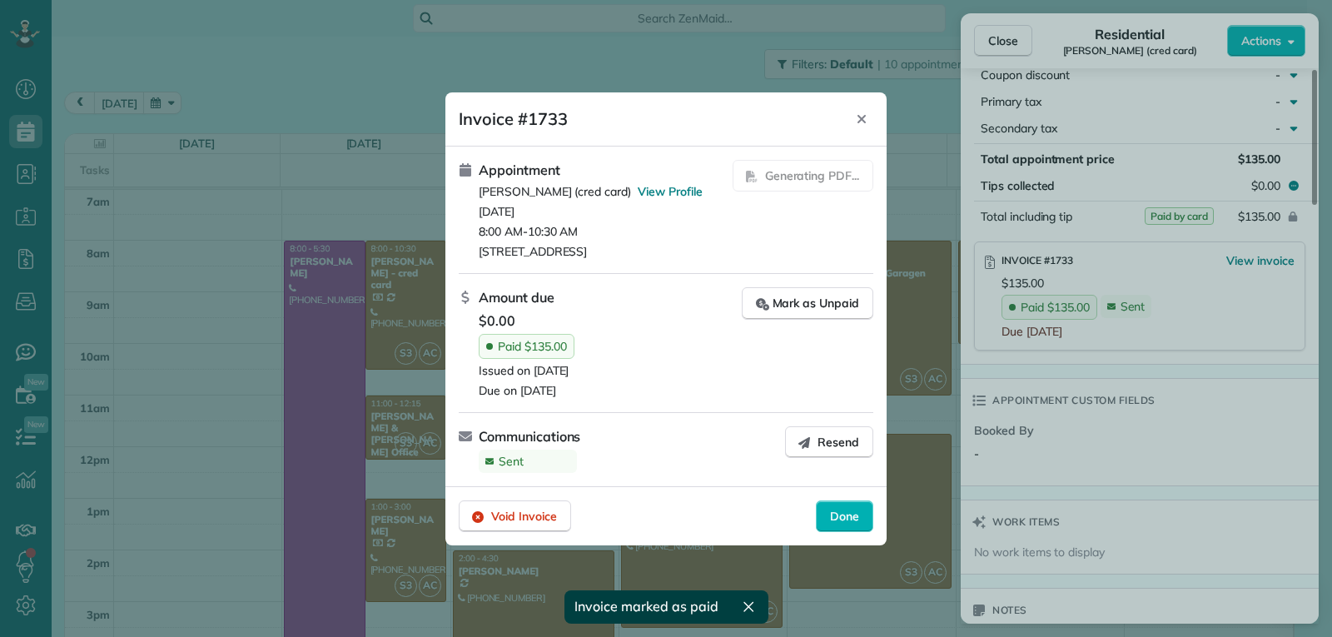
click at [840, 516] on span "Done" at bounding box center [844, 516] width 29 height 17
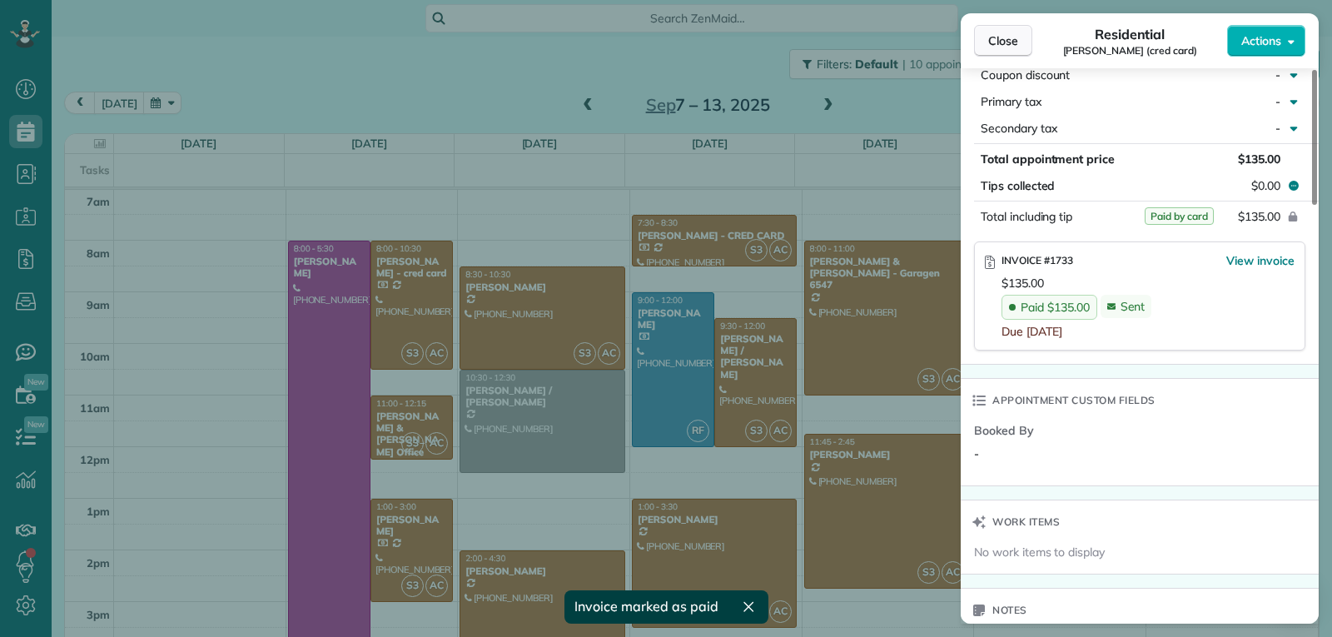
scroll to position [993, 0]
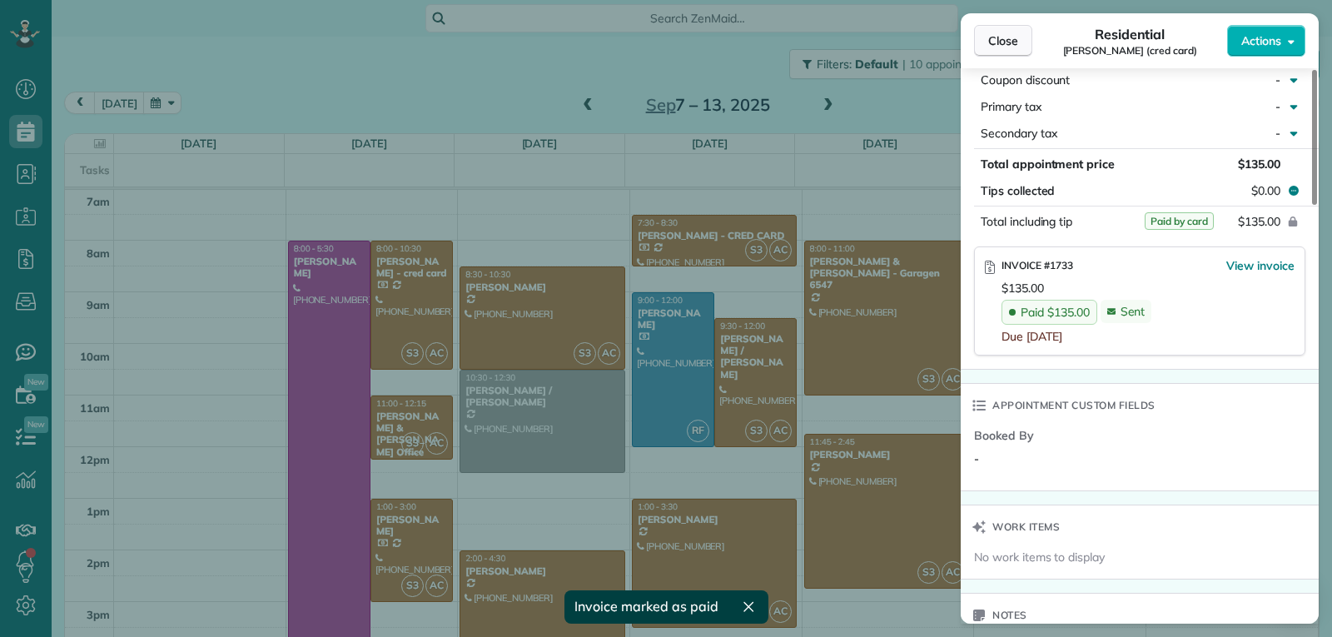
click at [1002, 45] on span "Close" at bounding box center [1003, 40] width 30 height 17
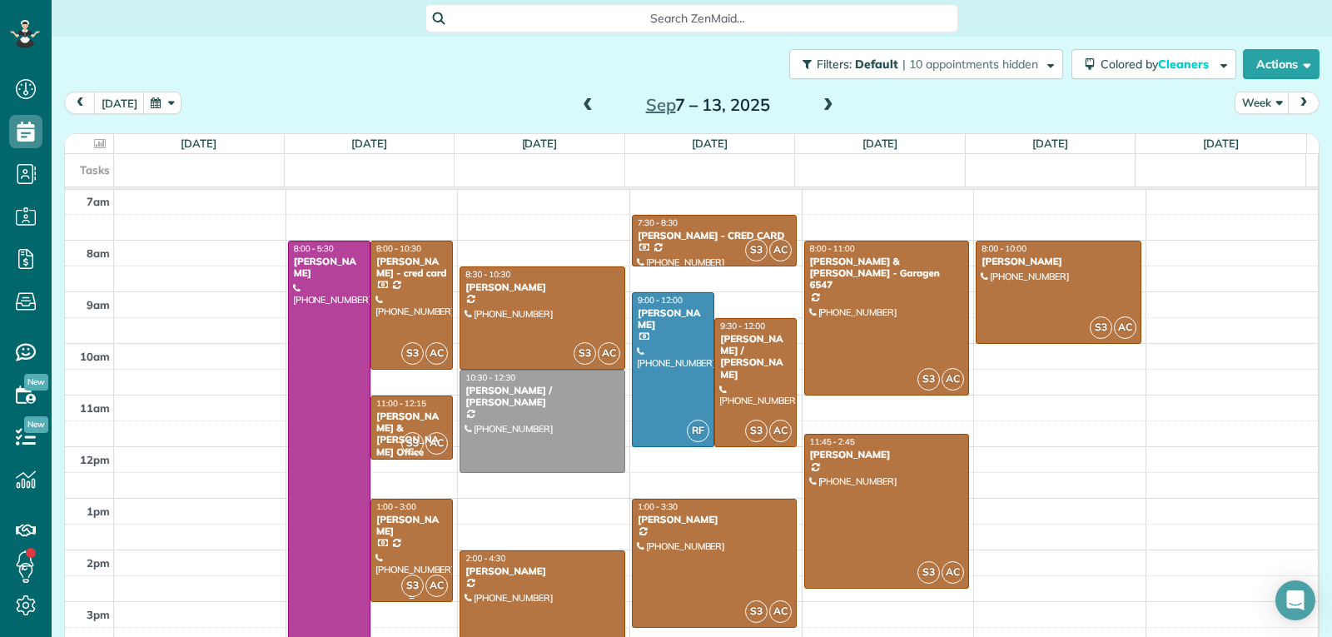
click at [410, 539] on div at bounding box center [411, 550] width 81 height 102
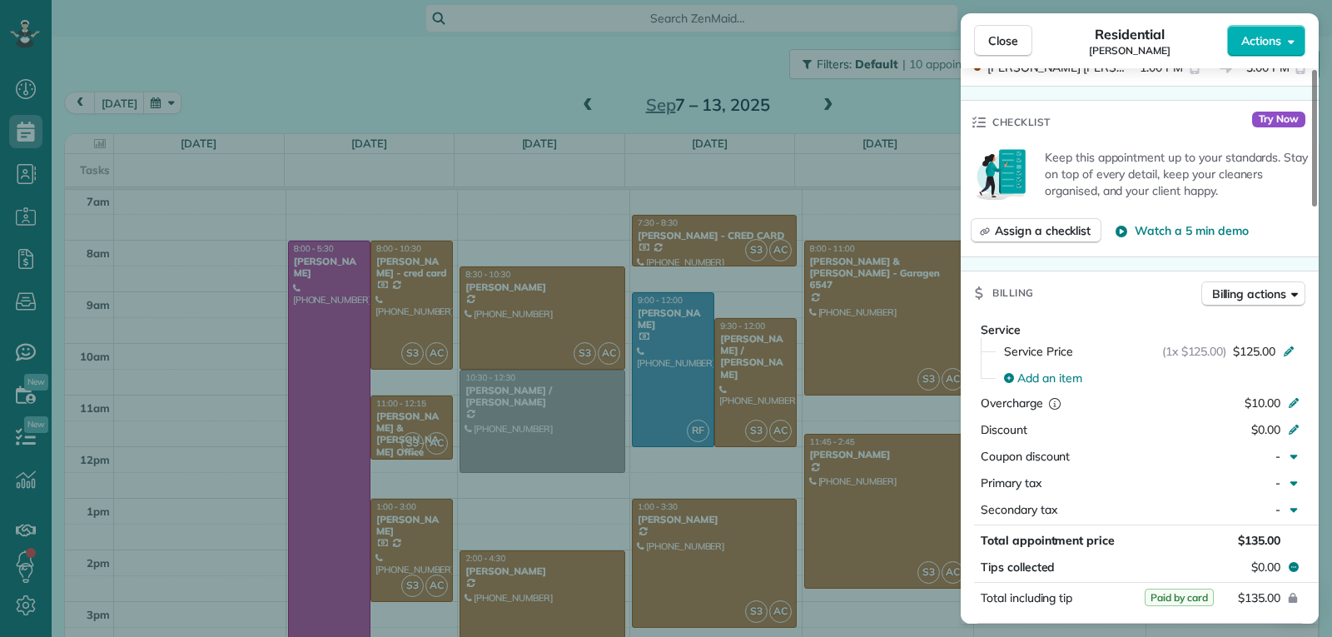
scroll to position [672, 0]
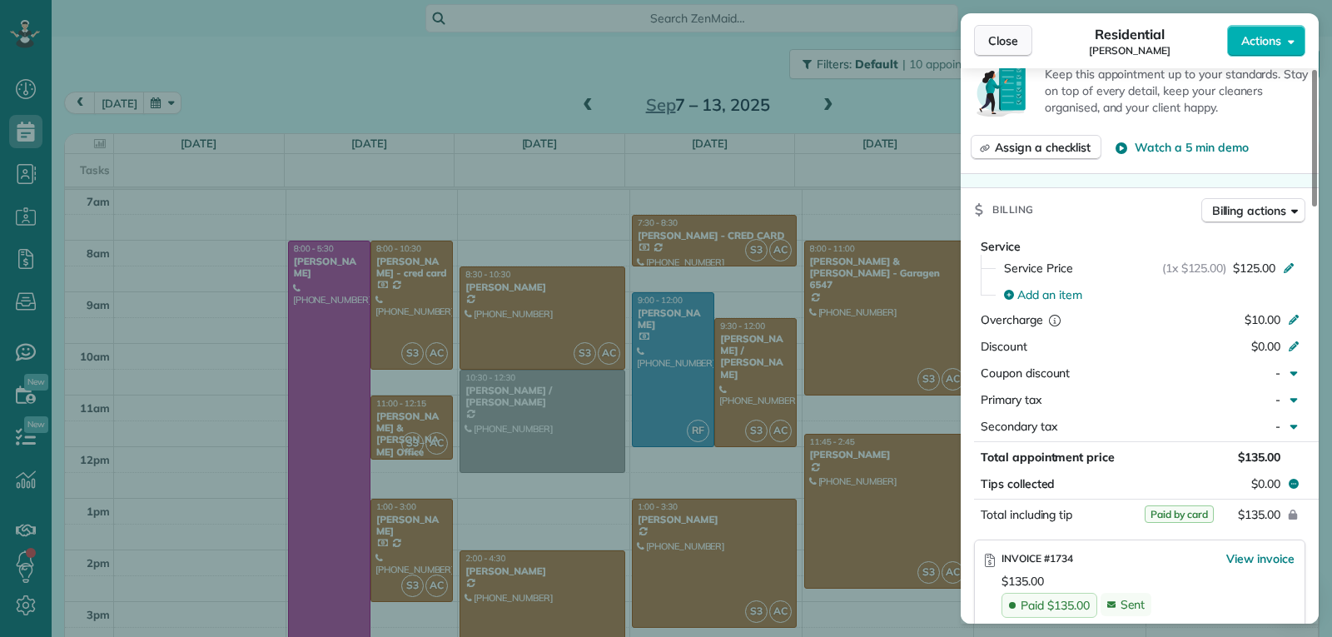
click at [1009, 49] on button "Close" at bounding box center [1003, 41] width 58 height 32
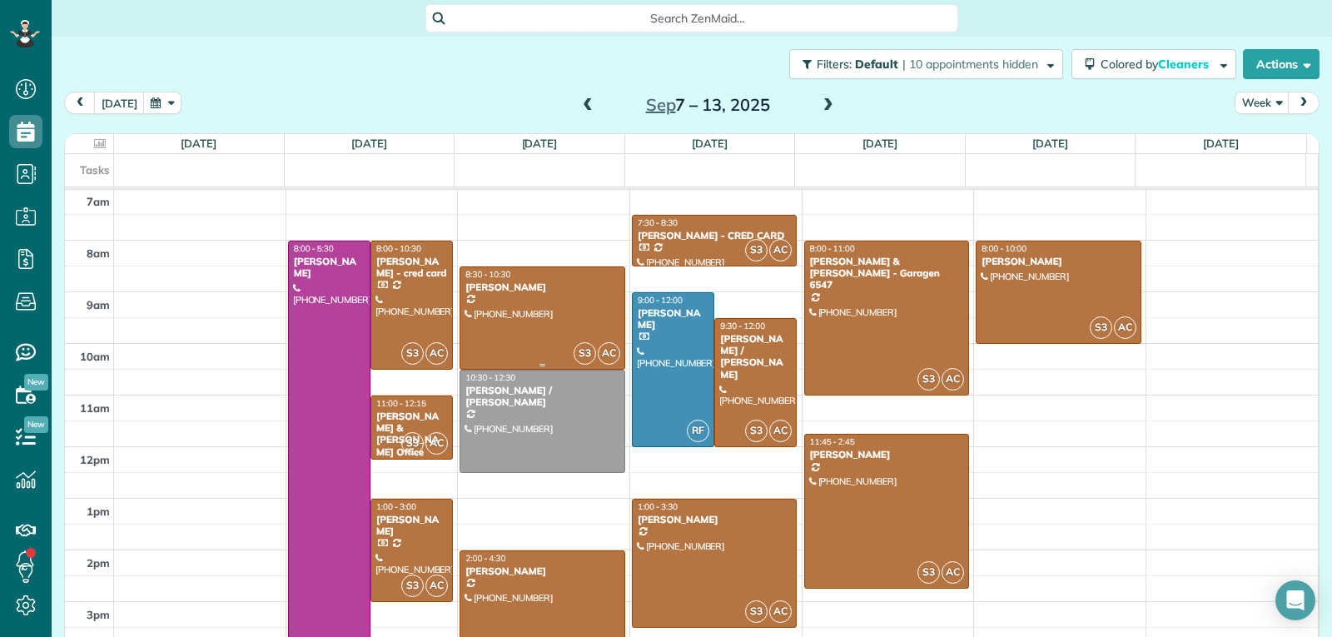
click at [531, 338] on div at bounding box center [542, 318] width 164 height 102
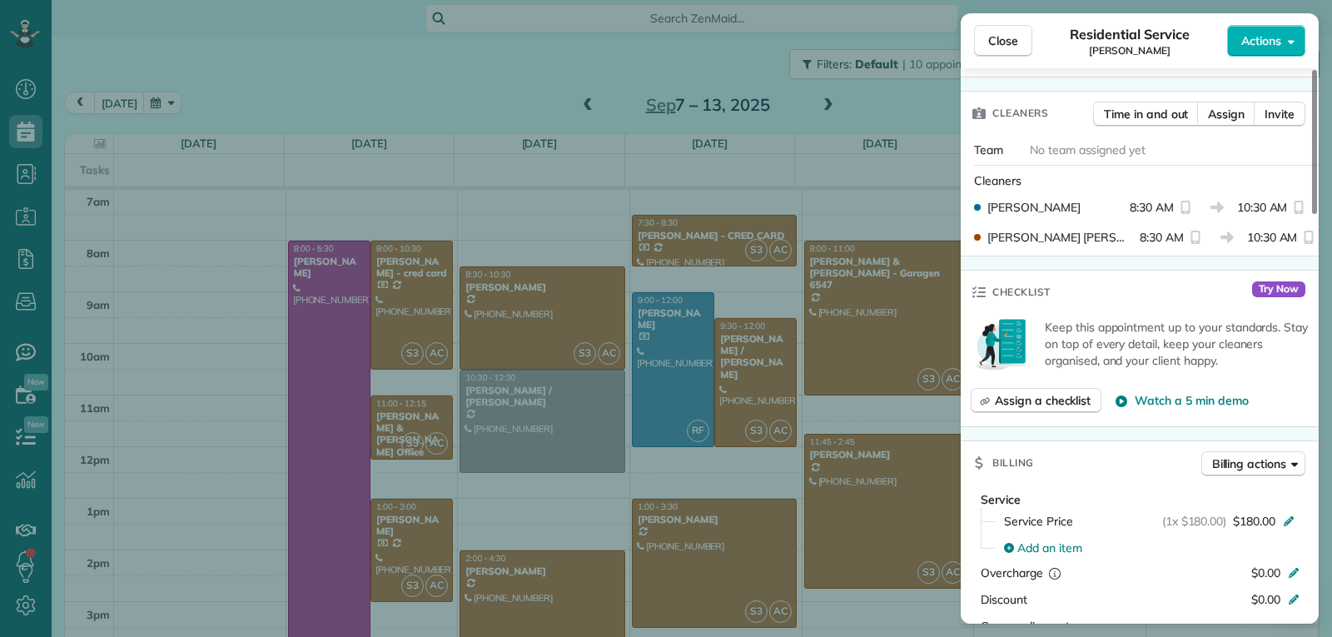
scroll to position [754, 0]
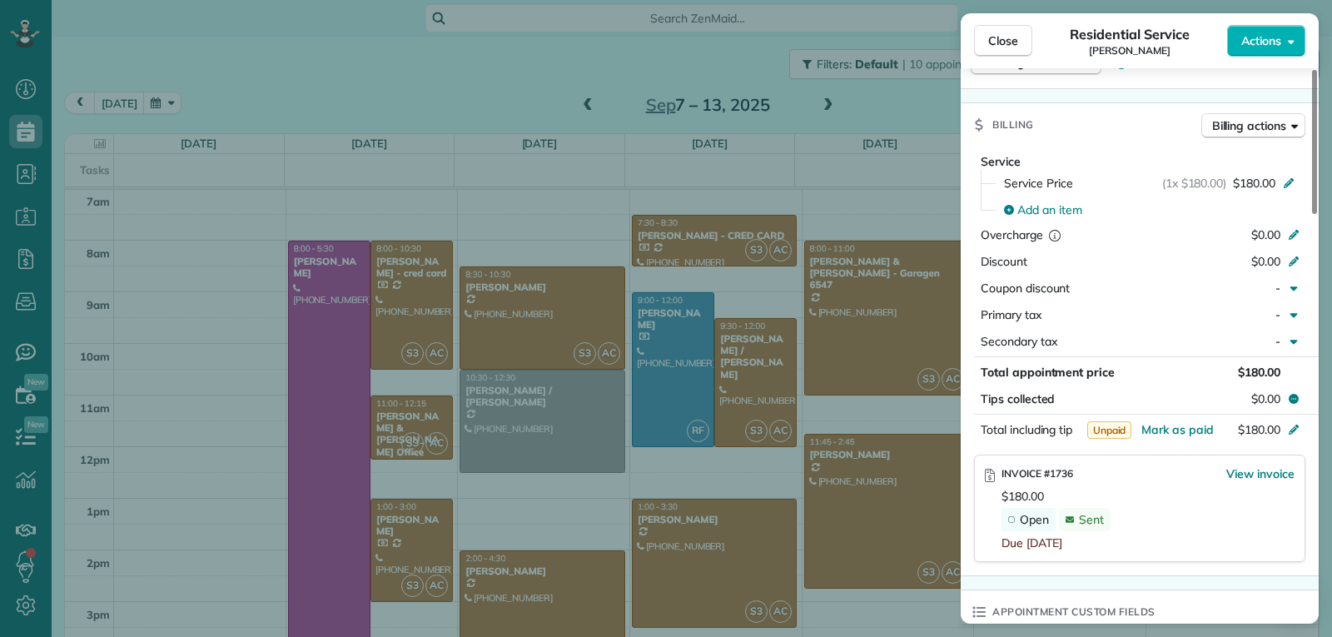
click at [575, 592] on div "Close Residential Service [PERSON_NAME] Actions Status Active [PERSON_NAME] · O…" at bounding box center [666, 318] width 1332 height 637
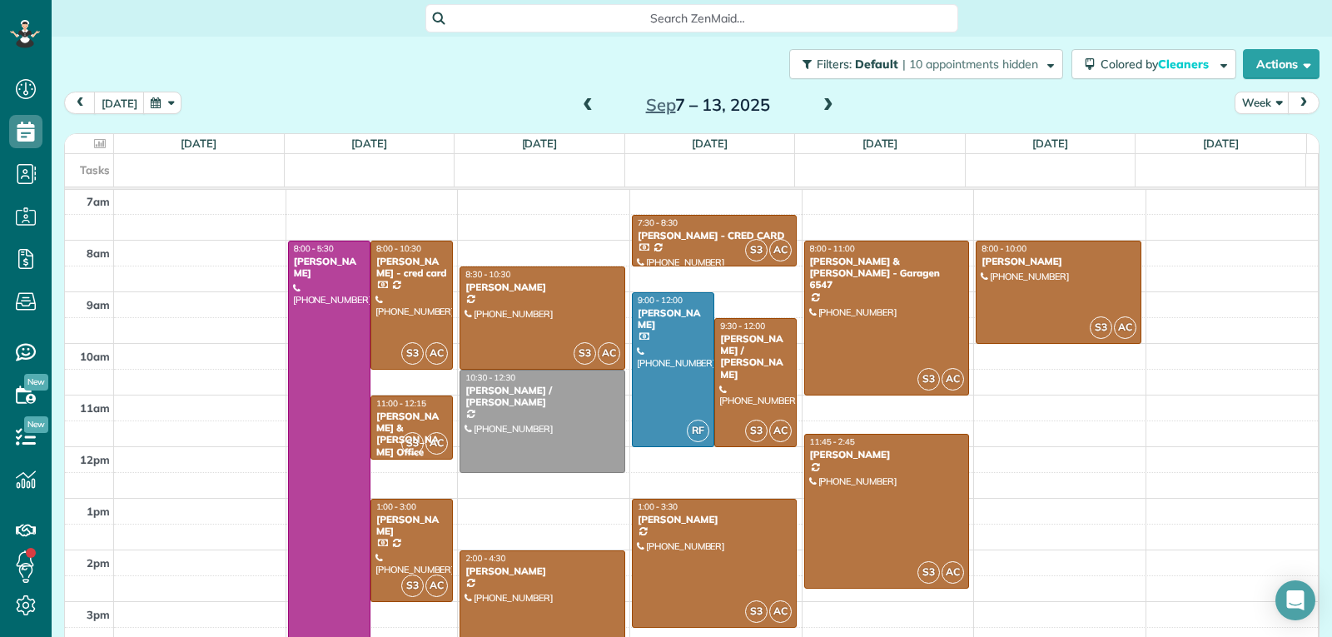
click at [575, 592] on div at bounding box center [542, 614] width 164 height 127
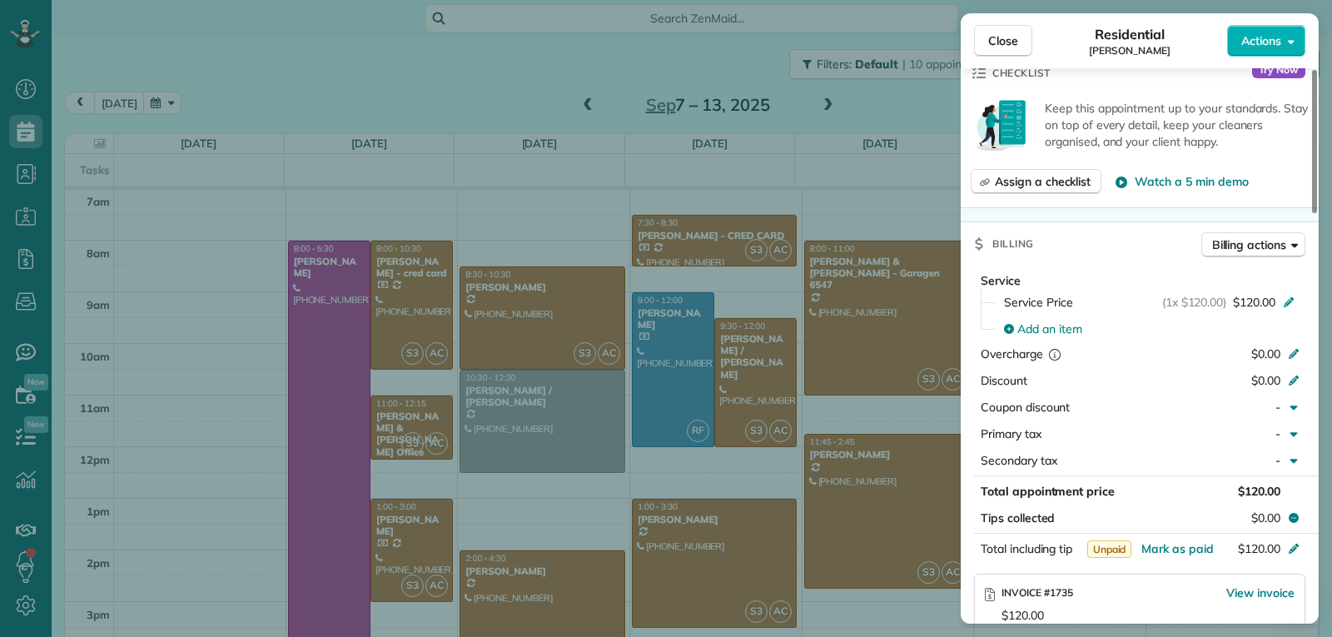
scroll to position [666, 0]
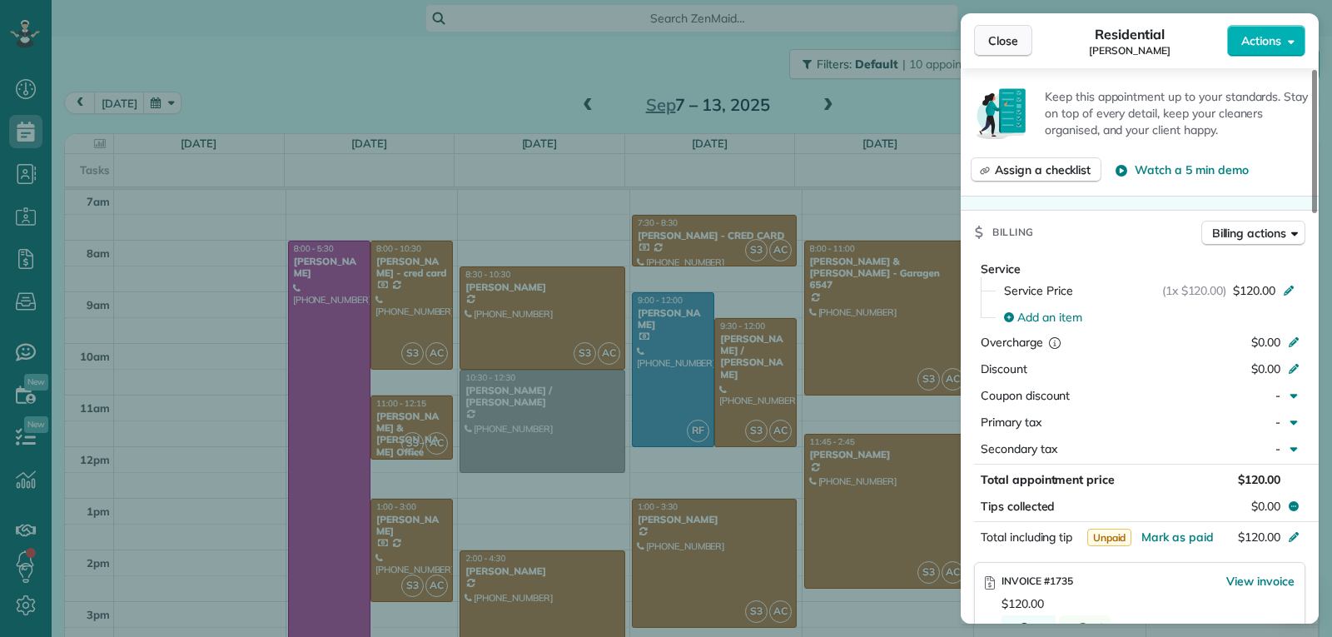
click at [1021, 47] on button "Close" at bounding box center [1003, 41] width 58 height 32
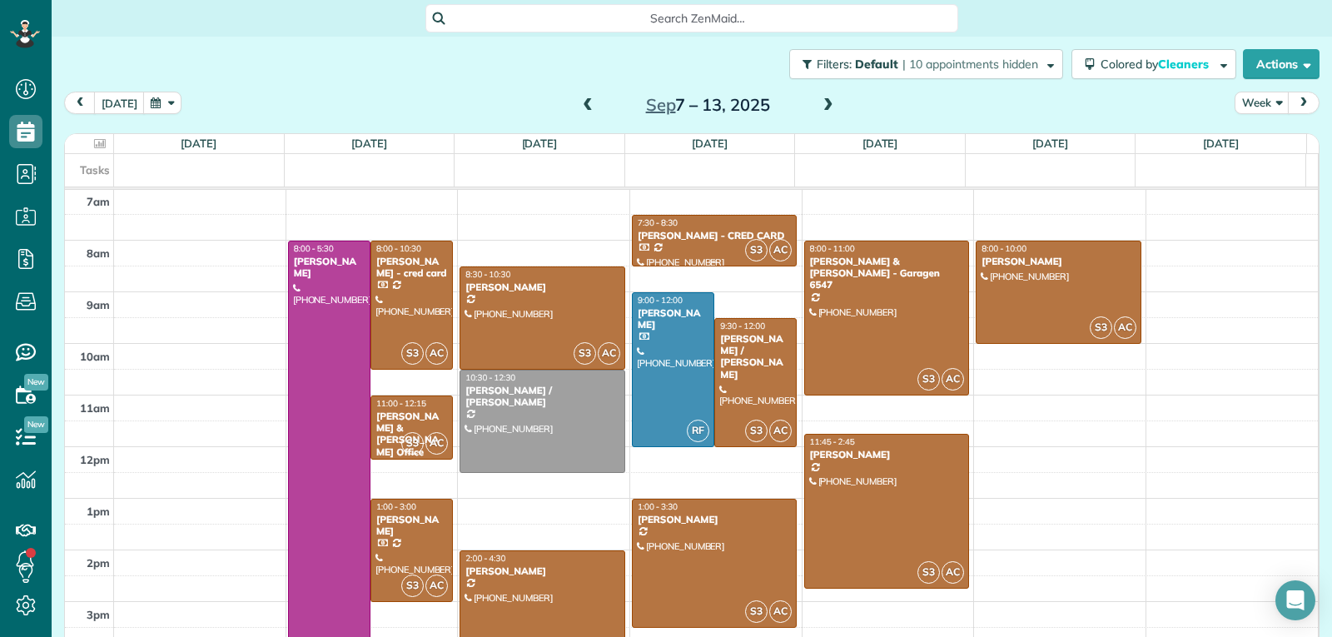
click at [705, 237] on div "[PERSON_NAME] - CRED CARD" at bounding box center [715, 236] width 156 height 12
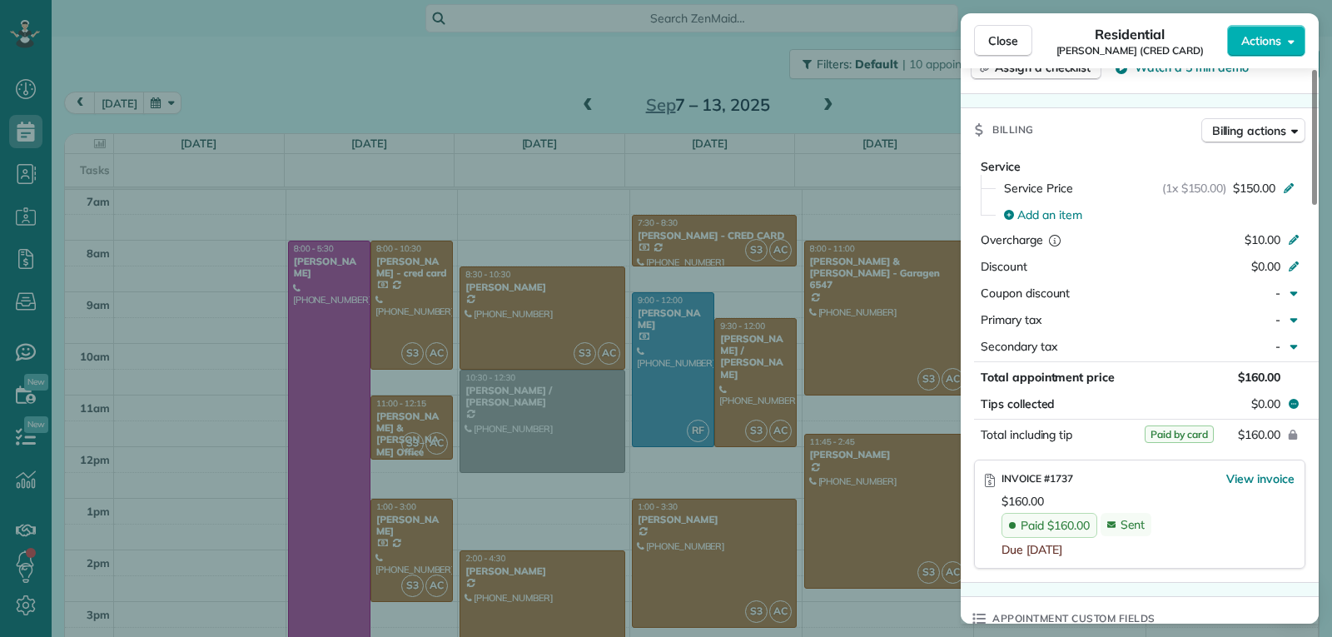
scroll to position [834, 0]
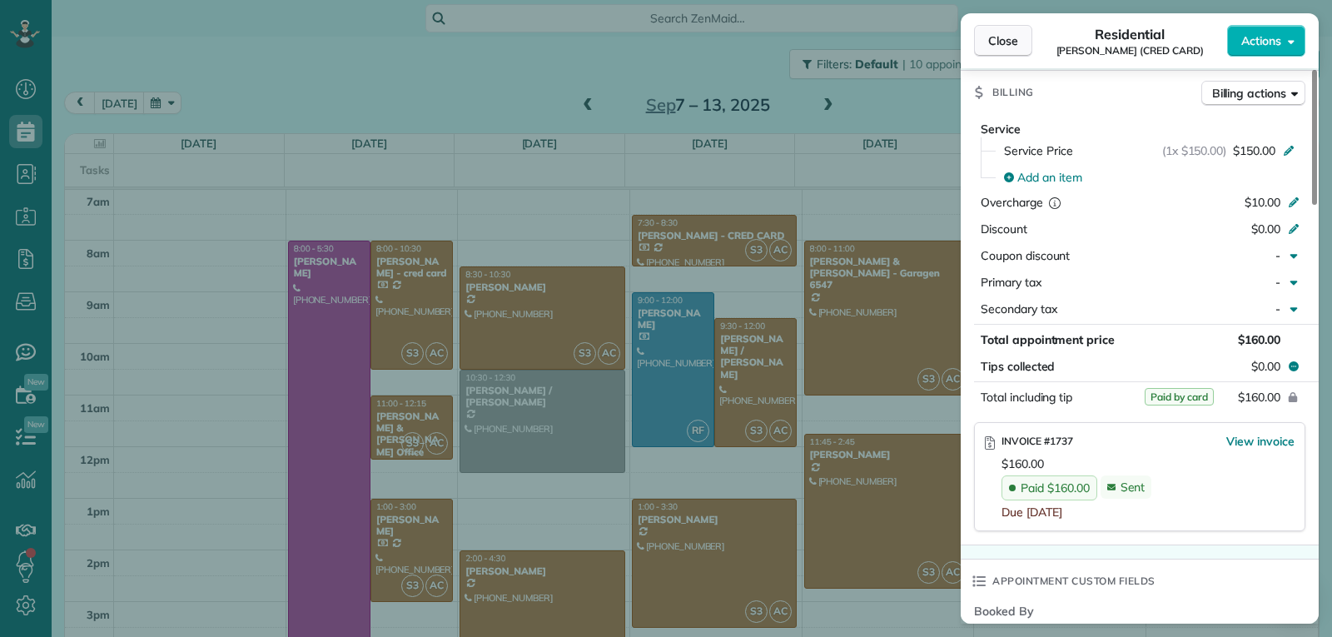
drag, startPoint x: 1006, startPoint y: 42, endPoint x: 1003, endPoint y: 51, distance: 9.0
click at [1006, 42] on span "Close" at bounding box center [1003, 40] width 30 height 17
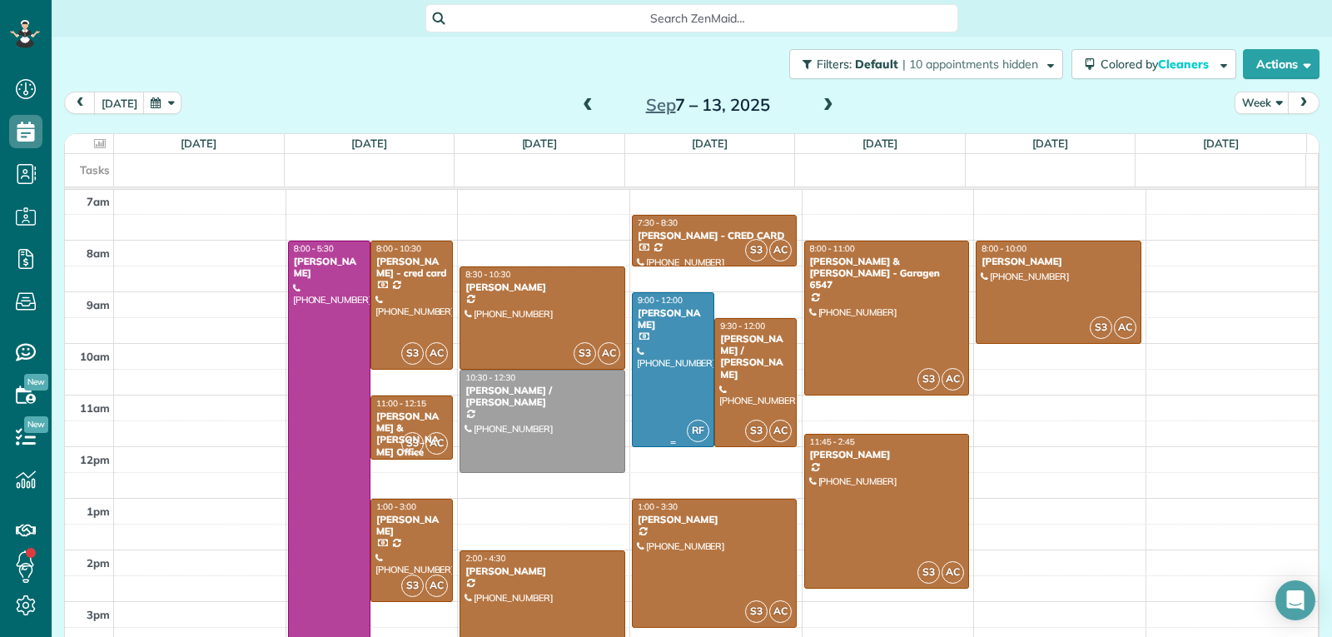
click at [654, 352] on div at bounding box center [673, 369] width 81 height 153
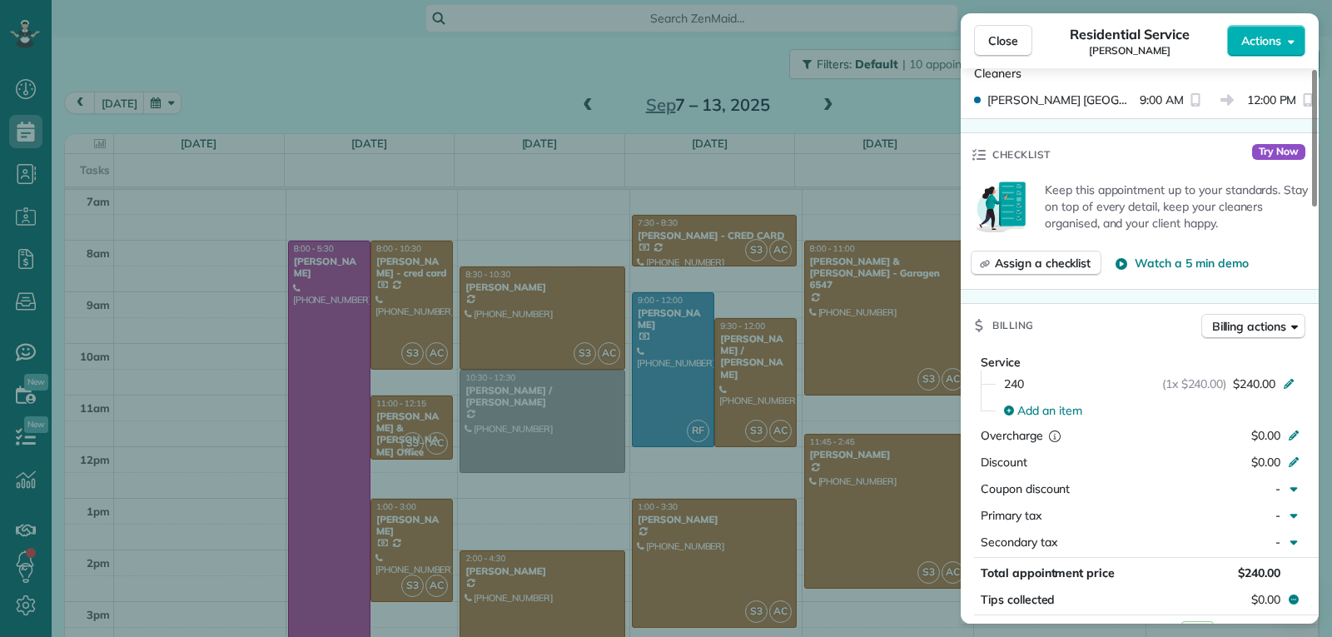
scroll to position [759, 0]
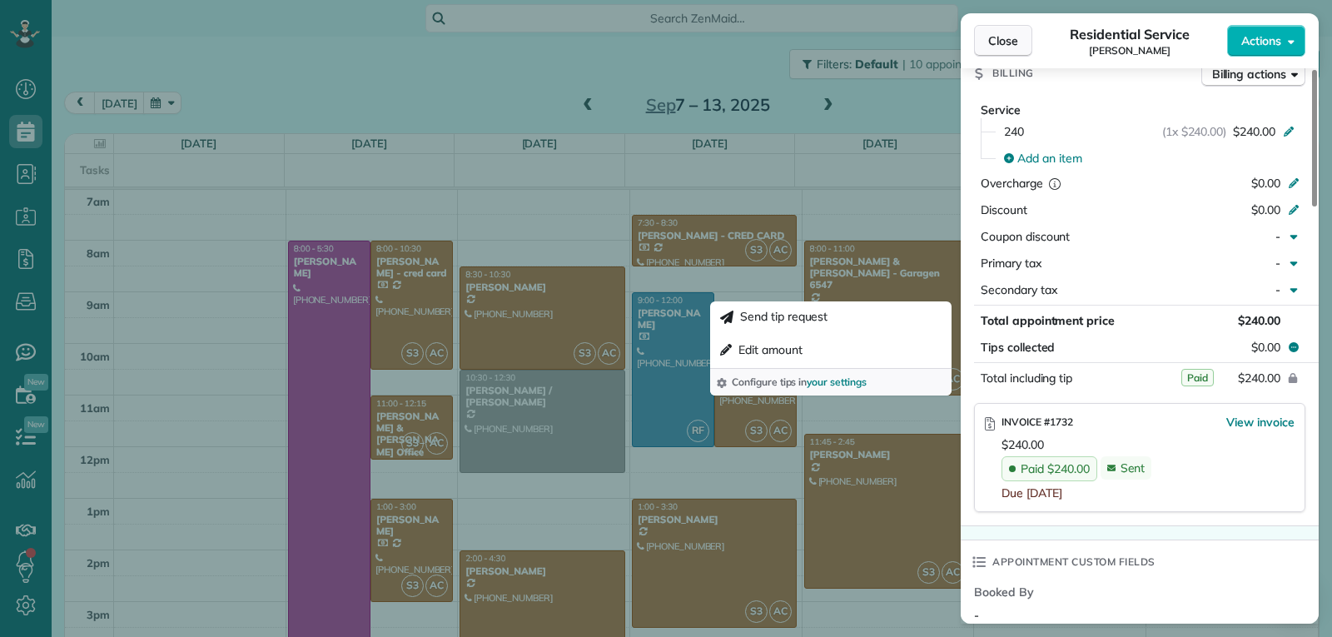
click at [991, 42] on span "Close" at bounding box center [1003, 40] width 30 height 17
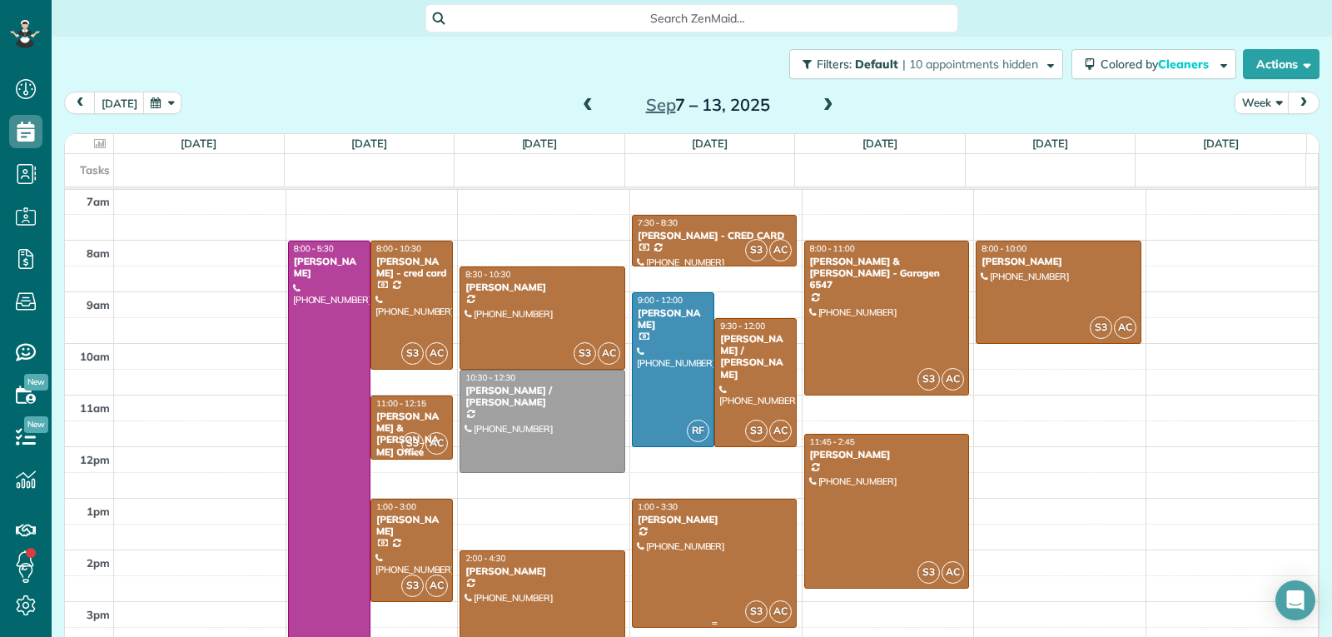
click at [699, 548] on div at bounding box center [715, 562] width 164 height 127
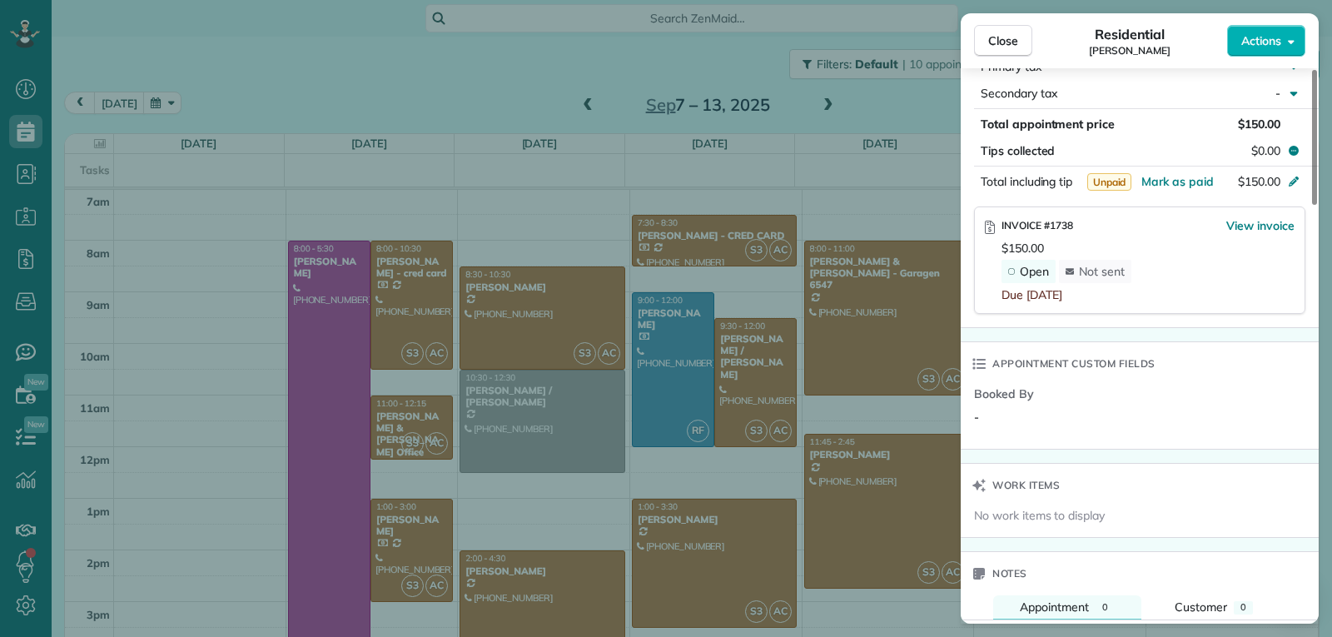
scroll to position [991, 0]
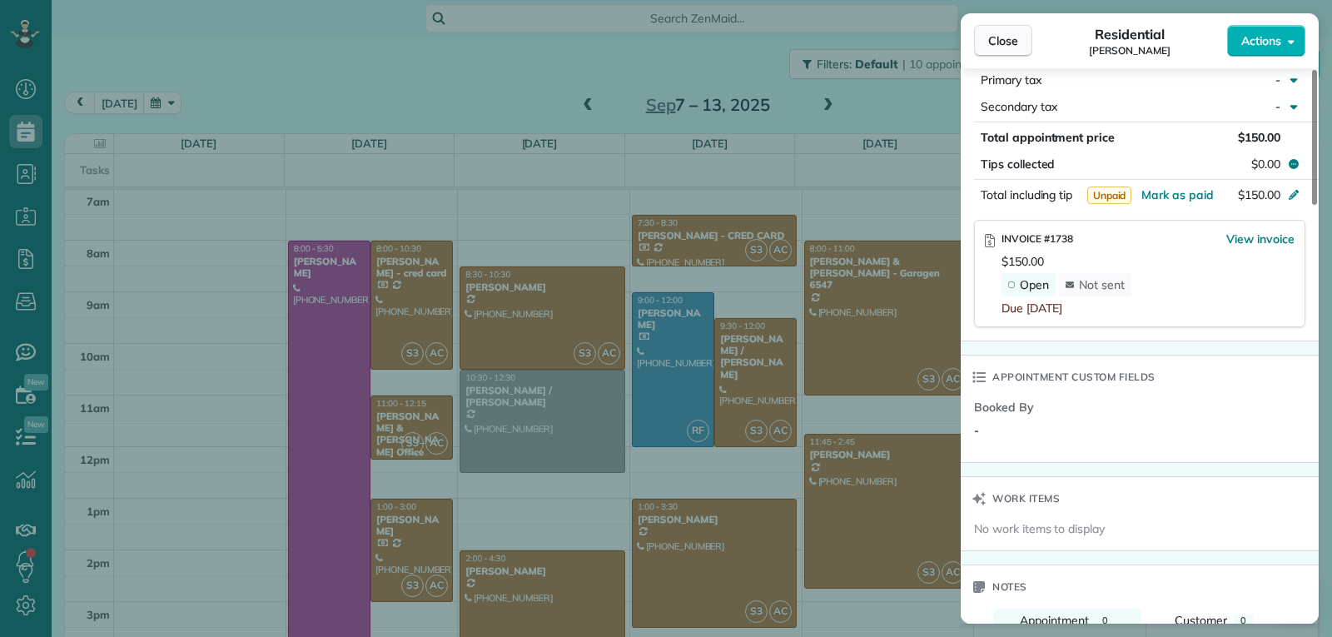
click at [1008, 39] on span "Close" at bounding box center [1003, 40] width 30 height 17
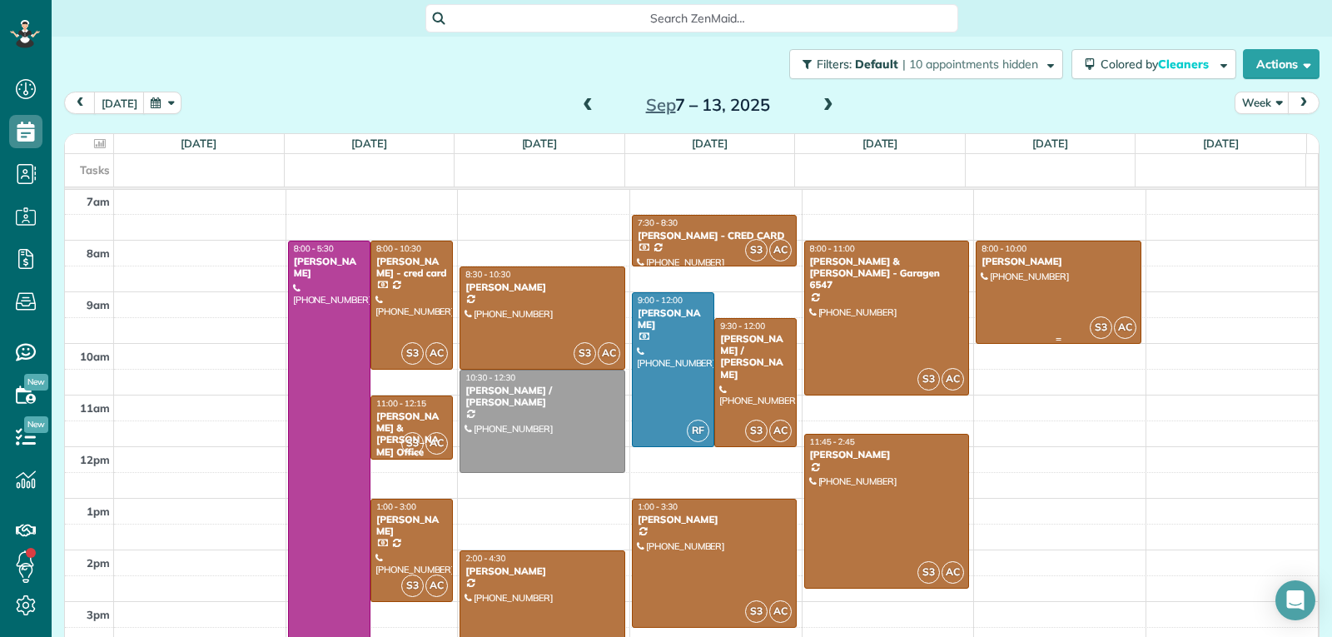
click at [1038, 311] on div at bounding box center [1059, 292] width 164 height 102
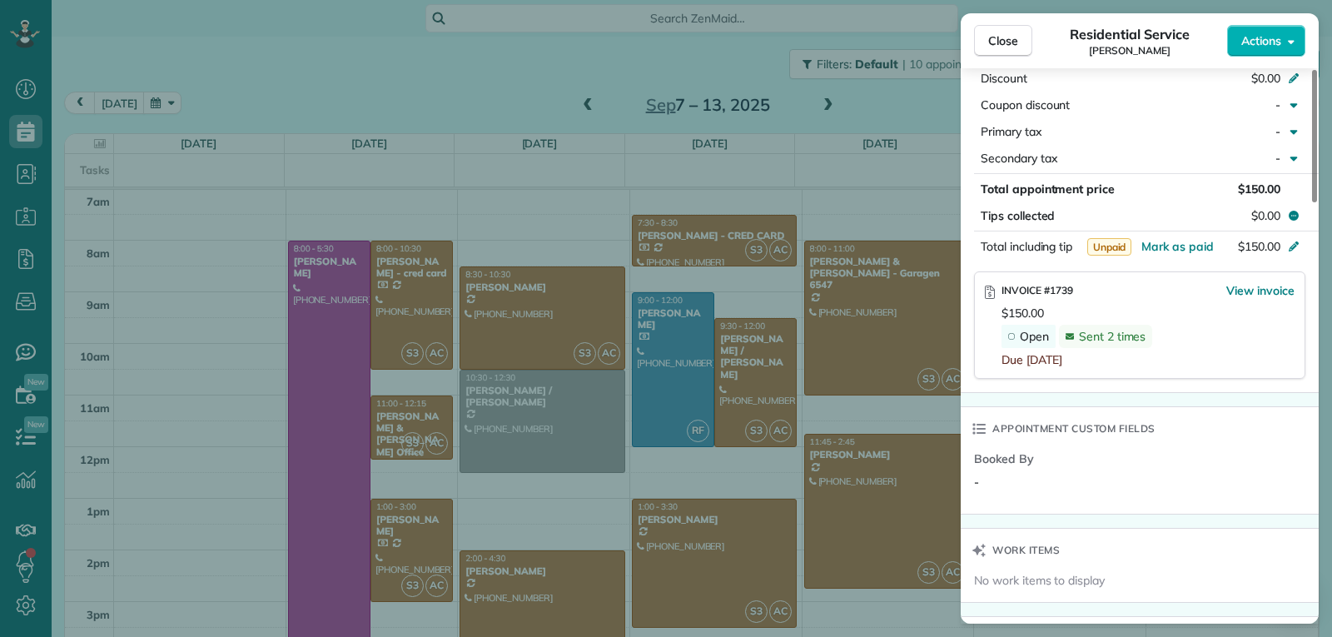
scroll to position [918, 0]
click at [1015, 50] on button "Close" at bounding box center [1003, 41] width 58 height 32
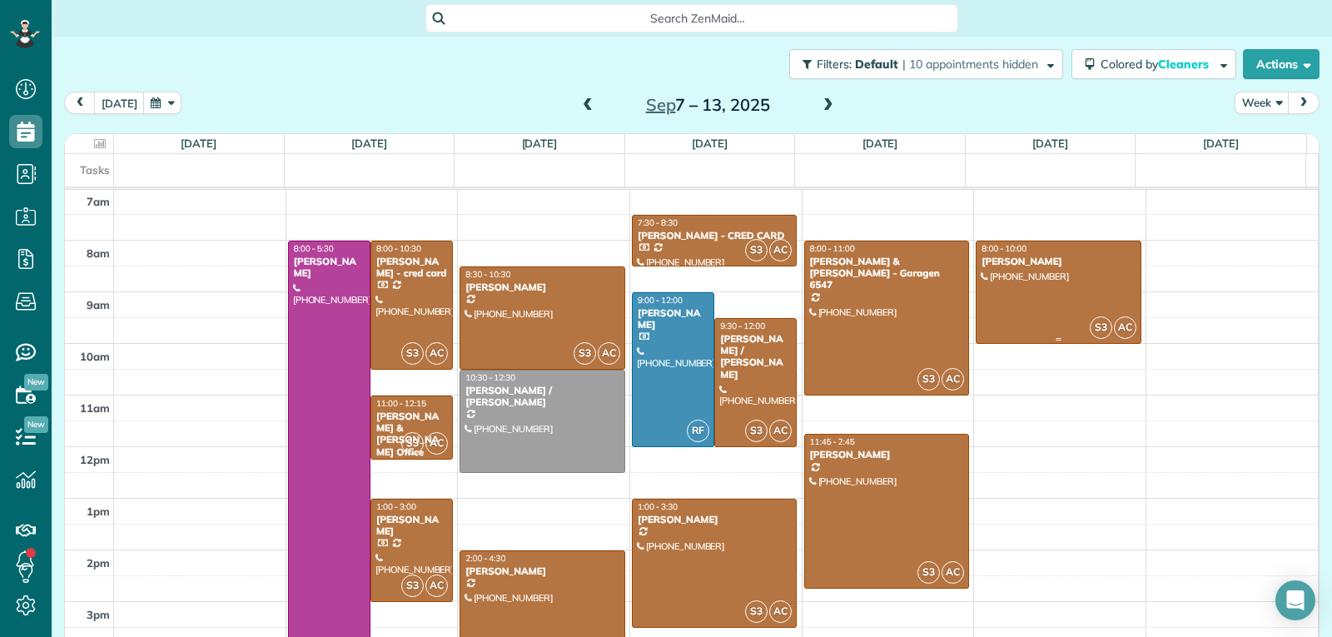
click at [1082, 270] on div at bounding box center [1059, 292] width 164 height 102
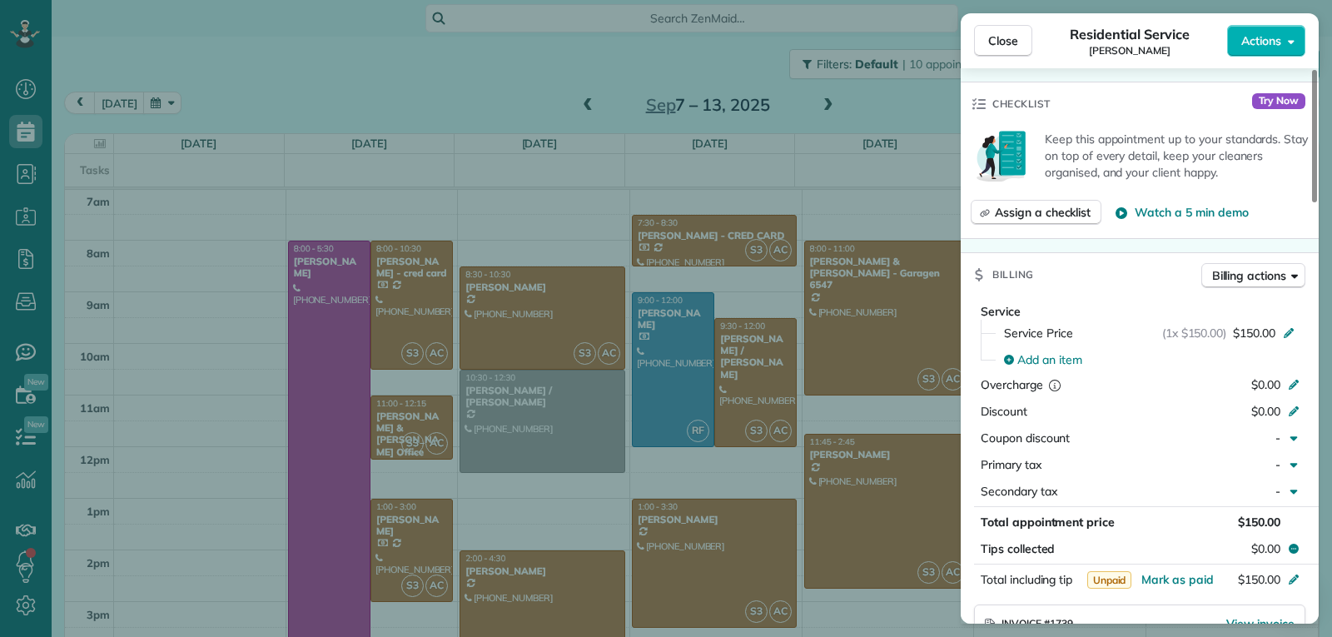
scroll to position [672, 0]
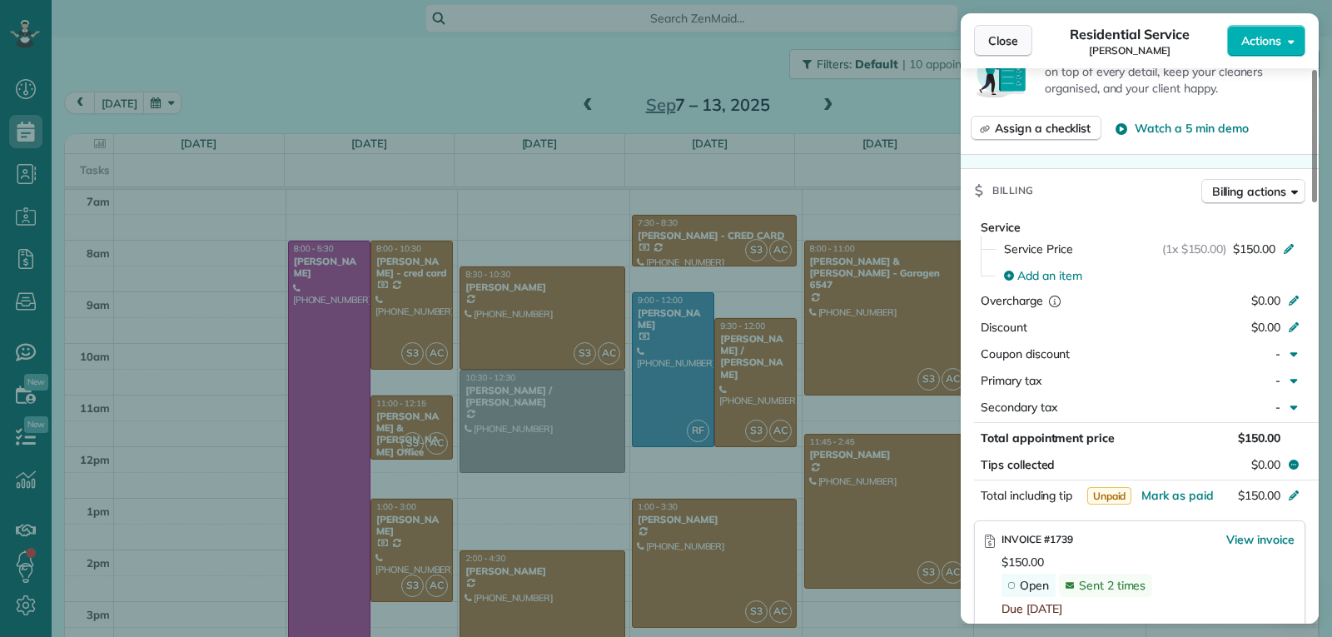
click at [1001, 43] on span "Close" at bounding box center [1003, 40] width 30 height 17
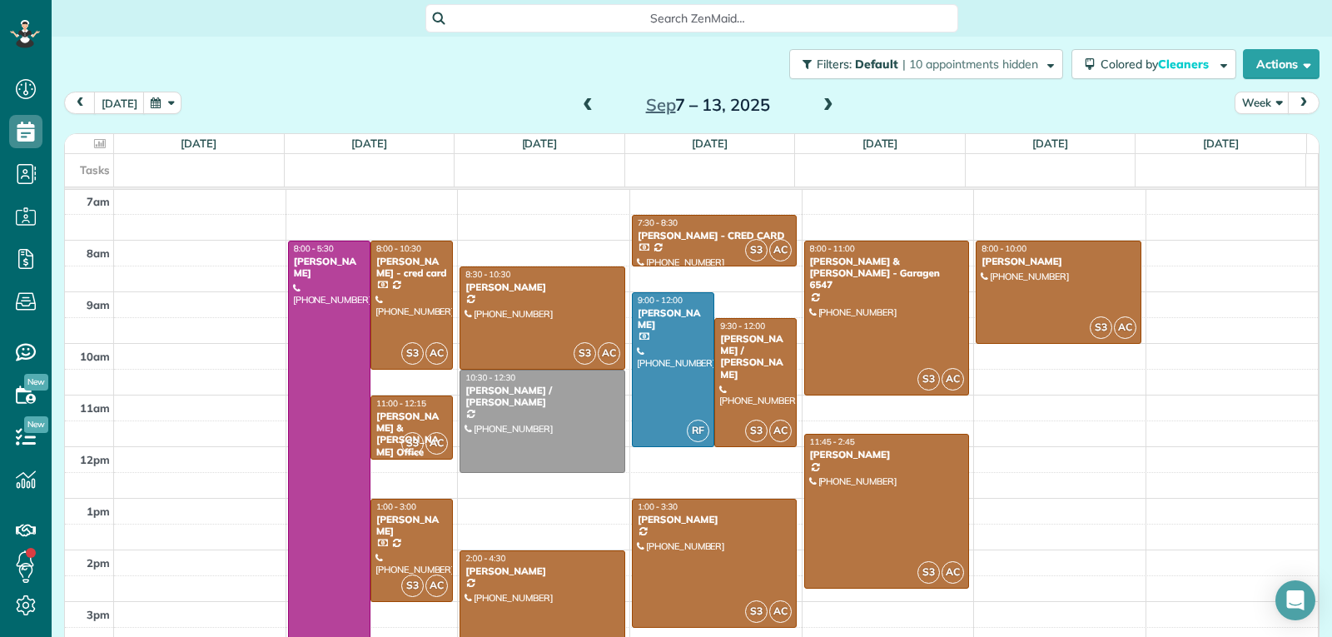
click at [823, 105] on span at bounding box center [828, 105] width 18 height 15
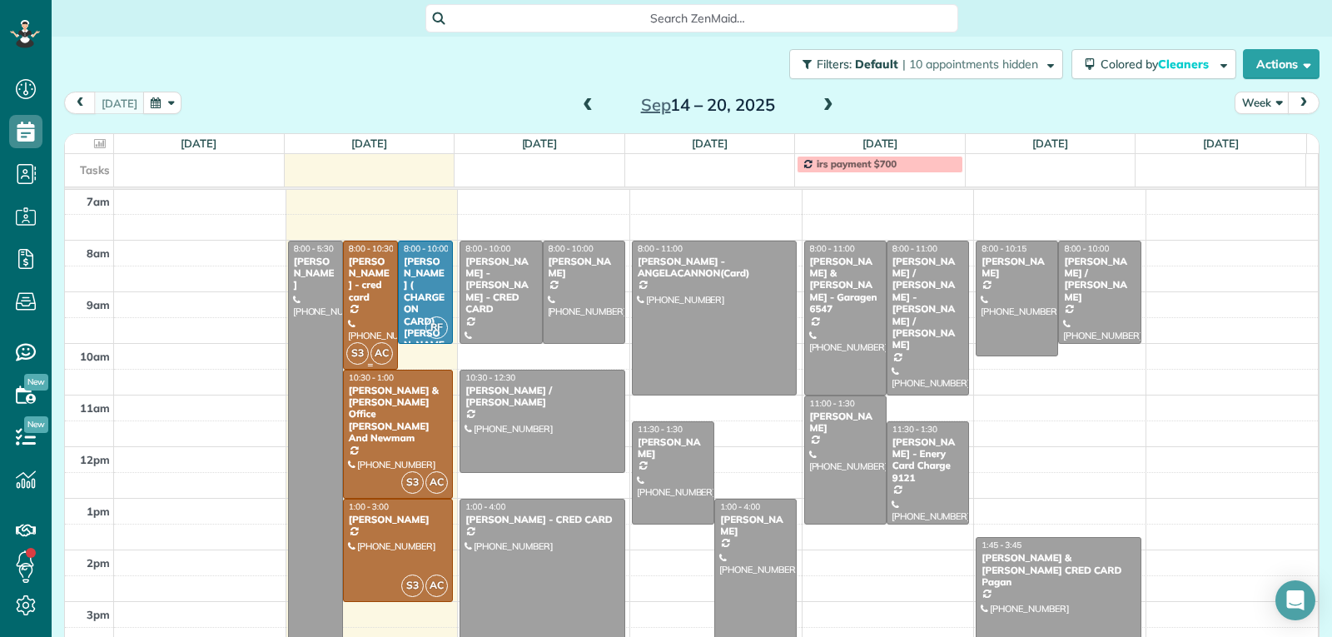
click at [366, 294] on div "[PERSON_NAME] - cred card" at bounding box center [370, 280] width 45 height 48
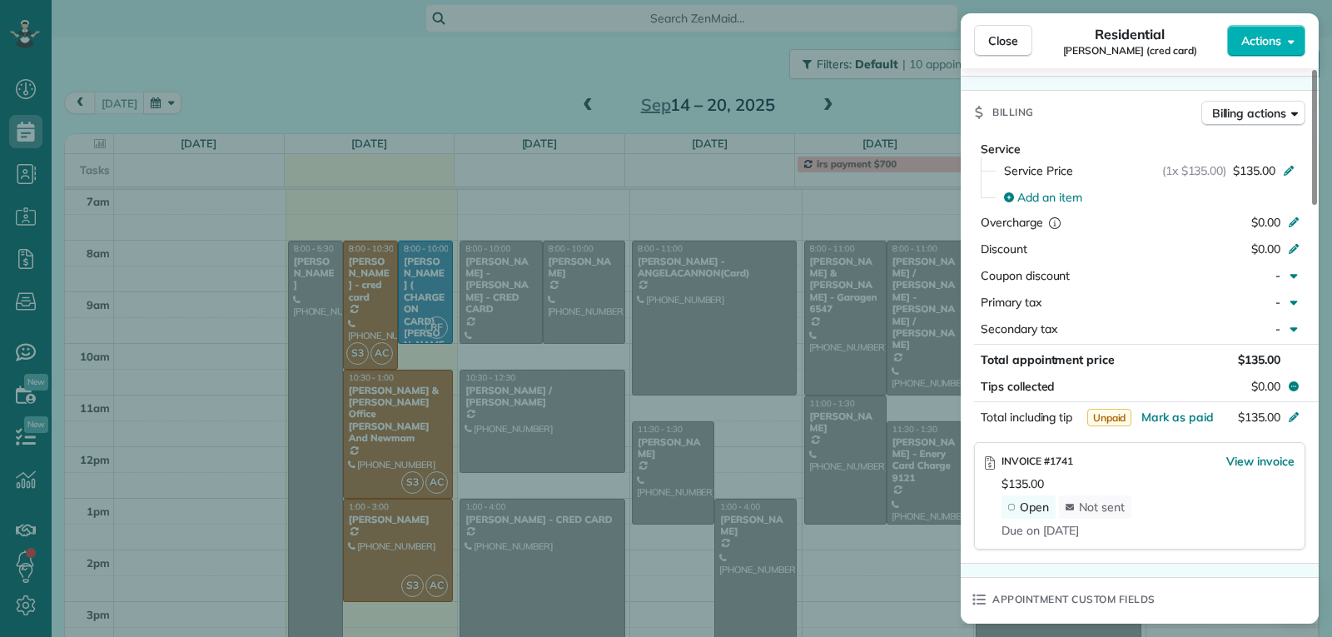
scroll to position [835, 0]
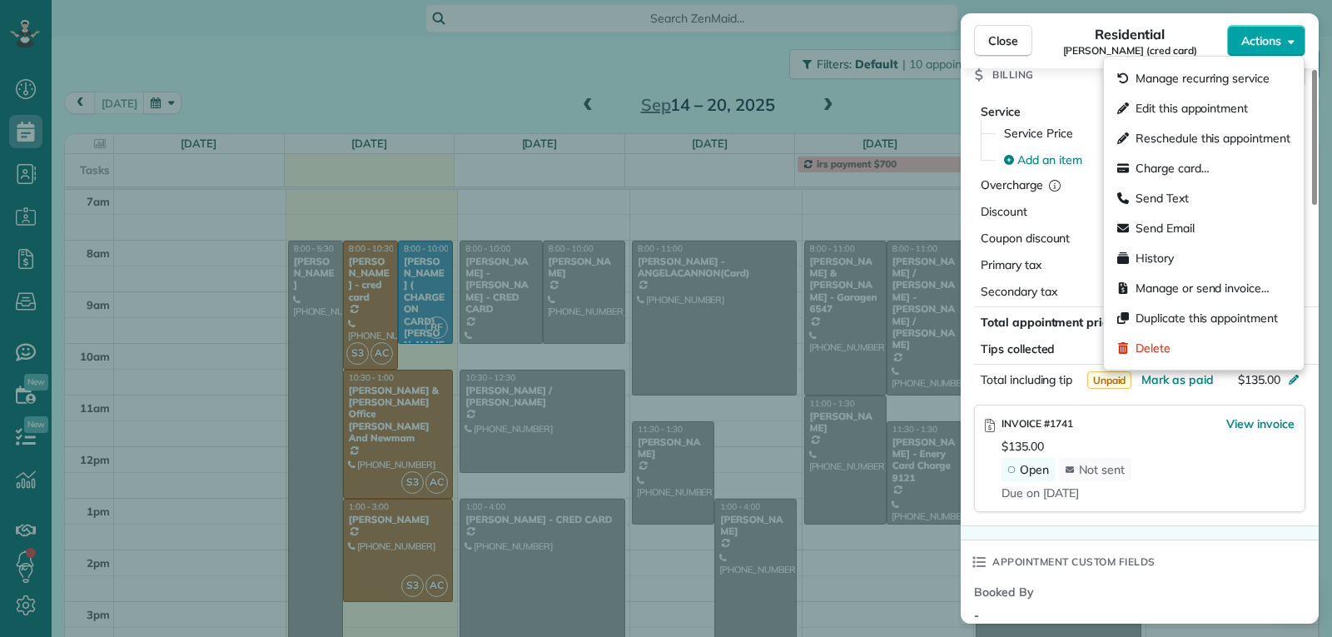
click at [1262, 43] on span "Actions" at bounding box center [1261, 40] width 40 height 17
click at [1183, 167] on span "Charge card…" at bounding box center [1173, 168] width 74 height 17
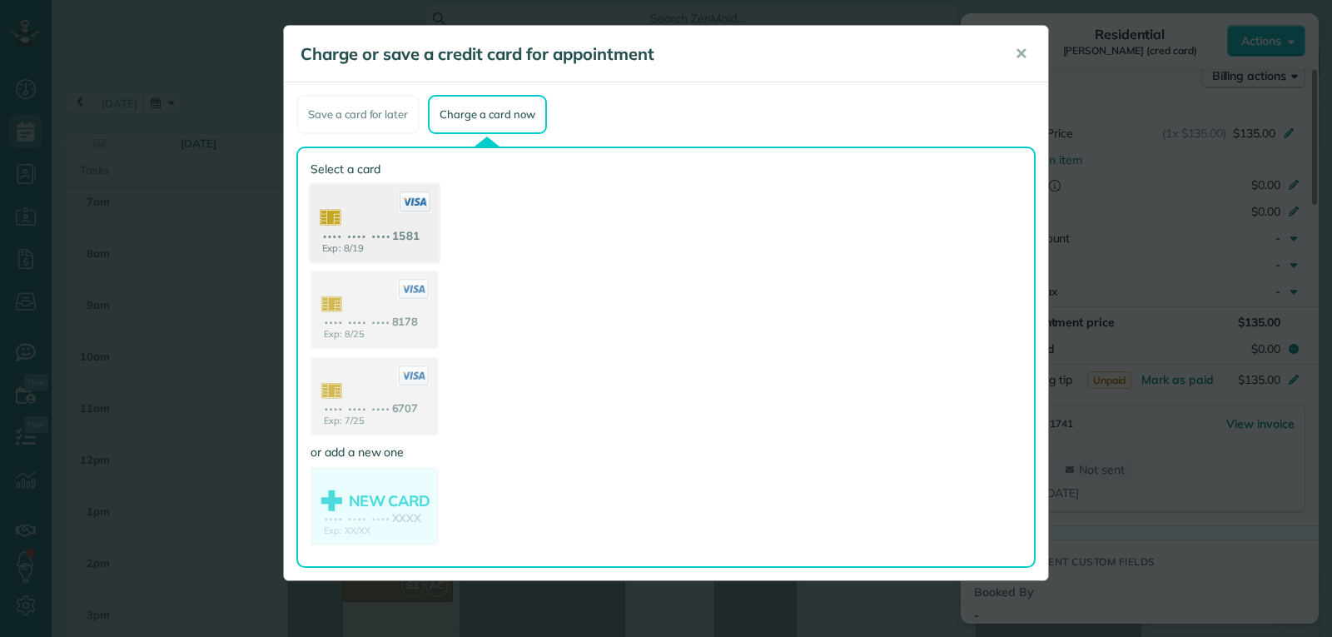
drag, startPoint x: 410, startPoint y: 241, endPoint x: 866, endPoint y: 317, distance: 461.6
click at [411, 241] on use at bounding box center [374, 225] width 125 height 78
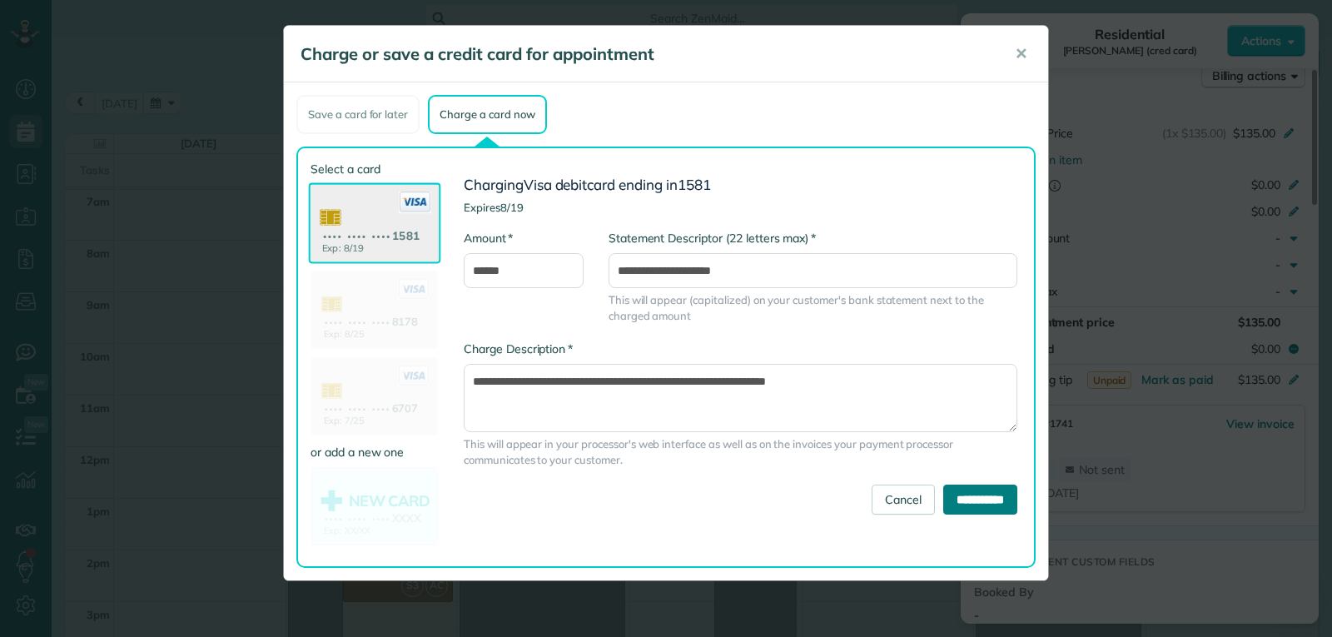
click at [958, 506] on input "**********" at bounding box center [980, 500] width 74 height 30
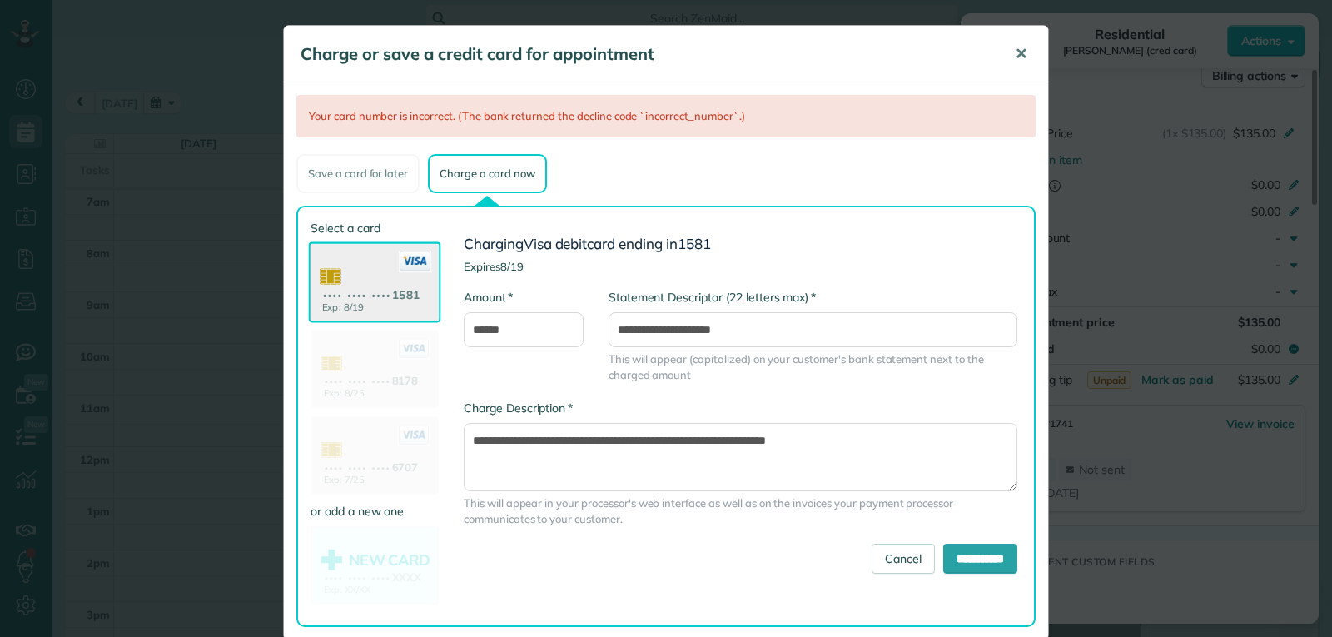
click at [1015, 52] on span "✕" at bounding box center [1021, 53] width 12 height 19
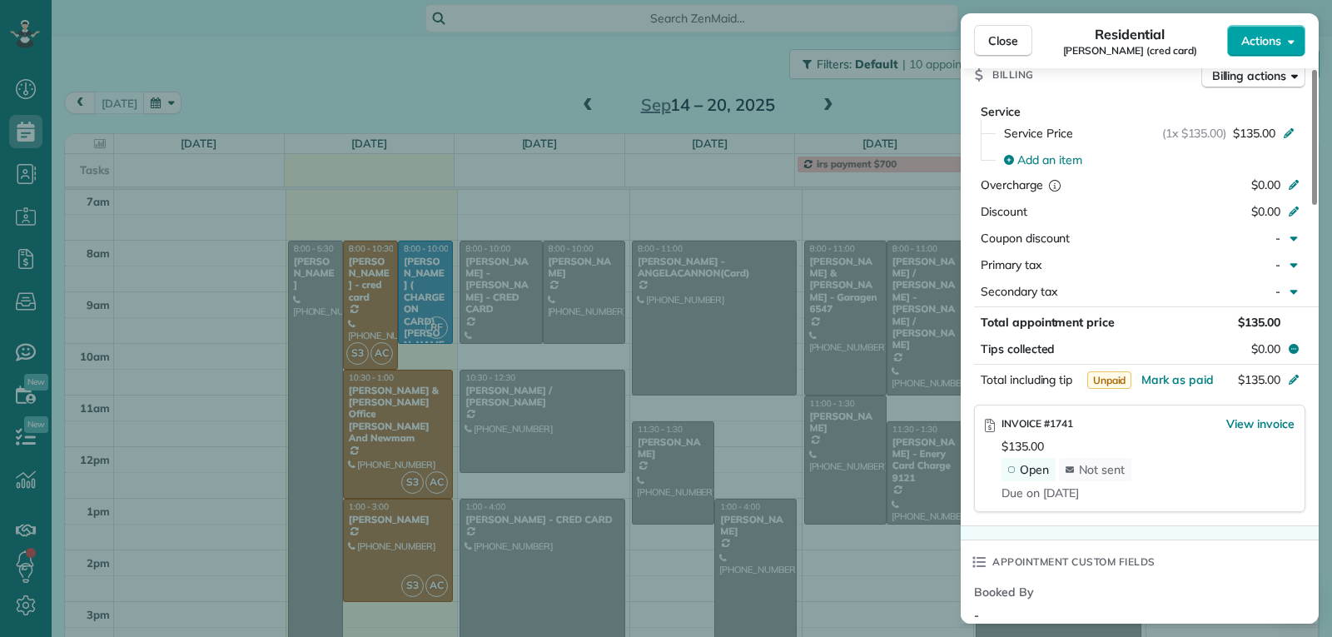
click at [1281, 42] on button "Actions" at bounding box center [1266, 41] width 78 height 32
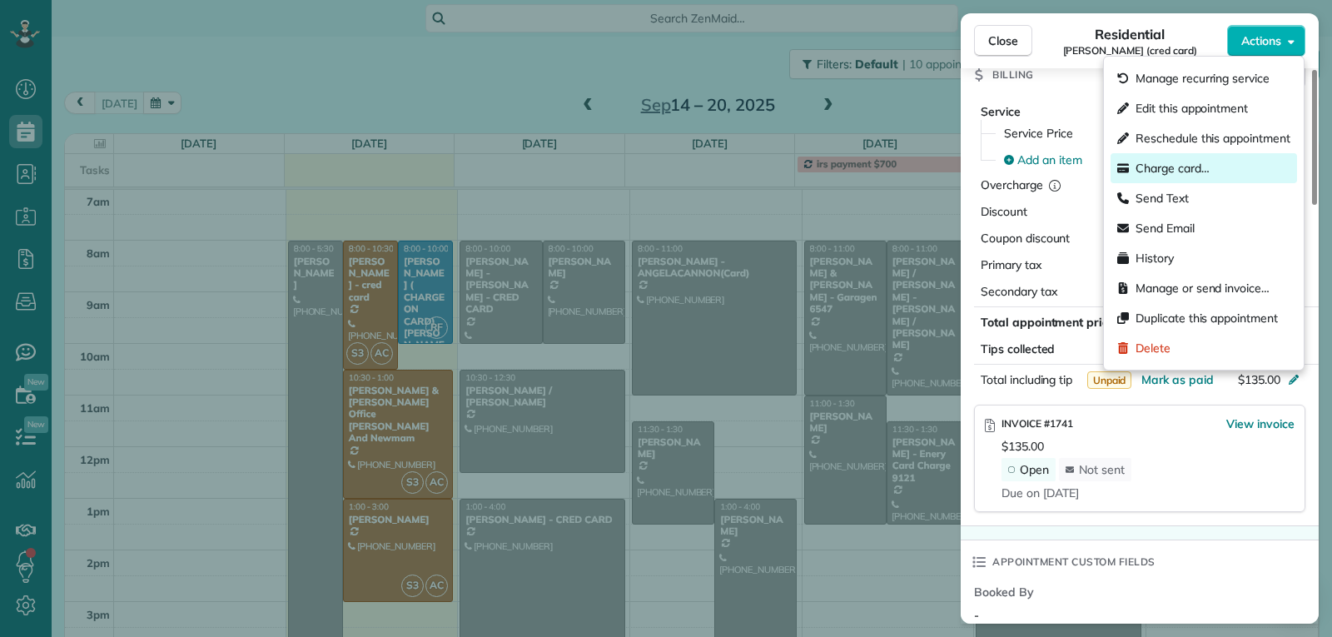
click at [1175, 172] on span "Charge card…" at bounding box center [1173, 168] width 74 height 17
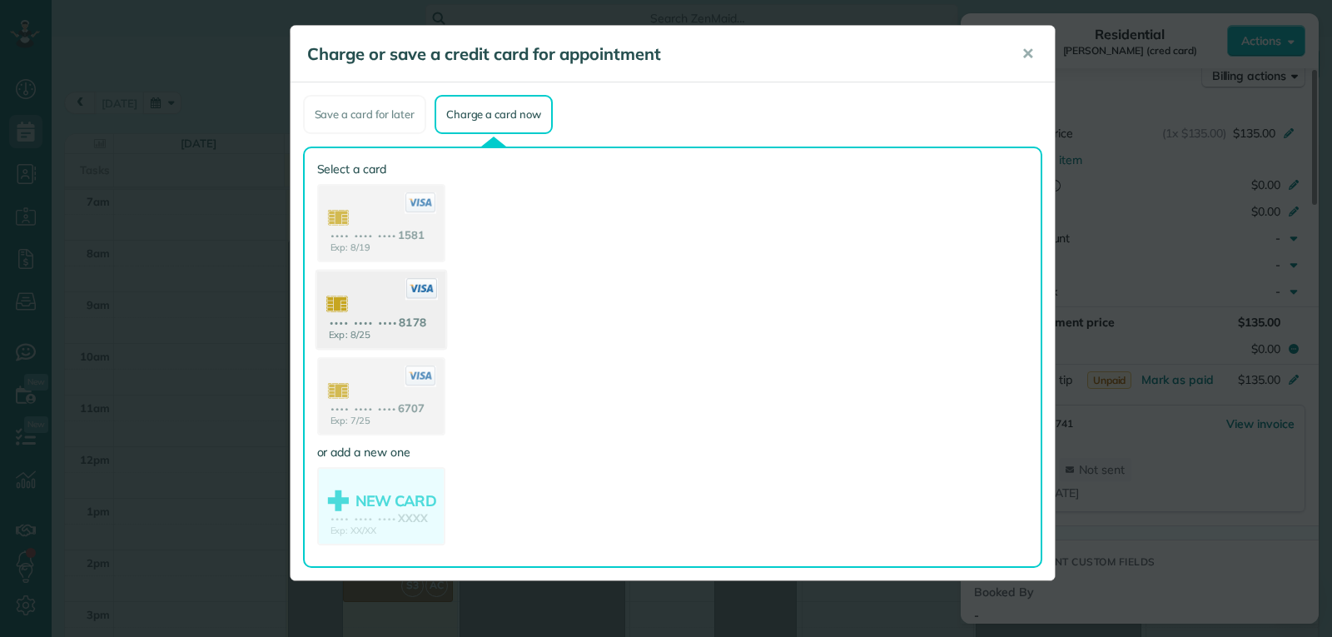
click at [394, 335] on use at bounding box center [380, 311] width 128 height 81
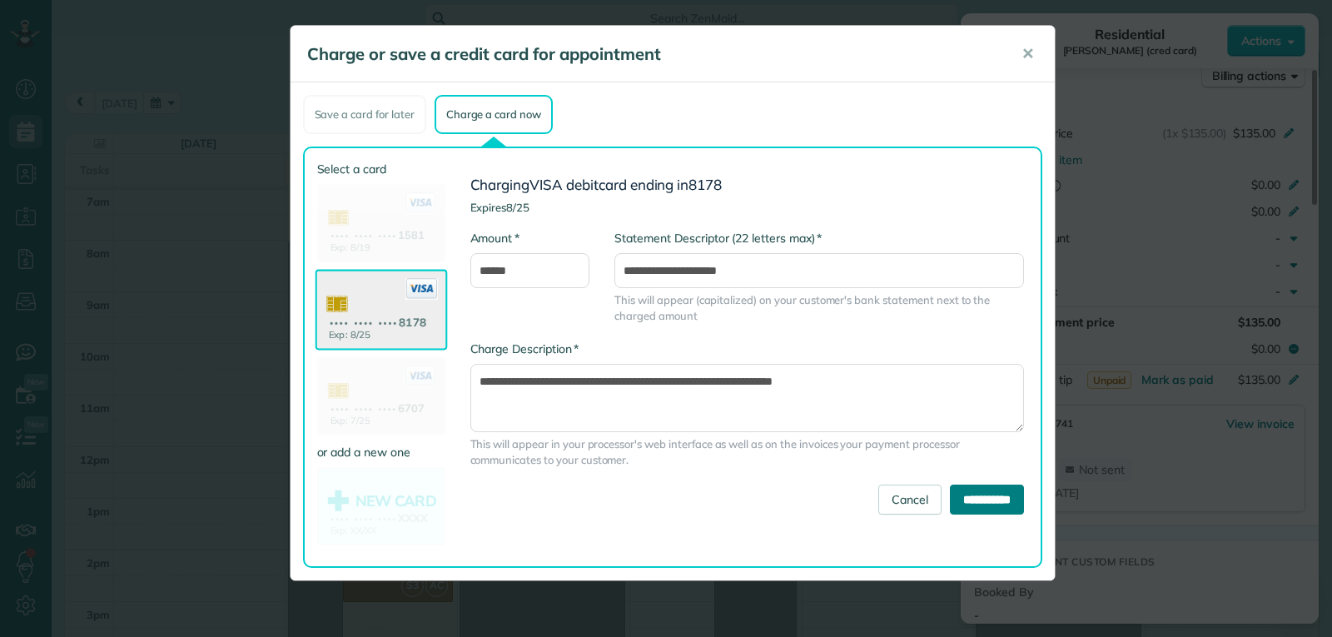
click at [974, 500] on input "**********" at bounding box center [987, 500] width 74 height 30
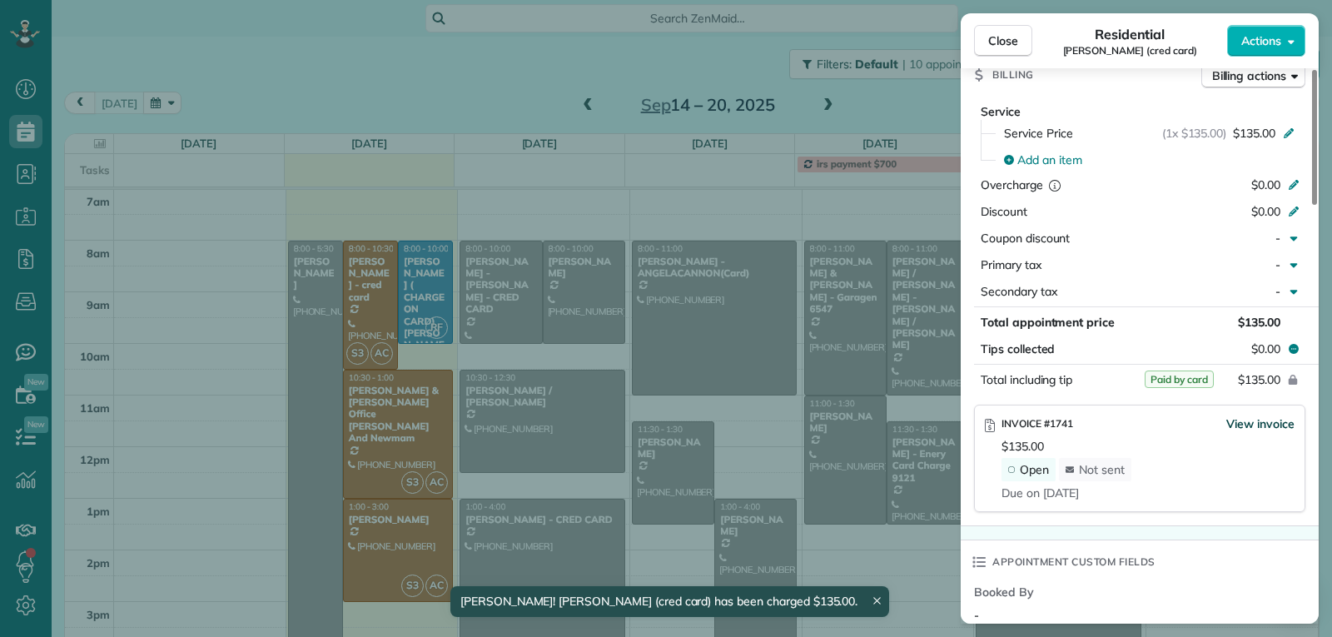
click at [1240, 426] on span "View invoice" at bounding box center [1260, 423] width 68 height 17
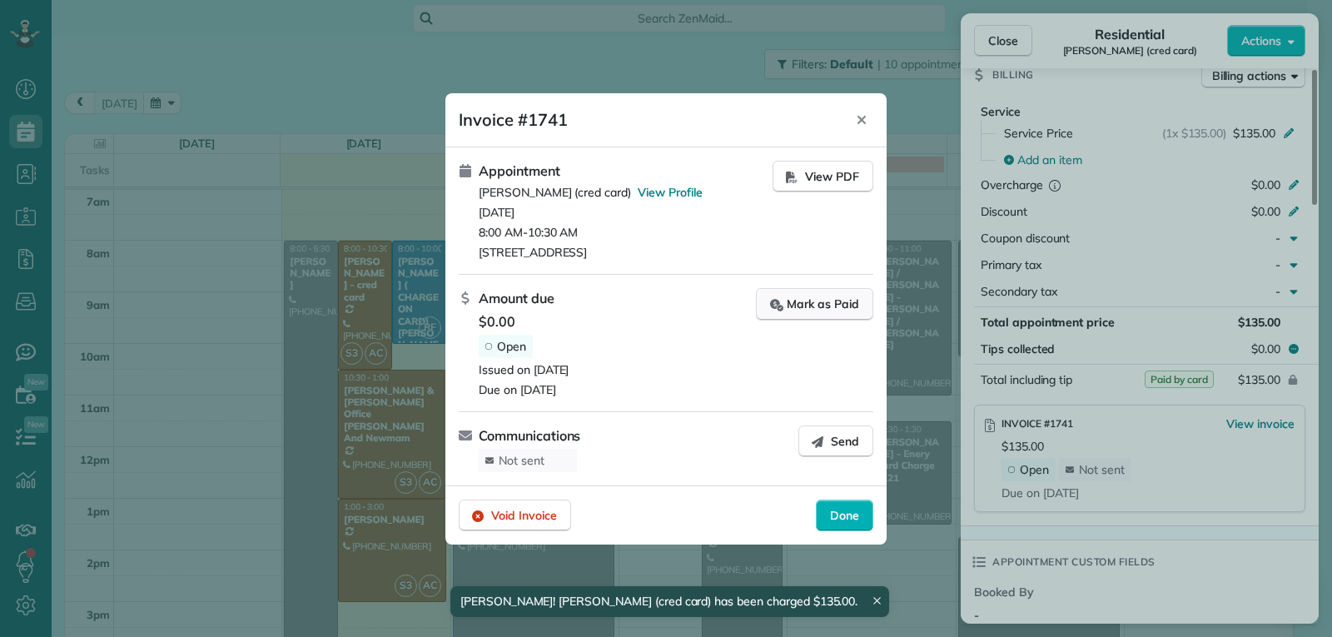
click at [823, 310] on div "Mark as Paid" at bounding box center [814, 304] width 89 height 17
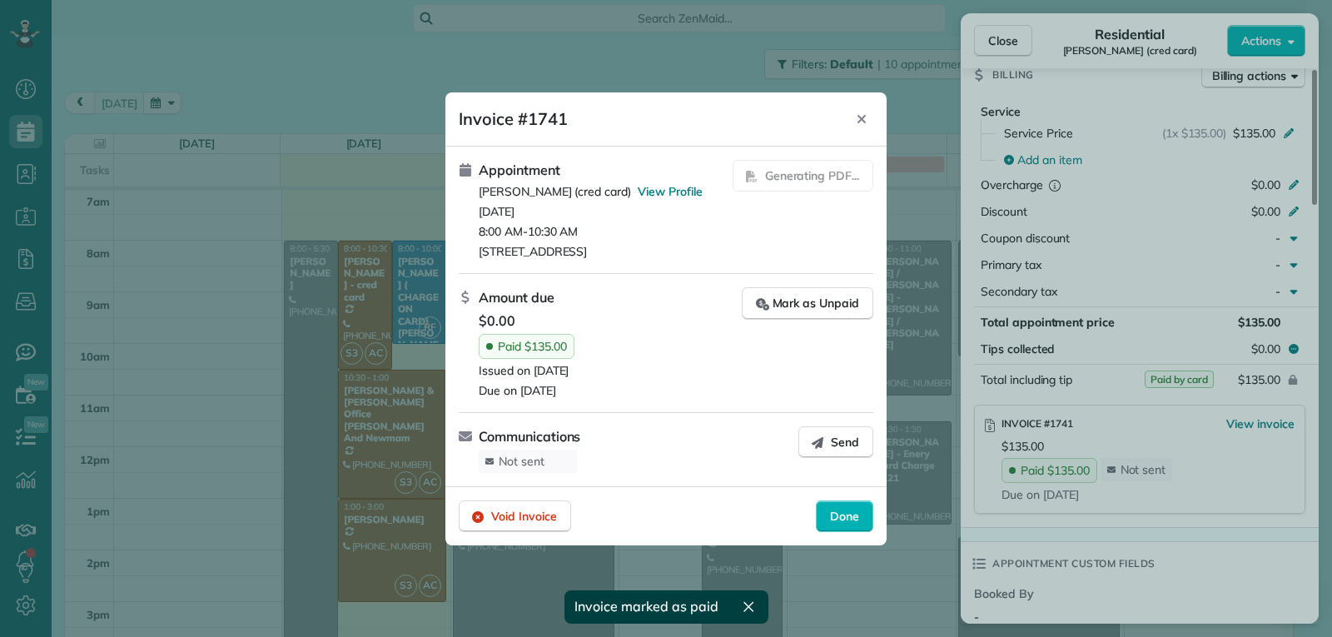
drag, startPoint x: 849, startPoint y: 514, endPoint x: 1030, endPoint y: 375, distance: 228.0
click at [849, 514] on span "Done" at bounding box center [844, 516] width 29 height 17
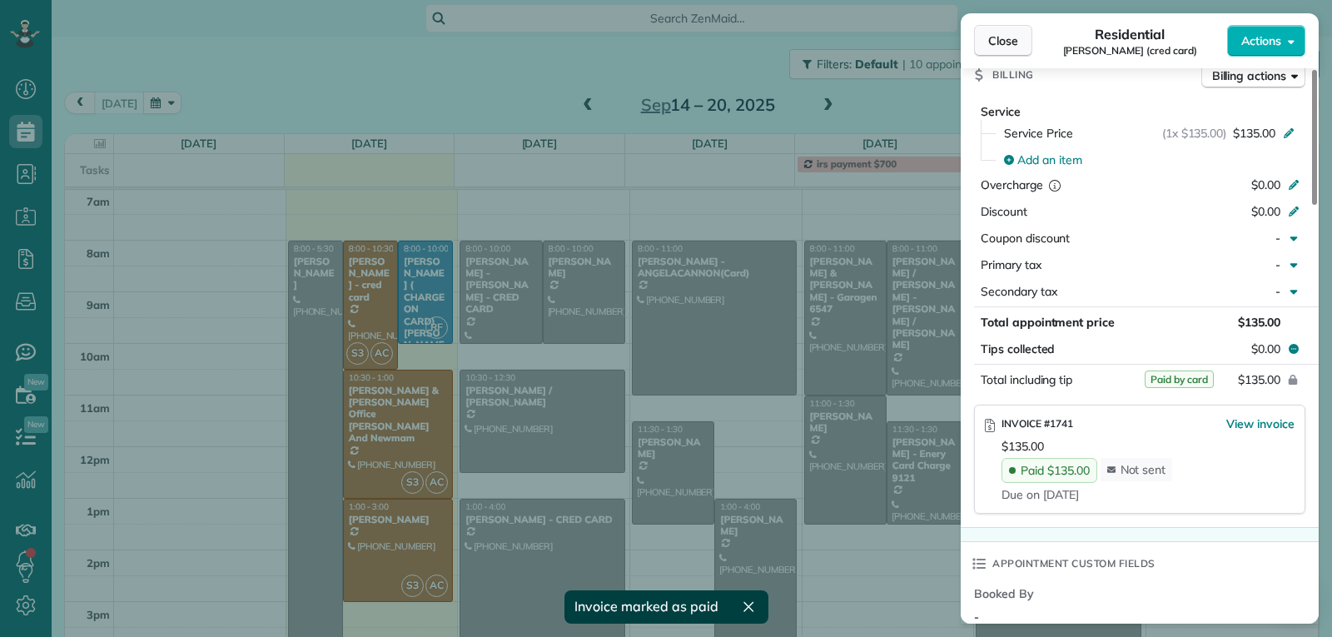
click at [987, 42] on button "Close" at bounding box center [1003, 41] width 58 height 32
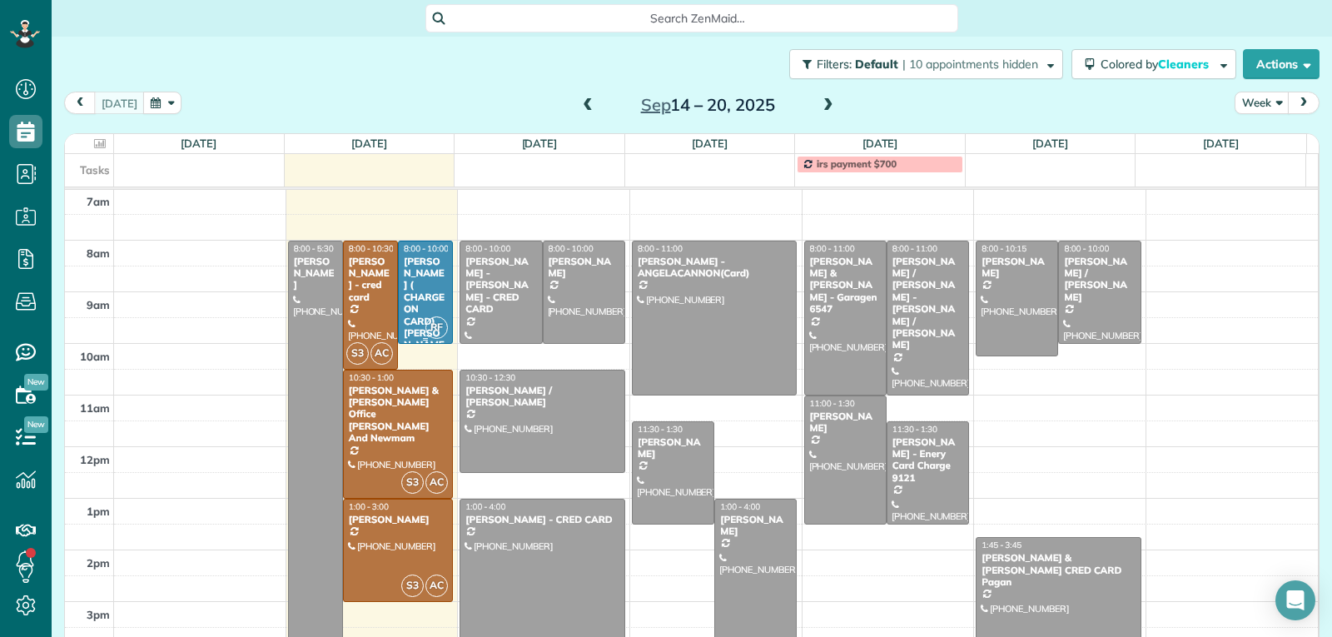
click at [435, 314] on div "[PERSON_NAME] ( CHARGE ON CARD) [PERSON_NAME]" at bounding box center [425, 309] width 45 height 107
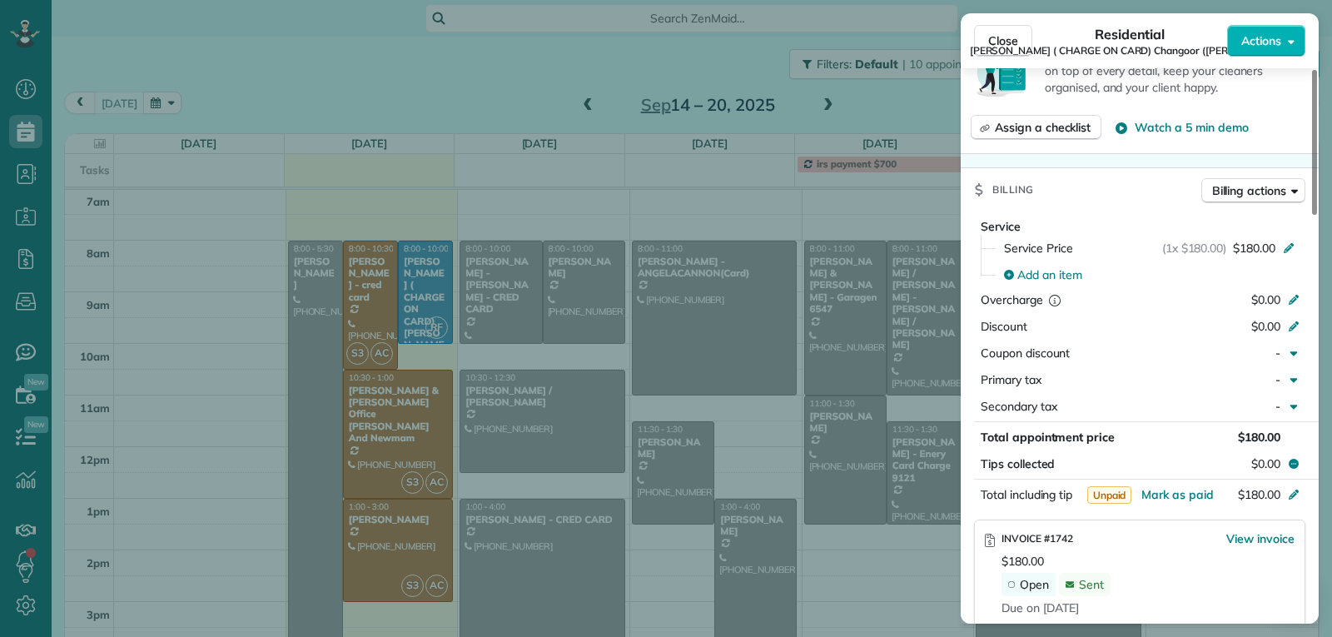
scroll to position [751, 0]
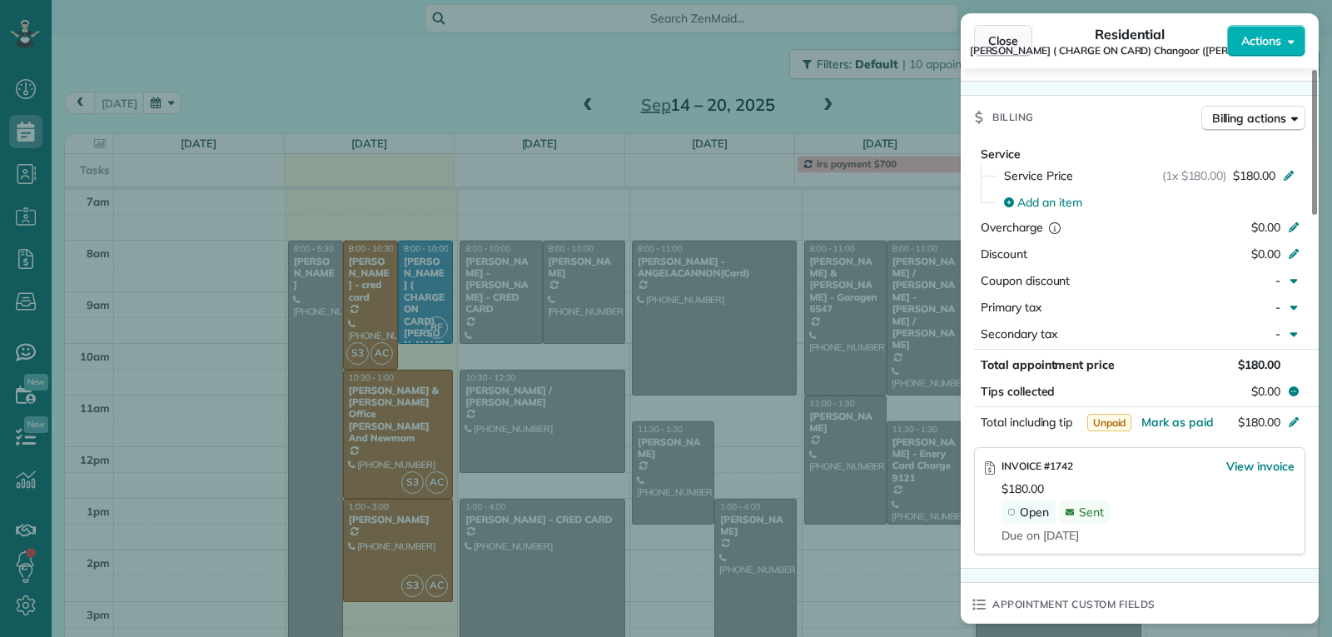
click at [1003, 48] on span "Close" at bounding box center [1003, 40] width 30 height 17
